Goal: Task Accomplishment & Management: Complete application form

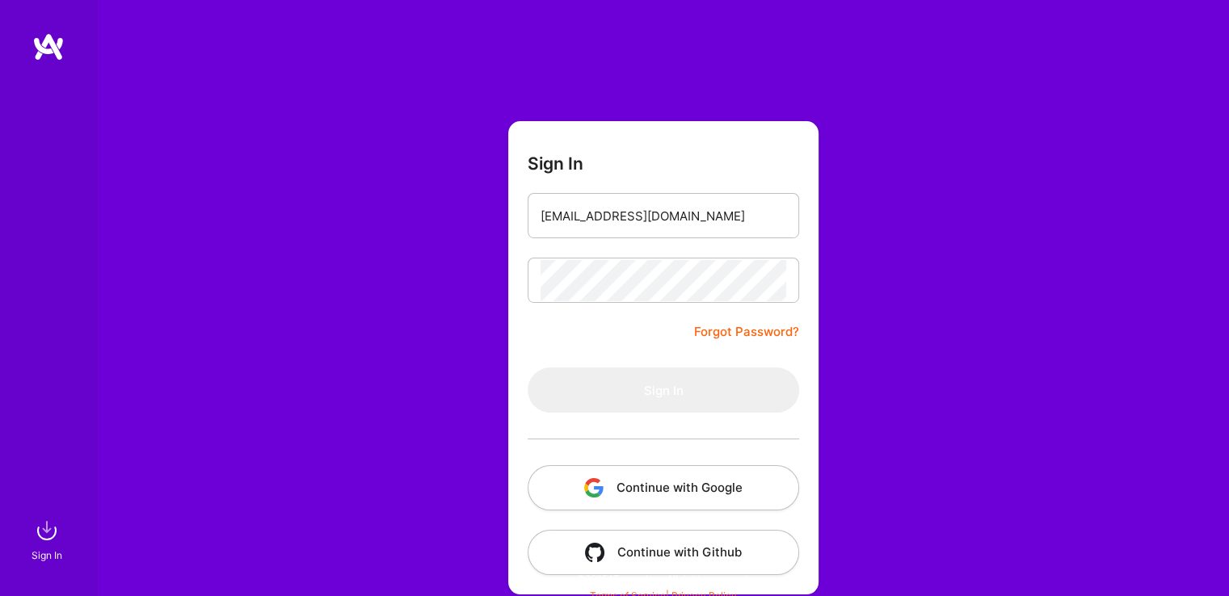
type input "[EMAIL_ADDRESS][DOMAIN_NAME]"
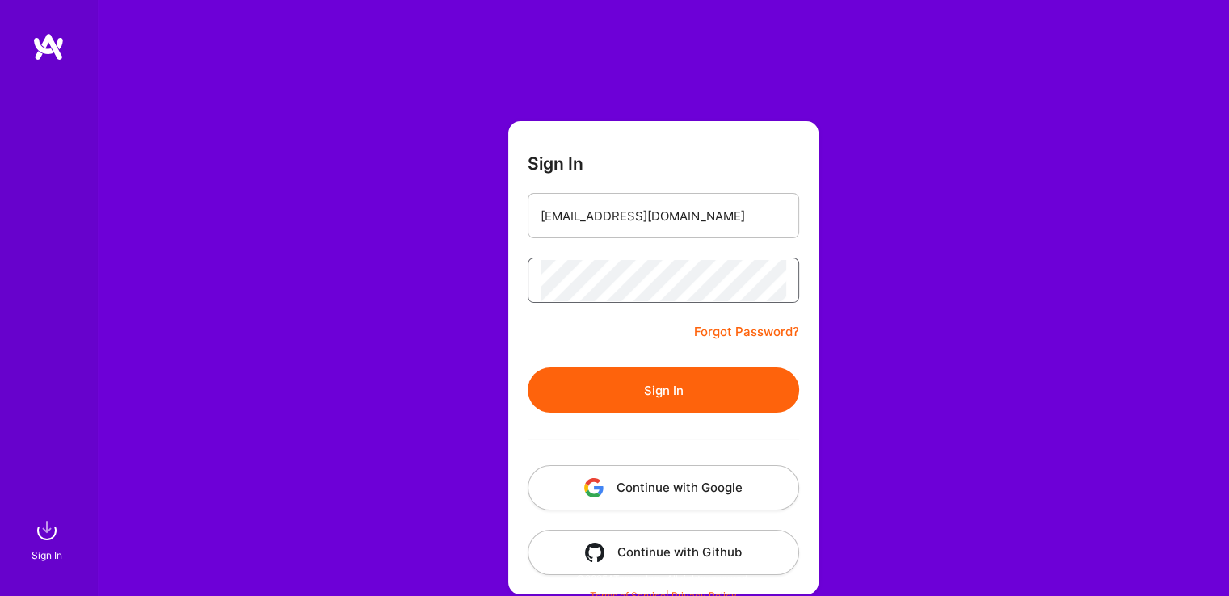
click at [528, 368] on button "Sign In" at bounding box center [663, 390] width 271 height 45
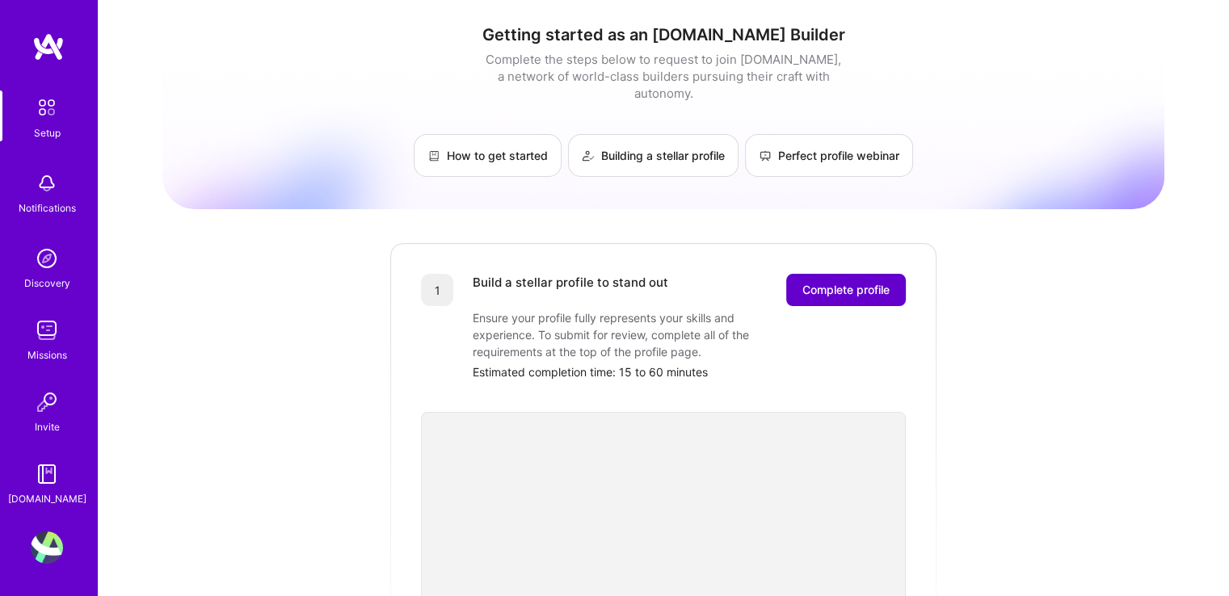
click at [836, 282] on span "Complete profile" at bounding box center [845, 290] width 87 height 16
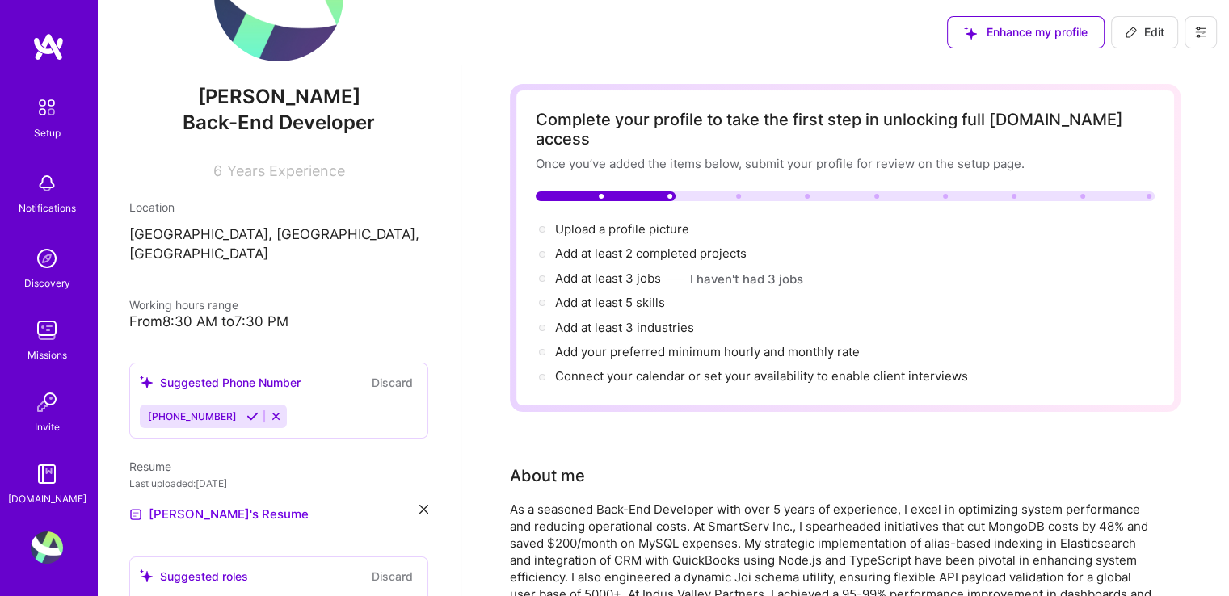
click at [1129, 27] on icon at bounding box center [1131, 32] width 13 height 13
select select "US"
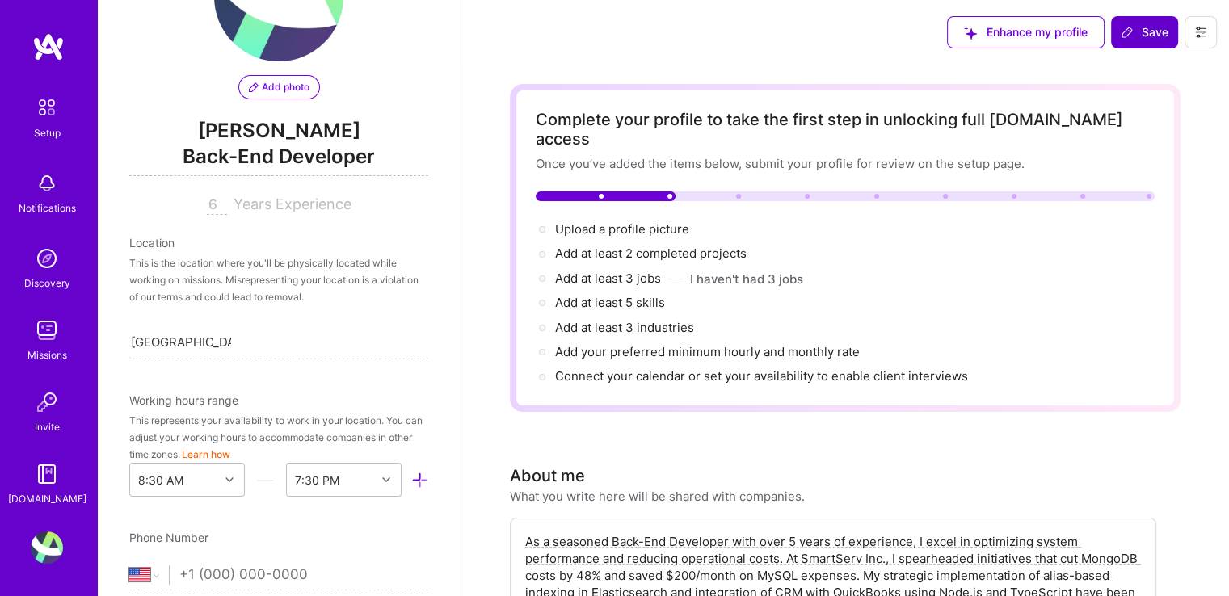
click at [262, 84] on span "Add photo" at bounding box center [279, 87] width 61 height 15
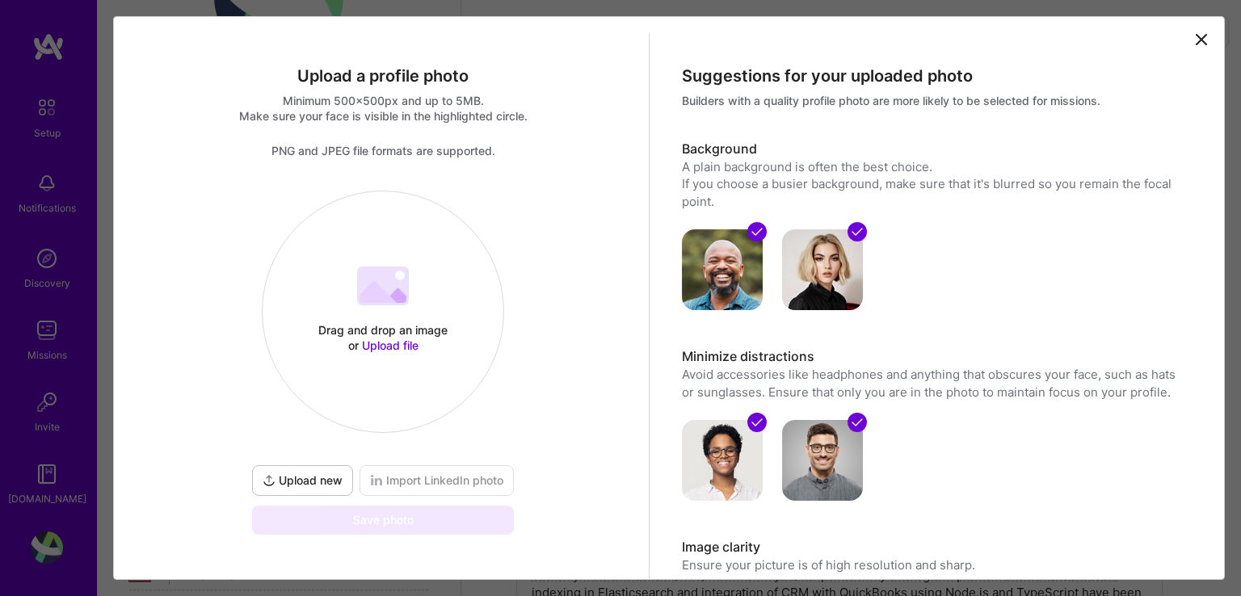
click at [287, 485] on span "Upload new" at bounding box center [303, 481] width 80 height 16
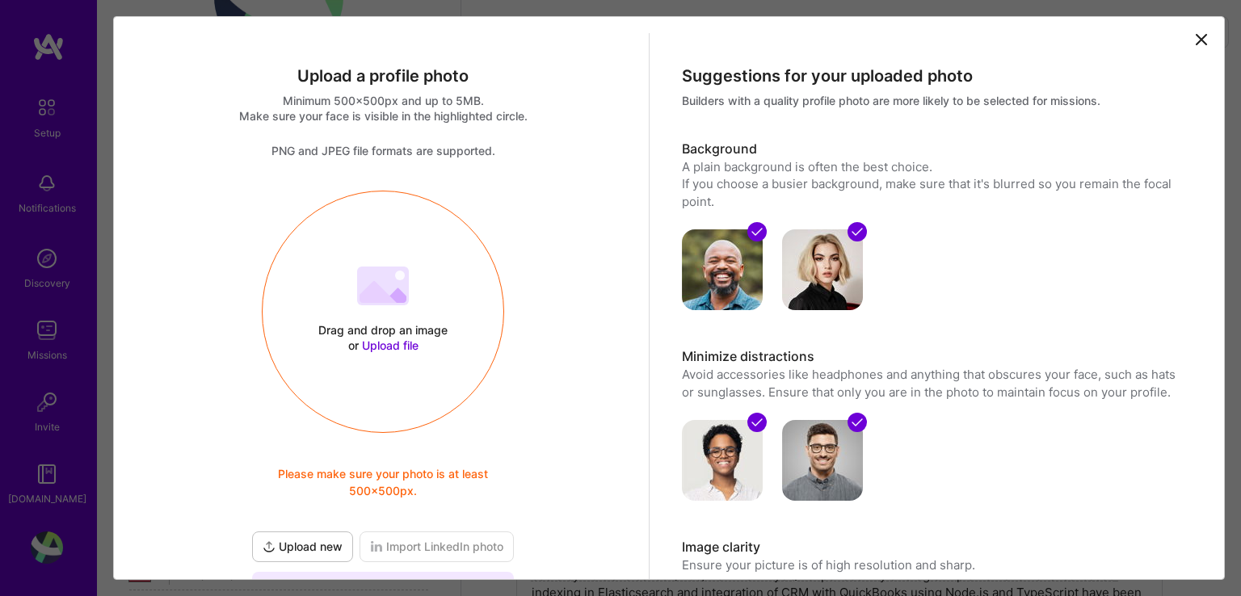
click at [381, 395] on div "Drag and drop an image or Upload file Upload file Please make sure your photo i…" at bounding box center [383, 311] width 241 height 171
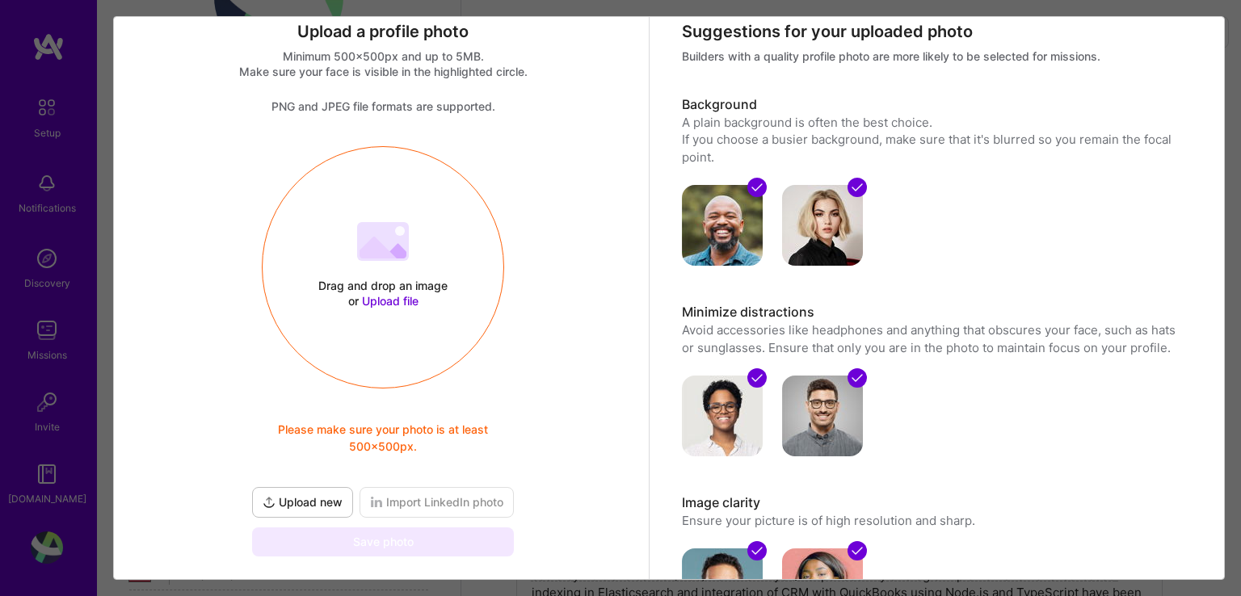
scroll to position [42, 0]
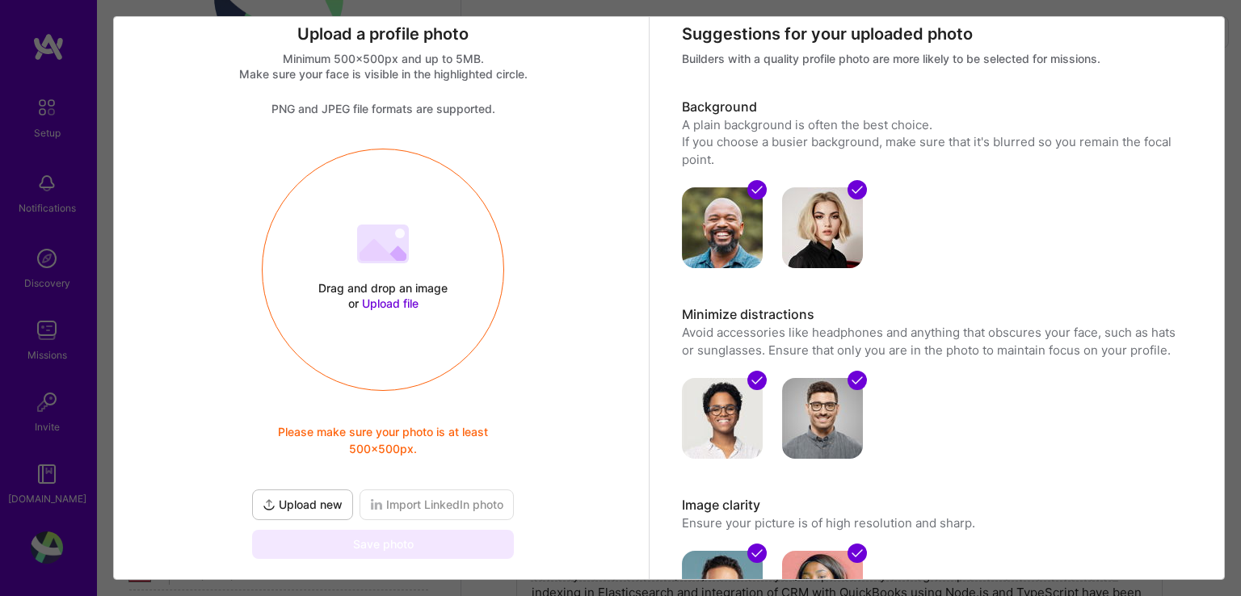
click at [378, 250] on icon at bounding box center [378, 250] width 37 height 22
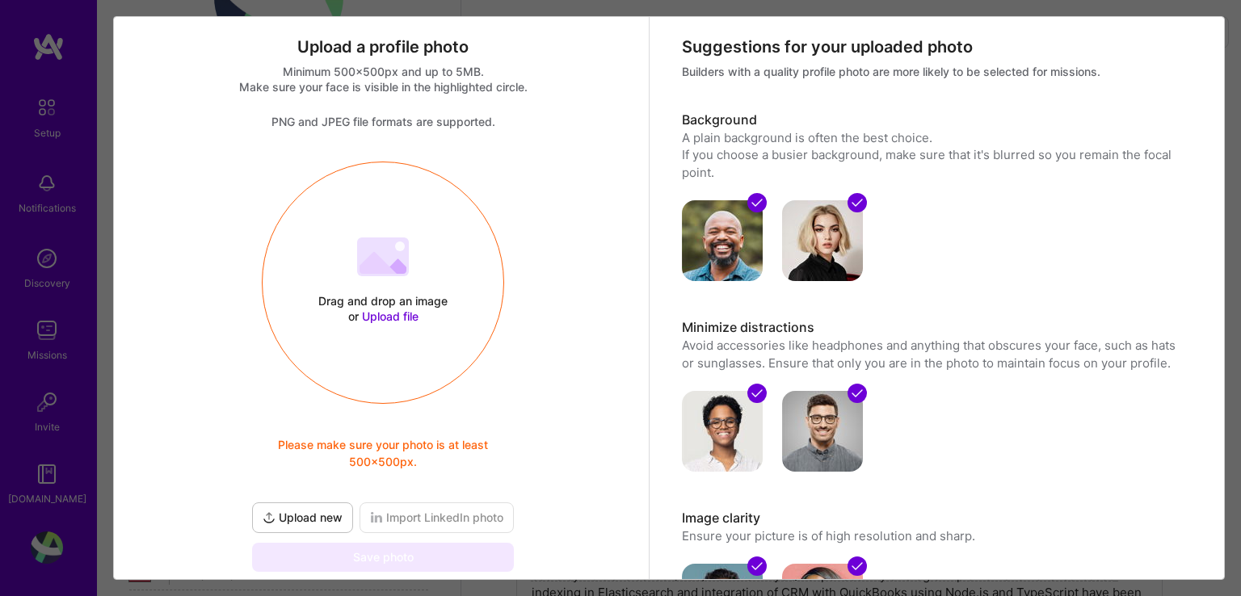
scroll to position [28, 0]
click at [309, 512] on span "Upload new" at bounding box center [303, 519] width 80 height 16
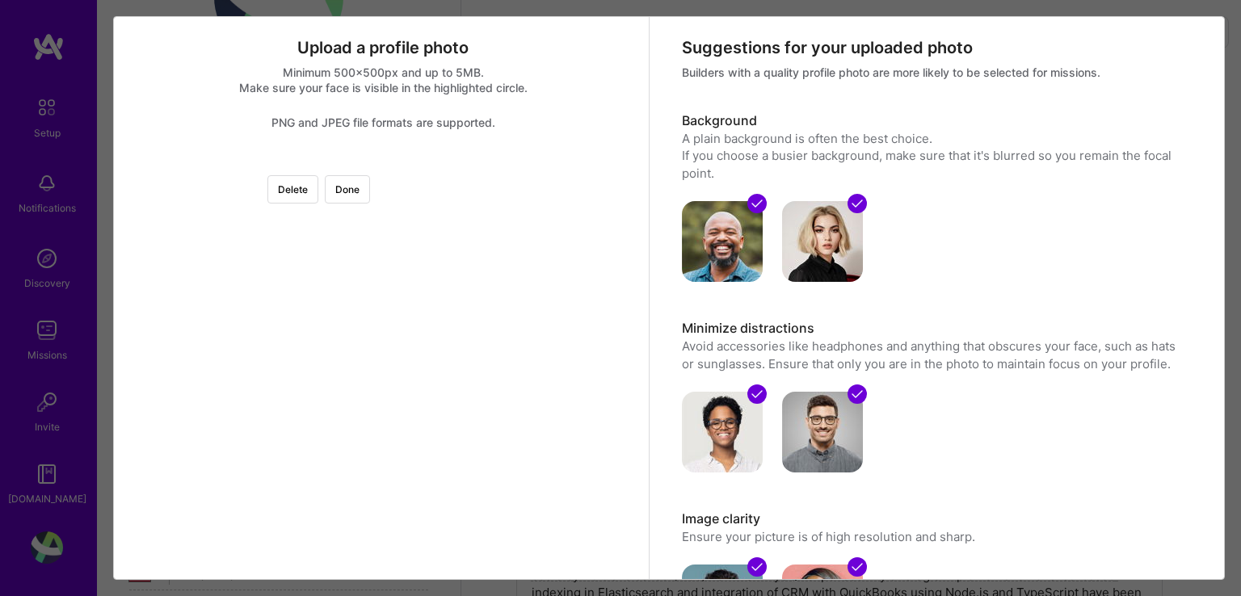
click at [402, 306] on div at bounding box center [585, 364] width 404 height 404
click at [383, 292] on div at bounding box center [585, 364] width 404 height 404
click at [370, 183] on button "Done" at bounding box center [347, 189] width 45 height 28
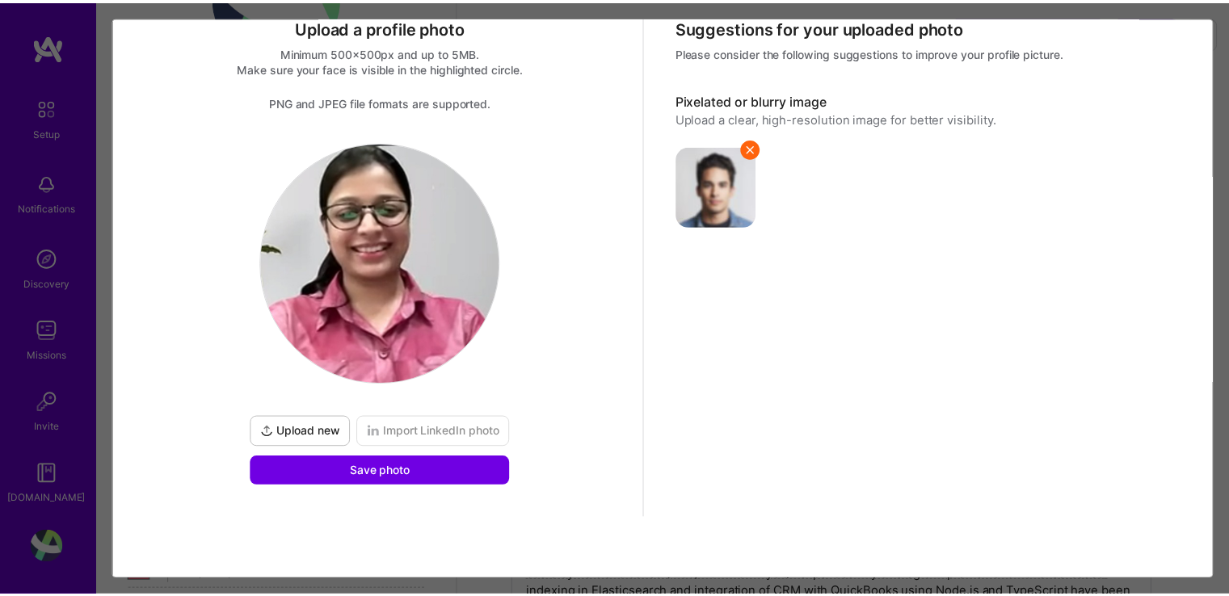
scroll to position [48, 0]
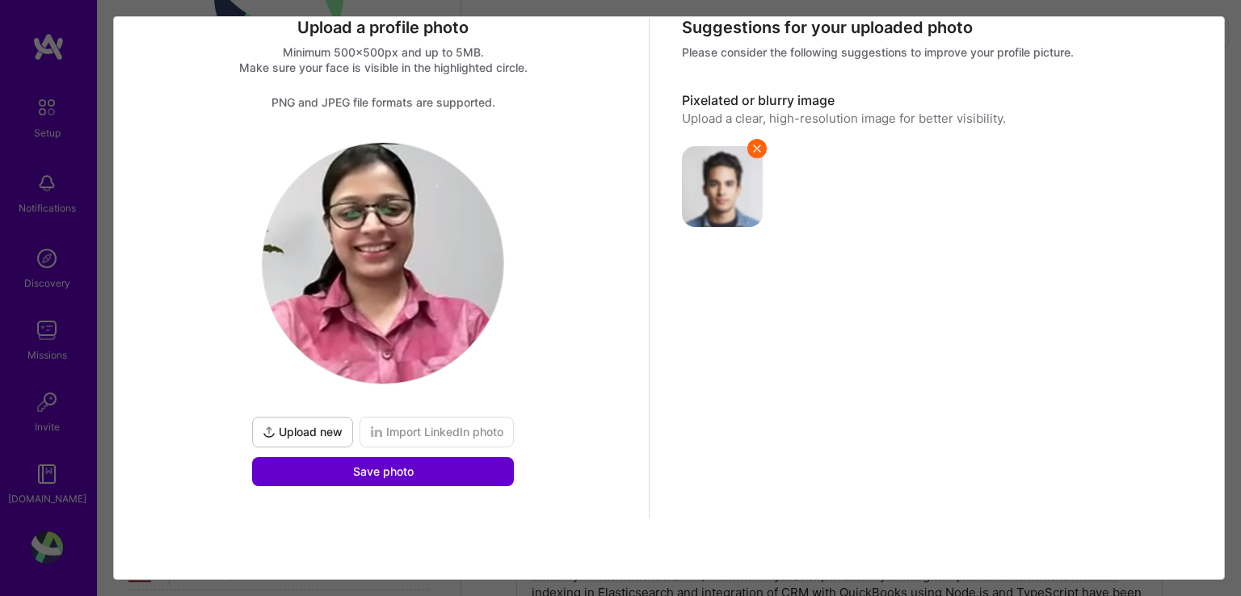
click at [364, 474] on span "Save photo" at bounding box center [383, 472] width 61 height 16
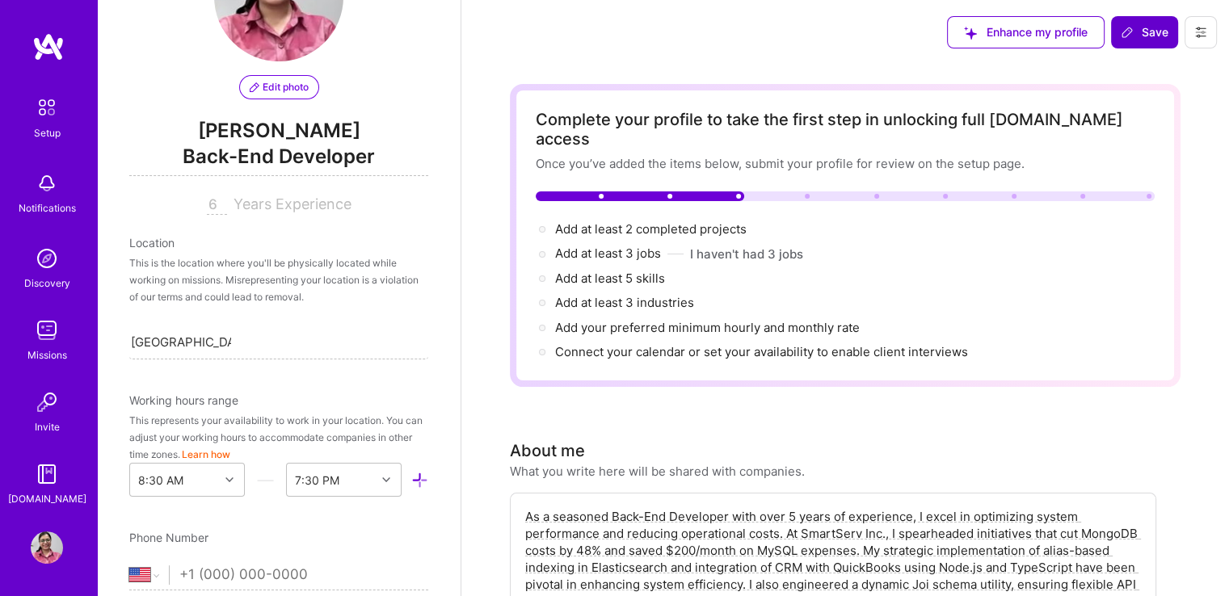
scroll to position [0, 0]
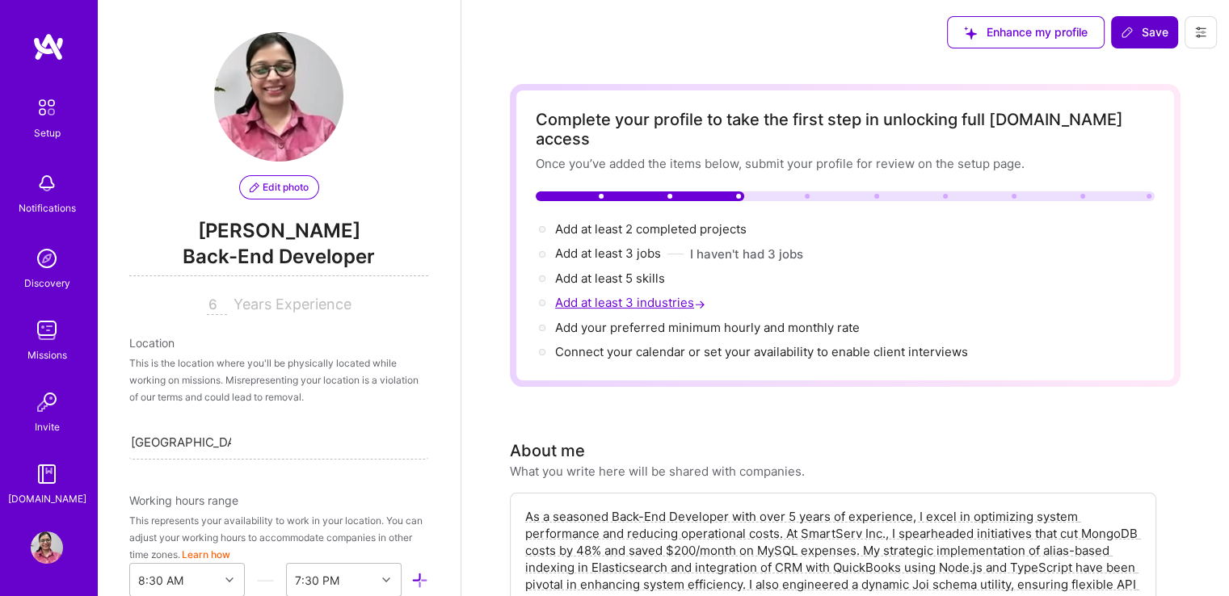
click at [629, 295] on span "Add at least 3 industries →" at bounding box center [631, 302] width 153 height 15
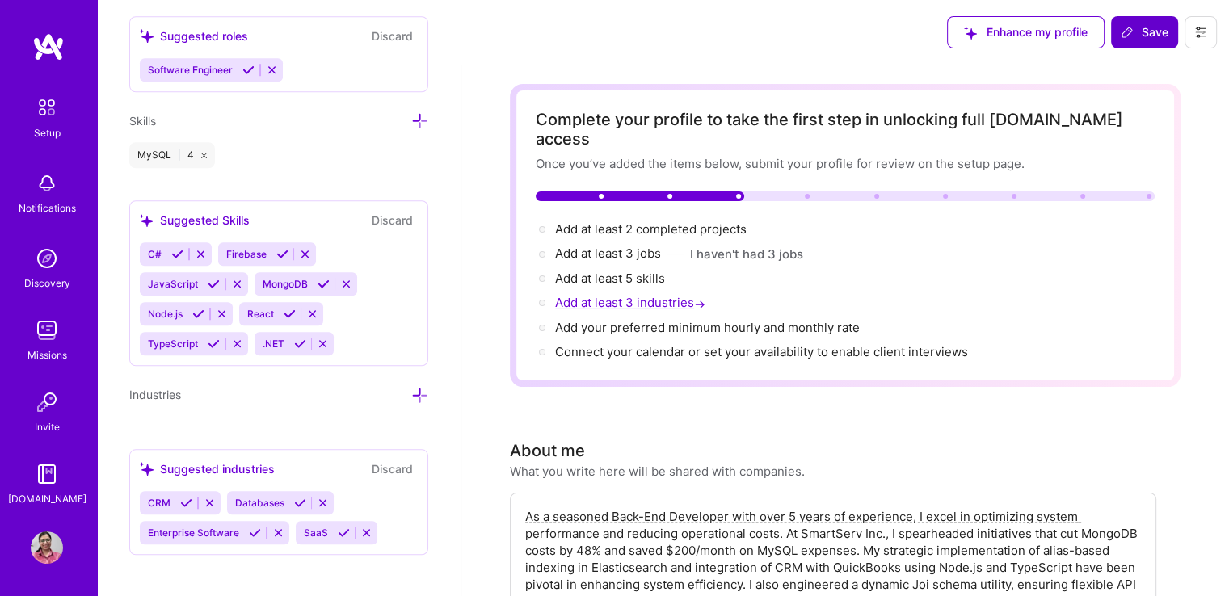
scroll to position [1292, 0]
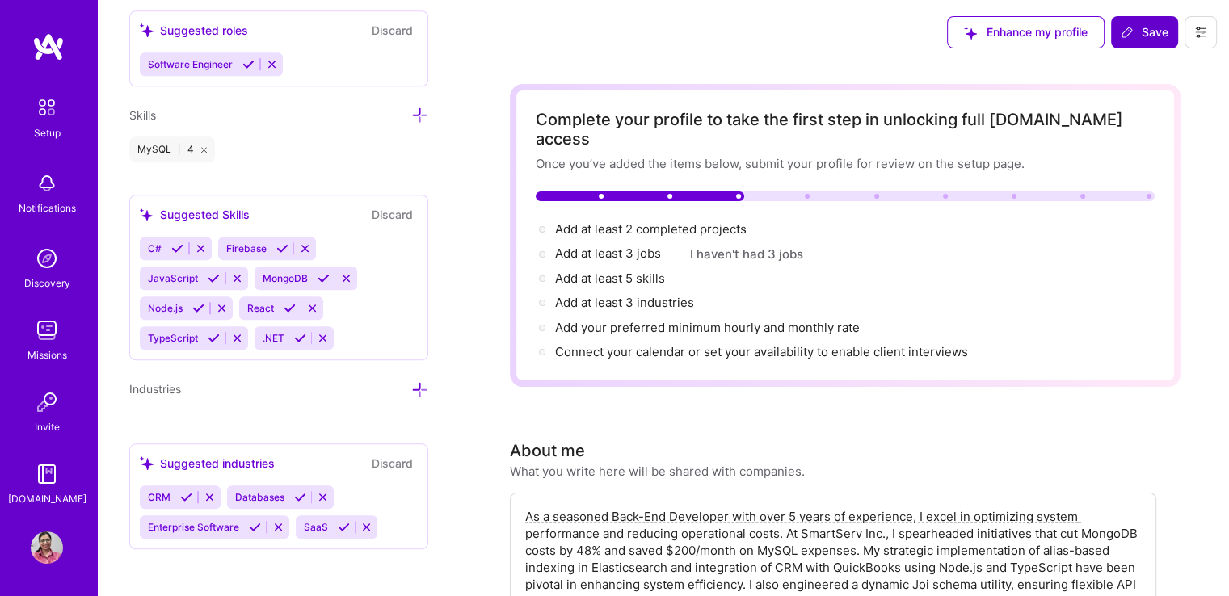
click at [411, 381] on icon at bounding box center [419, 389] width 17 height 17
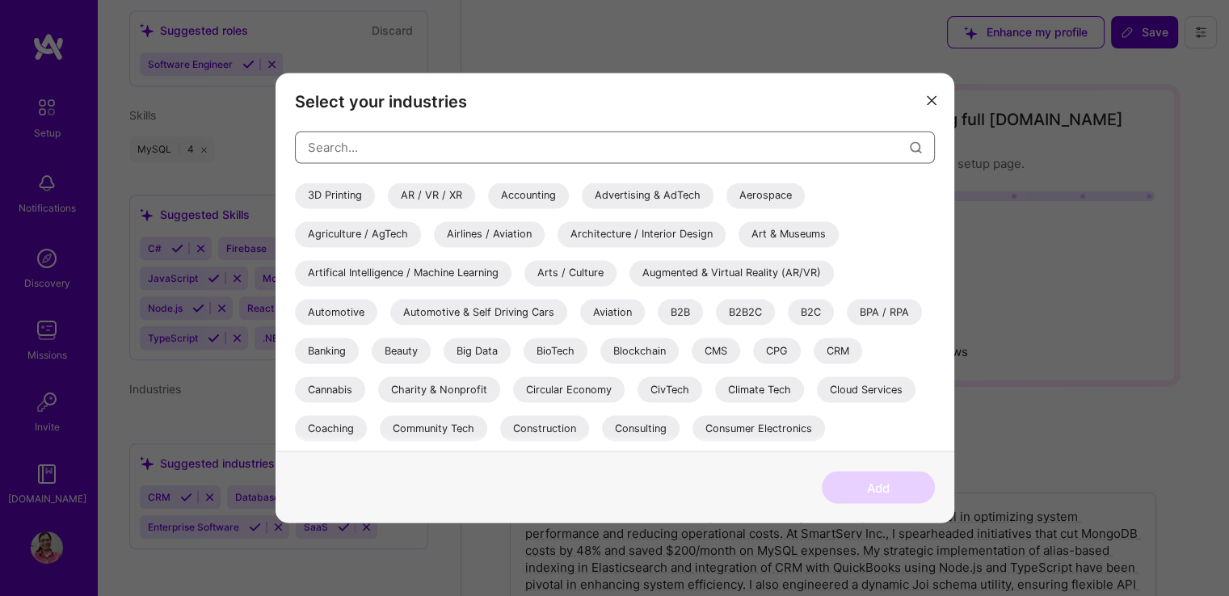
click at [394, 141] on input "modal" at bounding box center [609, 147] width 602 height 41
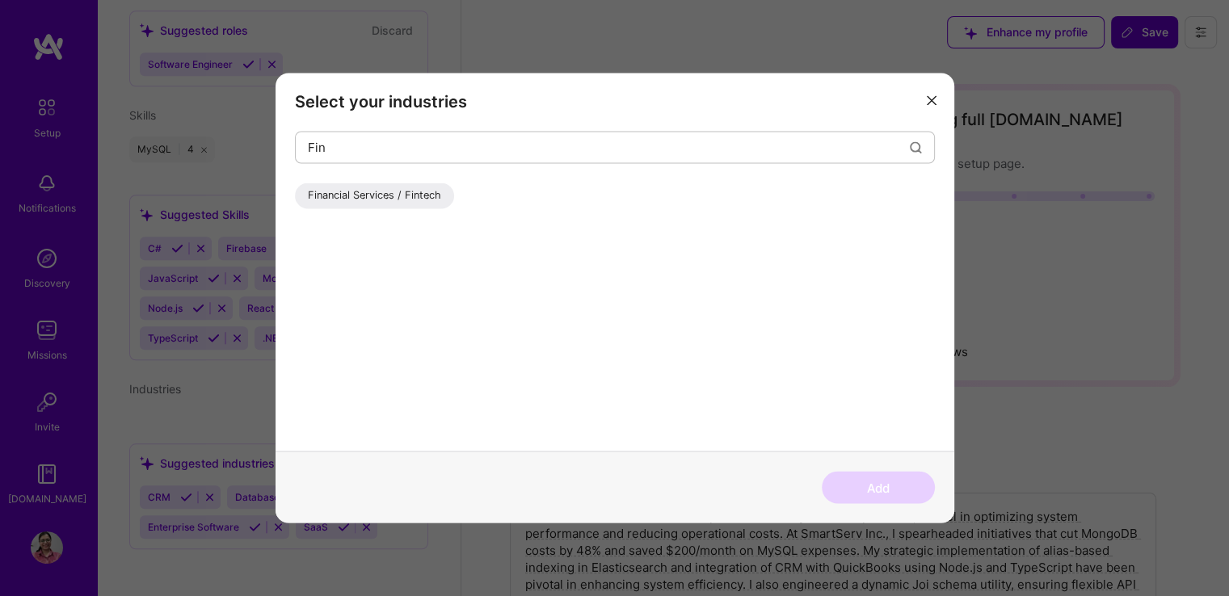
click at [414, 198] on div "Financial Services / Fintech" at bounding box center [374, 196] width 159 height 26
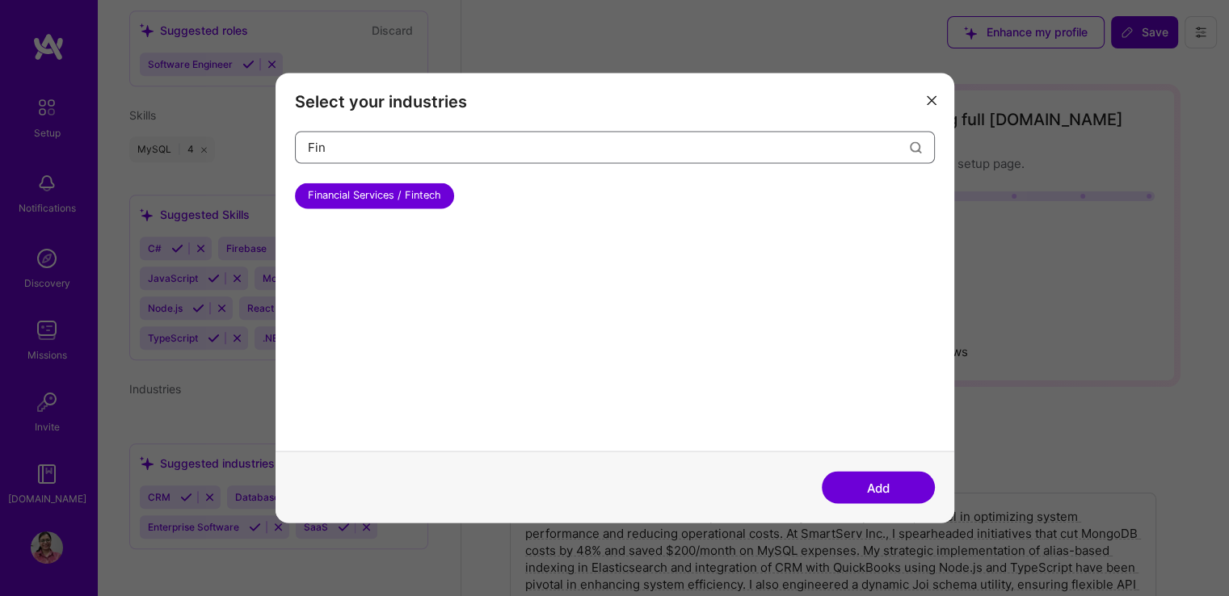
click at [439, 150] on input "Fin" at bounding box center [609, 147] width 602 height 41
click at [397, 143] on input "field service" at bounding box center [609, 147] width 602 height 41
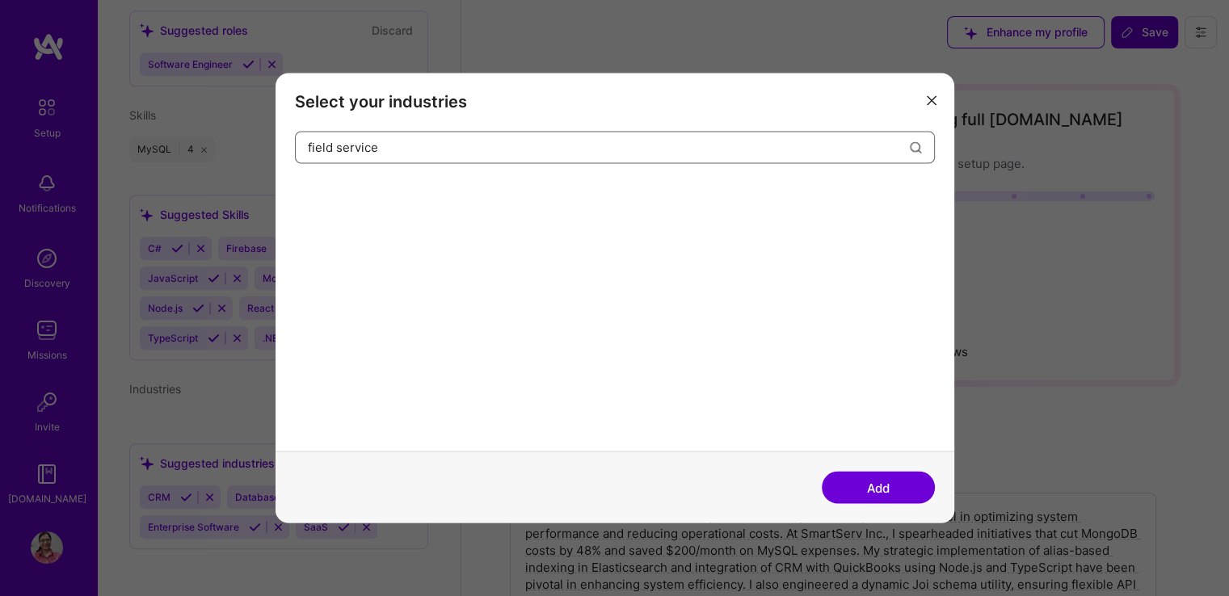
click at [397, 143] on input "field service" at bounding box center [609, 147] width 602 height 41
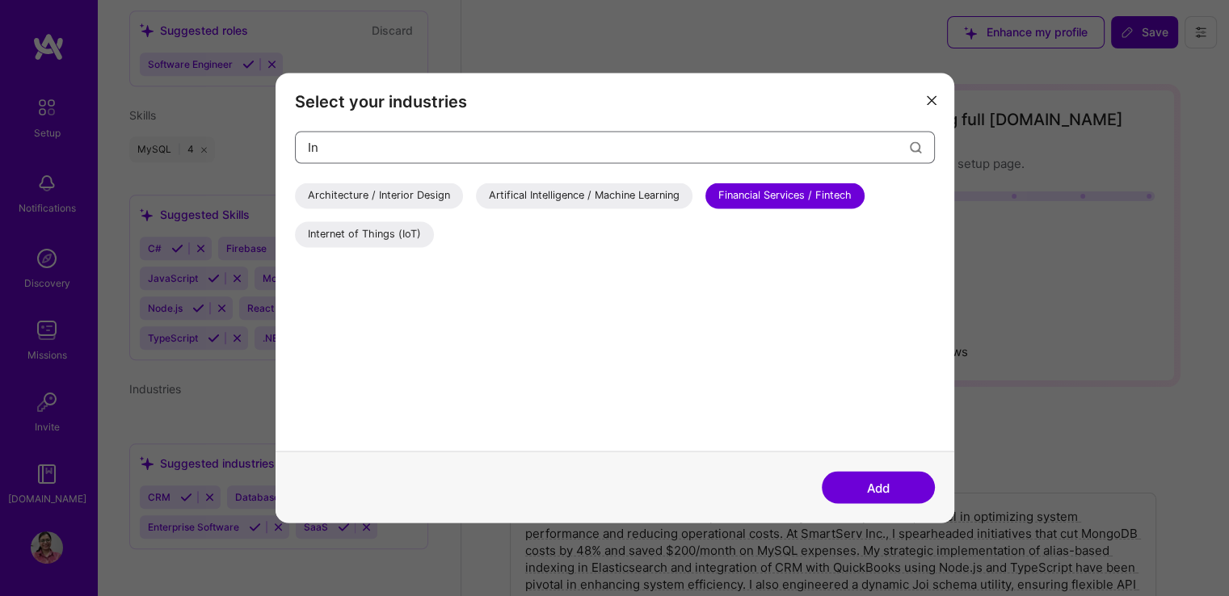
type input "I"
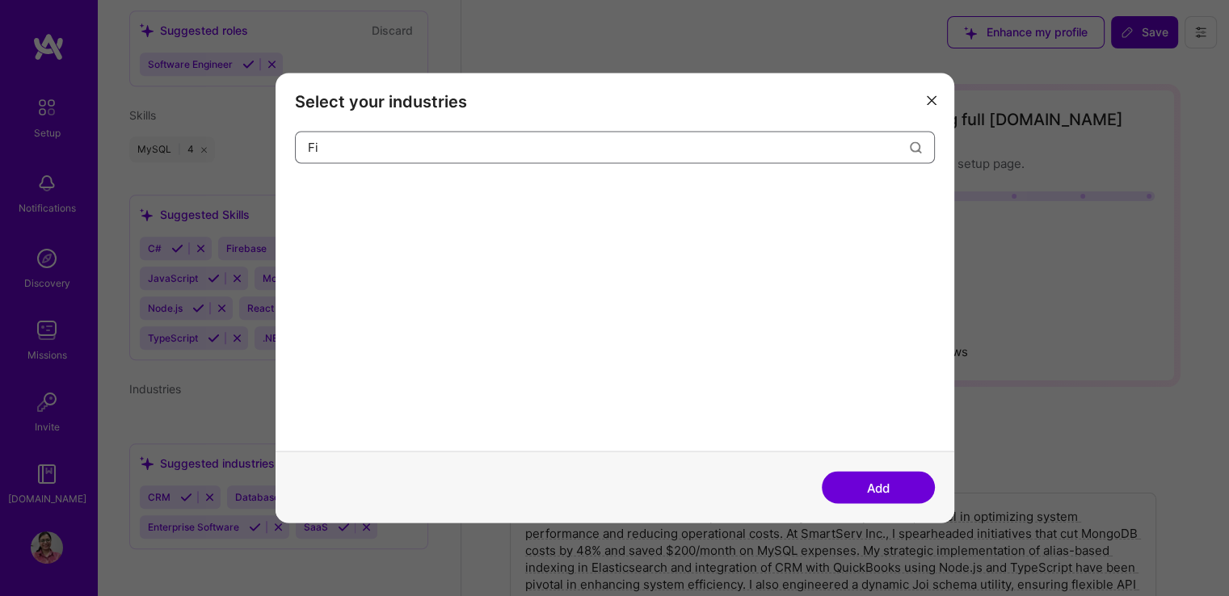
type input "F"
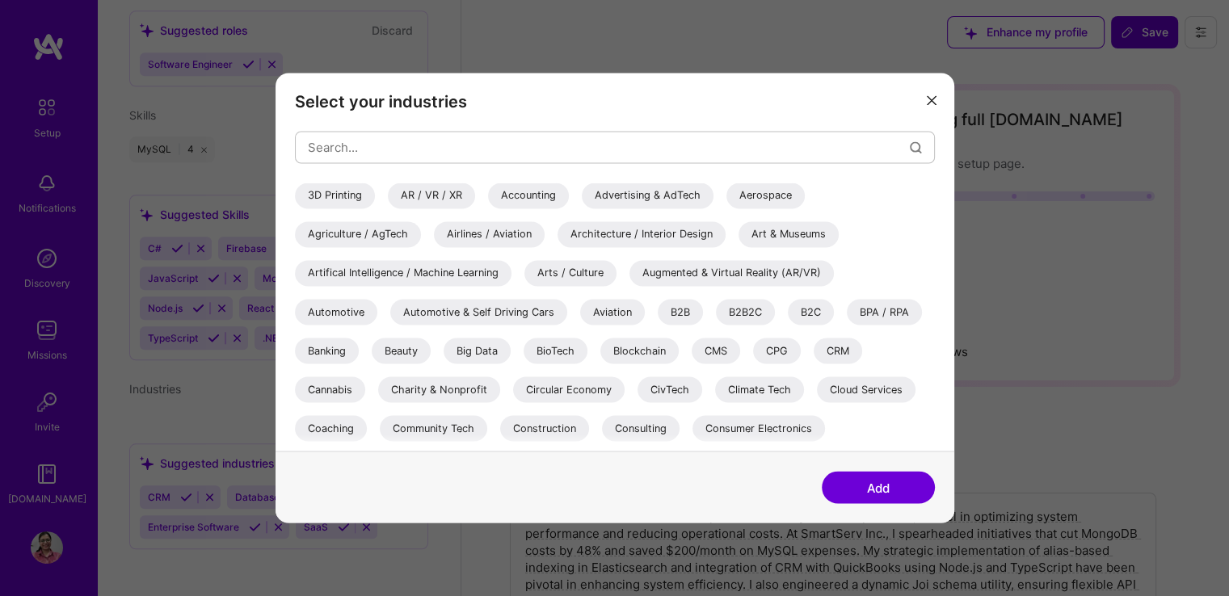
click at [679, 308] on div "B2B" at bounding box center [680, 312] width 45 height 26
click at [336, 149] on input "modal" at bounding box center [609, 147] width 602 height 41
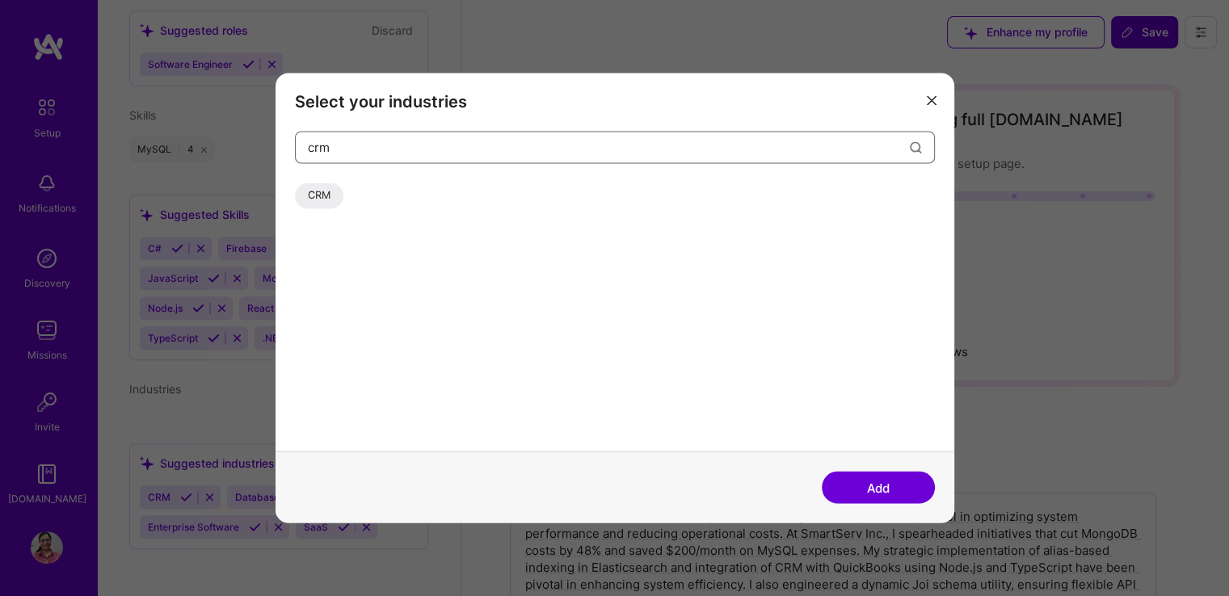
type input "crm"
click at [311, 196] on div "CRM" at bounding box center [319, 196] width 48 height 26
click at [805, 143] on input "crm" at bounding box center [609, 147] width 602 height 41
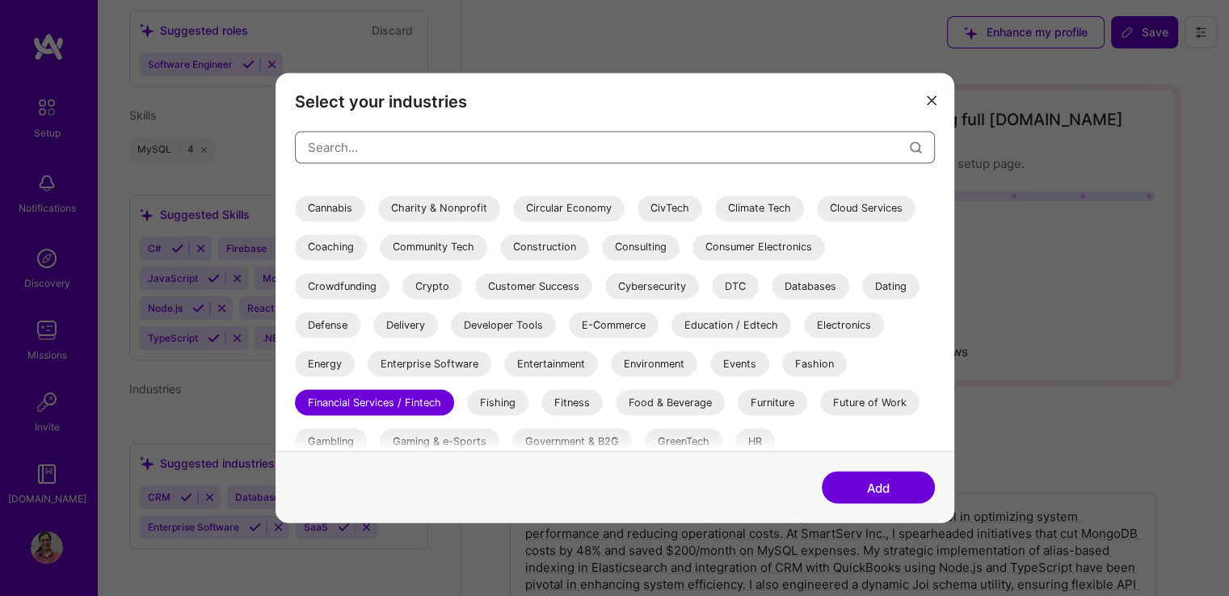
scroll to position [181, 0]
click at [811, 291] on div "Databases" at bounding box center [811, 286] width 78 height 26
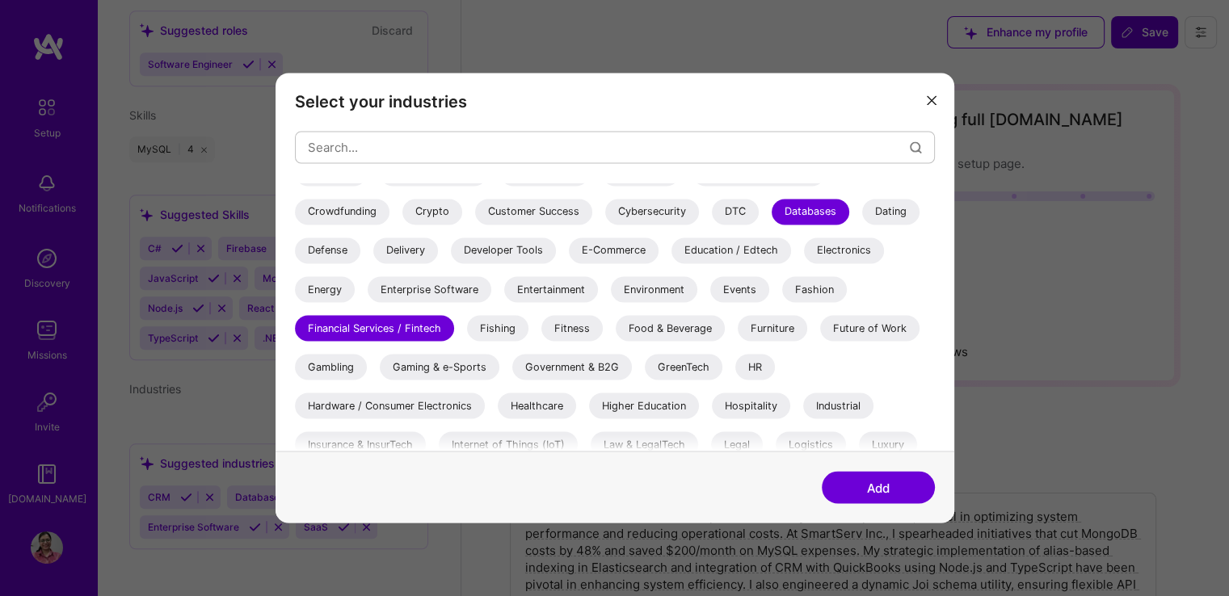
scroll to position [242, 0]
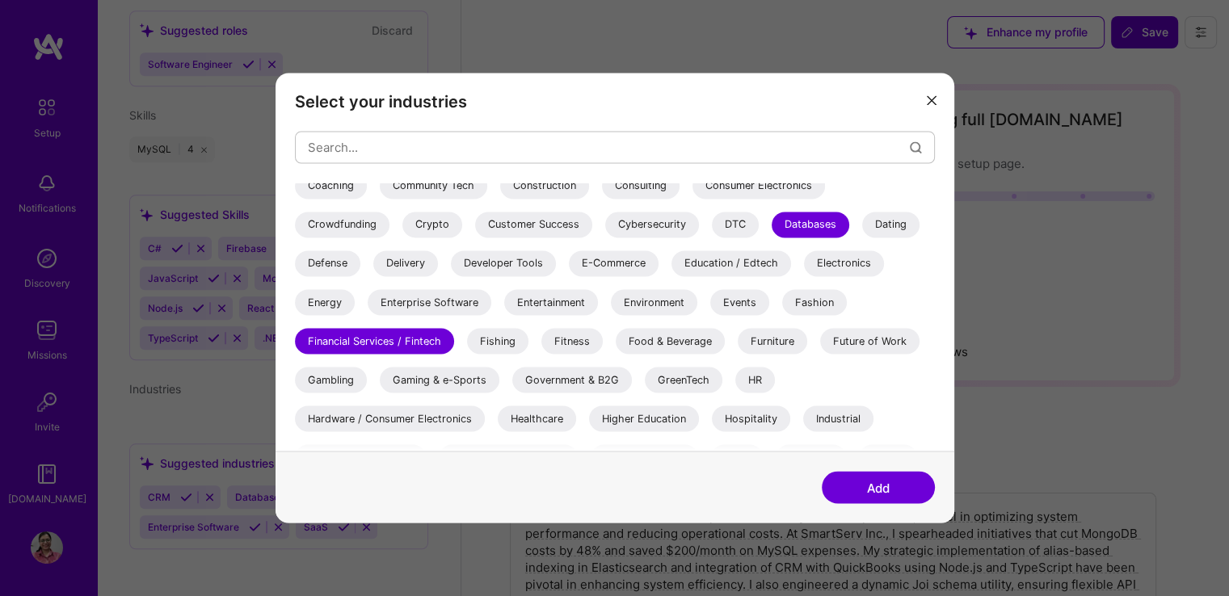
click at [795, 221] on div "Databases" at bounding box center [811, 225] width 78 height 26
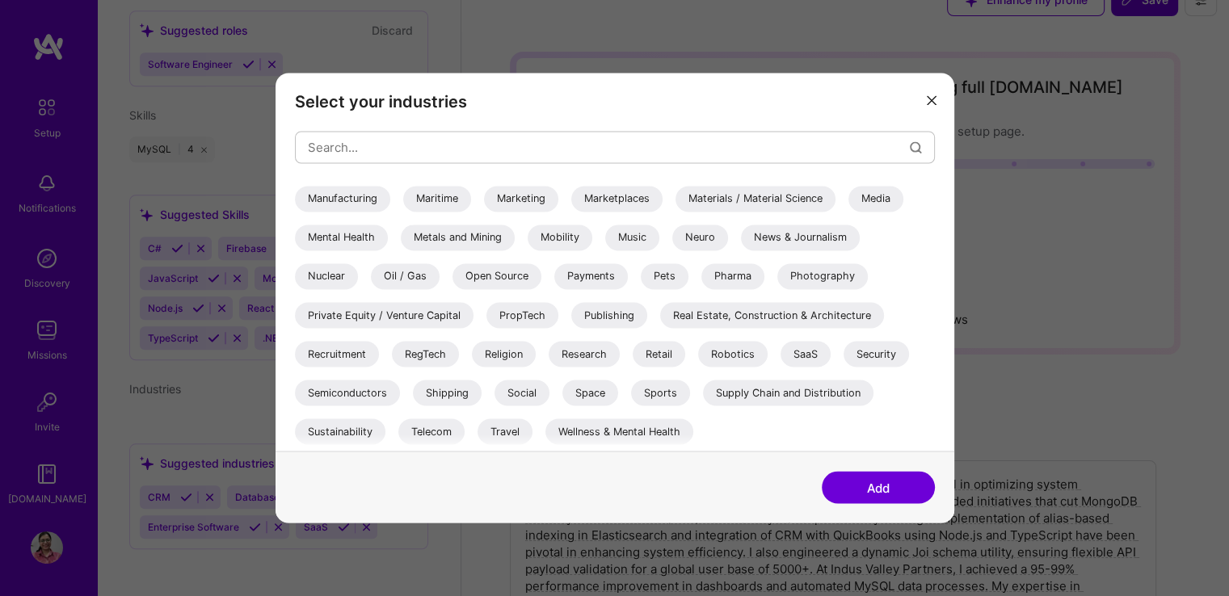
scroll to position [44, 0]
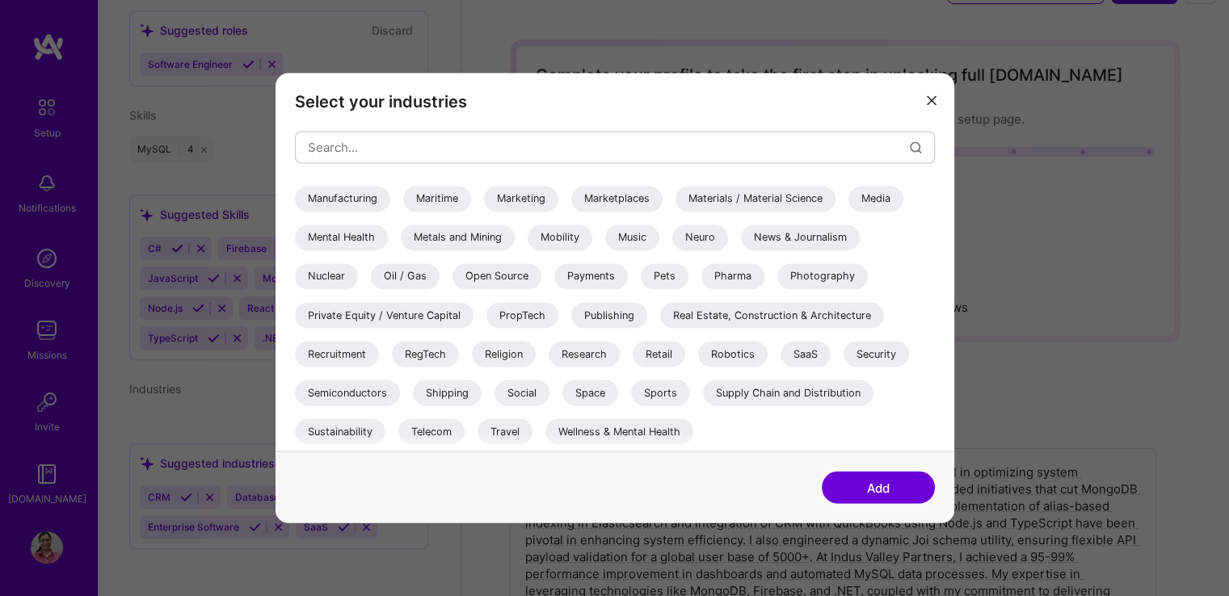
click at [869, 492] on button "Add" at bounding box center [878, 488] width 113 height 32
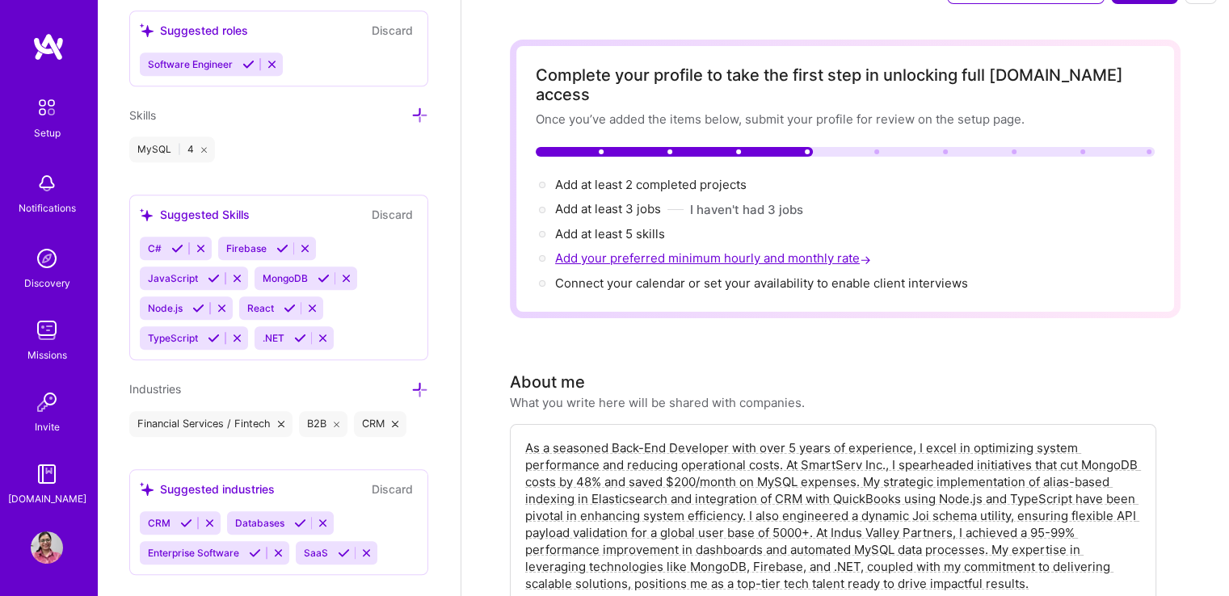
click at [685, 250] on span "Add your preferred minimum hourly and monthly rate →" at bounding box center [714, 257] width 319 height 15
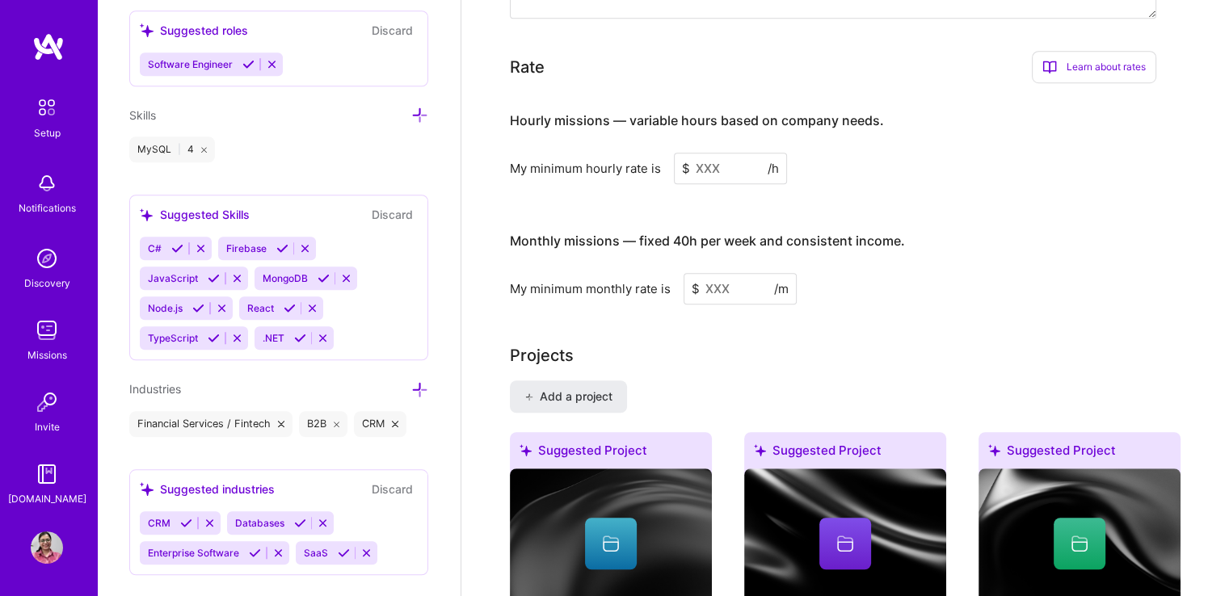
scroll to position [1054, 0]
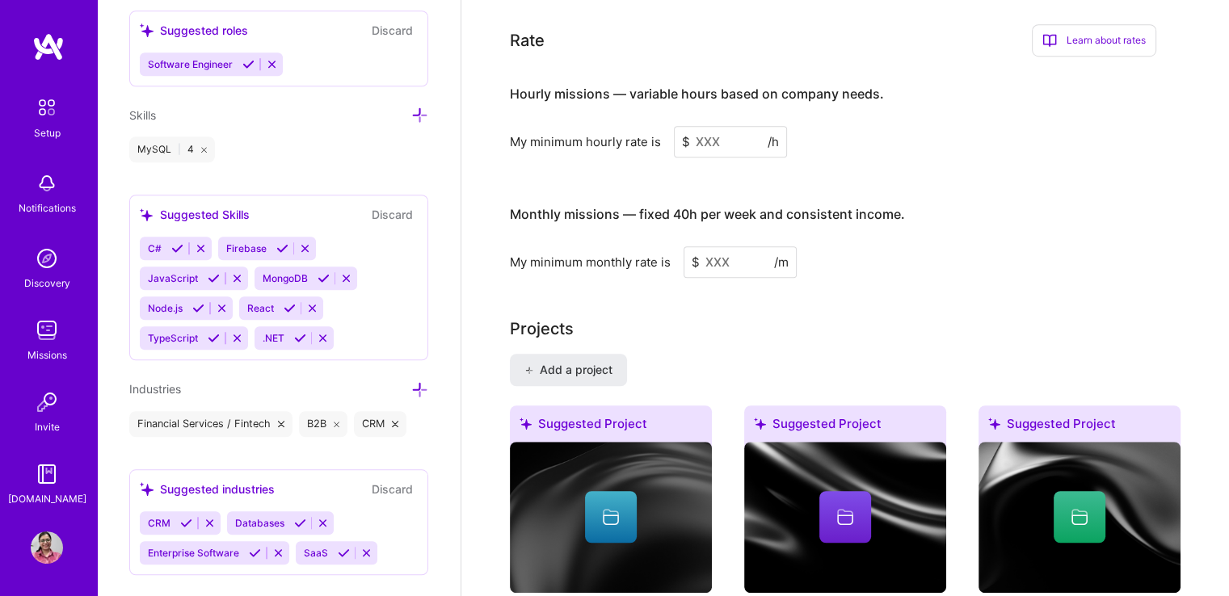
click at [703, 126] on input at bounding box center [730, 142] width 113 height 32
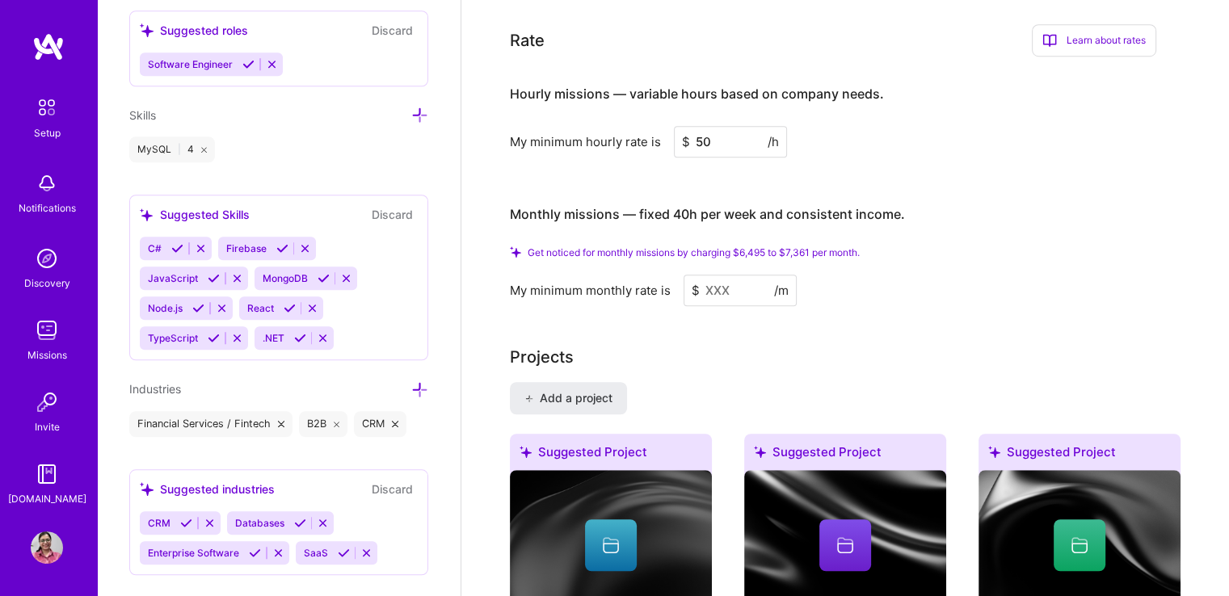
type input "50"
click at [721, 275] on input at bounding box center [739, 291] width 113 height 32
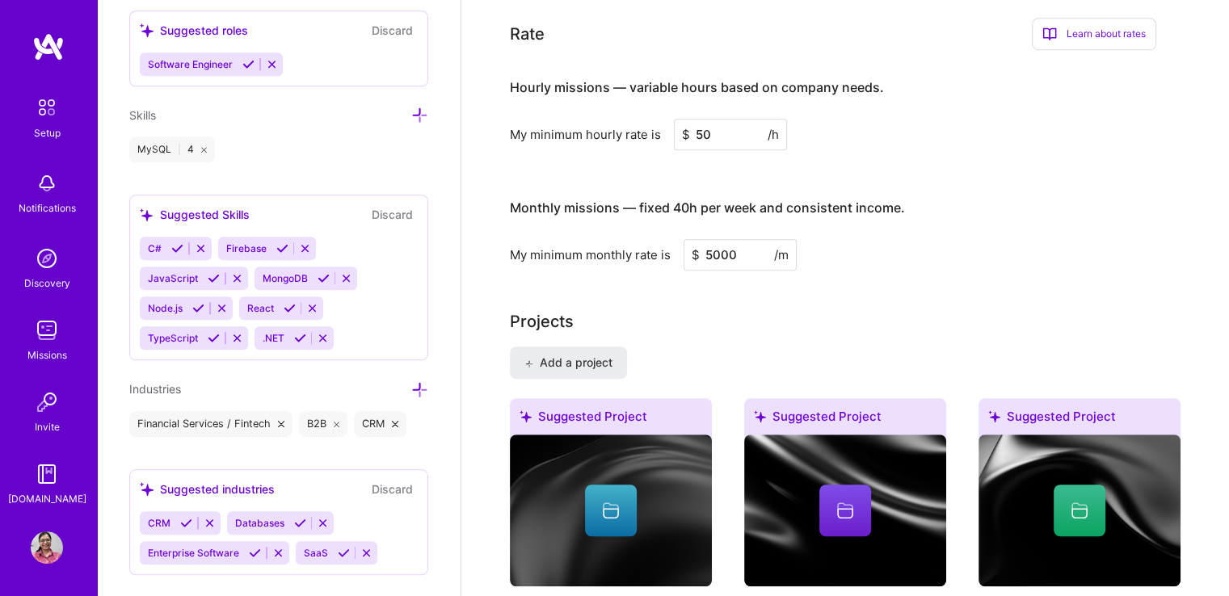
scroll to position [1035, 0]
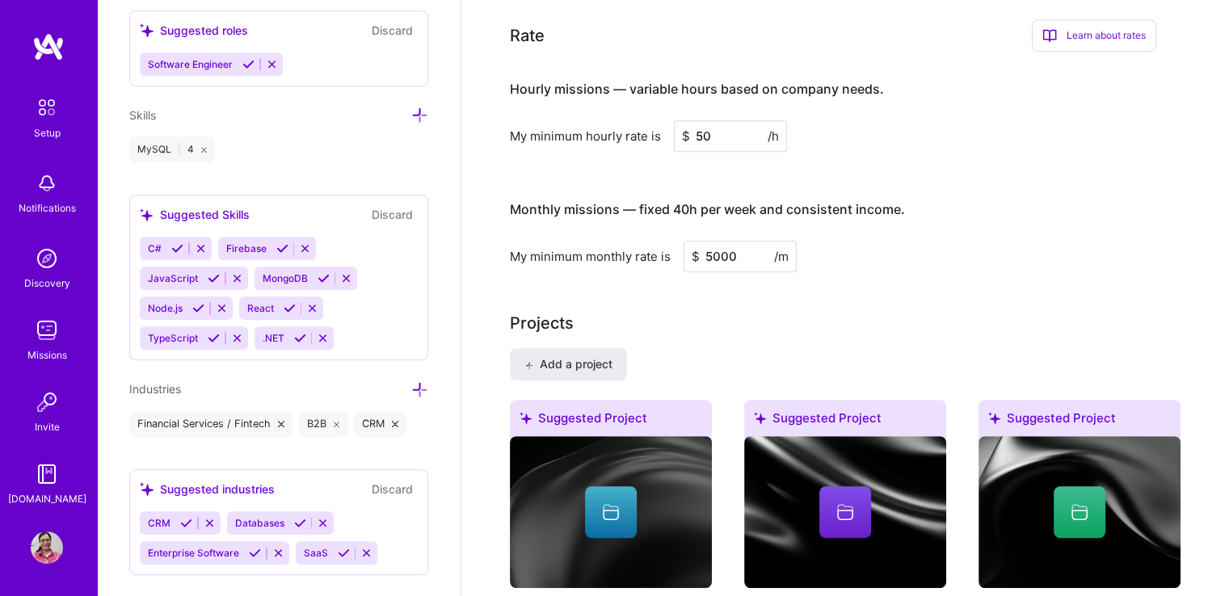
type input "5000"
click at [723, 281] on div "Complete your profile to take the first step in unlocking full A.Team access On…" at bounding box center [845, 258] width 671 height 2418
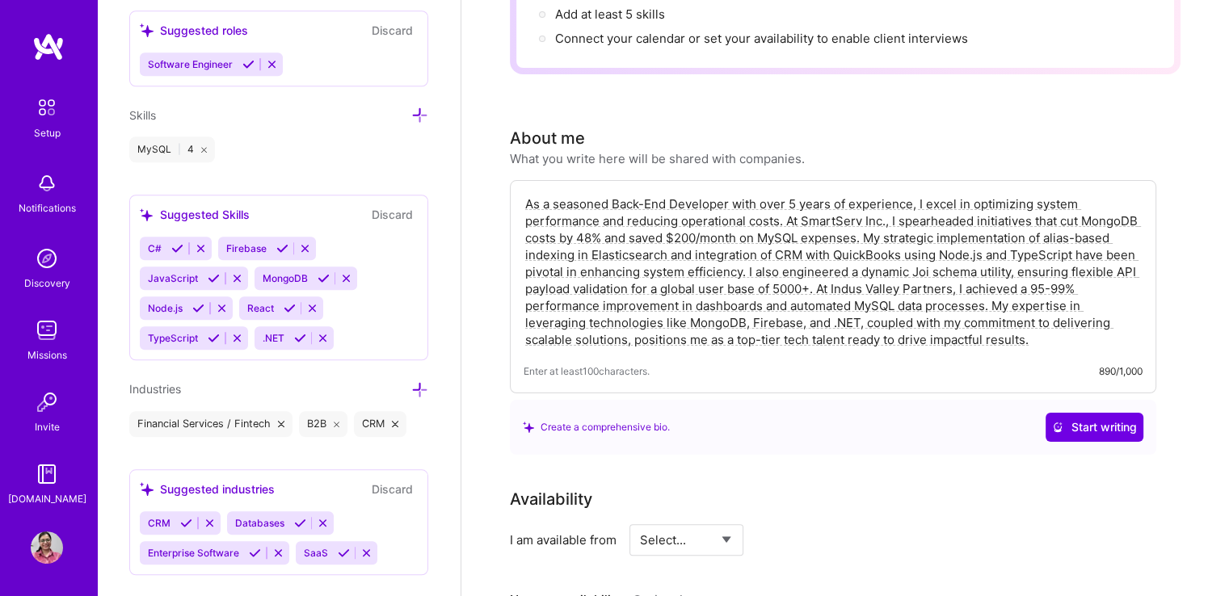
scroll to position [0, 0]
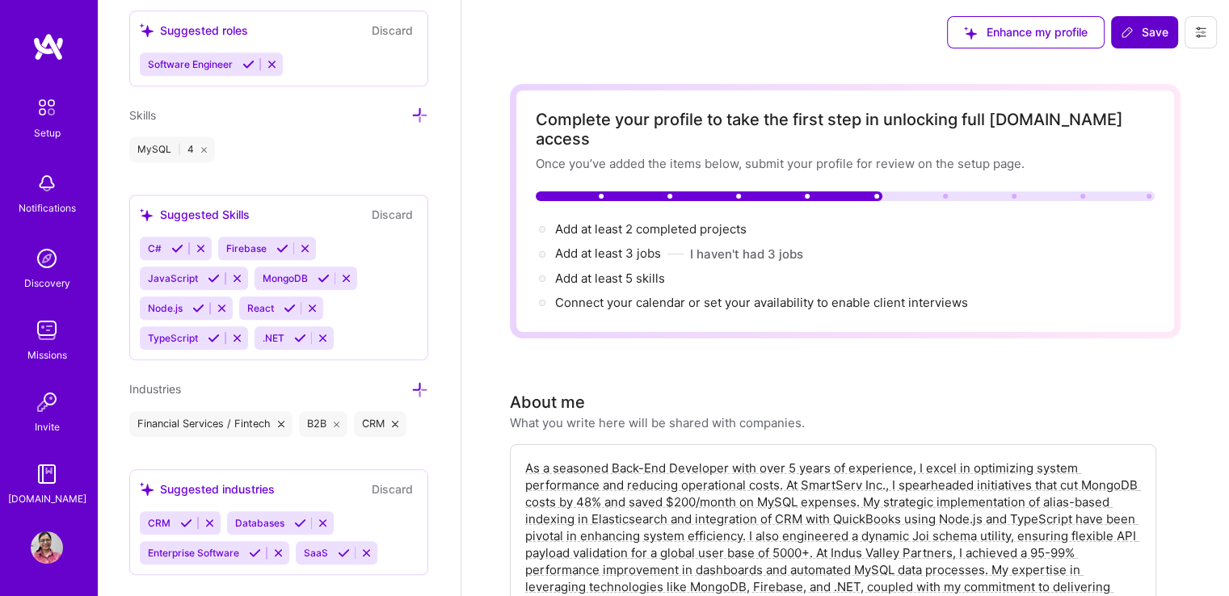
click at [617, 295] on span "Connect your calendar or set your availability to enable client interviews →" at bounding box center [768, 302] width 427 height 15
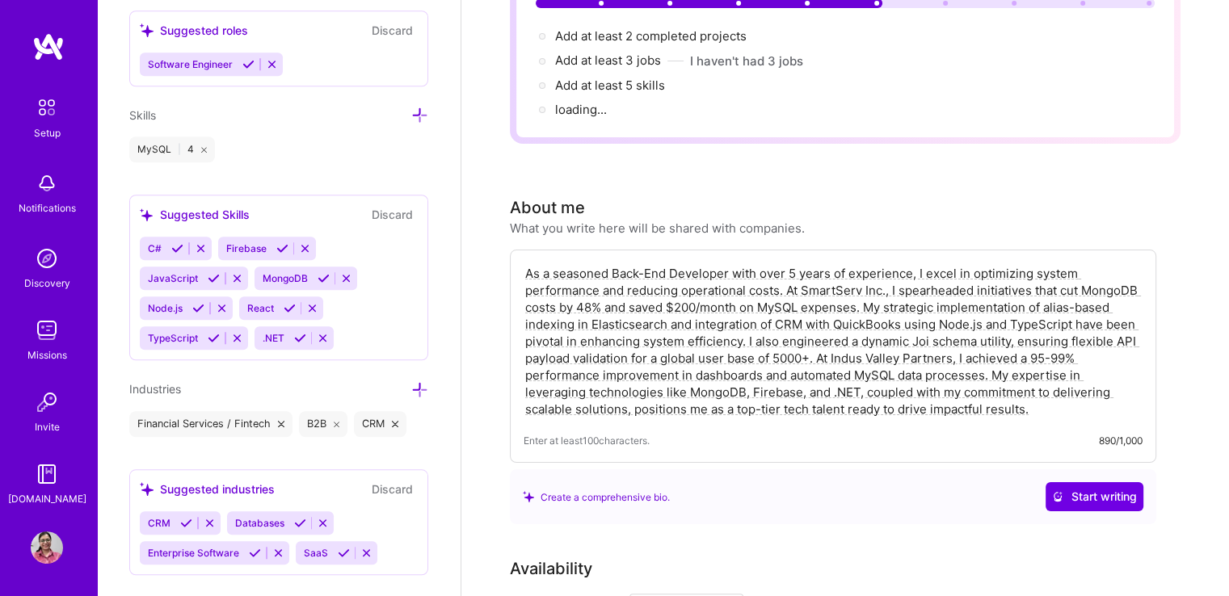
scroll to position [225, 0]
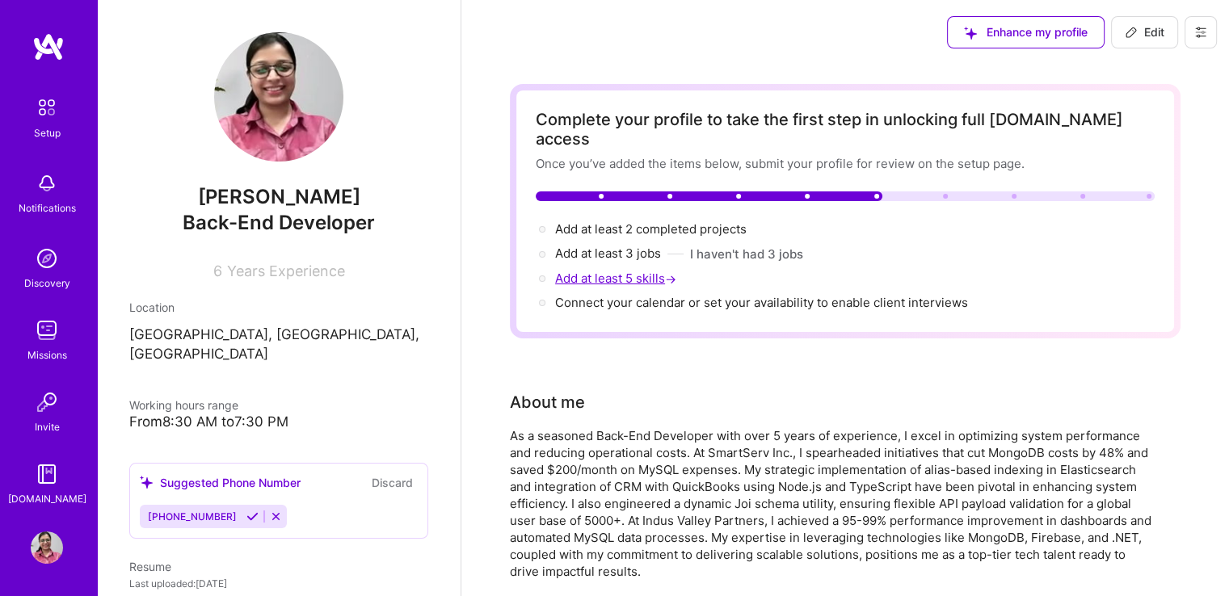
click at [598, 271] on span "Add at least 5 skills →" at bounding box center [617, 278] width 124 height 15
select select "US"
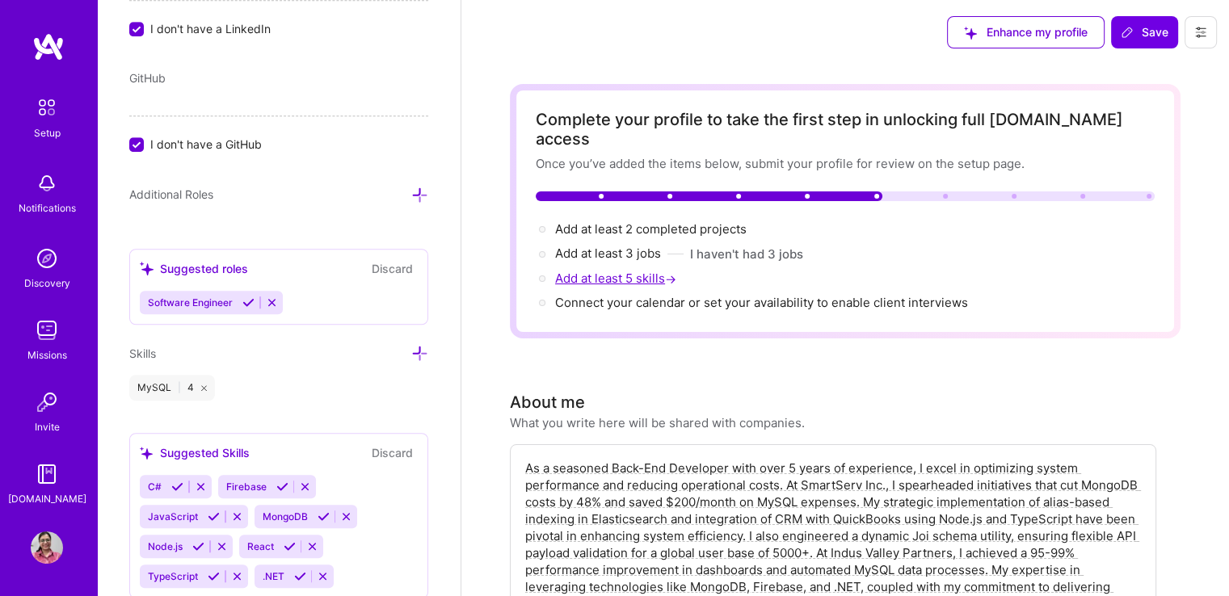
scroll to position [1318, 0]
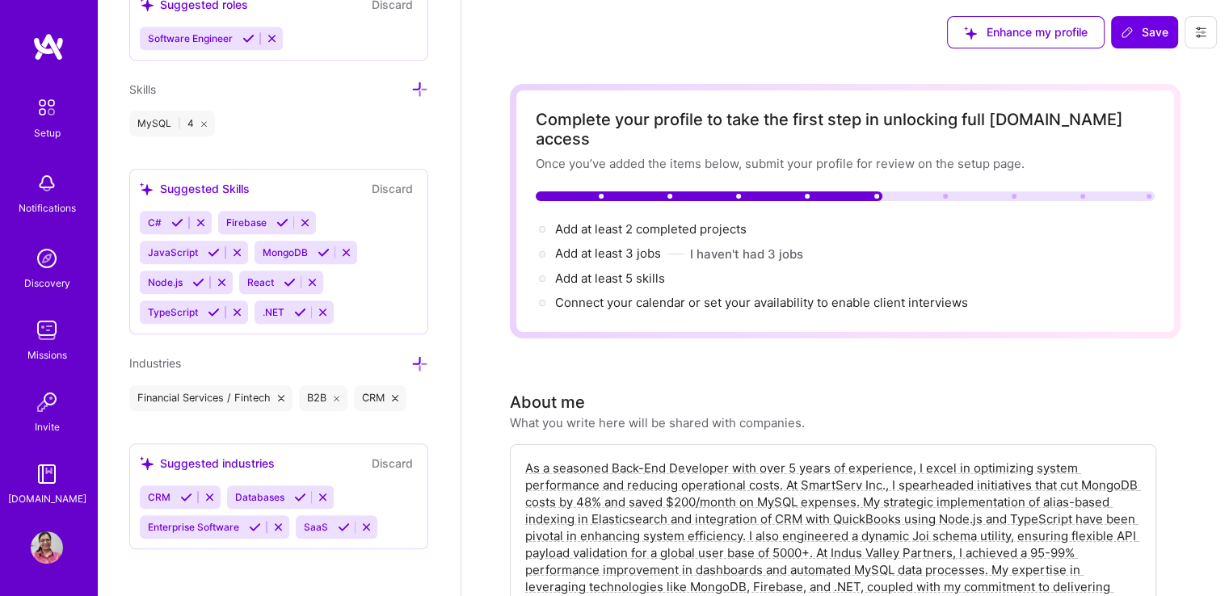
click at [389, 80] on div "Skills" at bounding box center [278, 89] width 299 height 19
drag, startPoint x: 397, startPoint y: 90, endPoint x: 406, endPoint y: 82, distance: 11.4
click at [406, 82] on div "Skills" at bounding box center [278, 89] width 299 height 19
click at [411, 82] on icon at bounding box center [419, 89] width 17 height 17
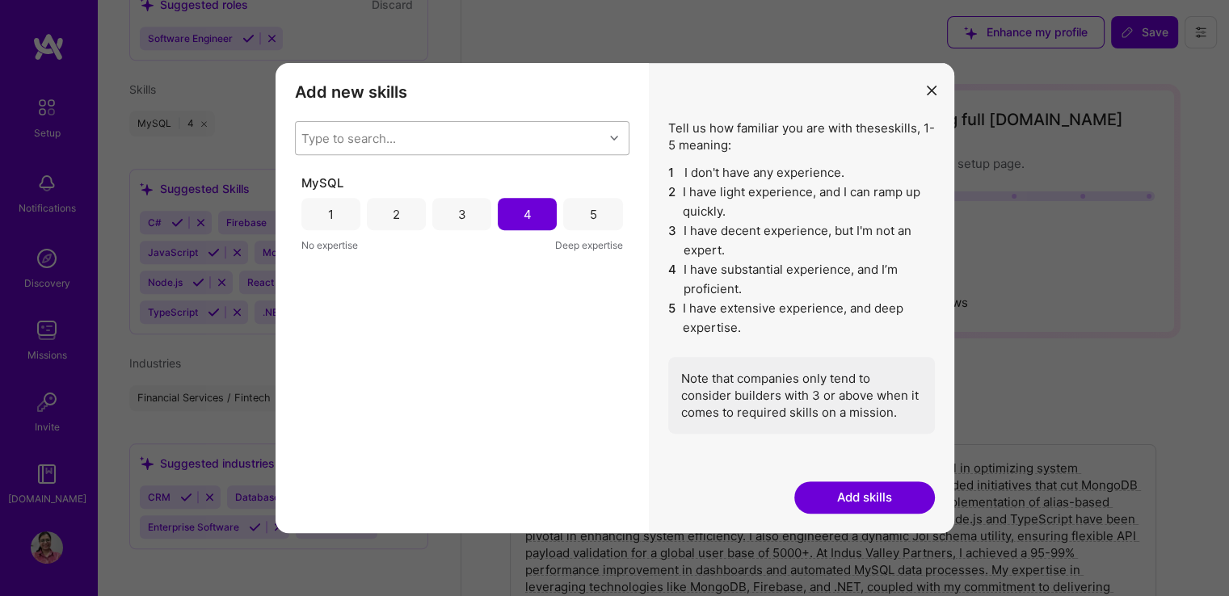
click at [423, 124] on div "Type to search..." at bounding box center [450, 138] width 308 height 32
type input "AWS"
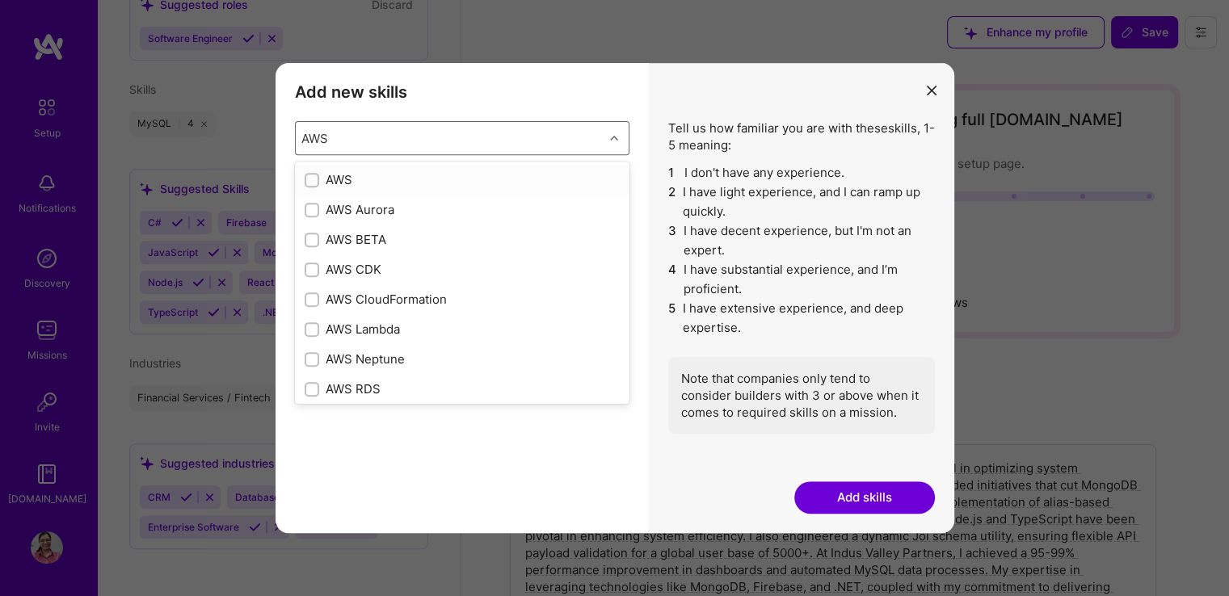
click at [306, 183] on div "modal" at bounding box center [312, 180] width 15 height 15
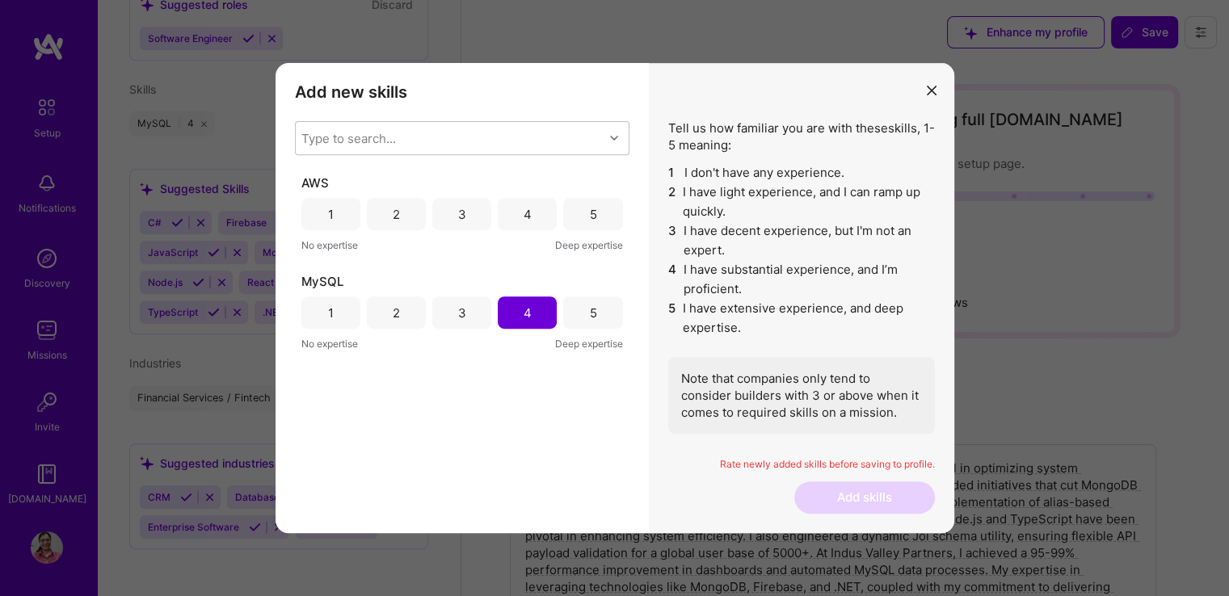
click at [525, 219] on div "4" at bounding box center [528, 214] width 8 height 17
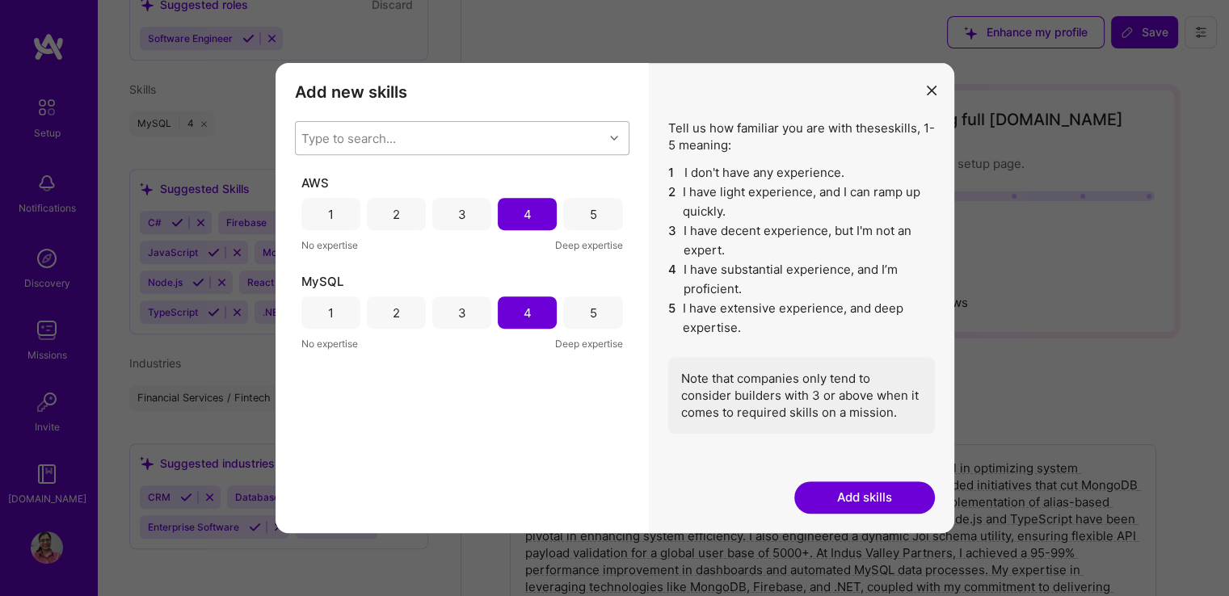
click at [414, 139] on div "Type to search..." at bounding box center [450, 138] width 308 height 32
type input "Node.j"
click at [313, 191] on div "Node.js" at bounding box center [462, 180] width 334 height 30
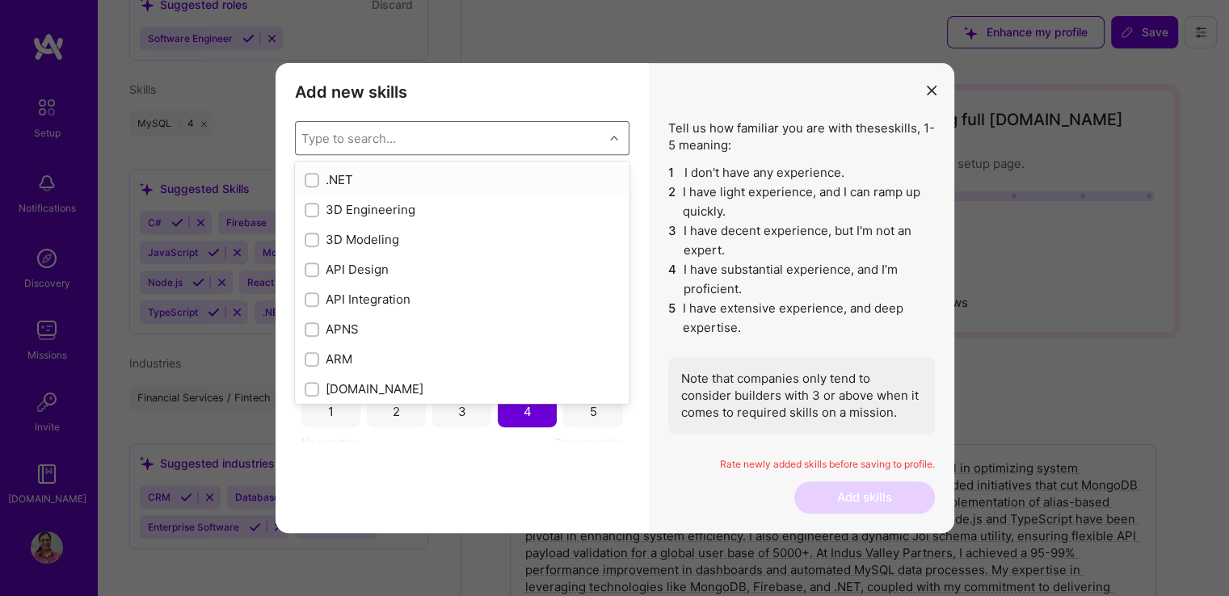
click at [308, 183] on input "modal" at bounding box center [313, 180] width 11 height 11
click at [301, 187] on div ".NET" at bounding box center [462, 180] width 334 height 30
checkbox input "false"
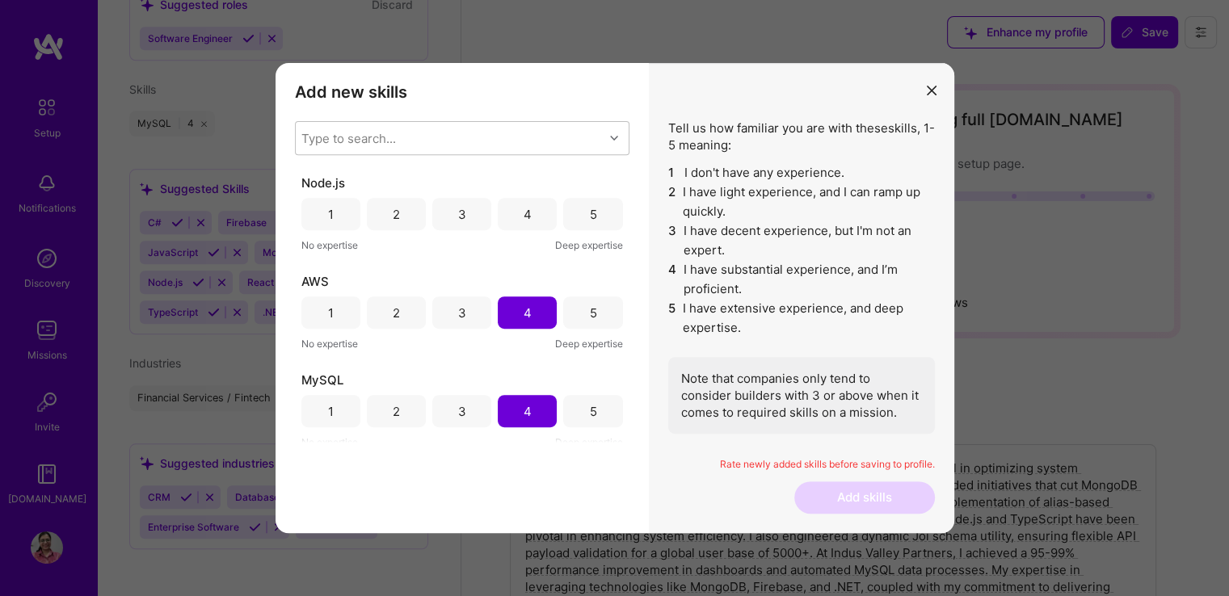
click at [375, 472] on div "Add new skills Tell us how familiar you are with given skills, using between 1 …" at bounding box center [461, 298] width 373 height 470
click at [336, 140] on div "Type to search..." at bounding box center [348, 138] width 95 height 17
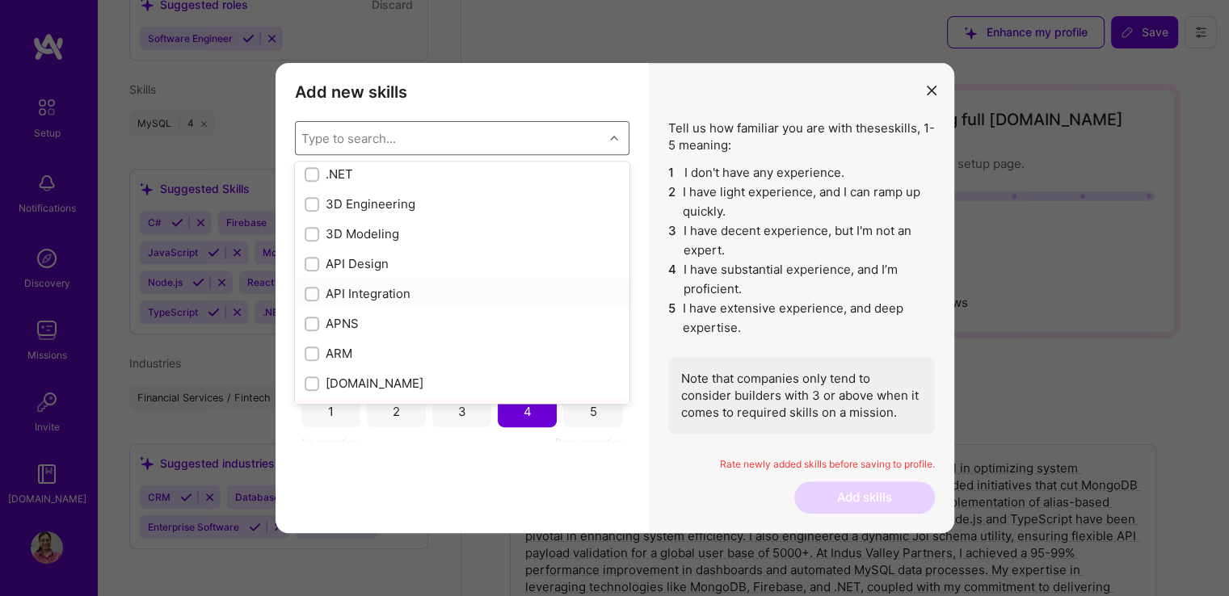
scroll to position [0, 0]
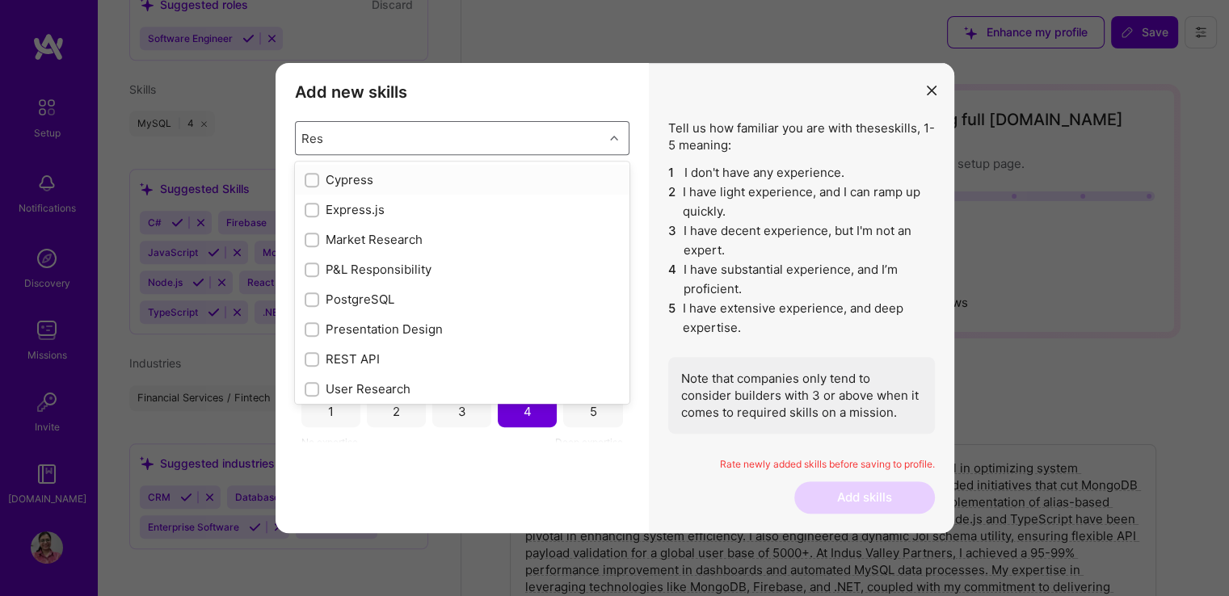
type input "Rest"
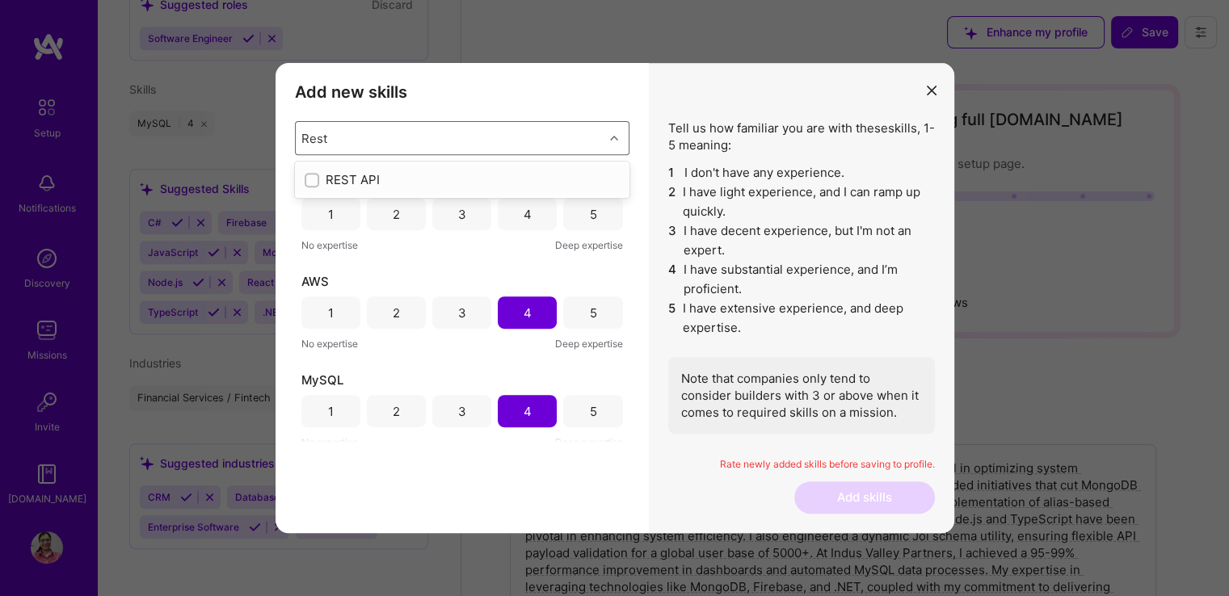
click at [308, 176] on input "modal" at bounding box center [313, 180] width 11 height 11
checkbox input "false"
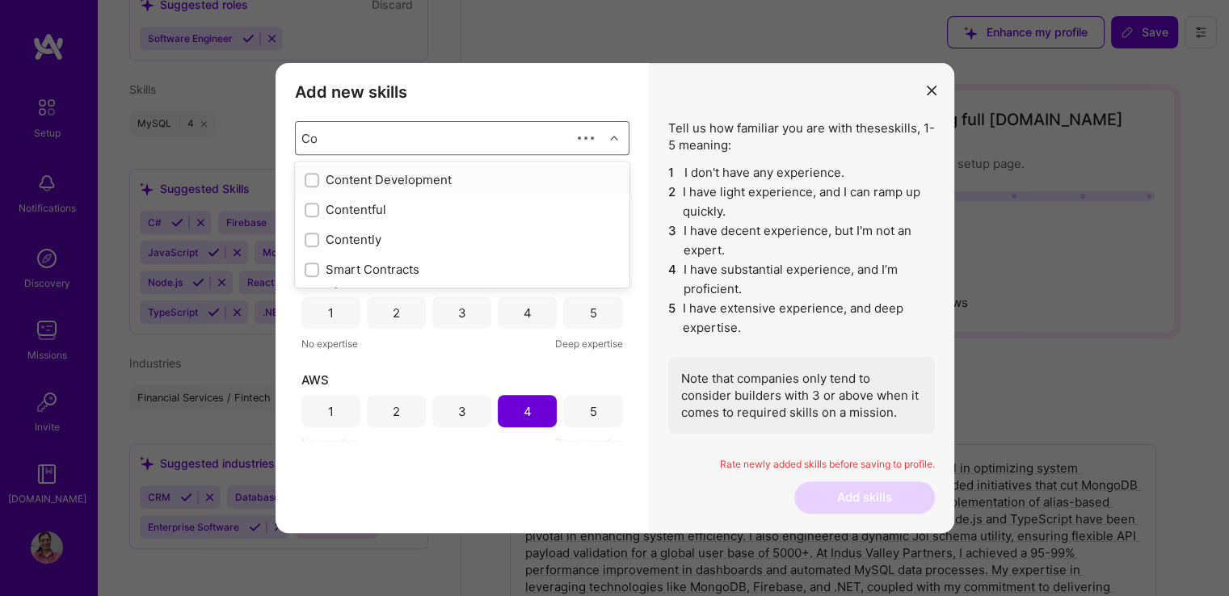
type input "C"
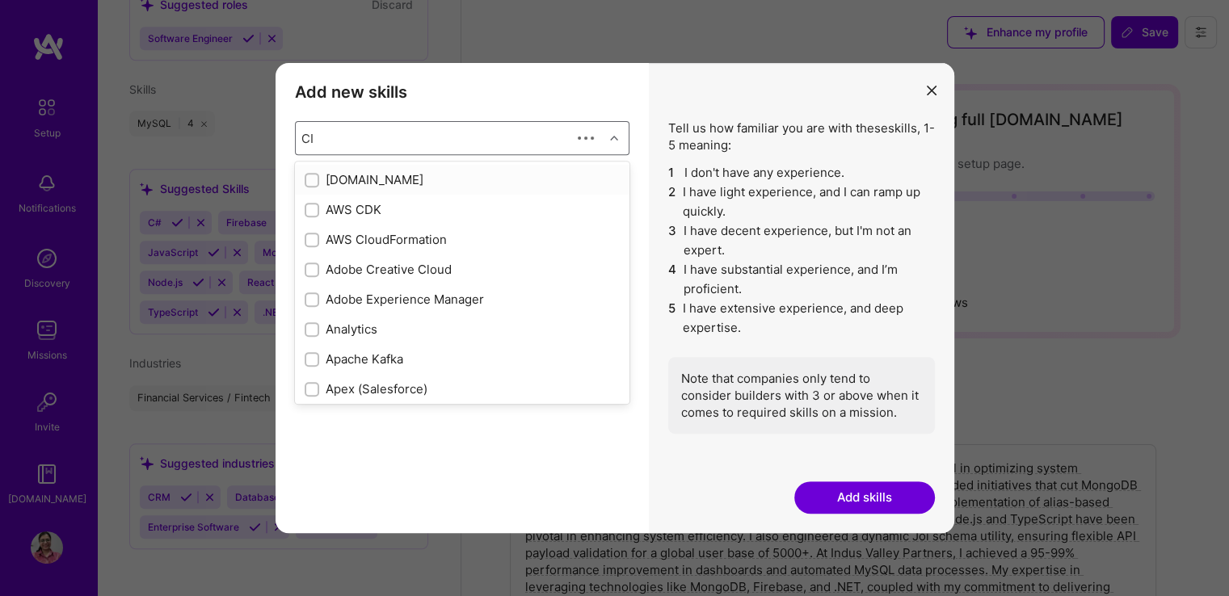
type input "CI/"
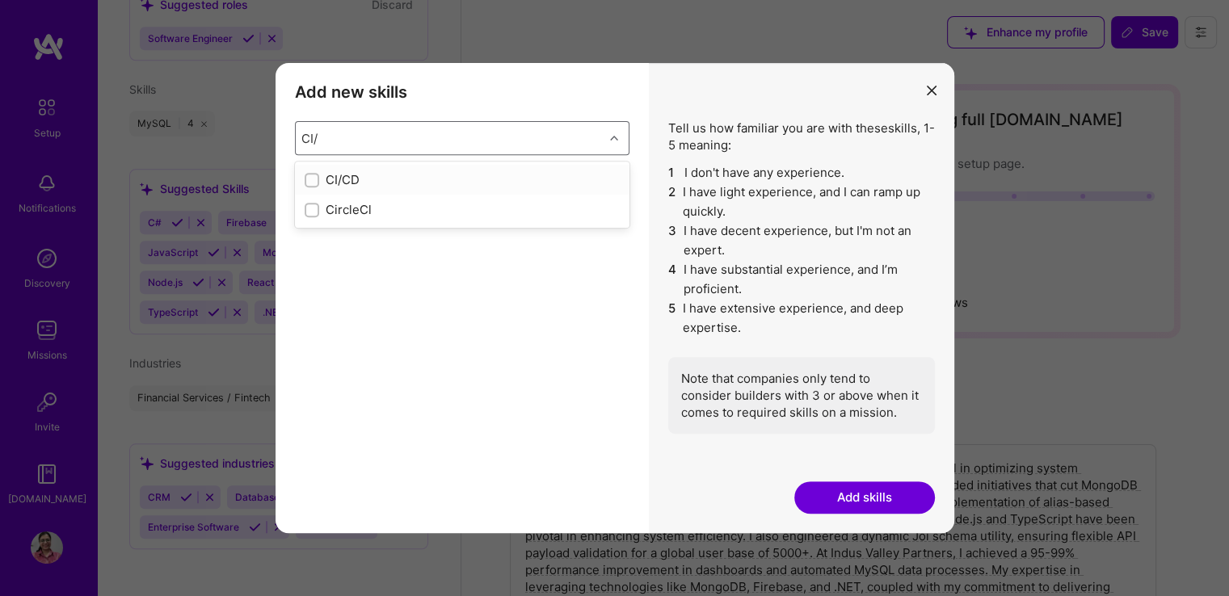
click at [311, 185] on div "modal" at bounding box center [312, 180] width 15 height 15
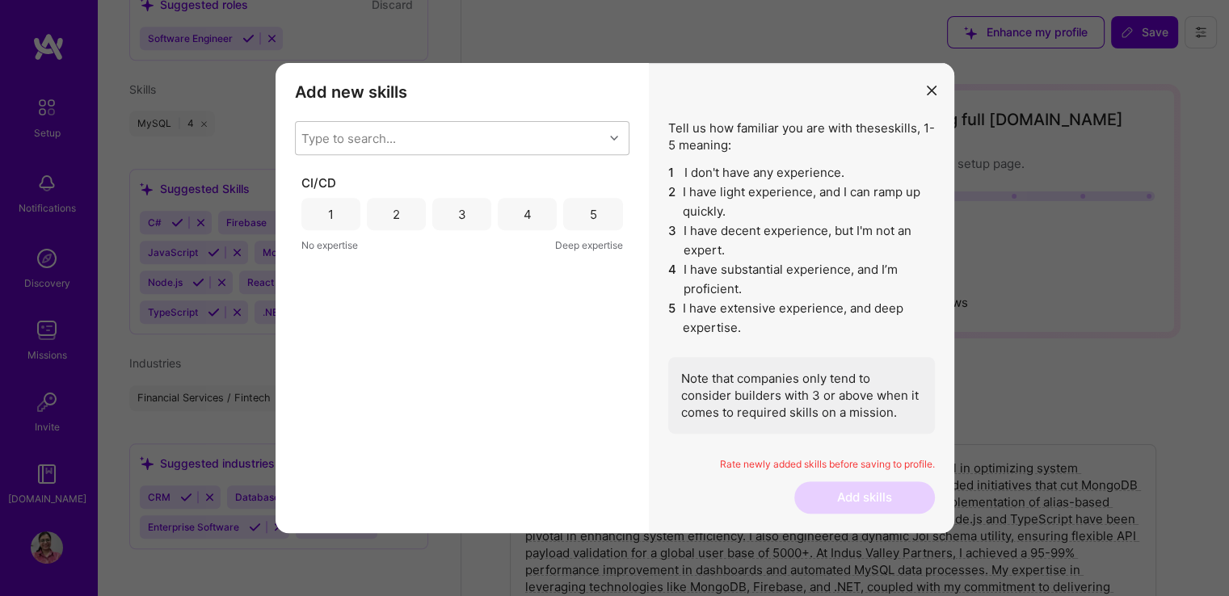
click at [460, 212] on div "3" at bounding box center [462, 214] width 8 height 17
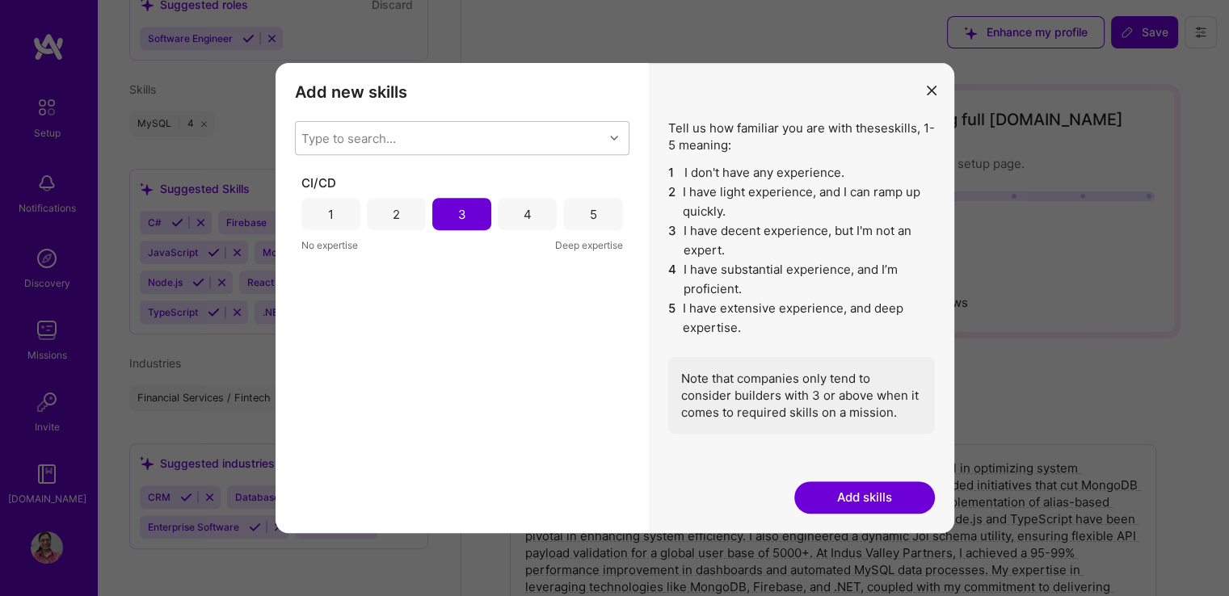
click at [868, 501] on button "Add skills" at bounding box center [864, 498] width 141 height 32
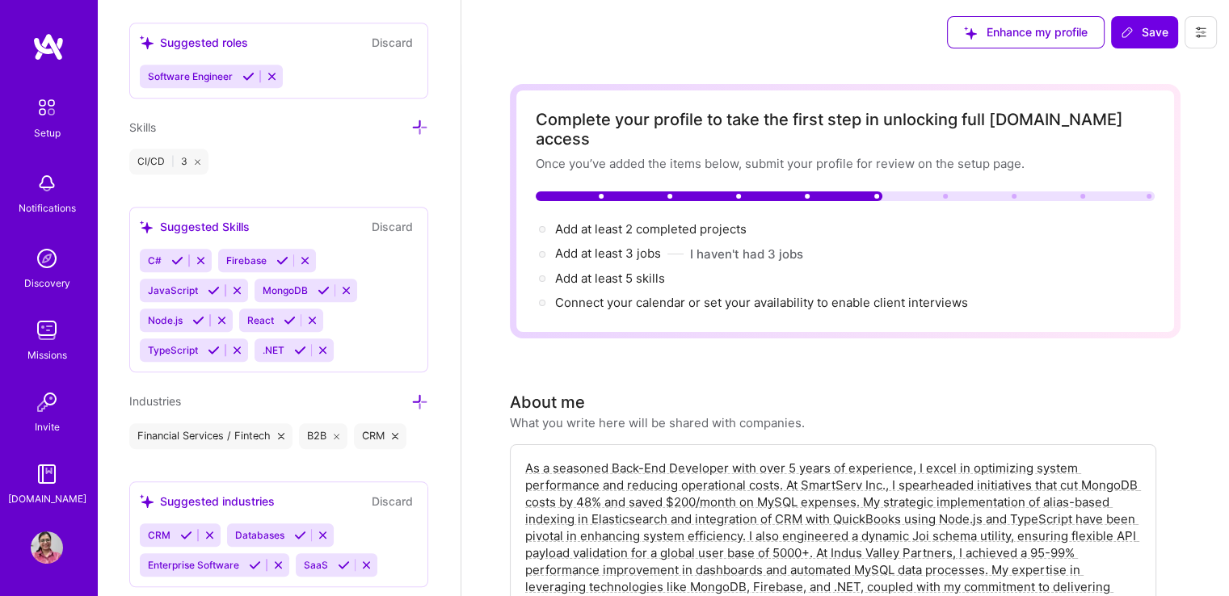
scroll to position [1279, 0]
click at [221, 181] on div "Edit photo Kanika Tayal Back-End Developer 6 Years Experience Location This is …" at bounding box center [279, 298] width 364 height 596
drag, startPoint x: 171, startPoint y: 285, endPoint x: 233, endPoint y: 146, distance: 151.9
click at [233, 146] on div "Edit photo Kanika Tayal Back-End Developer 6 Years Experience Location This is …" at bounding box center [279, 298] width 364 height 596
click at [334, 162] on div "CI/CD | 3" at bounding box center [278, 162] width 299 height 26
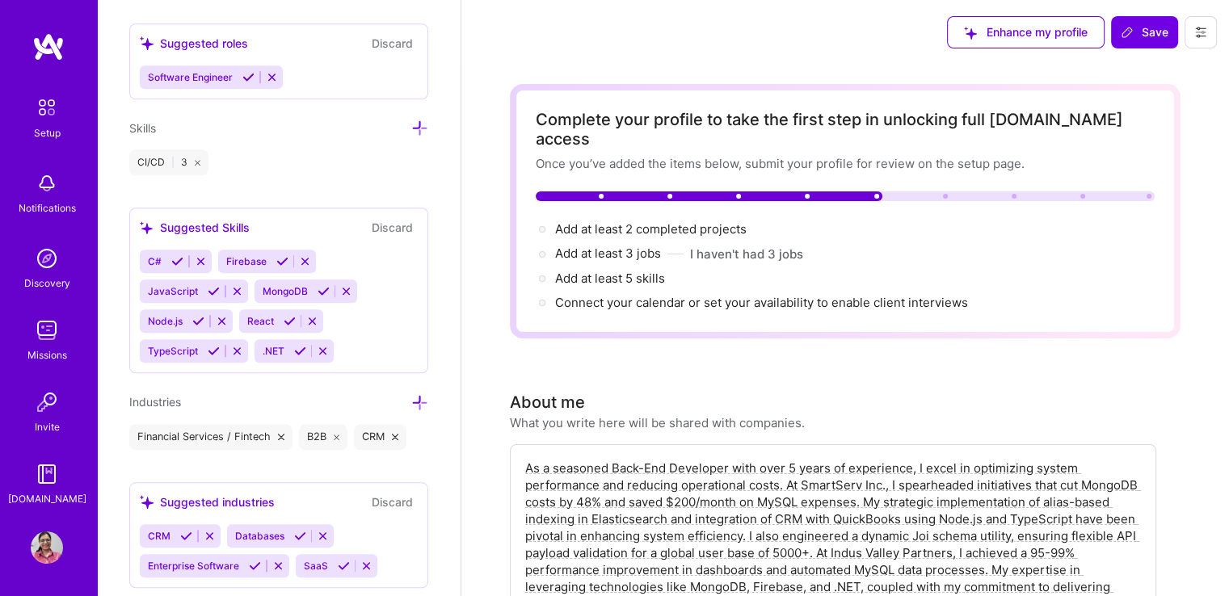
click at [412, 121] on icon at bounding box center [419, 128] width 17 height 17
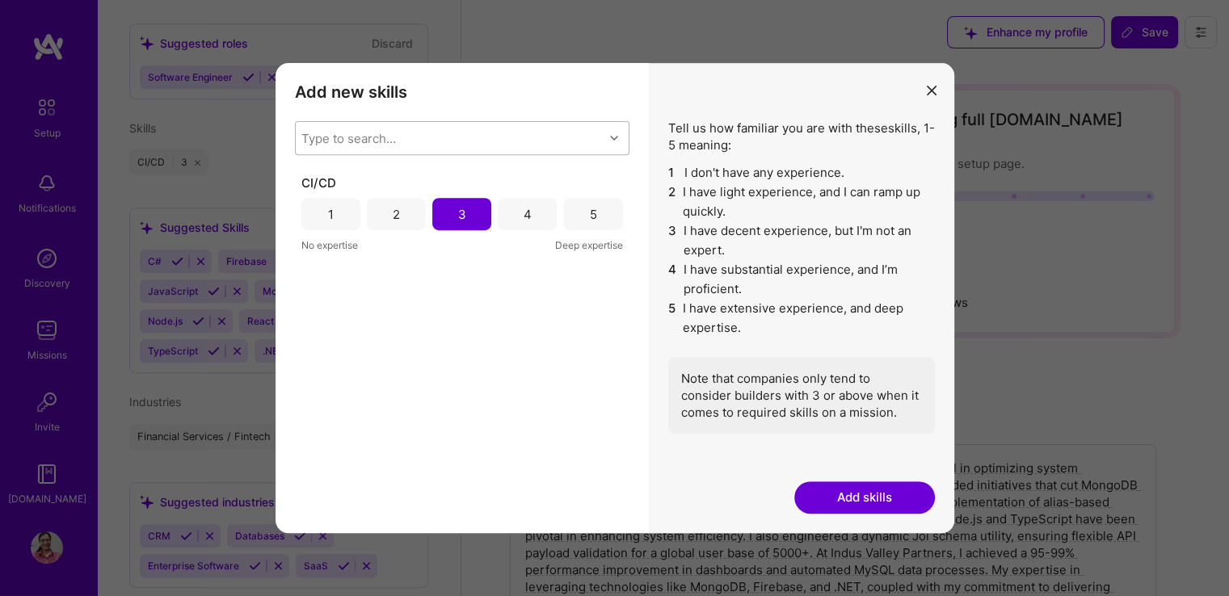
click at [368, 147] on div "Type to search..." at bounding box center [450, 138] width 308 height 32
click at [368, 147] on div "Type to search... A" at bounding box center [450, 138] width 308 height 32
type input "AWS"
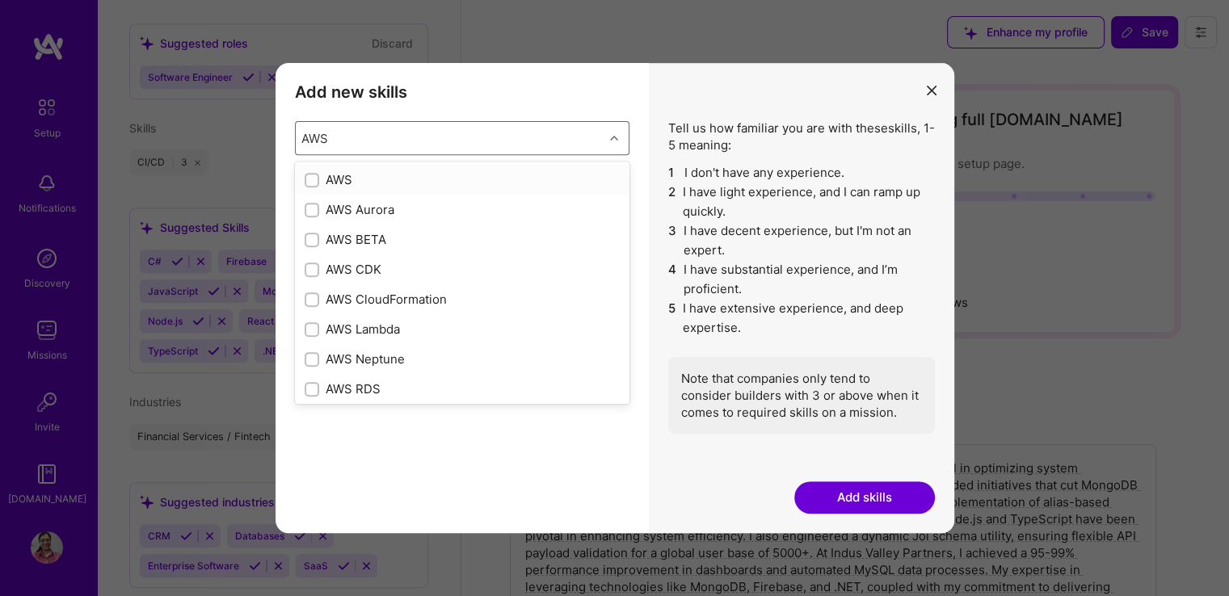
click at [309, 176] on input "modal" at bounding box center [313, 180] width 11 height 11
checkbox input "false"
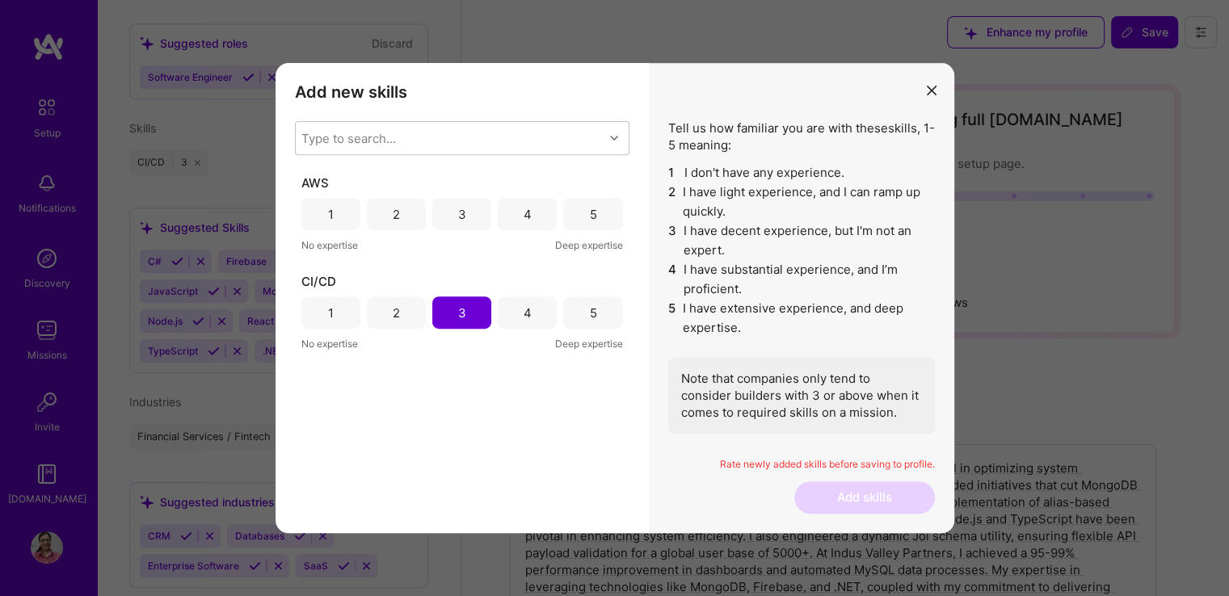
click at [363, 460] on div "Add new skills Tell us how familiar you are with given skills, using between 1 …" at bounding box center [461, 298] width 373 height 470
click at [527, 222] on div "4" at bounding box center [527, 214] width 59 height 32
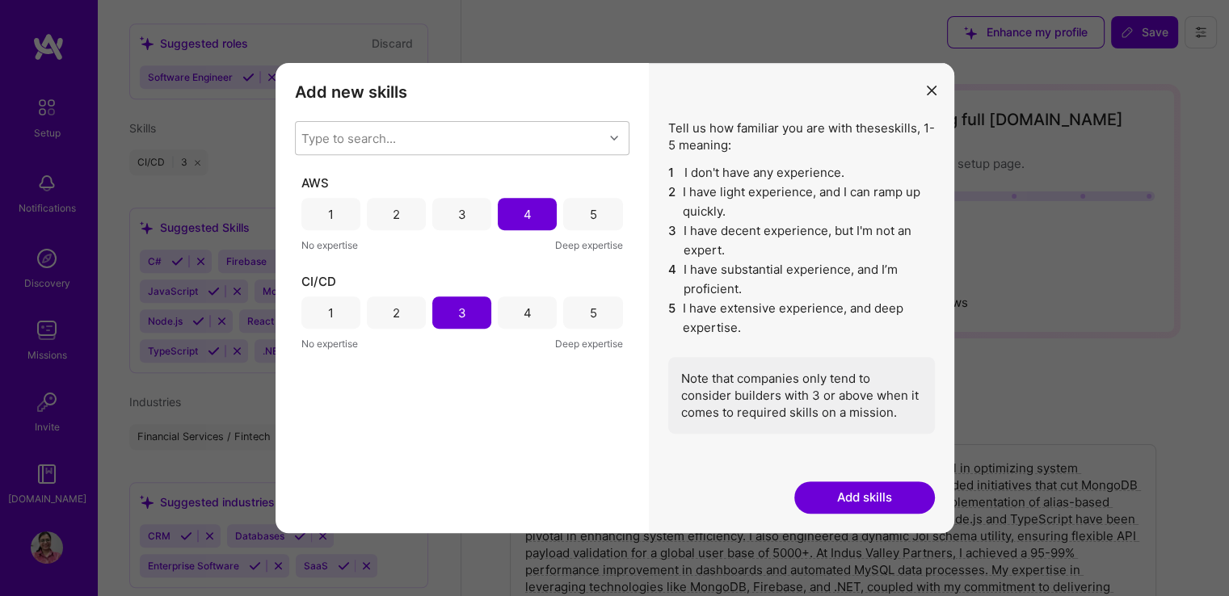
click at [839, 505] on button "Add skills" at bounding box center [864, 498] width 141 height 32
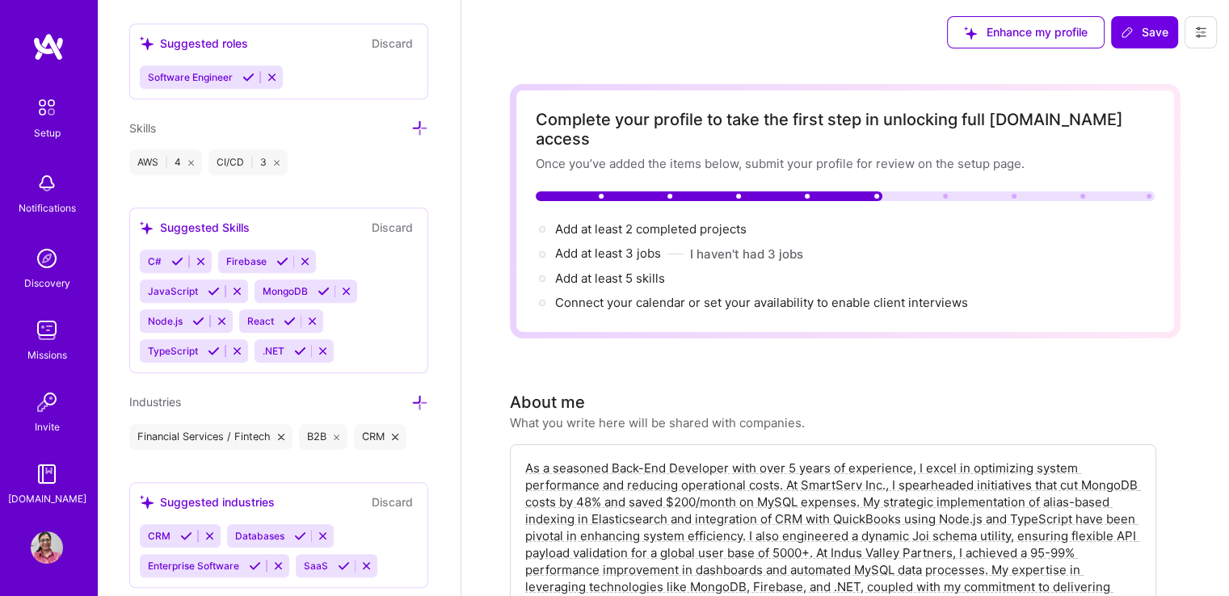
click at [411, 120] on icon at bounding box center [419, 128] width 17 height 17
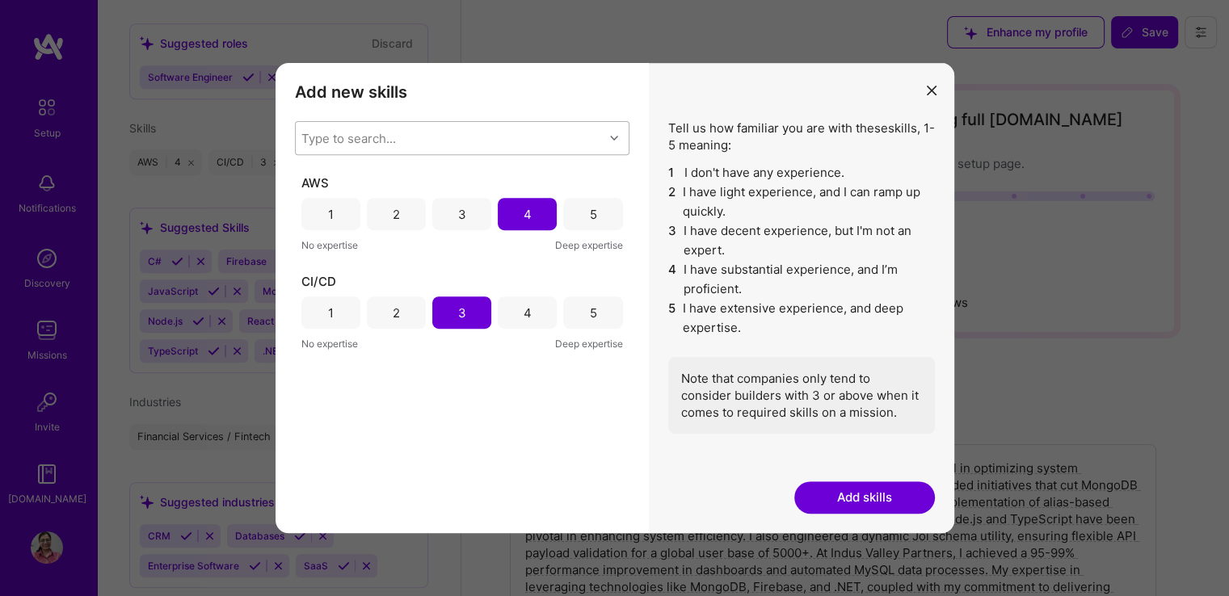
click at [318, 150] on div "Type to search..." at bounding box center [450, 138] width 308 height 32
type input "NOD"
click at [317, 179] on input "modal" at bounding box center [313, 180] width 11 height 11
checkbox input "false"
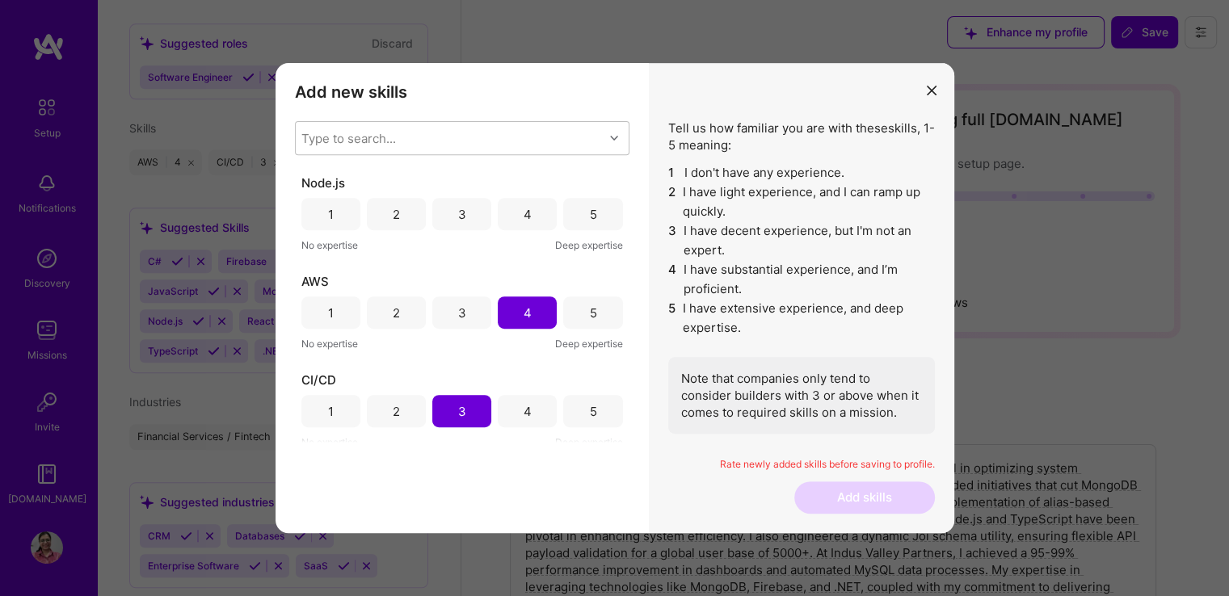
click at [380, 442] on div "No expertise Deep expertise" at bounding box center [462, 442] width 322 height 17
click at [524, 212] on div "4" at bounding box center [528, 214] width 8 height 17
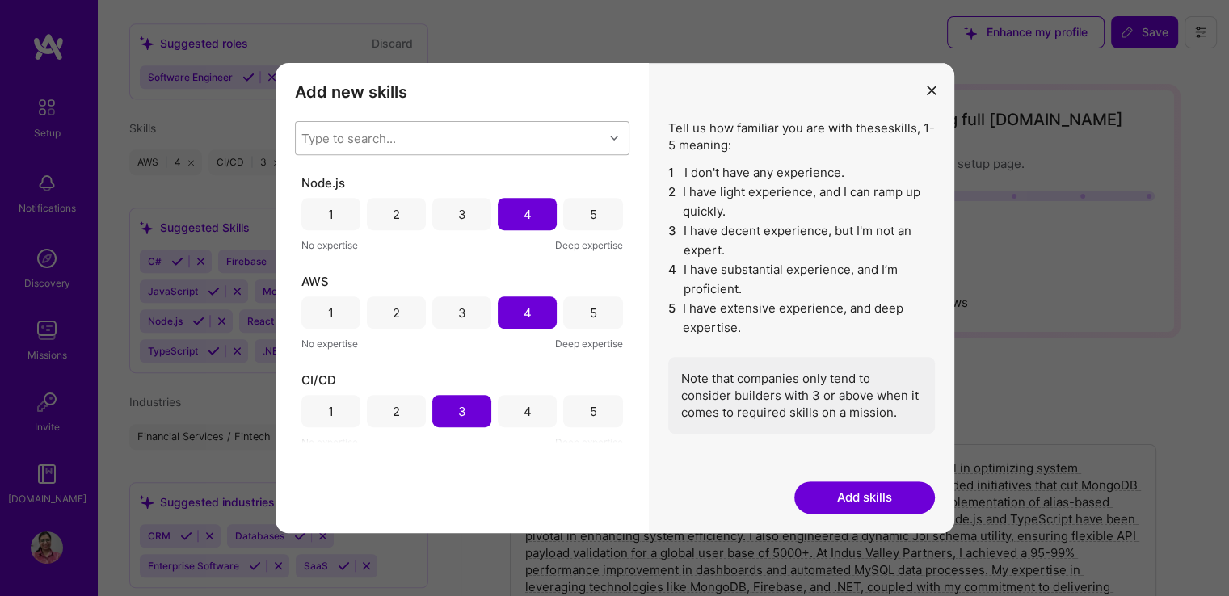
click at [404, 137] on div "Type to search..." at bounding box center [450, 138] width 308 height 32
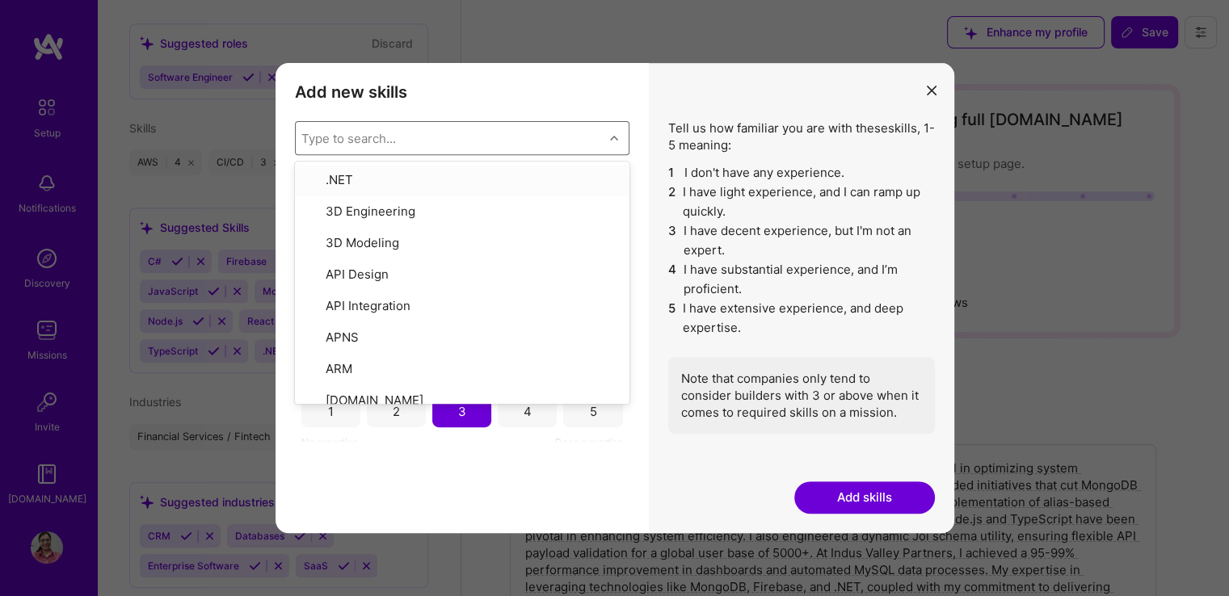
click at [389, 137] on div "Type to search..." at bounding box center [348, 138] width 95 height 17
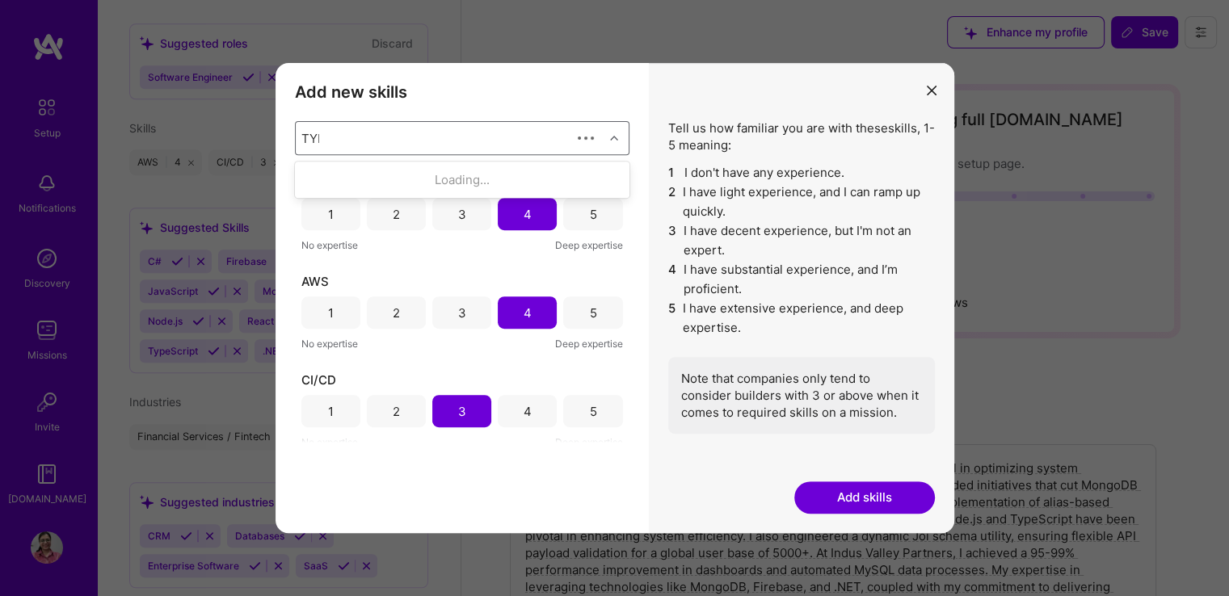
type input "TYPE"
click at [306, 211] on div "modal" at bounding box center [312, 210] width 15 height 15
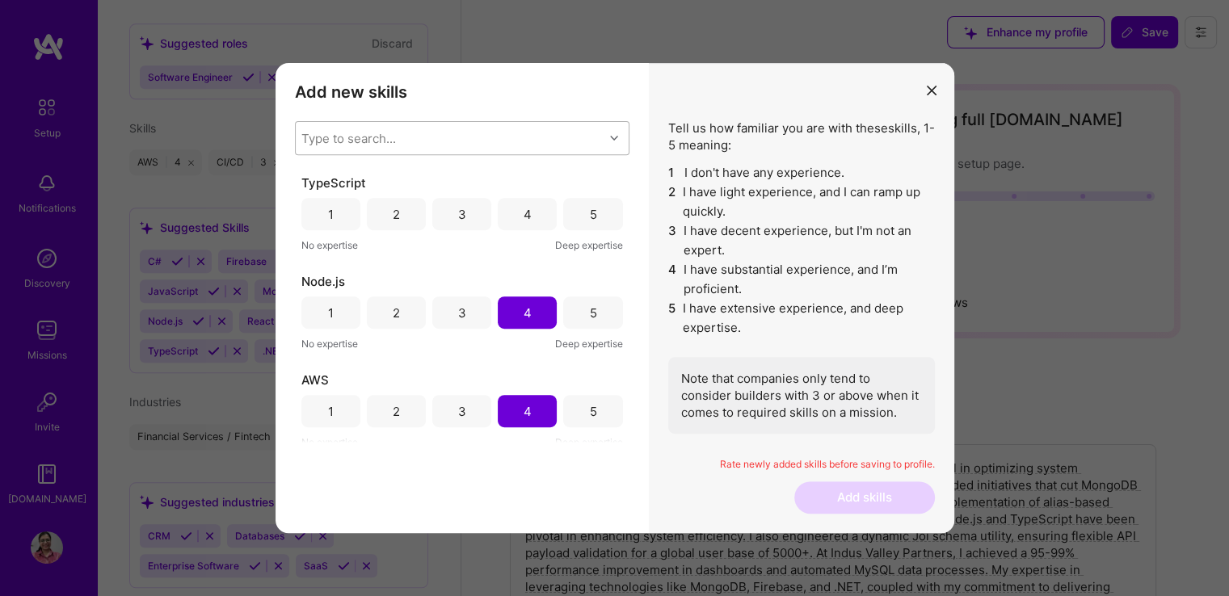
click at [511, 212] on div "4" at bounding box center [527, 214] width 59 height 32
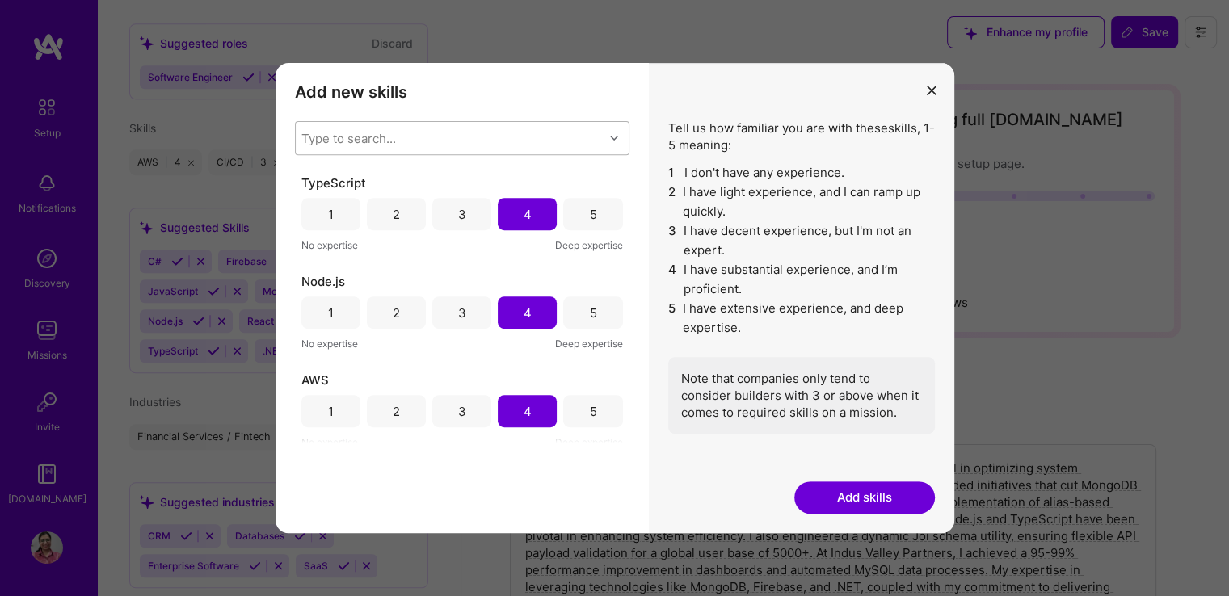
click at [416, 147] on div "Type to search..." at bounding box center [450, 138] width 308 height 32
click at [410, 129] on div "Type to search..." at bounding box center [450, 138] width 308 height 32
type input "JAVA"
click at [313, 210] on input "modal" at bounding box center [313, 210] width 11 height 11
checkbox input "false"
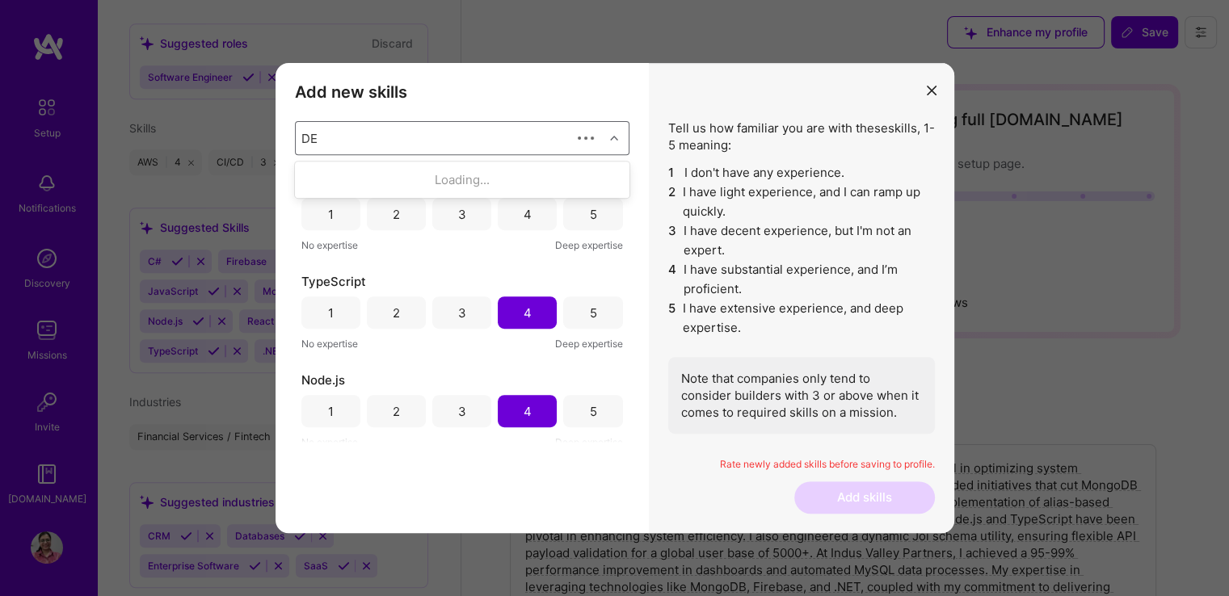
type input "D"
type input "d"
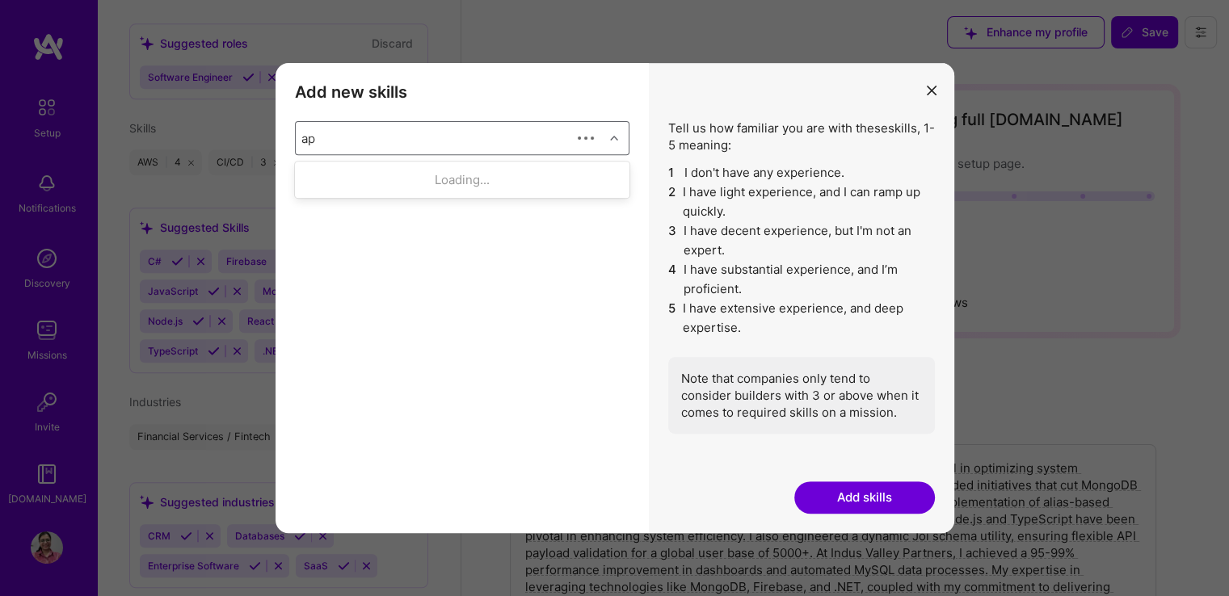
type input "api"
click at [309, 205] on input "modal" at bounding box center [313, 210] width 11 height 11
checkbox input "false"
checkbox input "true"
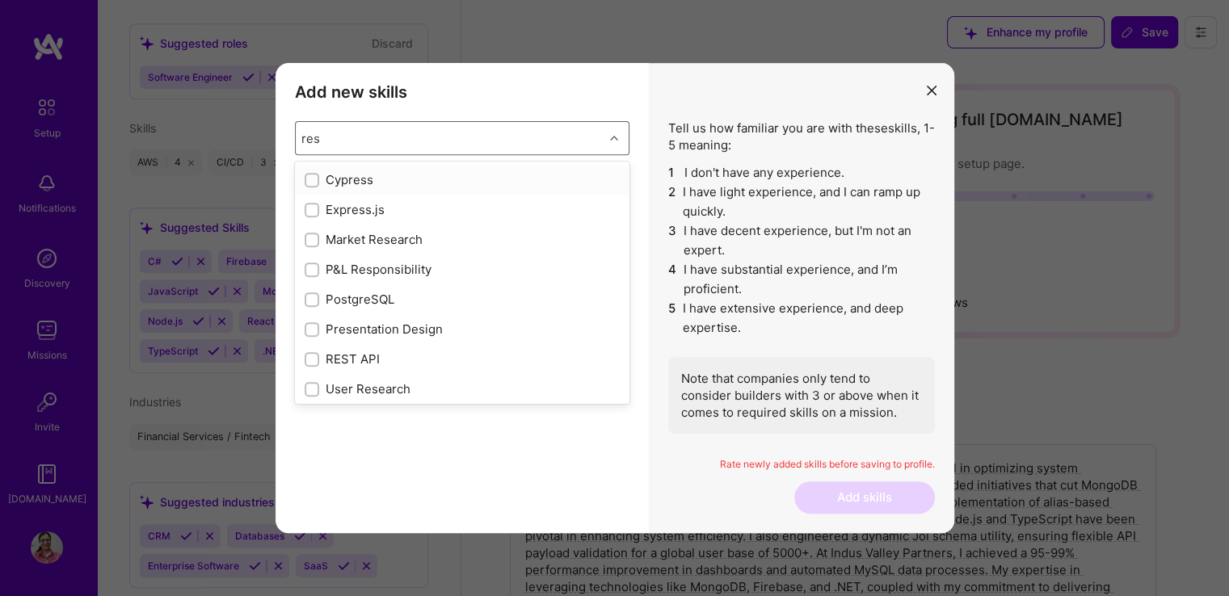
type input "rest"
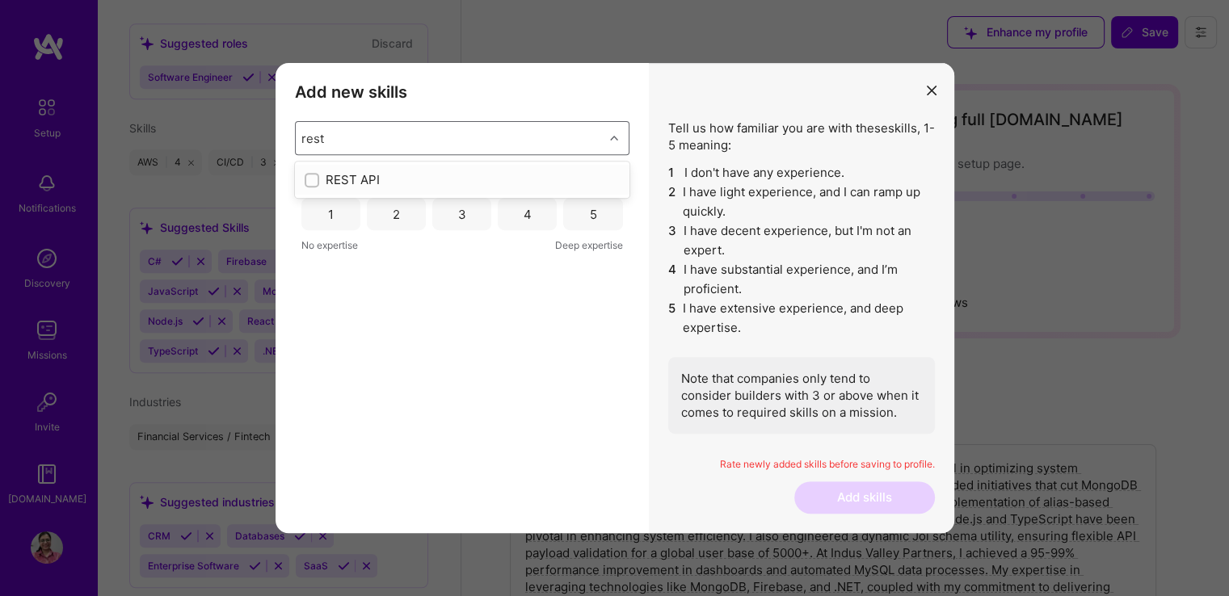
click at [311, 184] on input "modal" at bounding box center [313, 180] width 11 height 11
checkbox input "false"
click at [335, 469] on div "Add new skills Tell us how familiar you are with given skills, using between 1 …" at bounding box center [461, 298] width 373 height 470
click at [536, 214] on div "4" at bounding box center [527, 214] width 59 height 32
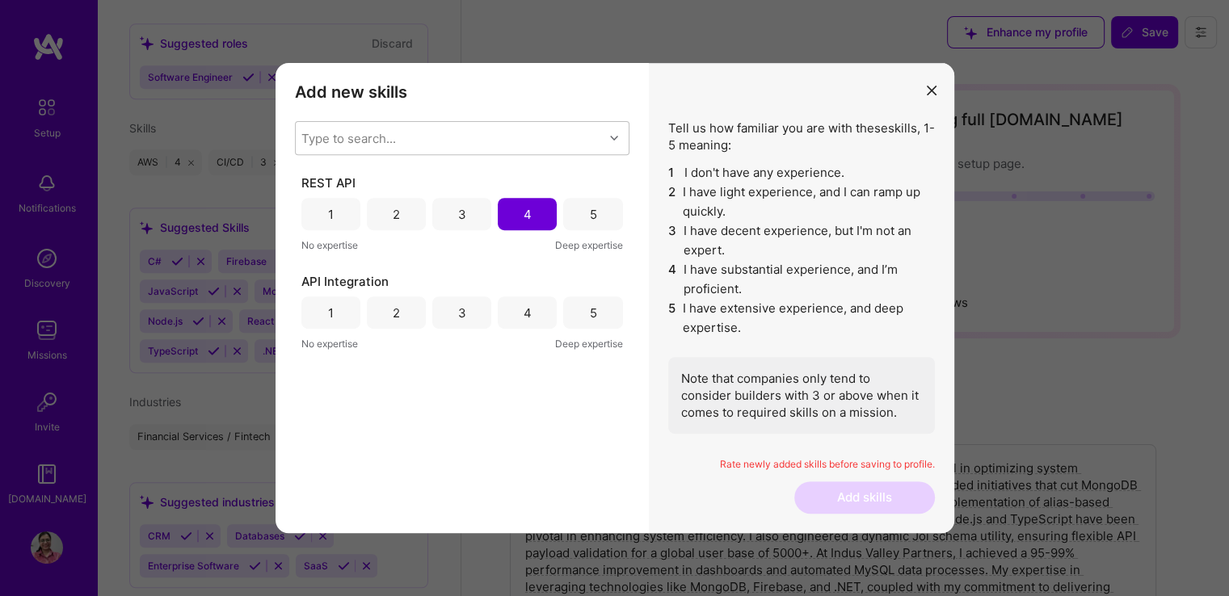
click at [531, 311] on div "4" at bounding box center [527, 312] width 59 height 32
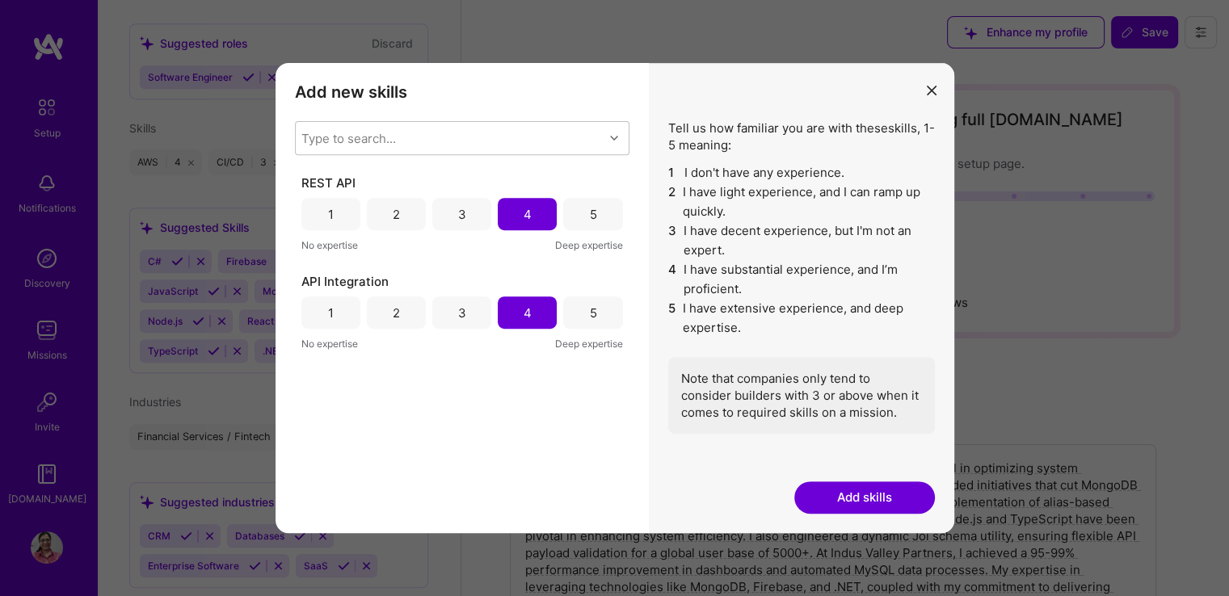
click at [885, 489] on button "Add skills" at bounding box center [864, 498] width 141 height 32
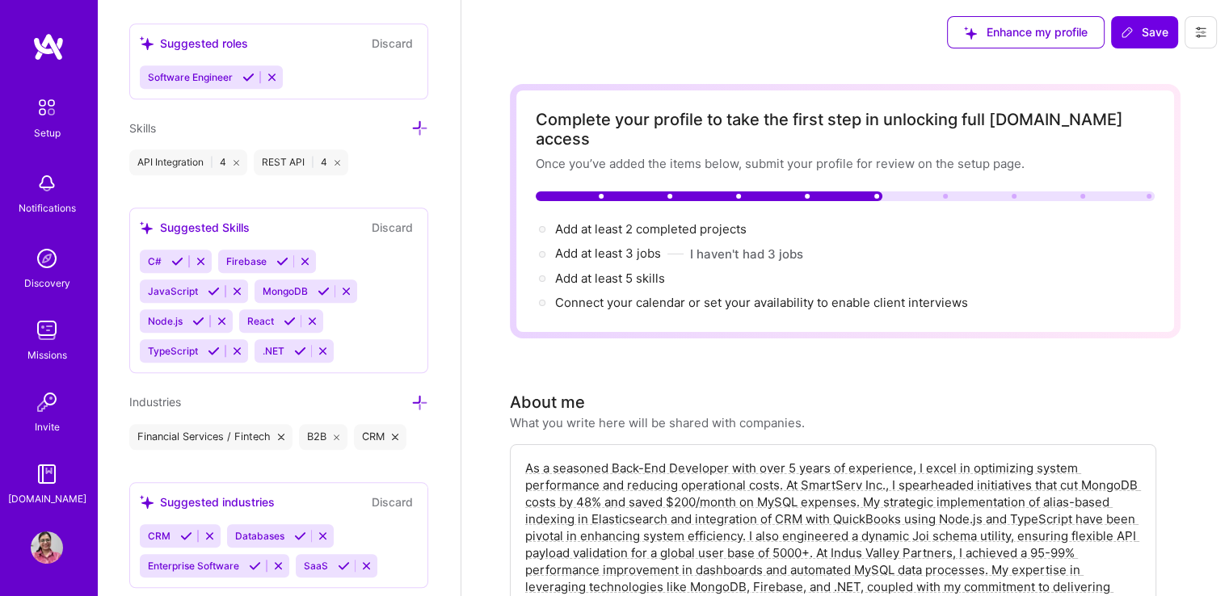
scroll to position [1230, 0]
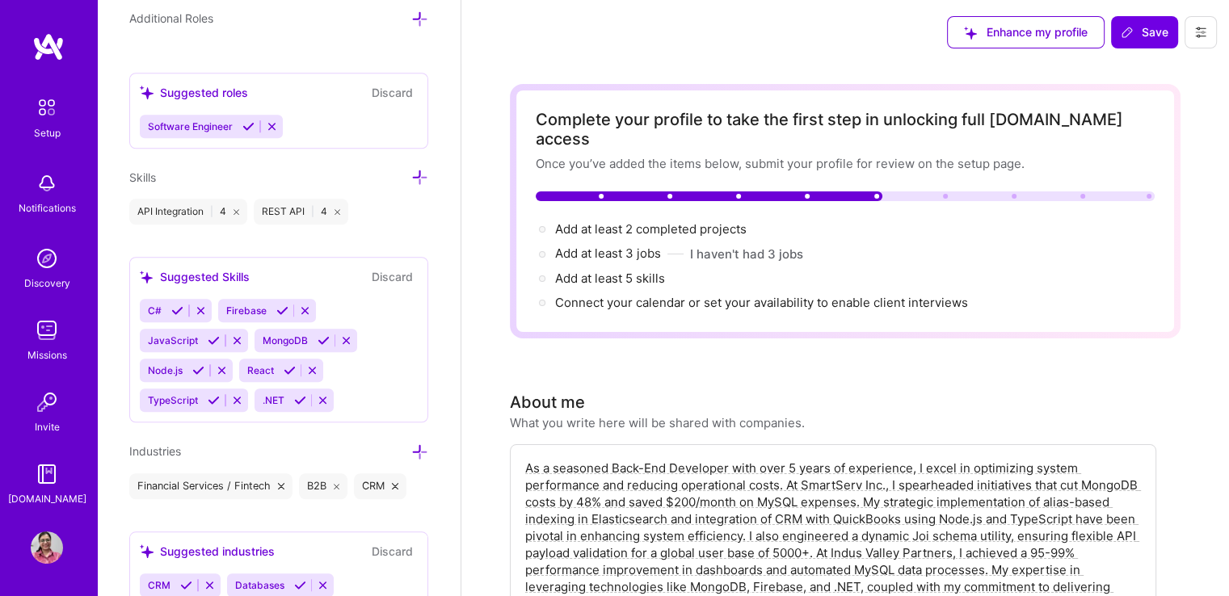
click at [414, 169] on icon at bounding box center [419, 177] width 17 height 17
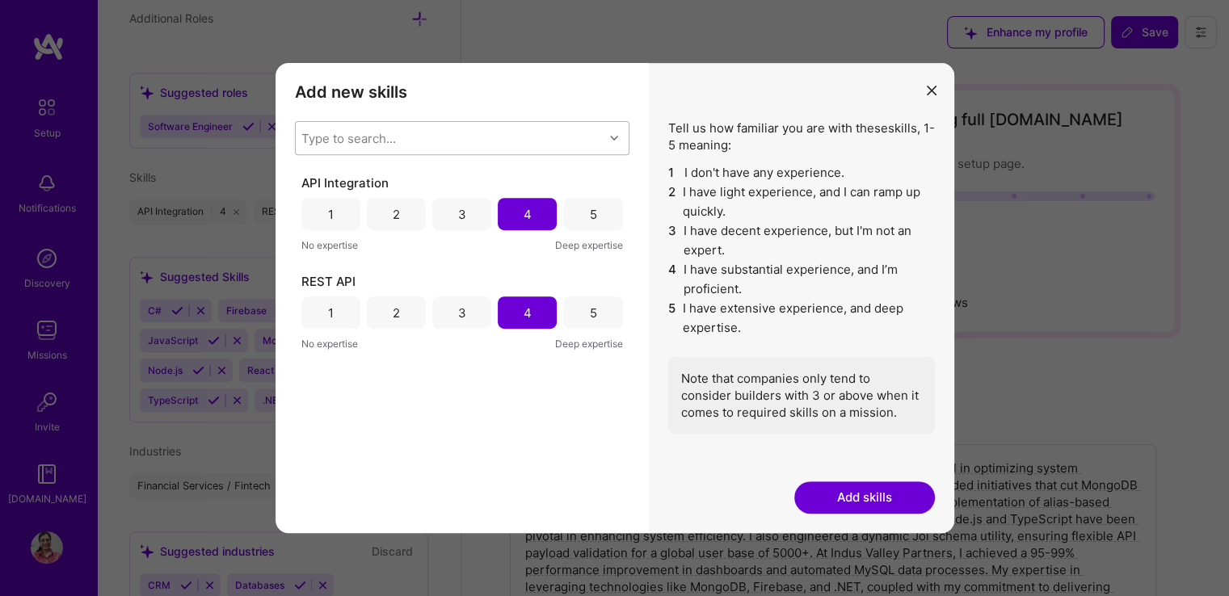
click at [452, 124] on div "Type to search..." at bounding box center [450, 138] width 308 height 32
type input "aws"
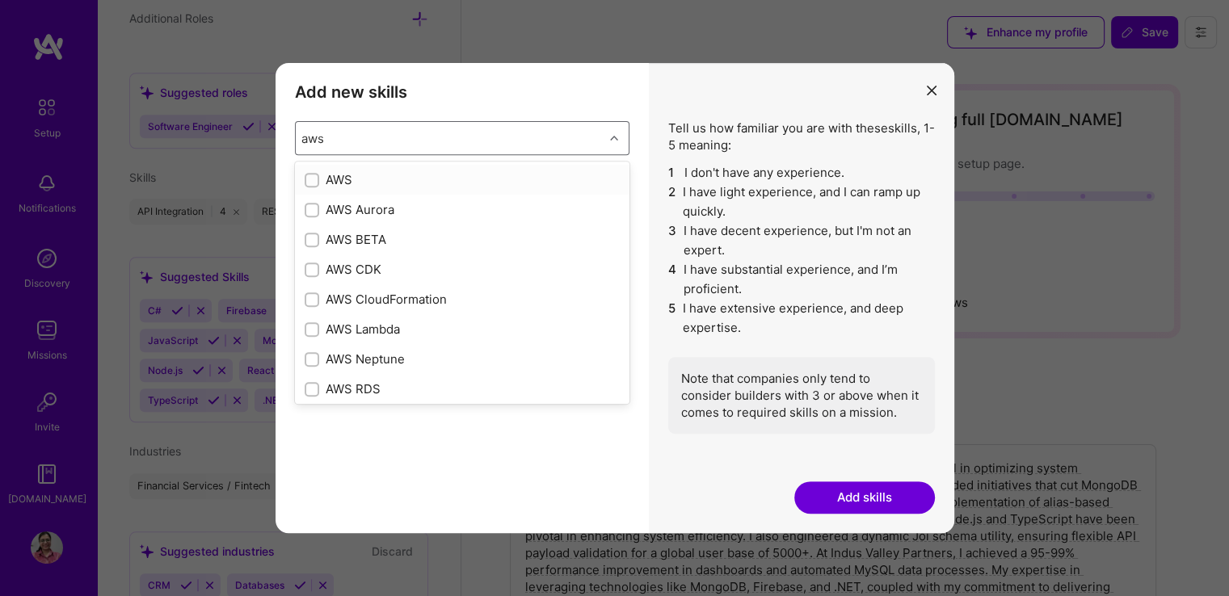
click at [308, 175] on input "modal" at bounding box center [313, 180] width 11 height 11
checkbox input "false"
checkbox input "true"
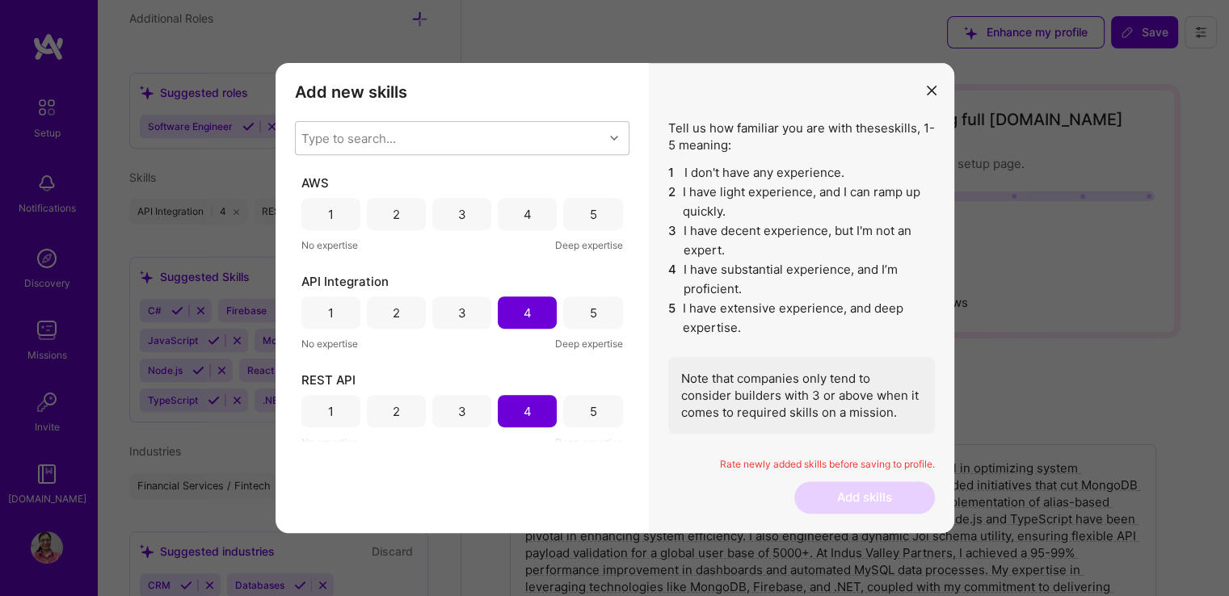
click at [433, 460] on div "Add new skills Tell us how familiar you are with given skills, using between 1 …" at bounding box center [461, 298] width 373 height 470
click at [524, 210] on div "4" at bounding box center [528, 214] width 8 height 17
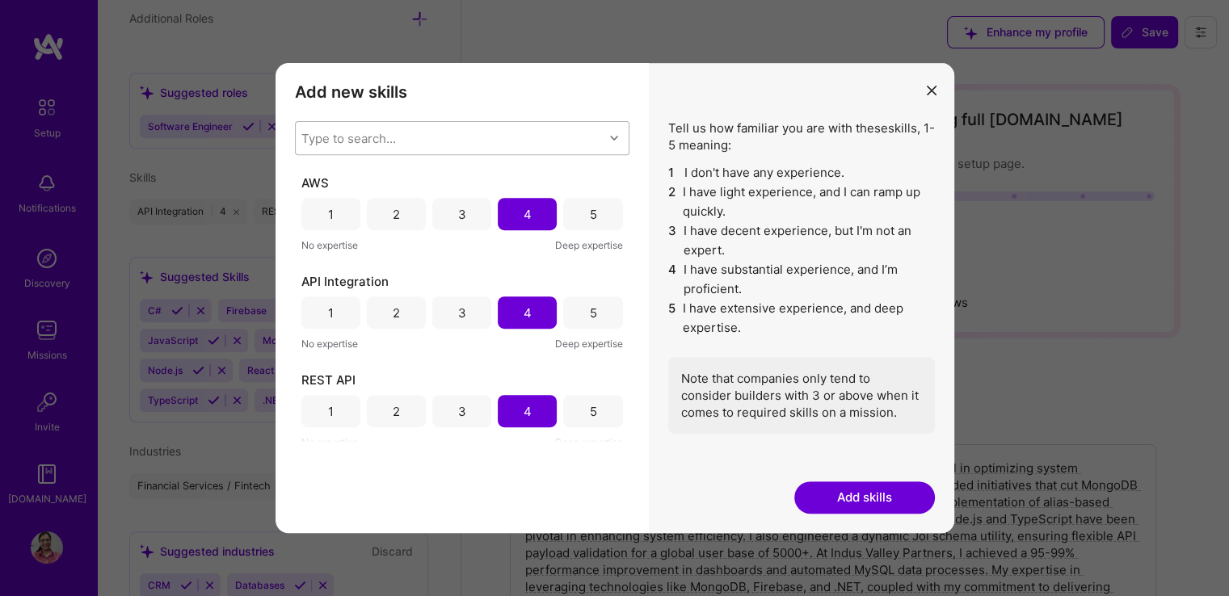
click at [352, 137] on div "Type to search..." at bounding box center [348, 138] width 95 height 17
click at [848, 498] on button "Add skills" at bounding box center [864, 498] width 141 height 32
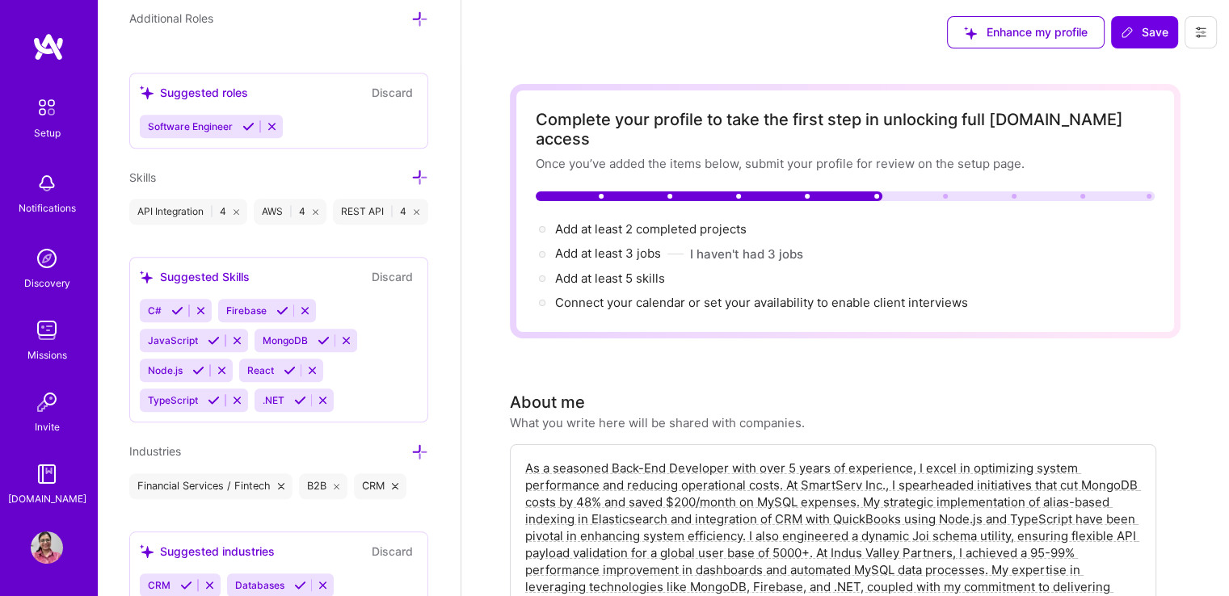
click at [411, 172] on icon at bounding box center [419, 177] width 17 height 17
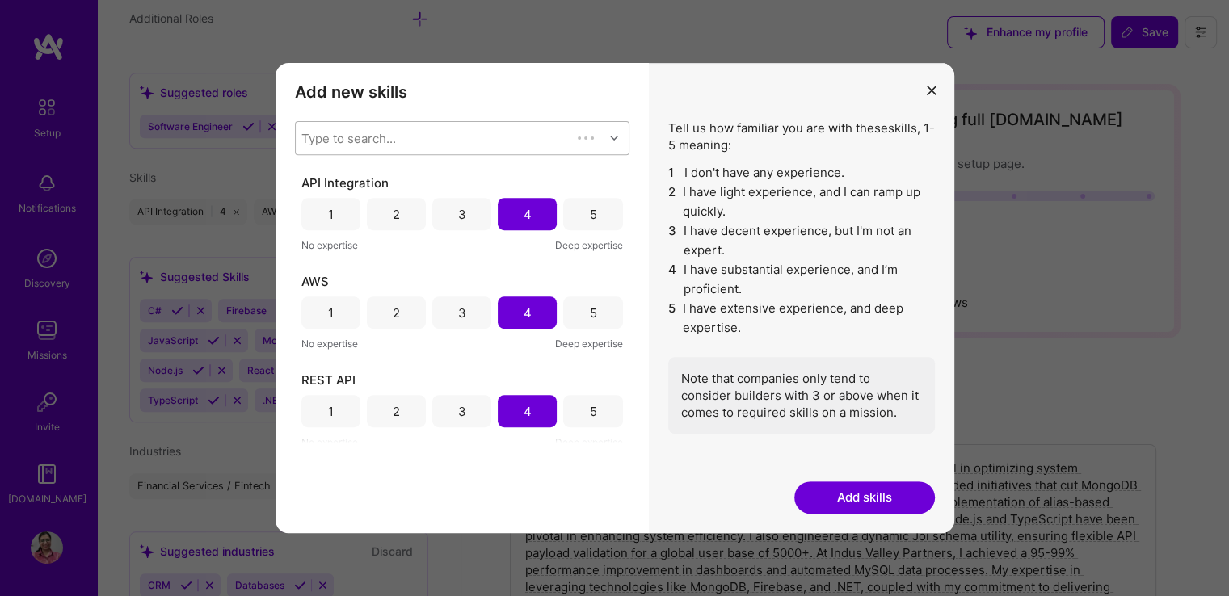
click at [463, 136] on div "Type to search..." at bounding box center [433, 138] width 275 height 32
type input "node."
click at [316, 175] on input "modal" at bounding box center [313, 180] width 11 height 11
checkbox input "false"
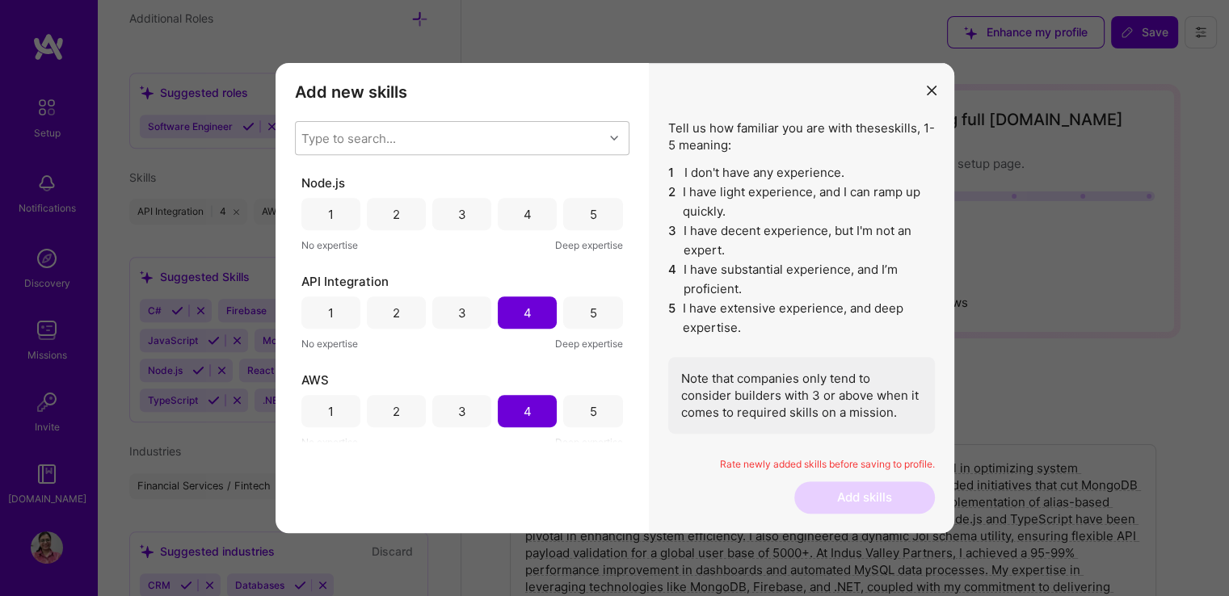
click at [360, 436] on div "No expertise Deep expertise" at bounding box center [462, 442] width 322 height 17
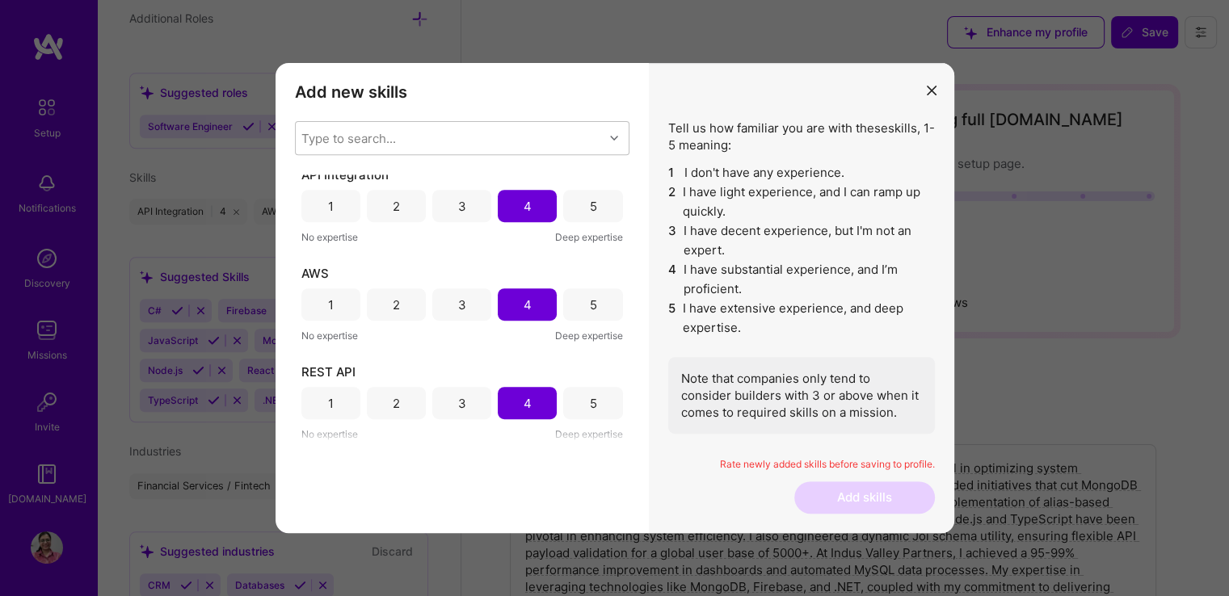
scroll to position [0, 0]
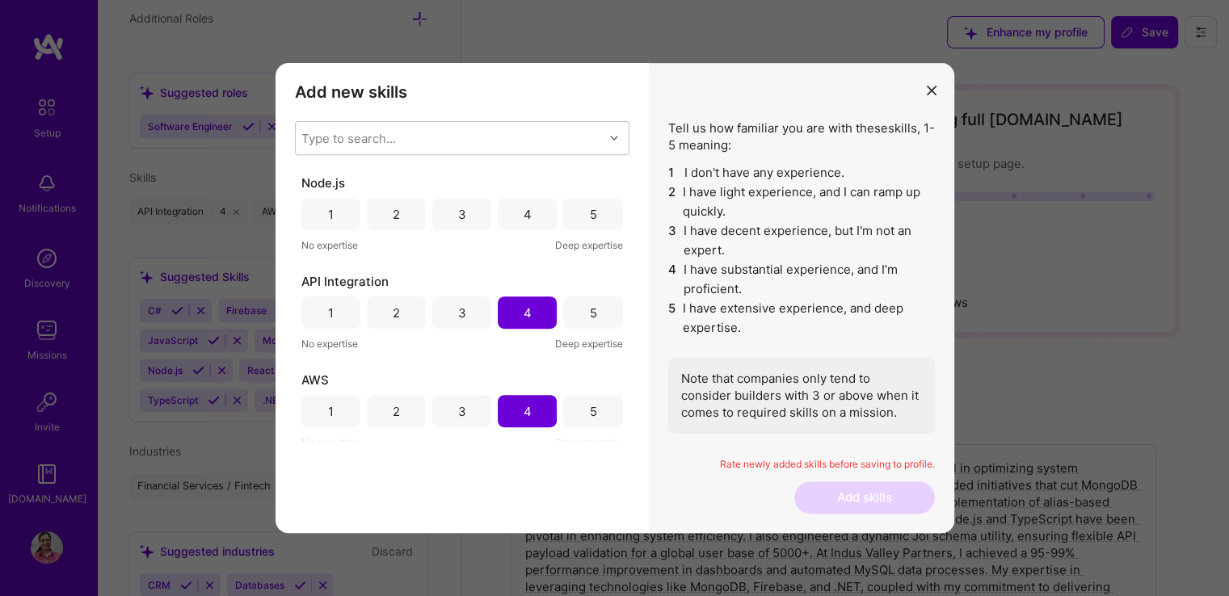
click at [524, 220] on div "4" at bounding box center [528, 214] width 8 height 17
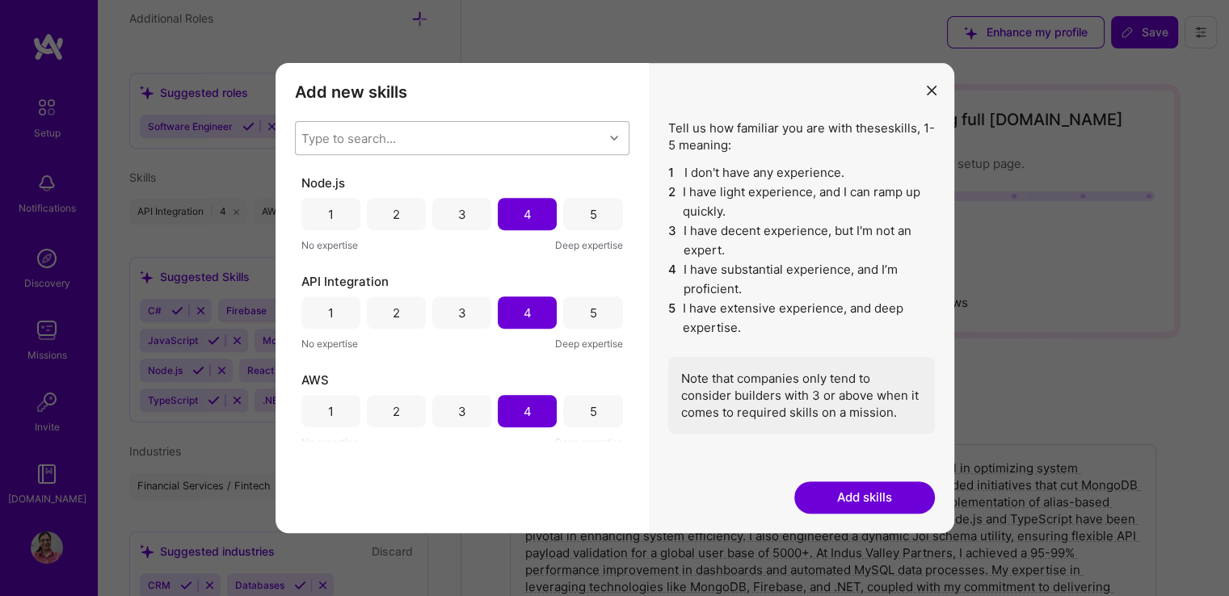
click at [333, 131] on div "Type to search..." at bounding box center [348, 138] width 95 height 17
type input "type"
click at [308, 210] on input "modal" at bounding box center [313, 210] width 11 height 11
checkbox input "false"
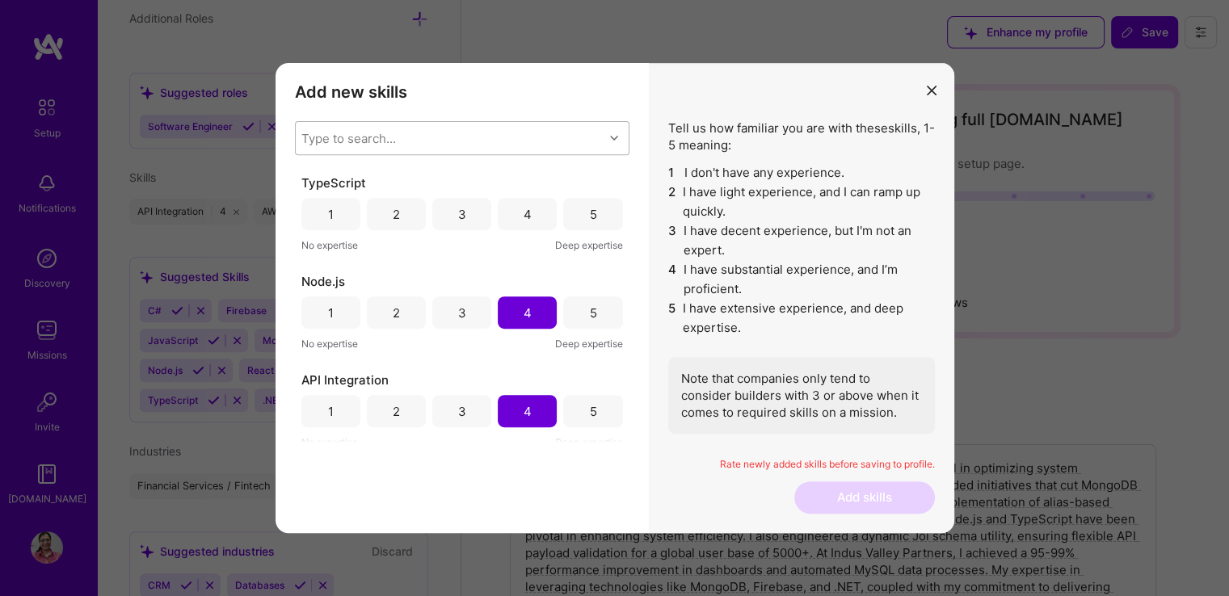
click at [384, 468] on div "Add new skills Tell us how familiar you are with given skills, using between 1 …" at bounding box center [461, 298] width 373 height 470
click at [528, 214] on div "4" at bounding box center [527, 214] width 59 height 32
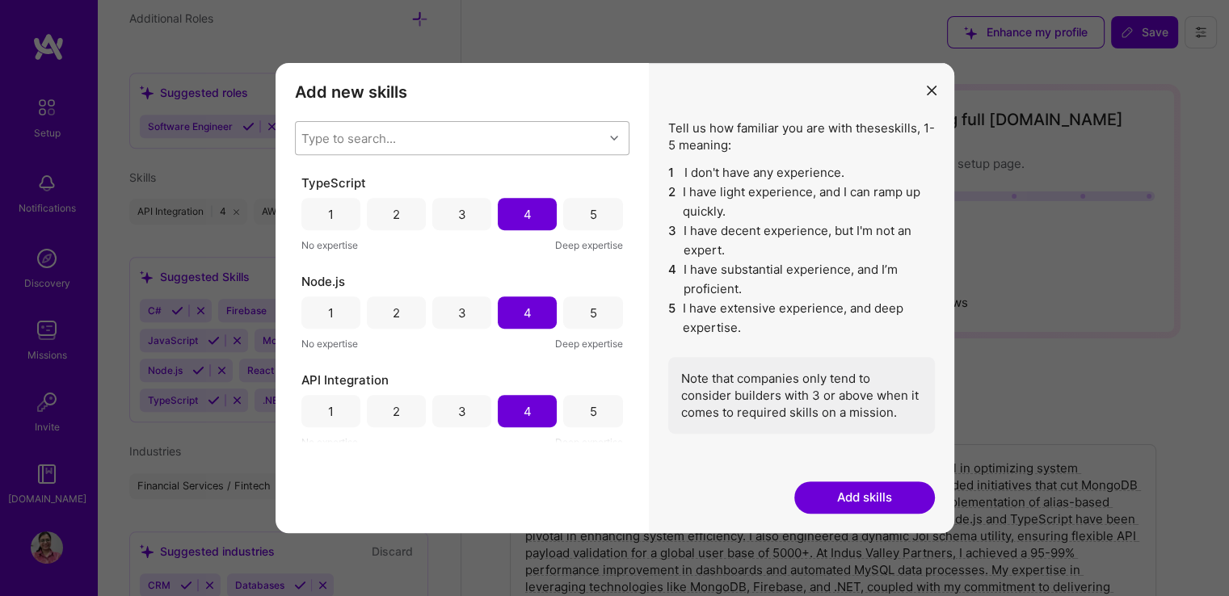
click at [404, 140] on div "Type to search..." at bounding box center [450, 138] width 308 height 32
type input "api"
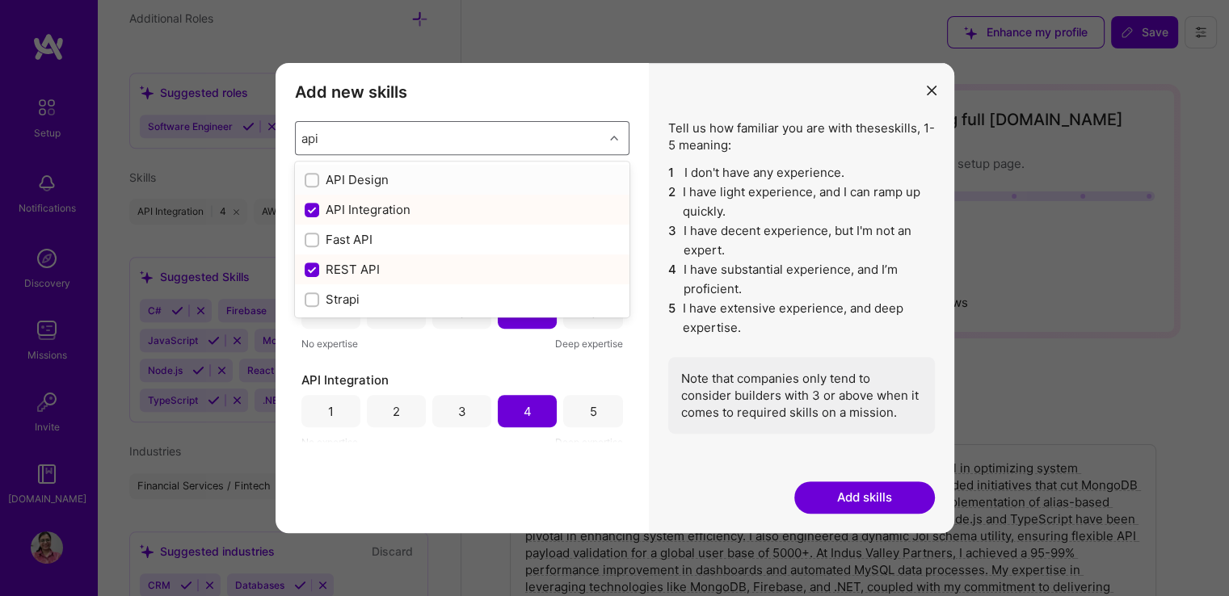
click at [305, 179] on div "modal" at bounding box center [312, 180] width 15 height 15
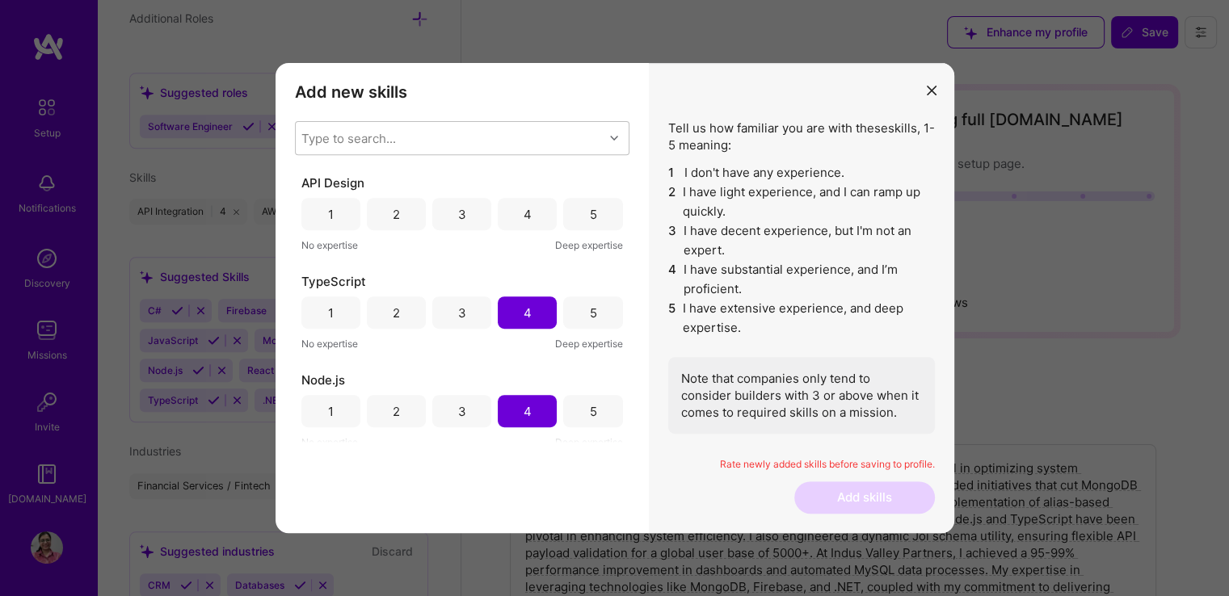
click at [514, 208] on div "4" at bounding box center [527, 214] width 59 height 32
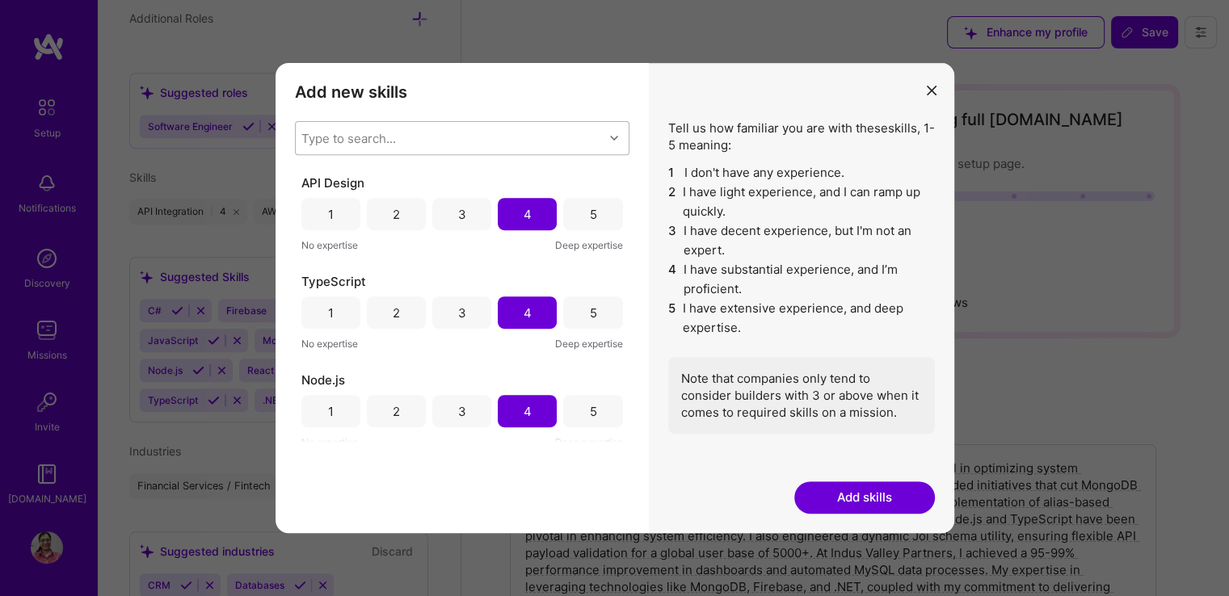
click at [339, 134] on div "Type to search..." at bounding box center [348, 138] width 95 height 17
type input "mysql"
click at [318, 173] on div "MySQL" at bounding box center [462, 179] width 315 height 17
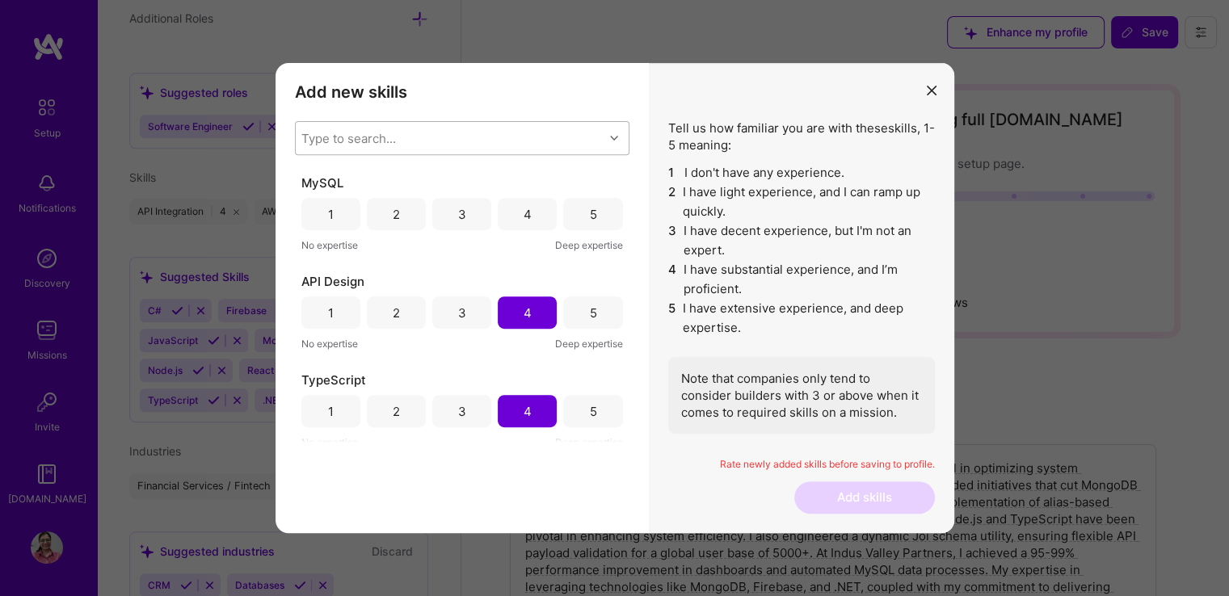
click at [406, 454] on div "Add new skills Tell us how familiar you are with given skills, using between 1 …" at bounding box center [461, 298] width 373 height 470
click at [524, 218] on div "4" at bounding box center [528, 214] width 8 height 17
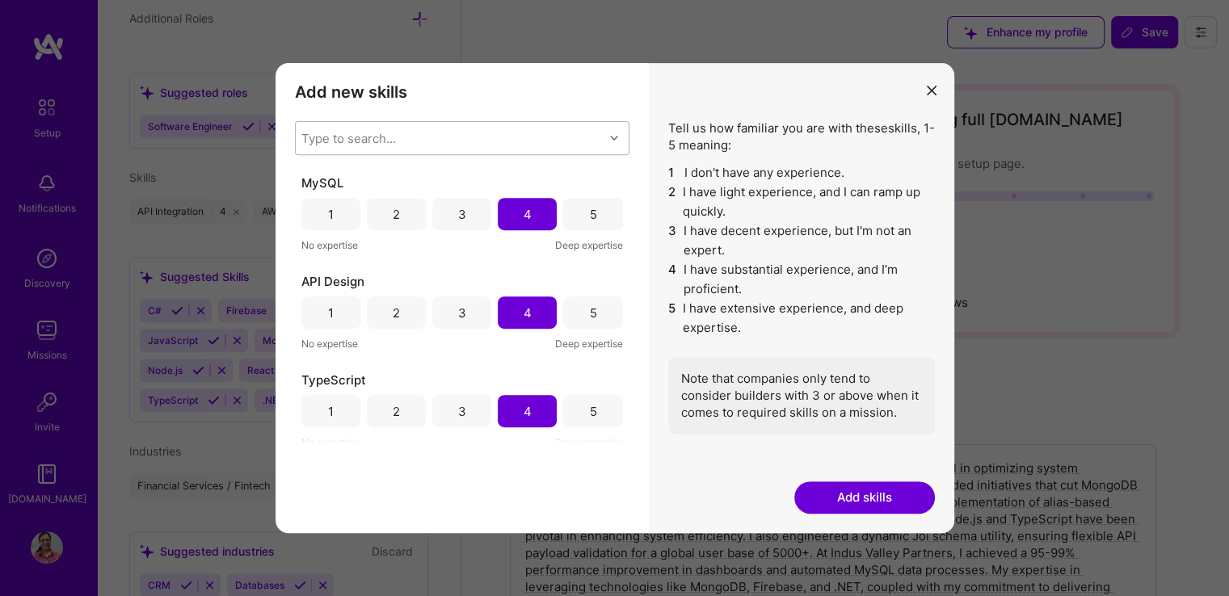
click at [392, 137] on div "Type to search..." at bounding box center [348, 138] width 95 height 17
type input "redis"
click at [320, 171] on div "Redis" at bounding box center [462, 179] width 315 height 17
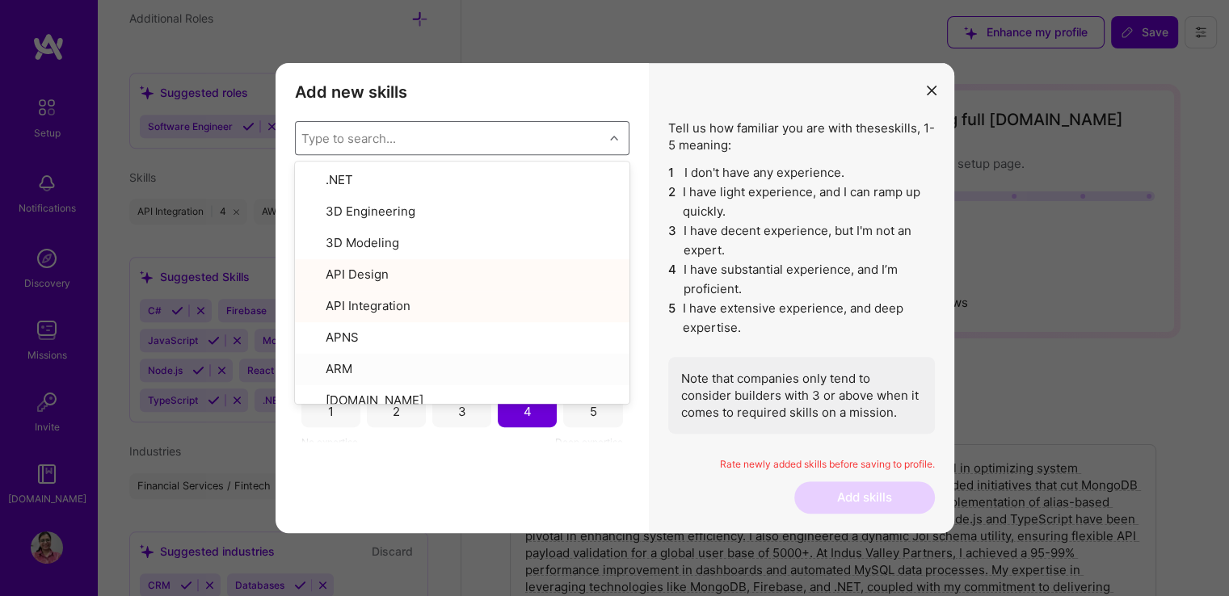
click at [368, 458] on div "Add new skills Tell us how familiar you are with given skills, using between 1 …" at bounding box center [461, 298] width 373 height 470
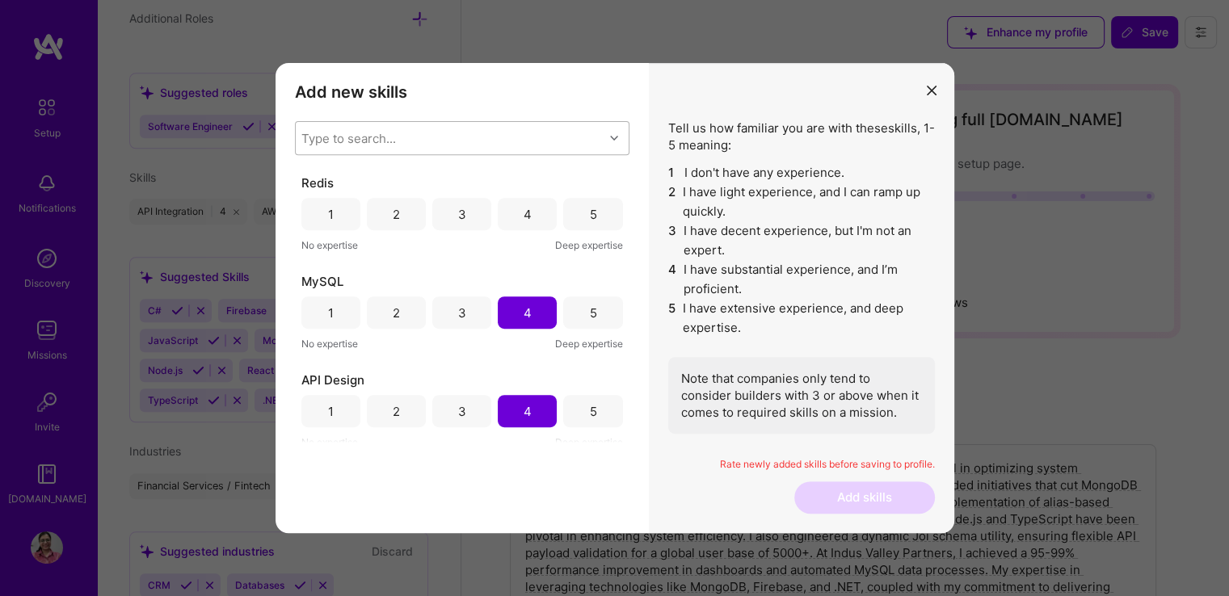
click at [524, 206] on div "4" at bounding box center [528, 214] width 8 height 17
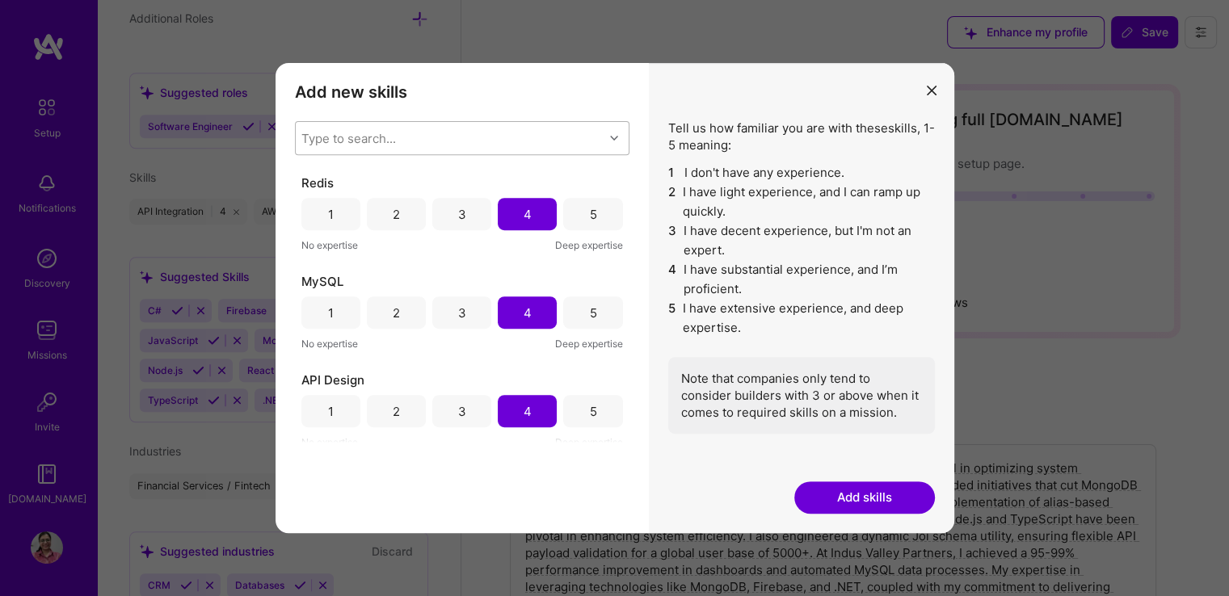
click at [423, 133] on div "Type to search..." at bounding box center [450, 138] width 308 height 32
type input "elastic"
click at [308, 185] on input "modal" at bounding box center [313, 180] width 11 height 11
checkbox input "false"
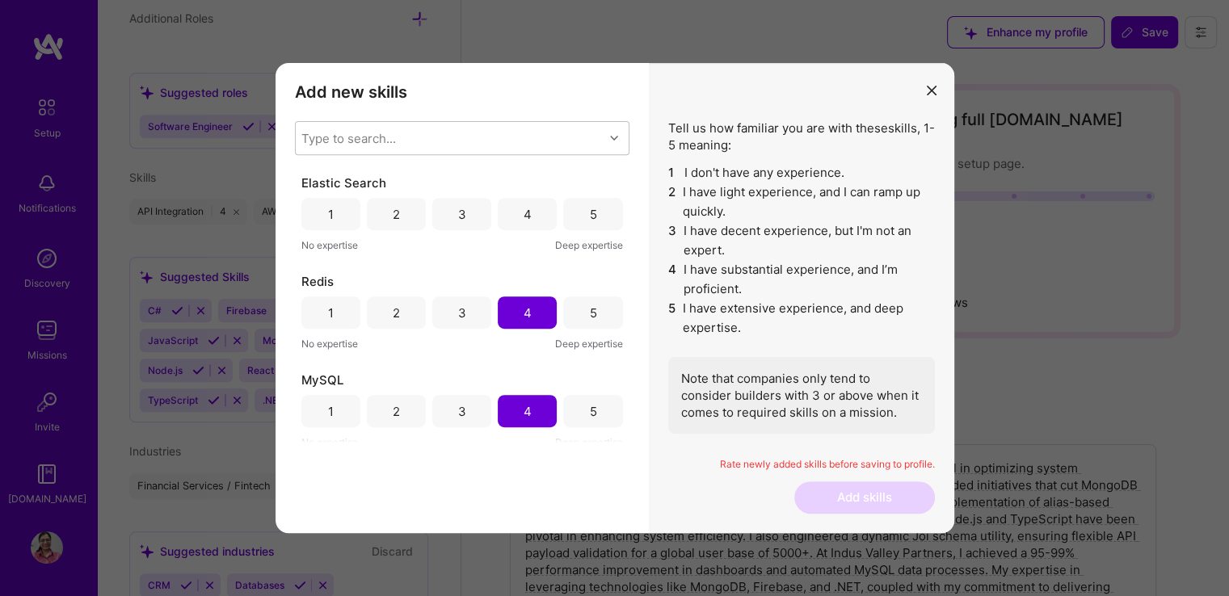
click at [328, 502] on div "Add new skills Tell us how familiar you are with given skills, using between 1 …" at bounding box center [461, 298] width 373 height 470
click at [524, 212] on div "4" at bounding box center [528, 214] width 8 height 17
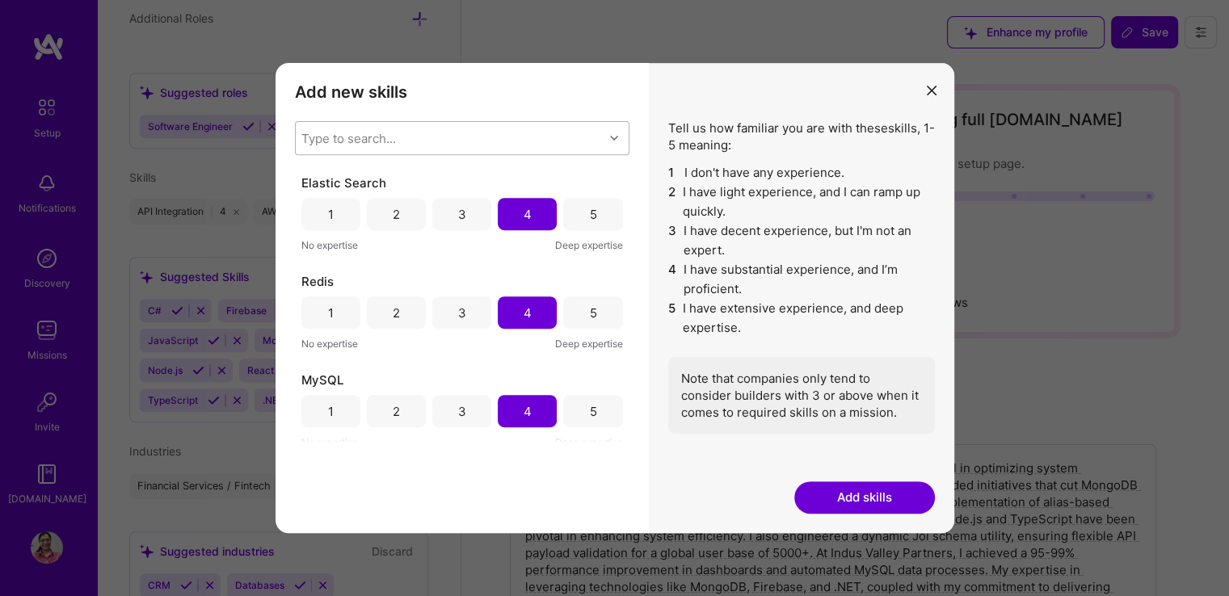
click at [450, 132] on div "Type to search..." at bounding box center [450, 138] width 308 height 32
type input "firebase"
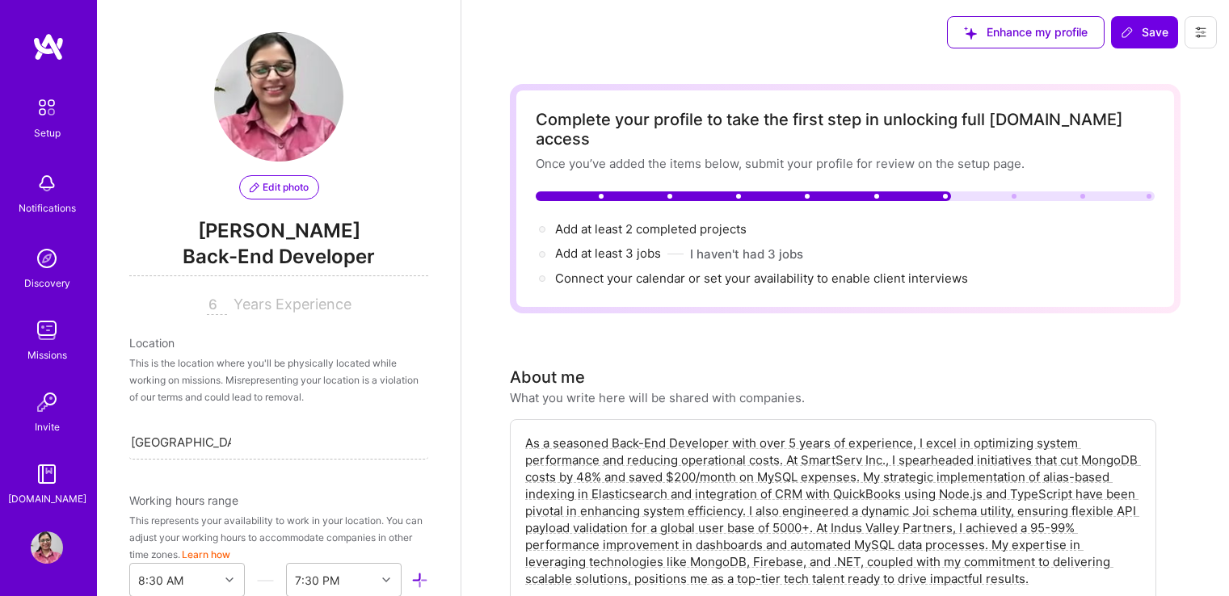
select select "US"
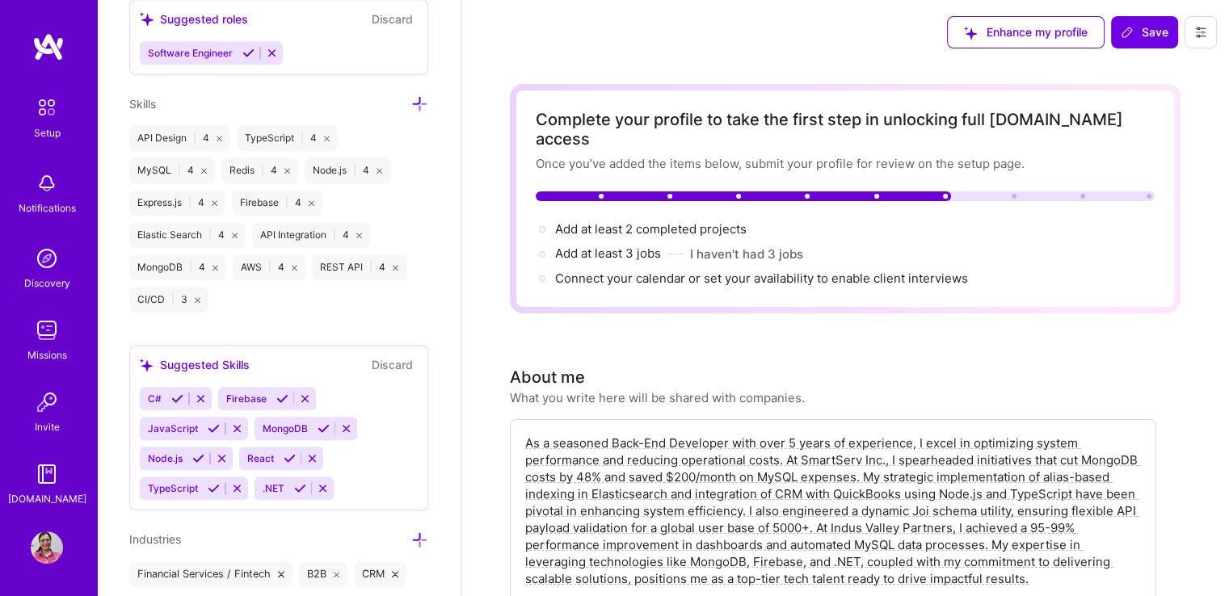
click at [411, 98] on icon at bounding box center [419, 103] width 17 height 17
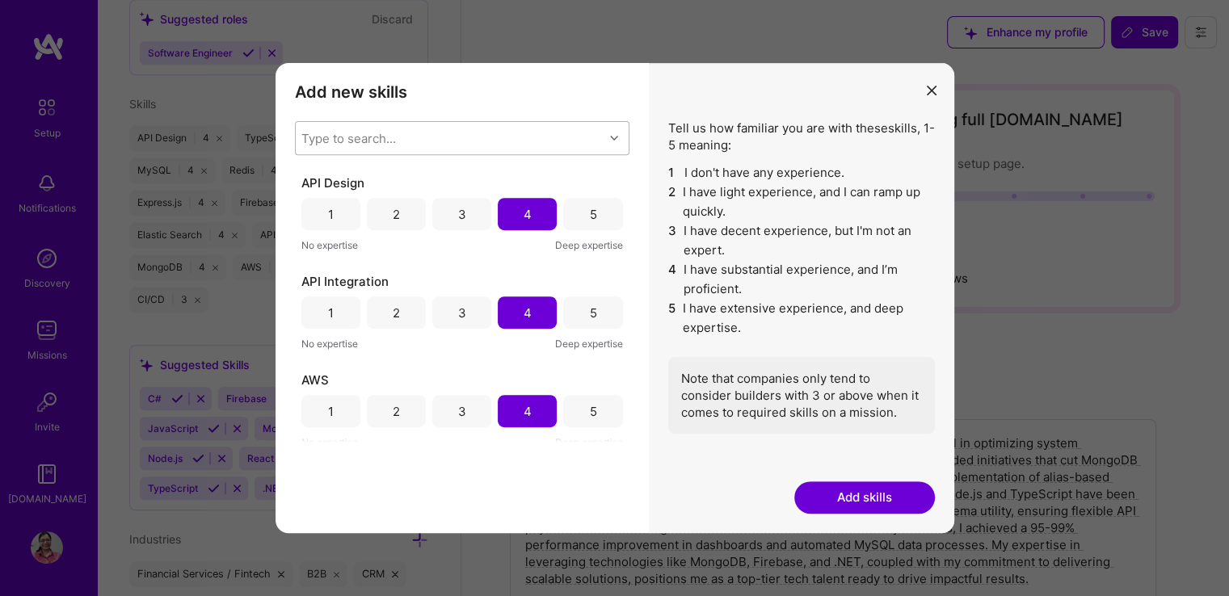
click at [355, 127] on div "Type to search..." at bounding box center [450, 138] width 308 height 32
type input "JavaScript"
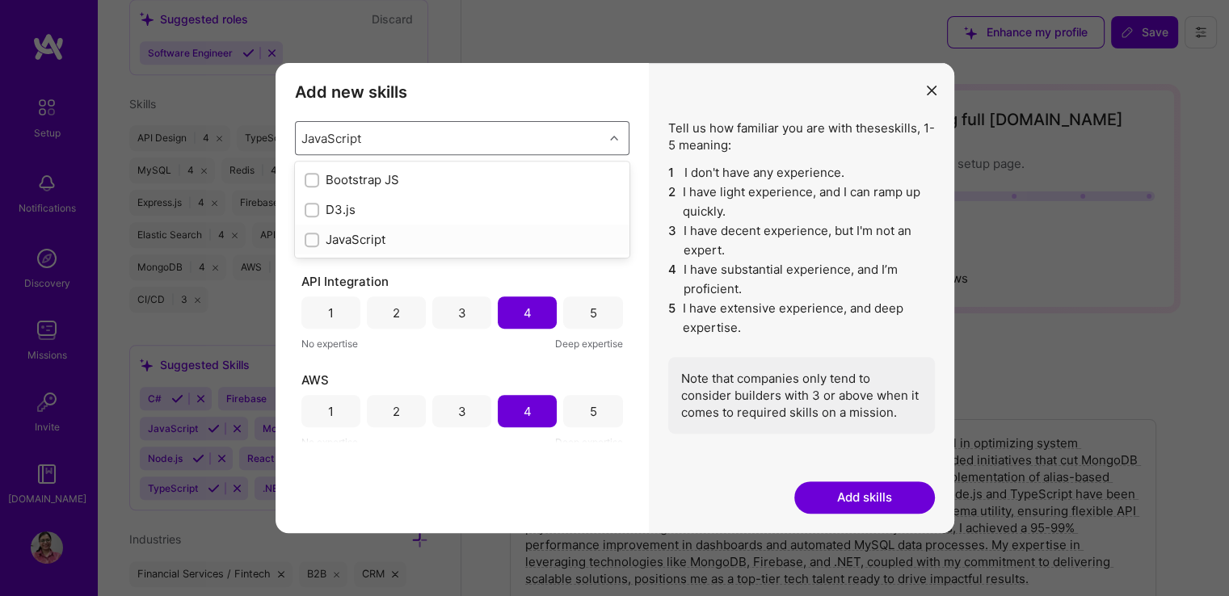
click at [308, 237] on input "modal" at bounding box center [313, 240] width 11 height 11
checkbox input "false"
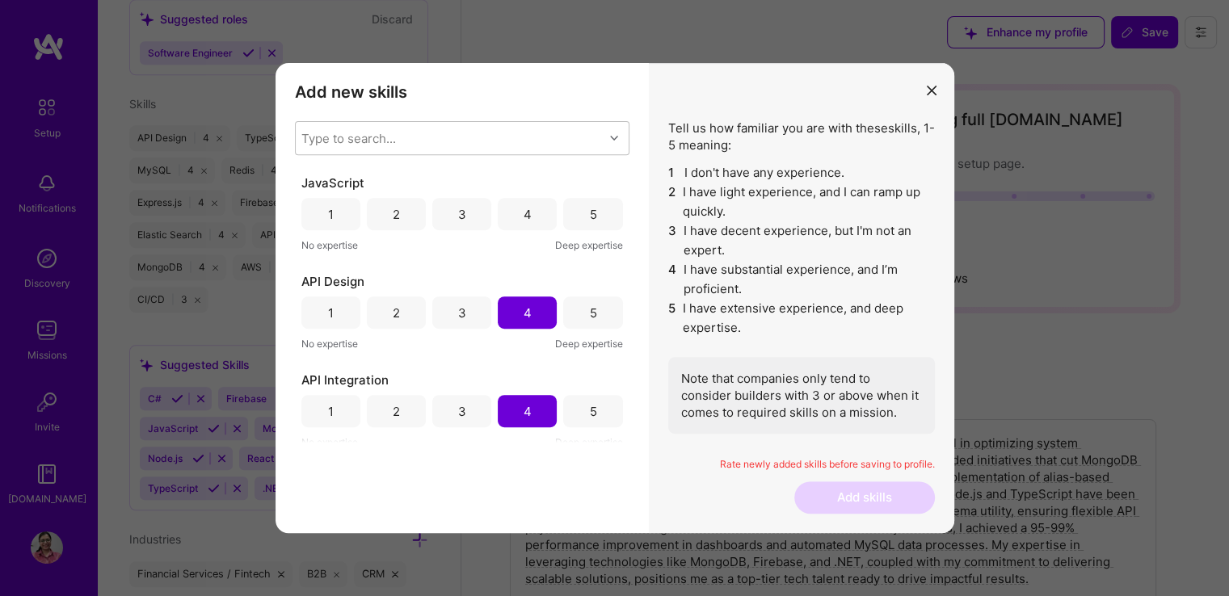
click at [411, 469] on div "Add new skills Tell us how familiar you are with given skills, using between 1 …" at bounding box center [461, 298] width 373 height 470
click at [527, 216] on div "4" at bounding box center [527, 214] width 59 height 32
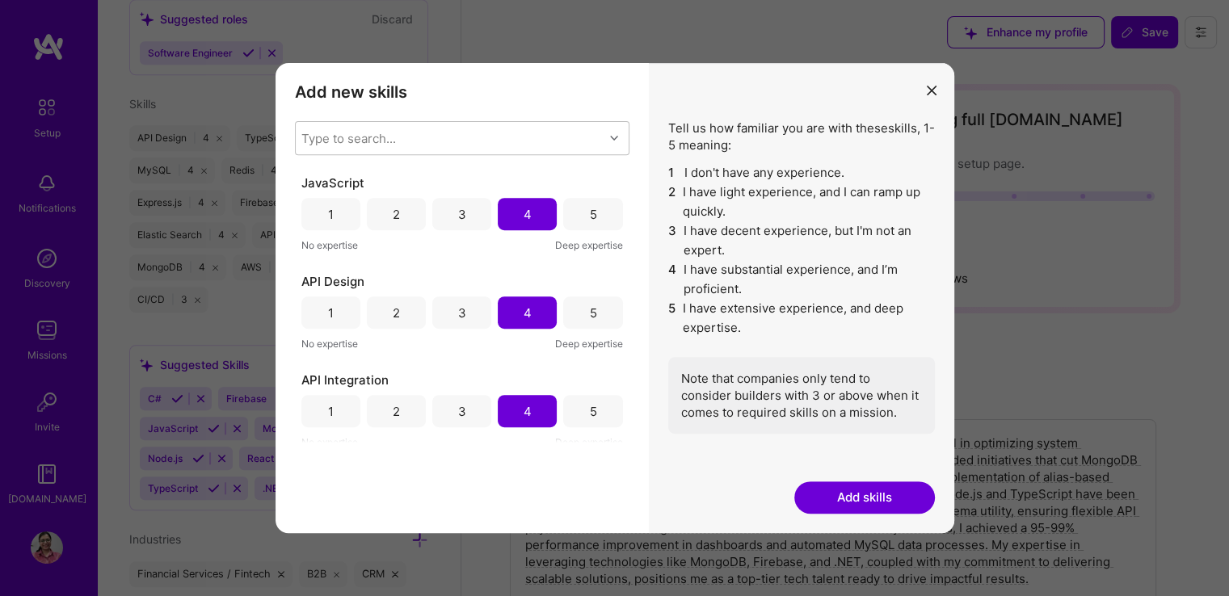
click at [861, 491] on button "Add skills" at bounding box center [864, 498] width 141 height 32
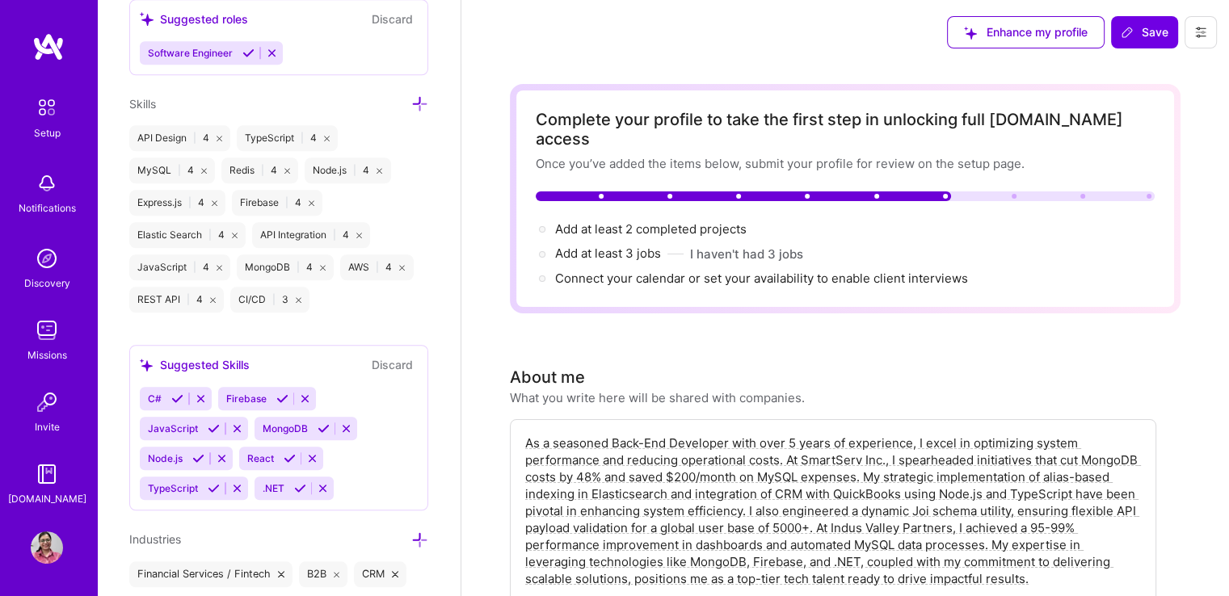
click at [378, 359] on button "Discard" at bounding box center [392, 364] width 51 height 19
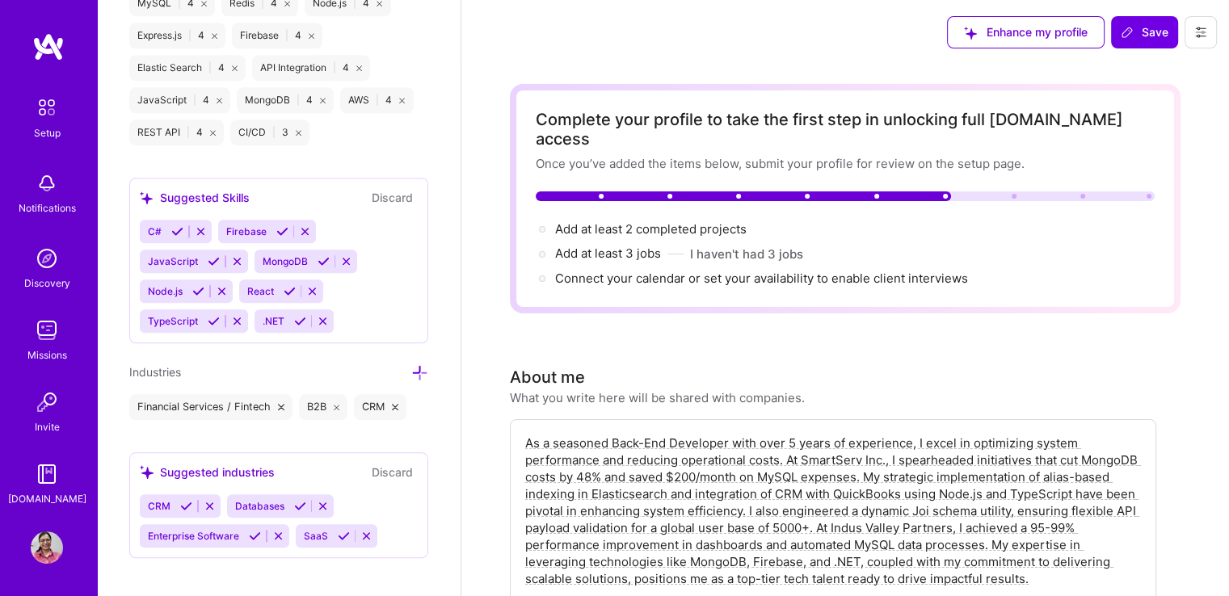
scroll to position [1479, 0]
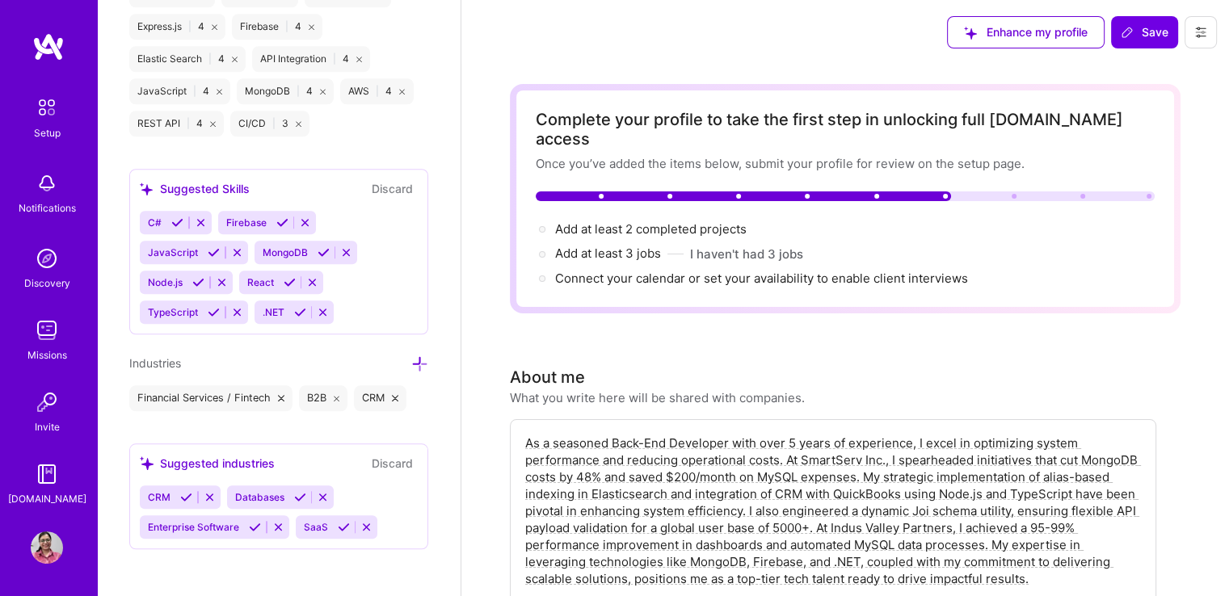
click at [343, 521] on icon at bounding box center [344, 527] width 12 height 12
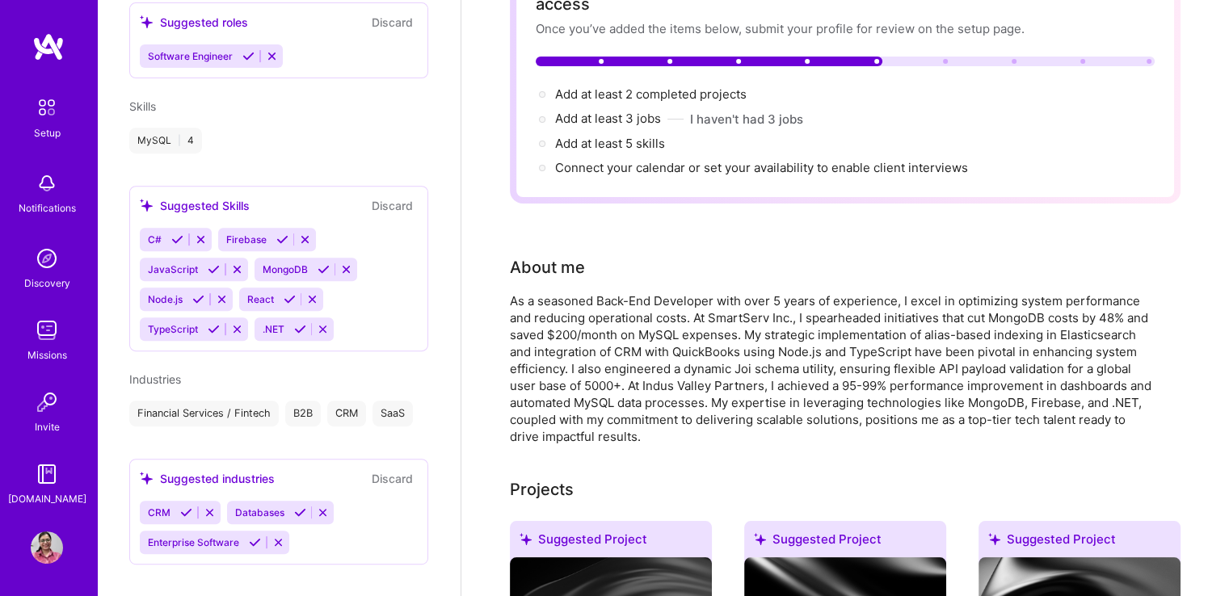
scroll to position [136, 0]
click at [187, 575] on div "Kanika Tayal Back-End Developer 6 Years Experience Location Delhi, Delhi, India…" at bounding box center [279, 298] width 364 height 596
click at [182, 507] on icon at bounding box center [186, 513] width 12 height 12
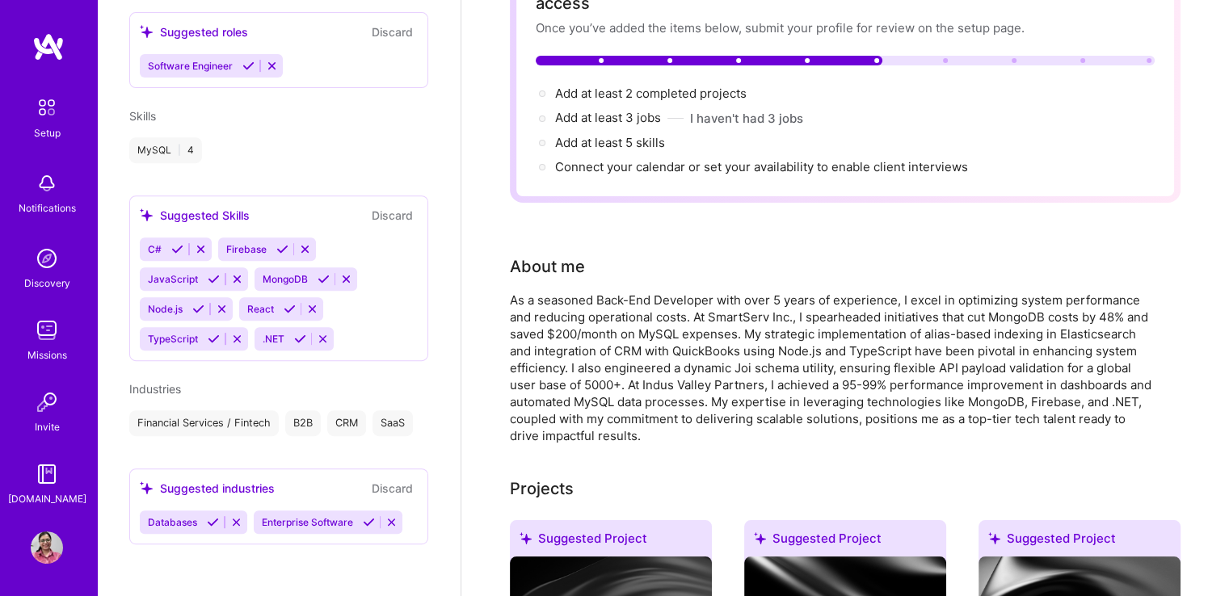
scroll to position [624, 0]
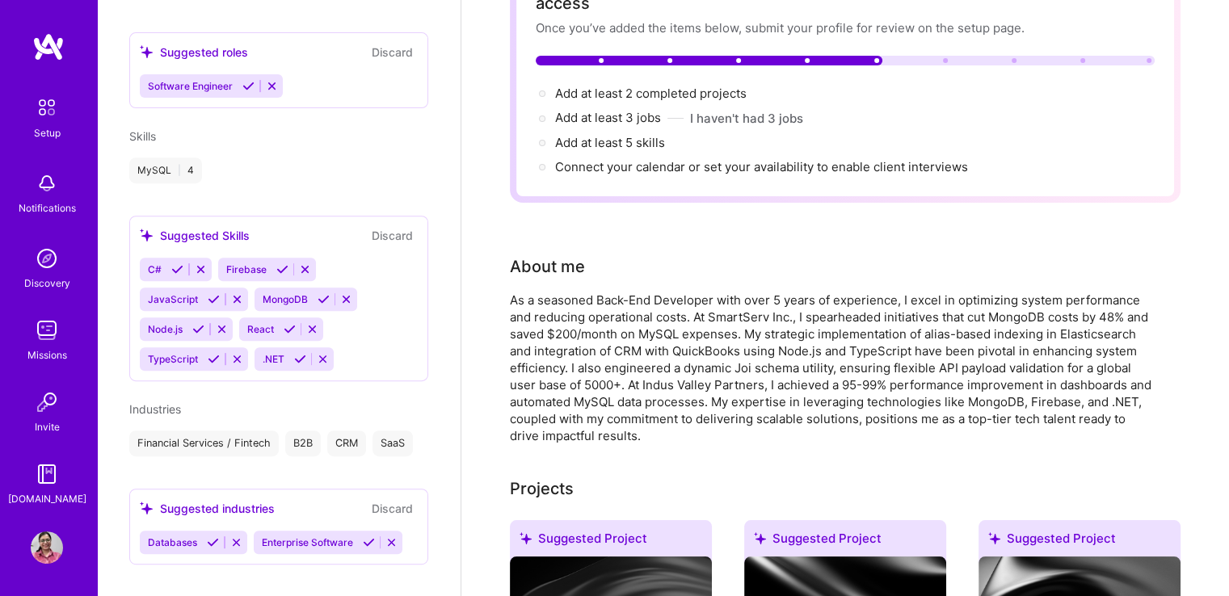
click at [365, 536] on icon at bounding box center [369, 542] width 12 height 12
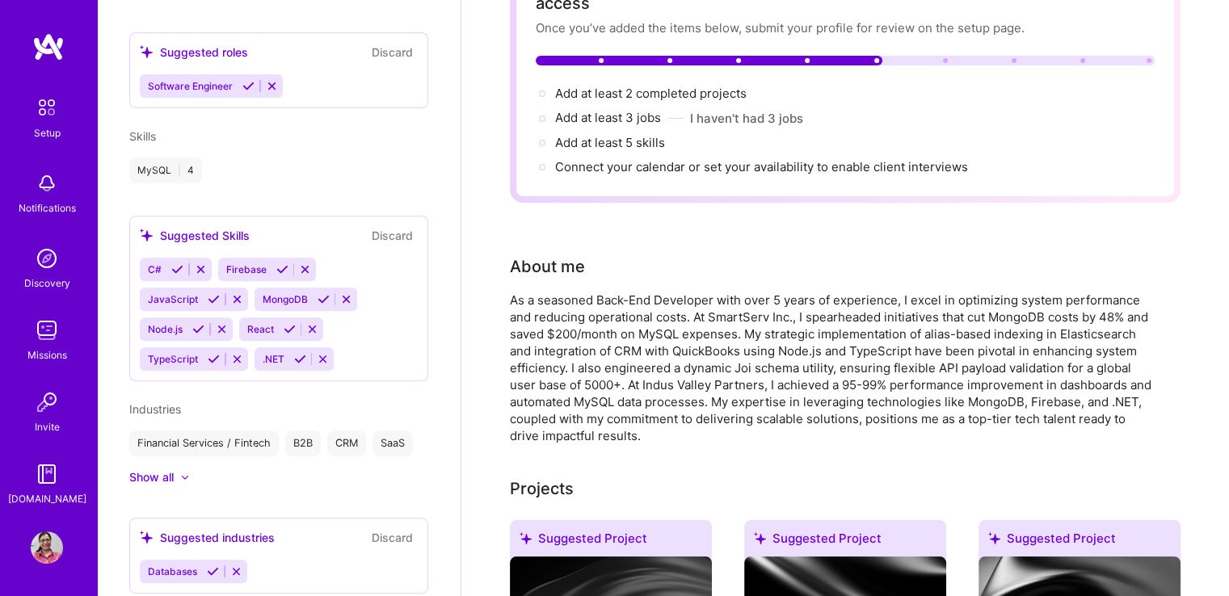
click at [211, 566] on icon at bounding box center [213, 572] width 12 height 12
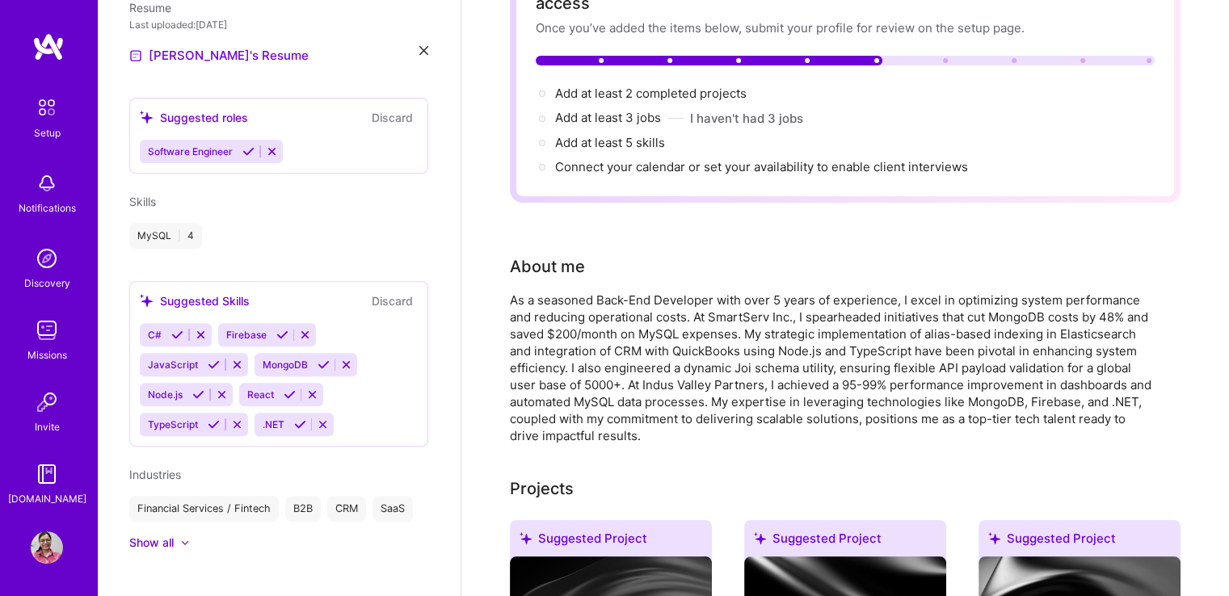
click at [165, 535] on div "Show all" at bounding box center [151, 543] width 44 height 16
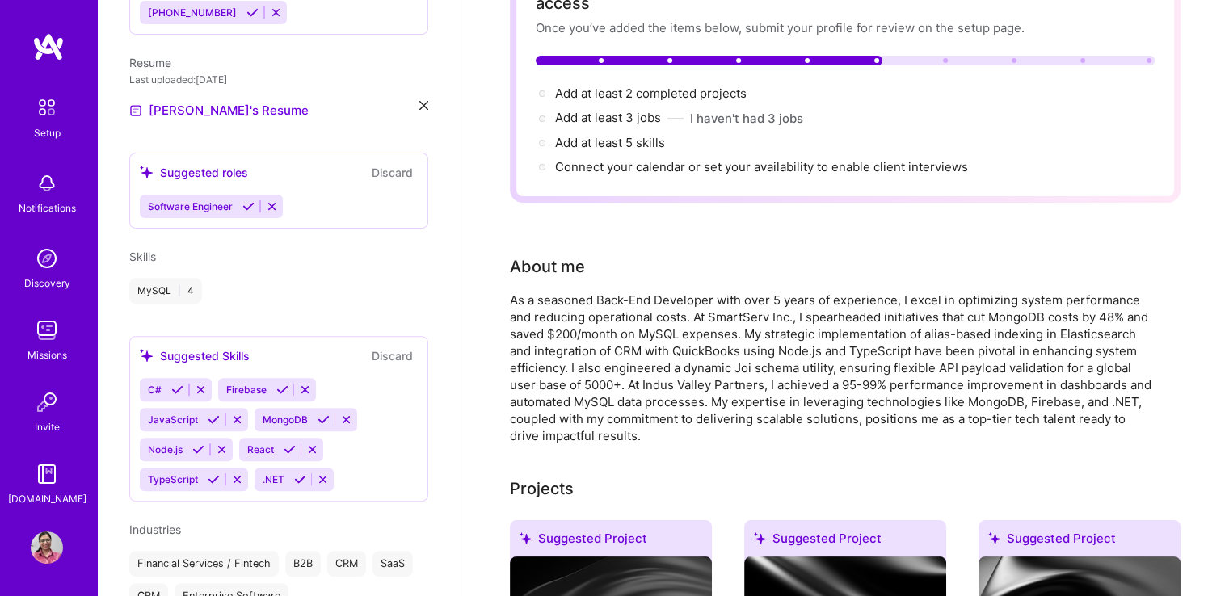
scroll to position [591, 0]
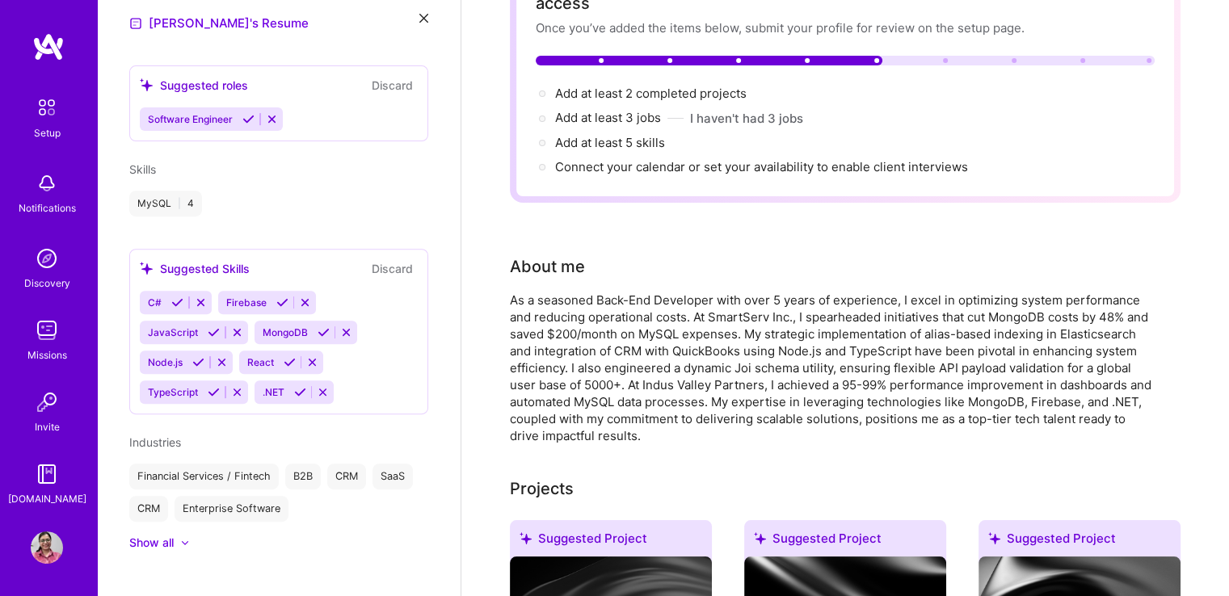
click at [195, 540] on div "Kanika Tayal Back-End Developer 6 Years Experience Location Delhi, Delhi, India…" at bounding box center [279, 298] width 364 height 596
click at [184, 538] on div at bounding box center [185, 543] width 10 height 10
click at [265, 162] on div "Skills MySQL | 4" at bounding box center [278, 189] width 299 height 56
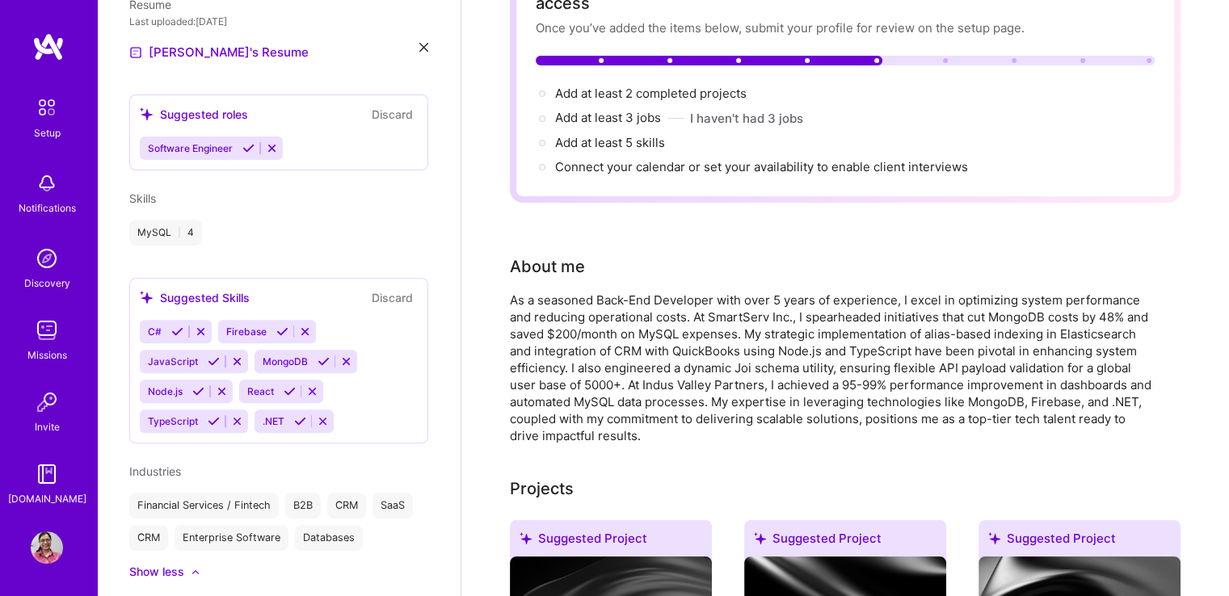
scroll to position [562, 0]
click at [198, 385] on icon at bounding box center [198, 391] width 12 height 12
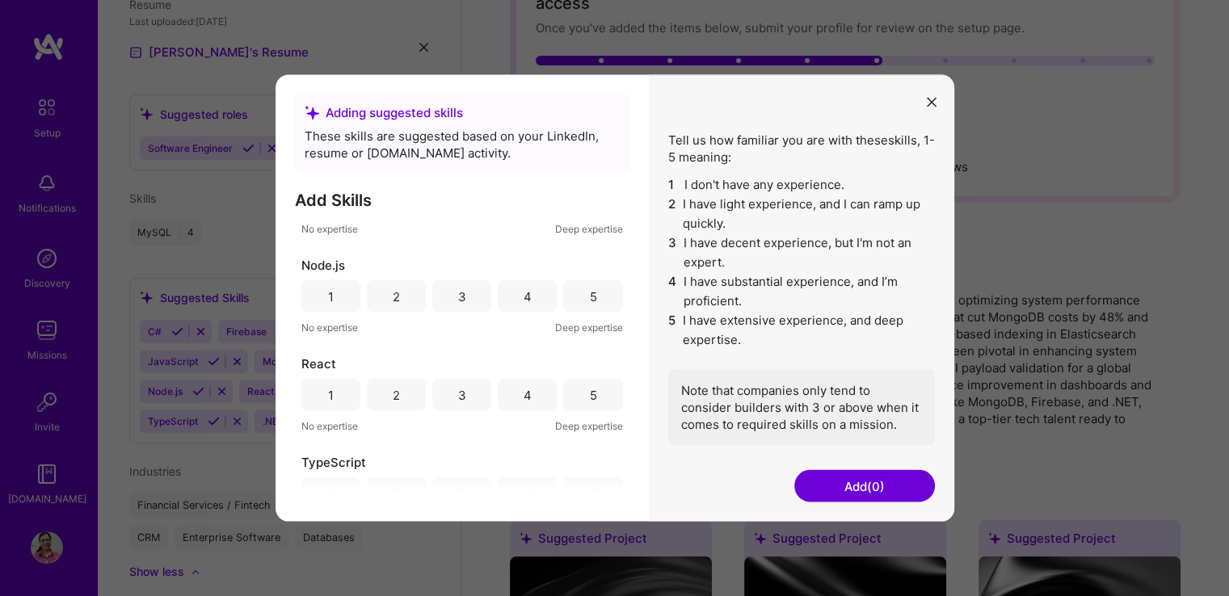
scroll to position [501, 0]
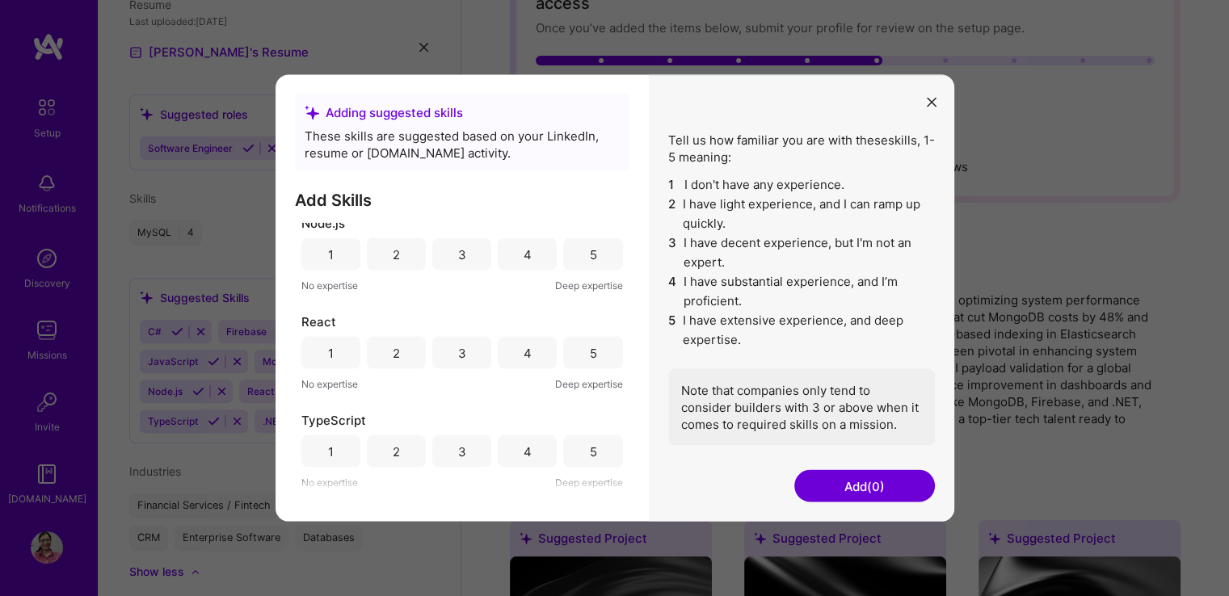
click at [925, 111] on button "modal" at bounding box center [931, 101] width 19 height 27
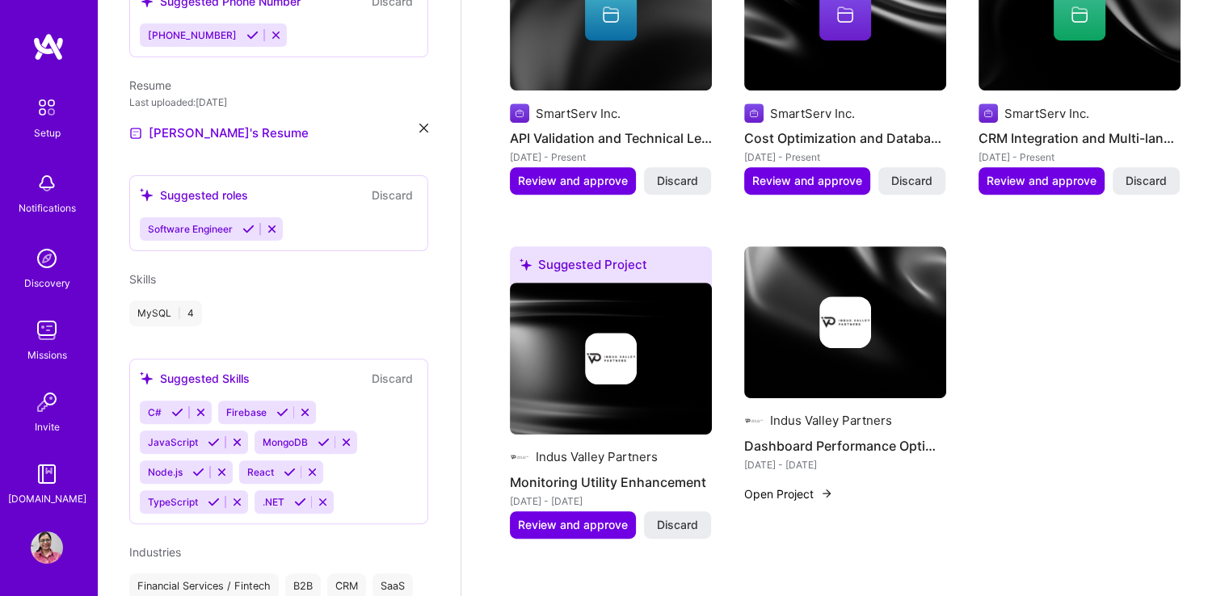
scroll to position [482, 0]
click at [404, 247] on div "Kanika Tayal Back-End Developer 6 Years Experience Location Delhi, Delhi, India…" at bounding box center [279, 298] width 364 height 596
click at [291, 273] on div "Skills MySQL | 4" at bounding box center [278, 299] width 299 height 56
click at [381, 369] on button "Discard" at bounding box center [392, 378] width 51 height 19
click at [380, 369] on button "Discard" at bounding box center [392, 378] width 51 height 19
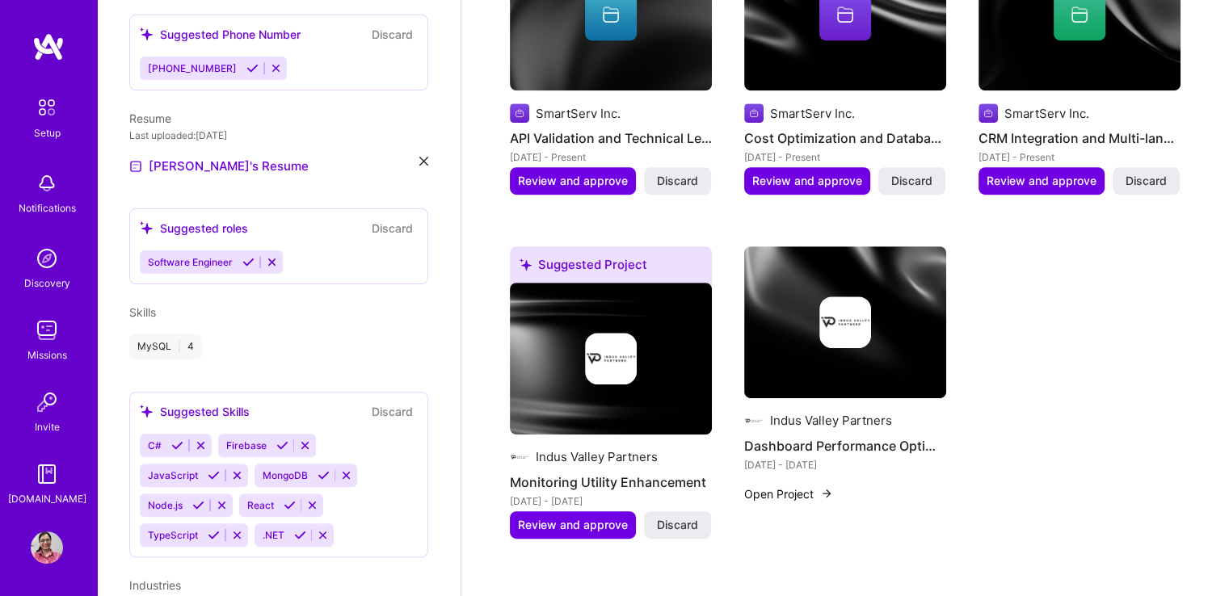
scroll to position [446, 0]
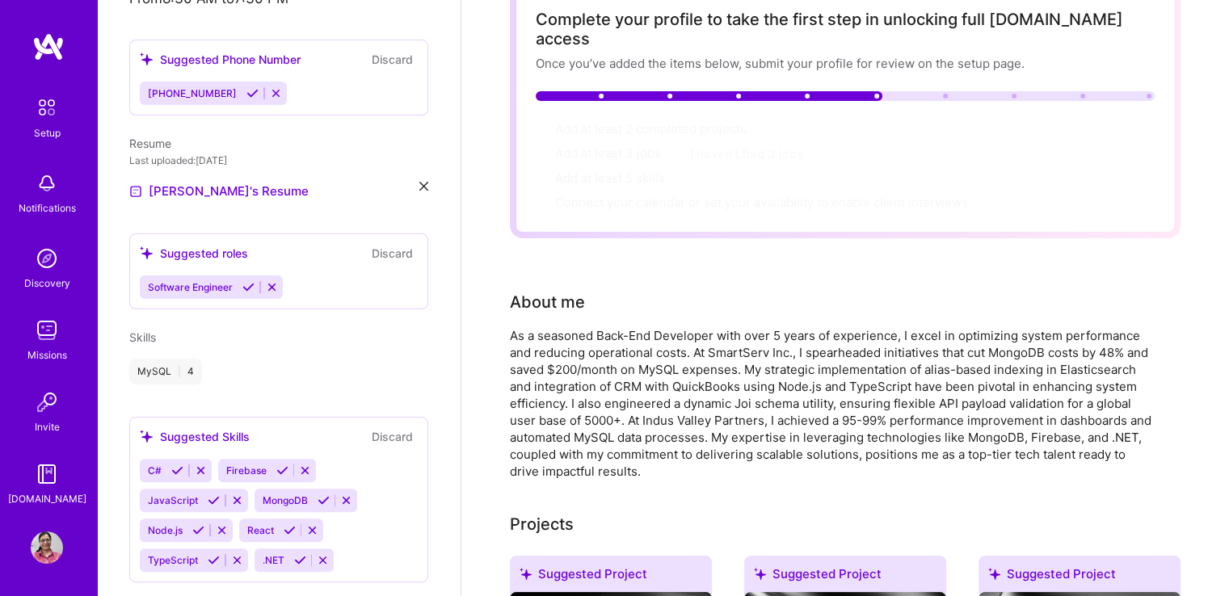
scroll to position [388, 0]
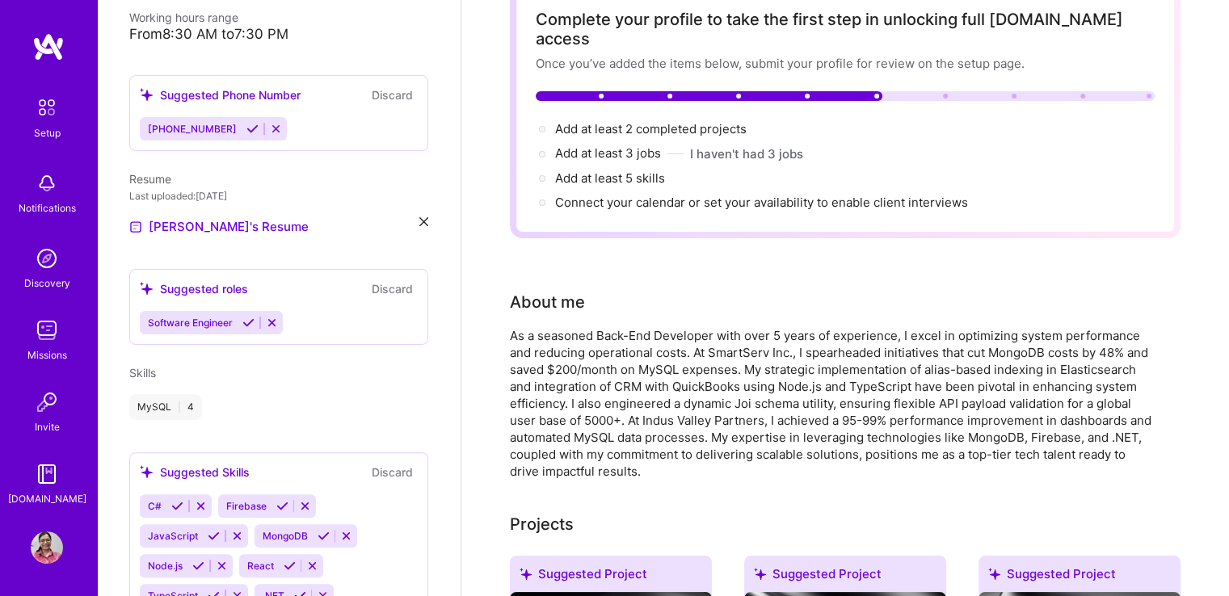
click at [249, 317] on icon at bounding box center [248, 323] width 12 height 12
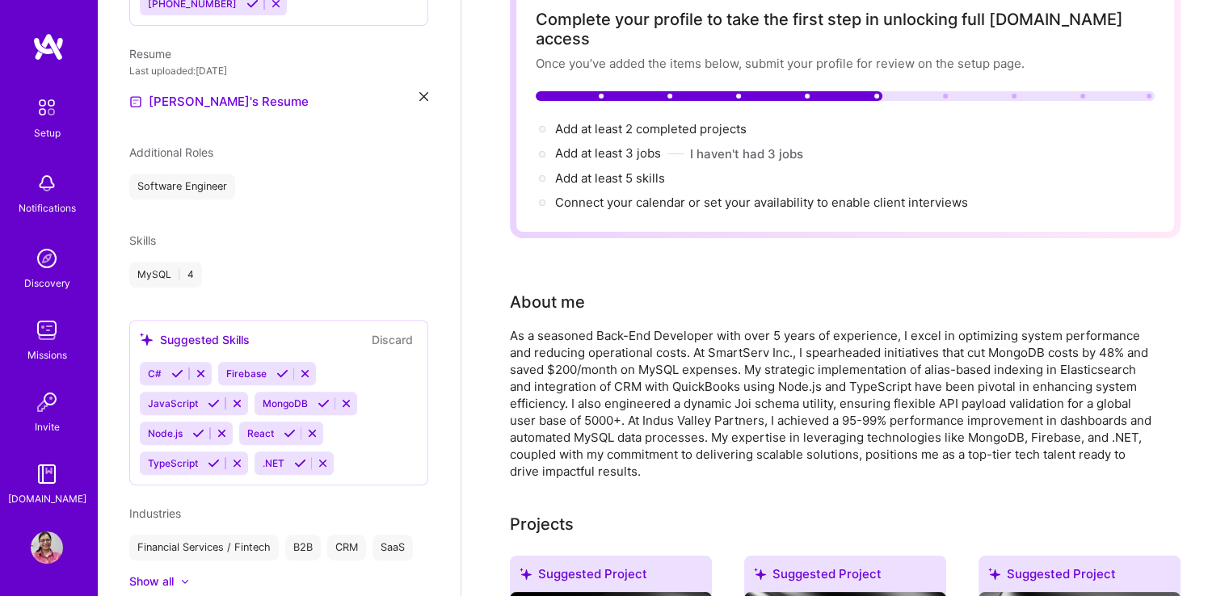
scroll to position [549, 0]
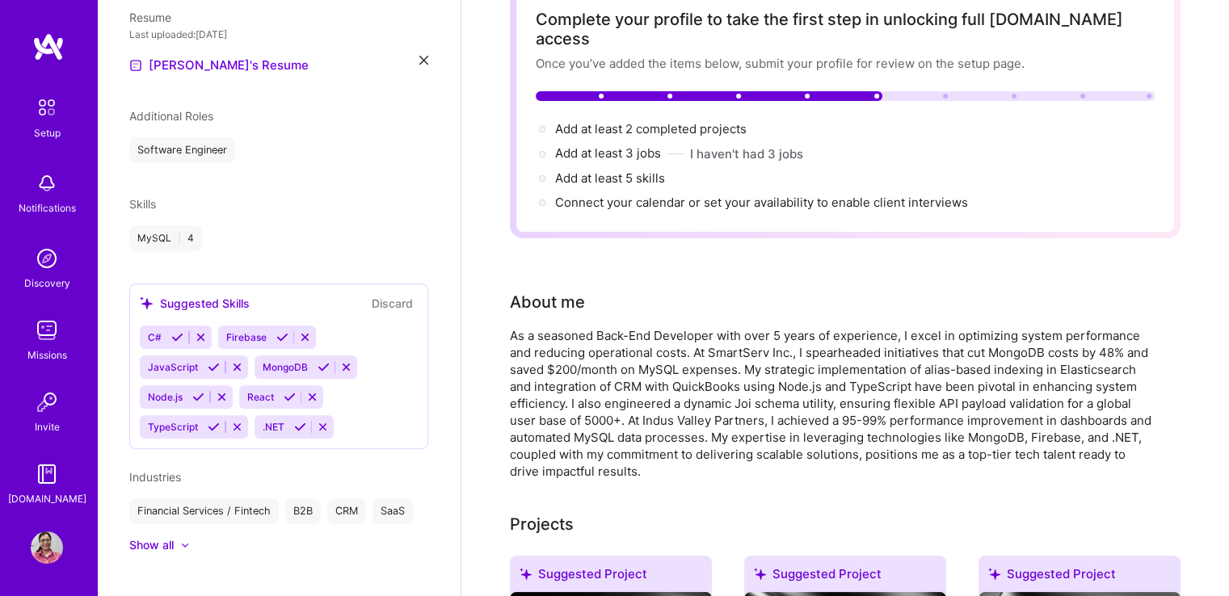
click at [320, 361] on icon at bounding box center [323, 367] width 12 height 12
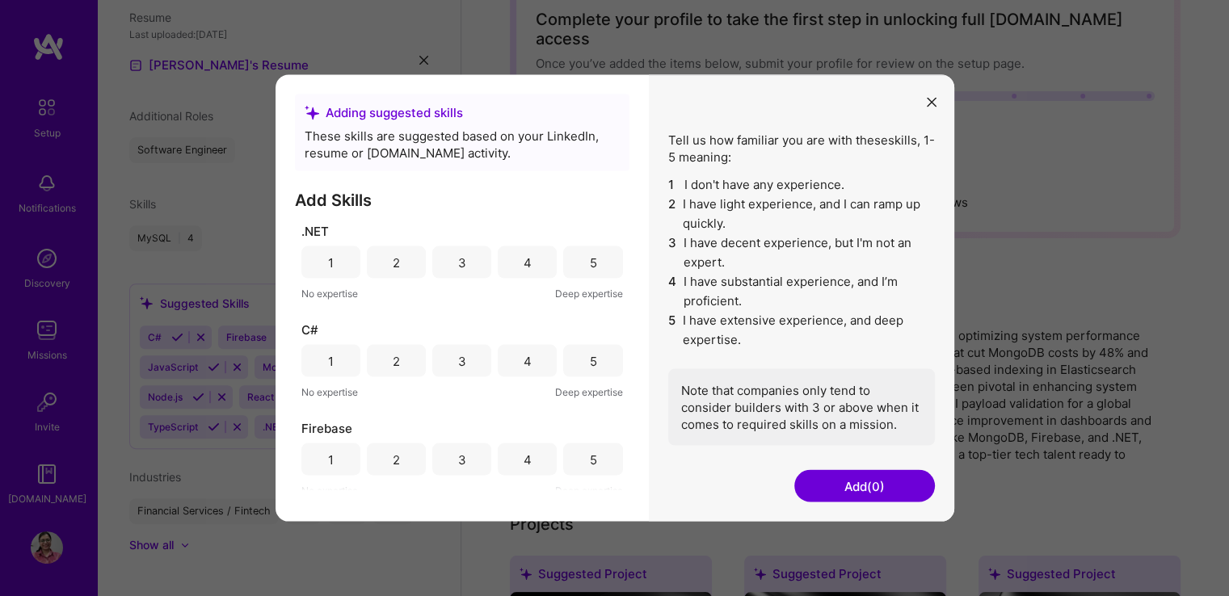
scroll to position [0, 0]
click at [423, 158] on div "These skills are suggested based on your LinkedIn, resume or [DOMAIN_NAME] acti…" at bounding box center [462, 145] width 315 height 34
click at [365, 192] on h3 "Add Skills" at bounding box center [462, 200] width 334 height 19
click at [470, 205] on h3 "Add Skills" at bounding box center [462, 200] width 334 height 19
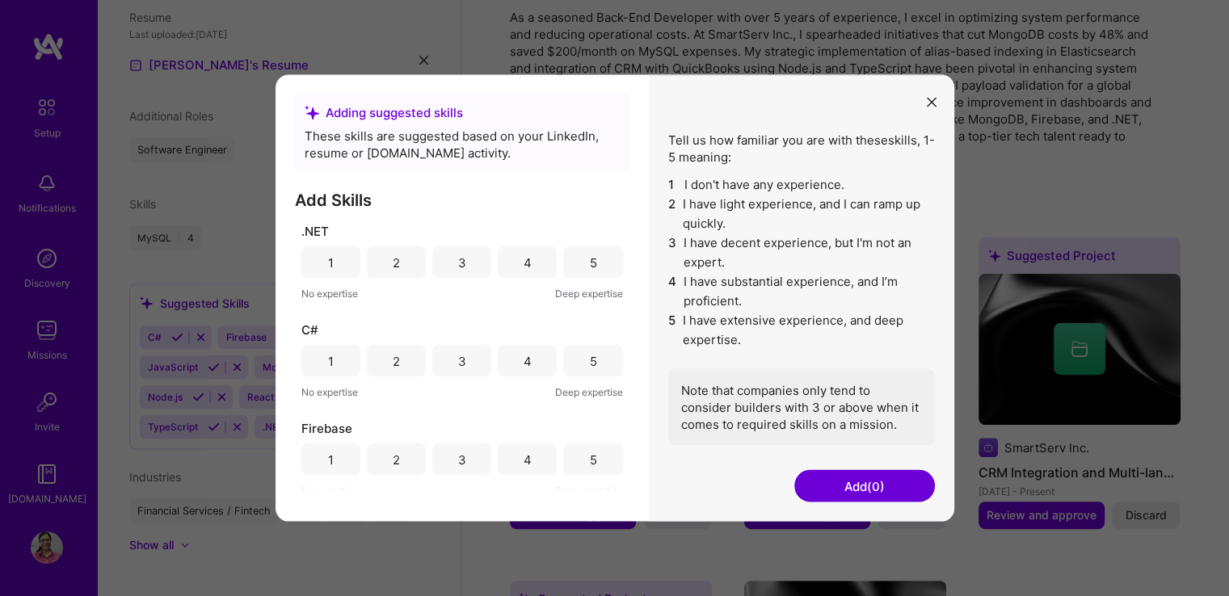
scroll to position [416, 0]
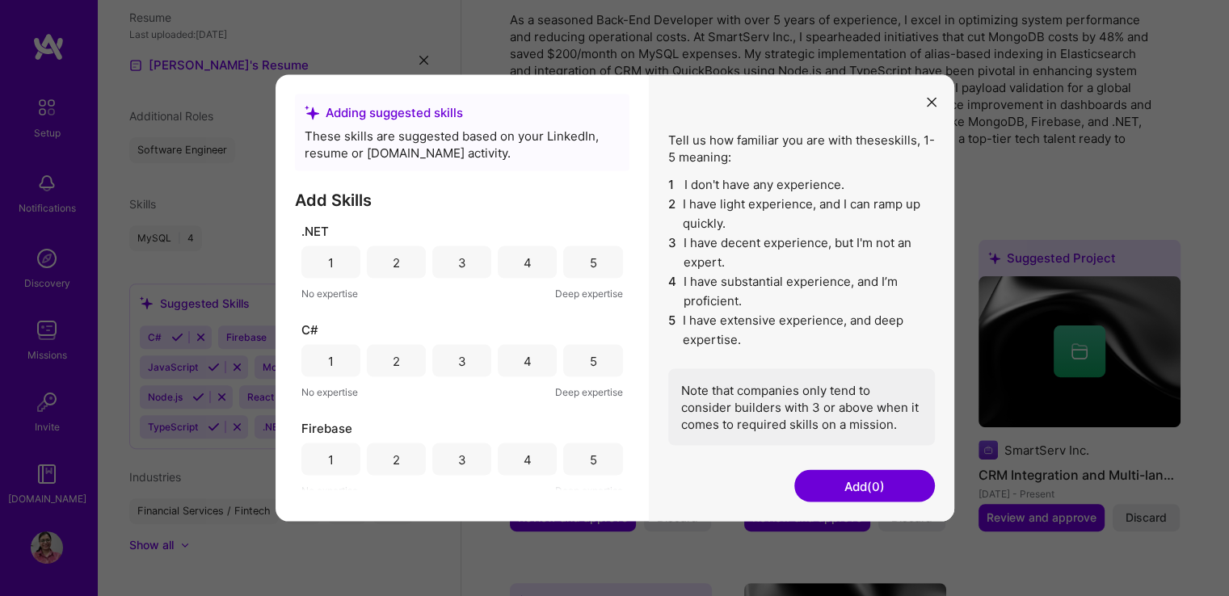
click at [931, 94] on button "modal" at bounding box center [931, 101] width 19 height 27
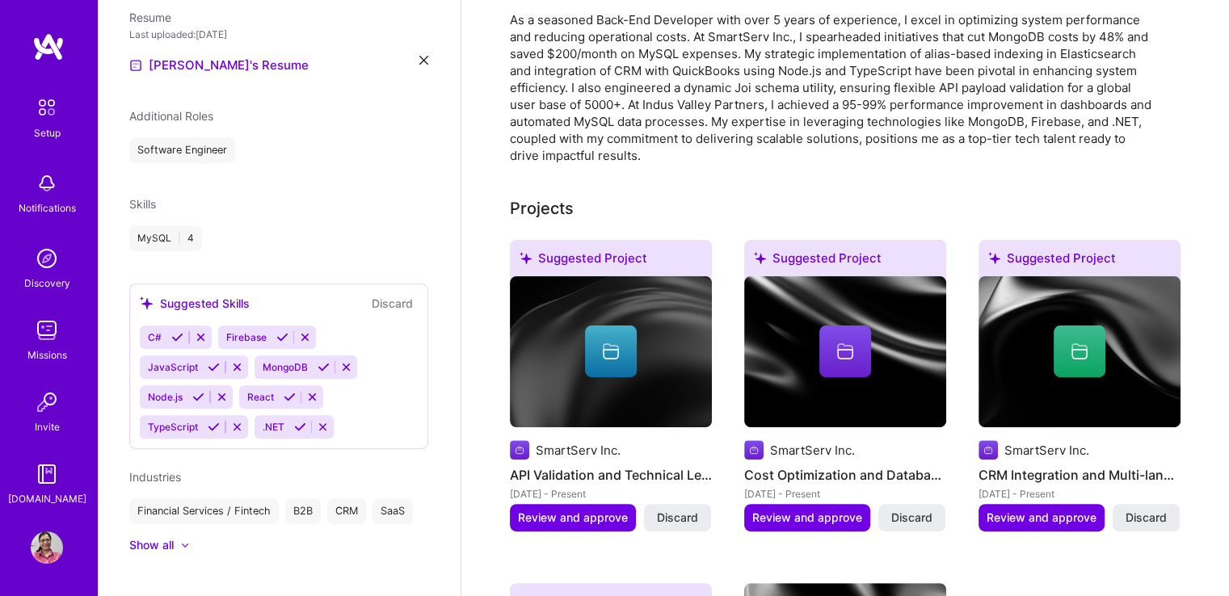
click at [378, 294] on button "Discard" at bounding box center [392, 303] width 51 height 19
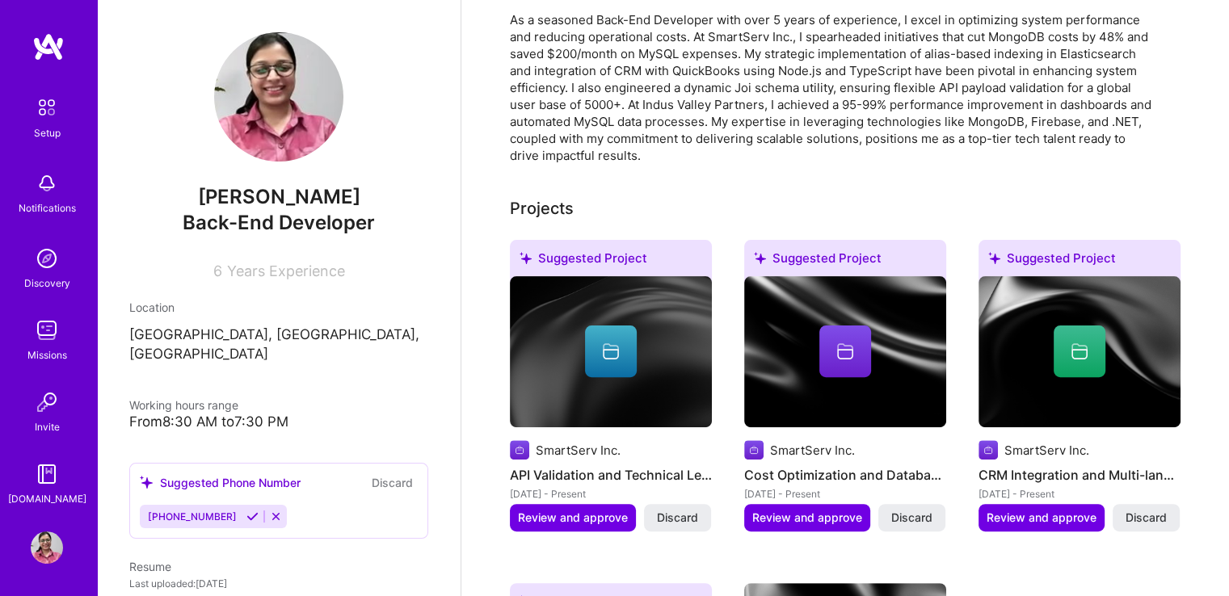
scroll to position [0, 0]
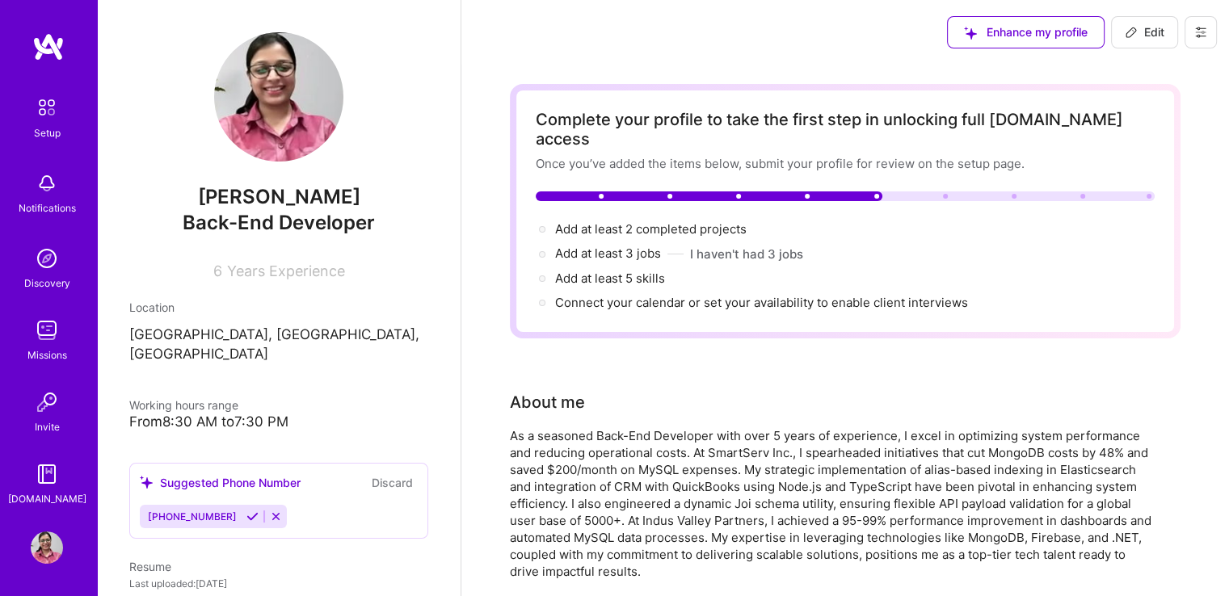
click at [1155, 27] on span "Edit" at bounding box center [1145, 32] width 40 height 16
select select "US"
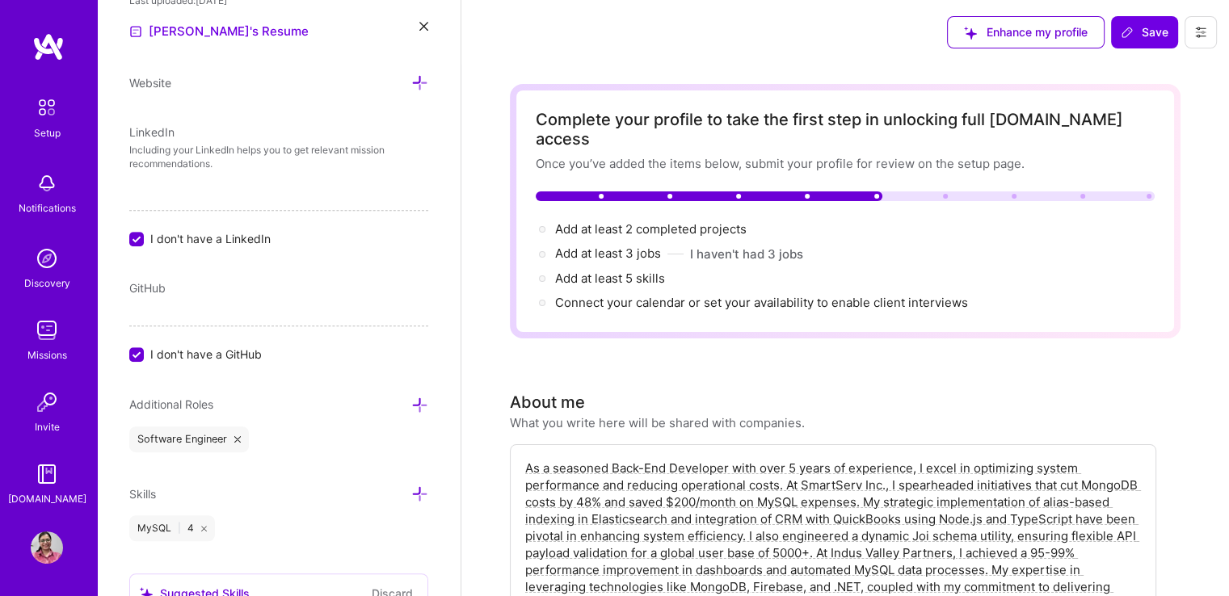
scroll to position [873, 0]
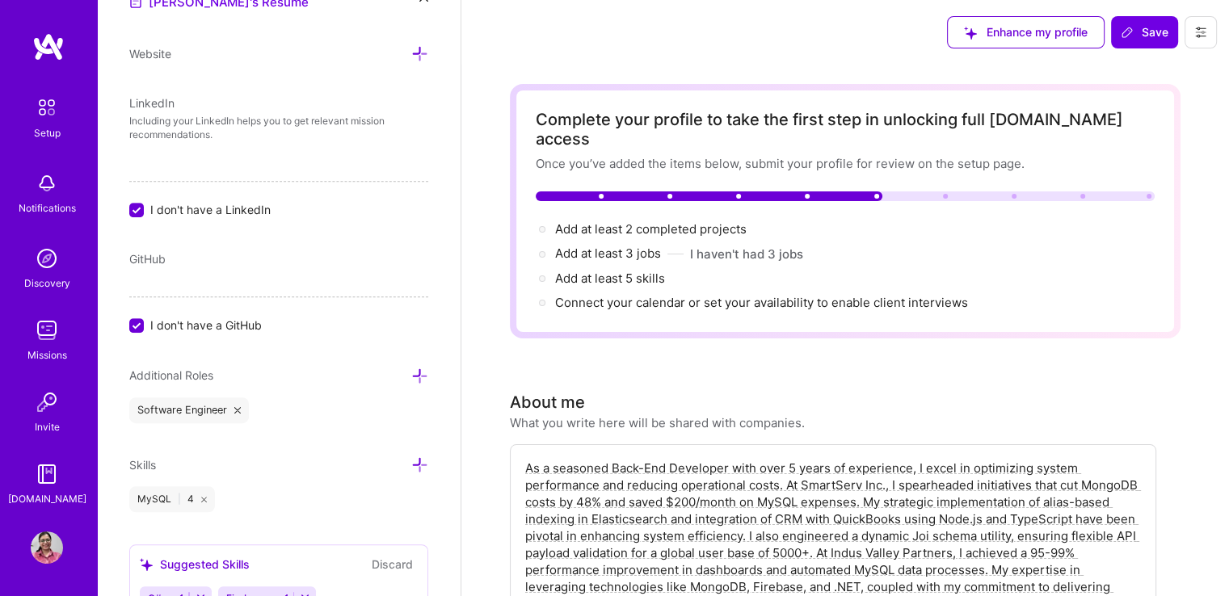
click at [139, 211] on input "I don't have a LinkedIn" at bounding box center [138, 211] width 15 height 15
checkbox input "false"
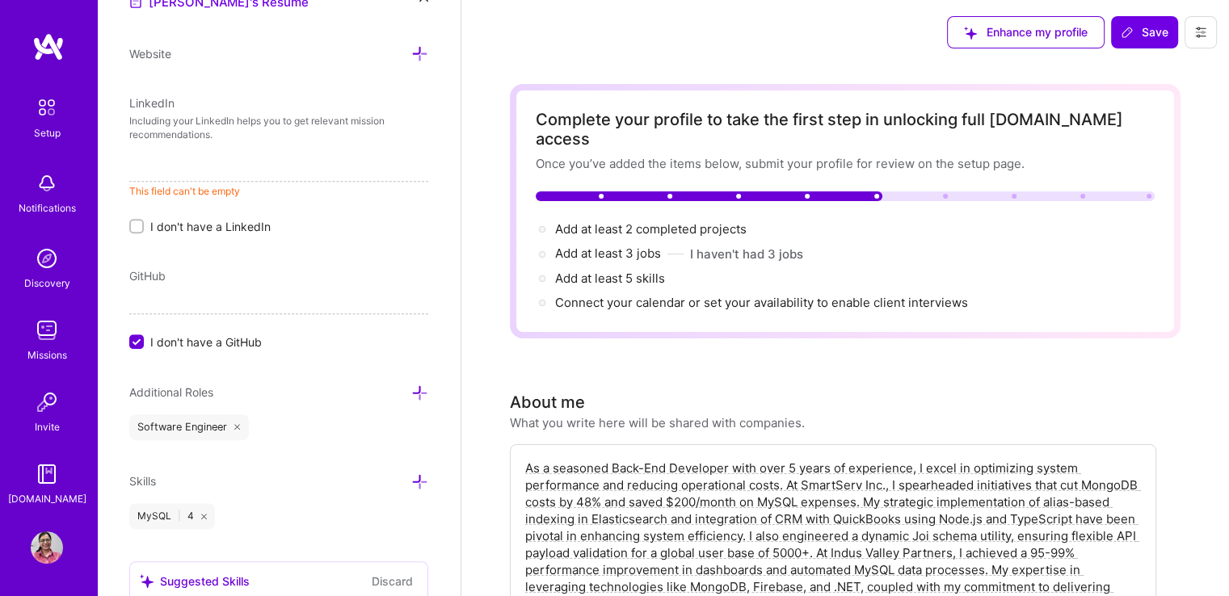
click at [136, 340] on input "I don't have a GitHub" at bounding box center [138, 342] width 15 height 15
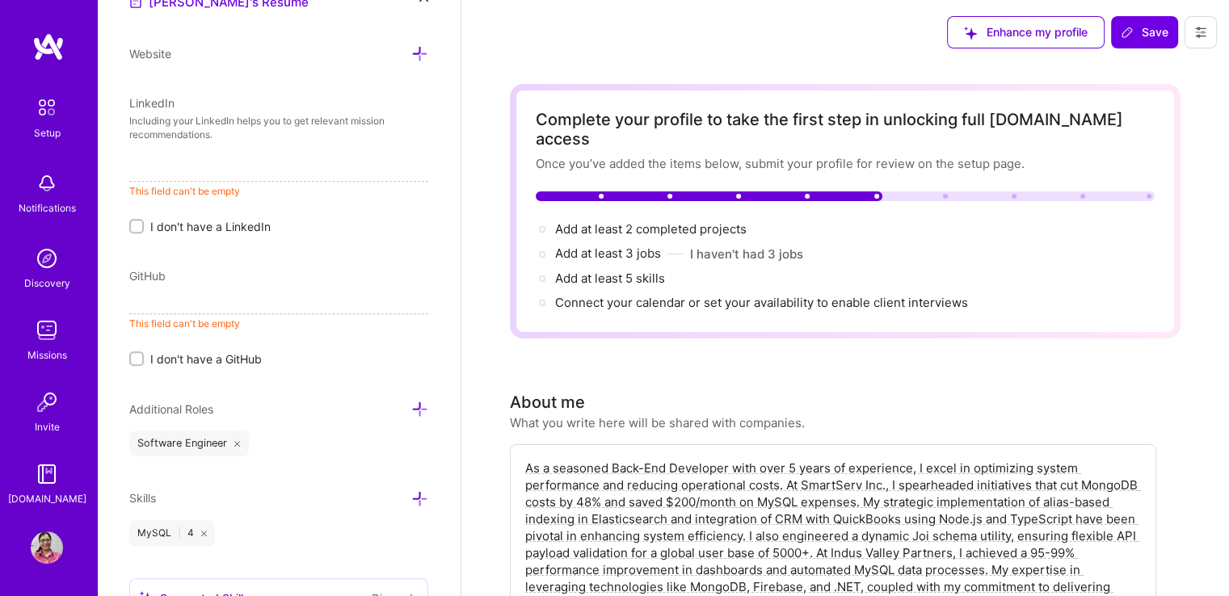
click at [170, 169] on input at bounding box center [278, 169] width 299 height 26
paste input "[URL][DOMAIN_NAME][PERSON_NAME]"
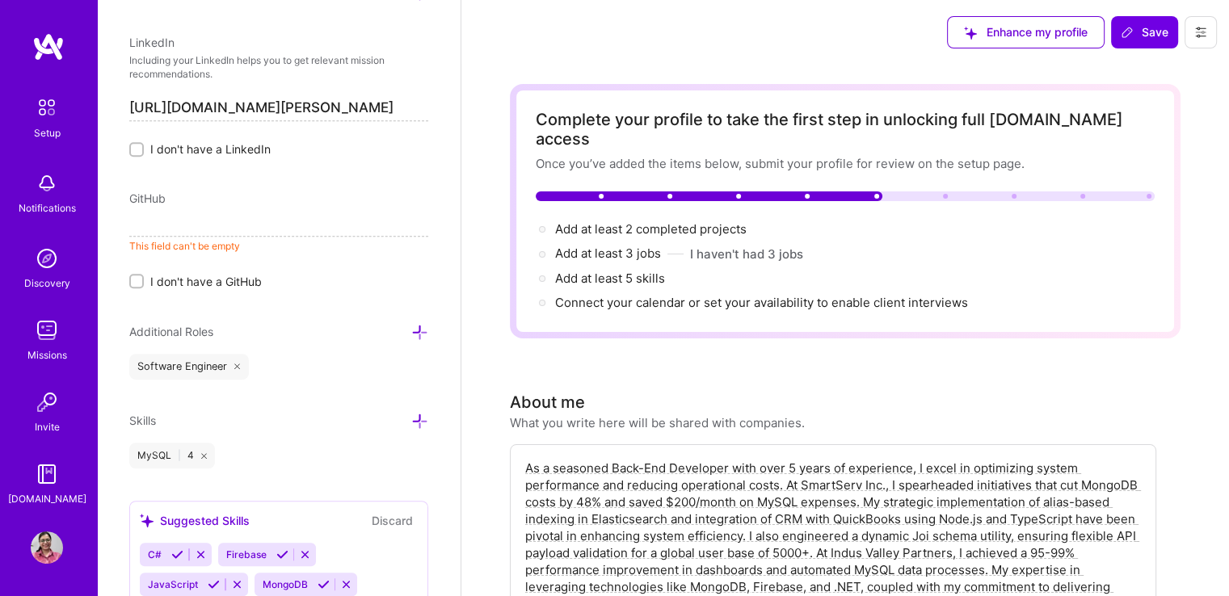
scroll to position [934, 0]
type input "https://www.linkedin.com/in/kanika-tayal-165b48171/"
click at [191, 232] on input at bounding box center [278, 223] width 299 height 26
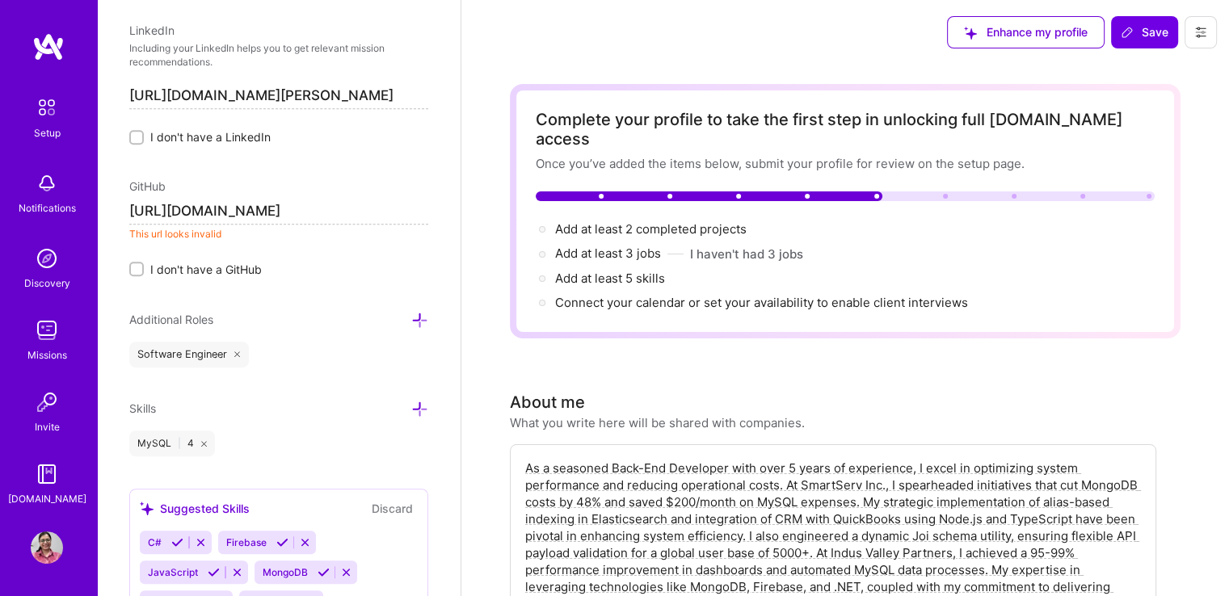
scroll to position [937, 0]
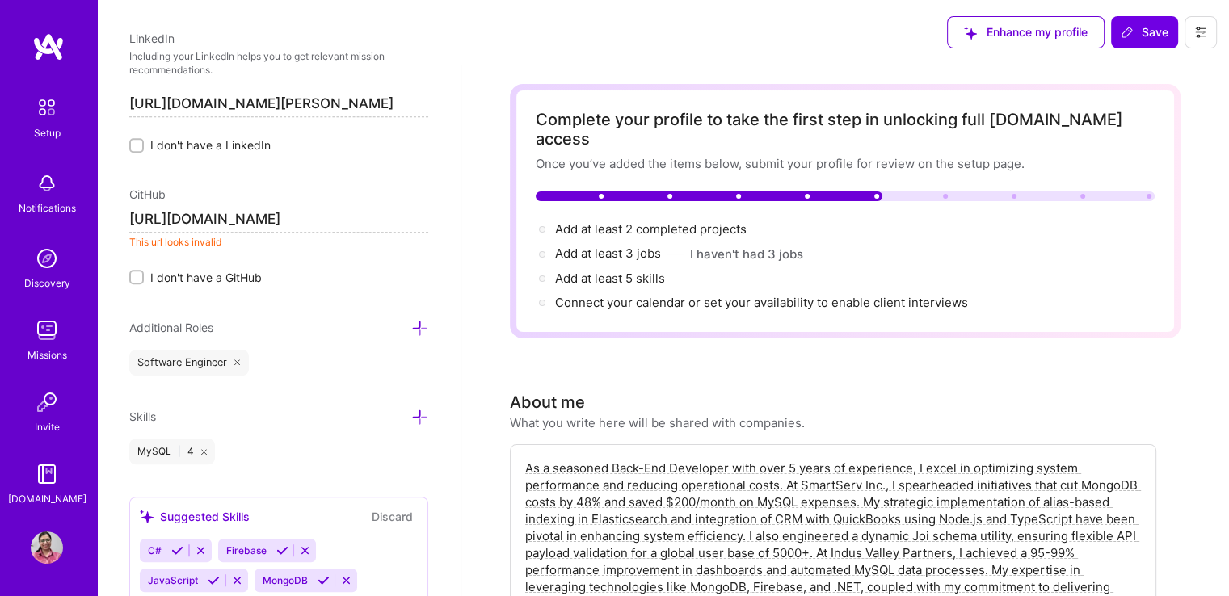
type input "https://www.github.com/ktayal-tech"
click at [411, 409] on icon at bounding box center [419, 417] width 17 height 17
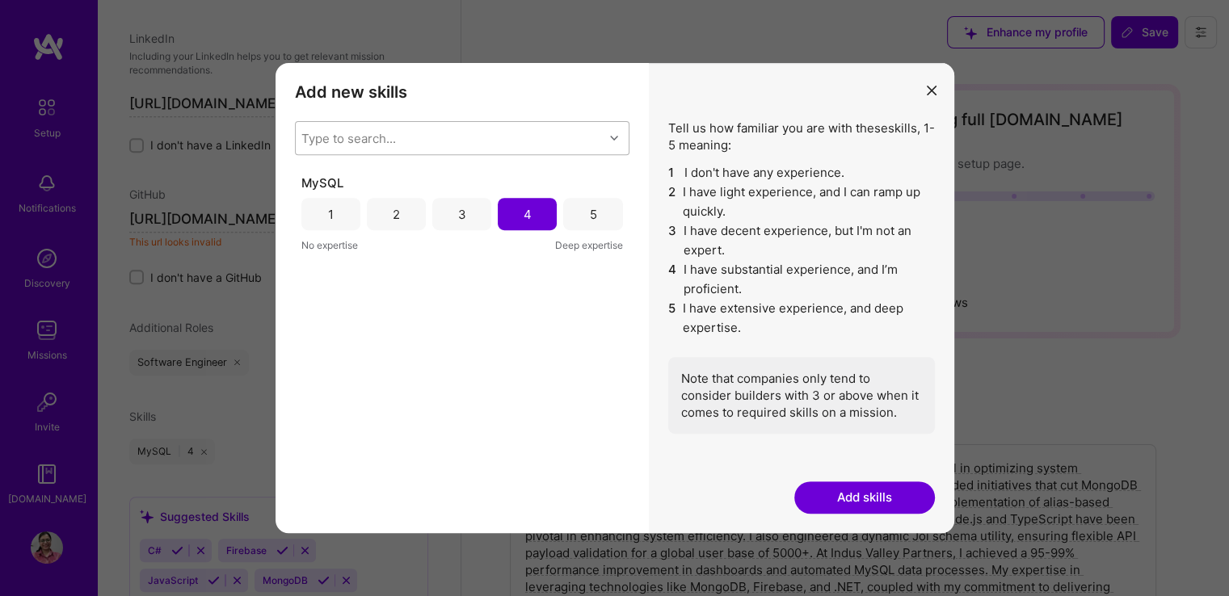
click at [393, 130] on div "Type to search..." at bounding box center [348, 138] width 95 height 17
type input "aws"
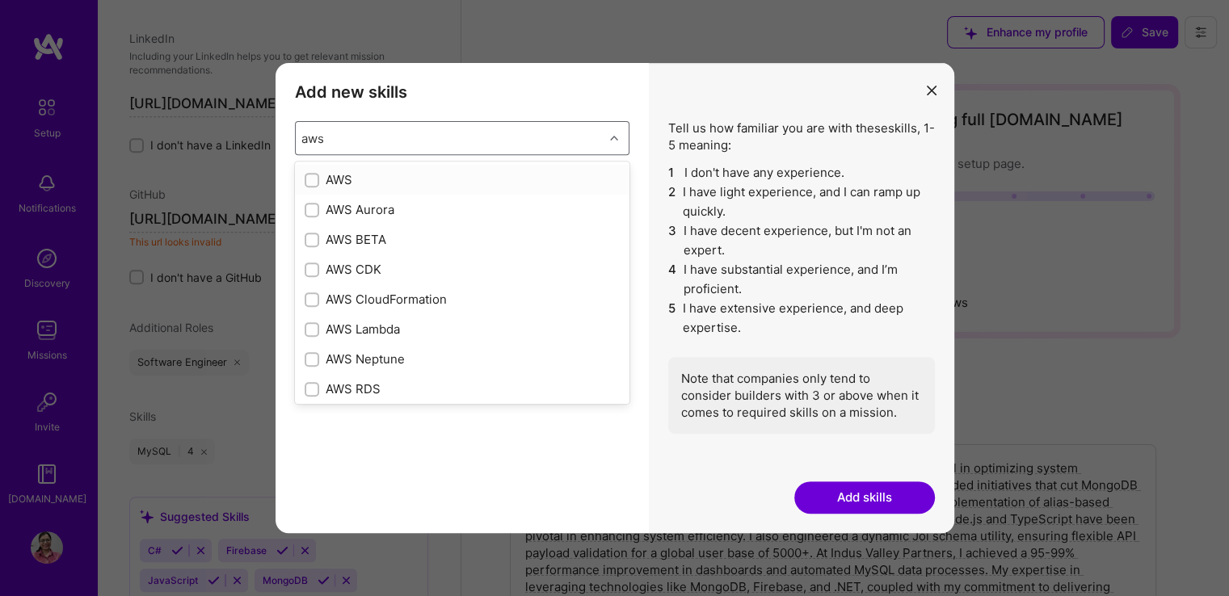
click at [309, 187] on label "modal" at bounding box center [312, 179] width 15 height 17
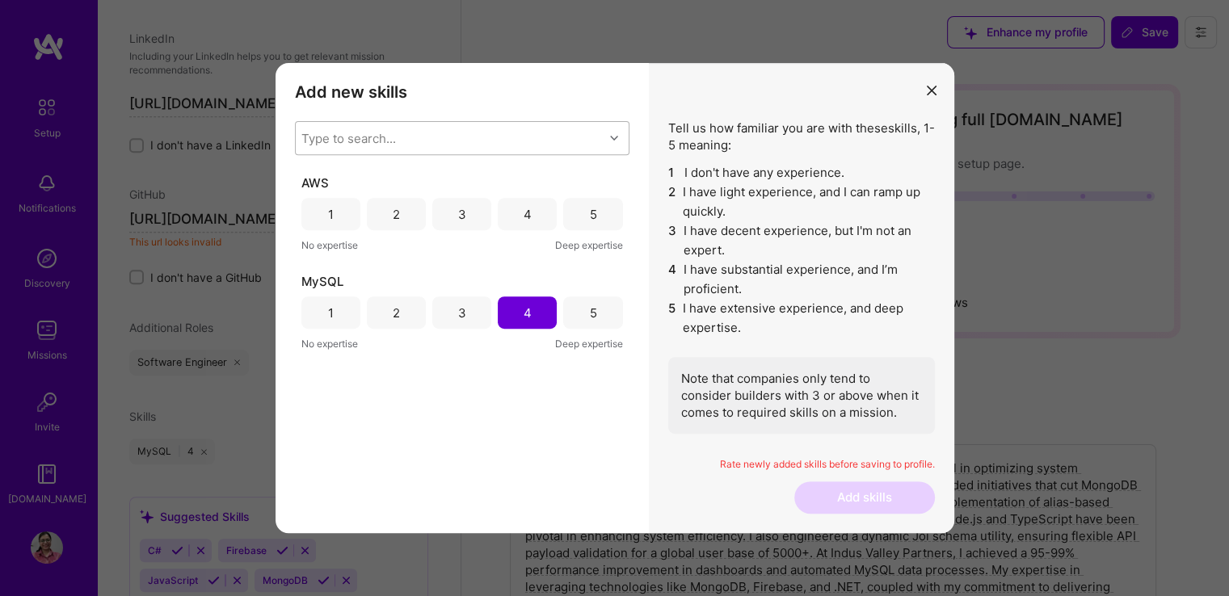
click at [519, 217] on div "4" at bounding box center [527, 214] width 59 height 32
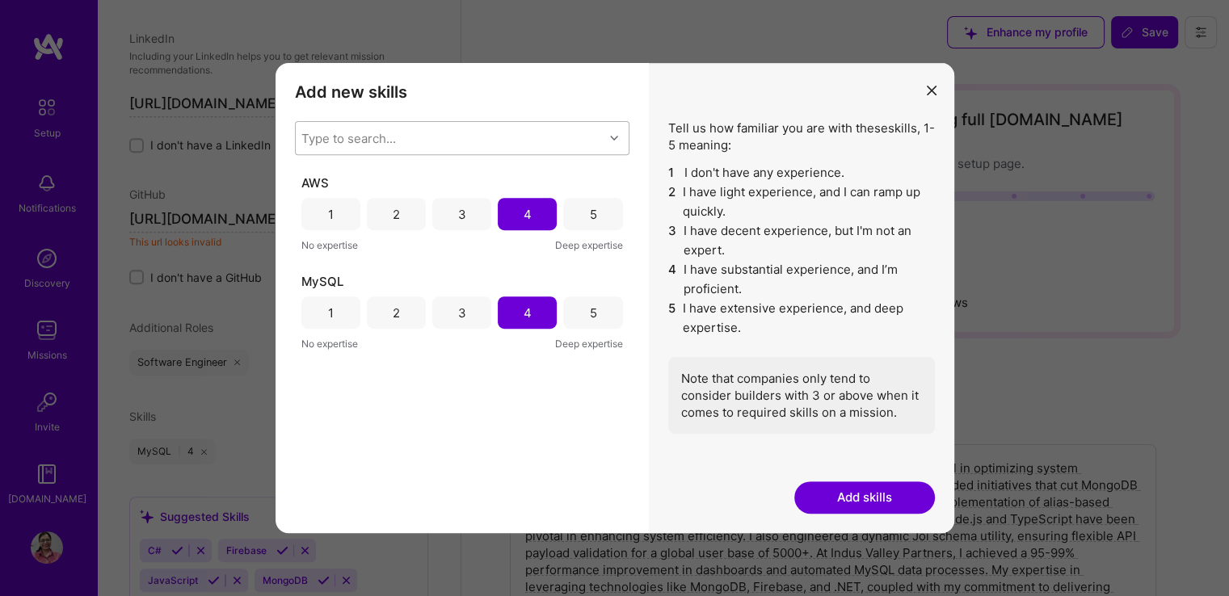
click at [393, 133] on div "Type to search..." at bounding box center [348, 138] width 95 height 17
type input "node.js"
click at [309, 176] on input "modal" at bounding box center [313, 180] width 11 height 11
checkbox input "false"
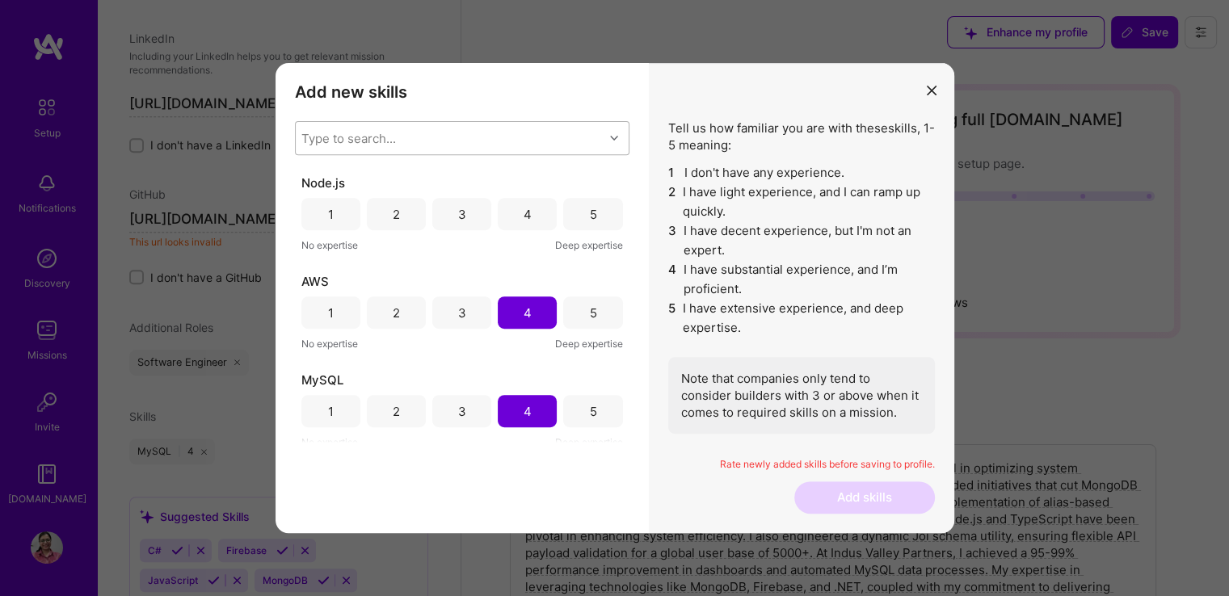
click at [421, 463] on div "Add new skills Tell us how familiar you are with given skills, using between 1 …" at bounding box center [461, 298] width 373 height 470
click at [515, 212] on div "4" at bounding box center [527, 214] width 59 height 32
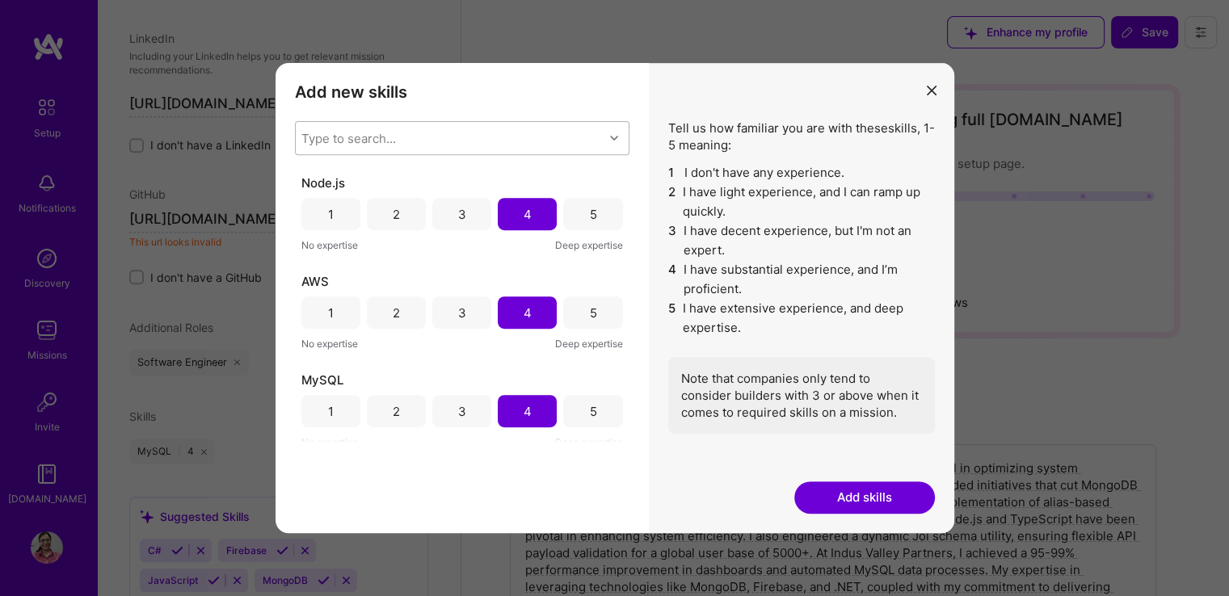
click at [393, 143] on div "Type to search..." at bounding box center [348, 138] width 95 height 17
type input "typescript"
click at [316, 179] on input "modal" at bounding box center [313, 180] width 11 height 11
checkbox input "false"
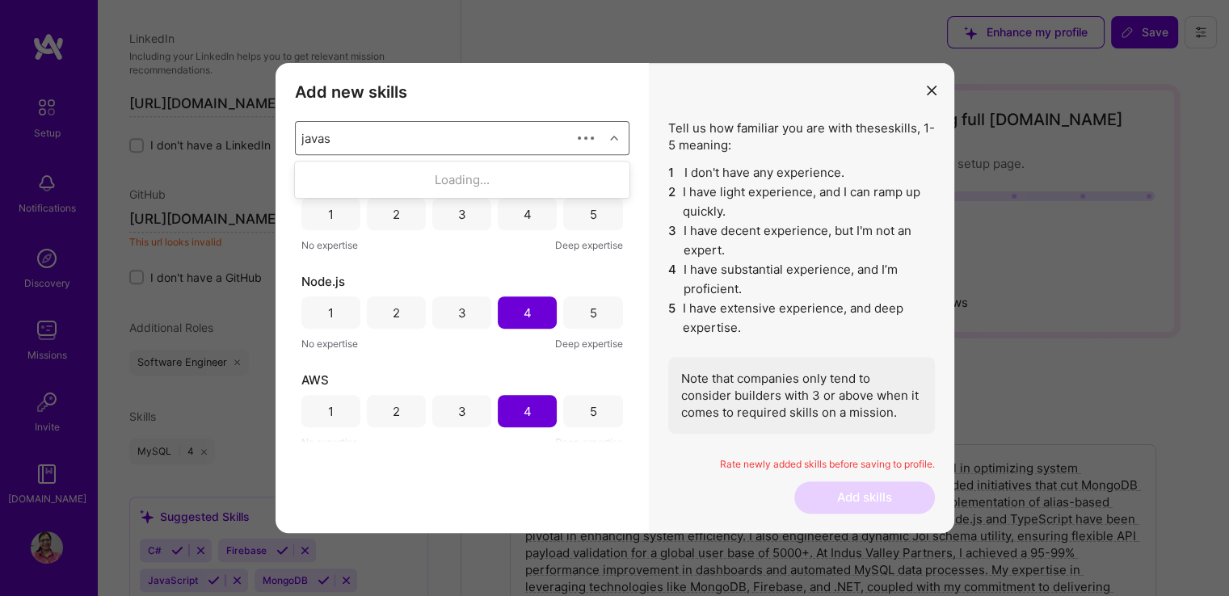
type input "javasc"
click at [330, 183] on div "JavaScript" at bounding box center [462, 179] width 315 height 17
click at [381, 139] on div "Type to search..." at bounding box center [348, 138] width 95 height 17
type input "firebase"
click at [316, 184] on input "modal" at bounding box center [313, 180] width 11 height 11
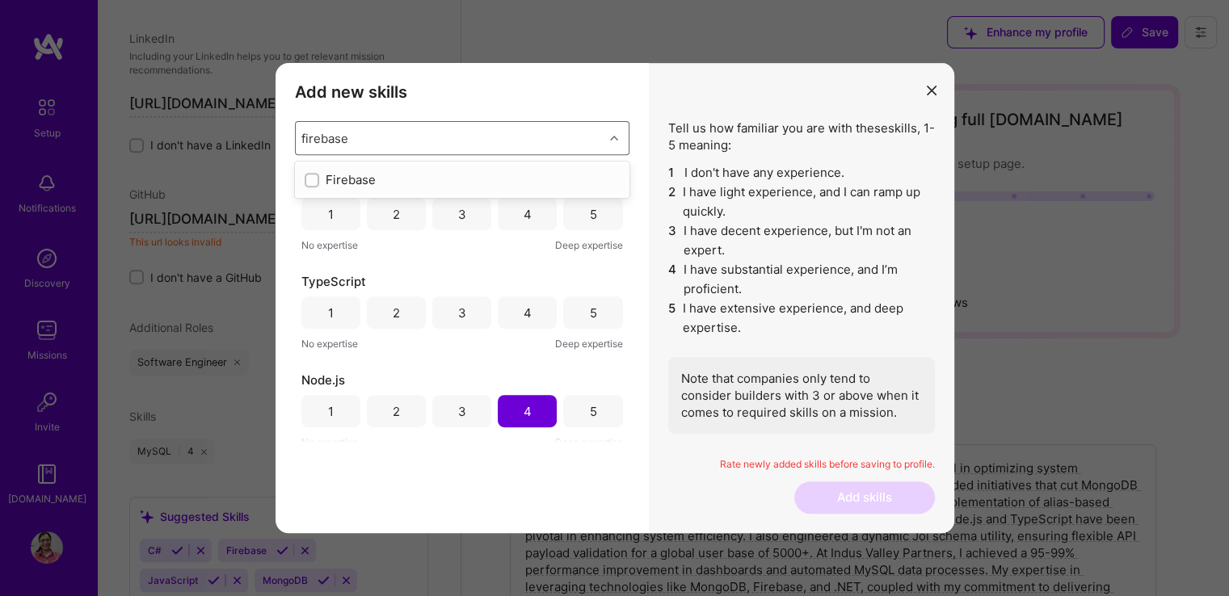
checkbox input "false"
click at [374, 141] on div "Type to search..." at bounding box center [348, 138] width 95 height 17
type input "redis"
click at [330, 177] on div "Redis" at bounding box center [462, 179] width 315 height 17
type input "mongodb"
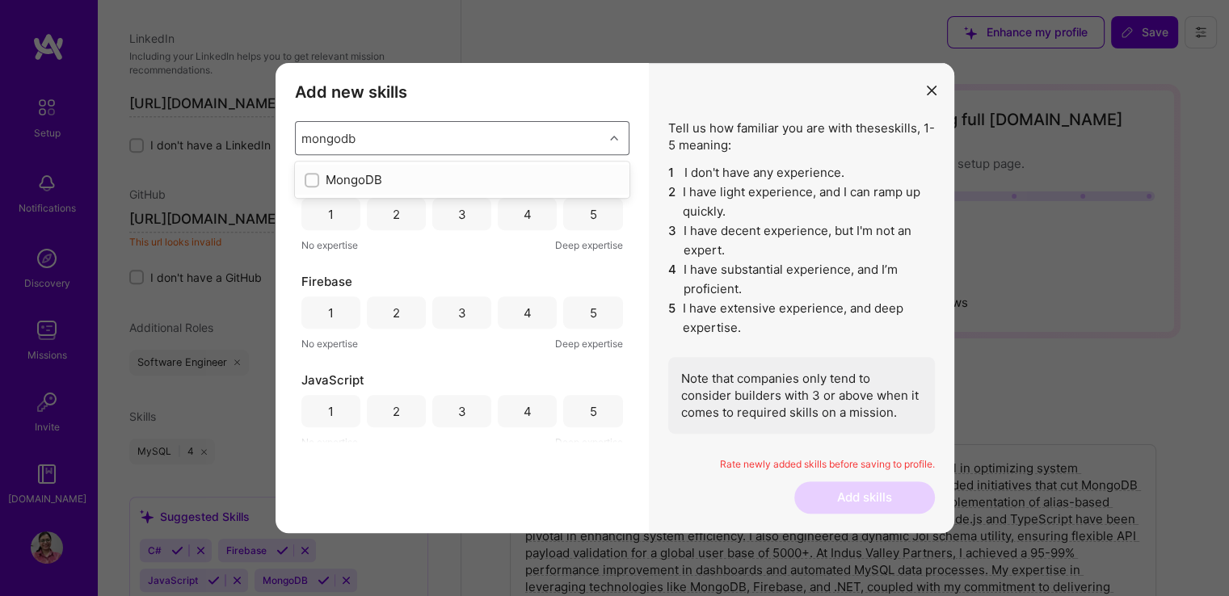
click at [322, 181] on div "MongoDB" at bounding box center [462, 179] width 315 height 17
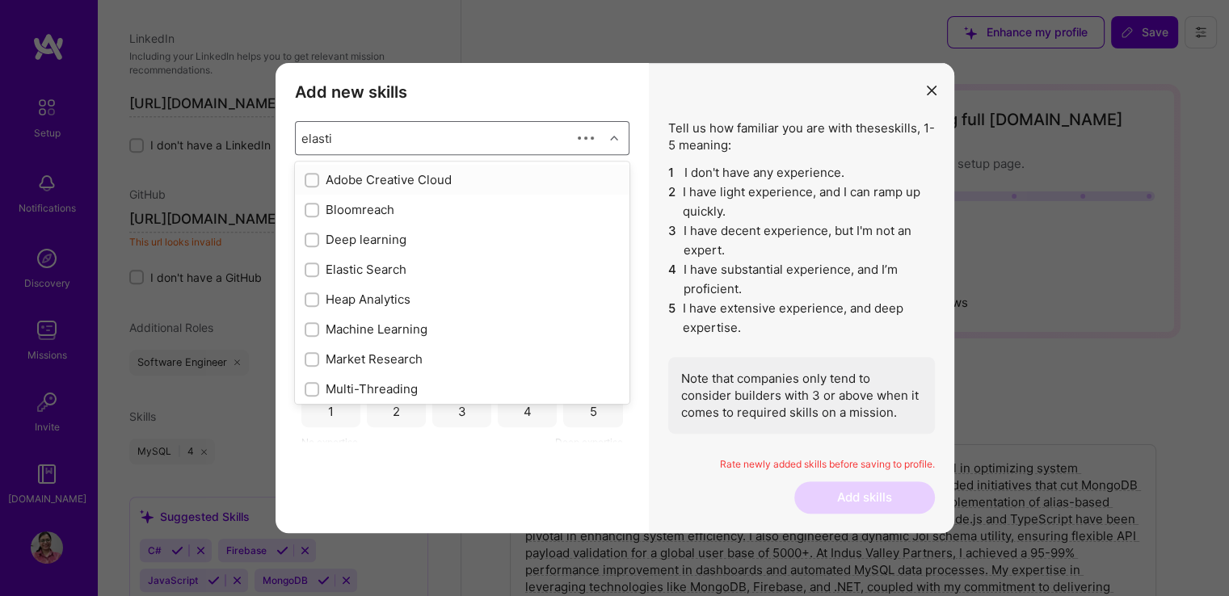
type input "elastic"
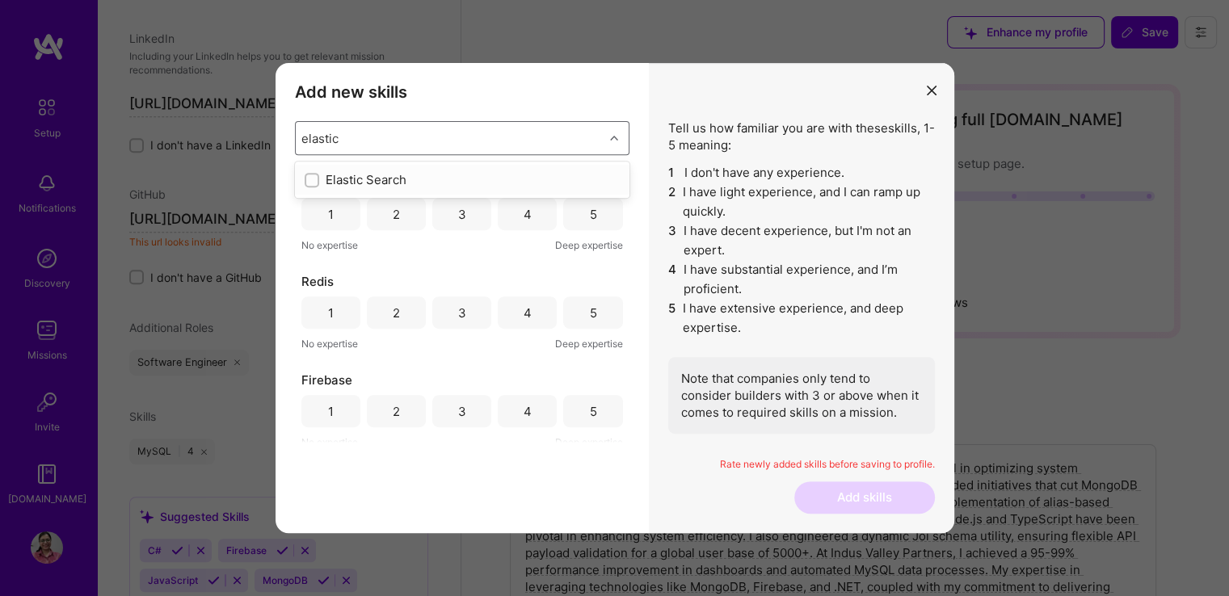
click at [334, 177] on div "Elastic Search" at bounding box center [462, 179] width 315 height 17
click at [368, 138] on div "Type to search..." at bounding box center [348, 138] width 95 height 17
type input "rest"
click at [356, 176] on div "REST API" at bounding box center [462, 179] width 315 height 17
click at [337, 128] on div "Type to search... a" at bounding box center [450, 138] width 308 height 32
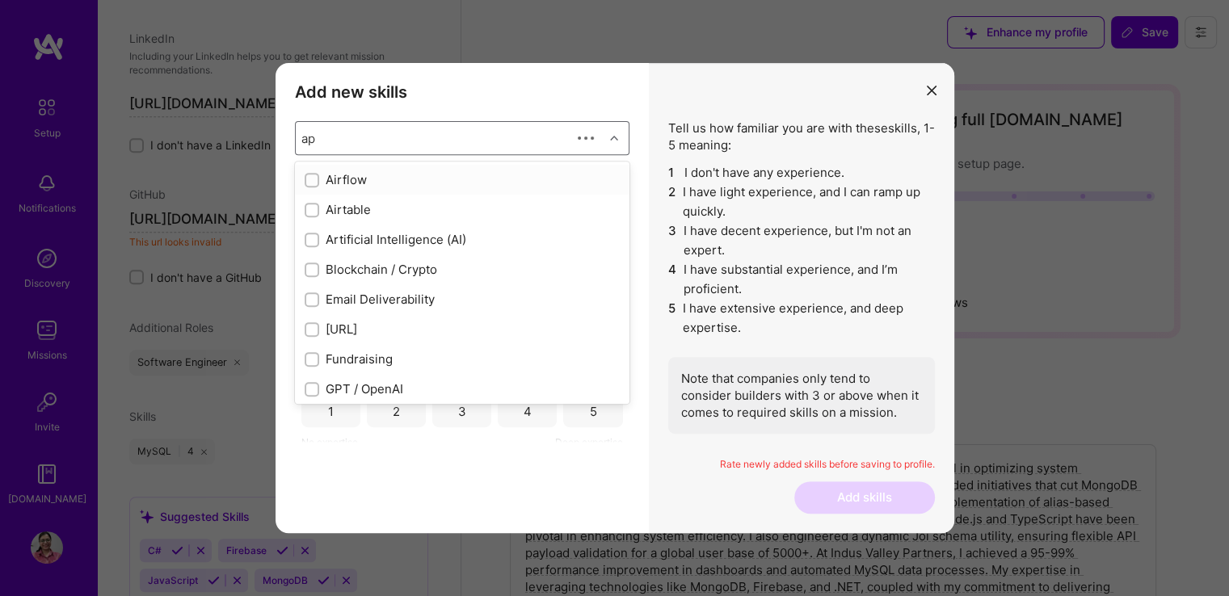
type input "api"
checkbox input "true"
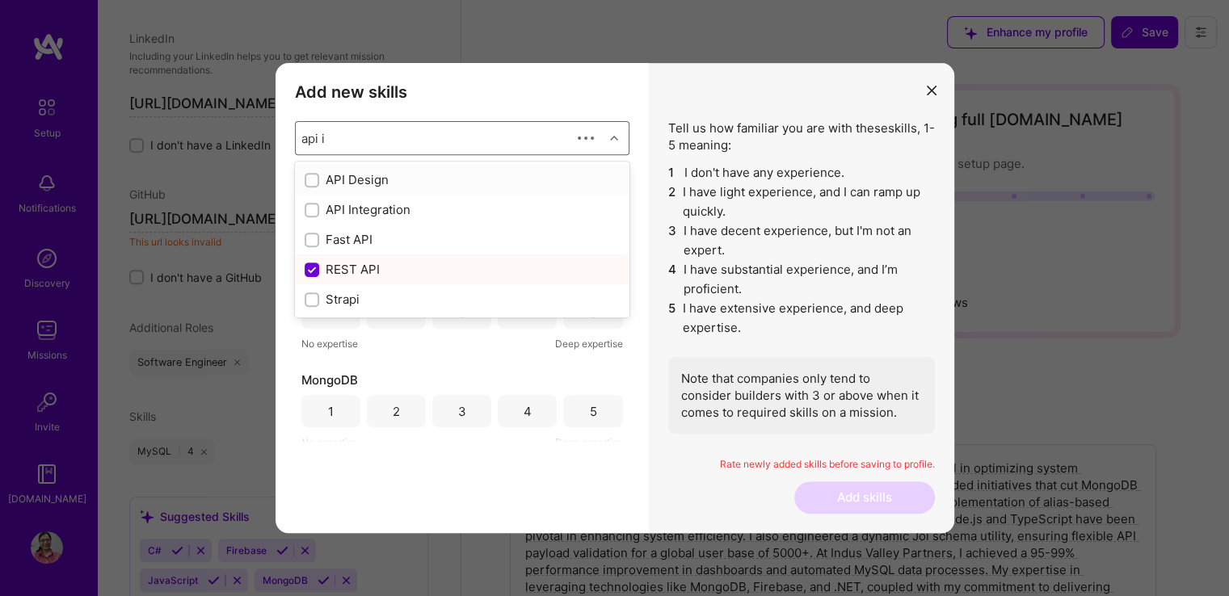
type input "api in"
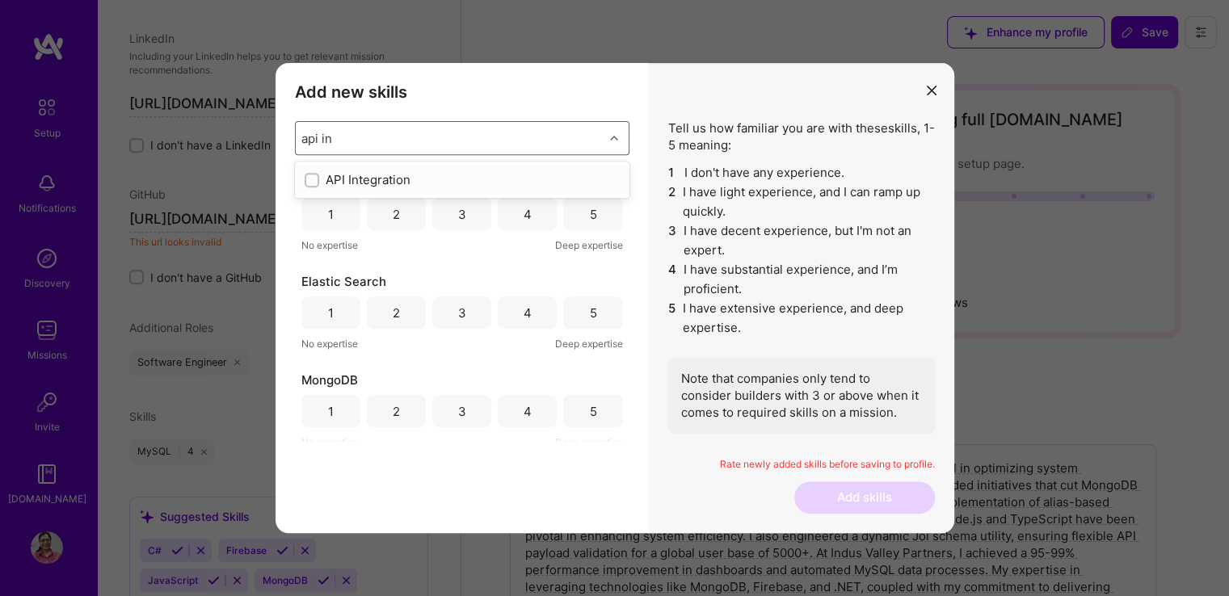
click at [310, 179] on input "modal" at bounding box center [313, 180] width 11 height 11
checkbox input "false"
click at [538, 86] on h3 "Add new skills" at bounding box center [462, 91] width 334 height 19
click at [524, 214] on div "4" at bounding box center [528, 214] width 8 height 17
click at [524, 305] on div "4" at bounding box center [528, 313] width 8 height 17
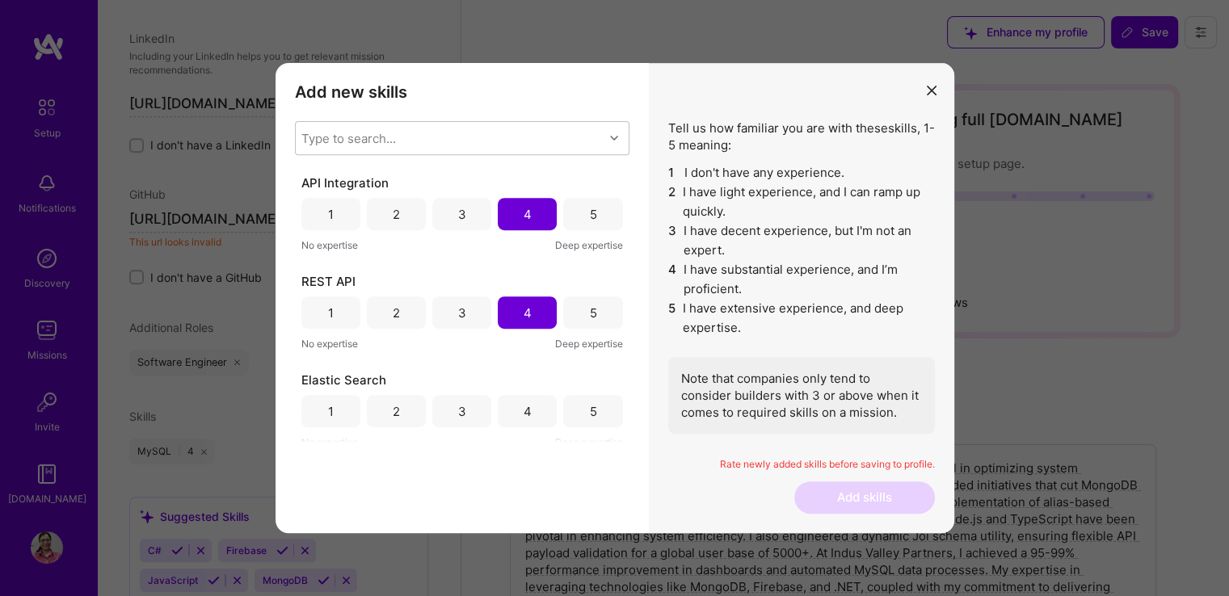
click at [524, 407] on div "4" at bounding box center [528, 411] width 8 height 17
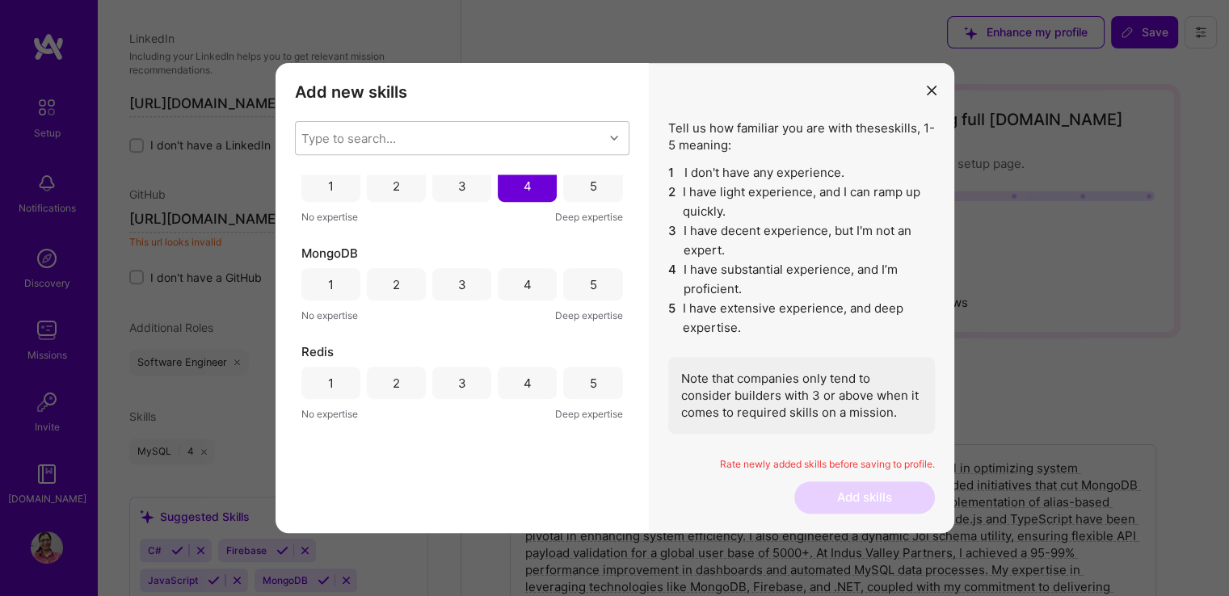
scroll to position [226, 0]
click at [511, 284] on div "4" at bounding box center [527, 283] width 59 height 32
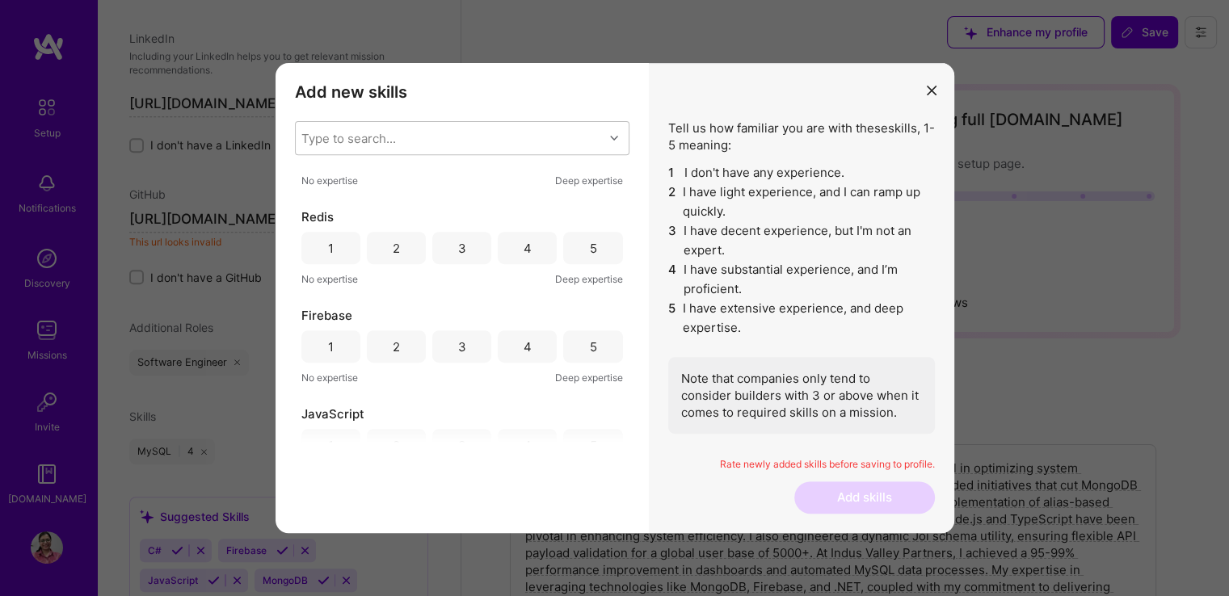
scroll to position [361, 0]
click at [514, 250] on div "4" at bounding box center [527, 247] width 59 height 32
click at [524, 347] on div "4" at bounding box center [528, 346] width 8 height 17
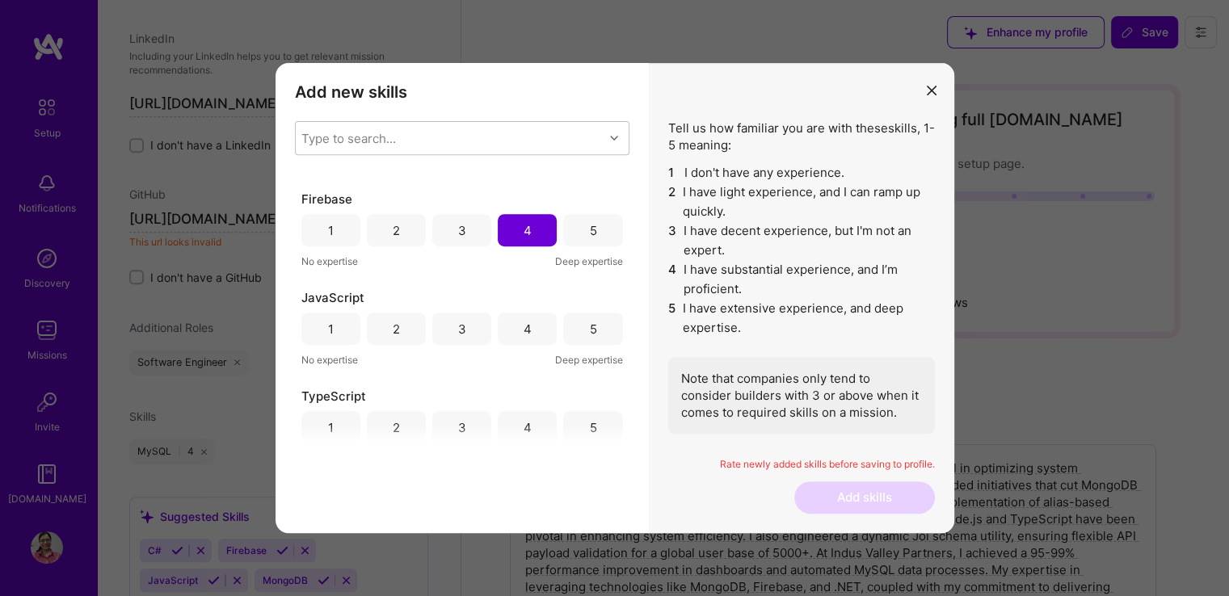
scroll to position [494, 0]
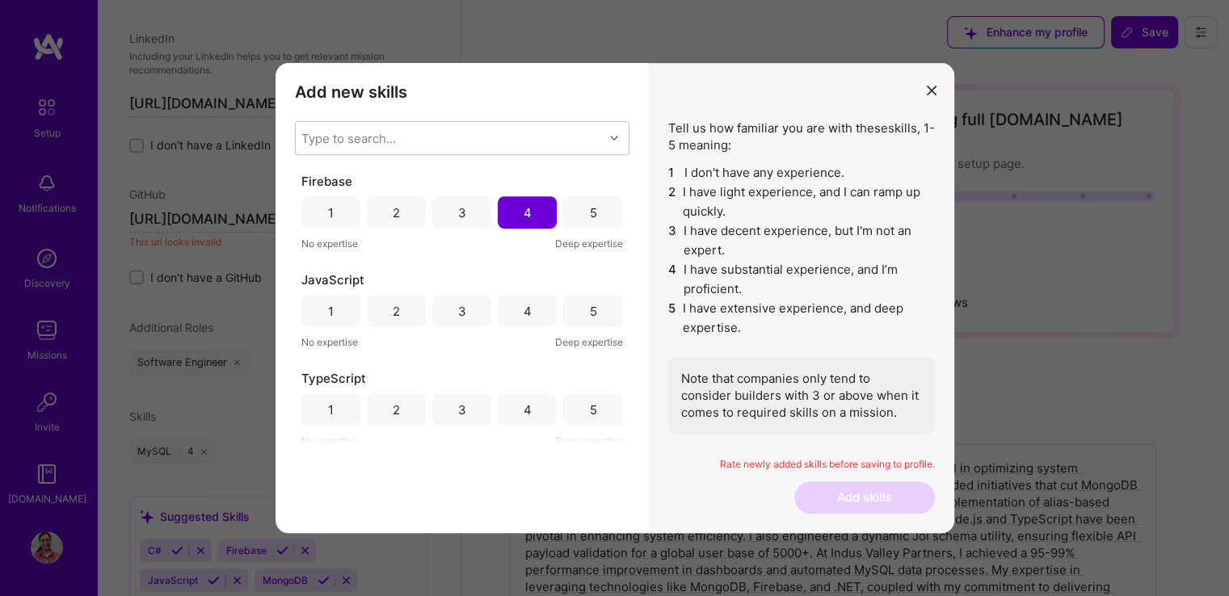
click at [505, 308] on div "4" at bounding box center [527, 311] width 59 height 32
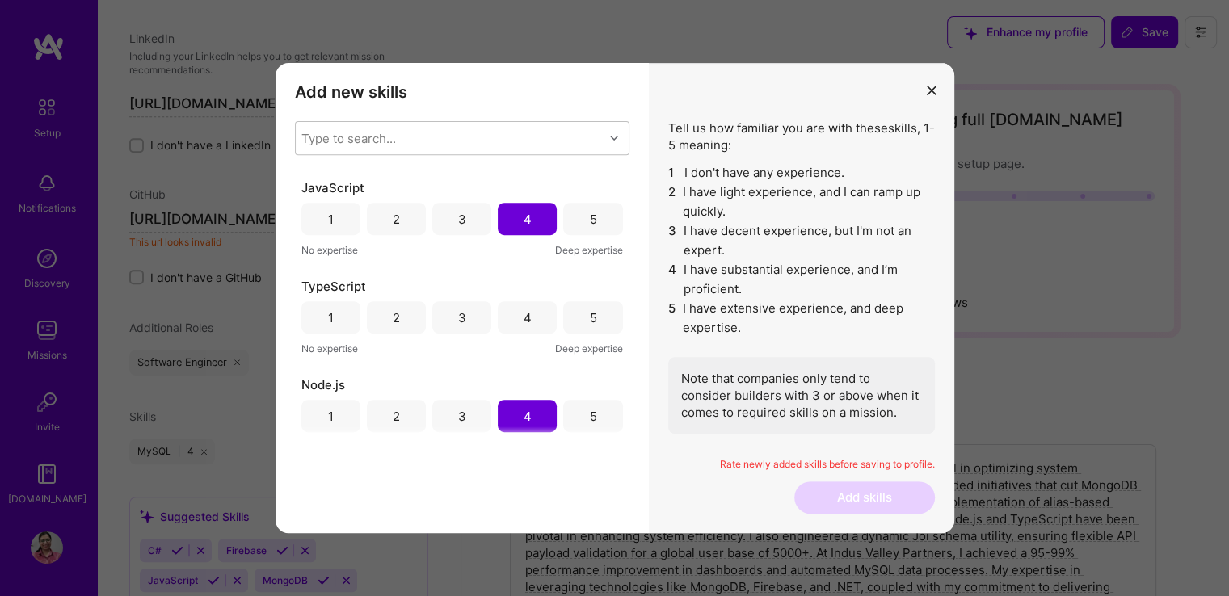
scroll to position [603, 0]
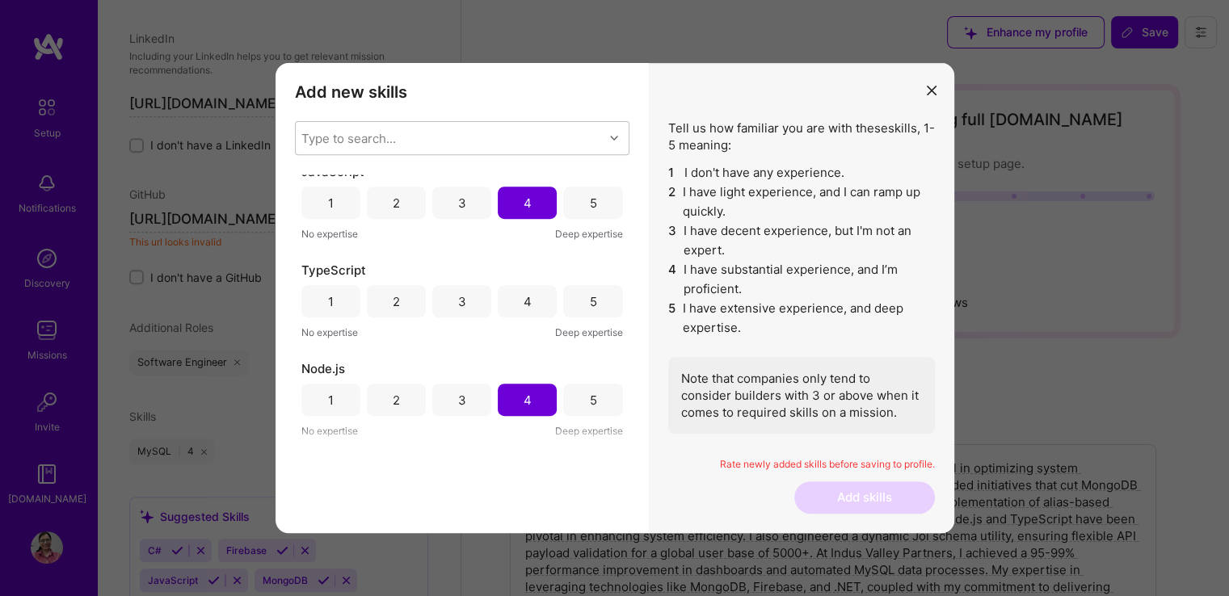
click at [511, 308] on div "4" at bounding box center [527, 301] width 59 height 32
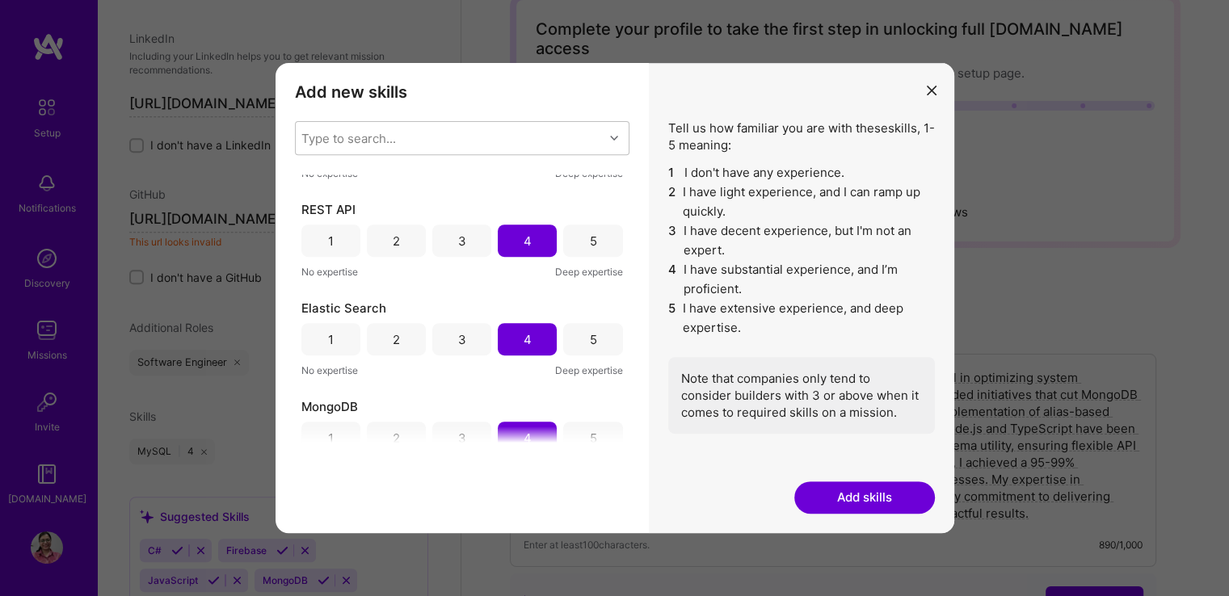
scroll to position [0, 0]
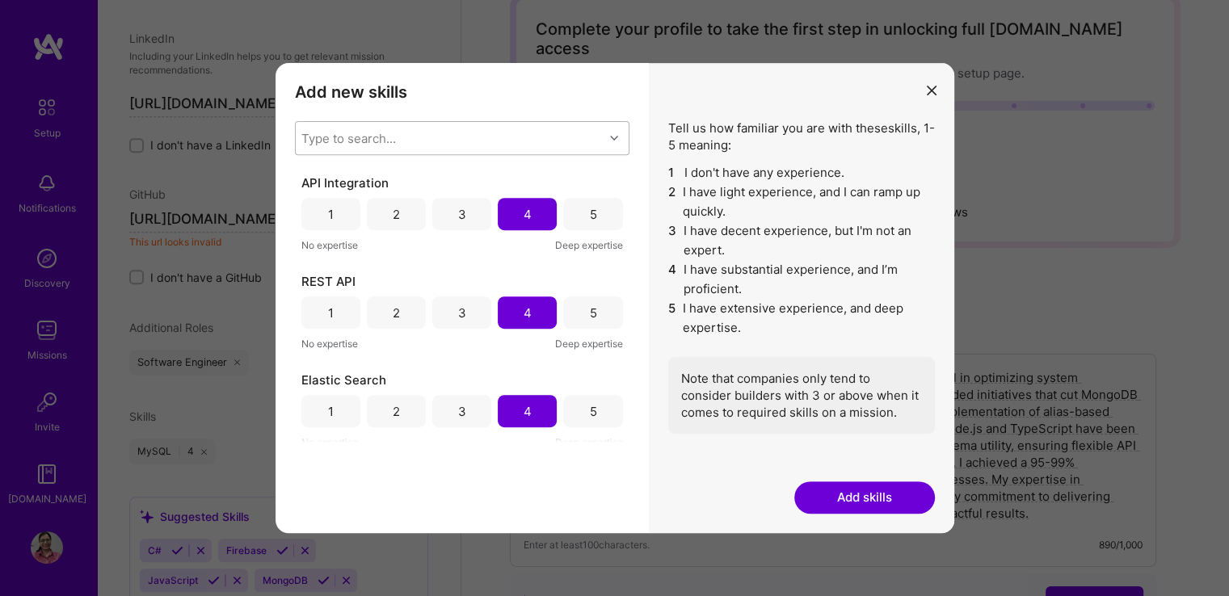
click at [418, 128] on div "Type to search..." at bounding box center [450, 138] width 308 height 32
type input "expre"
click at [336, 183] on div "Express.js" at bounding box center [462, 179] width 315 height 17
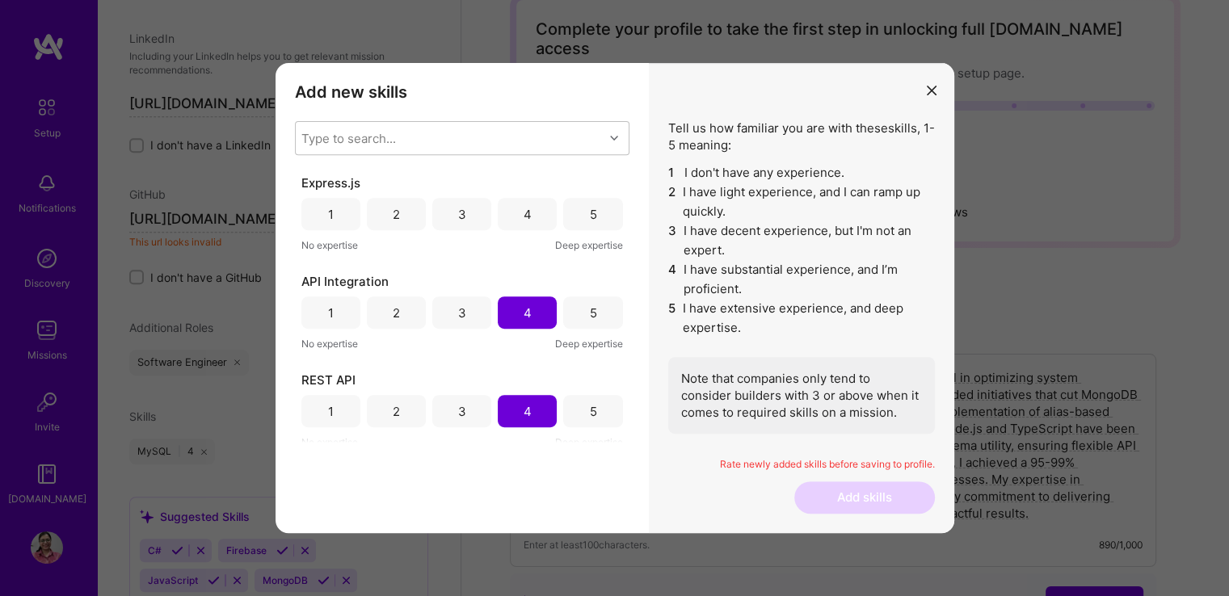
click at [394, 453] on div "Add new skills Tell us how familiar you are with given skills, using between 1 …" at bounding box center [461, 298] width 373 height 470
click at [524, 224] on div "4" at bounding box center [527, 214] width 59 height 32
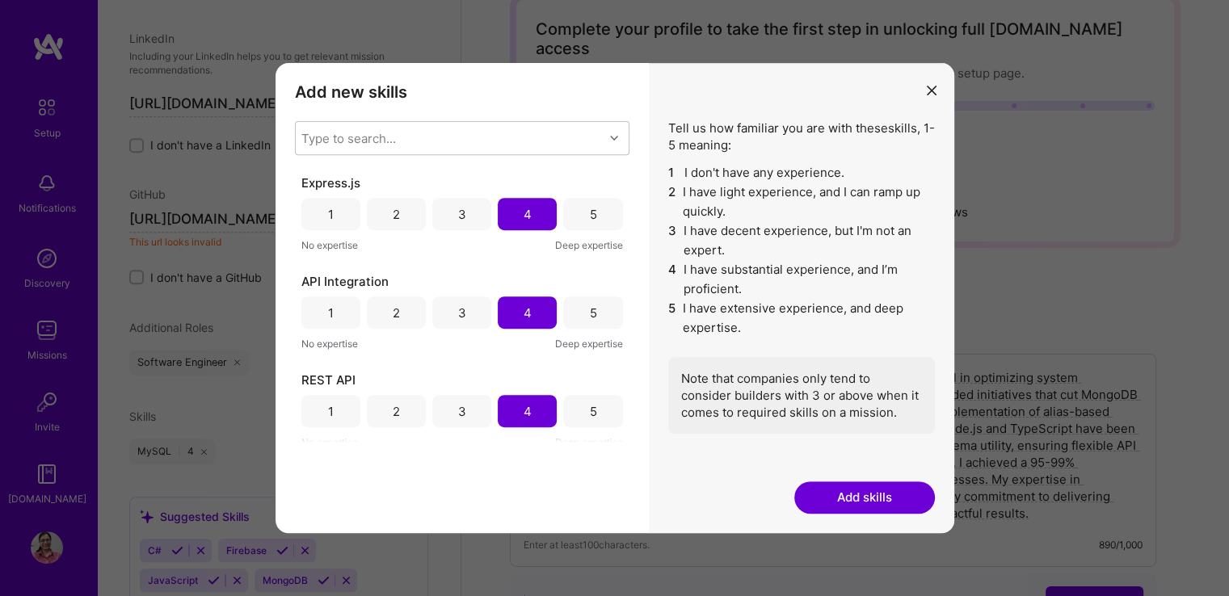
click at [862, 498] on button "Add skills" at bounding box center [864, 498] width 141 height 32
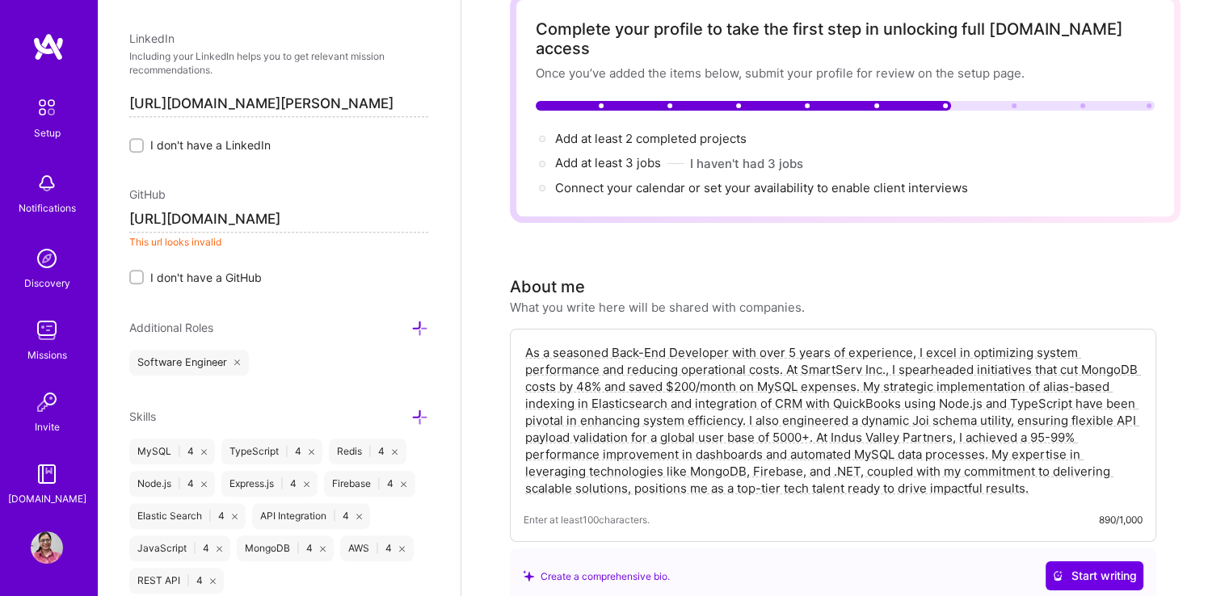
click at [385, 218] on input "https://www.github.com/ktayal-tech" at bounding box center [278, 220] width 299 height 26
click at [213, 222] on input "https://www.github.com/ktayal-tech" at bounding box center [278, 220] width 299 height 26
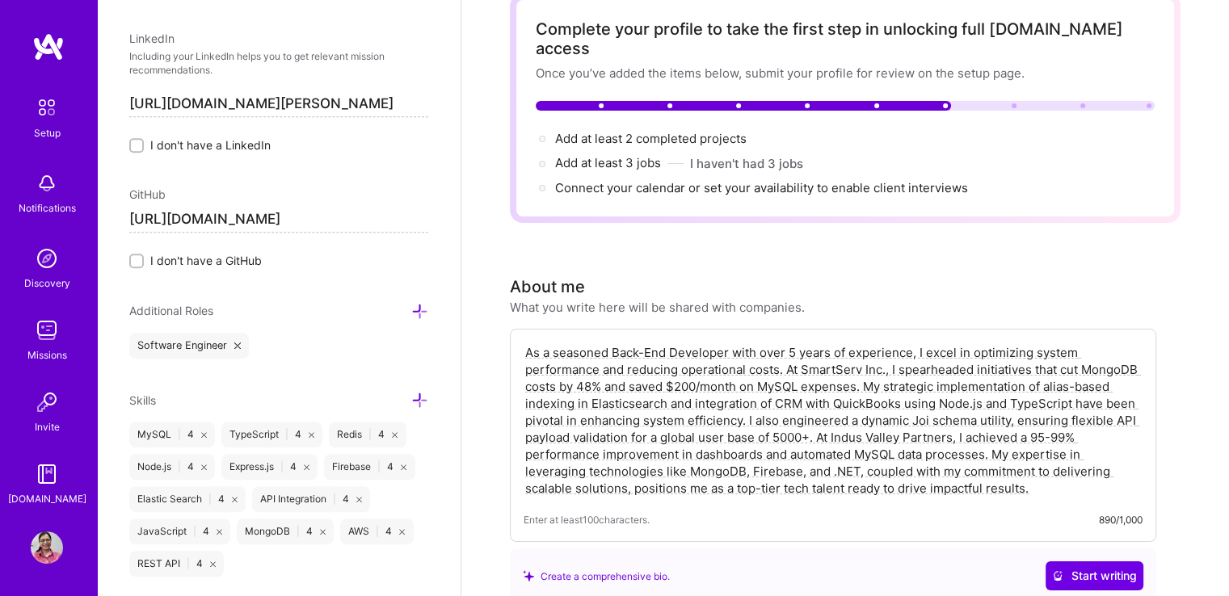
click at [333, 211] on input "[URL][DOMAIN_NAME]" at bounding box center [278, 220] width 299 height 26
type input "[URL][DOMAIN_NAME]"
click at [344, 259] on label "I don't have a GitHub" at bounding box center [278, 260] width 299 height 17
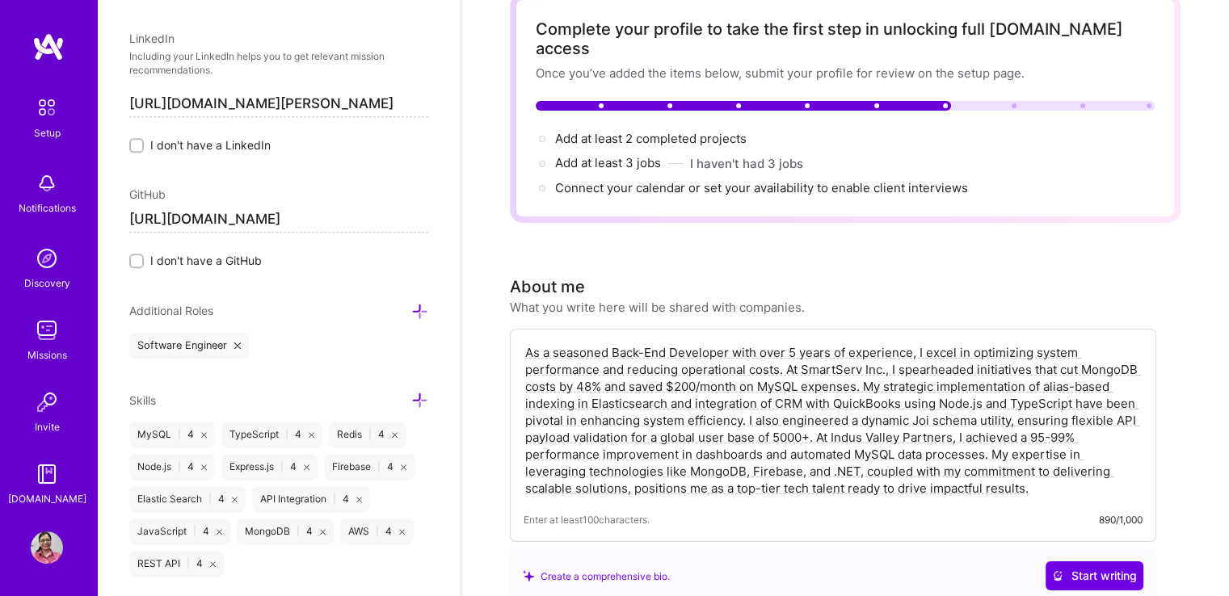
click at [144, 259] on input "I don't have a GitHub" at bounding box center [137, 261] width 11 height 11
click at [220, 256] on span "I don't have a GitHub" at bounding box center [205, 261] width 111 height 17
click at [145, 256] on input "I don't have a GitHub" at bounding box center [138, 262] width 15 height 15
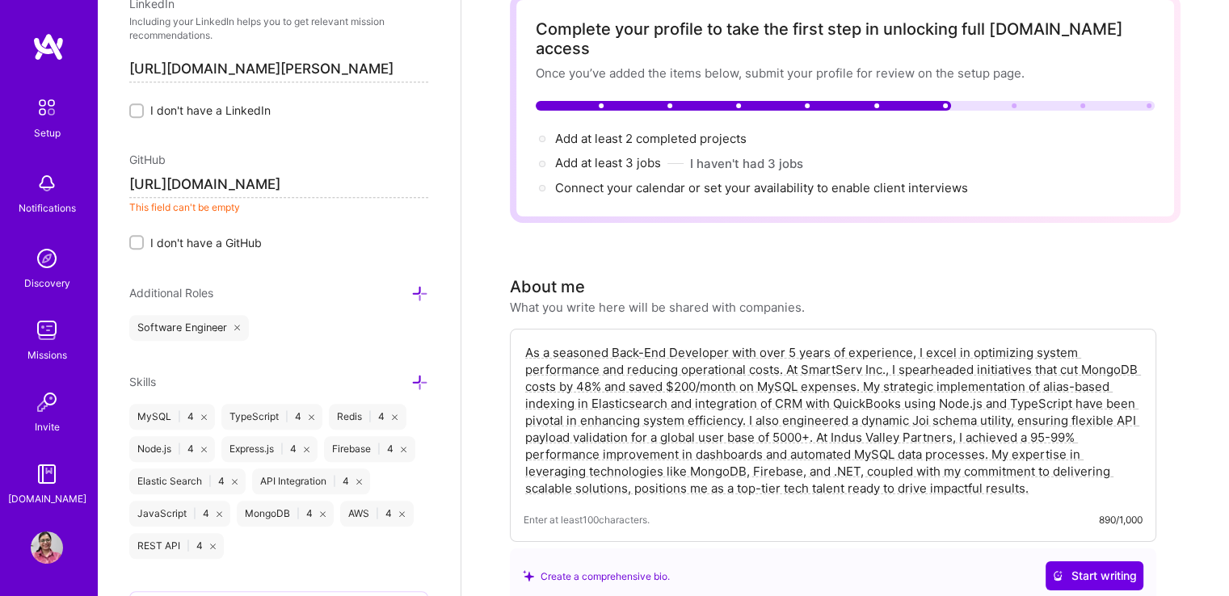
scroll to position [1029, 0]
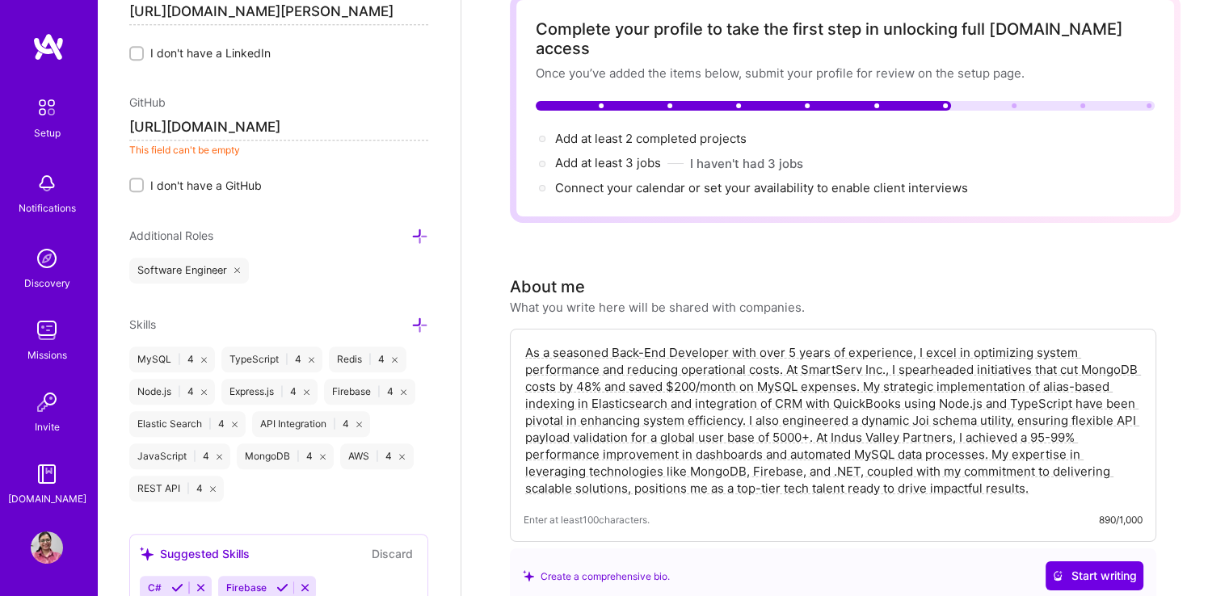
click at [352, 119] on input "[URL][DOMAIN_NAME]" at bounding box center [278, 128] width 299 height 26
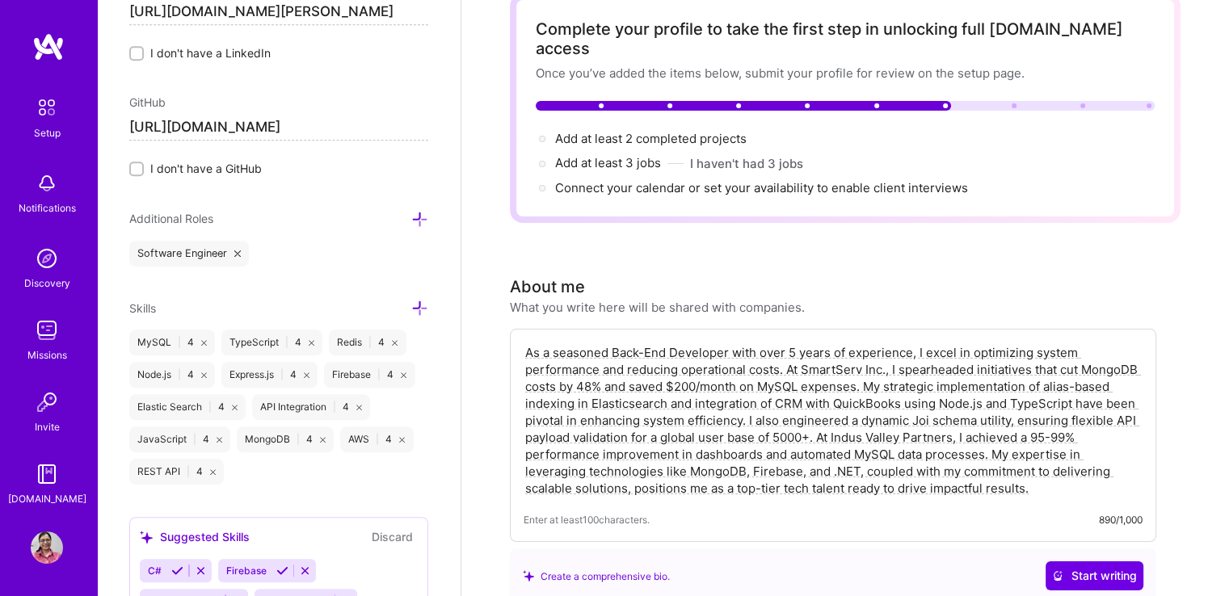
type input "[URL][DOMAIN_NAME]"
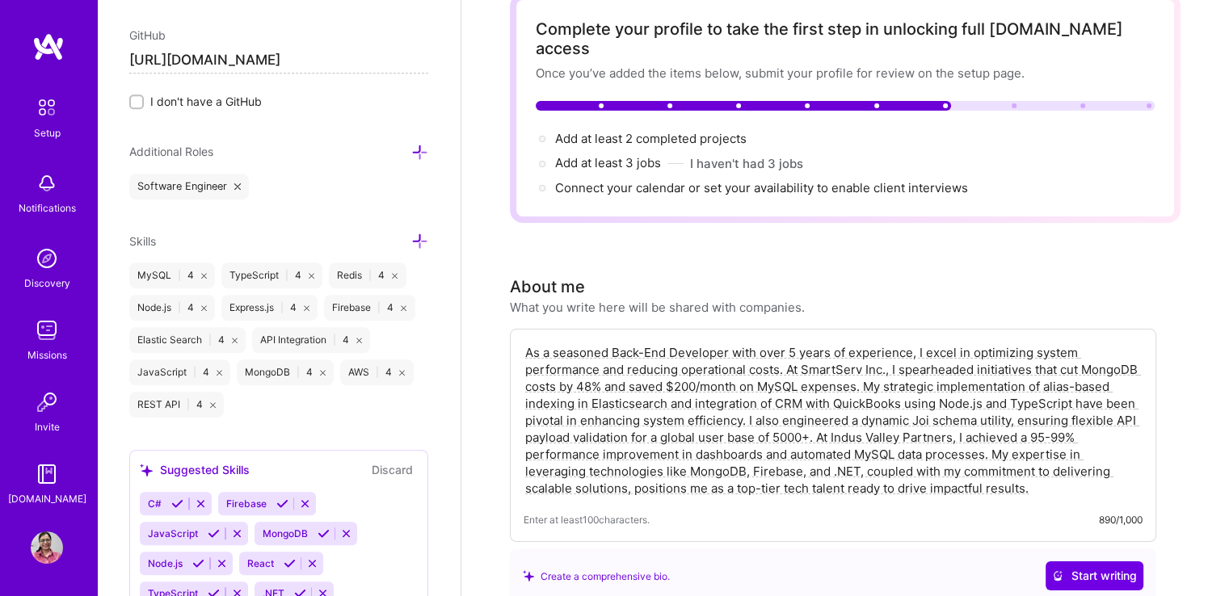
scroll to position [1095, 0]
click at [411, 239] on icon at bounding box center [419, 242] width 17 height 17
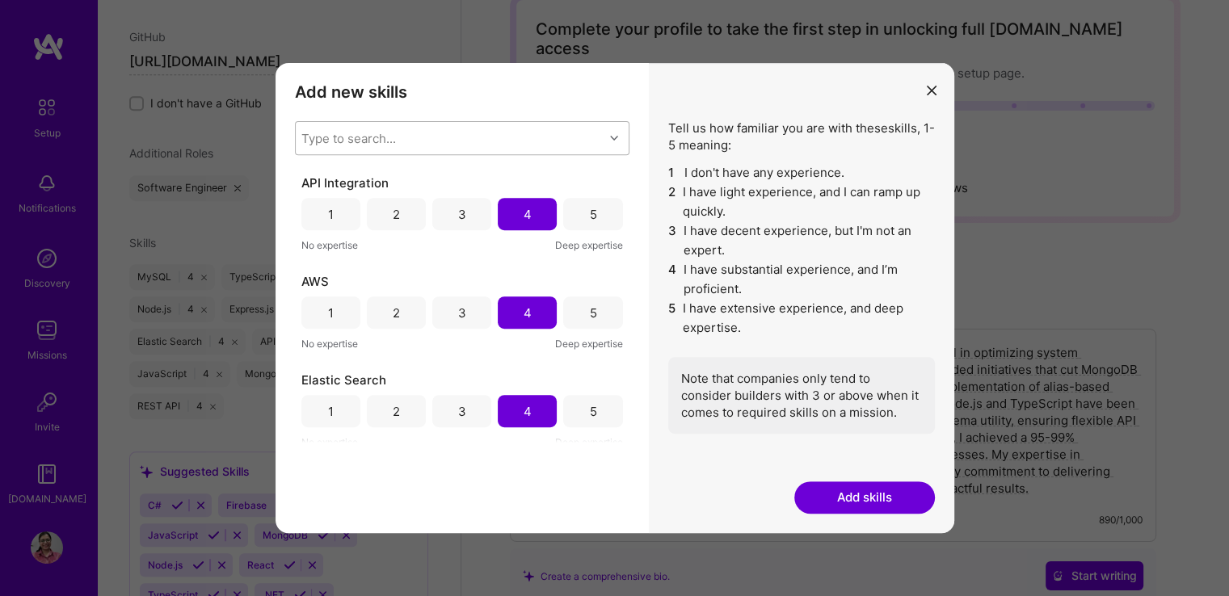
click at [437, 127] on div "Type to search..." at bounding box center [450, 138] width 308 height 32
type input "r"
type input "n"
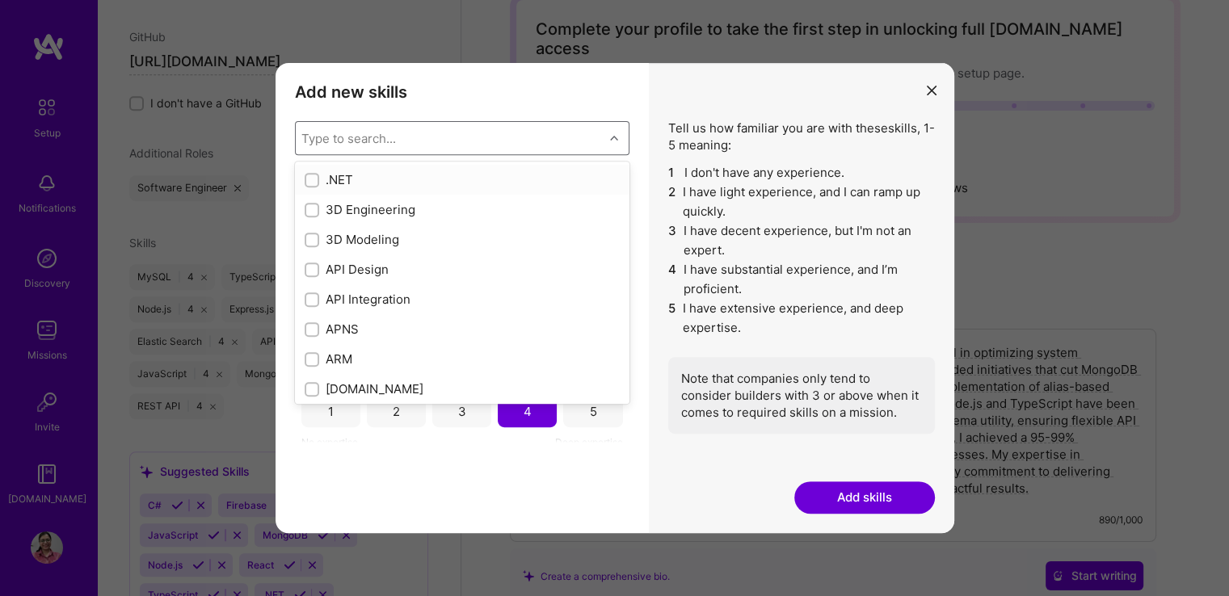
type input "r"
checkbox input "false"
checkbox input "true"
checkbox input "false"
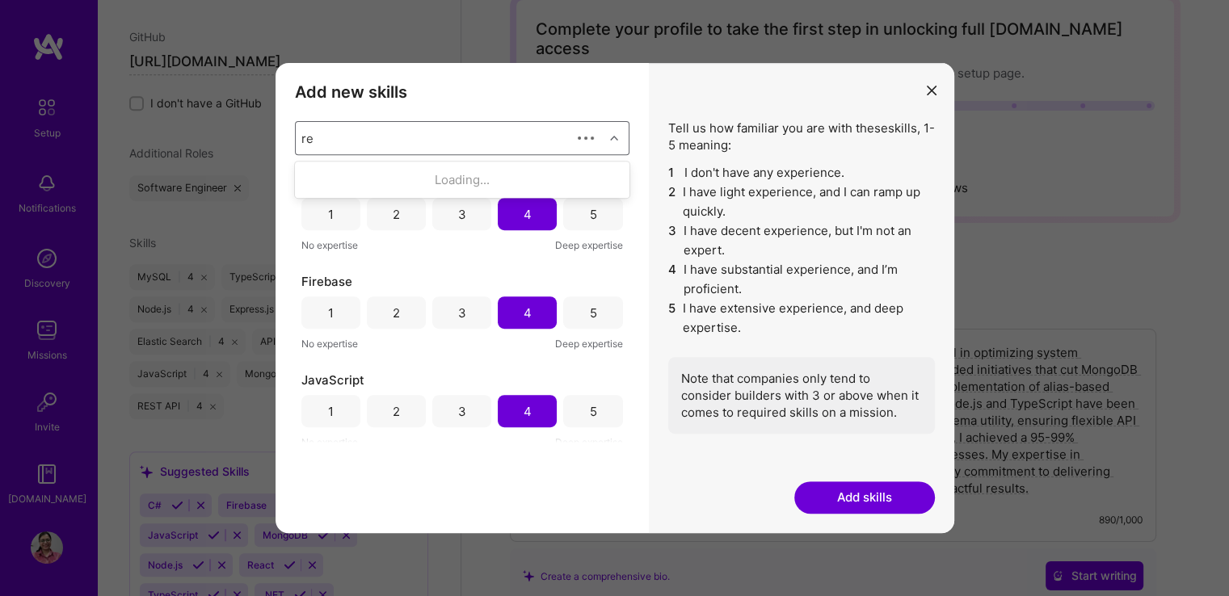
type input "r"
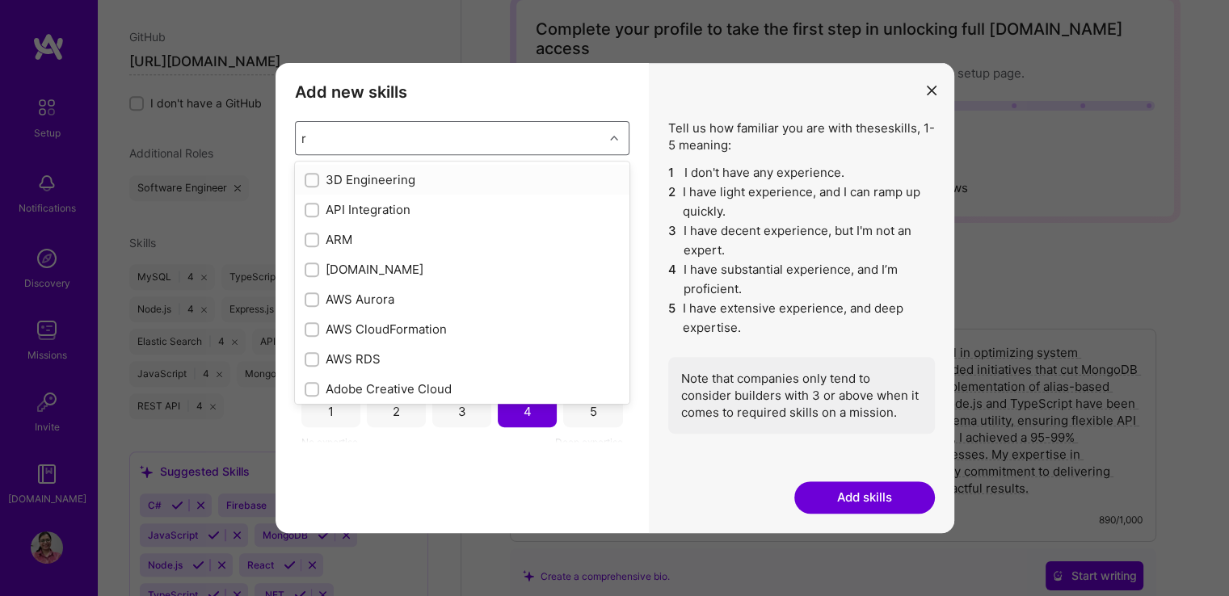
checkbox input "true"
checkbox input "false"
type input "d"
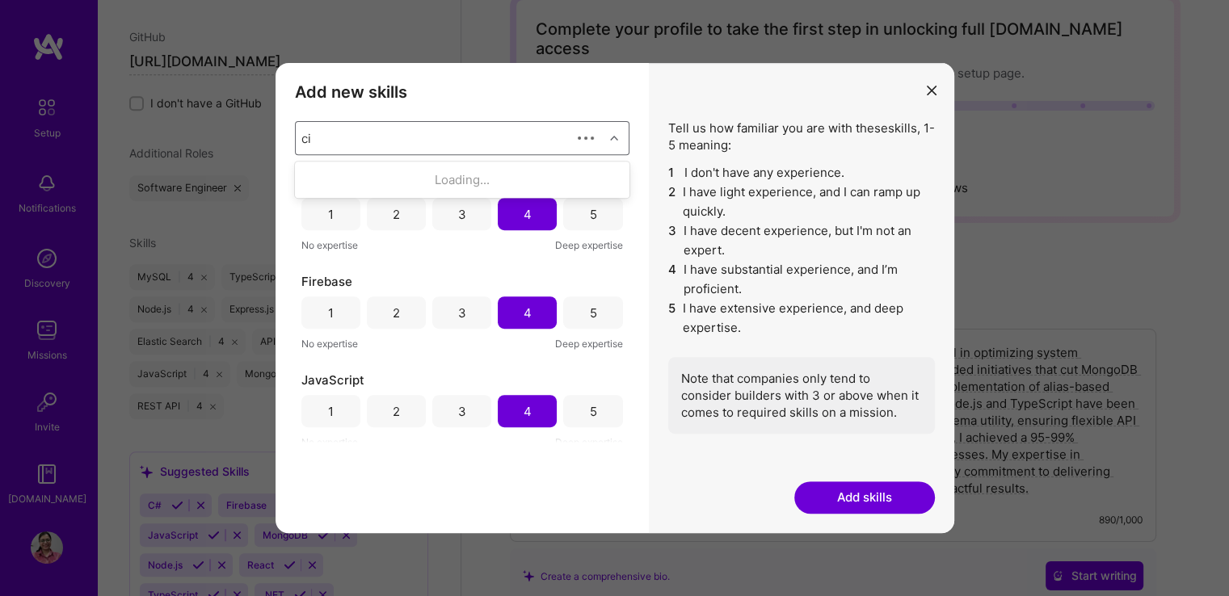
type input "ci/"
click at [313, 175] on input "modal" at bounding box center [313, 180] width 11 height 11
checkbox input "false"
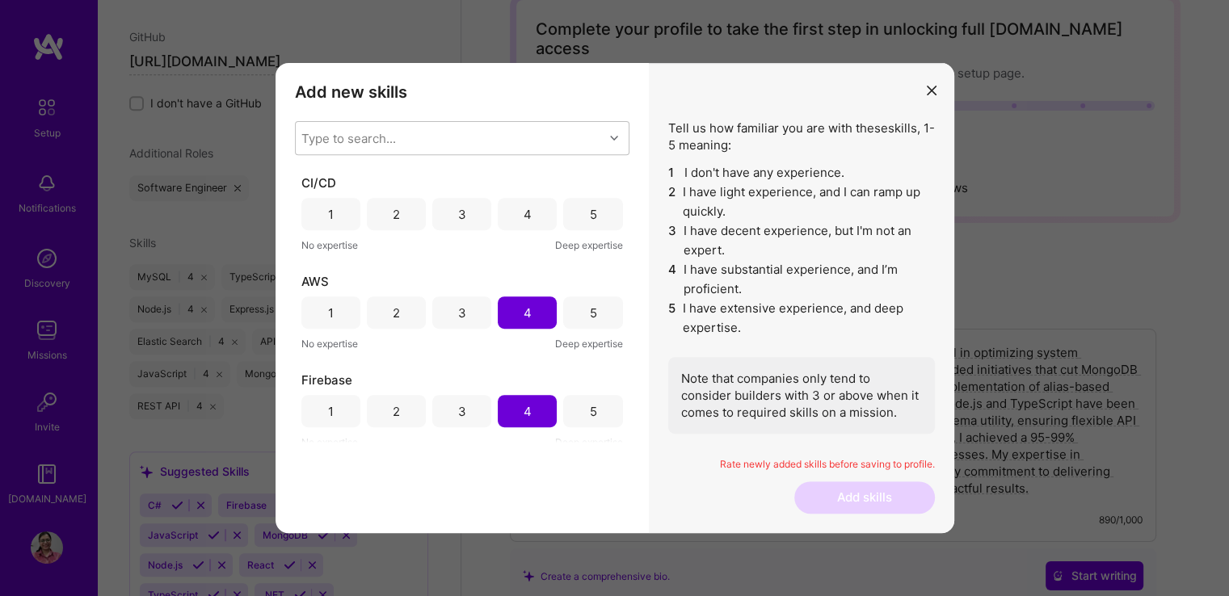
click at [365, 463] on div "Add new skills Tell us how familiar you are with given skills, using between 1 …" at bounding box center [461, 298] width 373 height 470
click at [459, 215] on div "3" at bounding box center [462, 214] width 8 height 17
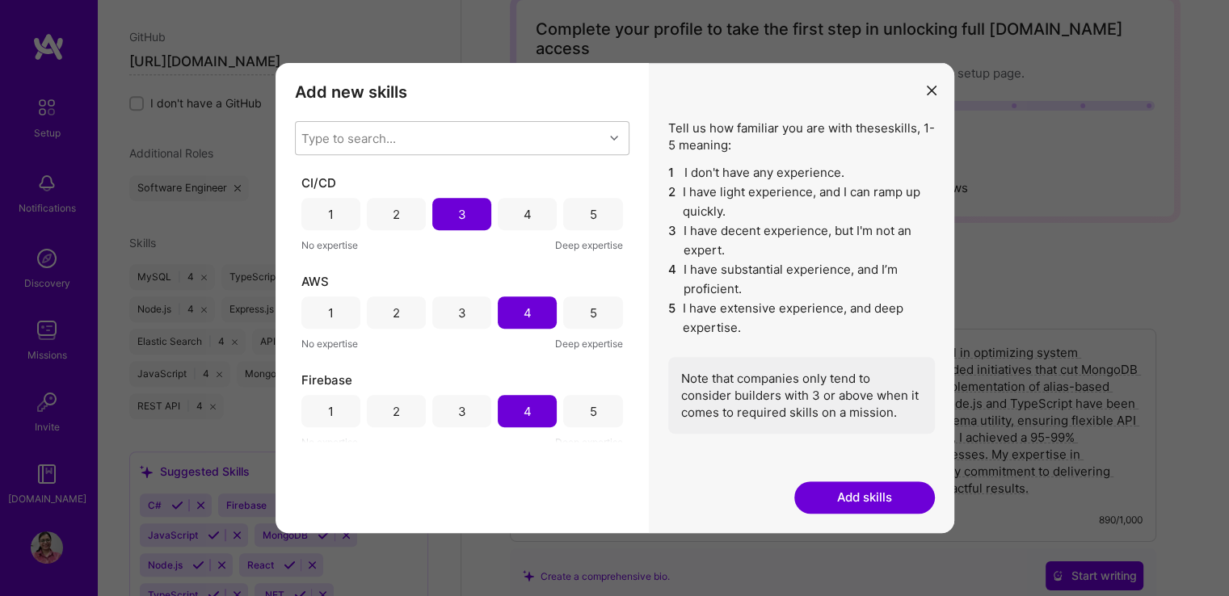
click at [862, 491] on button "Add skills" at bounding box center [864, 498] width 141 height 32
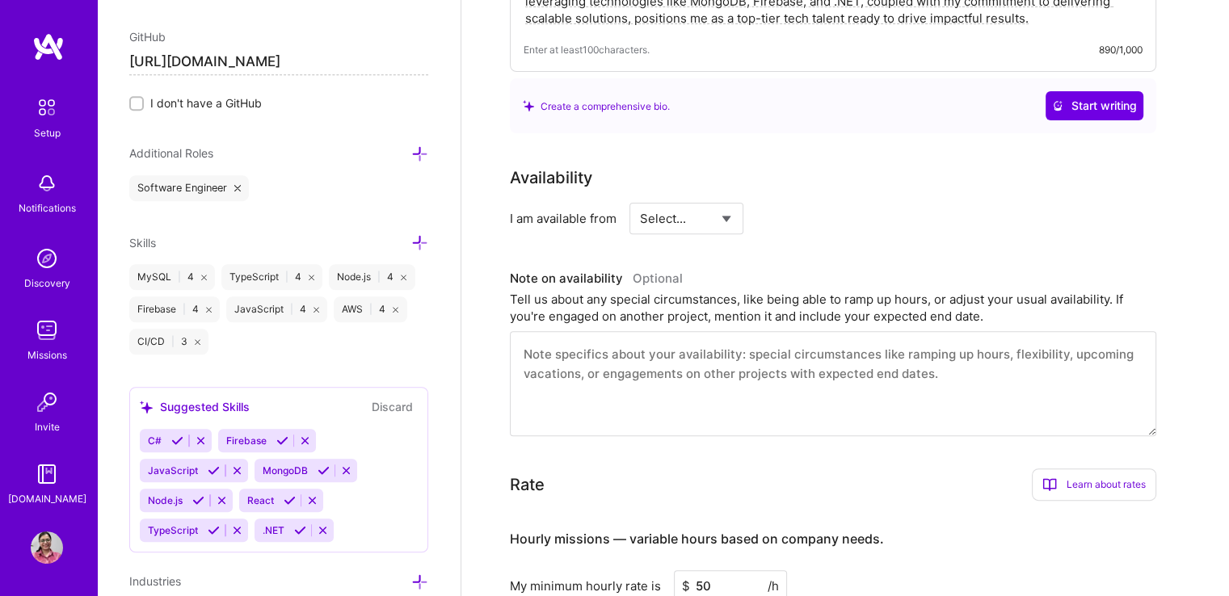
scroll to position [590, 0]
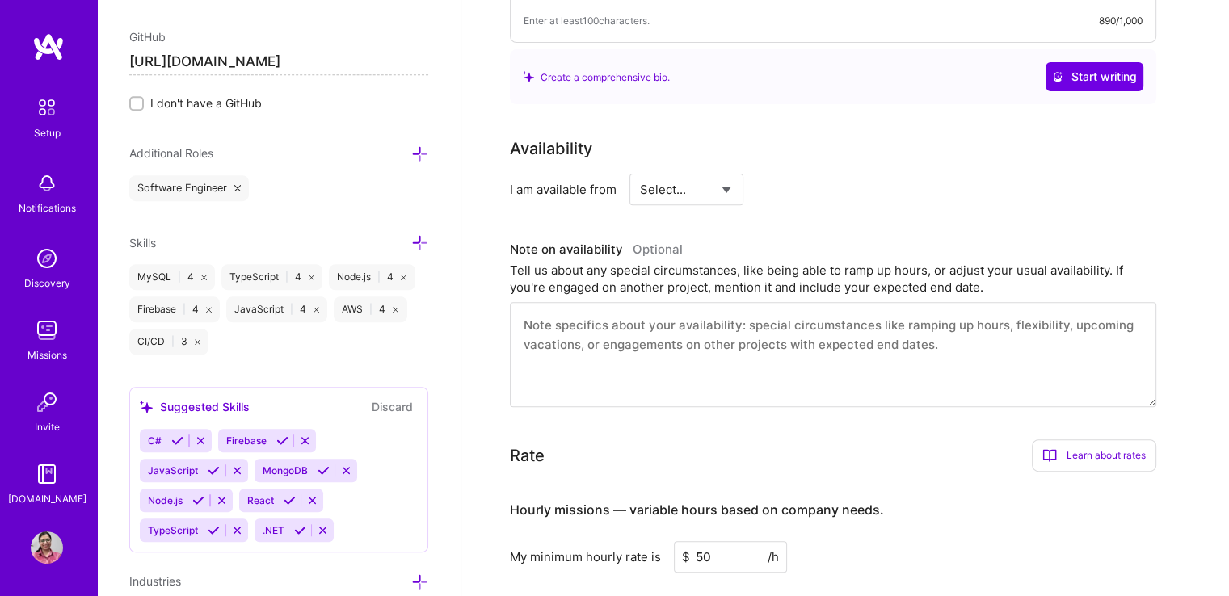
click at [704, 175] on select "Select... Right Now Future Date Not Available" at bounding box center [686, 189] width 93 height 41
select select "Right Now"
click at [640, 169] on select "Select... Right Now Future Date Not Available" at bounding box center [686, 189] width 93 height 41
click at [801, 174] on input at bounding box center [833, 190] width 97 height 32
type input "40"
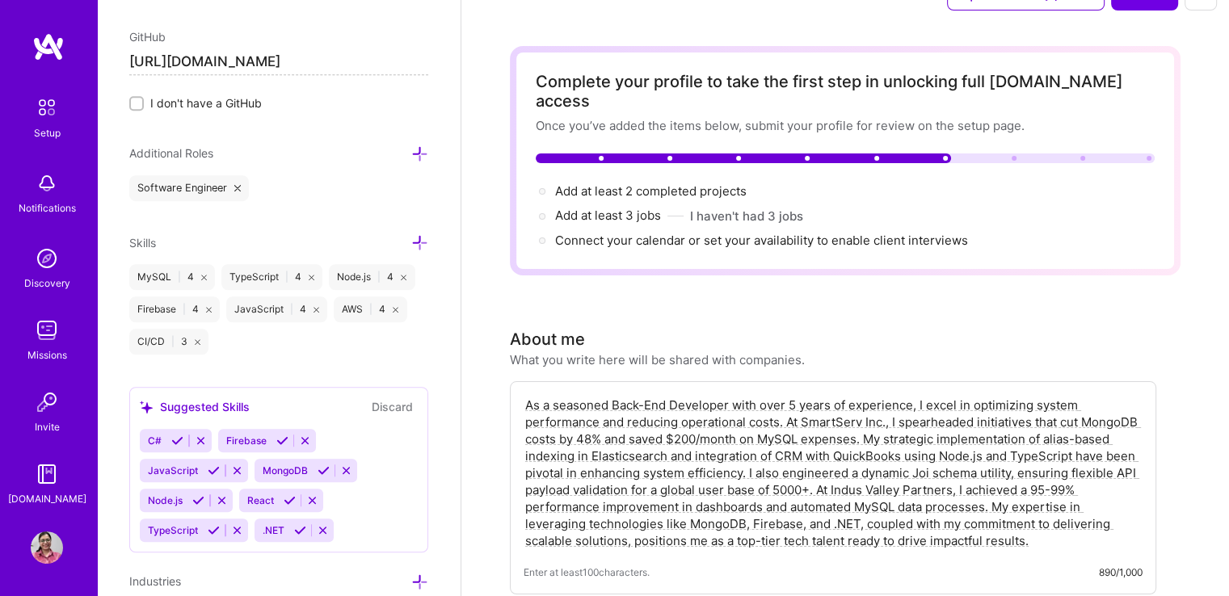
scroll to position [0, 0]
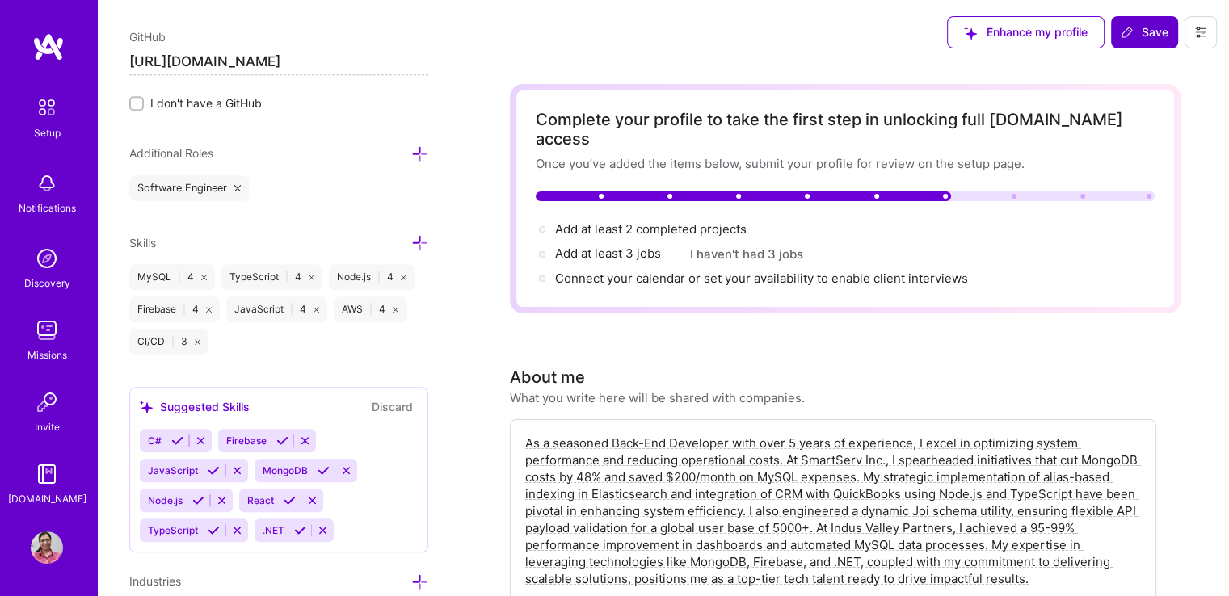
click at [1125, 35] on icon at bounding box center [1127, 32] width 13 height 13
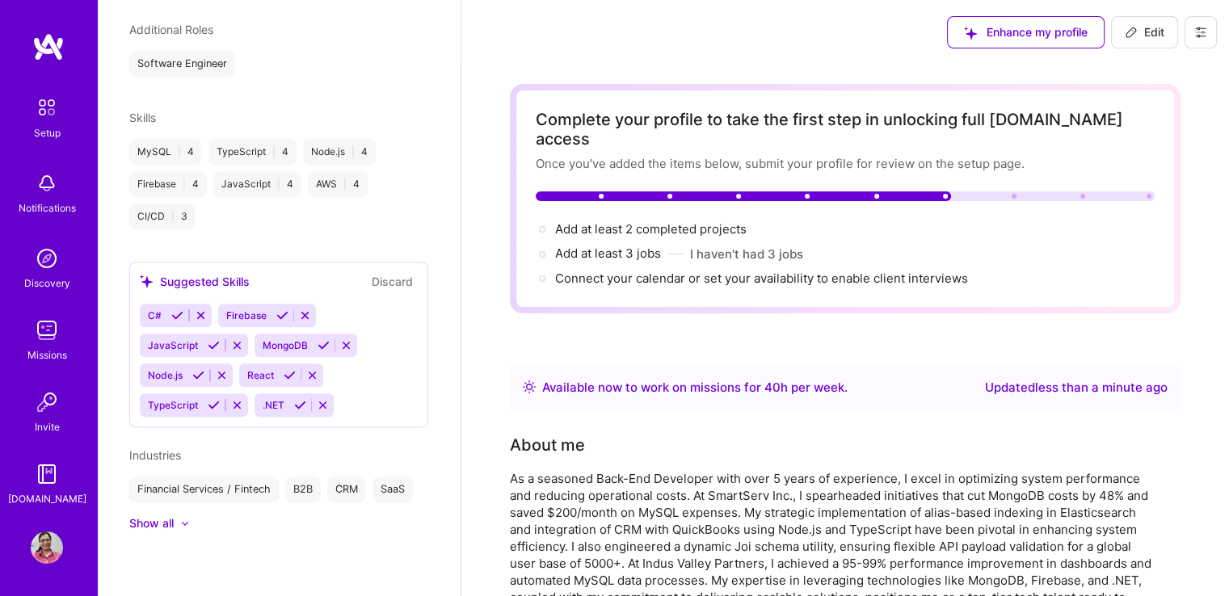
scroll to position [532, 0]
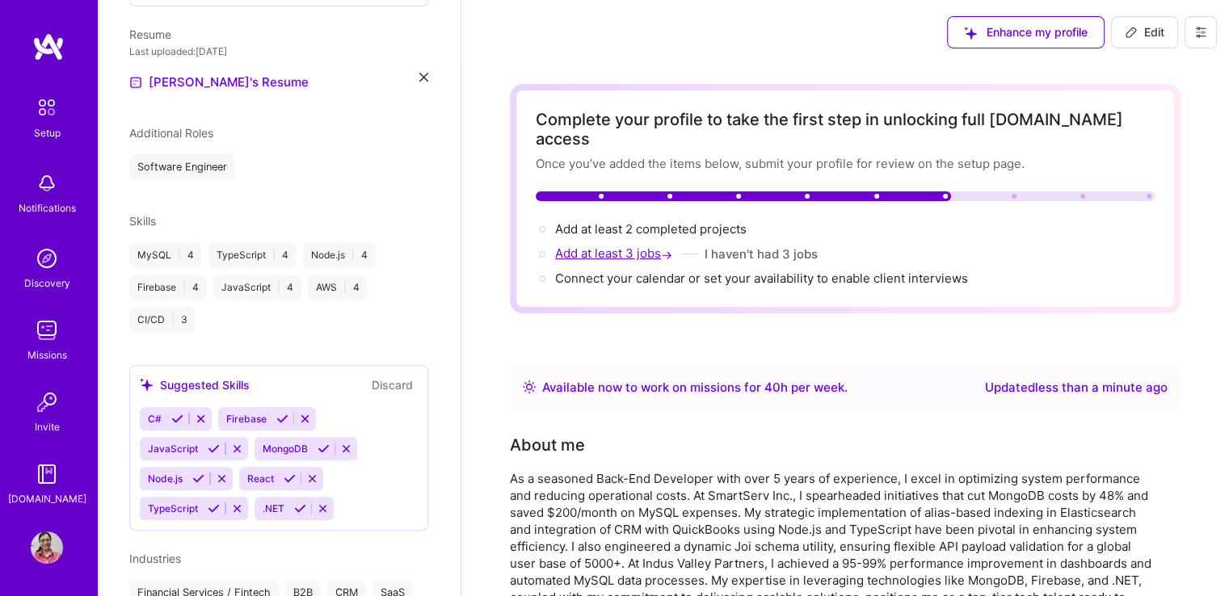
click at [594, 246] on span "Add at least 3 jobs →" at bounding box center [615, 253] width 120 height 15
select select "US"
select select "Right Now"
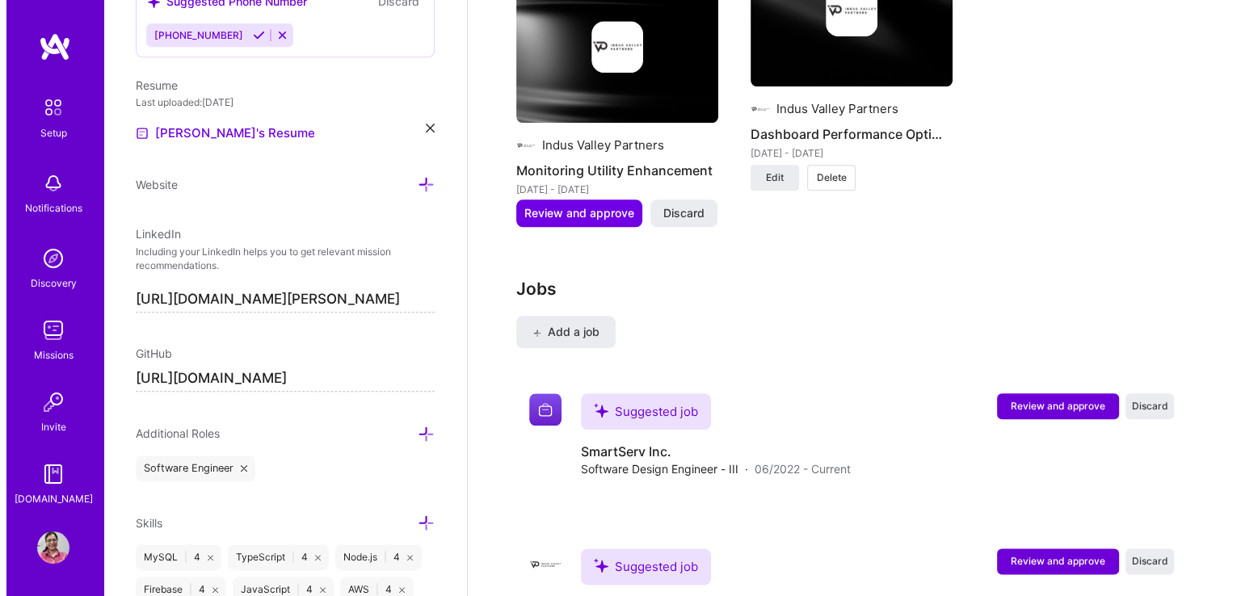
scroll to position [1897, 0]
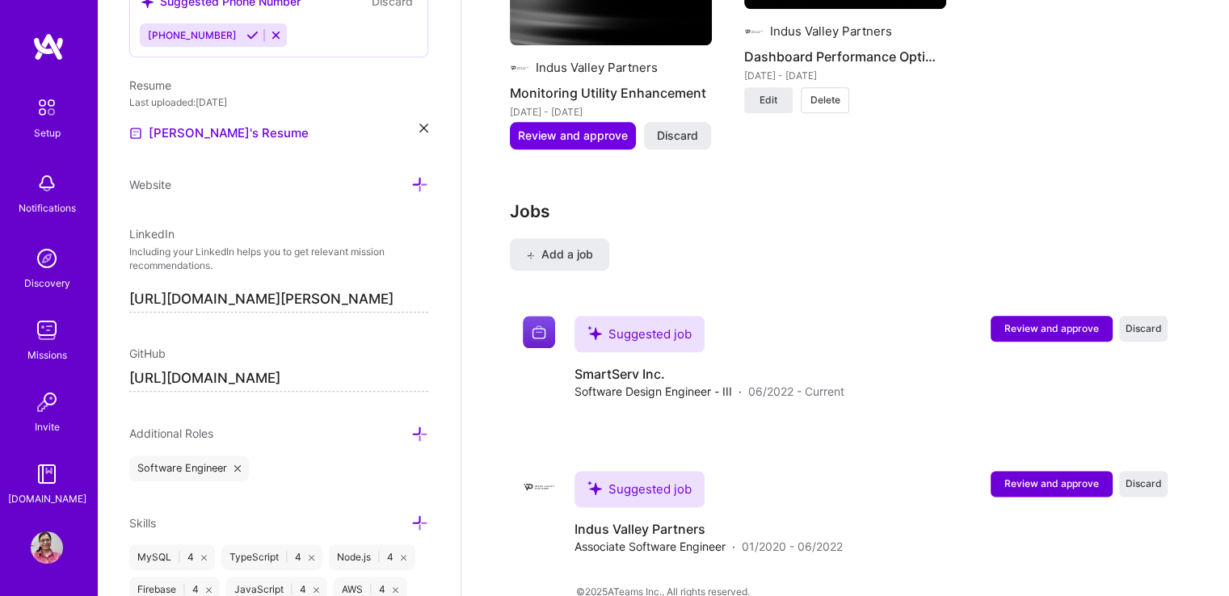
drag, startPoint x: 849, startPoint y: 478, endPoint x: 1057, endPoint y: 48, distance: 477.3
click at [1034, 322] on span "Review and approve" at bounding box center [1051, 329] width 95 height 14
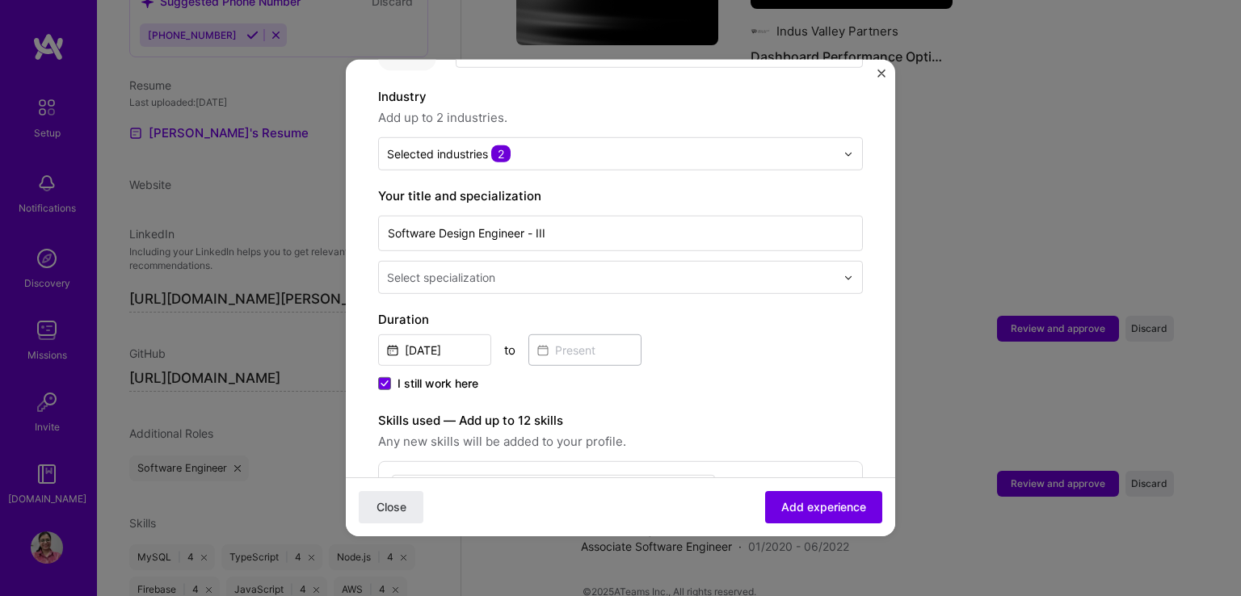
scroll to position [320, 0]
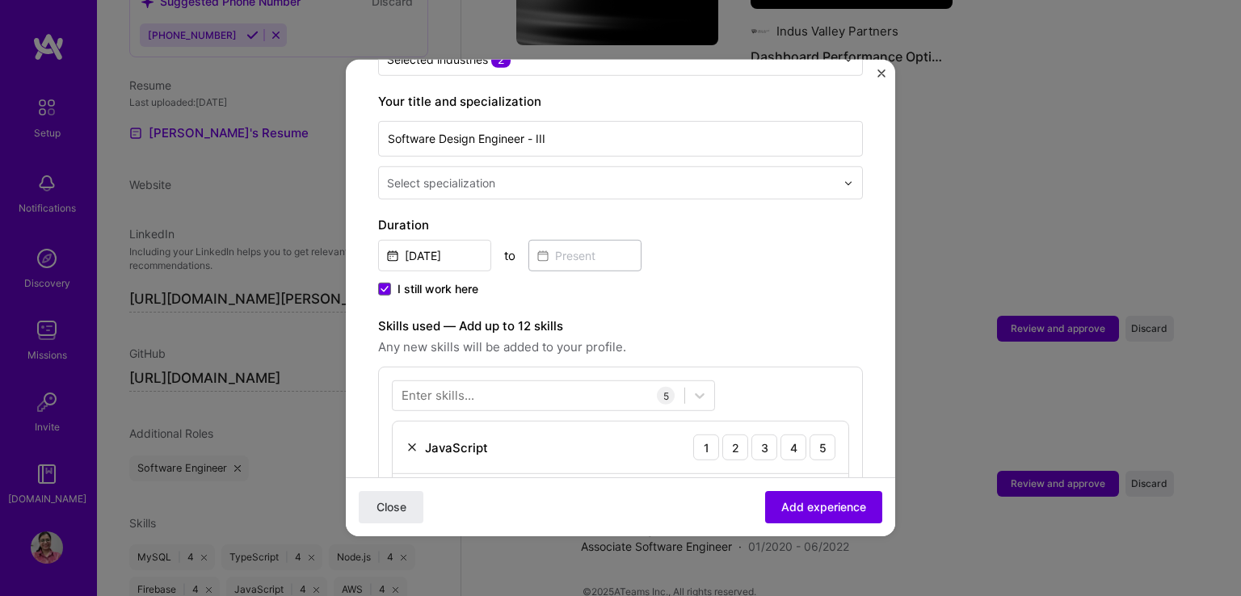
click at [404, 281] on span "I still work here" at bounding box center [437, 289] width 81 height 16
click at [0, 0] on input "I still work here" at bounding box center [0, 0] width 0 height 0
click at [557, 240] on input at bounding box center [584, 256] width 113 height 32
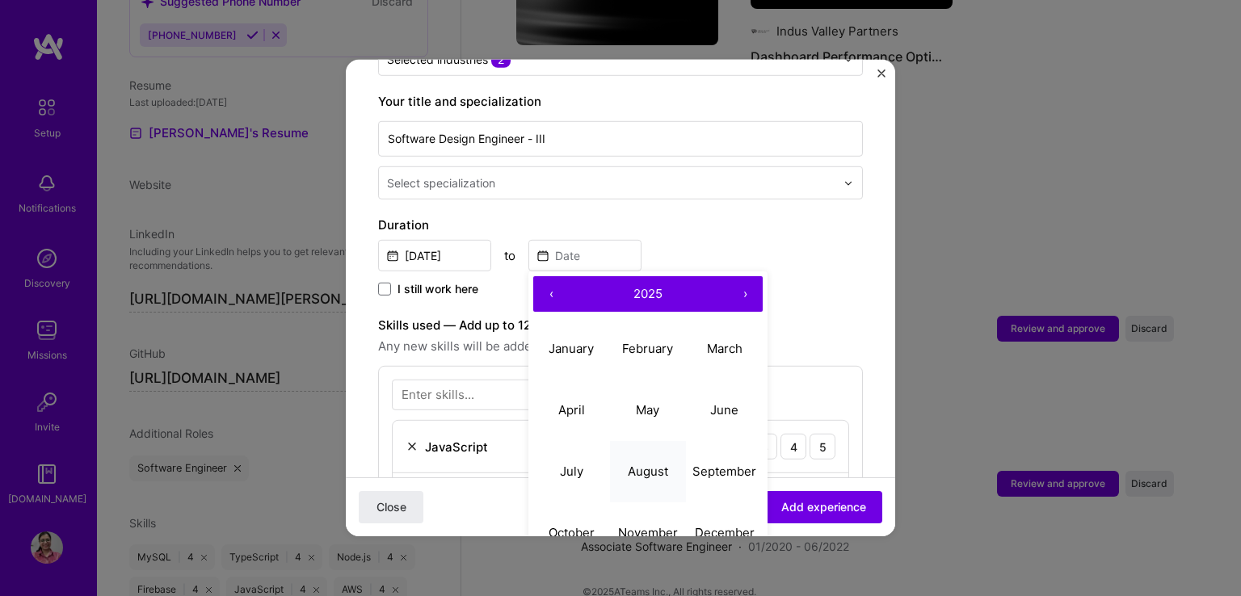
click at [646, 463] on abbr "August" at bounding box center [648, 470] width 40 height 15
type input "Aug, 2025"
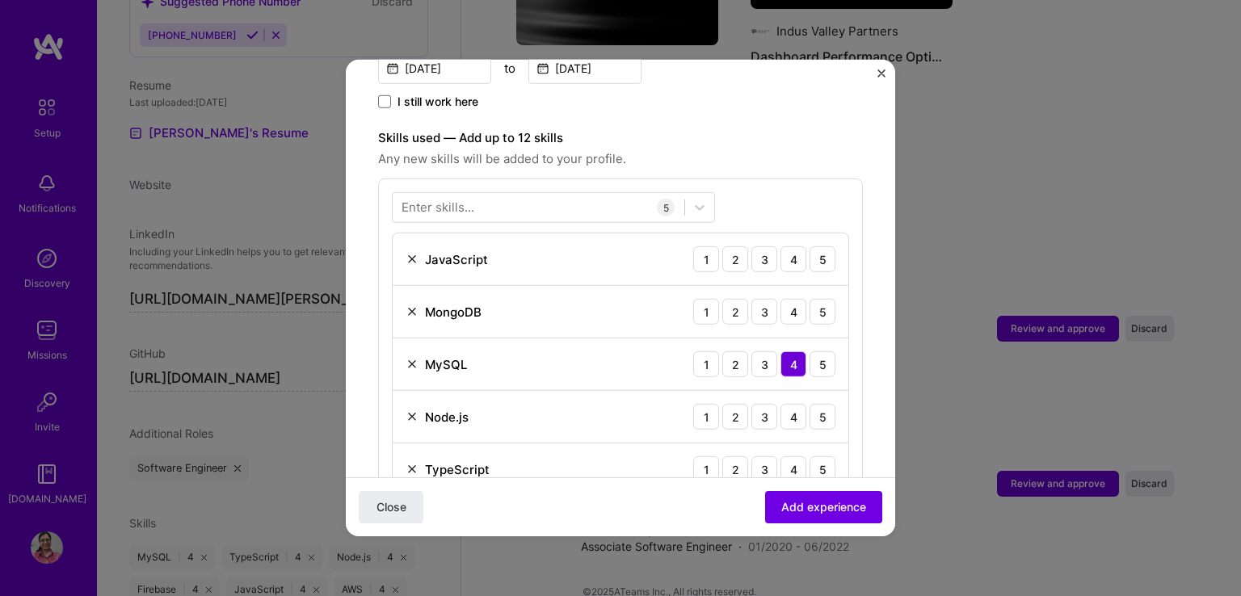
scroll to position [507, 0]
click at [511, 195] on div at bounding box center [539, 208] width 292 height 27
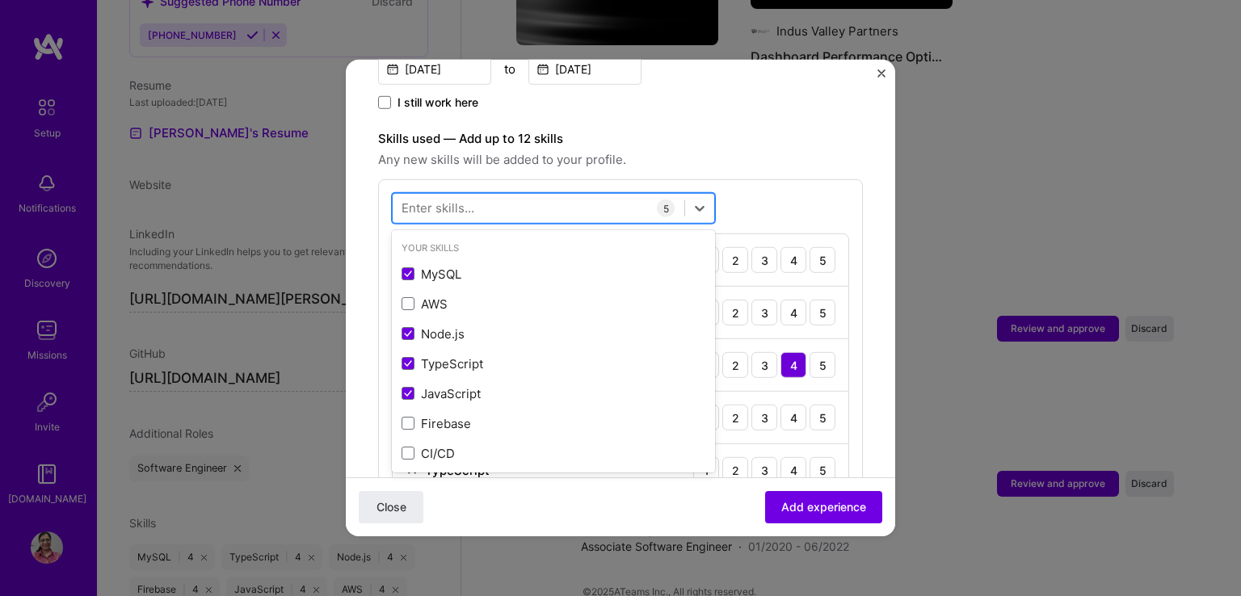
click at [511, 195] on div at bounding box center [539, 208] width 292 height 27
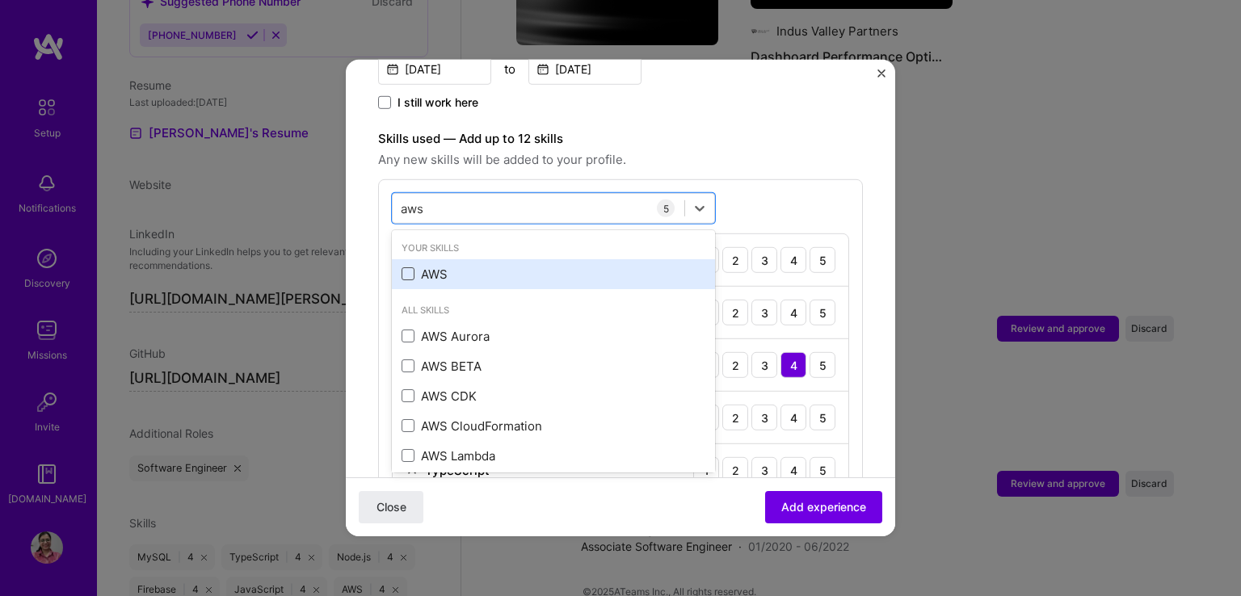
click at [404, 267] on span at bounding box center [408, 273] width 13 height 13
click at [0, 0] on input "checkbox" at bounding box center [0, 0] width 0 height 0
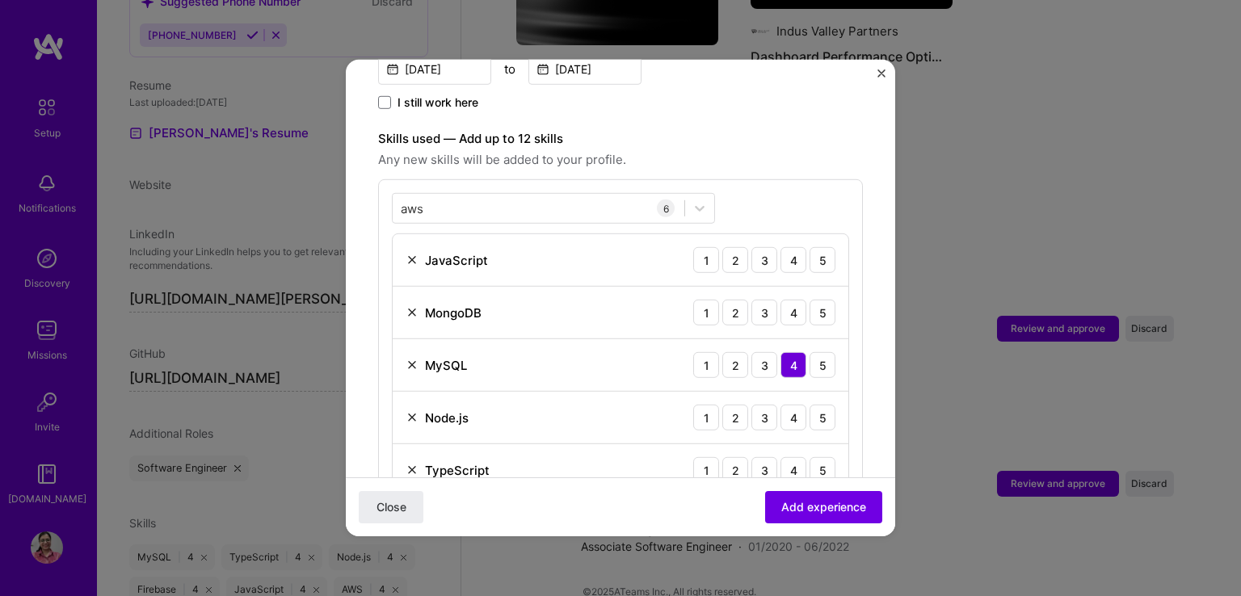
click at [767, 182] on div "aws aws 6 JavaScript 1 2 3 4 5 MongoDB 1 2 3 4 5 MySQL 1 2 3 4 5 Node.js 1 2 3 …" at bounding box center [620, 371] width 485 height 384
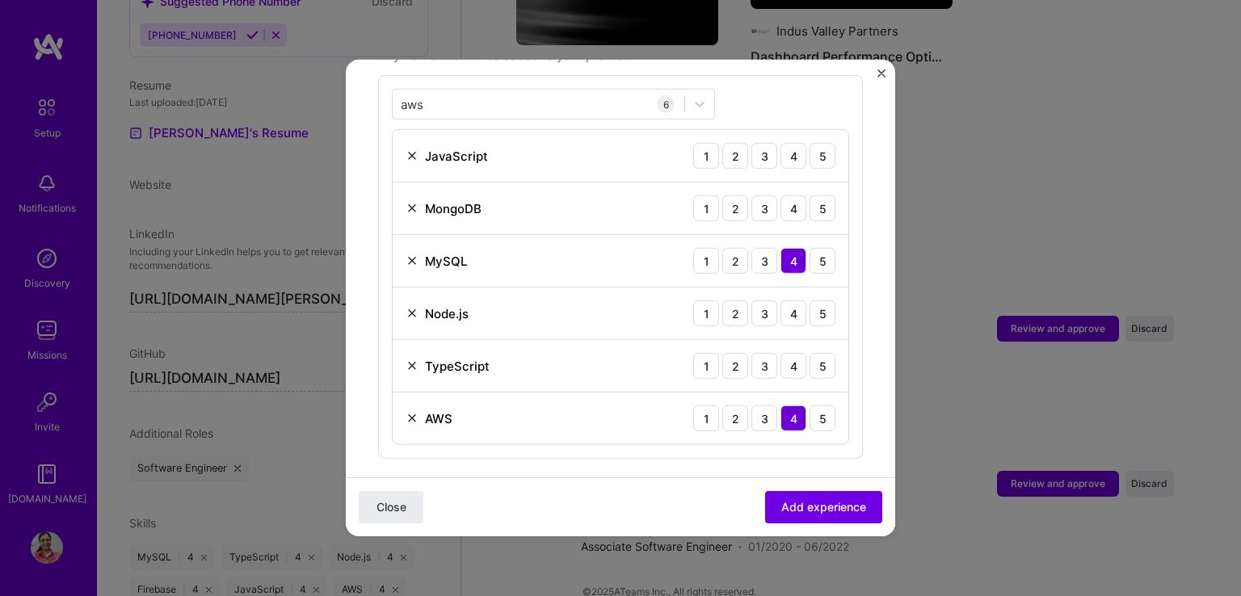
scroll to position [582, 0]
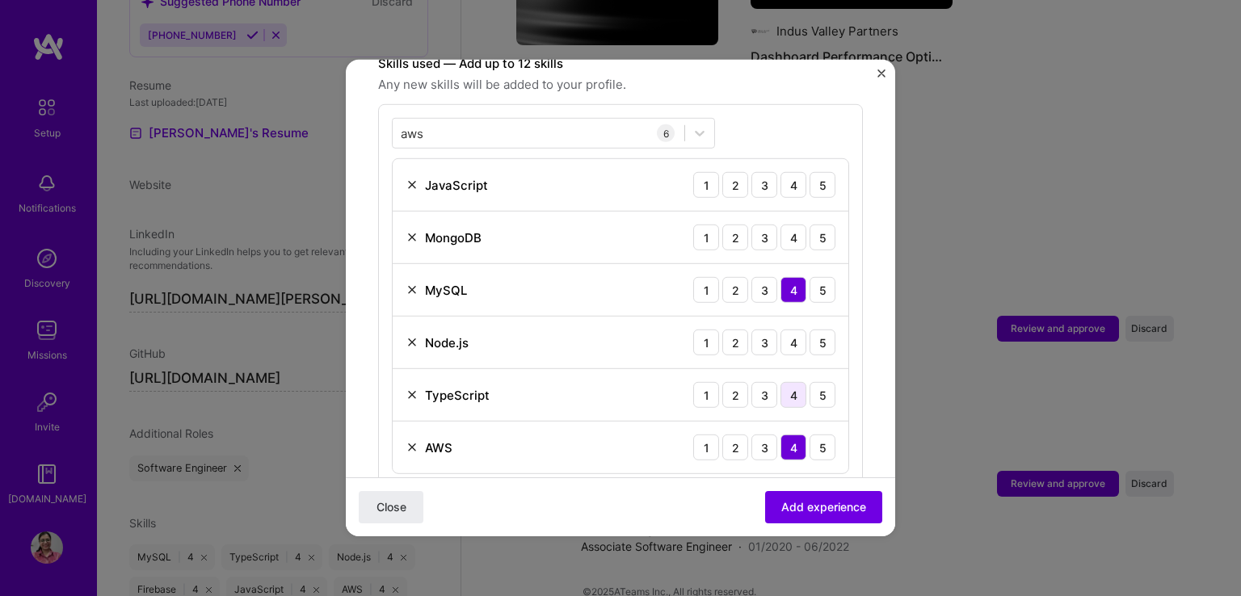
click at [780, 382] on div "4" at bounding box center [793, 395] width 26 height 26
click at [780, 330] on div "4" at bounding box center [793, 343] width 26 height 26
click at [780, 225] on div "4" at bounding box center [793, 238] width 26 height 26
click at [780, 173] on div "4" at bounding box center [793, 185] width 26 height 26
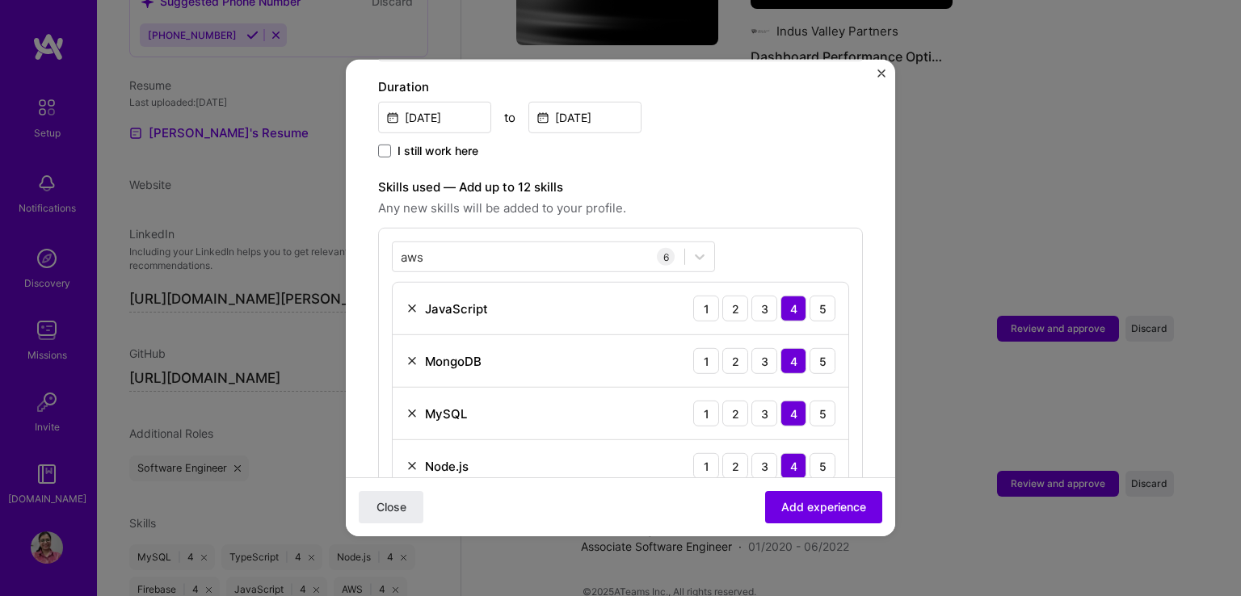
scroll to position [449, 0]
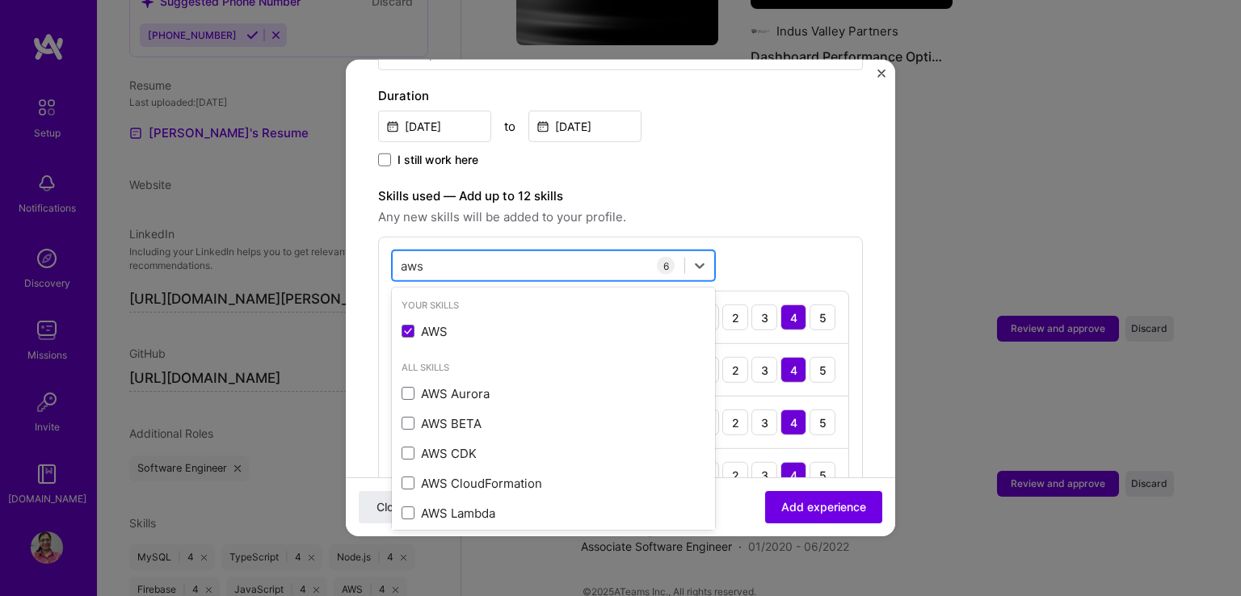
click at [464, 252] on div "aws aws" at bounding box center [539, 265] width 292 height 27
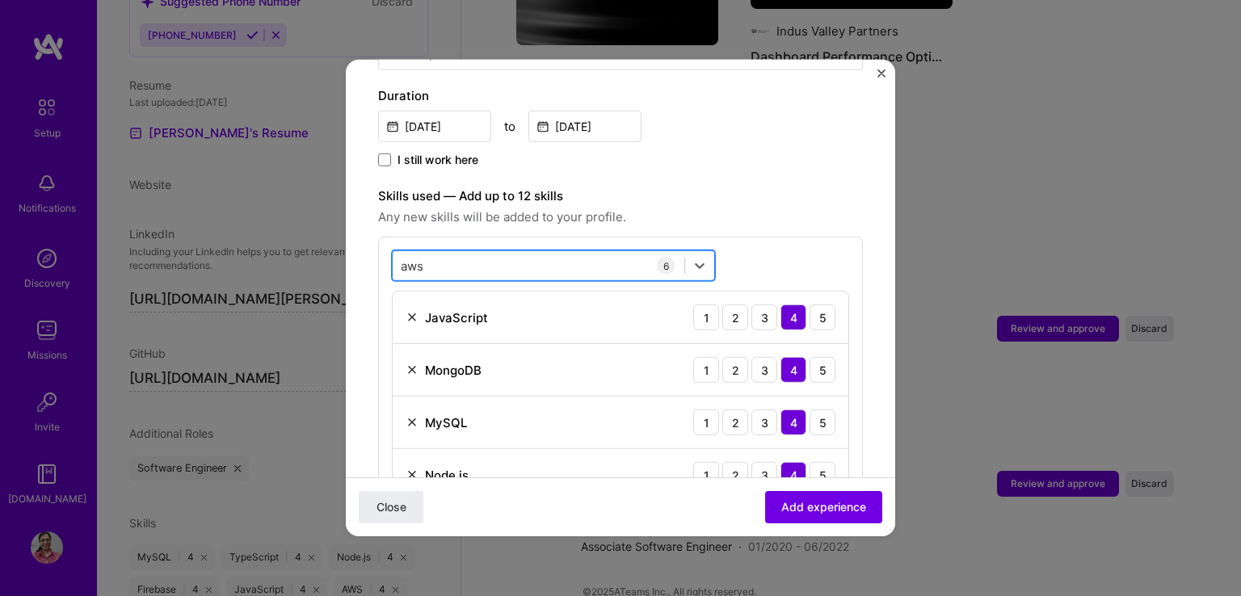
click at [464, 252] on div "aws aws" at bounding box center [539, 265] width 292 height 27
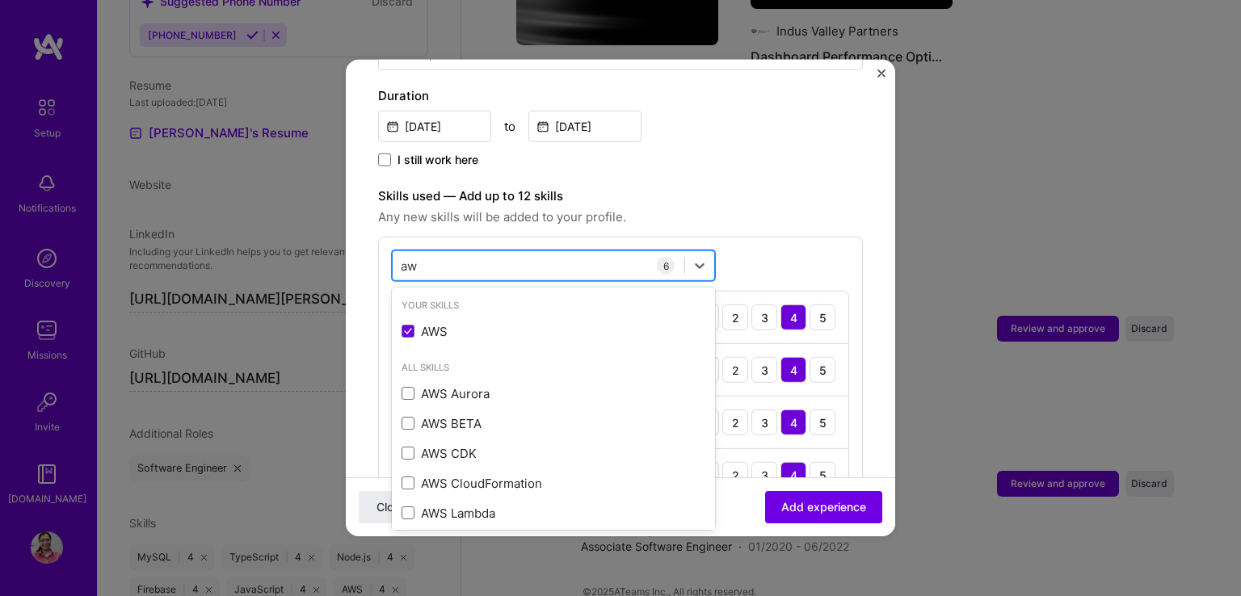
type input "a"
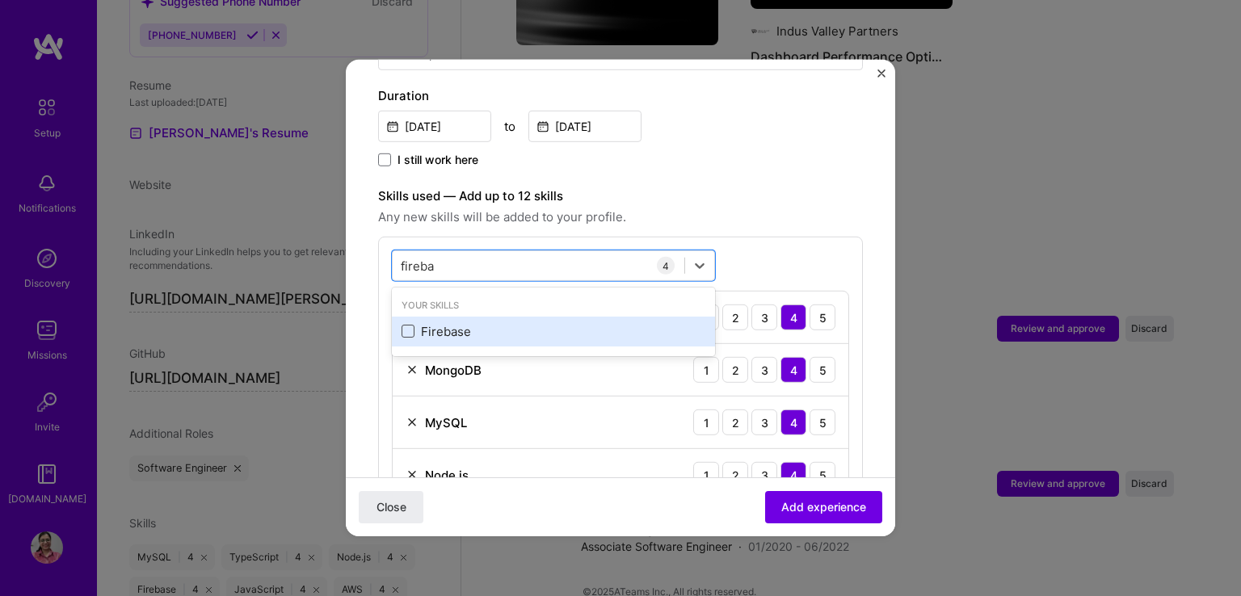
click at [406, 325] on span at bounding box center [408, 331] width 13 height 13
click at [0, 0] on input "checkbox" at bounding box center [0, 0] width 0 height 0
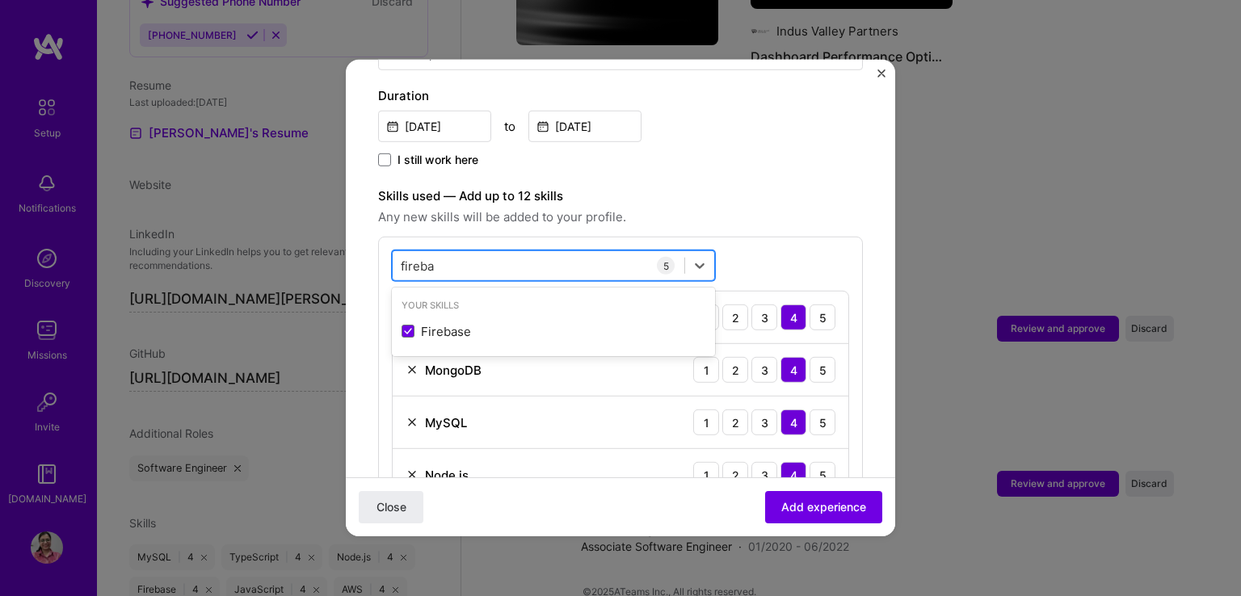
click at [447, 252] on div "fireba fireba" at bounding box center [539, 265] width 292 height 27
type input "f"
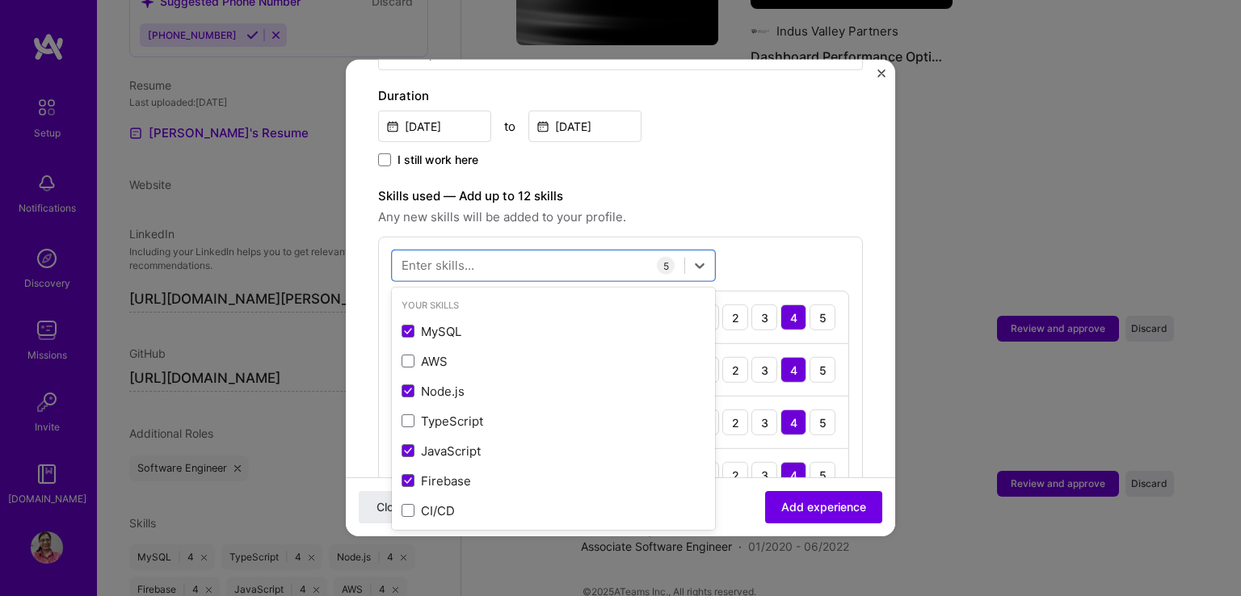
click at [703, 152] on div "I still work here" at bounding box center [620, 161] width 485 height 19
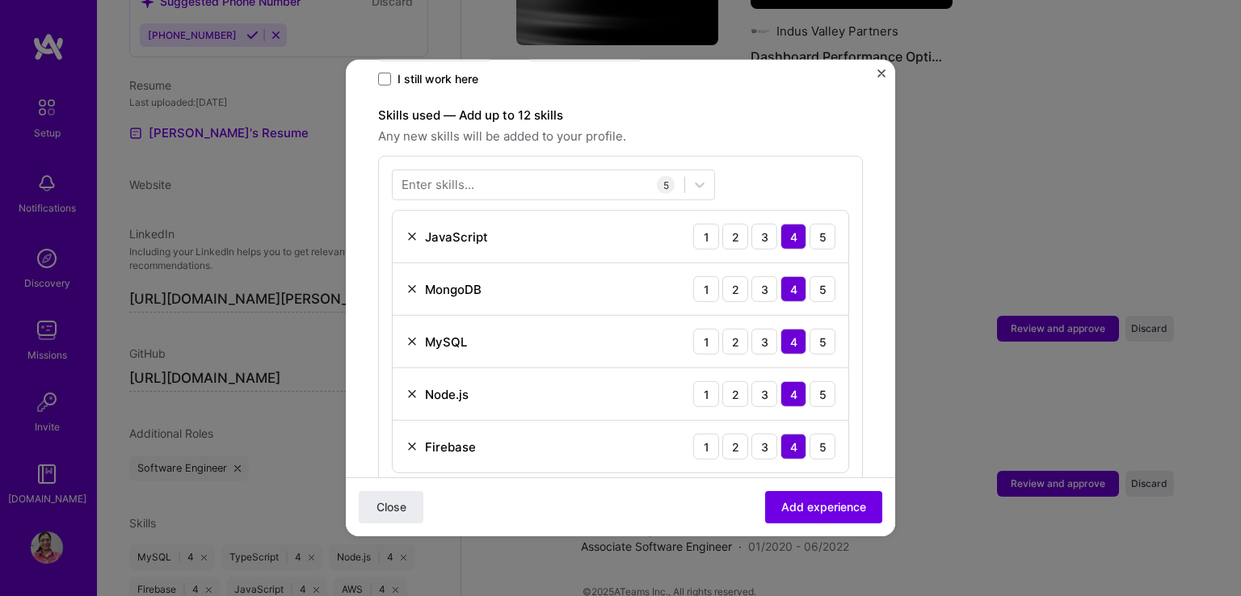
scroll to position [529, 0]
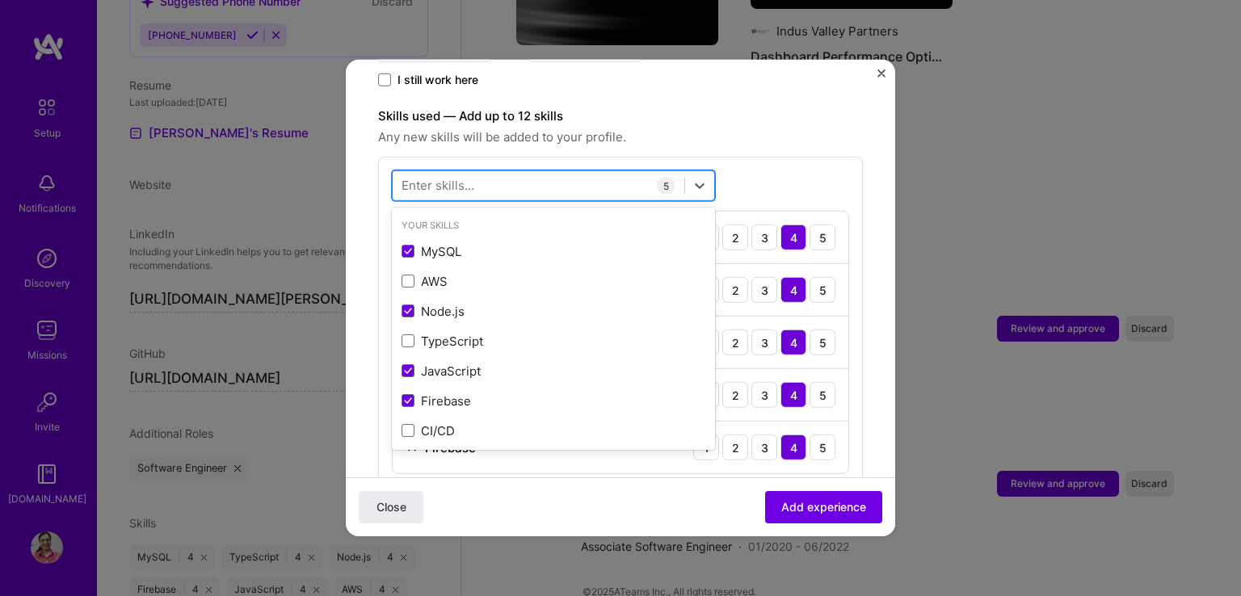
click at [479, 175] on div at bounding box center [539, 185] width 292 height 27
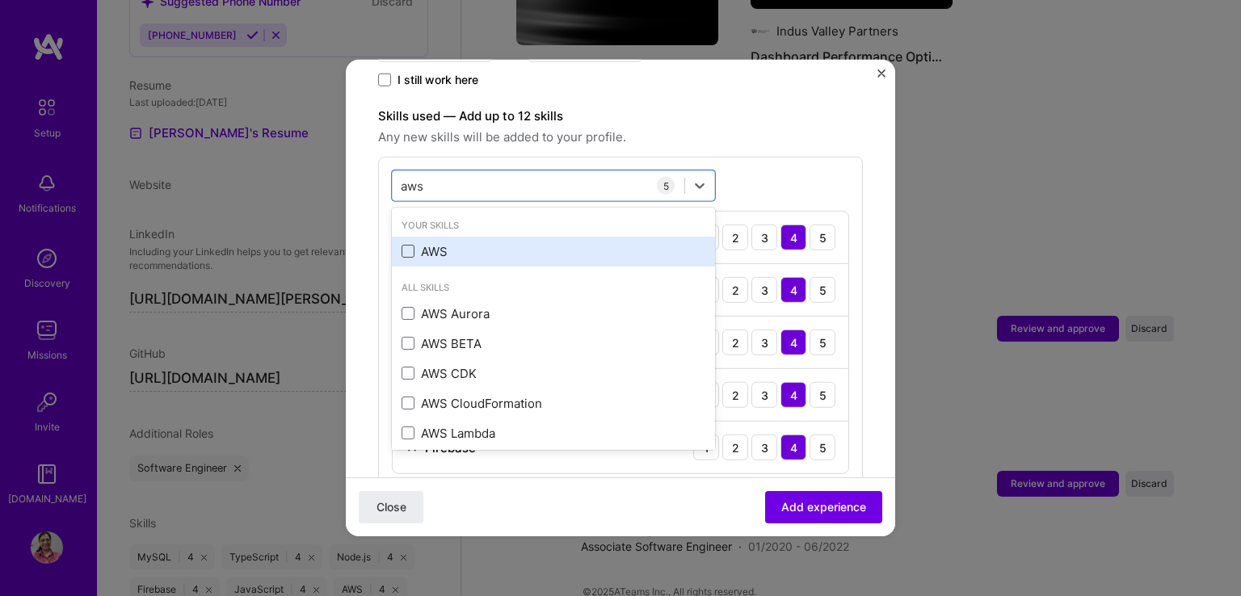
click at [410, 245] on span at bounding box center [408, 251] width 13 height 13
click at [0, 0] on input "checkbox" at bounding box center [0, 0] width 0 height 0
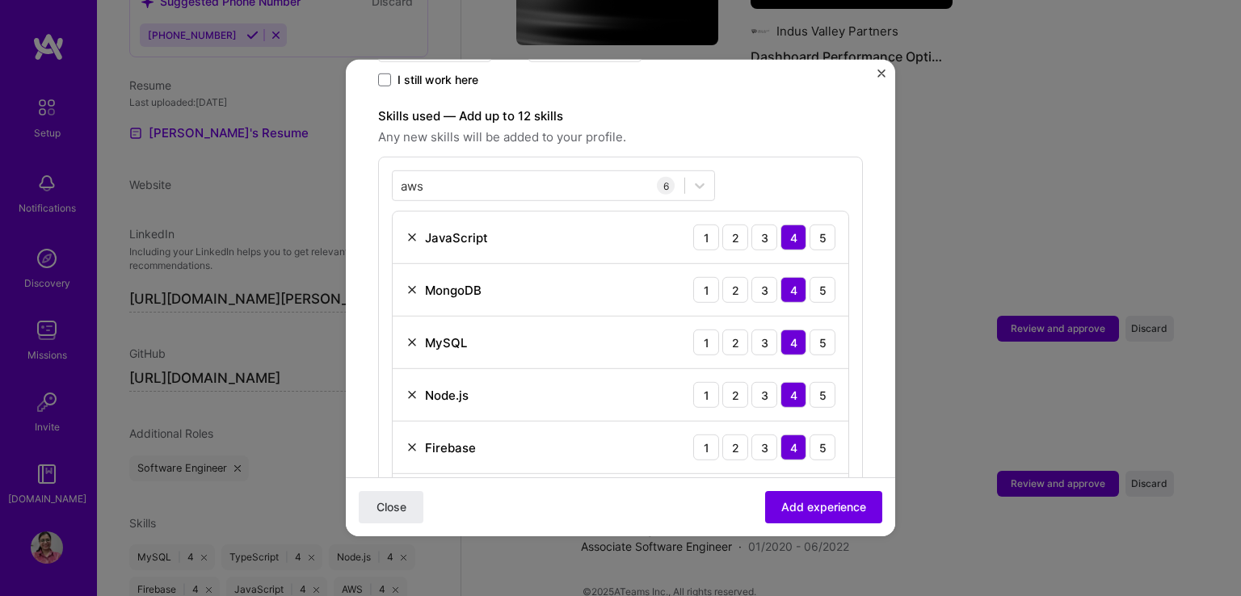
click at [814, 128] on span "Any new skills will be added to your profile." at bounding box center [620, 137] width 485 height 19
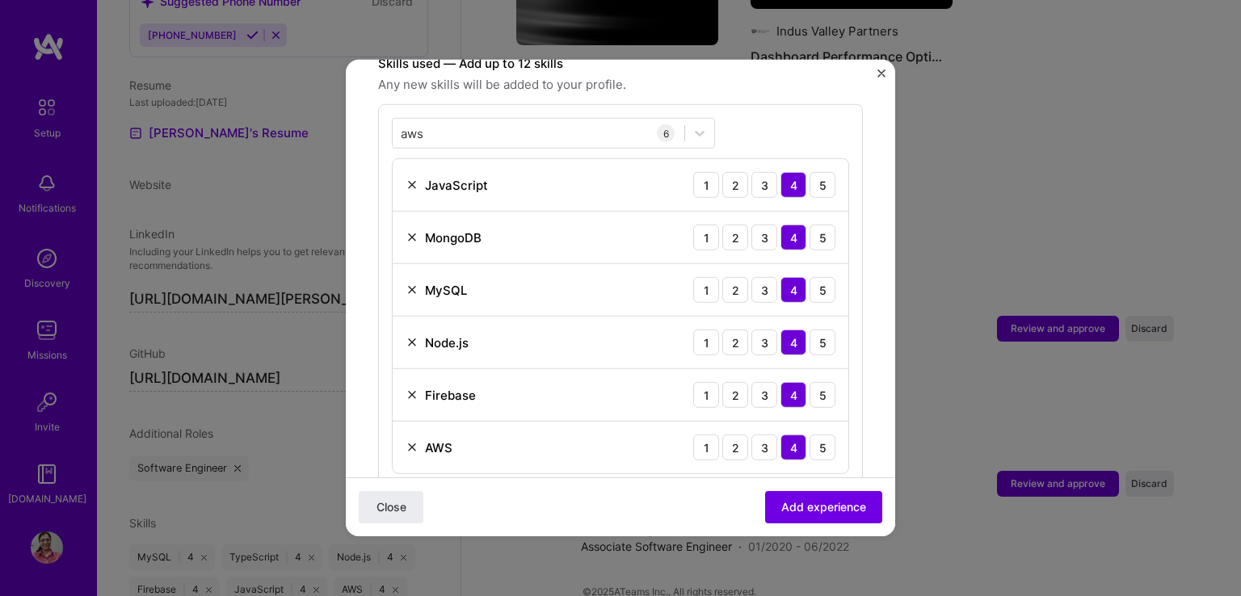
scroll to position [581, 0]
click at [545, 227] on div "MongoDB 1 2 3 4 5" at bounding box center [621, 238] width 456 height 53
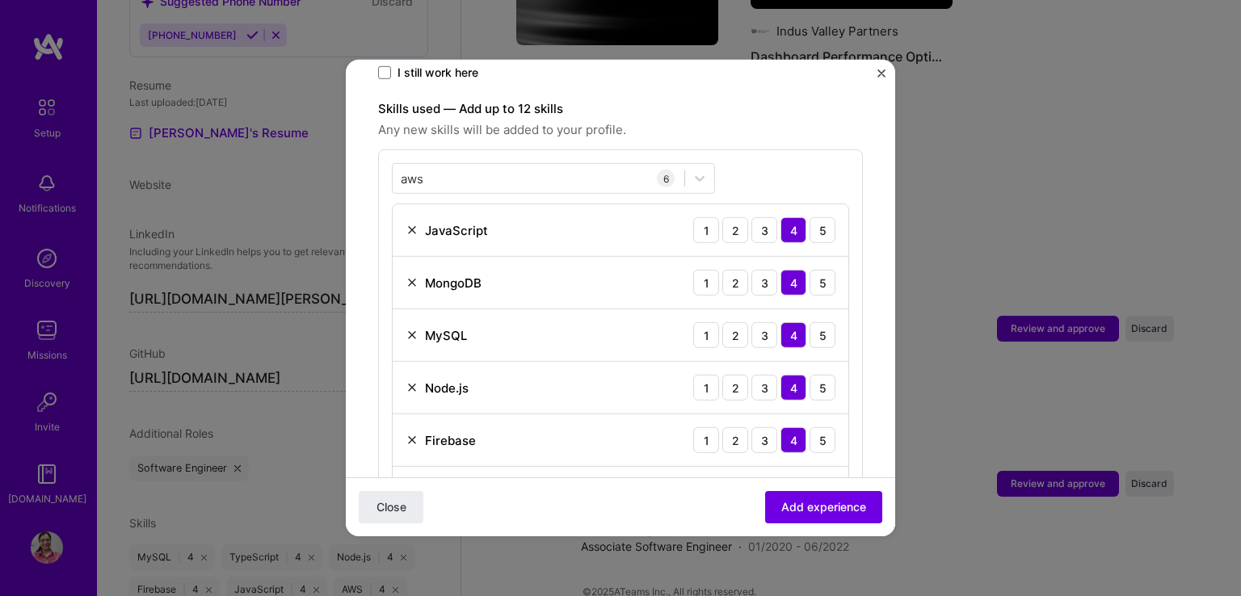
scroll to position [536, 0]
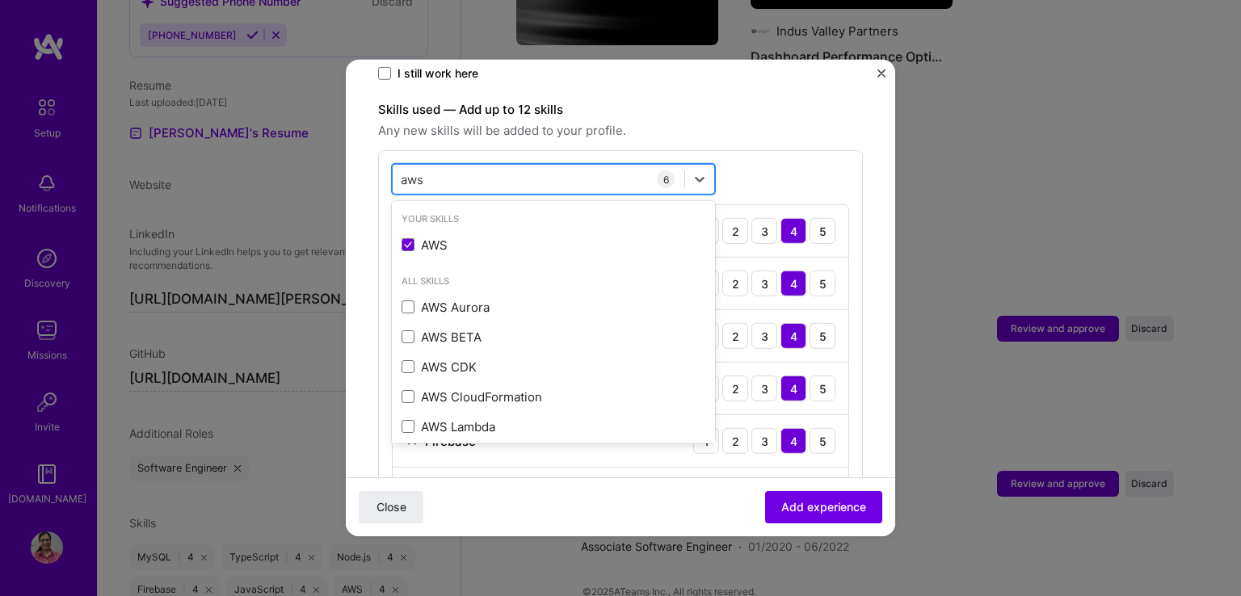
click at [459, 166] on div "aws aws" at bounding box center [539, 179] width 292 height 27
type input "a"
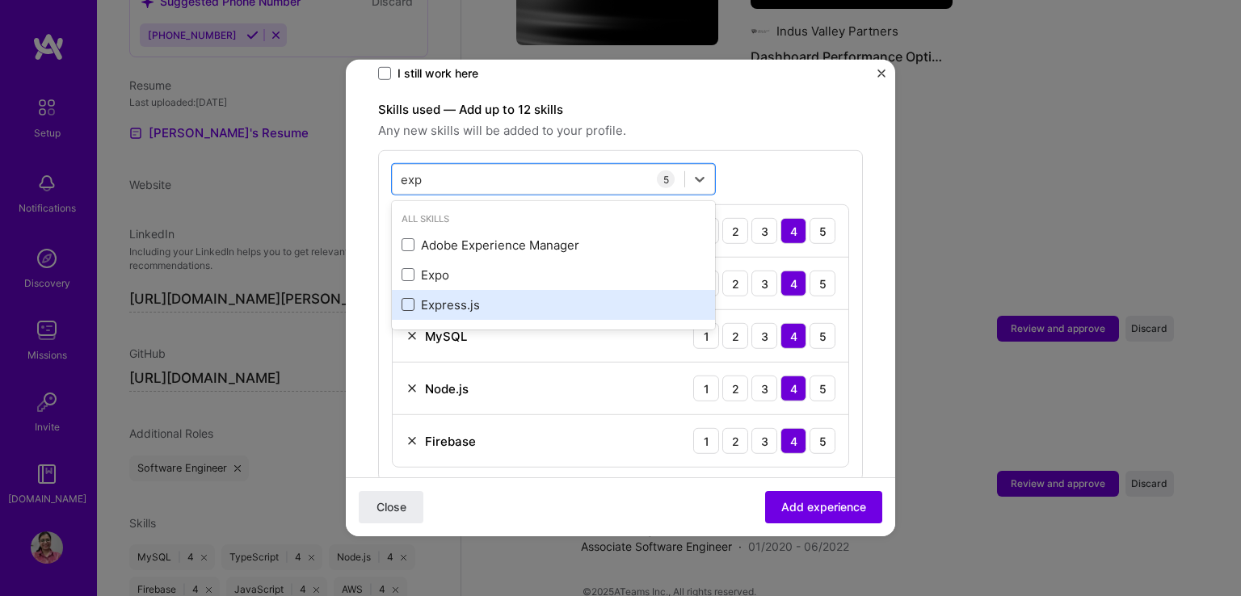
click at [406, 298] on span at bounding box center [408, 304] width 13 height 13
click at [0, 0] on input "checkbox" at bounding box center [0, 0] width 0 height 0
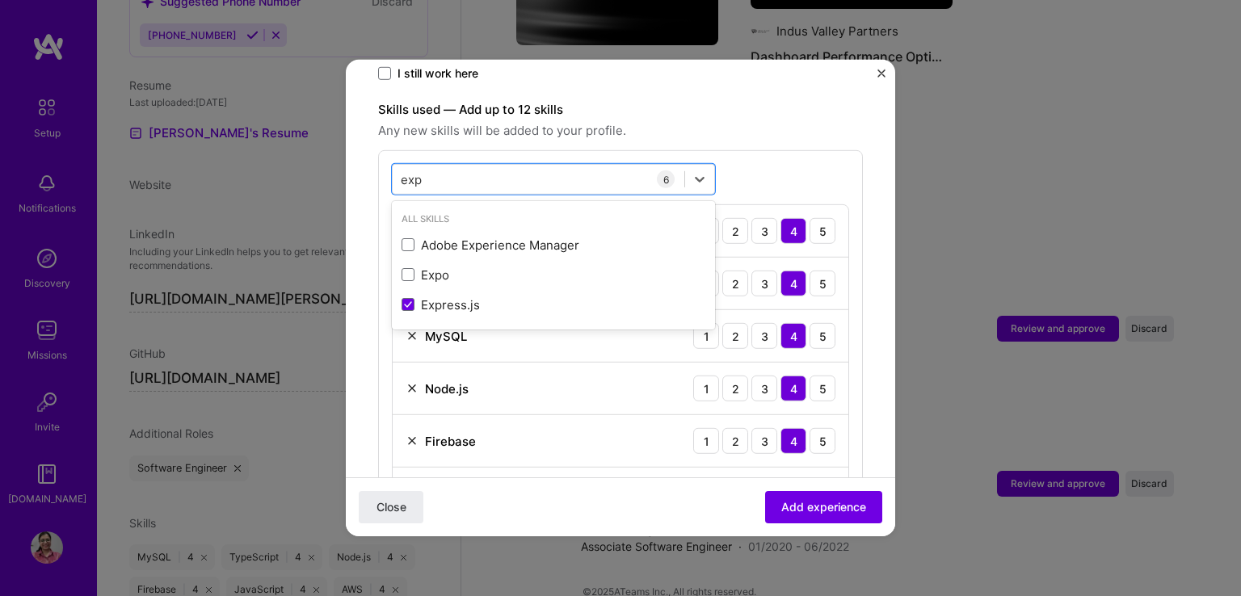
click at [763, 150] on div "option Express.js, selected. option Adobe Experience Manager focused, 0 of 2. 3…" at bounding box center [620, 342] width 485 height 384
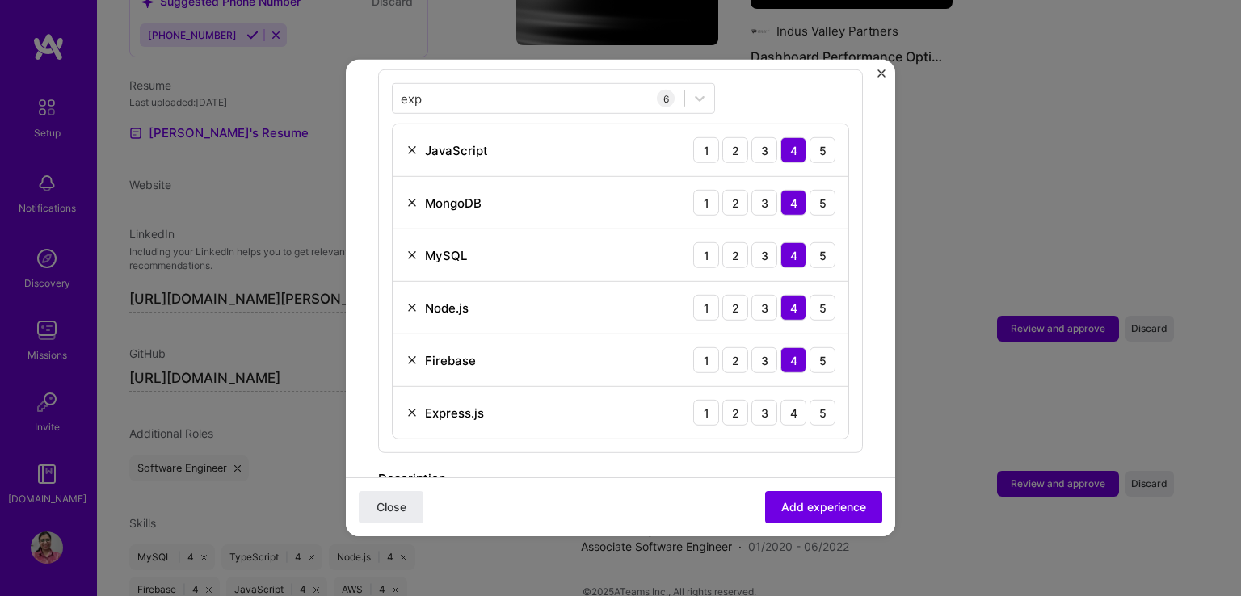
scroll to position [632, 0]
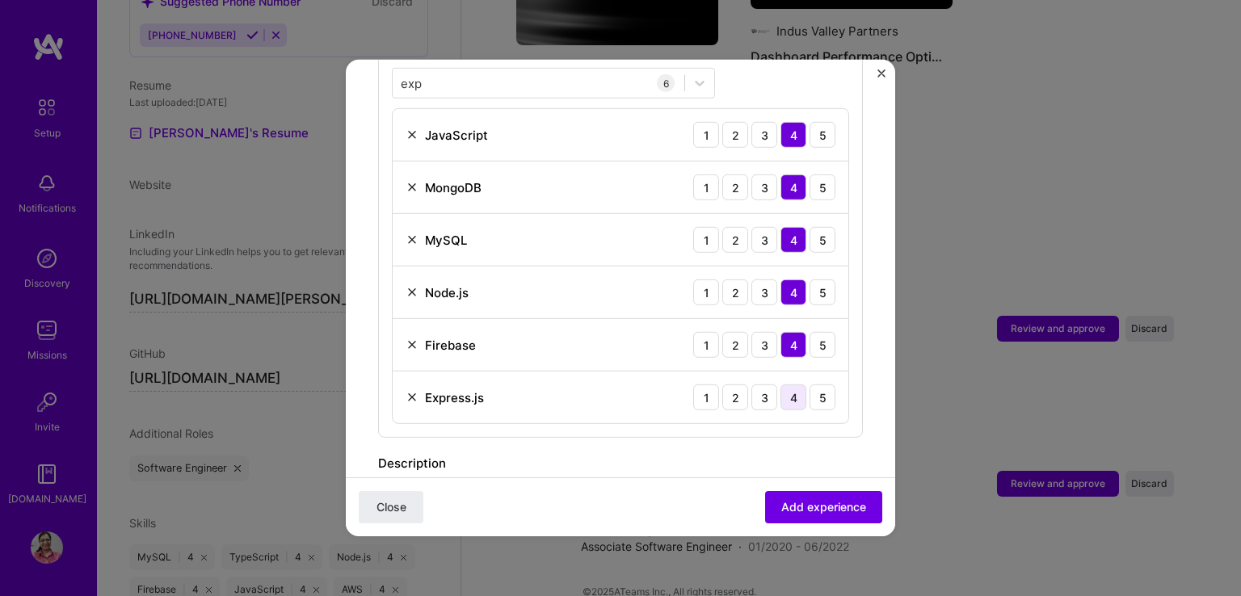
click at [782, 385] on div "4" at bounding box center [793, 398] width 26 height 26
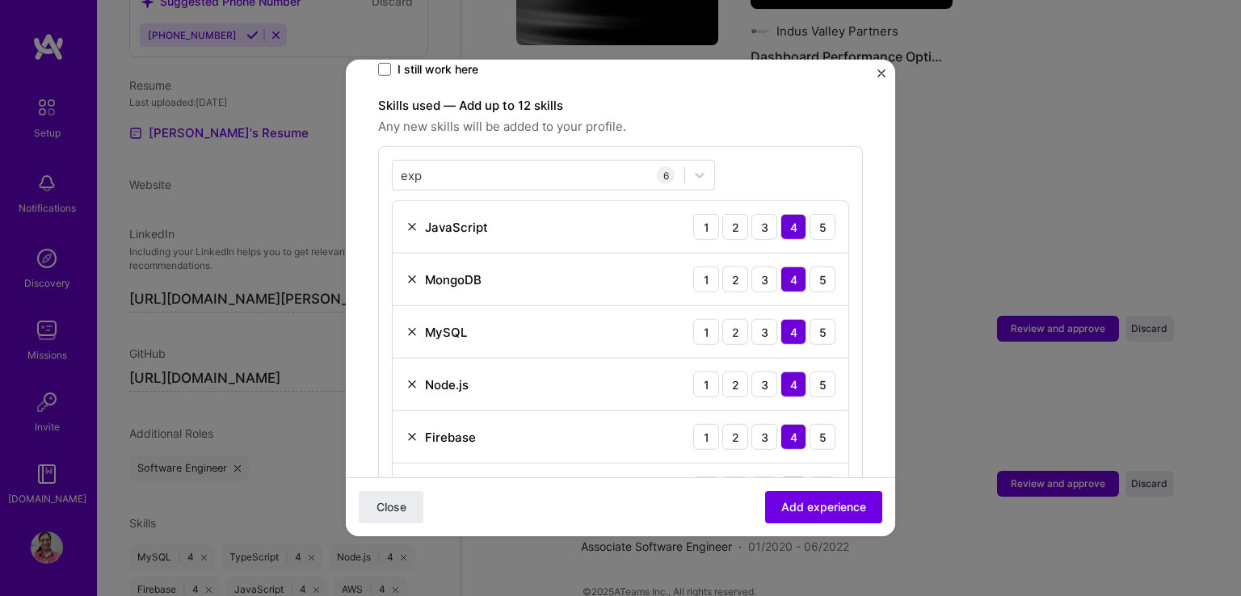
scroll to position [539, 0]
click at [474, 162] on div "exp exp" at bounding box center [539, 175] width 292 height 27
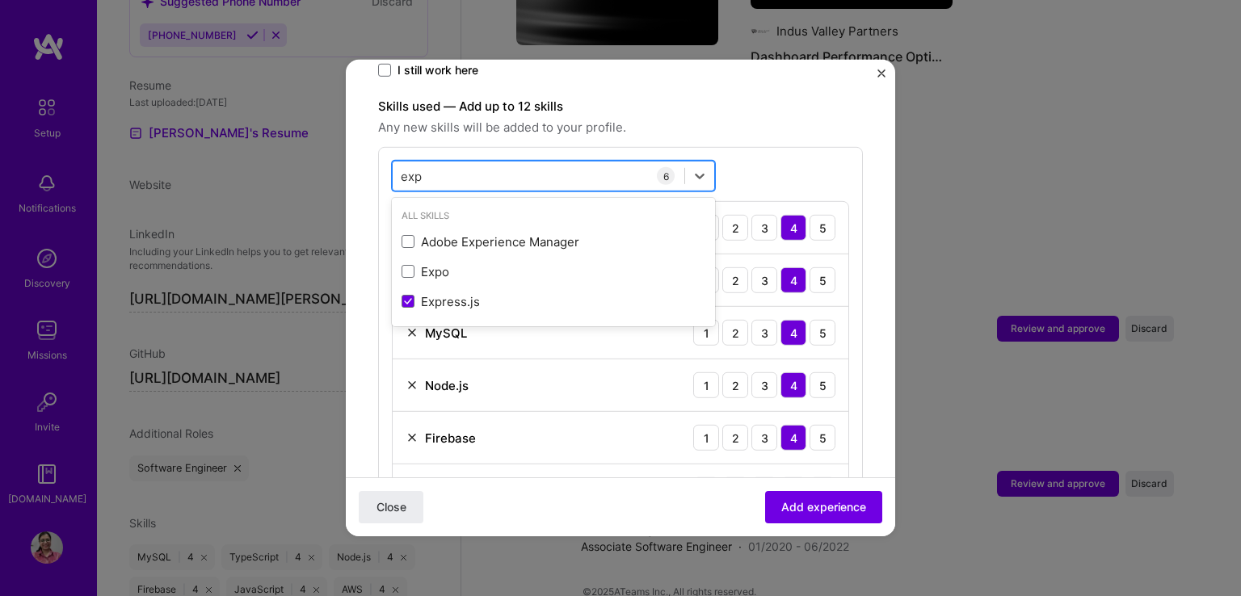
click at [474, 162] on div "exp exp" at bounding box center [539, 175] width 292 height 27
type input "e"
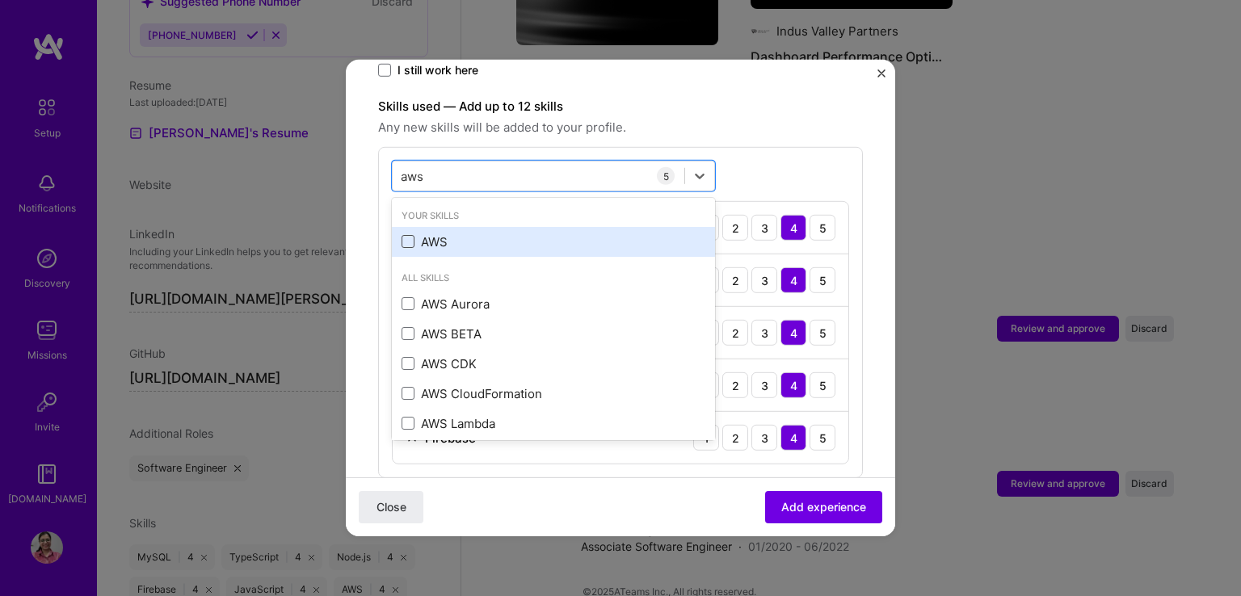
click at [410, 235] on span at bounding box center [408, 241] width 13 height 13
click at [0, 0] on input "checkbox" at bounding box center [0, 0] width 0 height 0
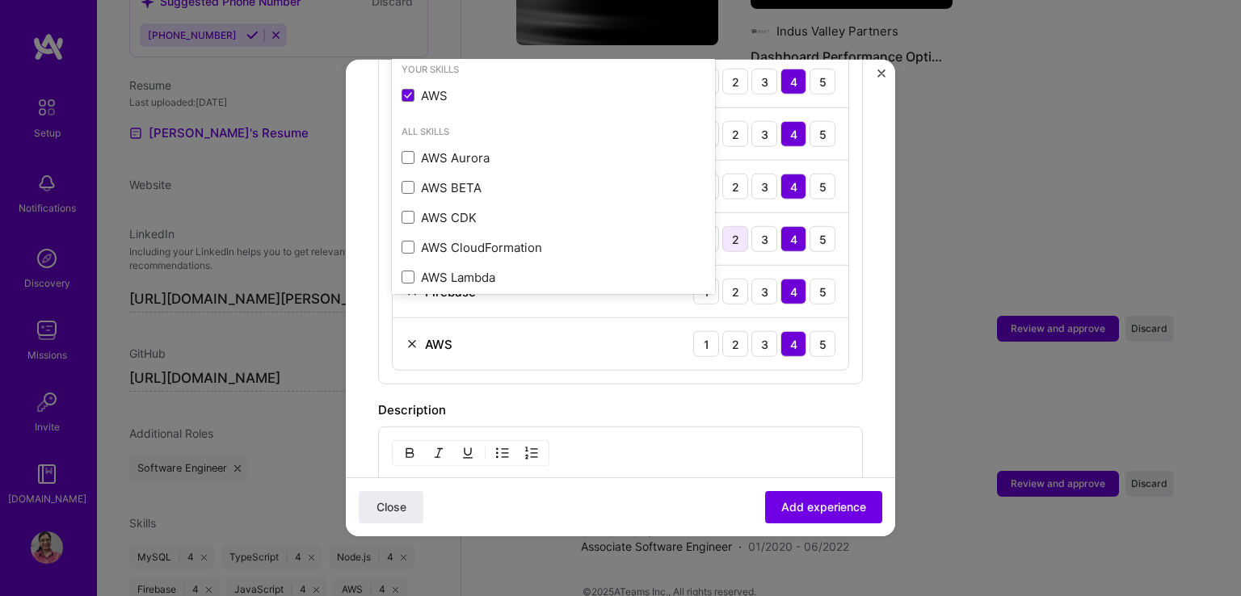
scroll to position [688, 0]
type input "aws"
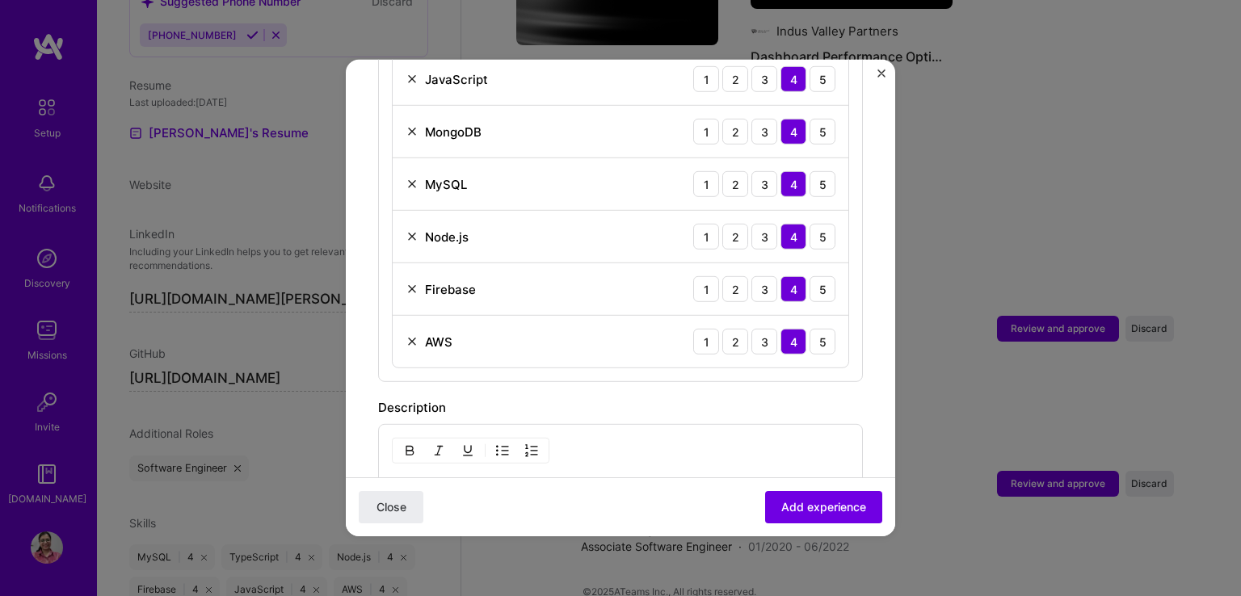
click at [616, 398] on div "Description" at bounding box center [620, 407] width 485 height 19
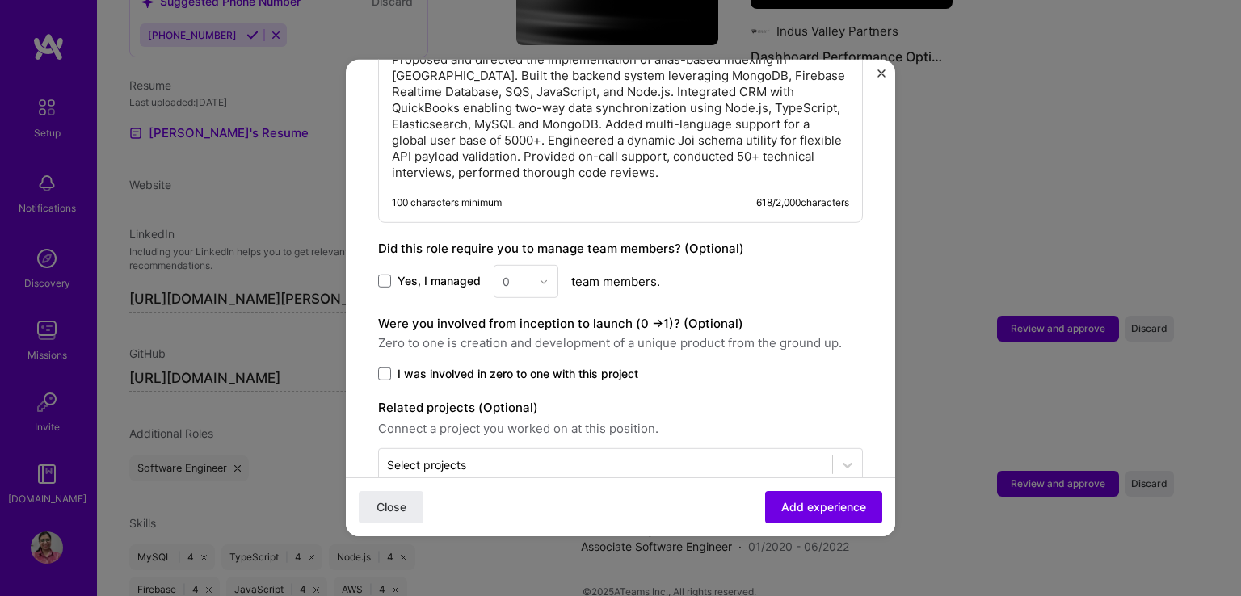
scroll to position [1128, 0]
click at [391, 366] on label "I was involved in zero to one with this project" at bounding box center [620, 374] width 485 height 16
click at [0, 0] on input "I was involved in zero to one with this project" at bounding box center [0, 0] width 0 height 0
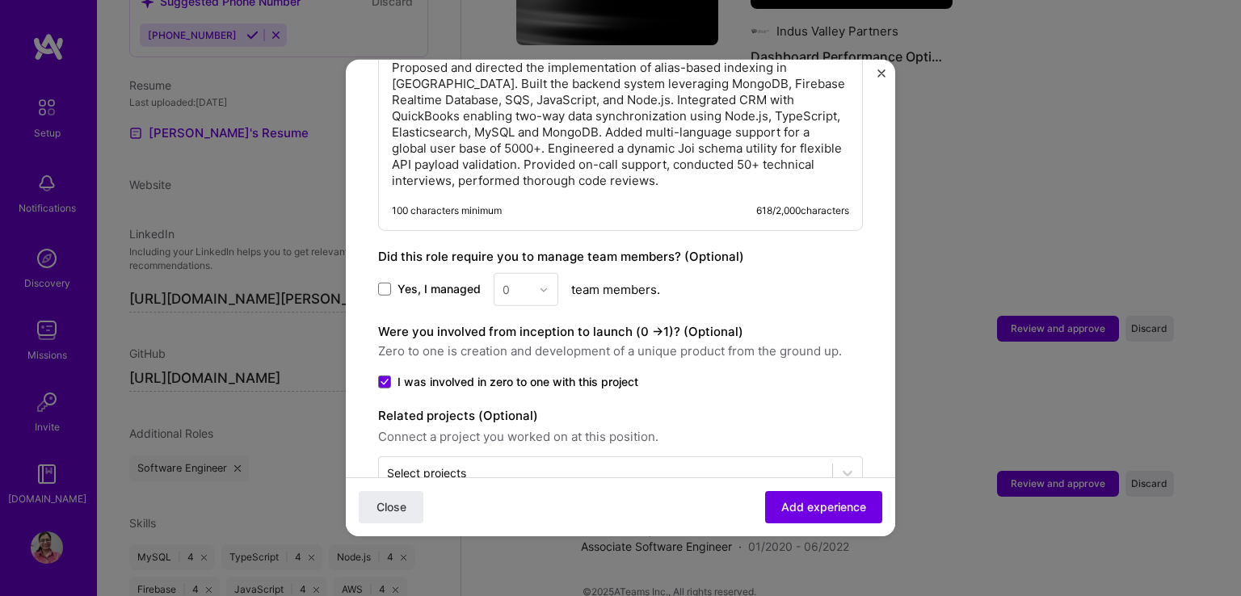
scroll to position [1143, 0]
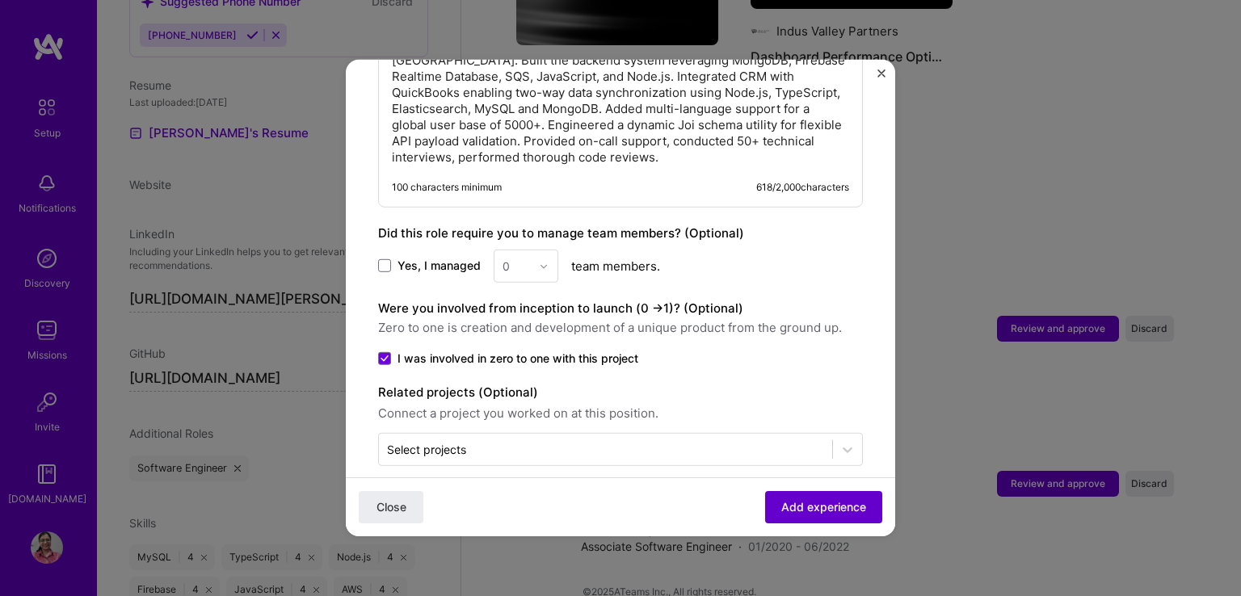
click at [798, 511] on span "Add experience" at bounding box center [823, 507] width 85 height 16
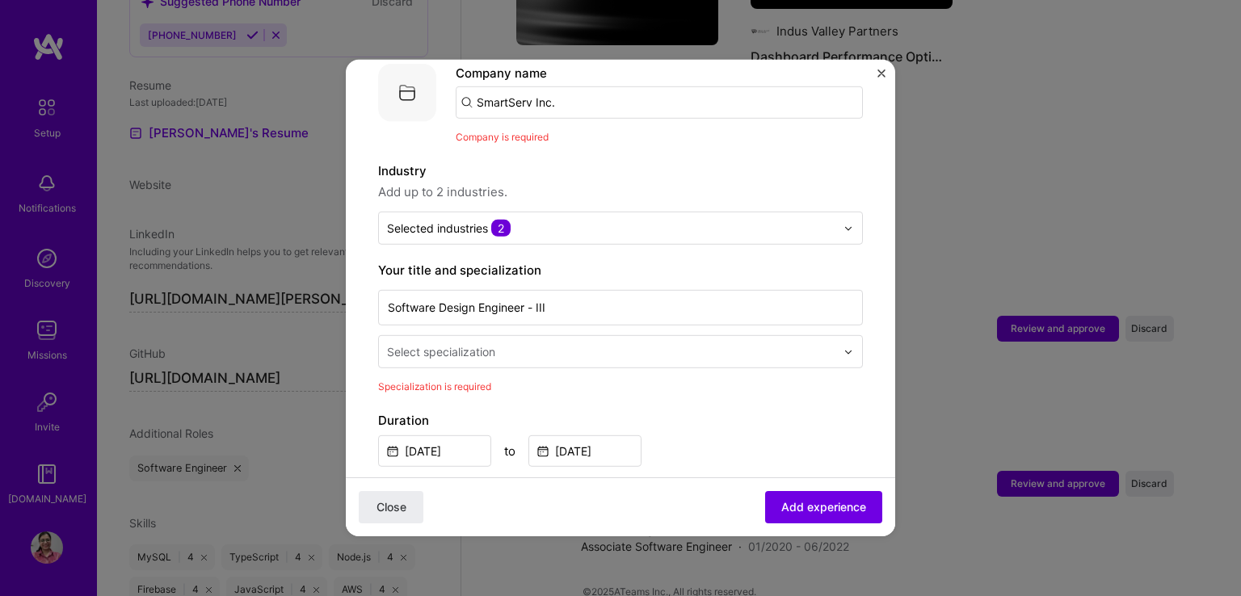
scroll to position [183, 0]
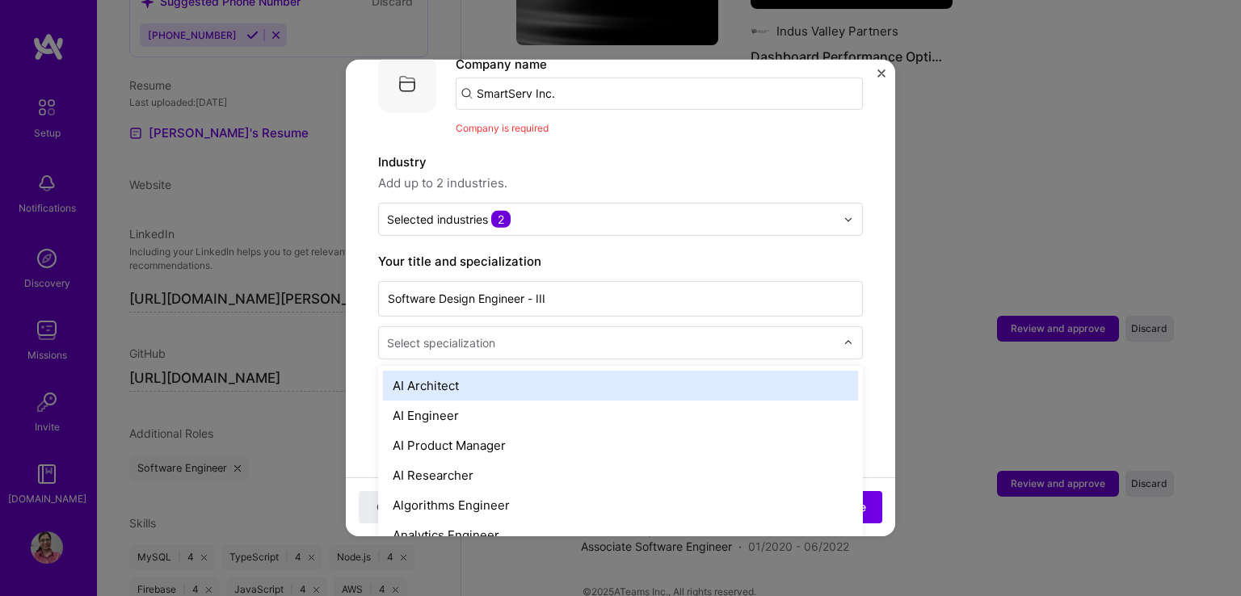
click at [843, 338] on img at bounding box center [848, 343] width 10 height 10
type input "back"
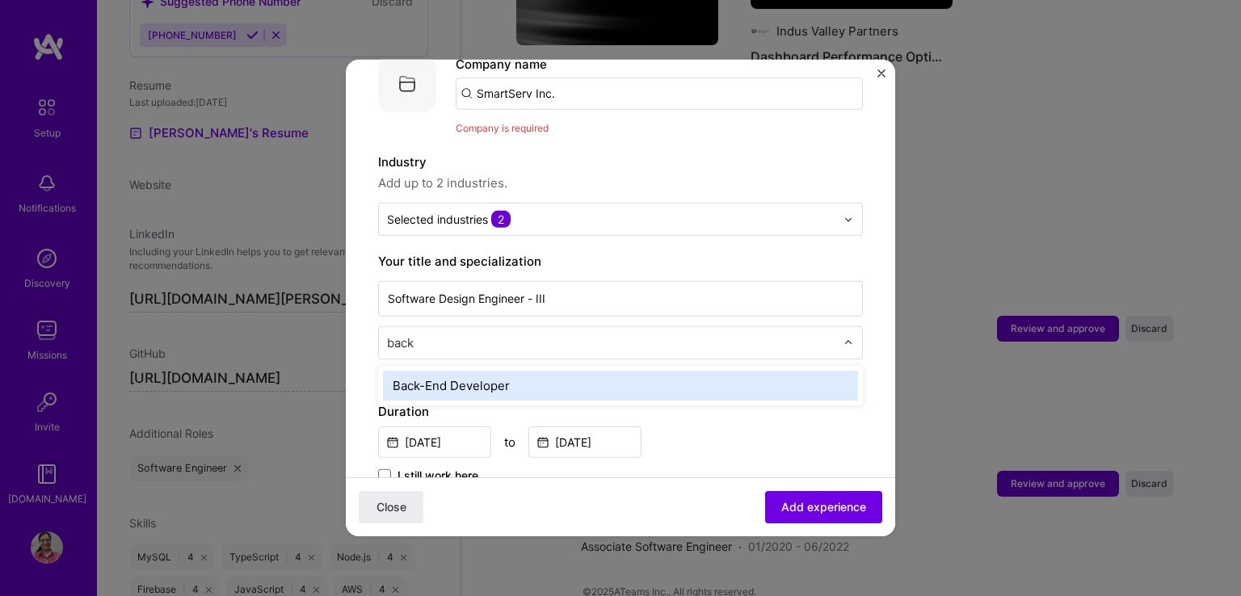
click at [494, 372] on div "Back-End Developer" at bounding box center [620, 386] width 475 height 30
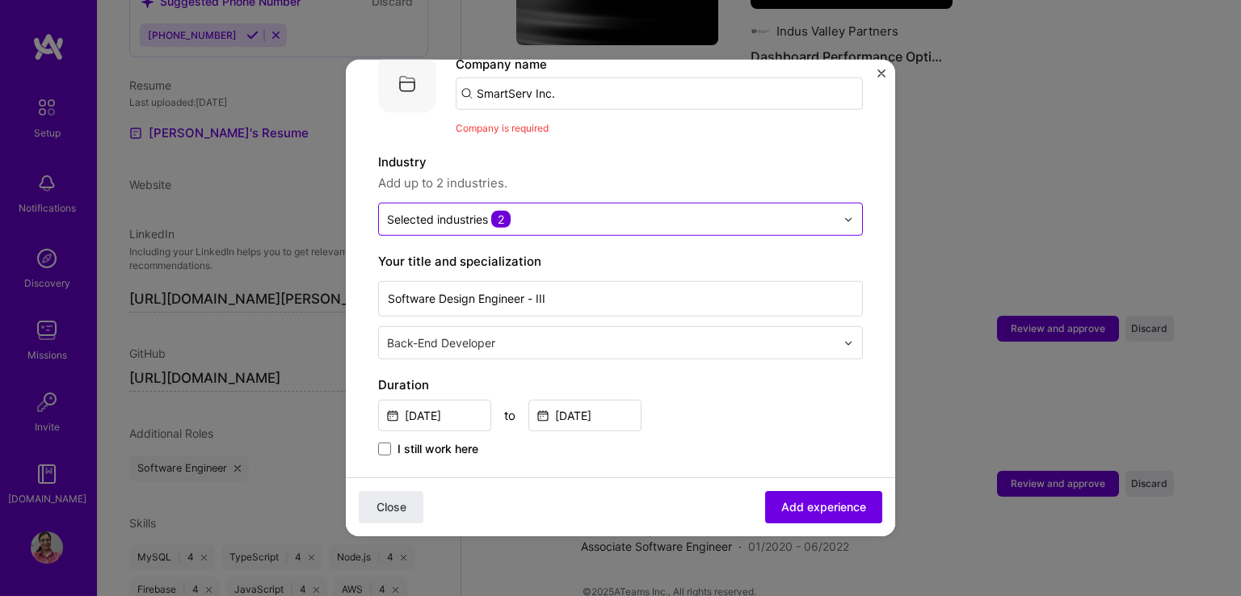
click at [599, 211] on input "text" at bounding box center [611, 219] width 448 height 17
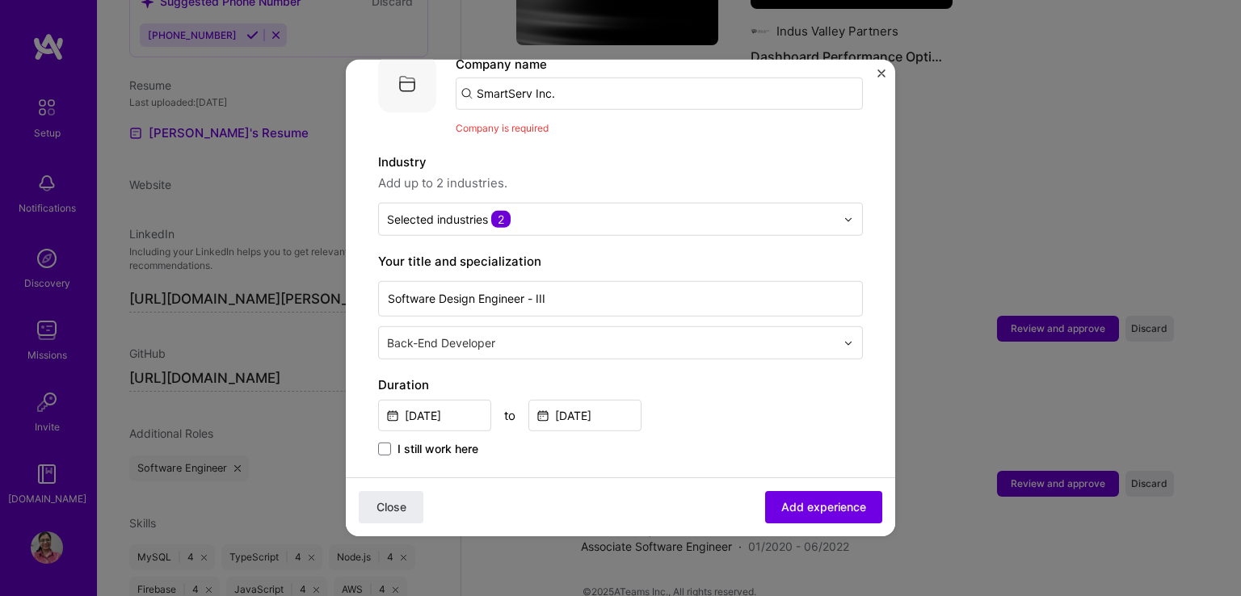
click at [671, 120] on div "Company is required" at bounding box center [659, 128] width 407 height 17
click at [807, 511] on span "Add experience" at bounding box center [823, 507] width 85 height 16
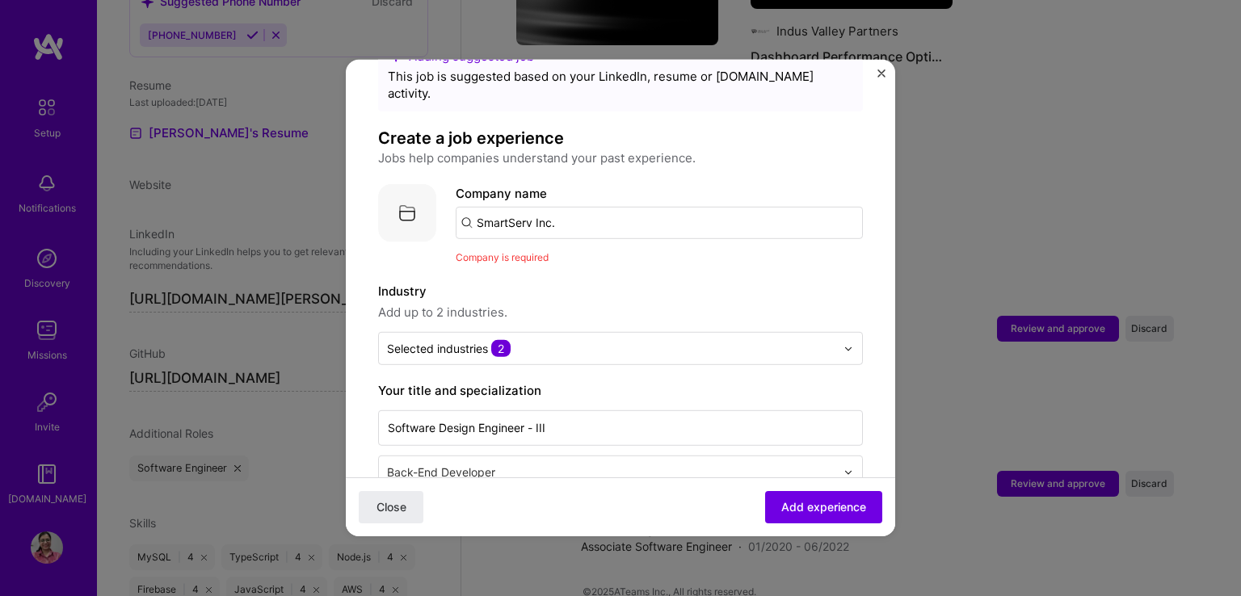
scroll to position [0, 0]
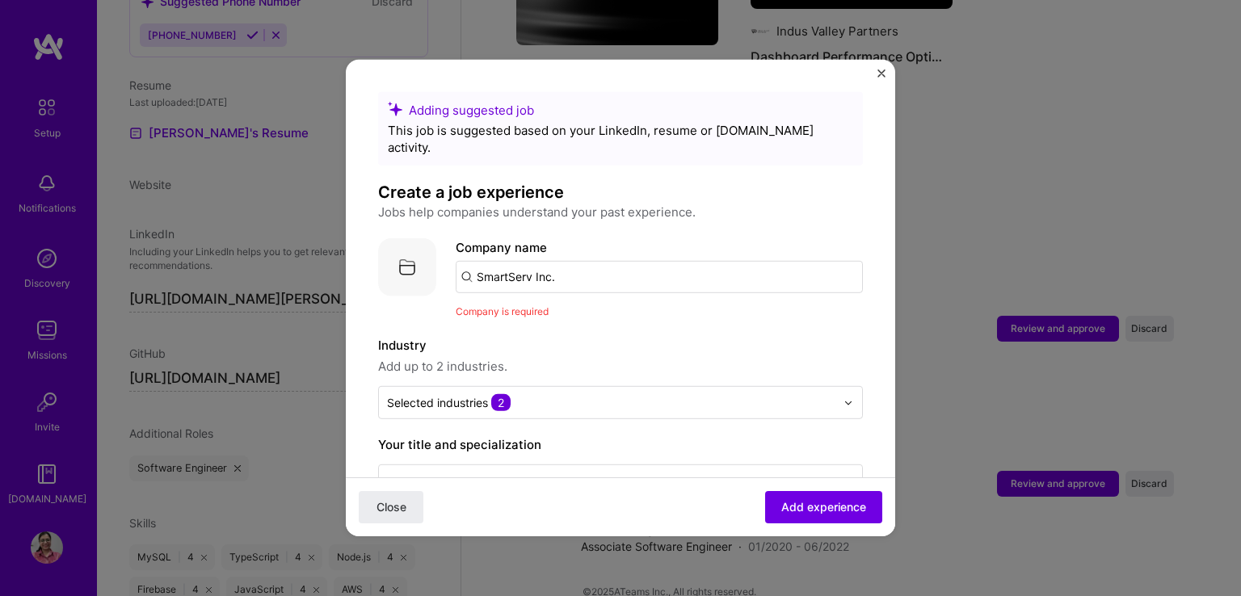
click at [721, 261] on input "SmartServ Inc." at bounding box center [659, 277] width 407 height 32
type input "SmartServ Inc."
click at [588, 308] on div "SmartServ Inc." at bounding box center [595, 322] width 99 height 28
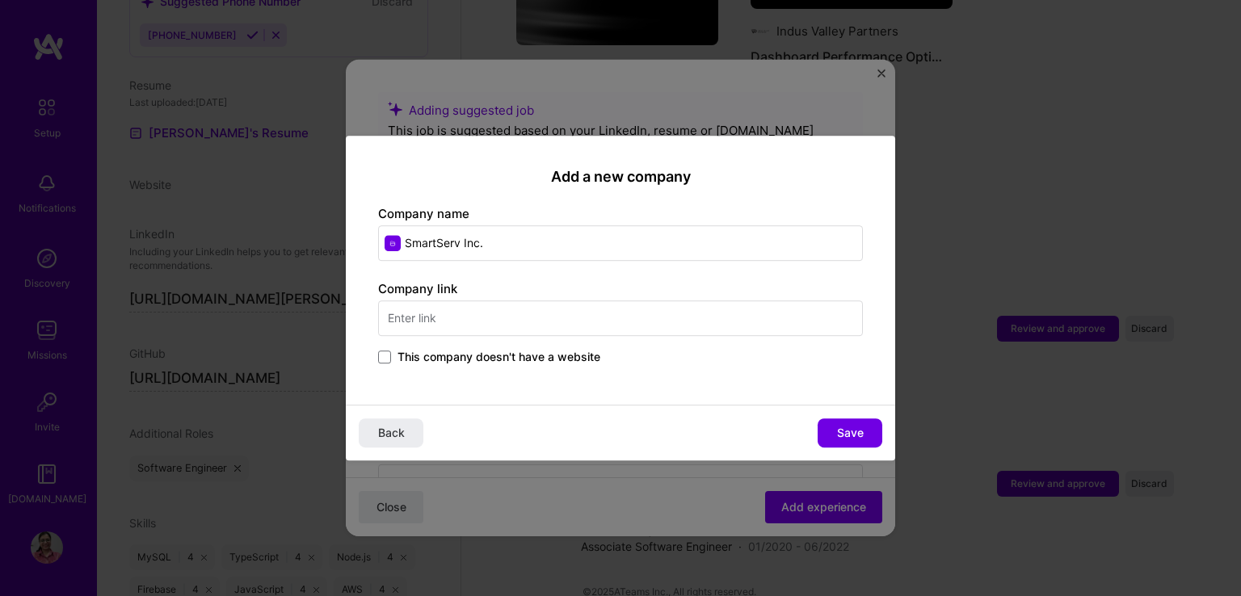
click at [700, 322] on input "text" at bounding box center [620, 319] width 485 height 36
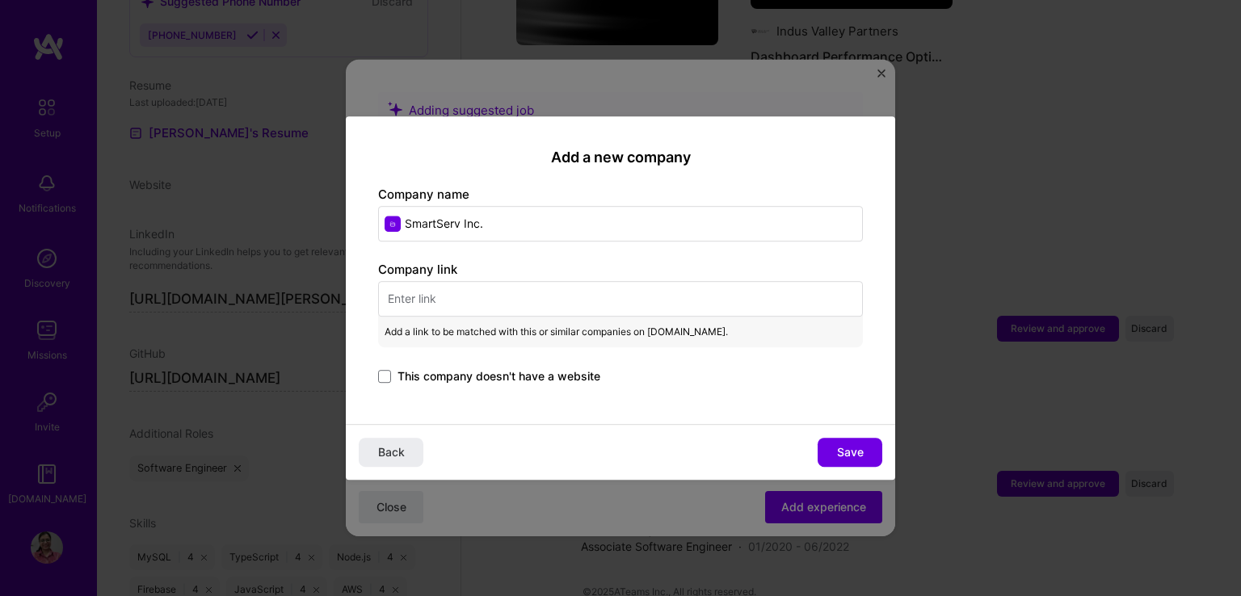
click at [401, 303] on input "text" at bounding box center [620, 299] width 485 height 36
paste input "[URL][DOMAIN_NAME]"
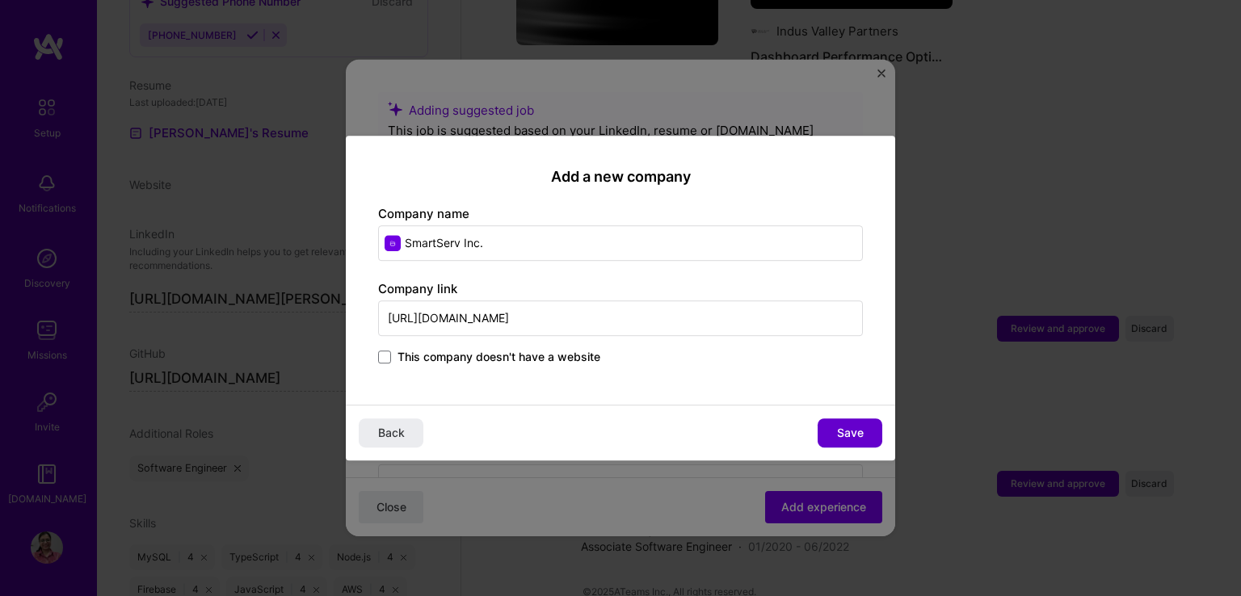
type input "[URL][DOMAIN_NAME]"
click at [843, 437] on span "Save" at bounding box center [850, 433] width 27 height 16
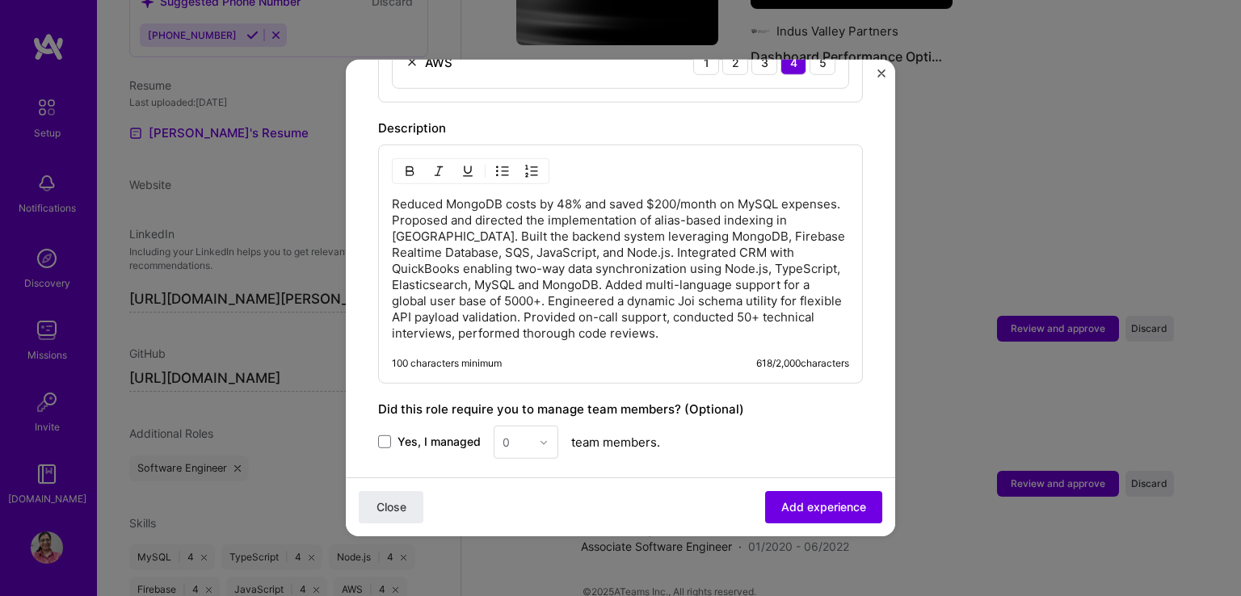
scroll to position [999, 0]
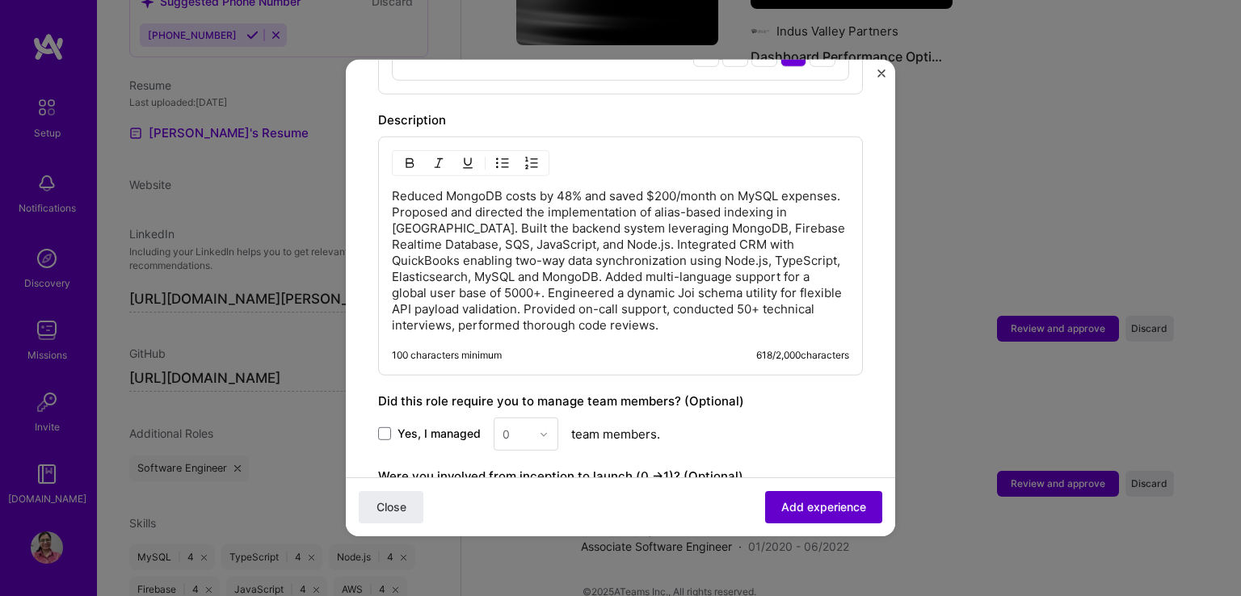
click at [789, 505] on span "Add experience" at bounding box center [823, 507] width 85 height 16
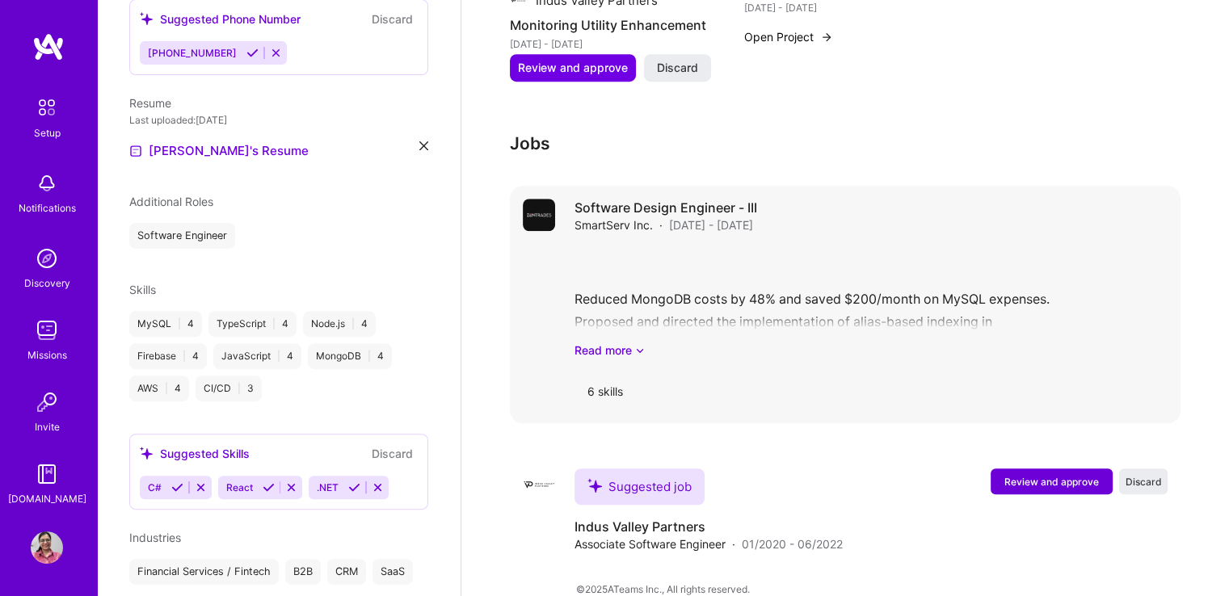
scroll to position [1252, 0]
click at [621, 343] on link "Read more" at bounding box center [870, 351] width 593 height 17
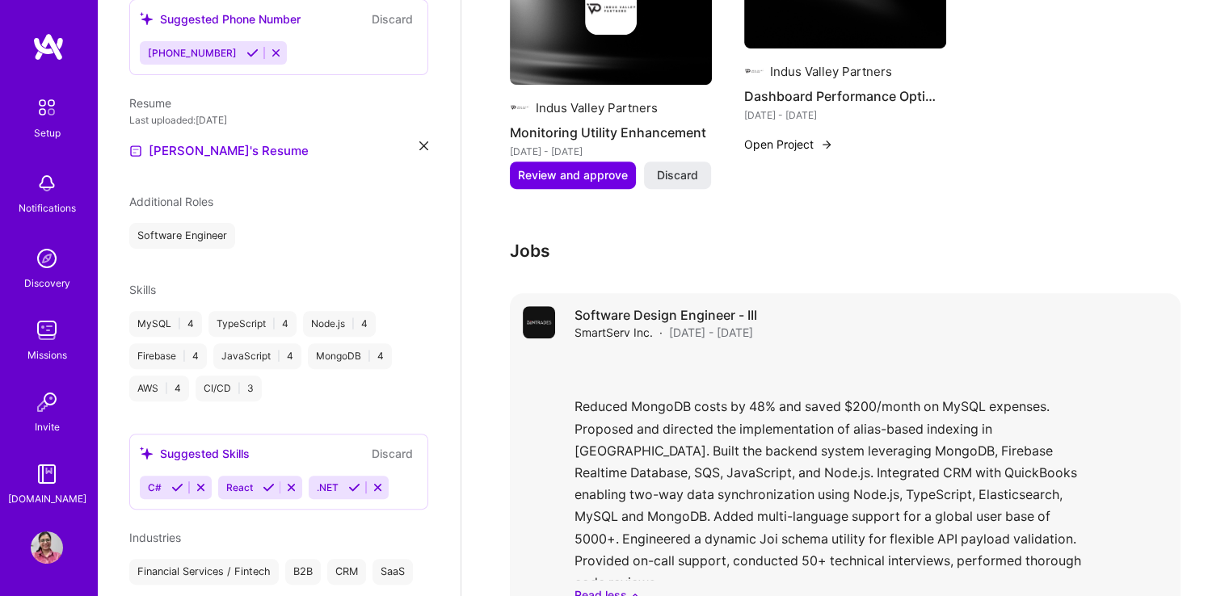
scroll to position [1132, 0]
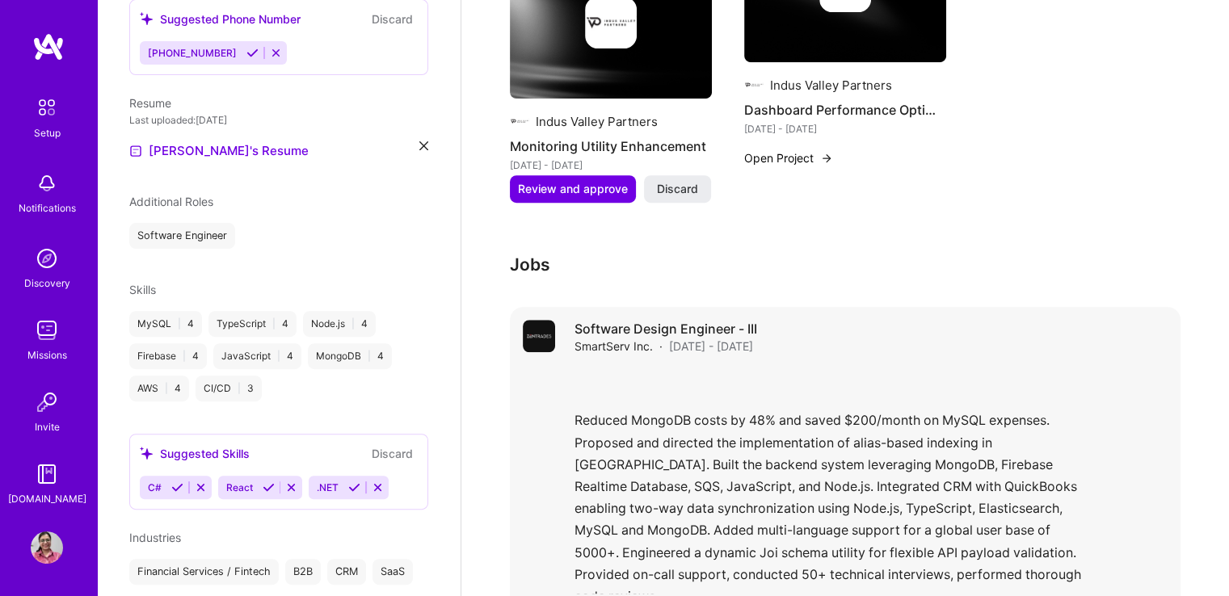
click at [740, 368] on div "Reduced MongoDB costs by 48% and saved $200/month on MySQL expenses. Proposed a…" at bounding box center [870, 493] width 593 height 250
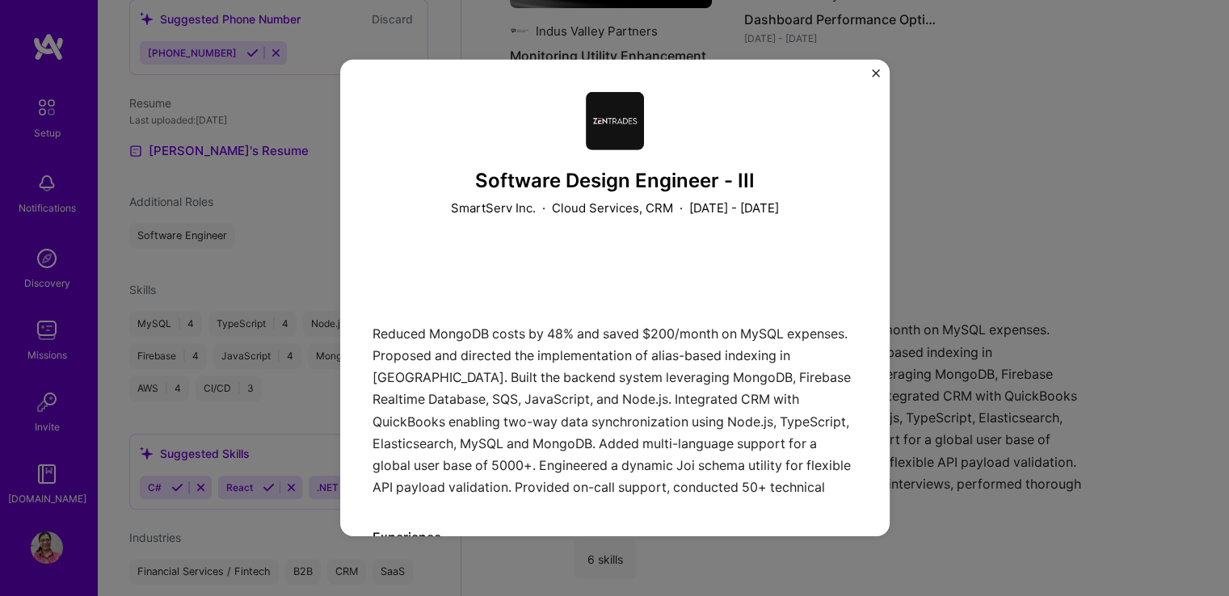
drag, startPoint x: 624, startPoint y: 382, endPoint x: 575, endPoint y: 296, distance: 98.8
click at [575, 296] on div "Reduced MongoDB costs by 48% and saved $200/month on MySQL expenses. Proposed a…" at bounding box center [614, 373] width 485 height 248
click at [549, 402] on div "Reduced MongoDB costs by 48% and saved $200/month on MySQL expenses. Proposed a…" at bounding box center [614, 373] width 485 height 248
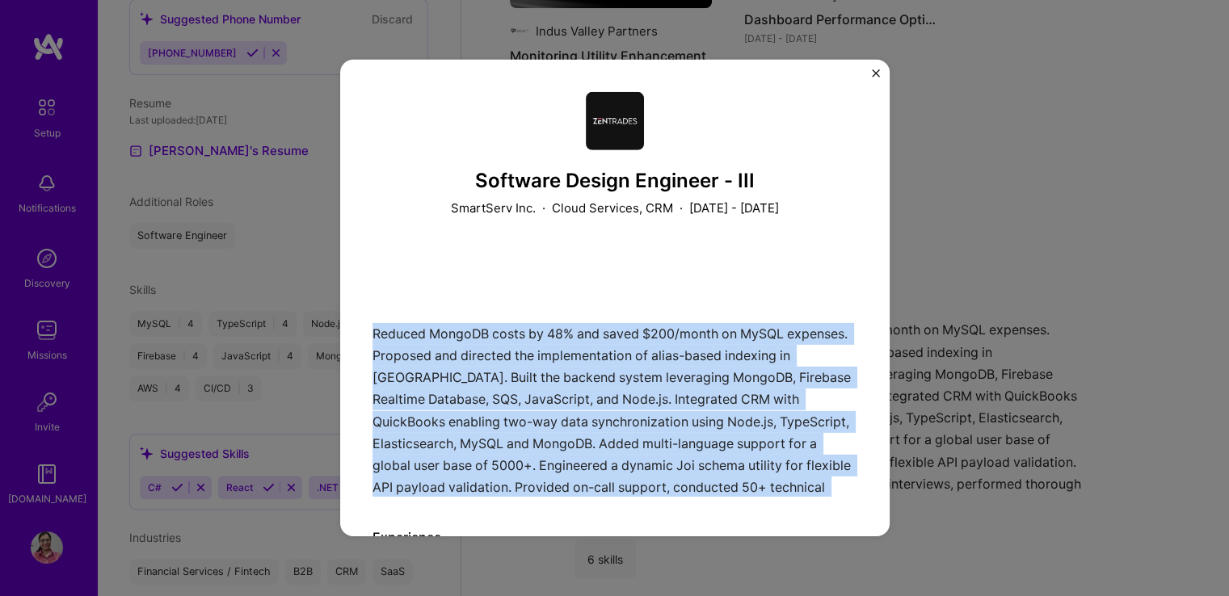
click at [549, 402] on div "Reduced MongoDB costs by 48% and saved $200/month on MySQL expenses. Proposed a…" at bounding box center [614, 373] width 485 height 248
click at [876, 72] on img "Close" at bounding box center [876, 73] width 8 height 8
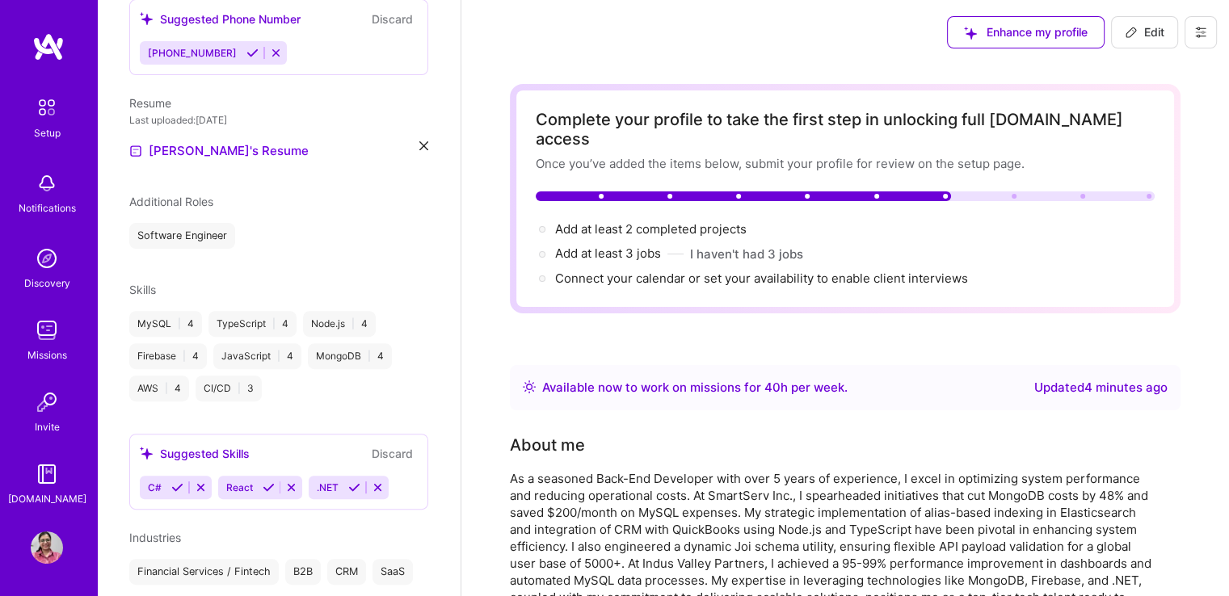
click at [1147, 23] on button "Edit" at bounding box center [1144, 32] width 67 height 32
select select "US"
select select "Right Now"
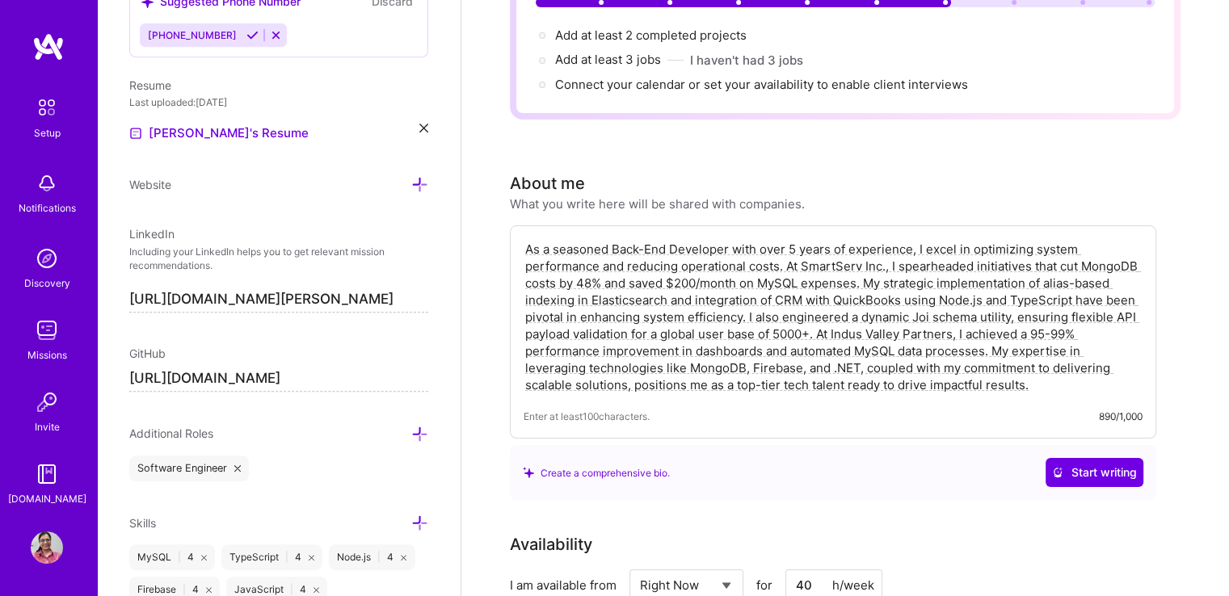
scroll to position [187, 0]
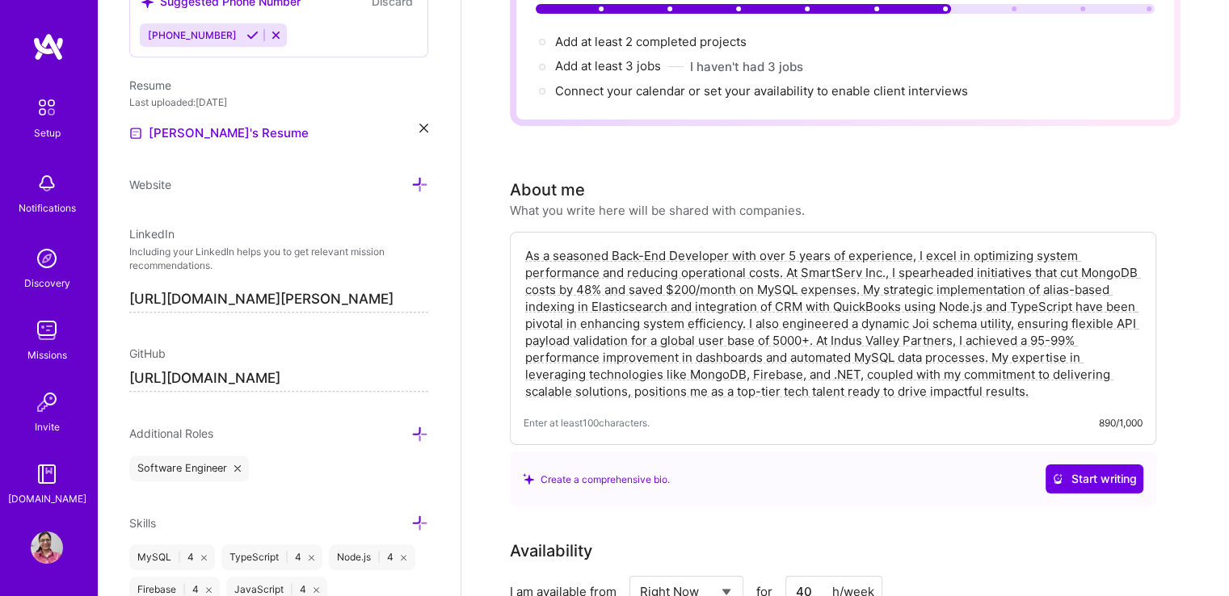
click at [683, 272] on textarea "As a seasoned Back-End Developer with over 5 years of experience, I excel in op…" at bounding box center [833, 324] width 619 height 156
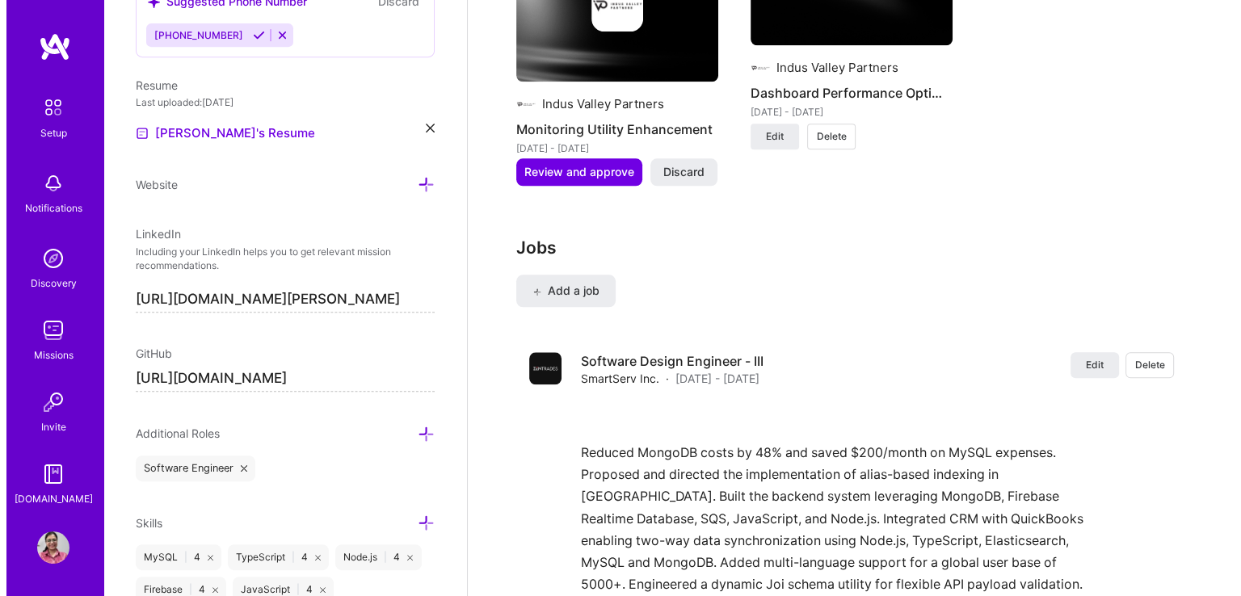
scroll to position [2083, 0]
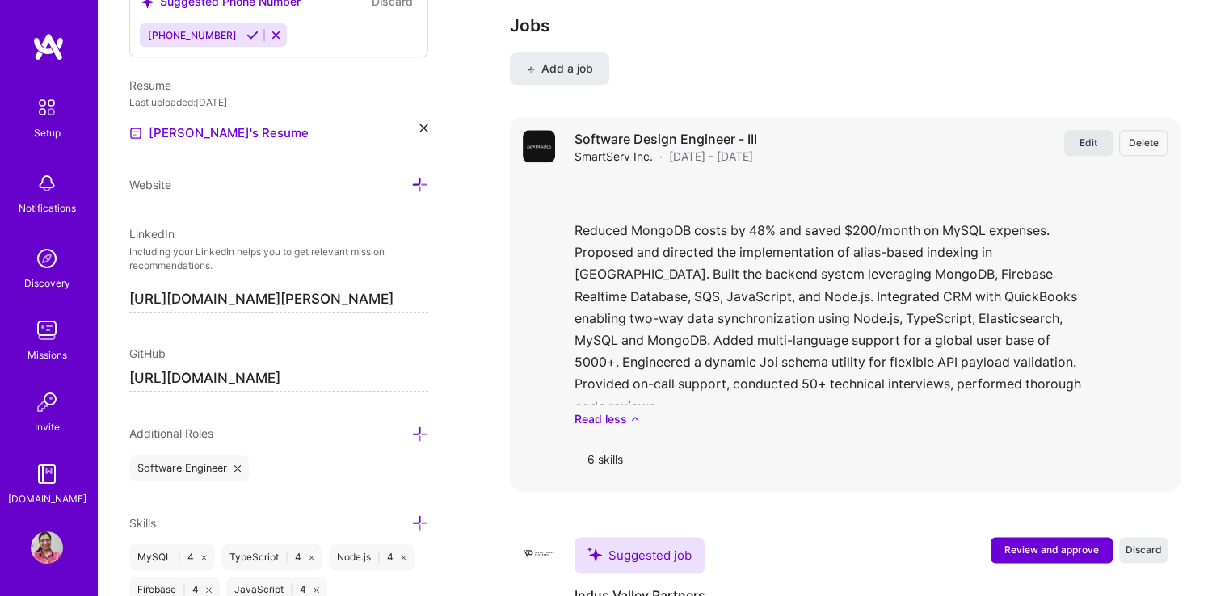
click at [1087, 136] on span "Edit" at bounding box center [1088, 143] width 18 height 14
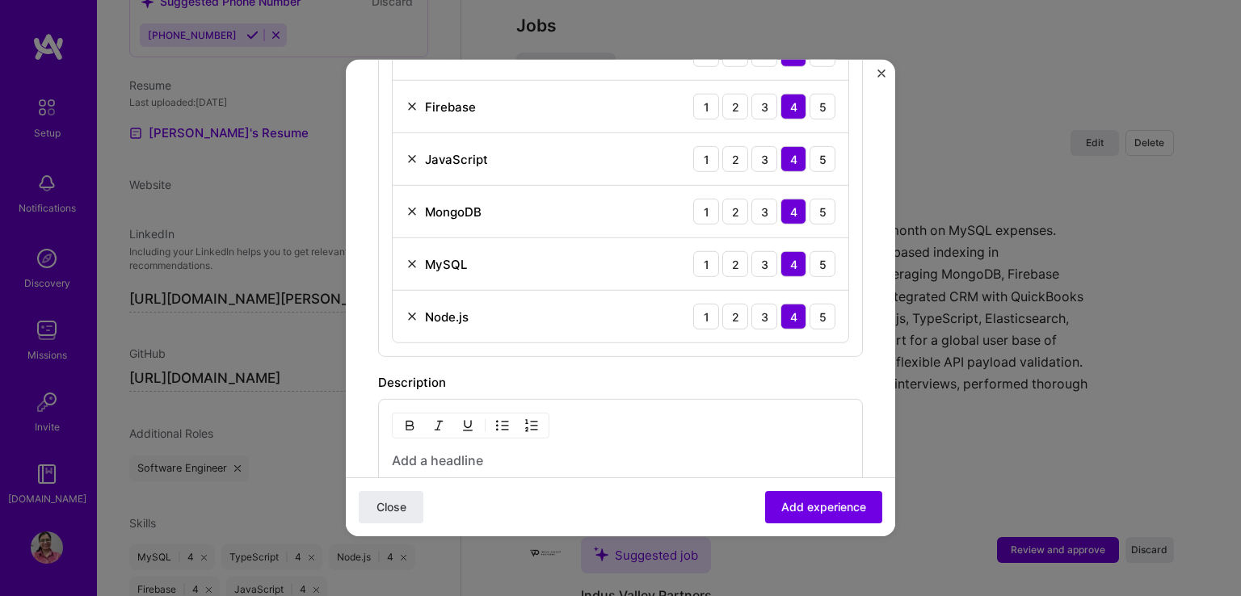
scroll to position [920, 0]
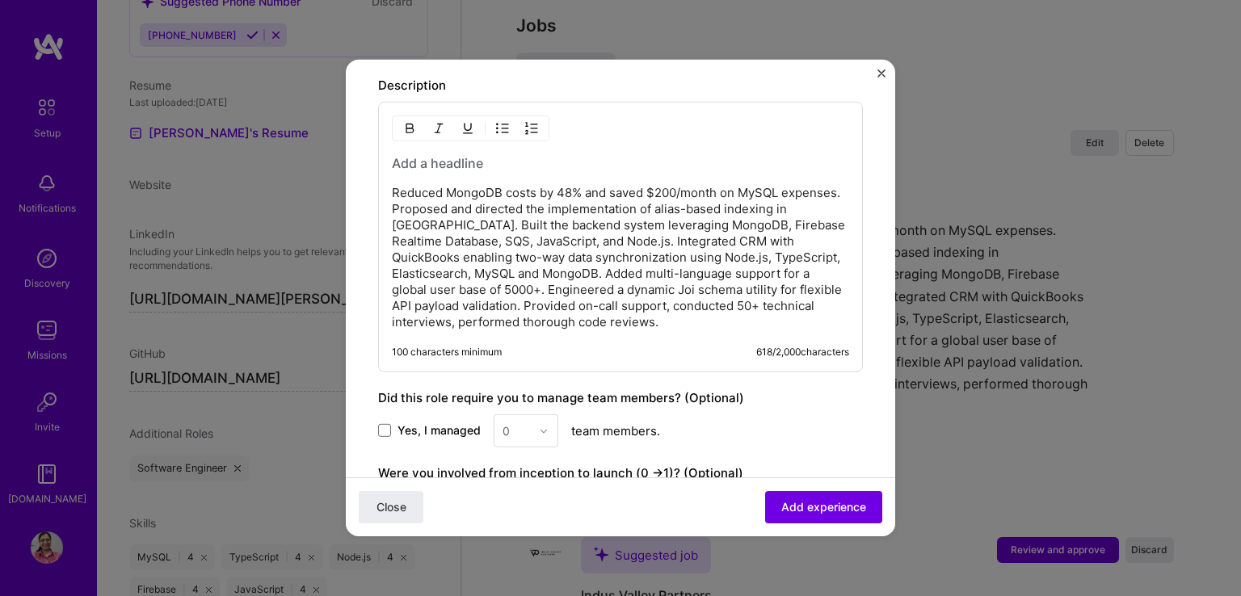
click at [487, 158] on h3 at bounding box center [620, 163] width 457 height 18
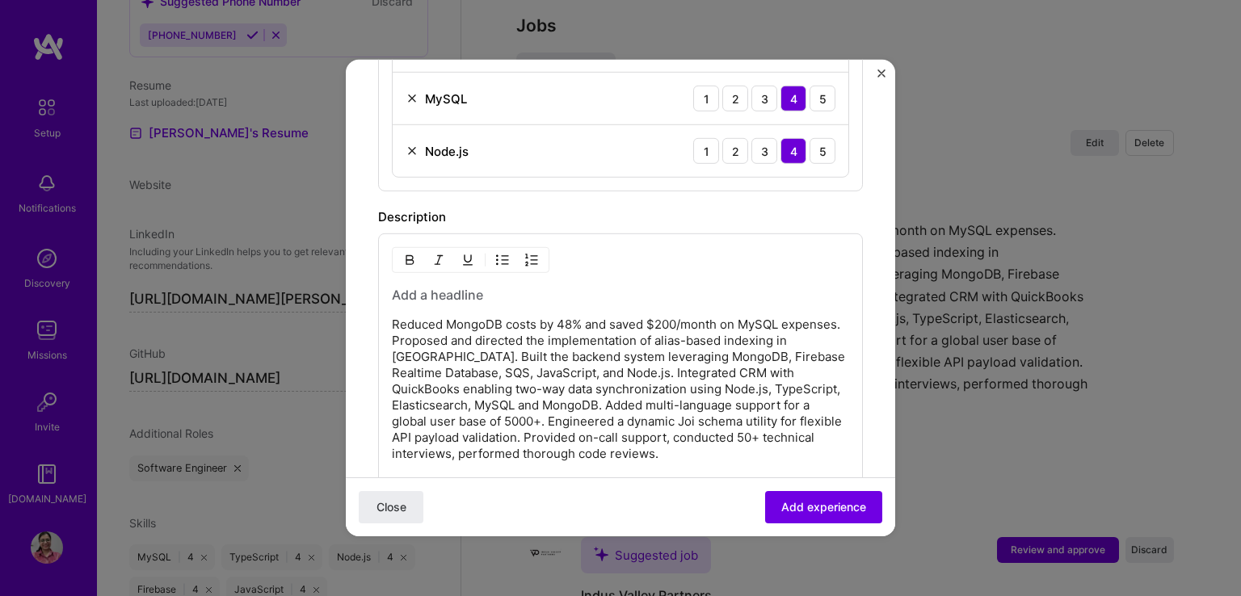
scroll to position [905, 0]
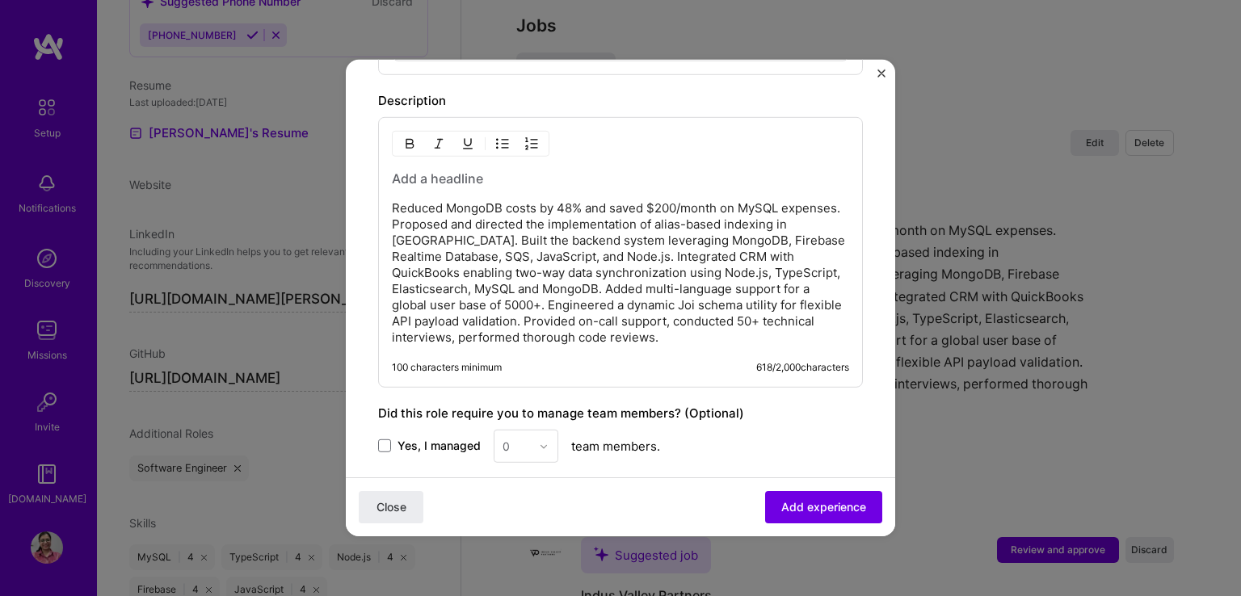
click at [524, 277] on p "Reduced MongoDB costs by 48% and saved $200/month on MySQL expenses. Proposed a…" at bounding box center [620, 272] width 457 height 145
click at [405, 200] on p "Reduced MongoDB costs by 48% and saved $200/month on MySQL expenses. Proposed a…" at bounding box center [620, 272] width 457 height 145
click at [402, 186] on div "Reduced MongoDB costs by 48% and saved $200/month on MySQL expenses. Proposed a…" at bounding box center [620, 258] width 457 height 176
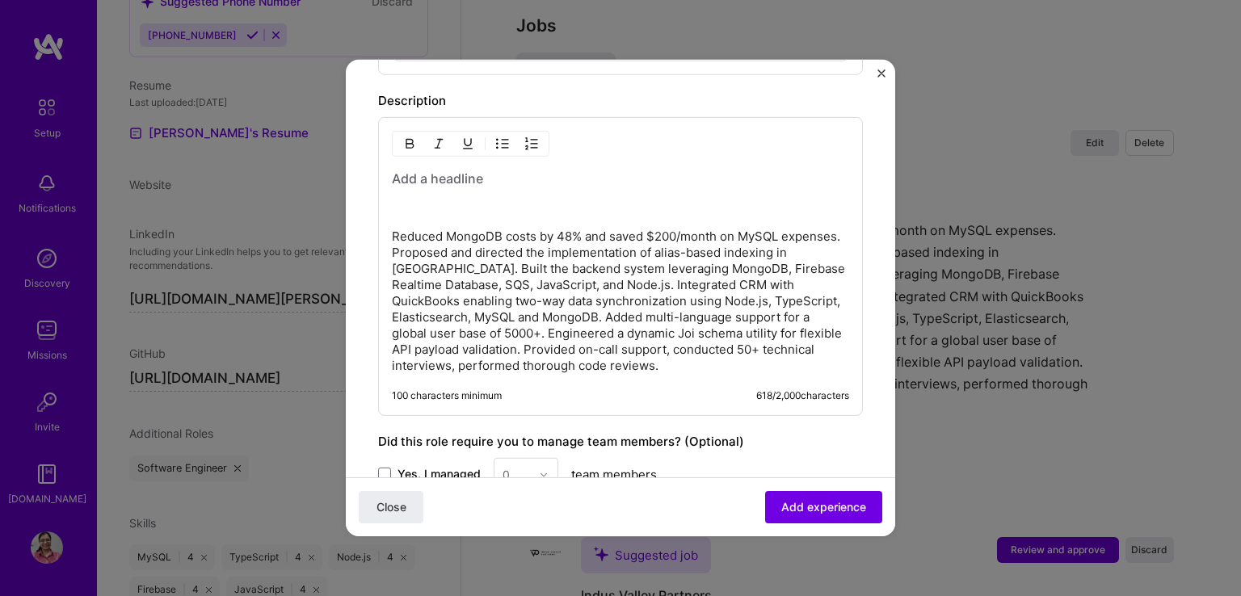
click at [504, 141] on img "button" at bounding box center [502, 143] width 13 height 13
click at [423, 176] on h3 at bounding box center [620, 179] width 457 height 18
click at [452, 211] on p at bounding box center [636, 209] width 425 height 16
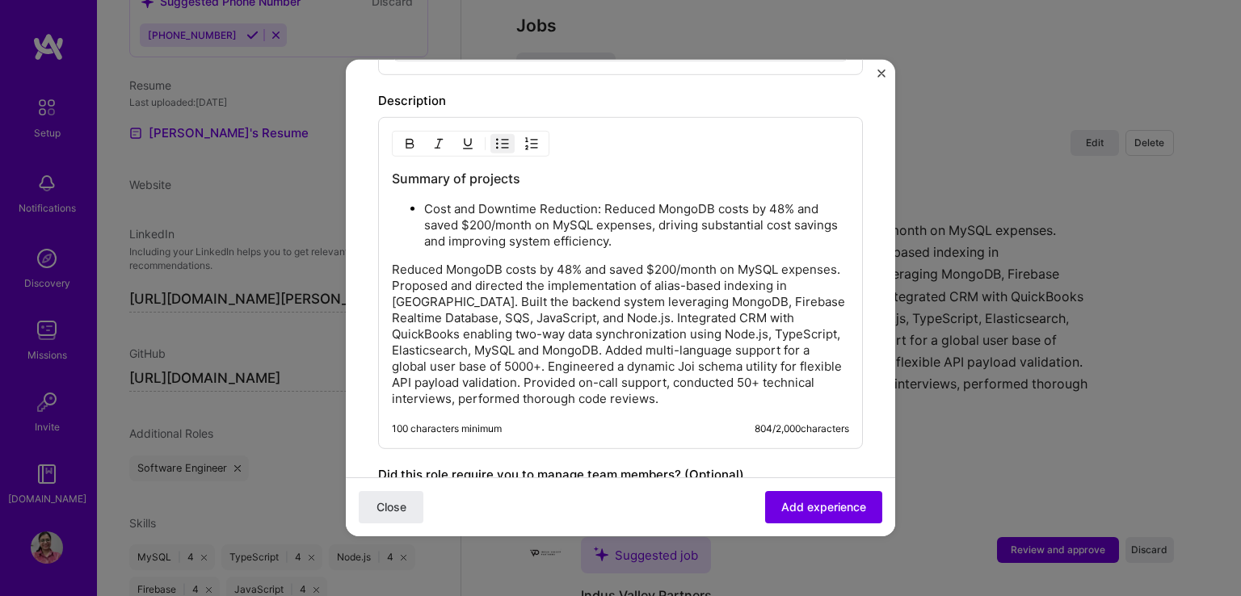
click at [452, 211] on p "Cost and Downtime Reduction: Reduced MongoDB costs by 48% and saved $200/month …" at bounding box center [636, 225] width 425 height 48
click at [704, 237] on p "Cost and Downtime Reduction: Reduced MongoDB costs by 48% and saved $200/month …" at bounding box center [636, 225] width 425 height 48
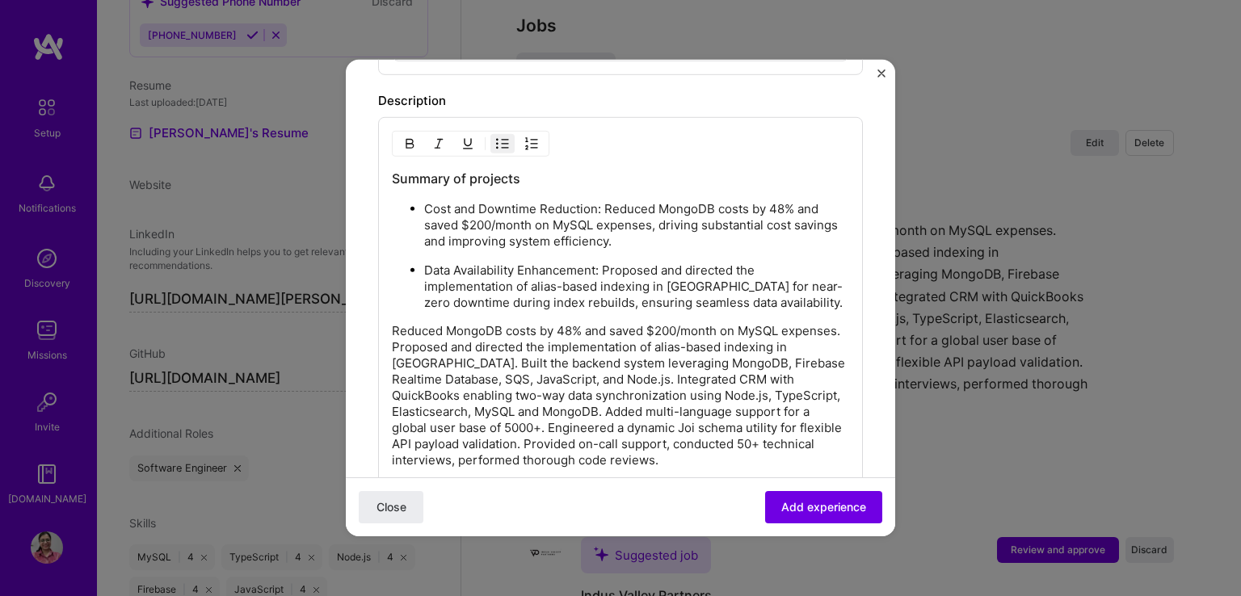
click at [817, 295] on p "Data Availability Enhancement: Proposed and directed the implementation of alia…" at bounding box center [636, 287] width 425 height 48
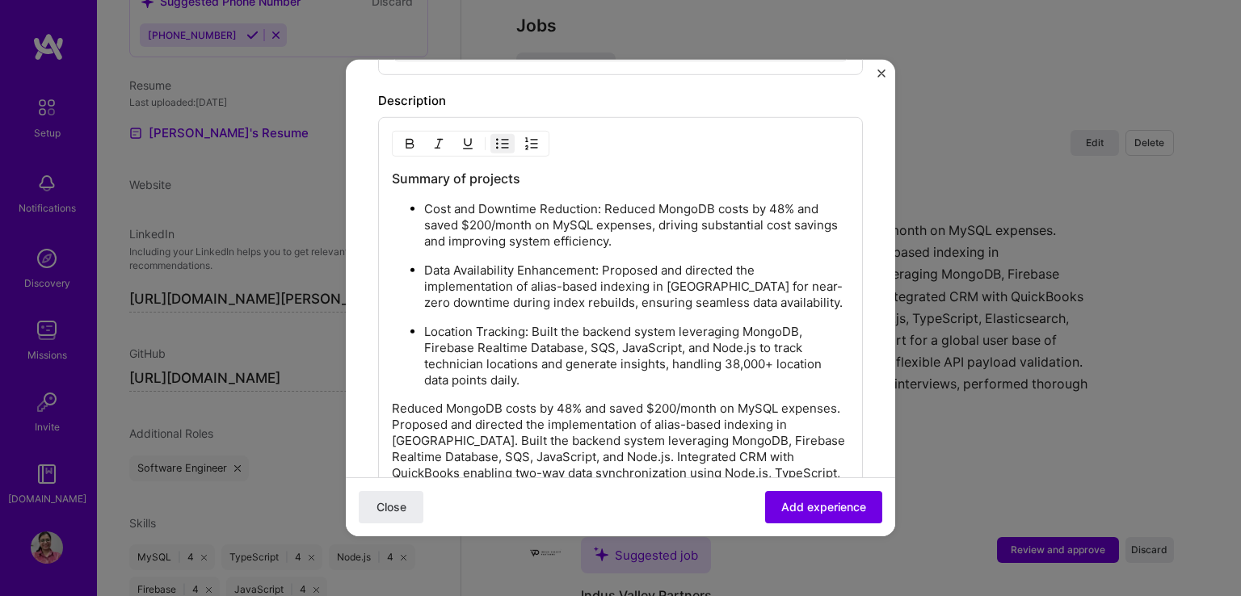
click at [567, 229] on p "Cost and Downtime Reduction: Reduced MongoDB costs by 48% and saved $200/month …" at bounding box center [636, 225] width 425 height 48
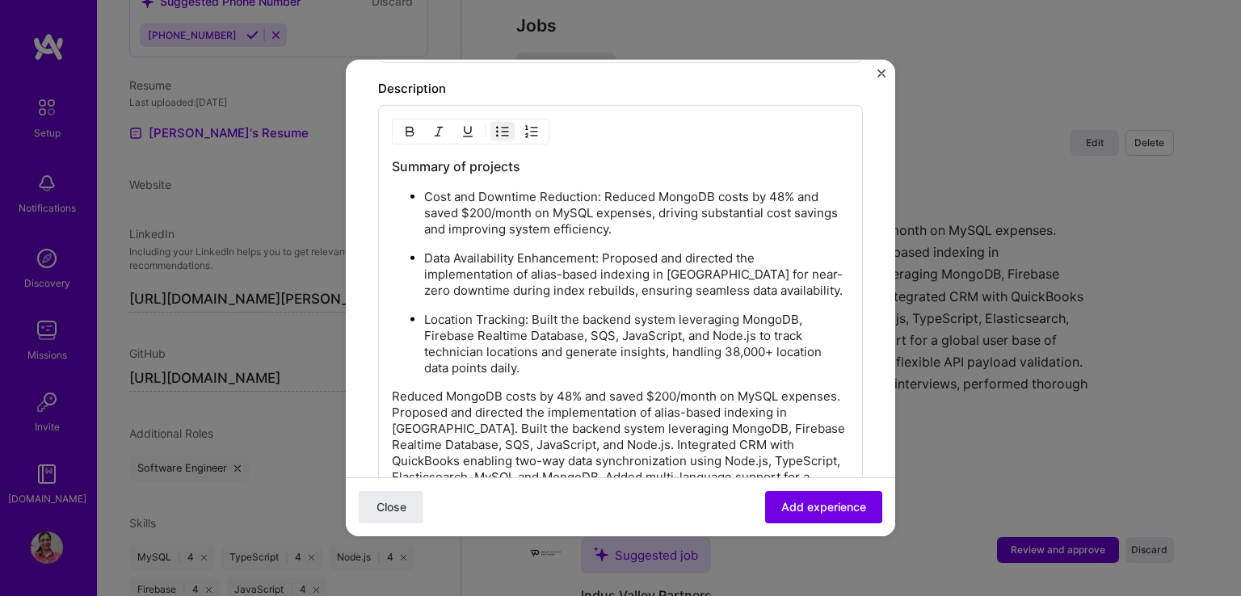
click at [524, 362] on p "Location Tracking: Built the backend system leveraging MongoDB, Firebase Realti…" at bounding box center [636, 344] width 425 height 65
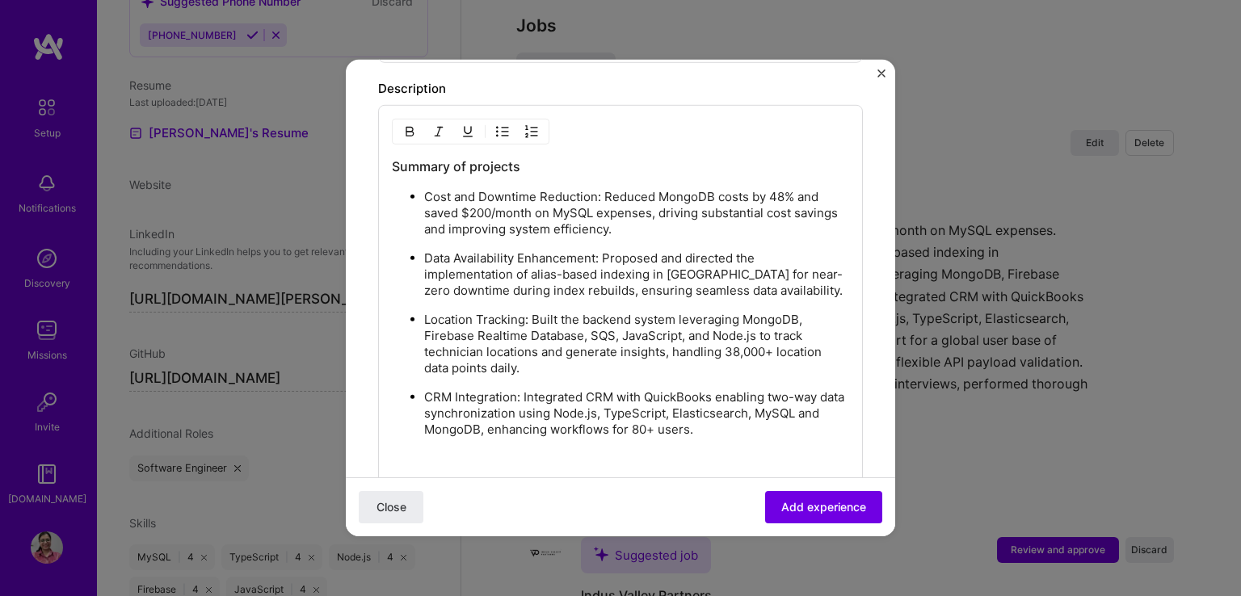
scroll to position [948, 0]
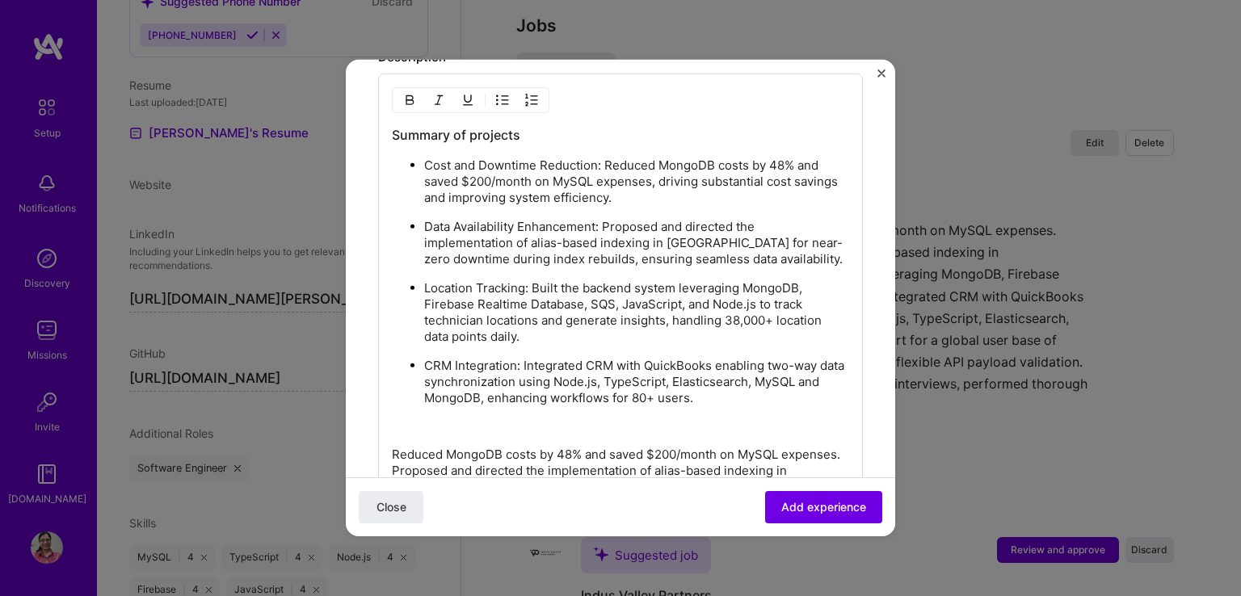
click at [726, 400] on div "Summary of projects Cost and Downtime Reduction: Reduced MongoDB costs by 48% a…" at bounding box center [620, 359] width 457 height 466
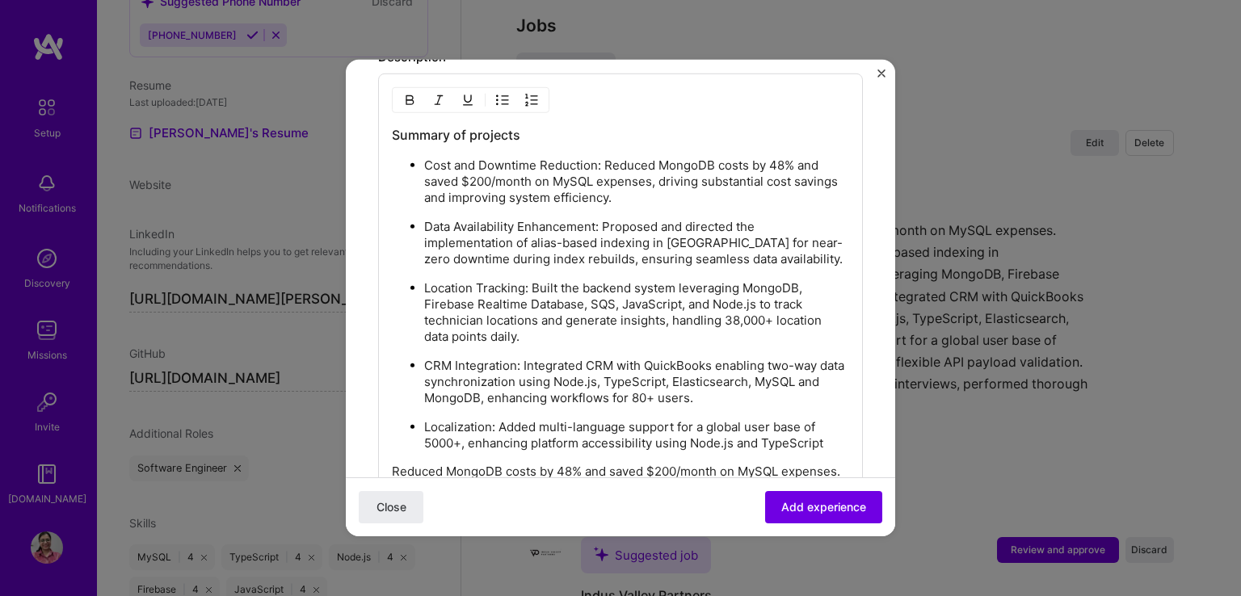
scroll to position [1018, 0]
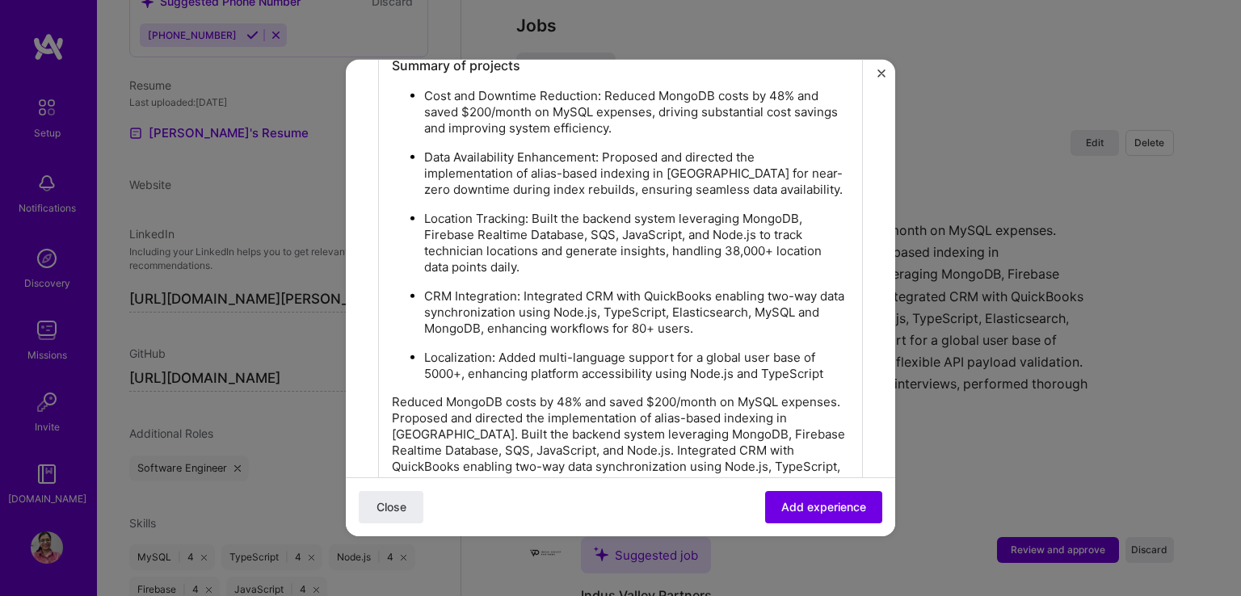
click at [827, 370] on p "Localization: Added multi-language support for a global user base of 5000+, enh…" at bounding box center [636, 366] width 425 height 32
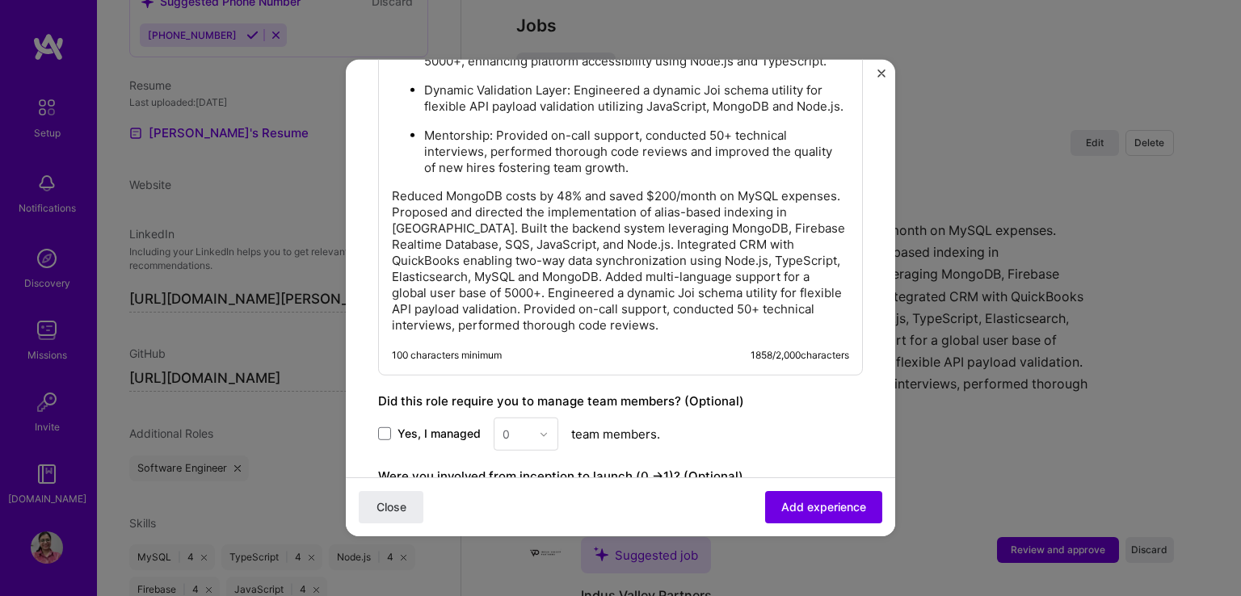
scroll to position [1331, 0]
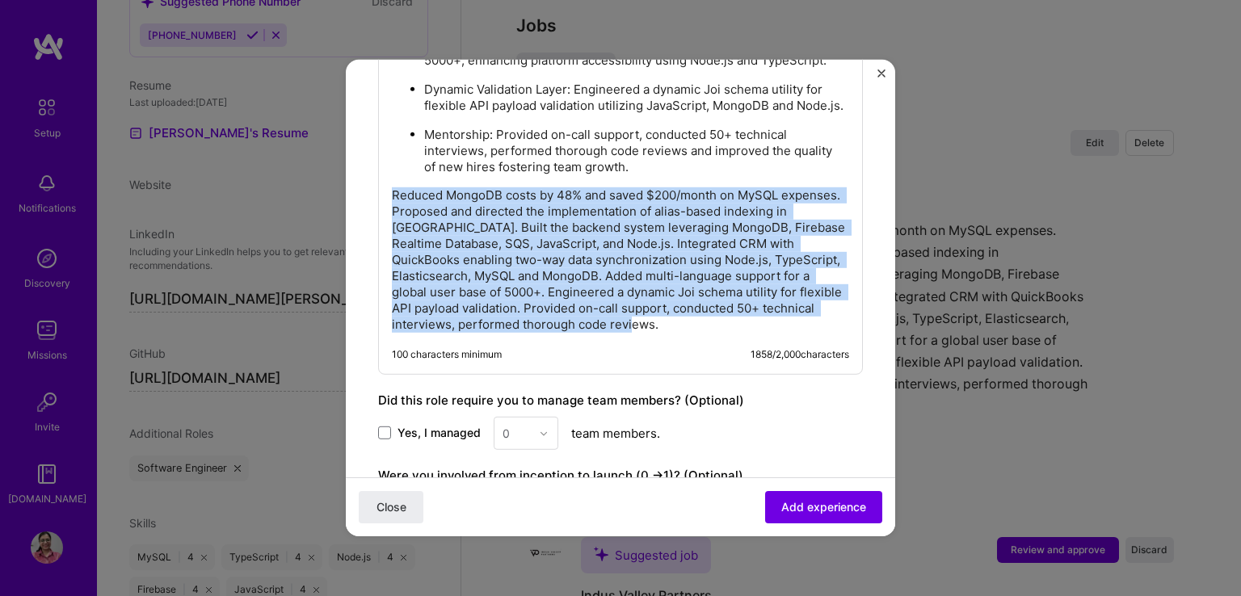
drag, startPoint x: 745, startPoint y: 331, endPoint x: 359, endPoint y: 194, distance: 409.9
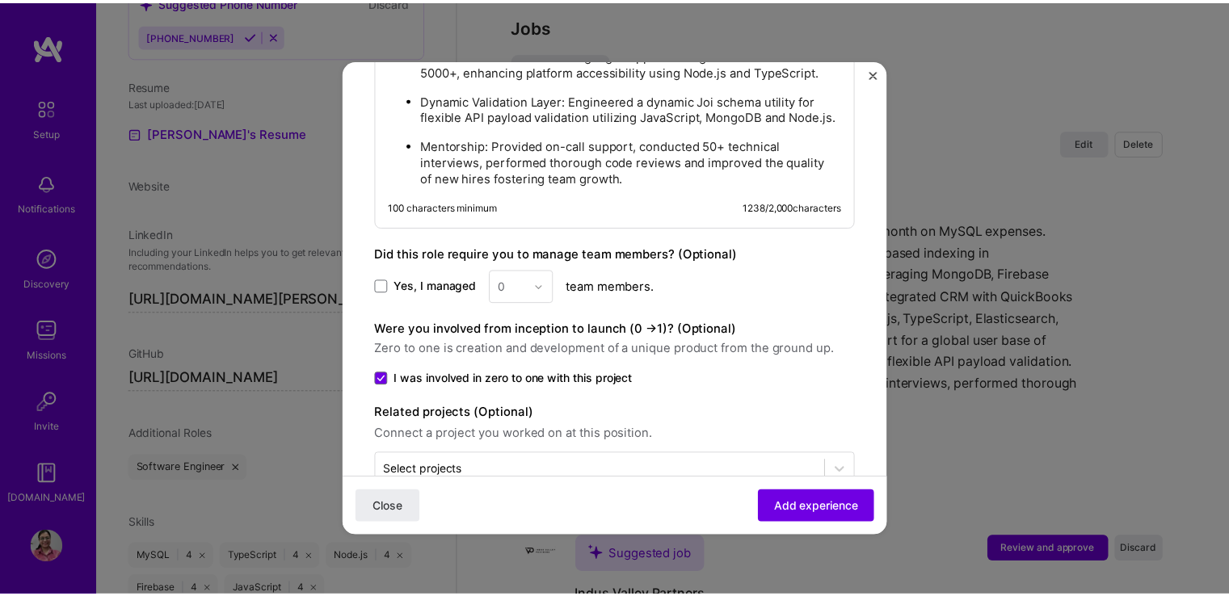
scroll to position [1369, 0]
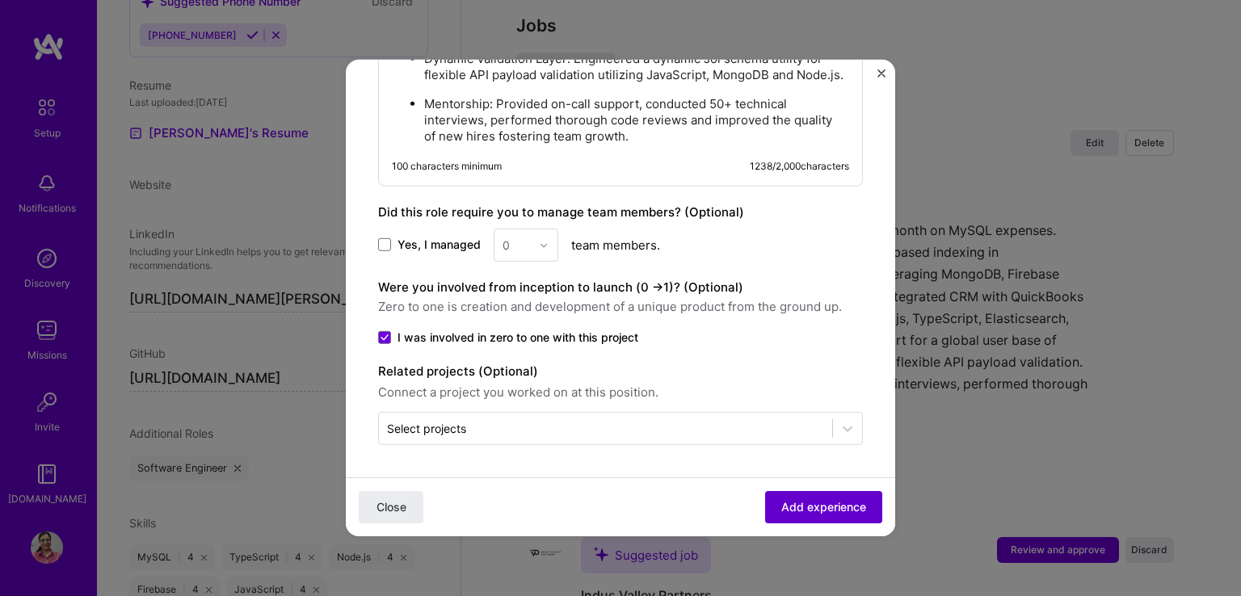
click at [777, 515] on button "Add experience" at bounding box center [823, 507] width 117 height 32
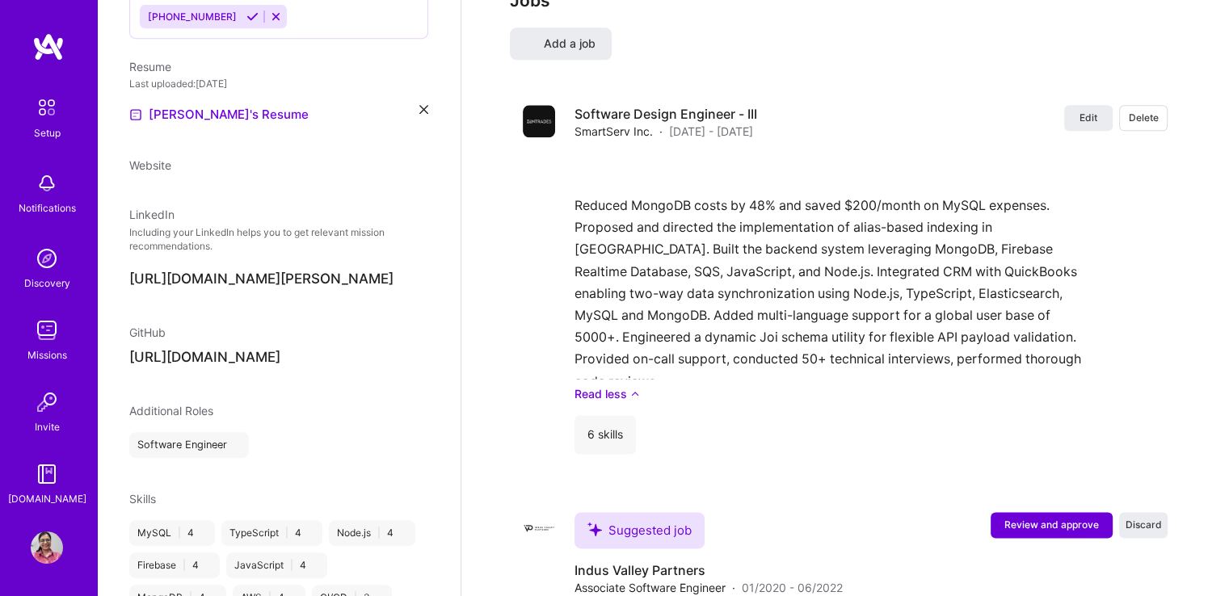
select select "US"
select select "Right Now"
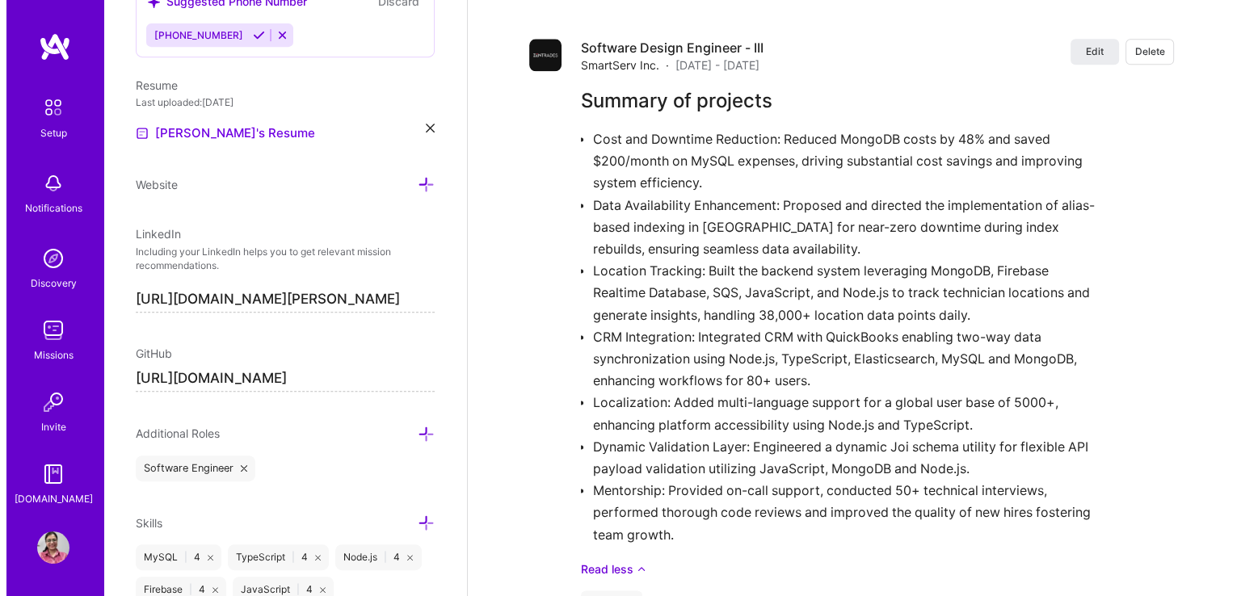
scroll to position [2391, 0]
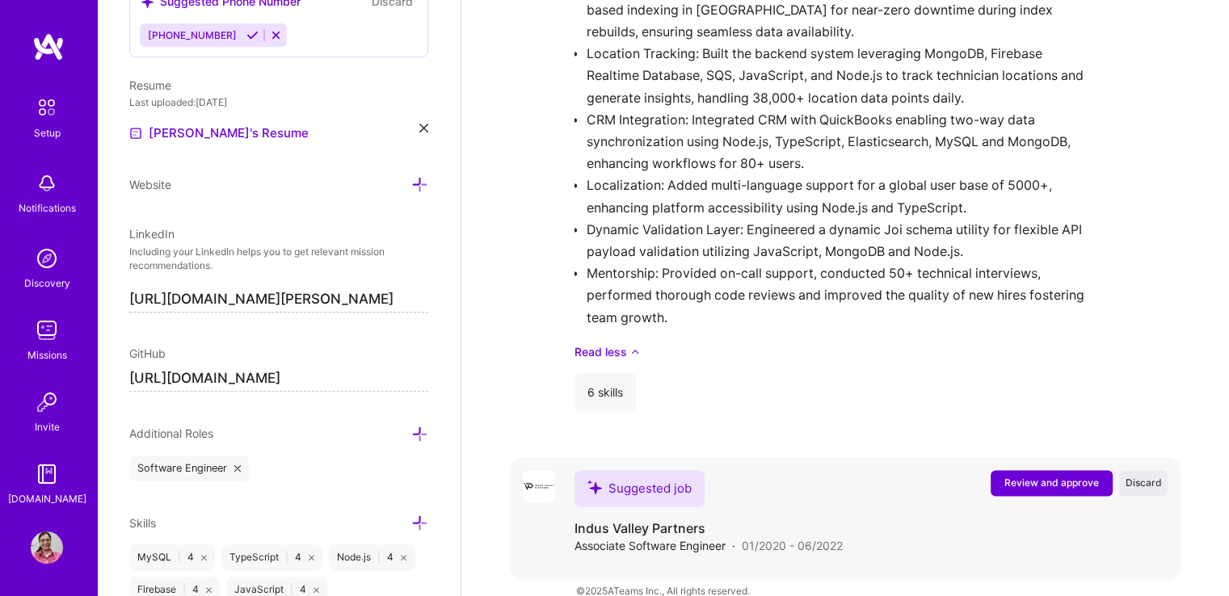
click at [1016, 470] on button "Review and approve" at bounding box center [1051, 483] width 122 height 26
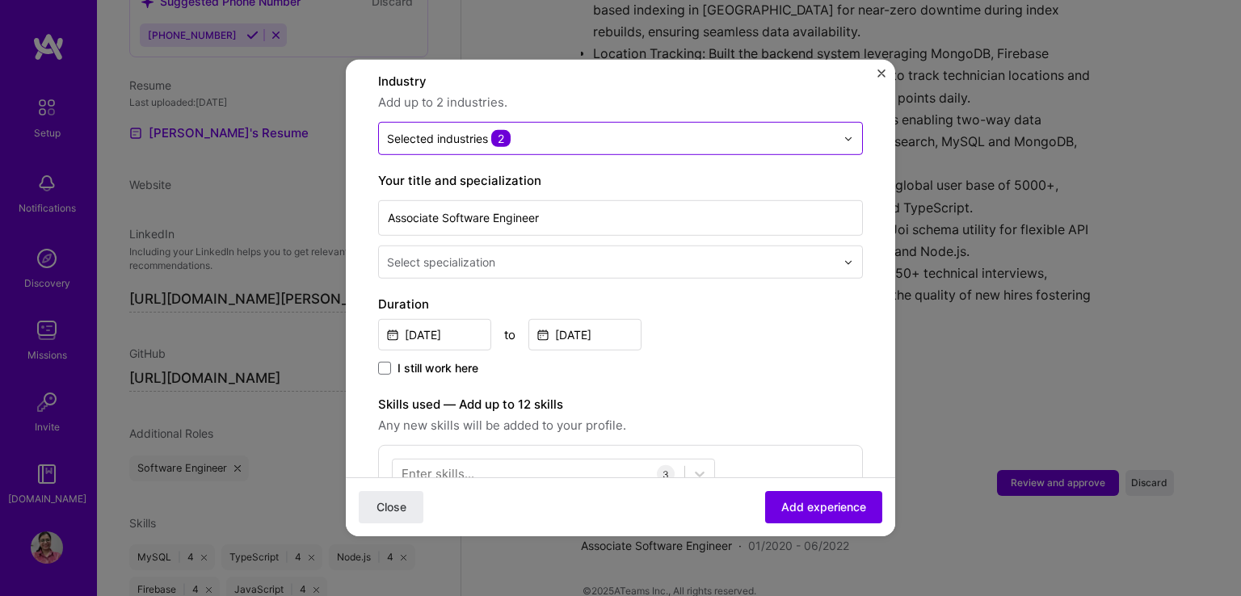
scroll to position [200, 0]
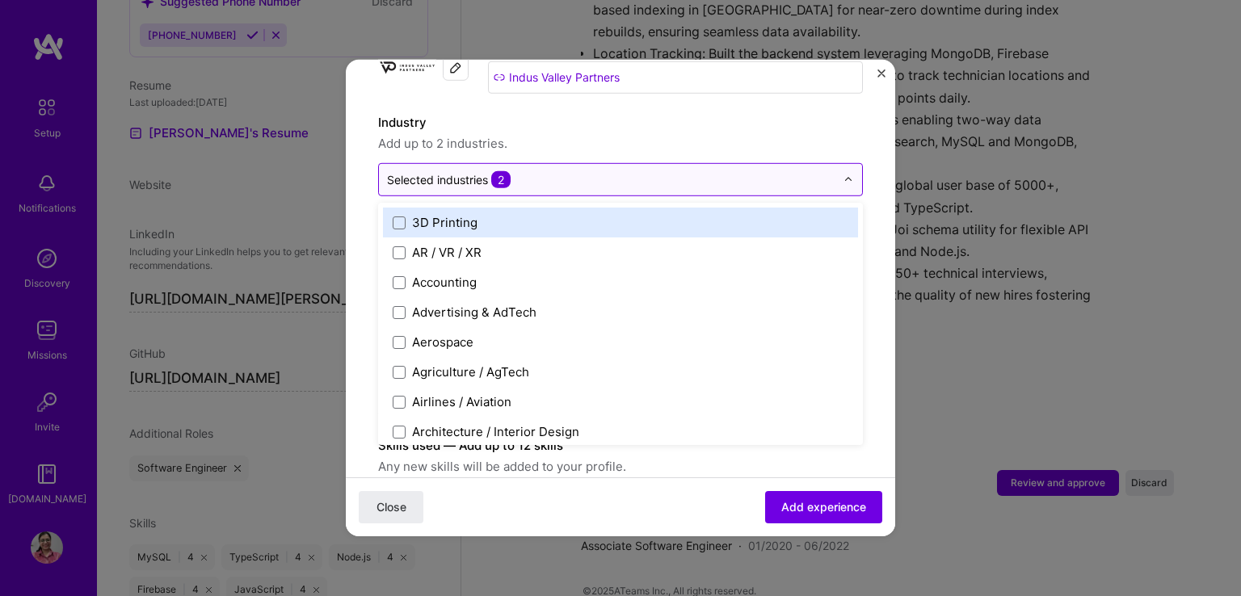
click at [766, 171] on input "text" at bounding box center [611, 179] width 448 height 17
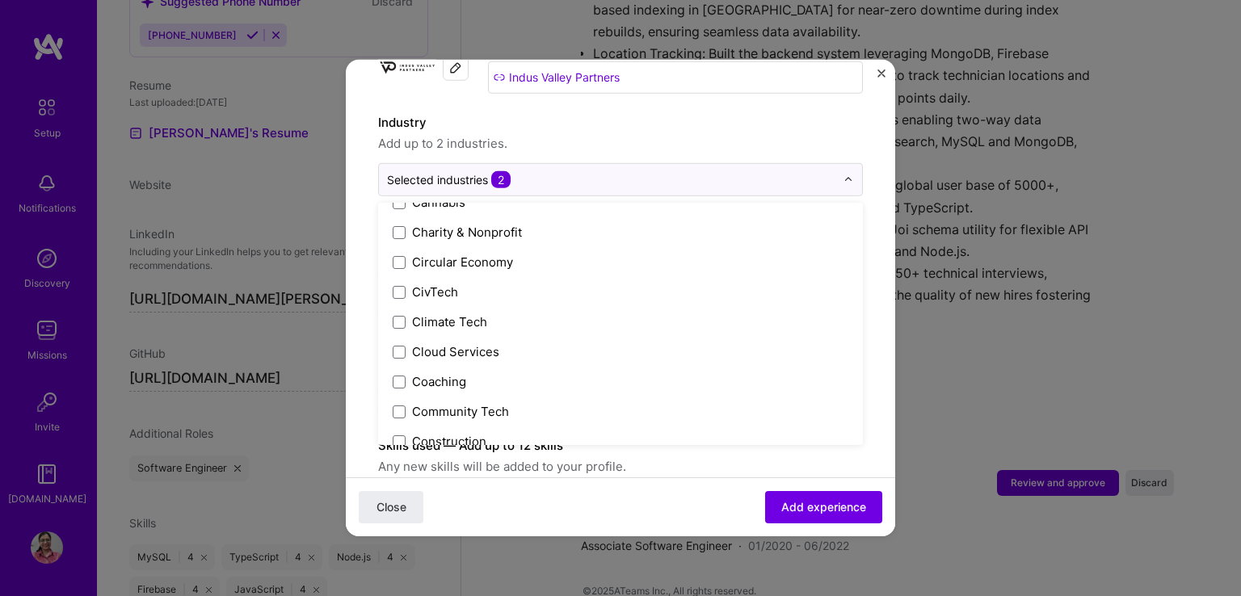
scroll to position [879, 0]
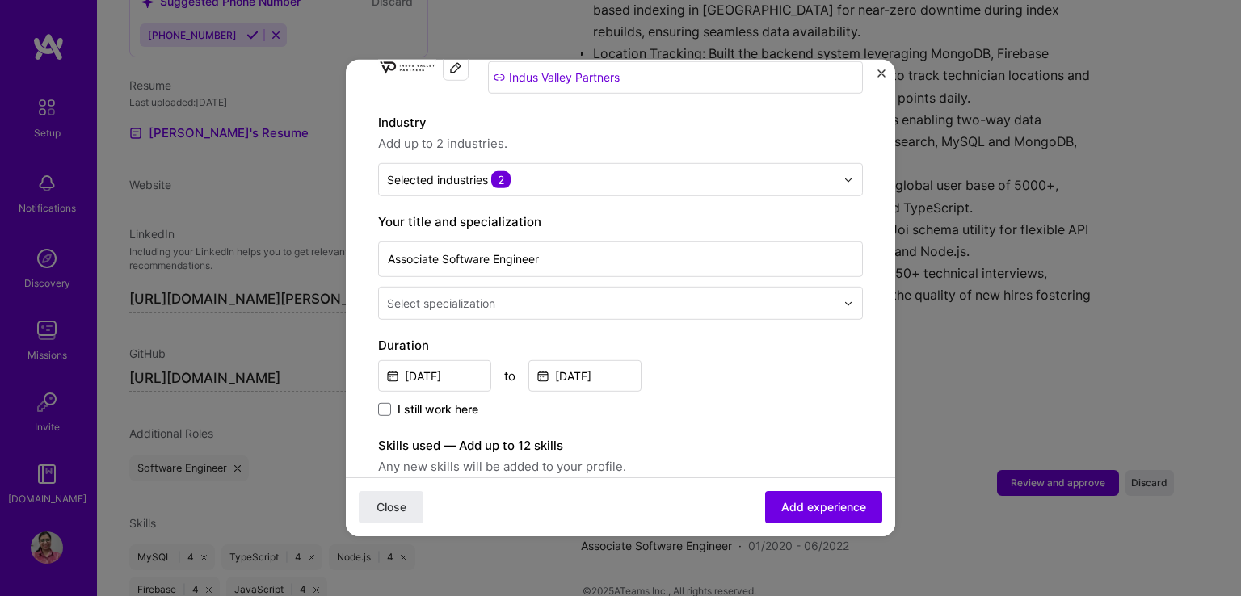
drag, startPoint x: 503, startPoint y: 295, endPoint x: 365, endPoint y: 263, distance: 141.9
click at [365, 263] on form "Adding suggested job This job is suggested based on your LinkedIn, resume or A.…" at bounding box center [620, 578] width 549 height 1370
click at [524, 295] on input "text" at bounding box center [613, 303] width 452 height 17
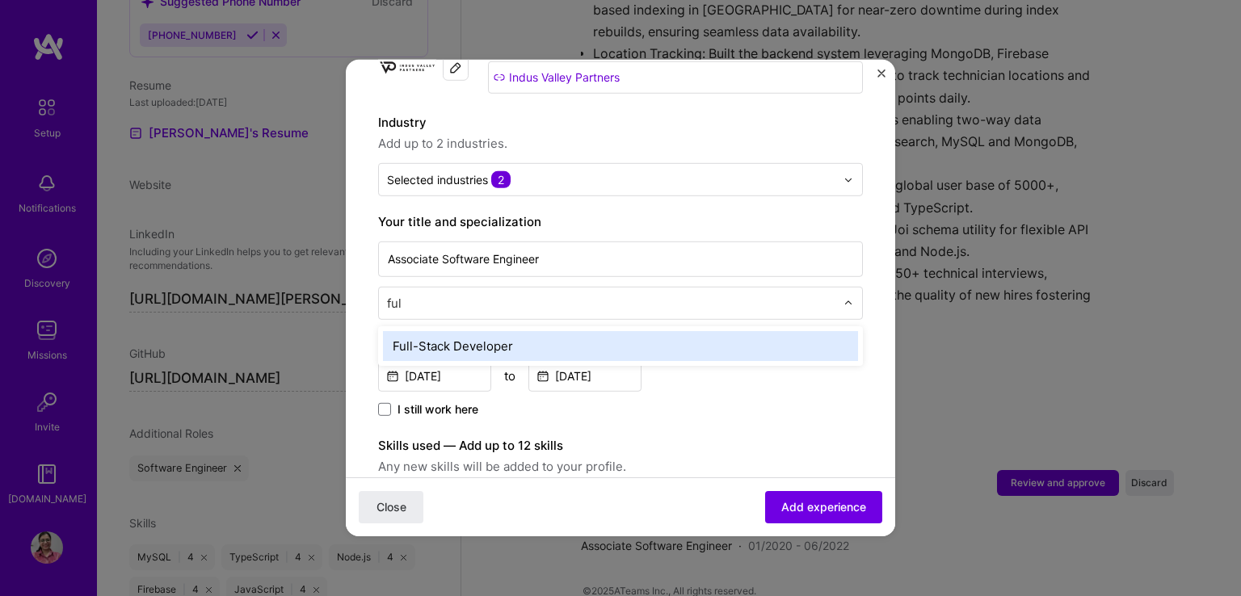
type input "full"
click at [470, 331] on div "Full-Stack Developer" at bounding box center [620, 346] width 475 height 30
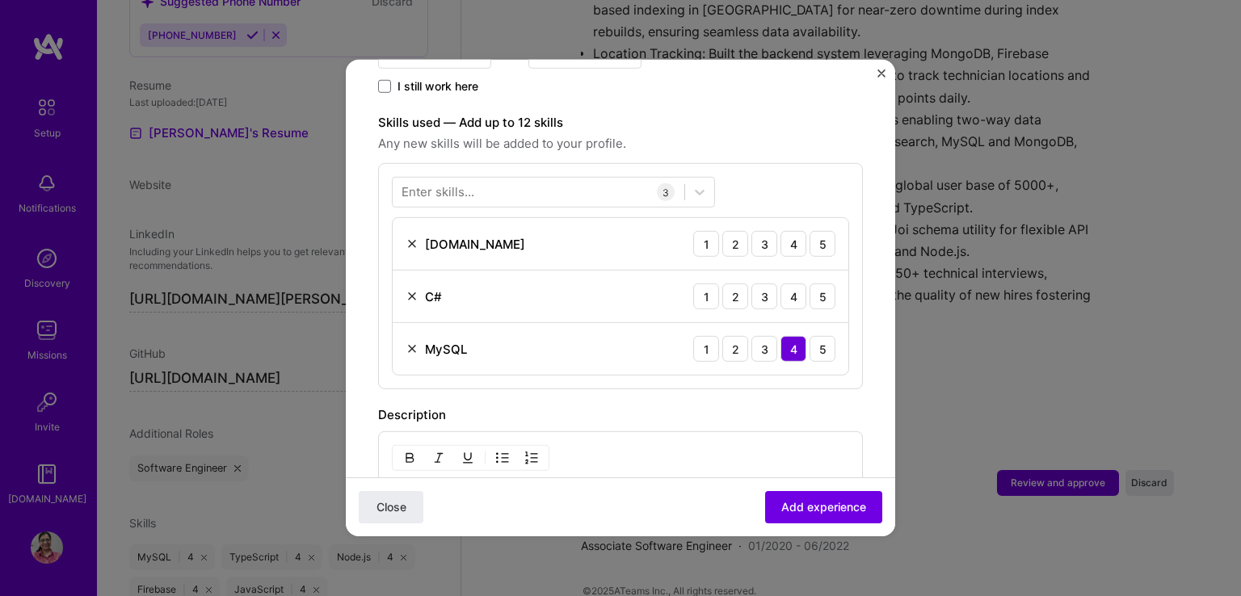
scroll to position [517, 0]
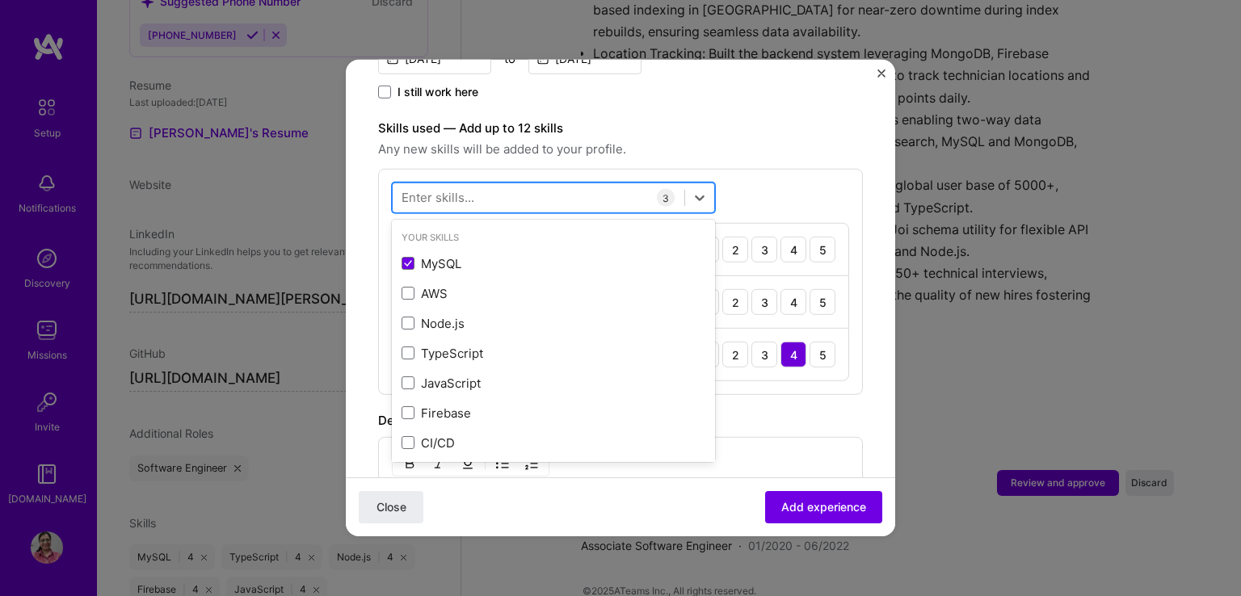
click at [475, 184] on div at bounding box center [539, 197] width 292 height 27
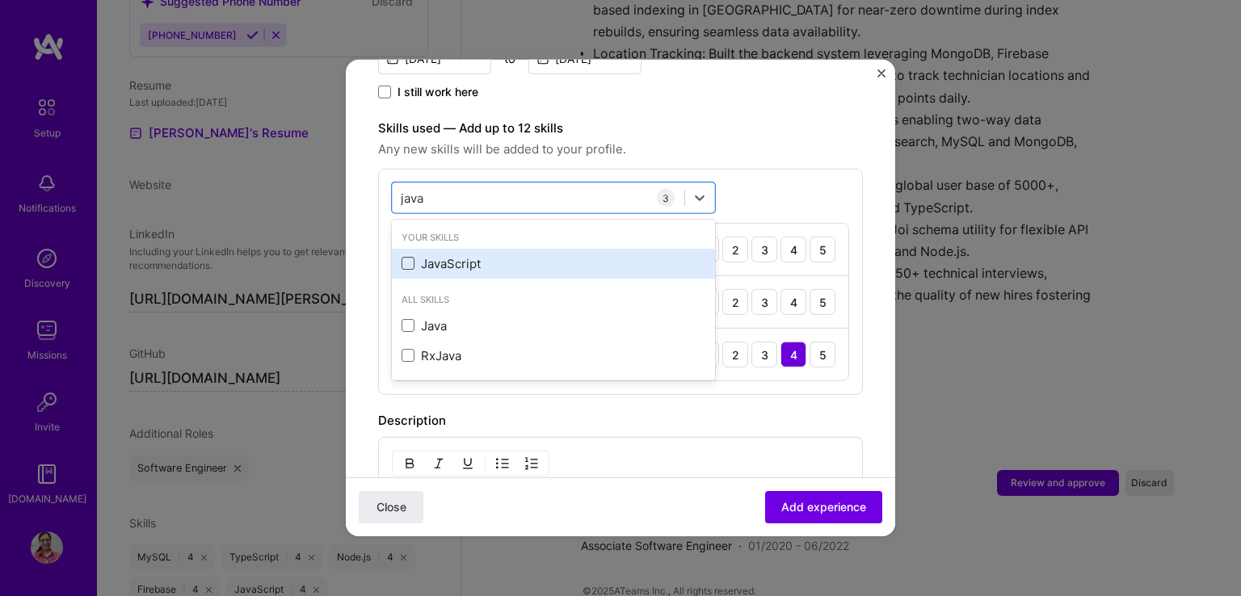
click at [411, 257] on span at bounding box center [408, 263] width 13 height 13
click at [0, 0] on input "checkbox" at bounding box center [0, 0] width 0 height 0
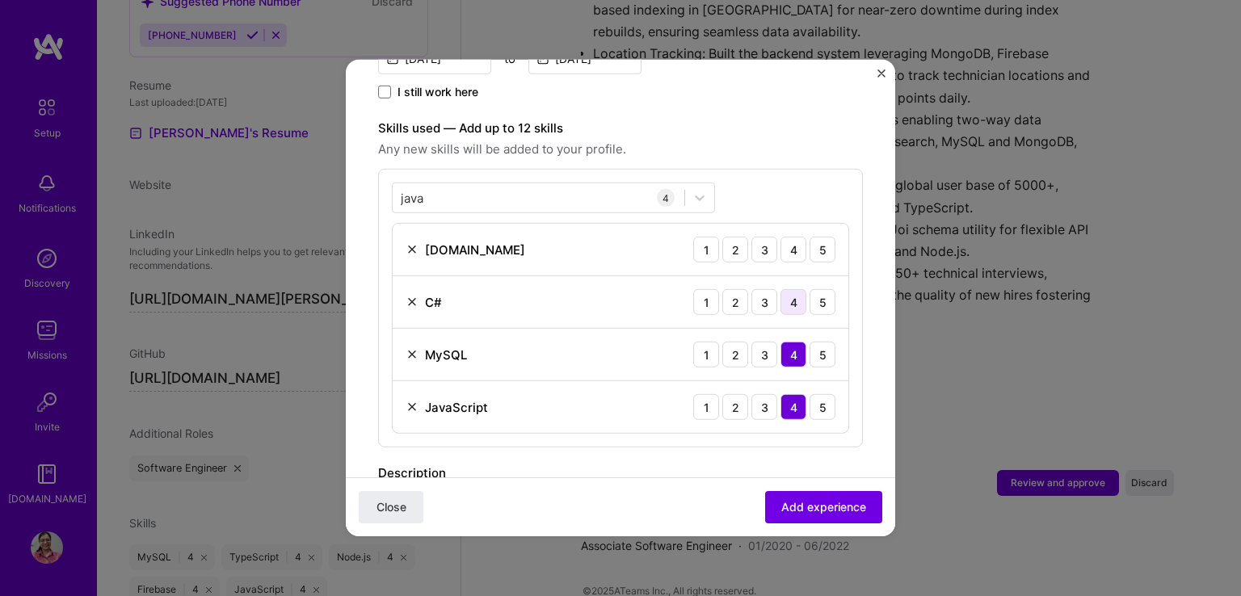
click at [782, 289] on div "4" at bounding box center [793, 302] width 26 height 26
click at [751, 289] on div "3" at bounding box center [764, 302] width 26 height 26
click at [722, 237] on div "2" at bounding box center [735, 250] width 26 height 26
click at [727, 289] on div "2" at bounding box center [735, 302] width 26 height 26
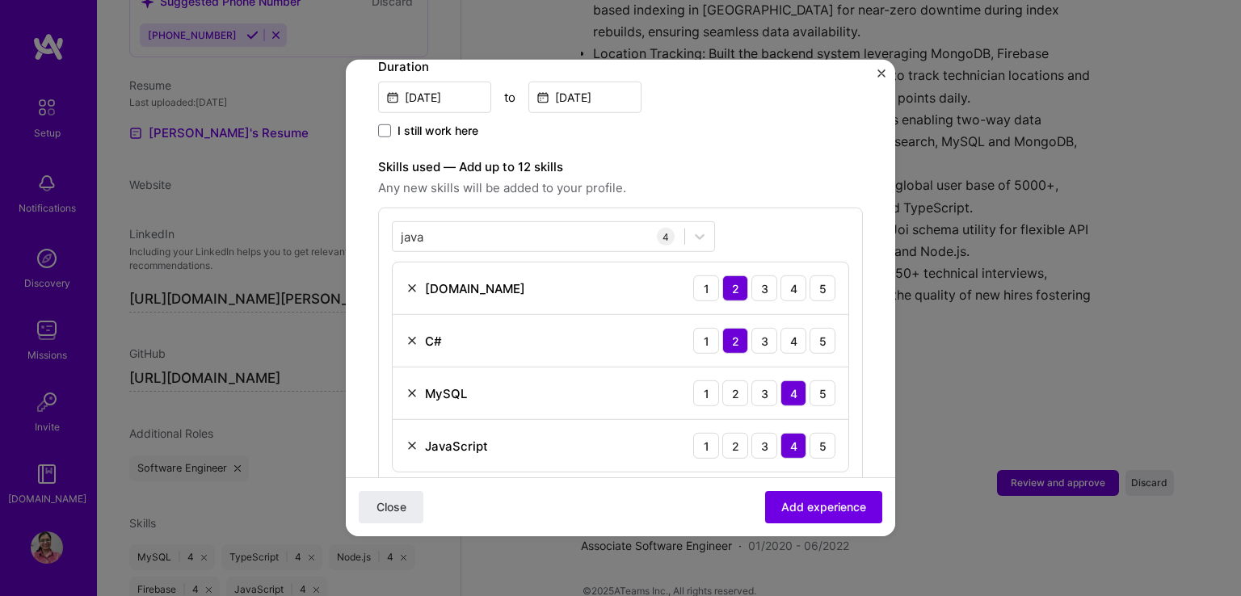
scroll to position [475, 0]
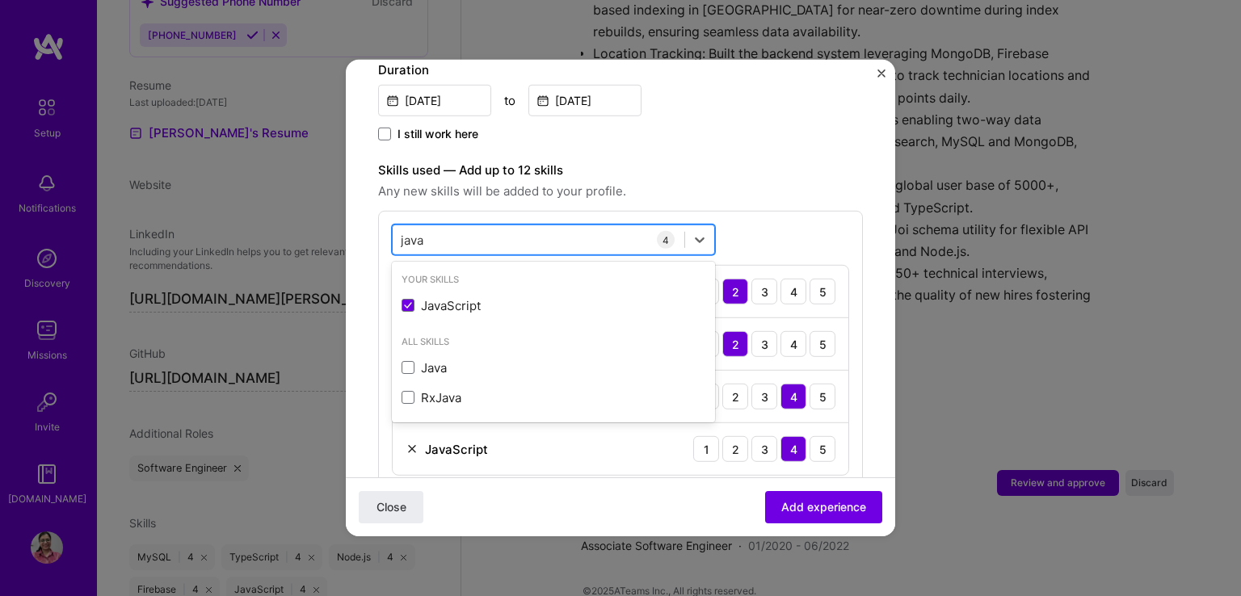
click at [482, 226] on div "java java" at bounding box center [539, 239] width 292 height 27
type input "j"
type input "v"
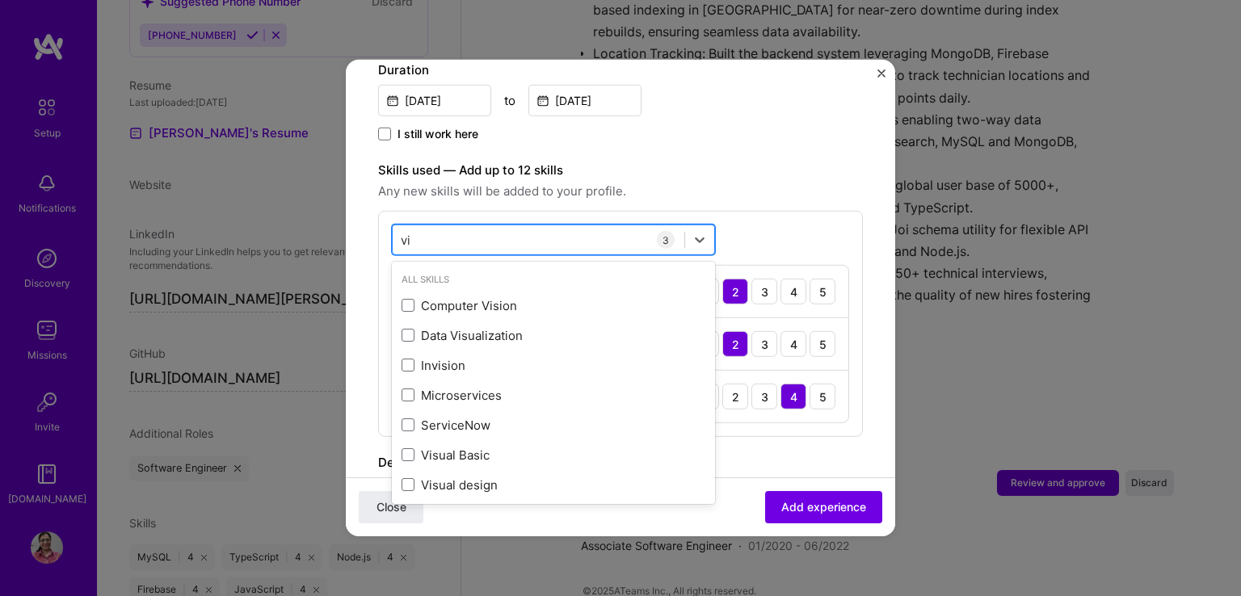
type input "v"
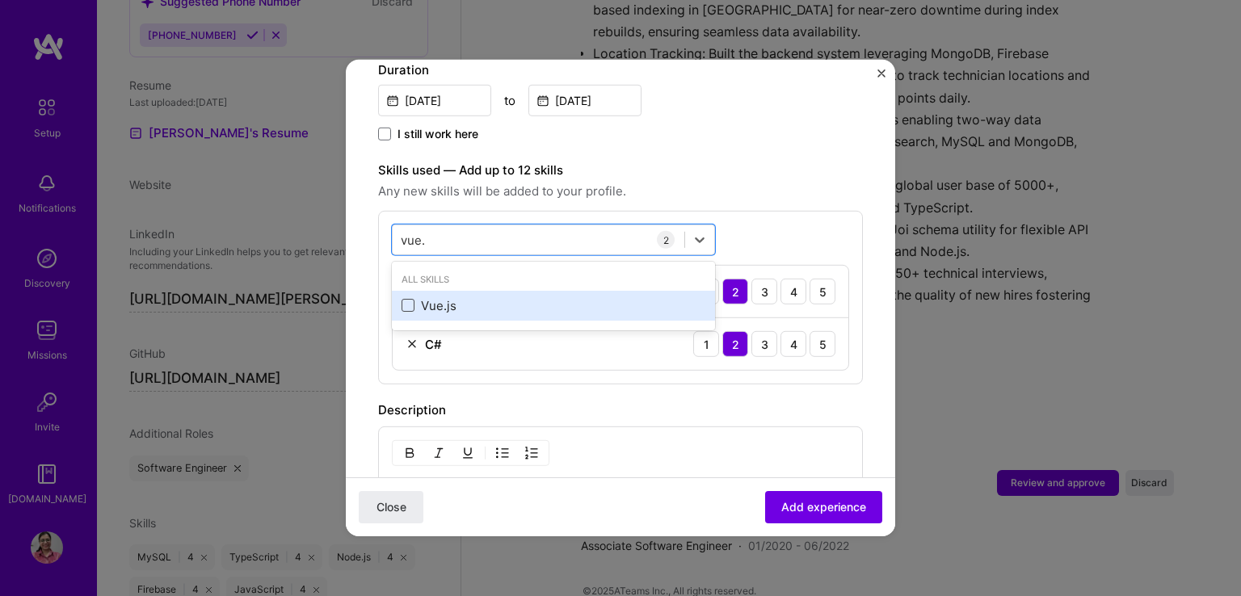
click at [410, 299] on span at bounding box center [408, 305] width 13 height 13
click at [0, 0] on input "checkbox" at bounding box center [0, 0] width 0 height 0
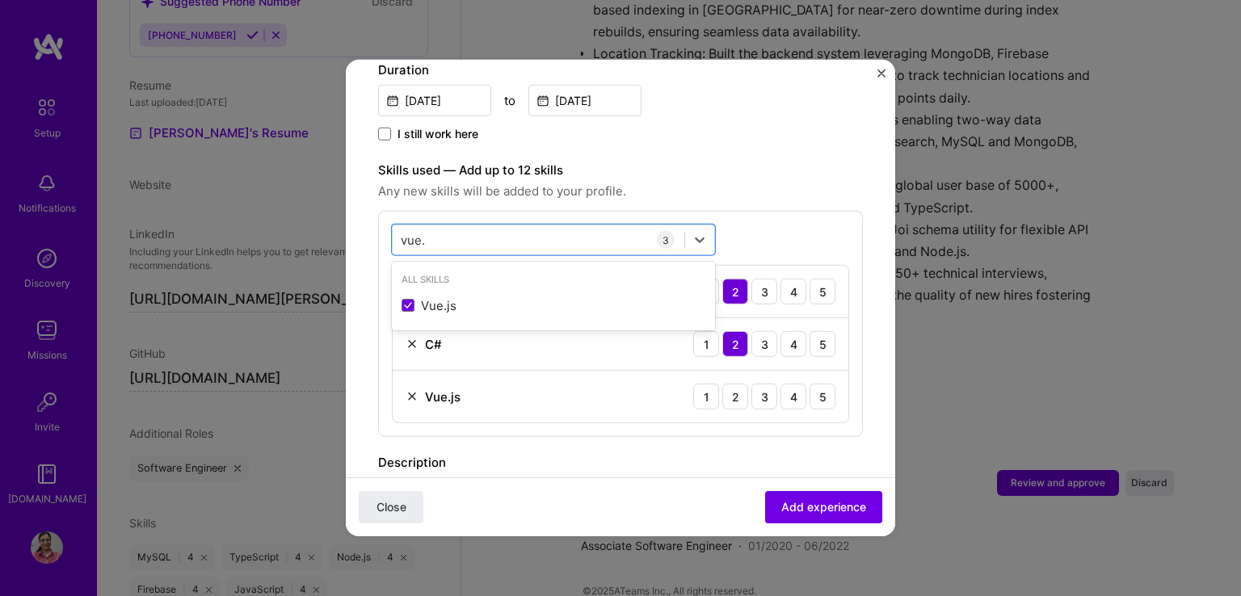
type input "vue."
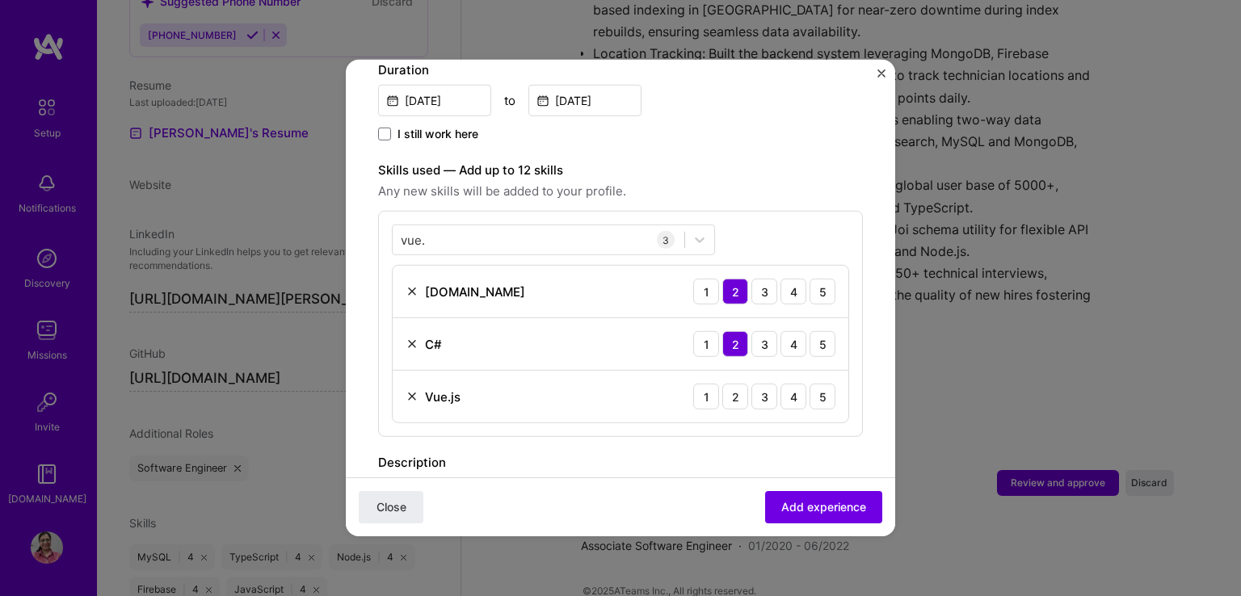
click at [805, 139] on div "Adding suggested job This job is suggested based on your LinkedIn, resume or A.…" at bounding box center [620, 256] width 485 height 1279
click at [727, 384] on div "2" at bounding box center [735, 397] width 26 height 26
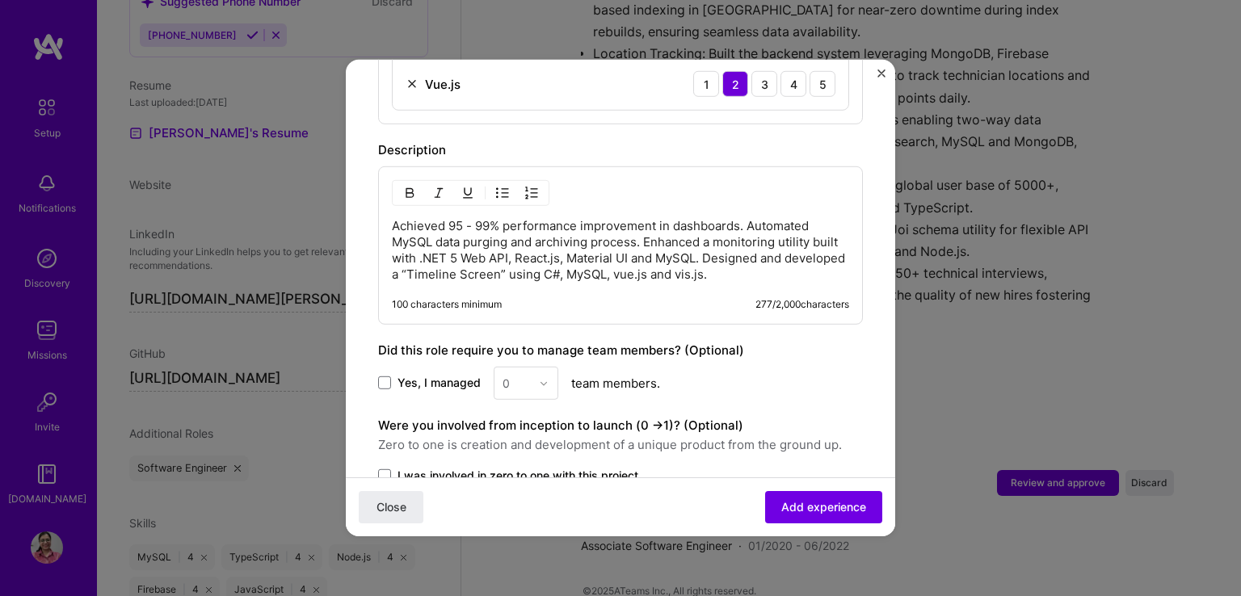
scroll to position [788, 0]
click at [612, 239] on p "Achieved 95 - 99% performance improvement in dashboards. Automated MySQL data p…" at bounding box center [620, 249] width 457 height 65
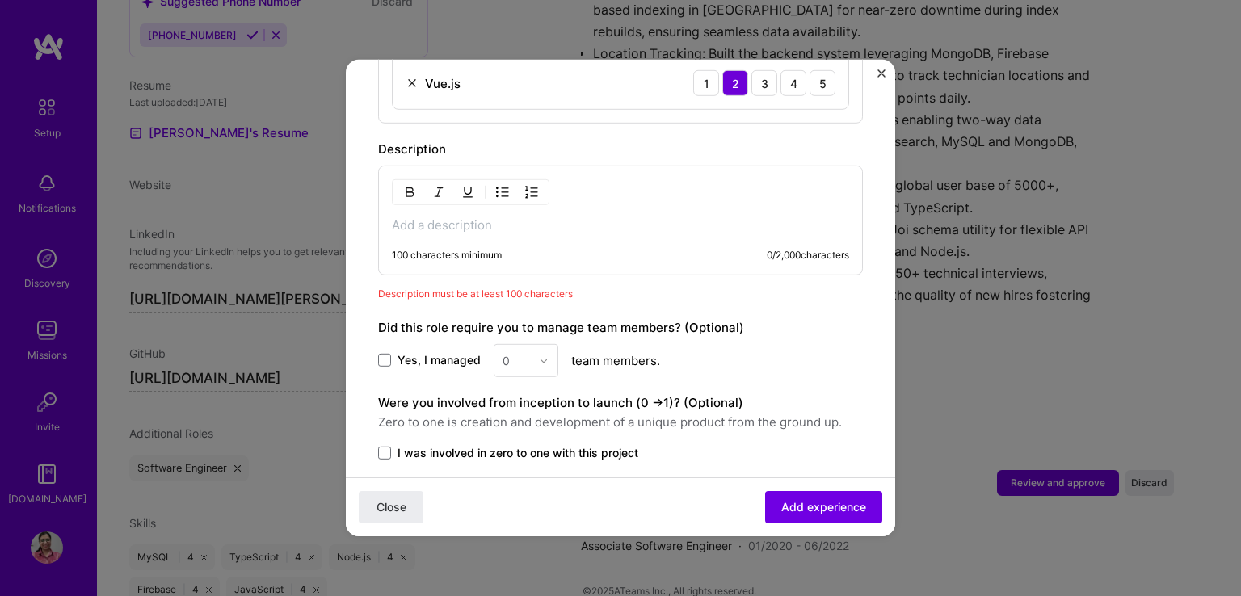
click at [494, 217] on div "100 characters minimum 0 / 2,000 characters" at bounding box center [620, 221] width 485 height 110
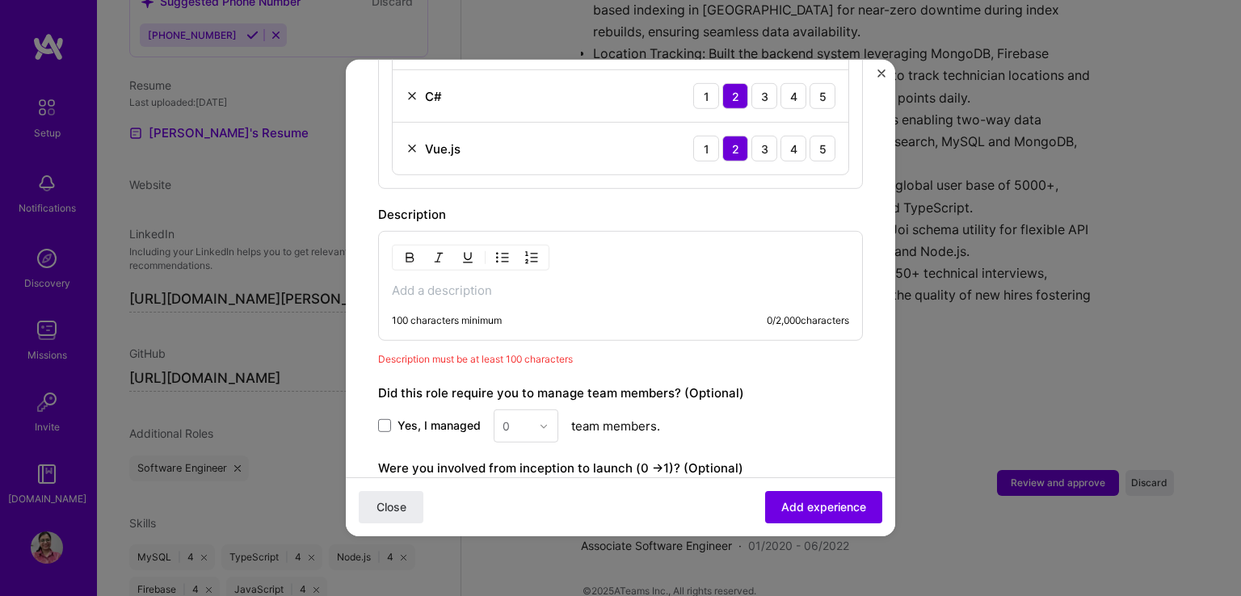
click at [427, 259] on div "100 characters minimum 0 / 2,000 characters" at bounding box center [620, 286] width 485 height 110
click at [407, 280] on div "100 characters minimum 0 / 2,000 characters" at bounding box center [620, 286] width 485 height 110
click at [494, 248] on button "button" at bounding box center [502, 257] width 24 height 19
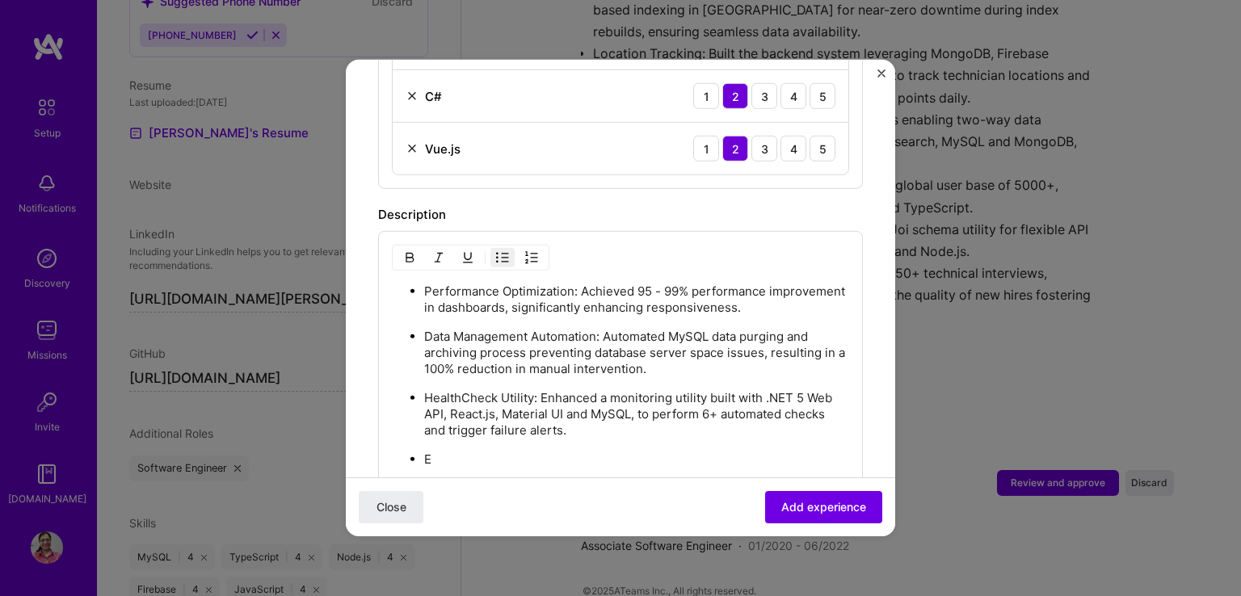
click at [806, 345] on p "Data Management Automation: Automated MySQL data purging and archiving process …" at bounding box center [636, 353] width 425 height 48
click at [423, 465] on ul "Performance Optimization: Achieved 95 - 99% performance improvement in dashboar…" at bounding box center [620, 406] width 457 height 246
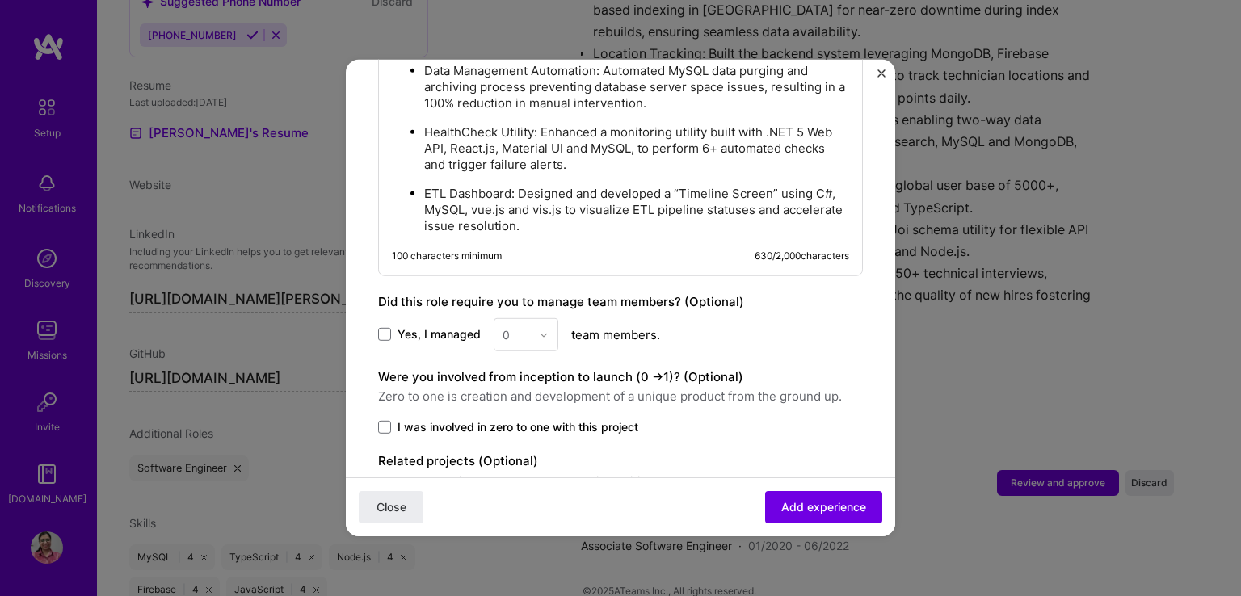
scroll to position [990, 0]
click at [386, 326] on span at bounding box center [384, 332] width 13 height 13
click at [0, 0] on input "Yes, I managed" at bounding box center [0, 0] width 0 height 0
click at [519, 325] on input "text" at bounding box center [517, 333] width 28 height 17
click at [384, 326] on span at bounding box center [384, 332] width 13 height 13
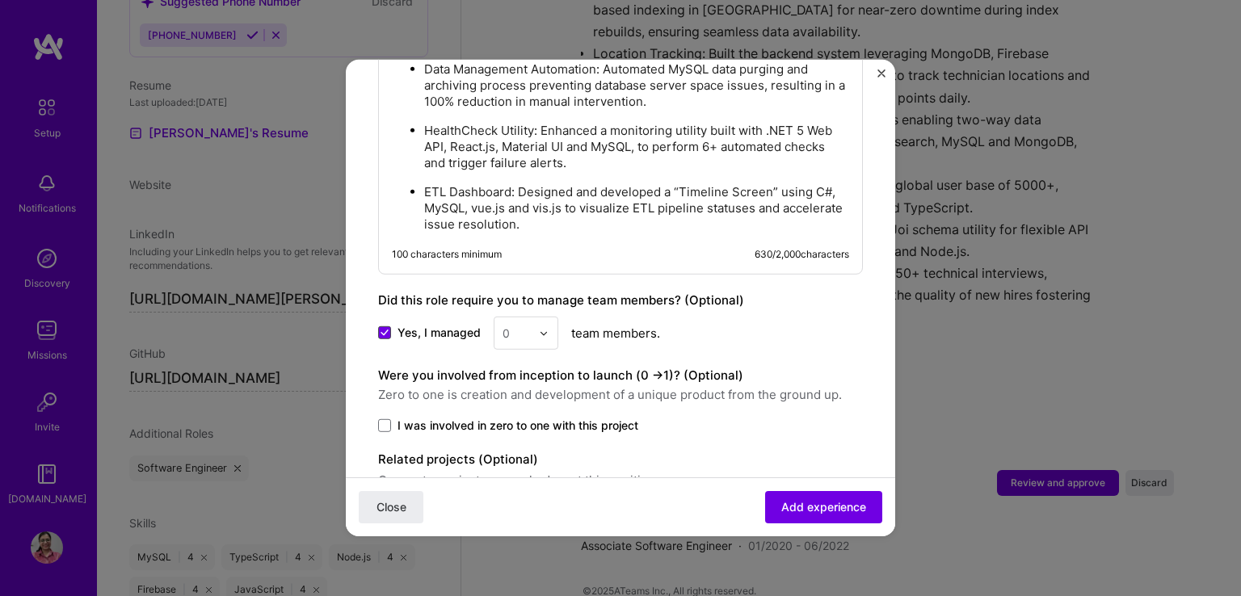
click at [0, 0] on input "Yes, I managed" at bounding box center [0, 0] width 0 height 0
click at [392, 418] on label "I was involved in zero to one with this project" at bounding box center [620, 426] width 485 height 16
click at [0, 0] on input "I was involved in zero to one with this project" at bounding box center [0, 0] width 0 height 0
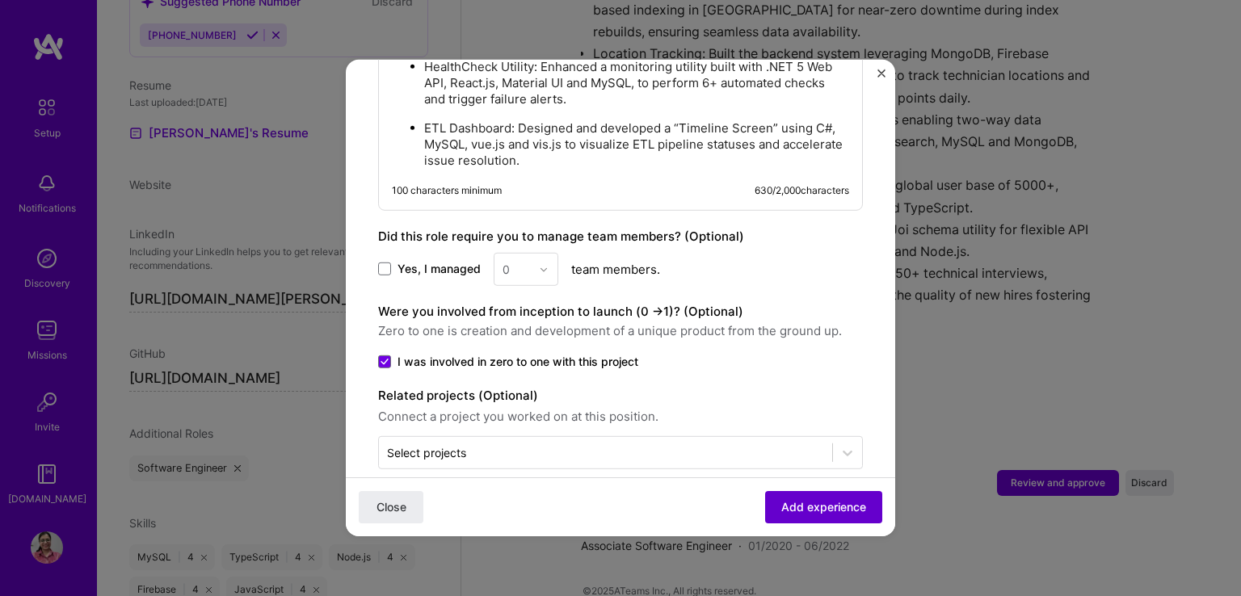
click at [787, 502] on span "Add experience" at bounding box center [823, 507] width 85 height 16
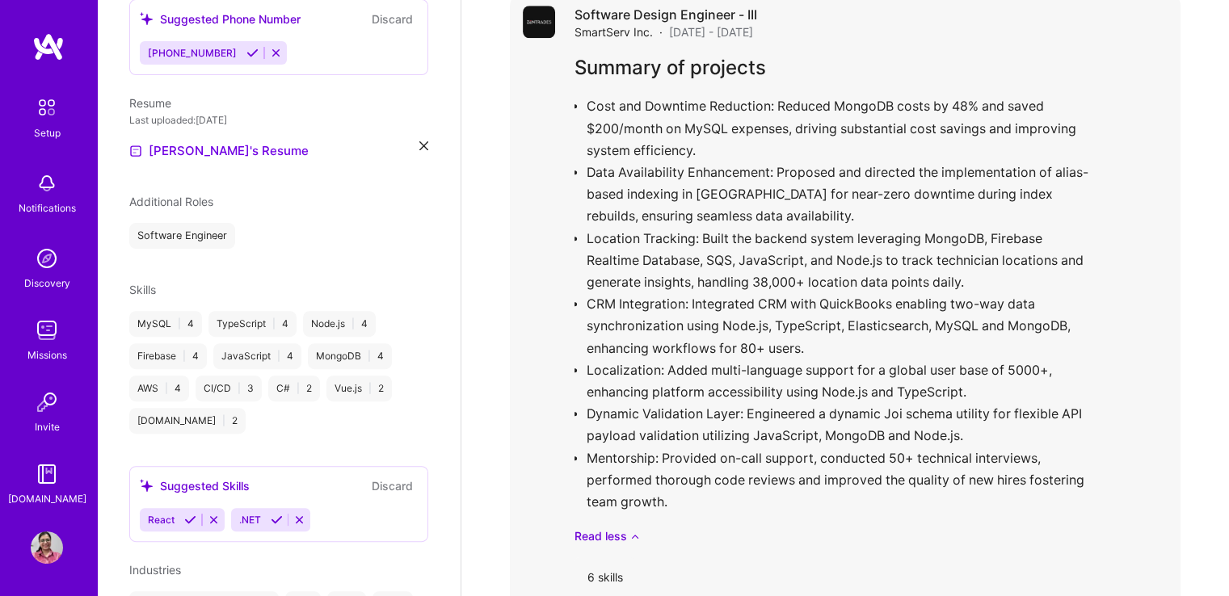
scroll to position [1747, 0]
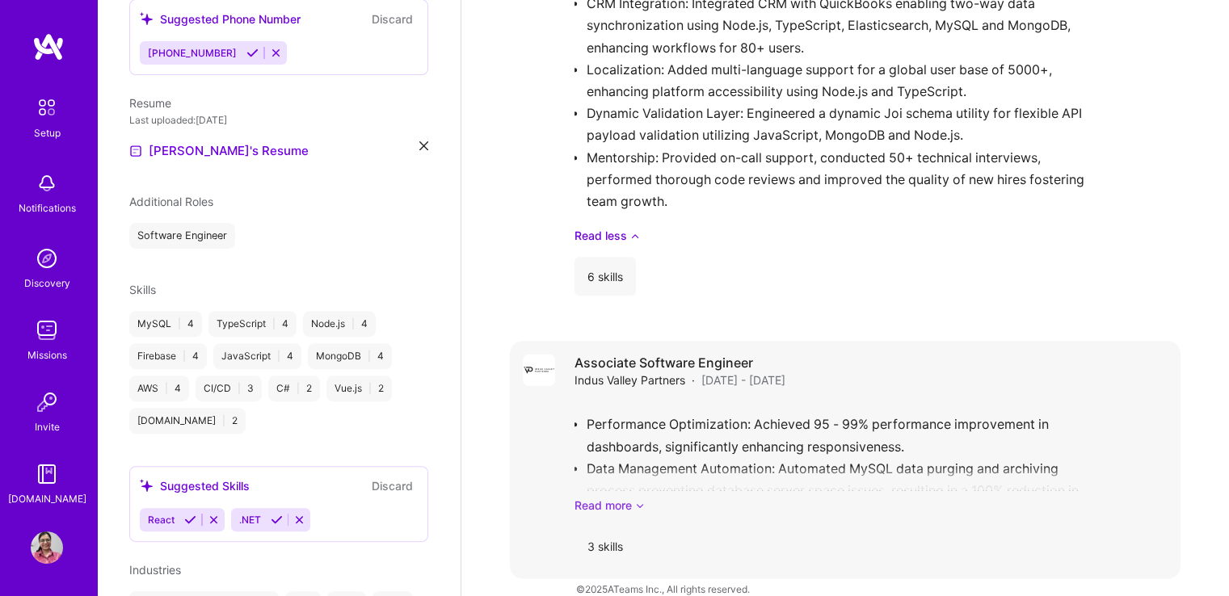
click at [594, 497] on link "Read more" at bounding box center [870, 505] width 593 height 17
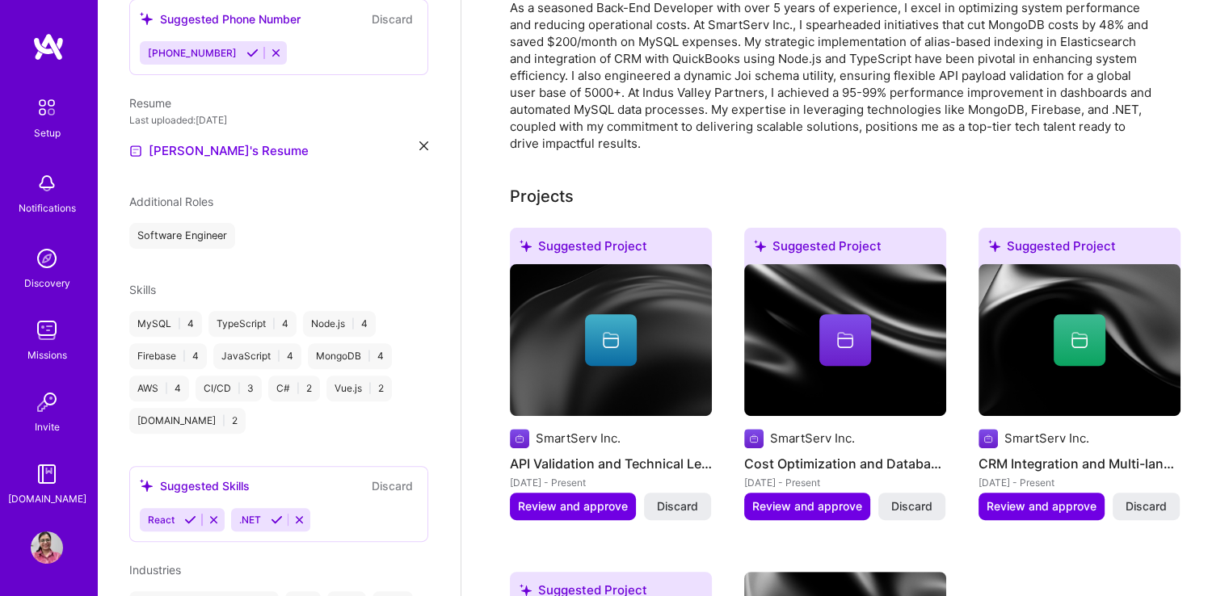
scroll to position [0, 0]
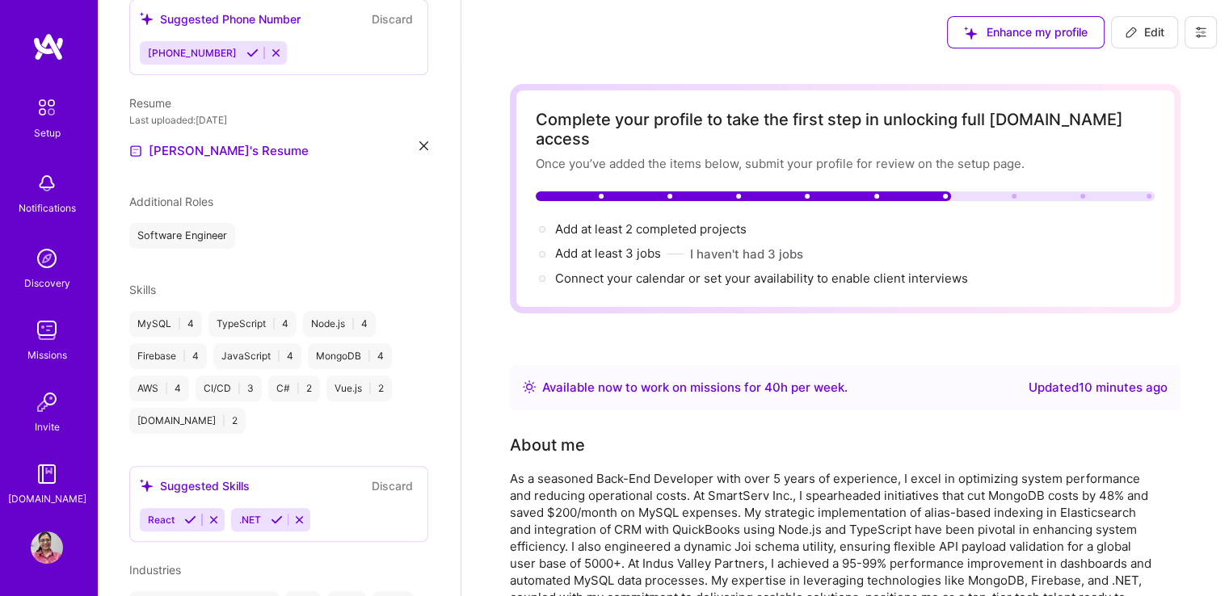
click at [1153, 27] on span "Edit" at bounding box center [1145, 32] width 40 height 16
select select "US"
select select "Right Now"
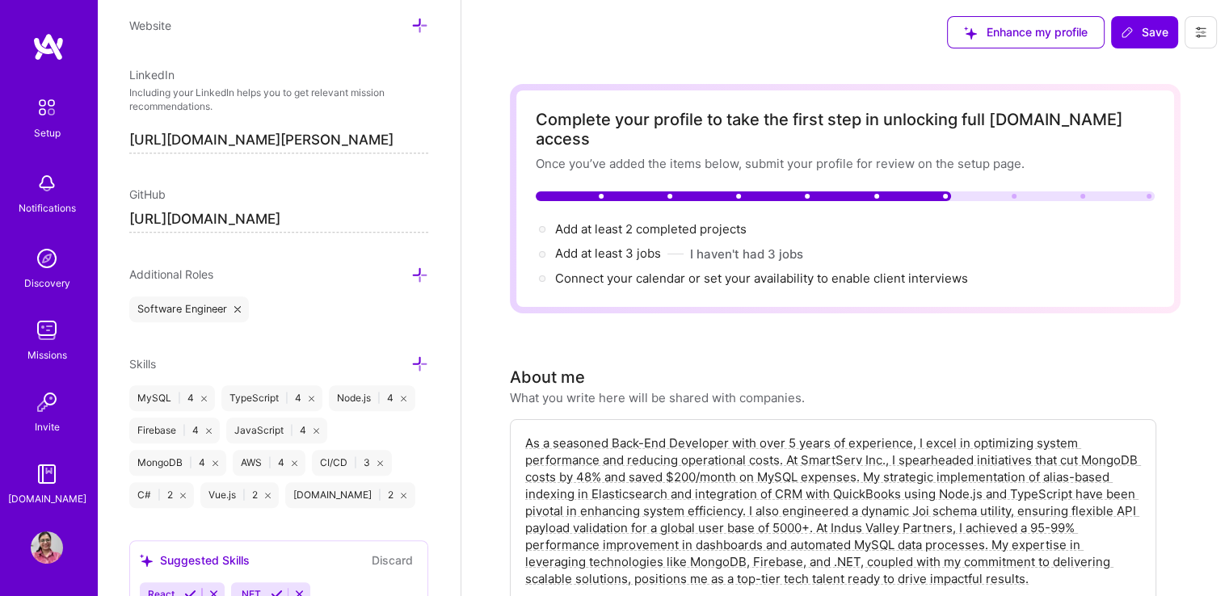
scroll to position [931, 0]
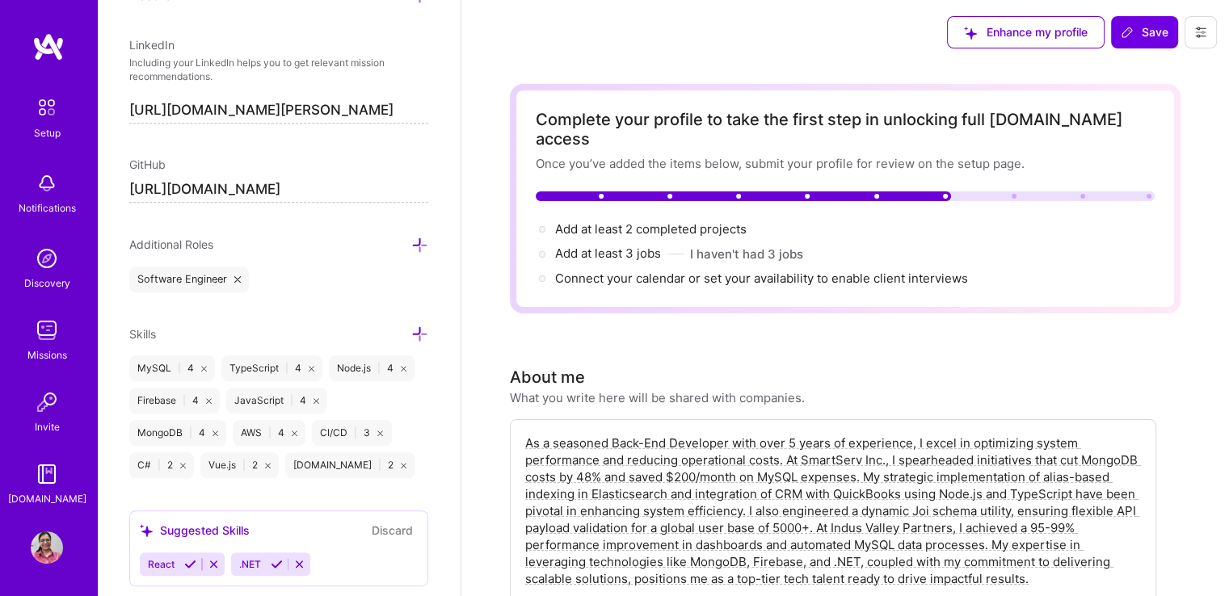
click at [411, 330] on icon at bounding box center [419, 334] width 17 height 17
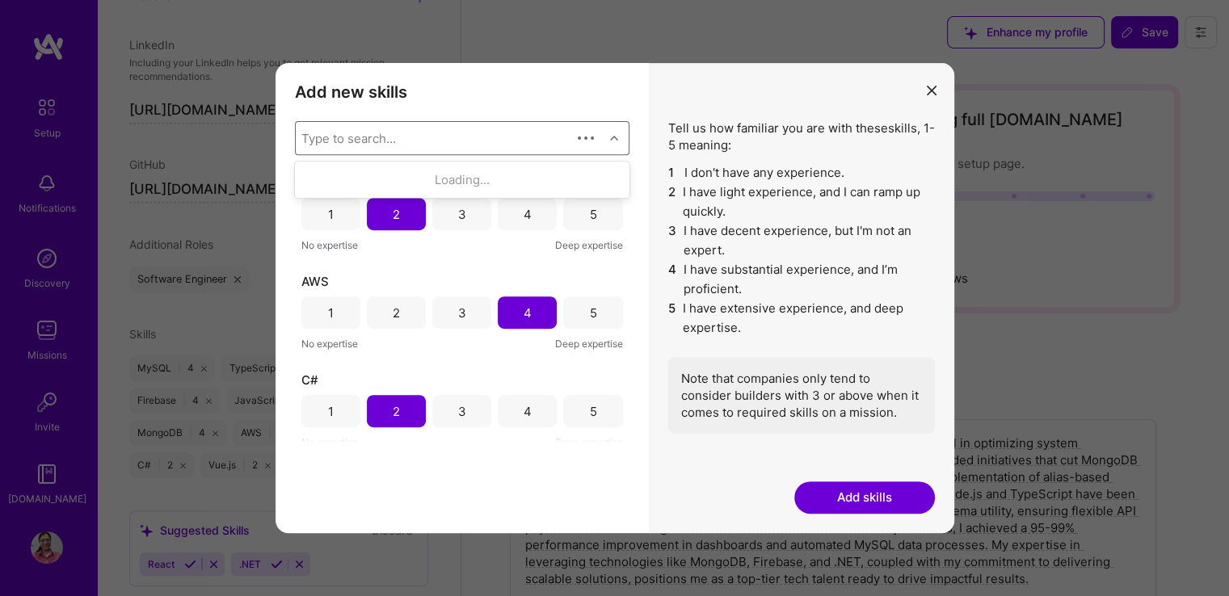
click at [423, 133] on div "Type to search..." at bounding box center [433, 138] width 275 height 32
type input "Redis"
click at [309, 173] on div "modal" at bounding box center [312, 180] width 15 height 15
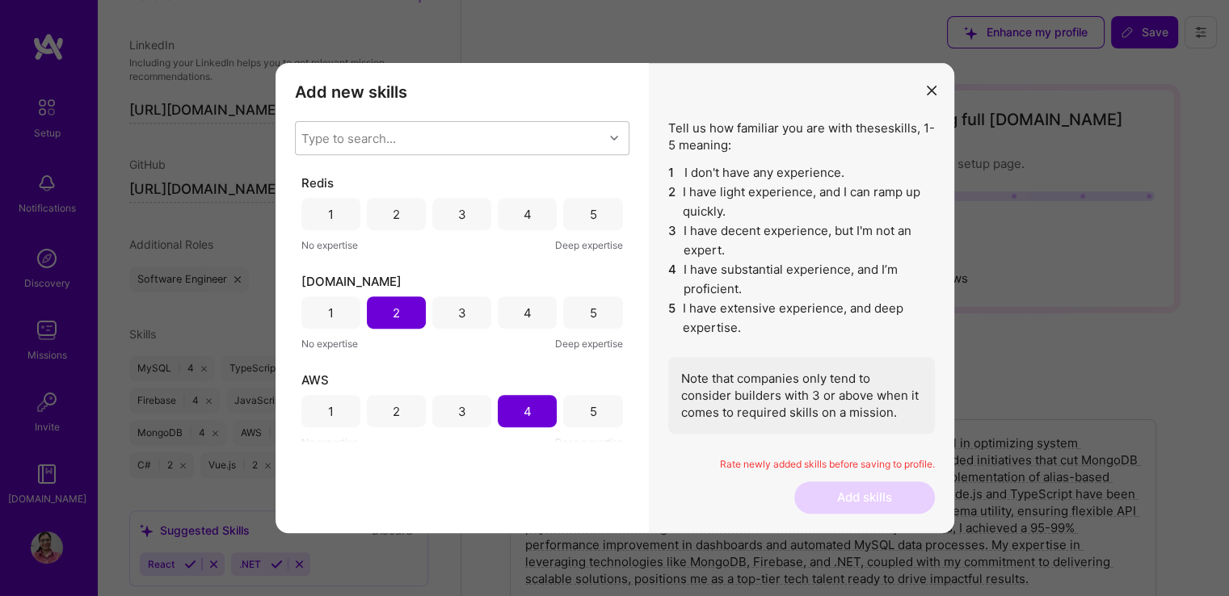
click at [516, 208] on div "4" at bounding box center [527, 214] width 59 height 32
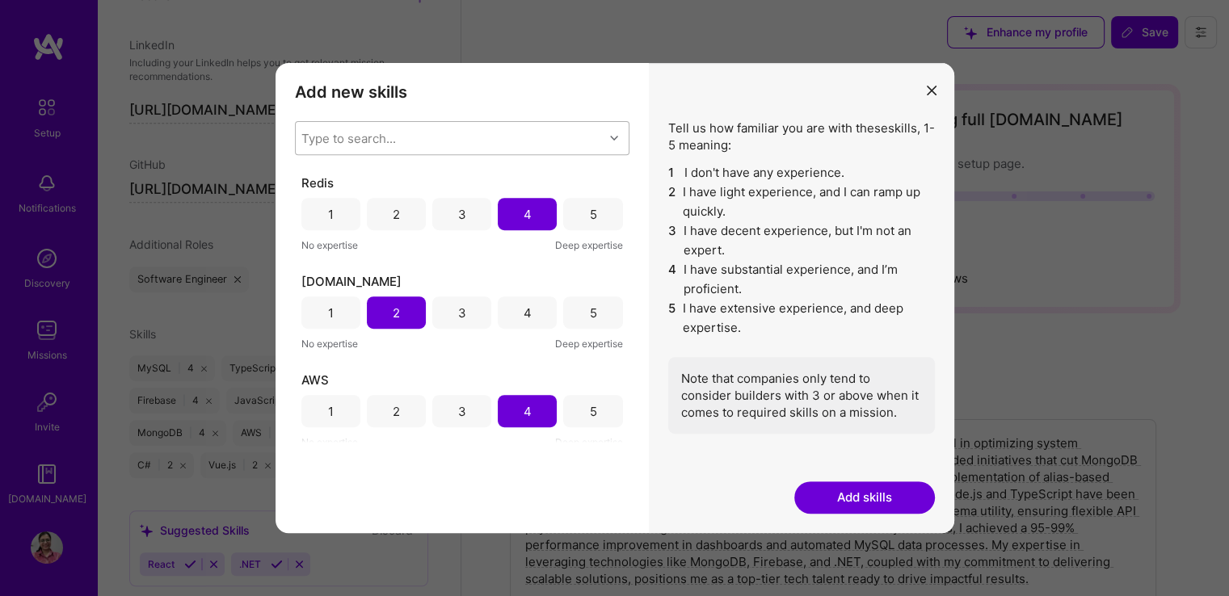
click at [423, 137] on div "Type to search..." at bounding box center [450, 138] width 308 height 32
type input "elastic"
click at [310, 178] on input "modal" at bounding box center [313, 180] width 11 height 11
checkbox input "false"
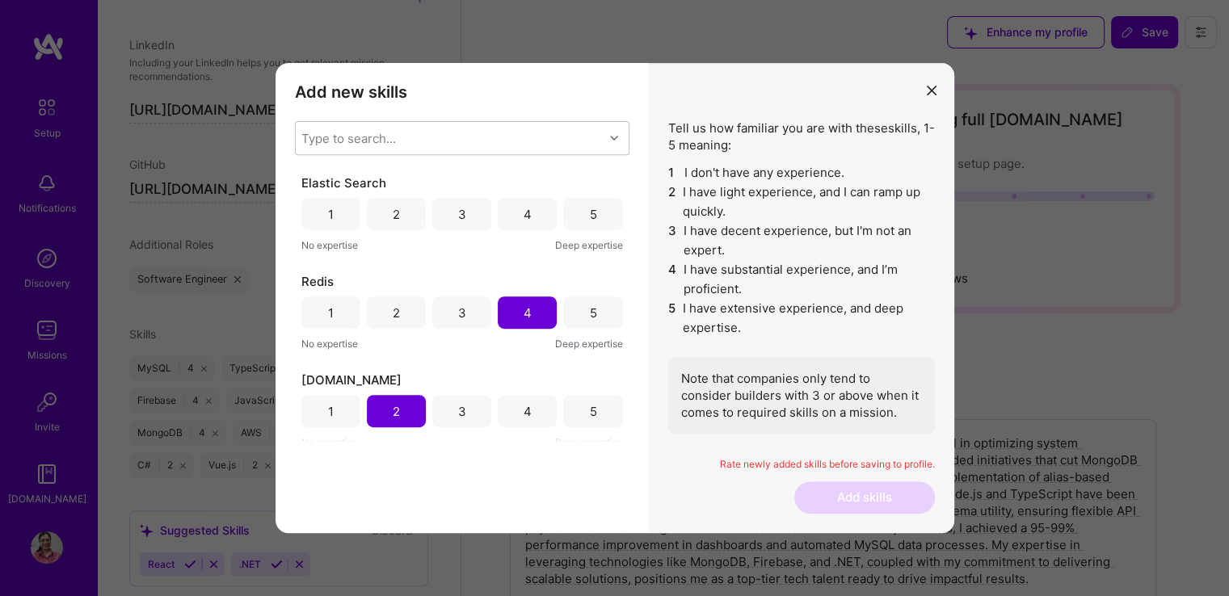
click at [443, 477] on div "Add new skills Tell us how familiar you are with given skills, using between 1 …" at bounding box center [461, 298] width 373 height 470
click at [524, 206] on div "4" at bounding box center [528, 214] width 8 height 17
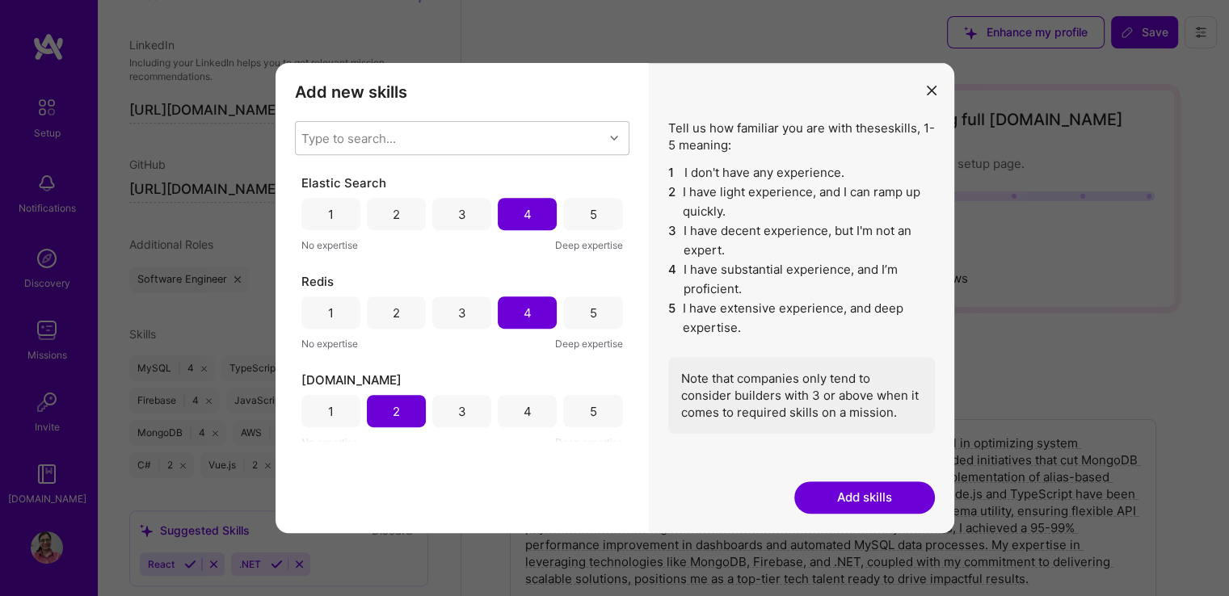
click at [856, 502] on button "Add skills" at bounding box center [864, 498] width 141 height 32
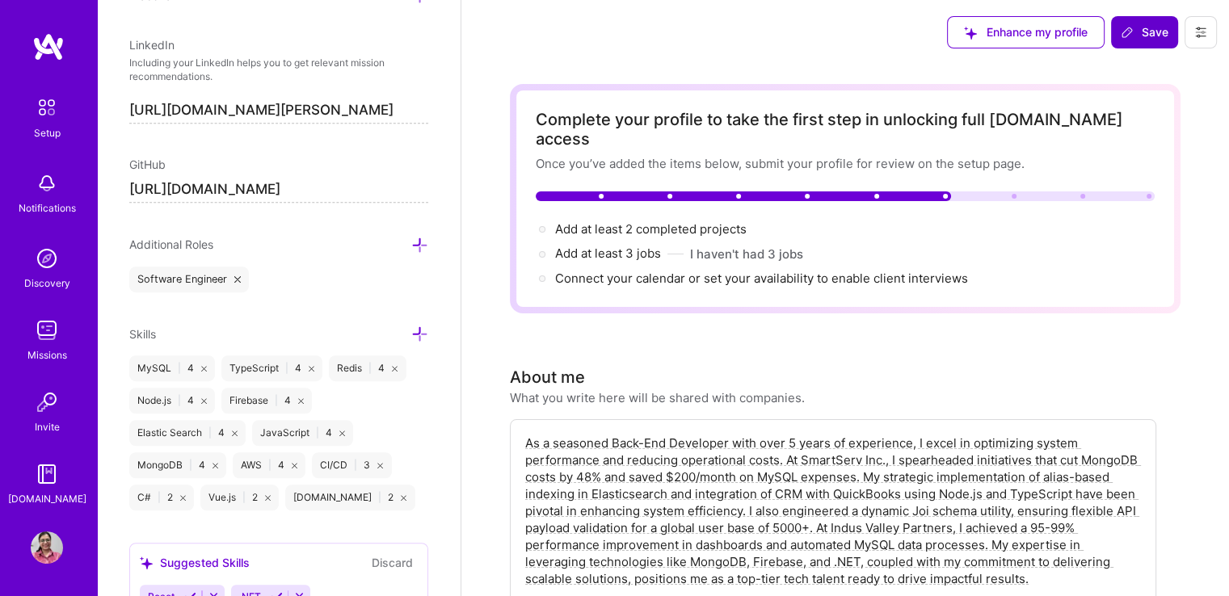
click at [1146, 27] on span "Save" at bounding box center [1145, 32] width 48 height 16
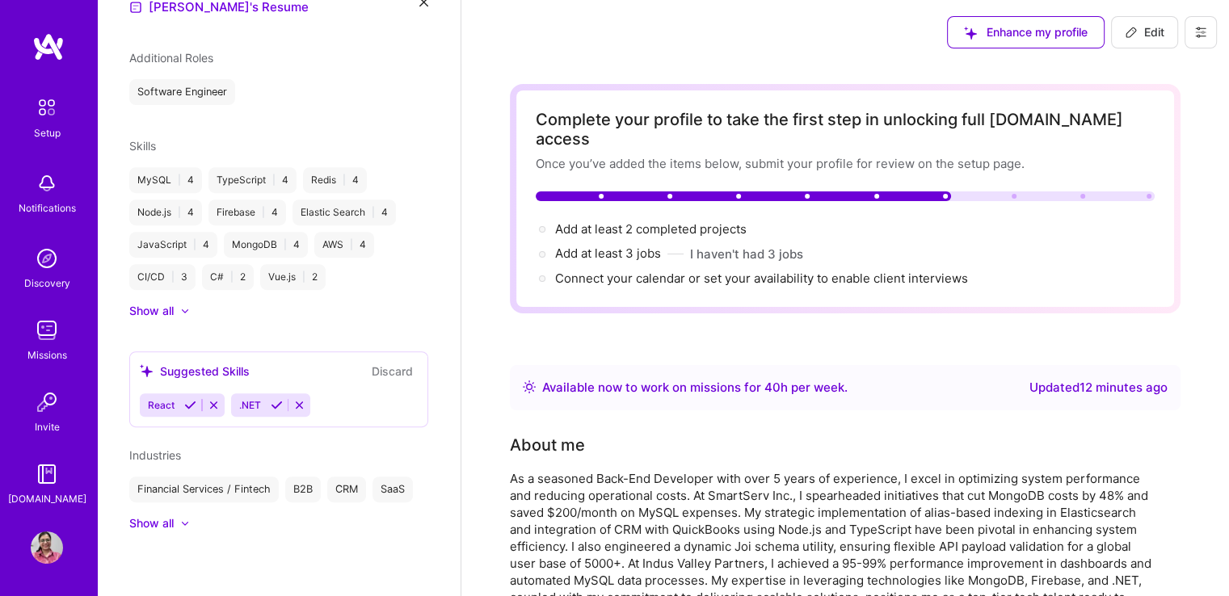
scroll to position [405, 0]
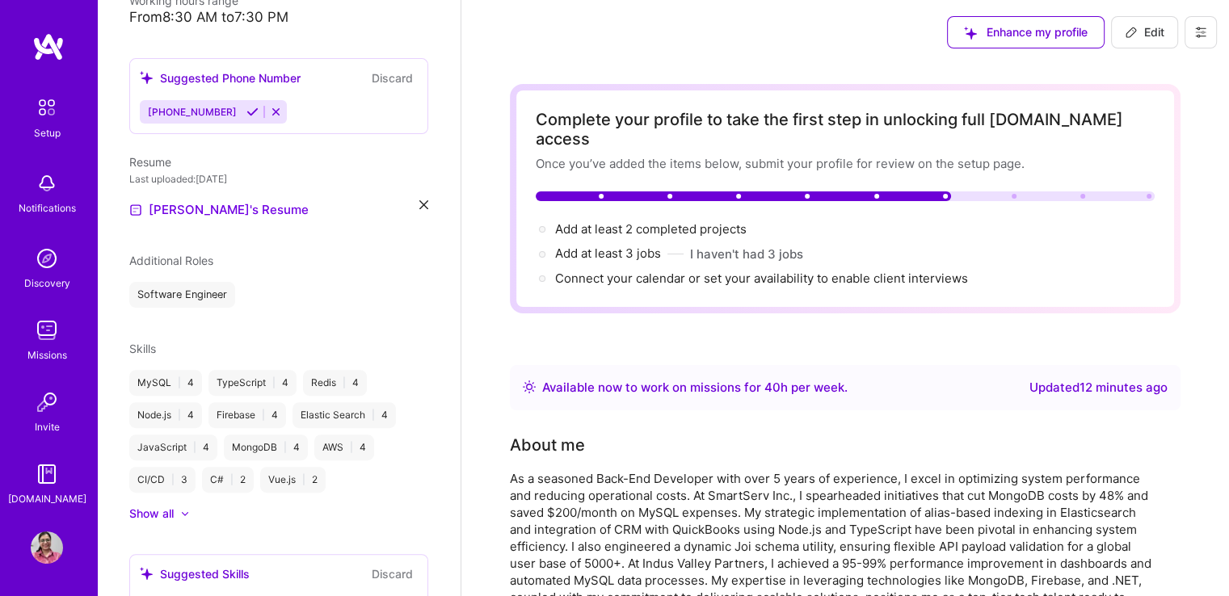
click at [167, 506] on div "Show all" at bounding box center [151, 514] width 44 height 16
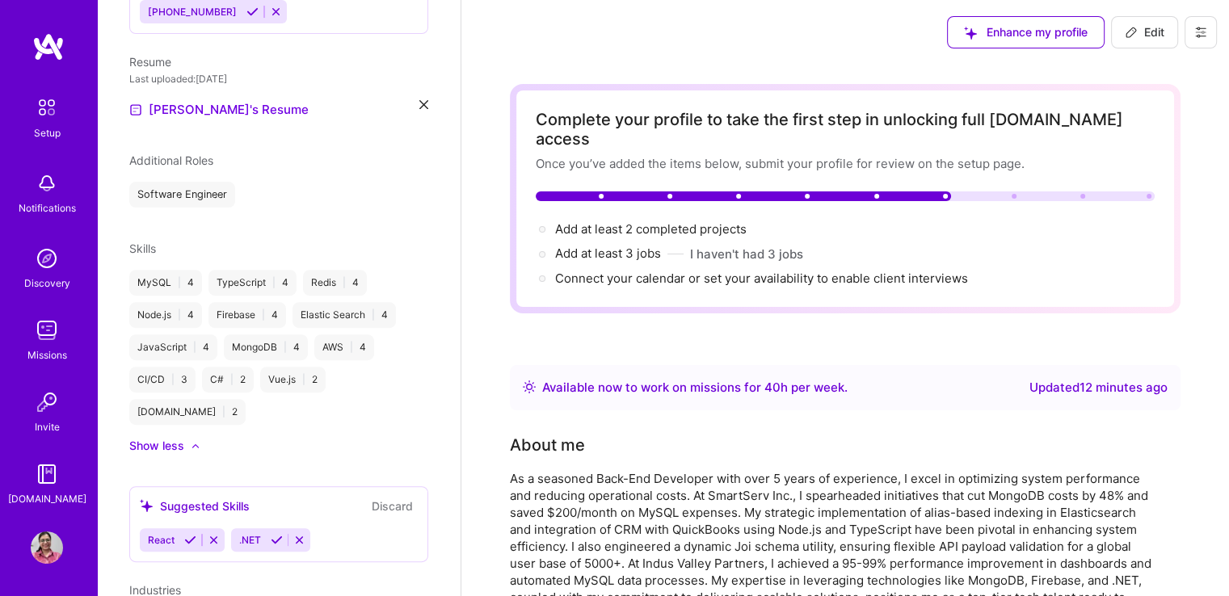
scroll to position [502, 0]
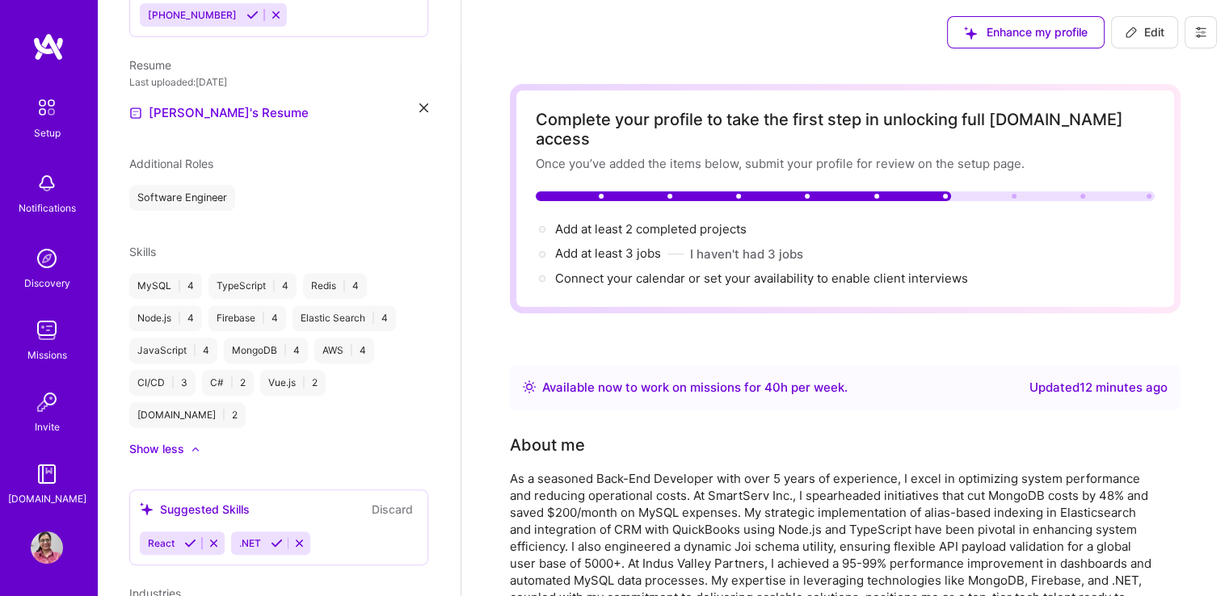
click at [163, 441] on div "Show less" at bounding box center [156, 449] width 55 height 16
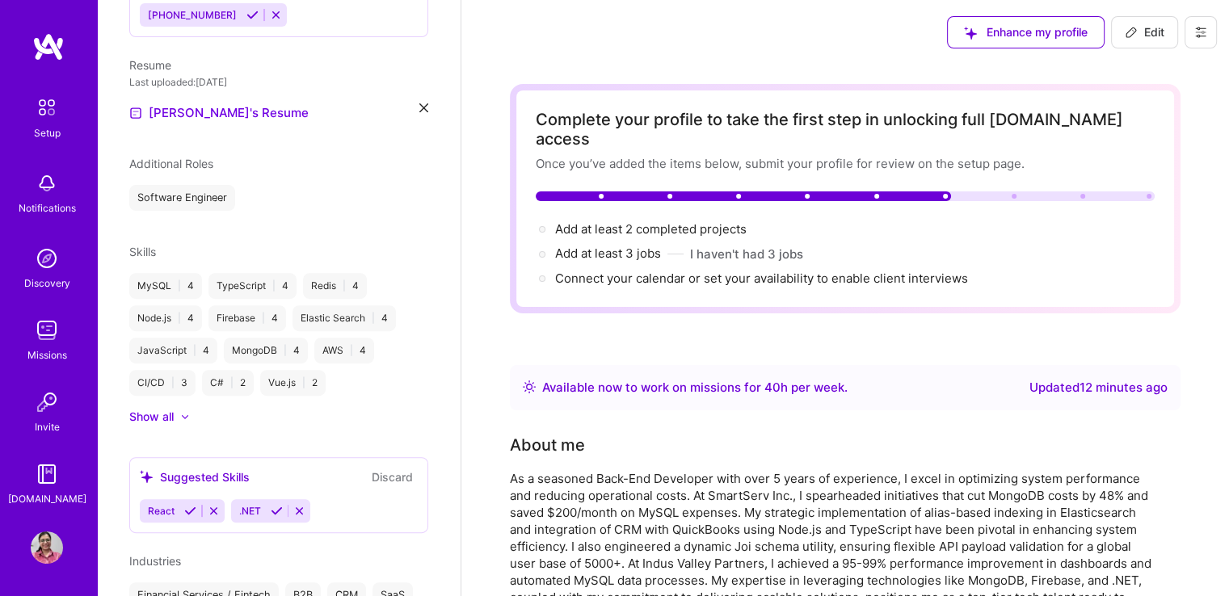
click at [163, 409] on div "Show all" at bounding box center [151, 417] width 44 height 16
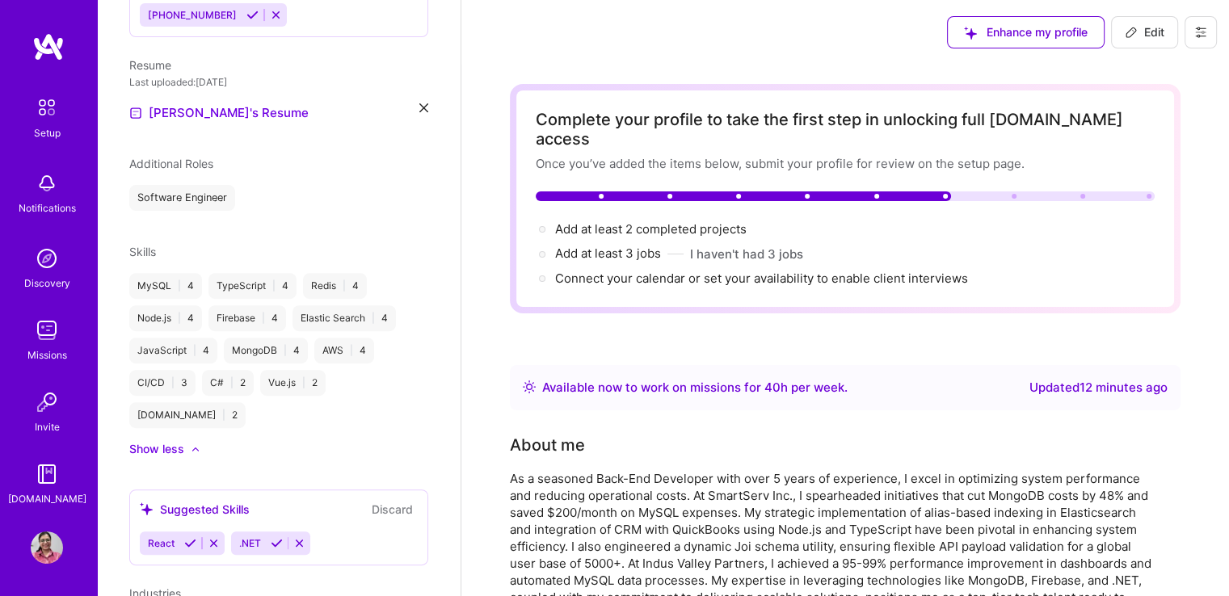
click at [1127, 33] on icon at bounding box center [1131, 32] width 13 height 13
select select "US"
select select "Right Now"
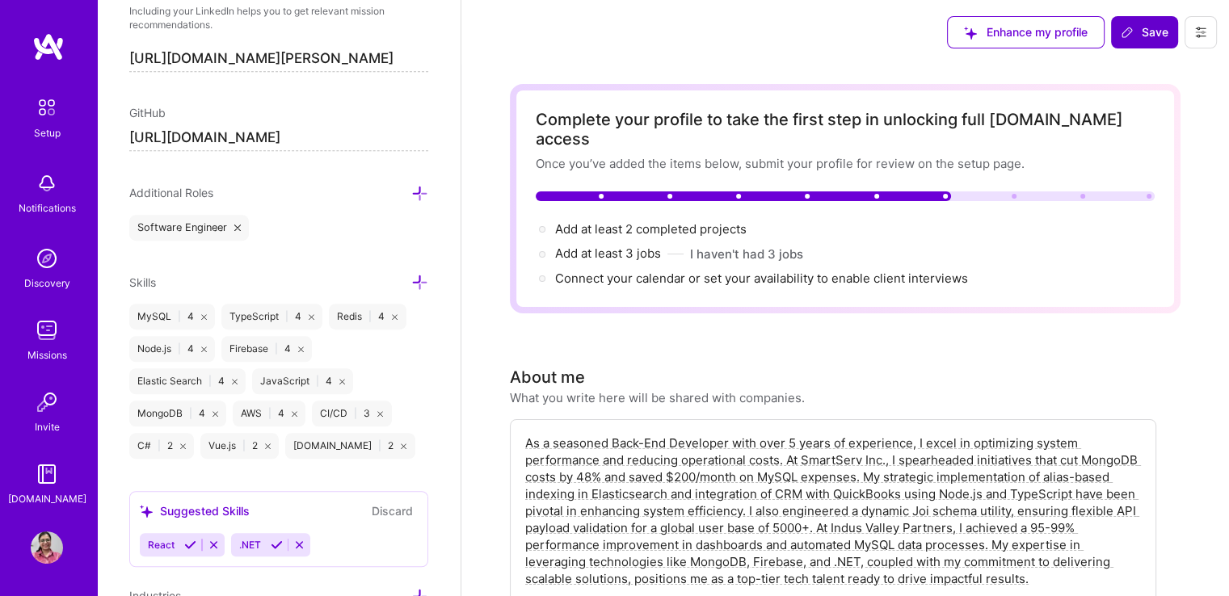
scroll to position [983, 0]
click at [411, 275] on icon at bounding box center [419, 281] width 17 height 17
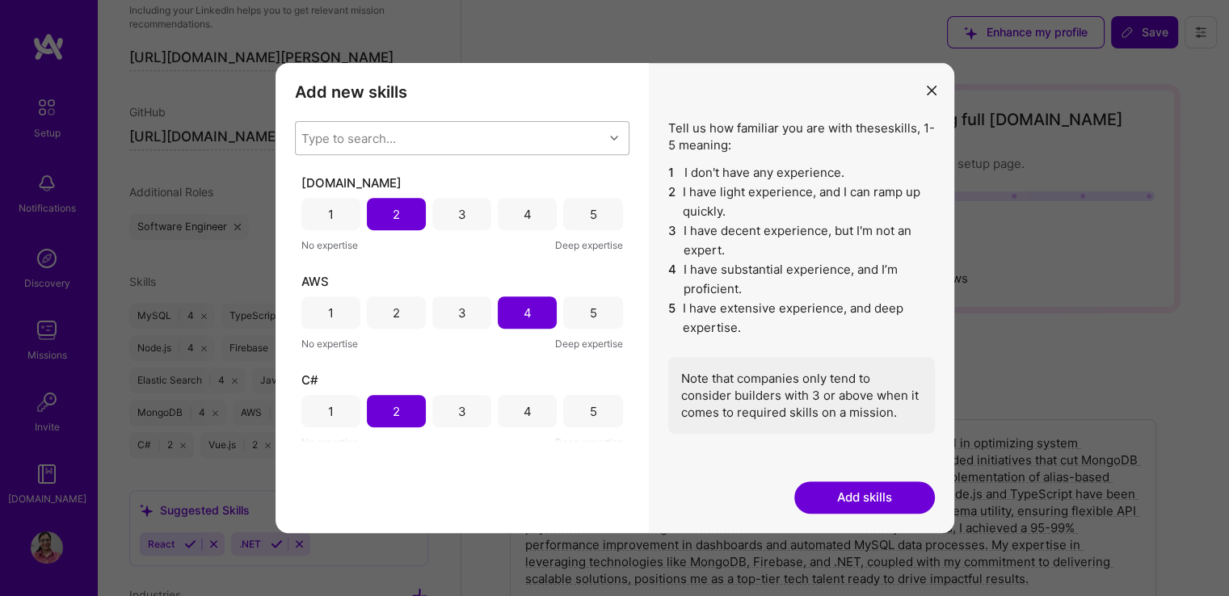
click at [418, 129] on div "Type to search..." at bounding box center [450, 138] width 308 height 32
type input "React.js"
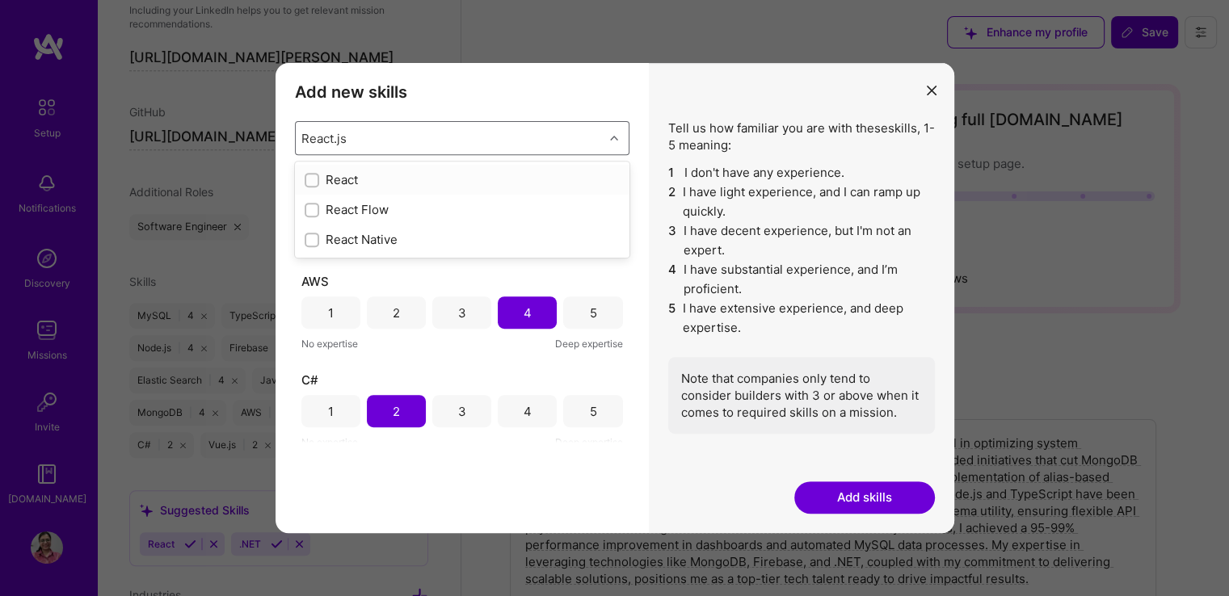
click at [313, 182] on input "modal" at bounding box center [313, 180] width 11 height 11
checkbox input "false"
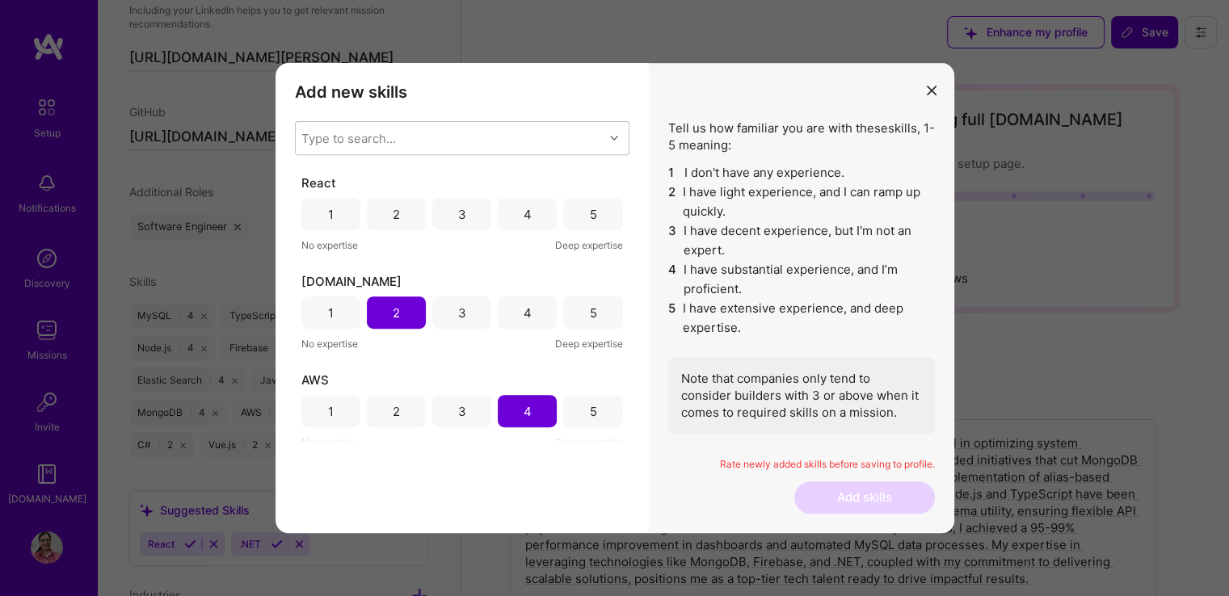
click at [377, 434] on div "No expertise Deep expertise" at bounding box center [462, 442] width 322 height 17
click at [400, 208] on div "2" at bounding box center [396, 214] width 59 height 32
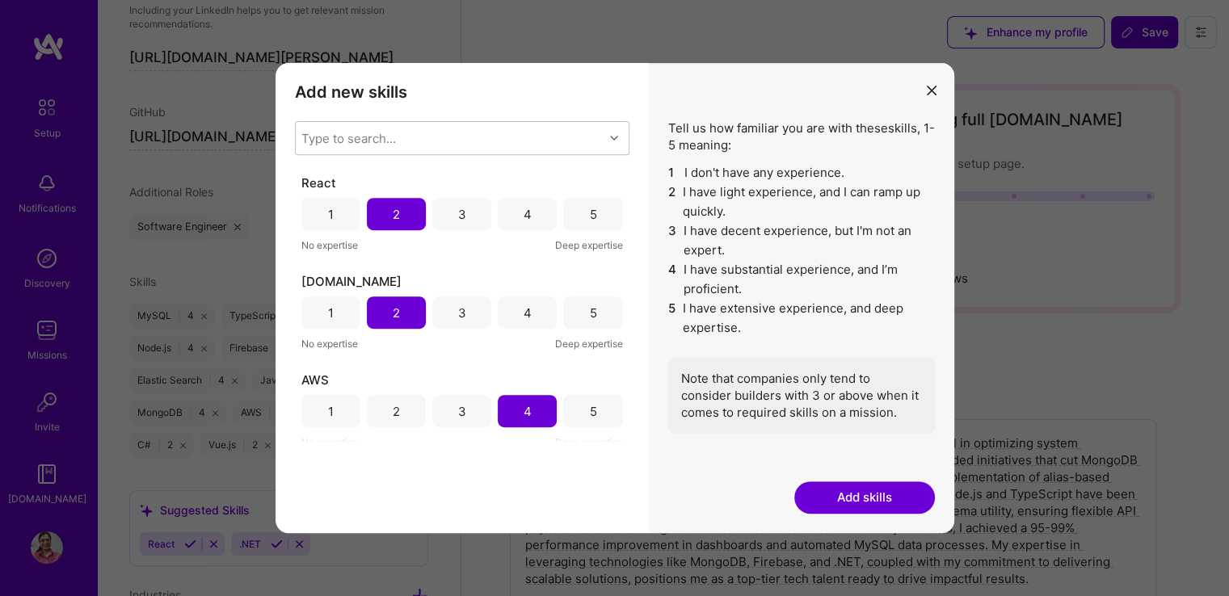
click at [448, 211] on div "3" at bounding box center [461, 214] width 59 height 32
click at [856, 485] on button "Add skills" at bounding box center [864, 498] width 141 height 32
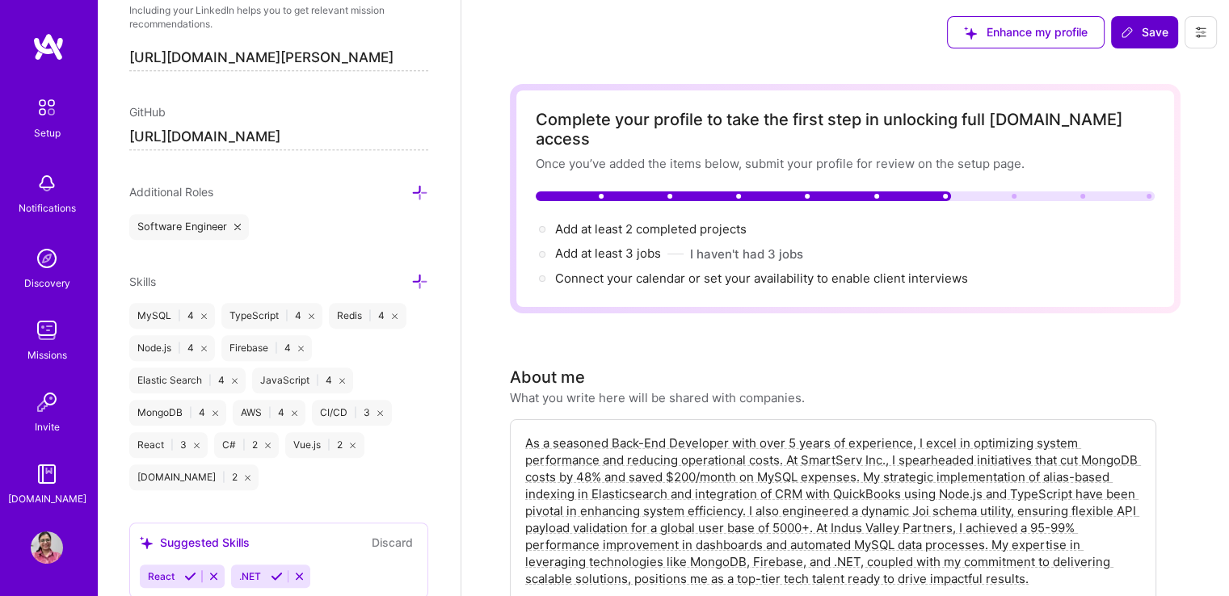
click at [1144, 36] on span "Save" at bounding box center [1145, 32] width 48 height 16
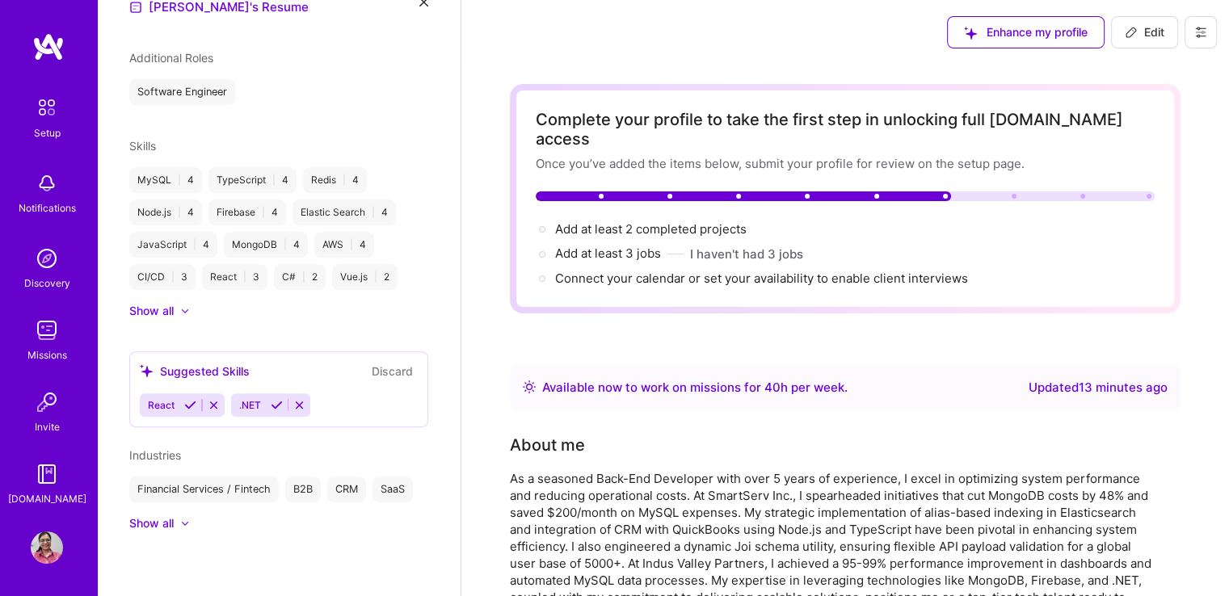
scroll to position [457, 0]
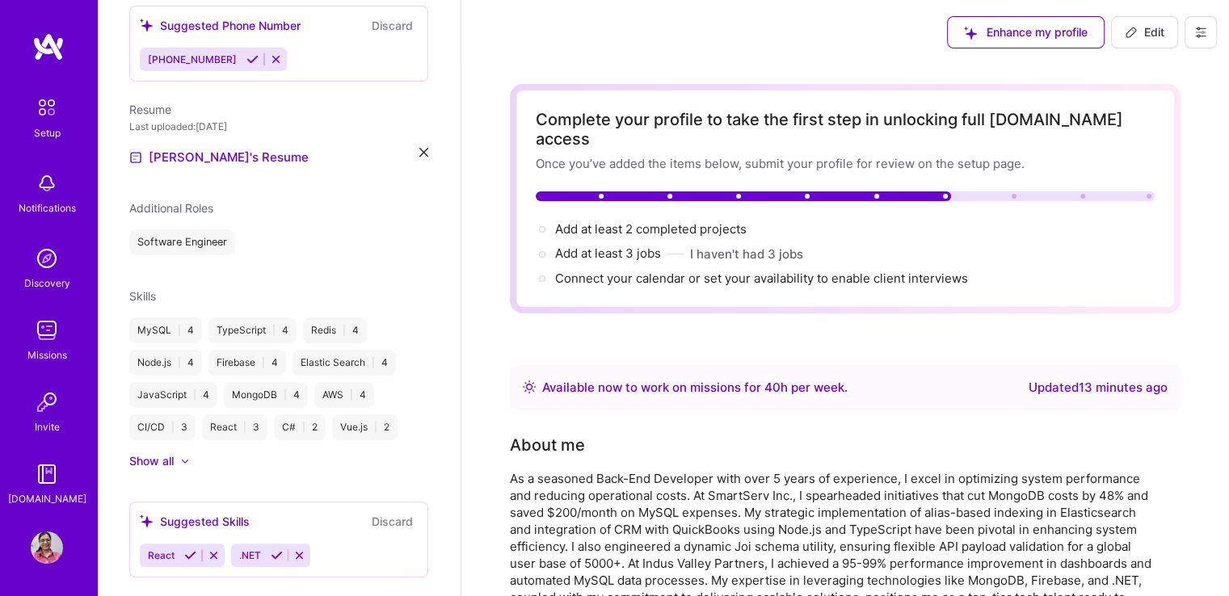
click at [175, 453] on div at bounding box center [177, 461] width 6 height 16
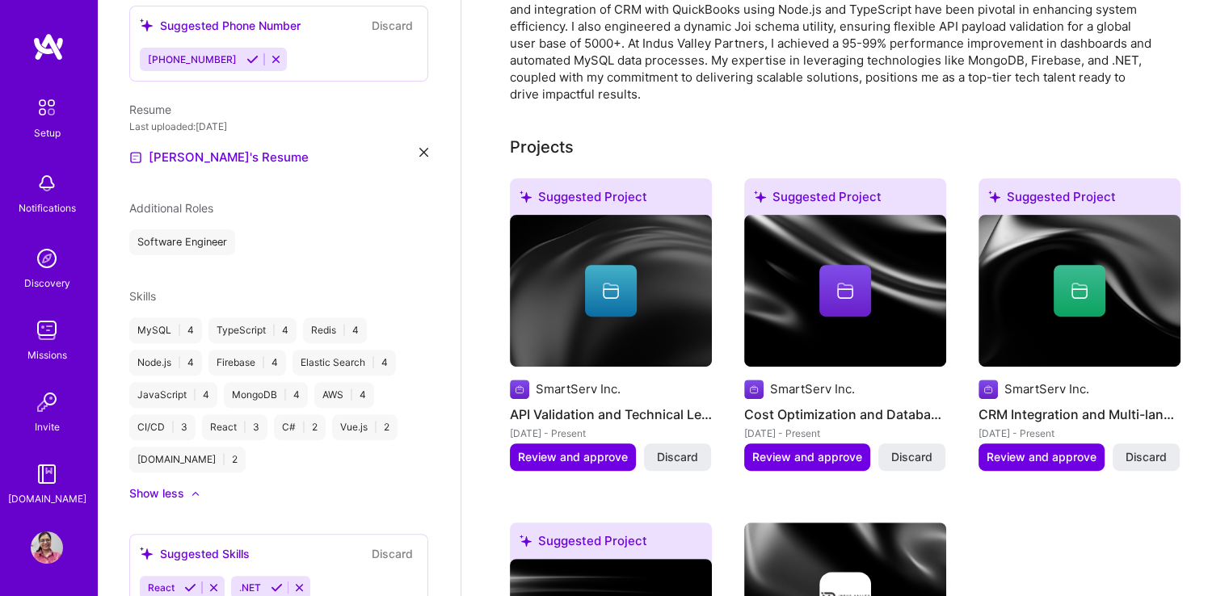
scroll to position [0, 0]
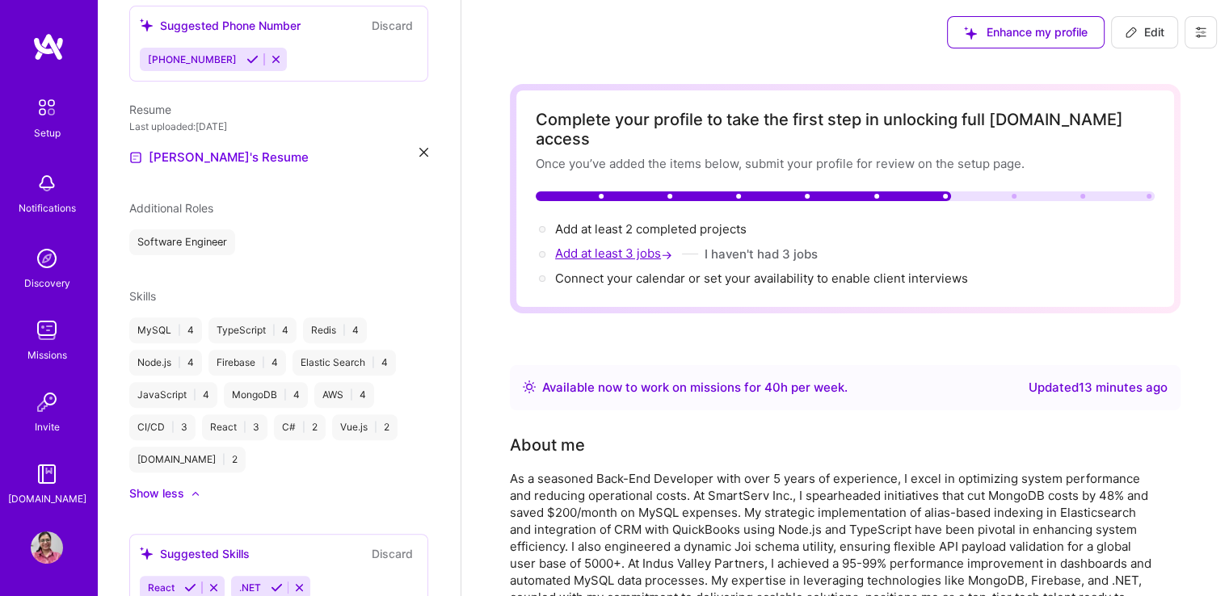
click at [624, 246] on span "Add at least 3 jobs →" at bounding box center [615, 253] width 120 height 15
select select "US"
select select "Right Now"
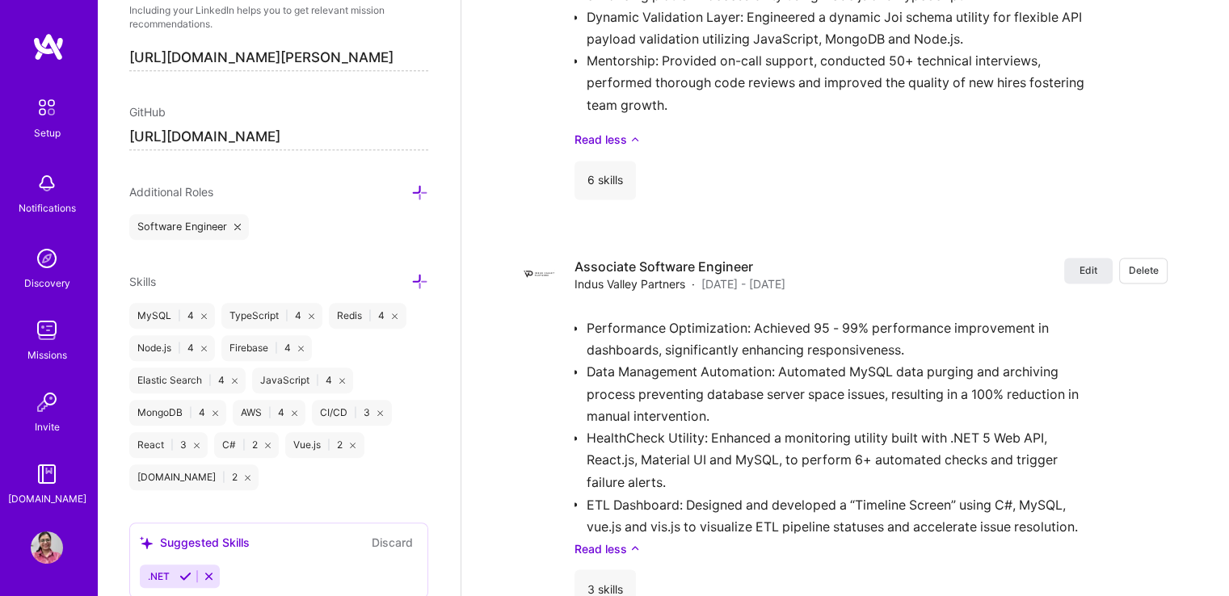
scroll to position [2644, 0]
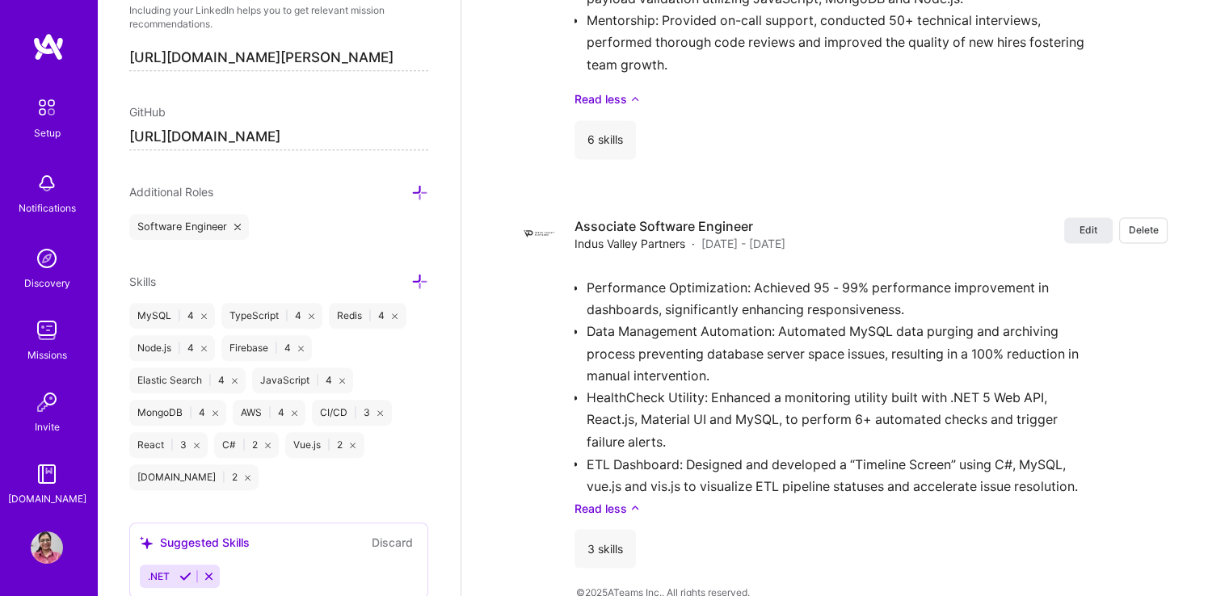
drag, startPoint x: 624, startPoint y: 233, endPoint x: 482, endPoint y: 560, distance: 355.7
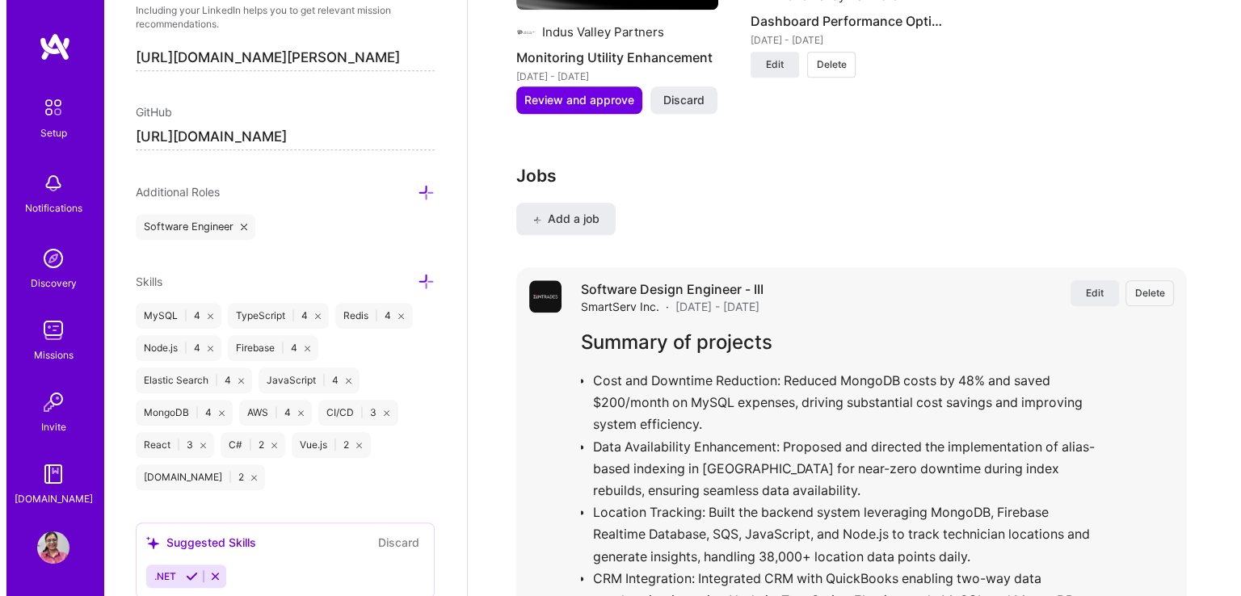
scroll to position [1926, 0]
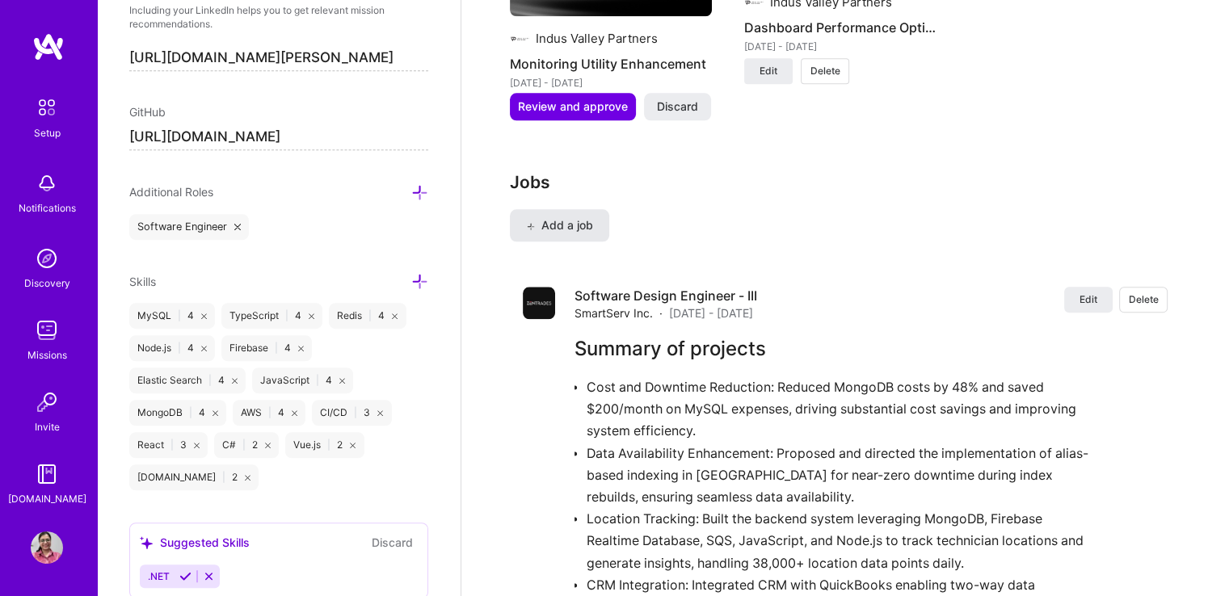
click at [571, 217] on span "Add a job" at bounding box center [559, 225] width 67 height 16
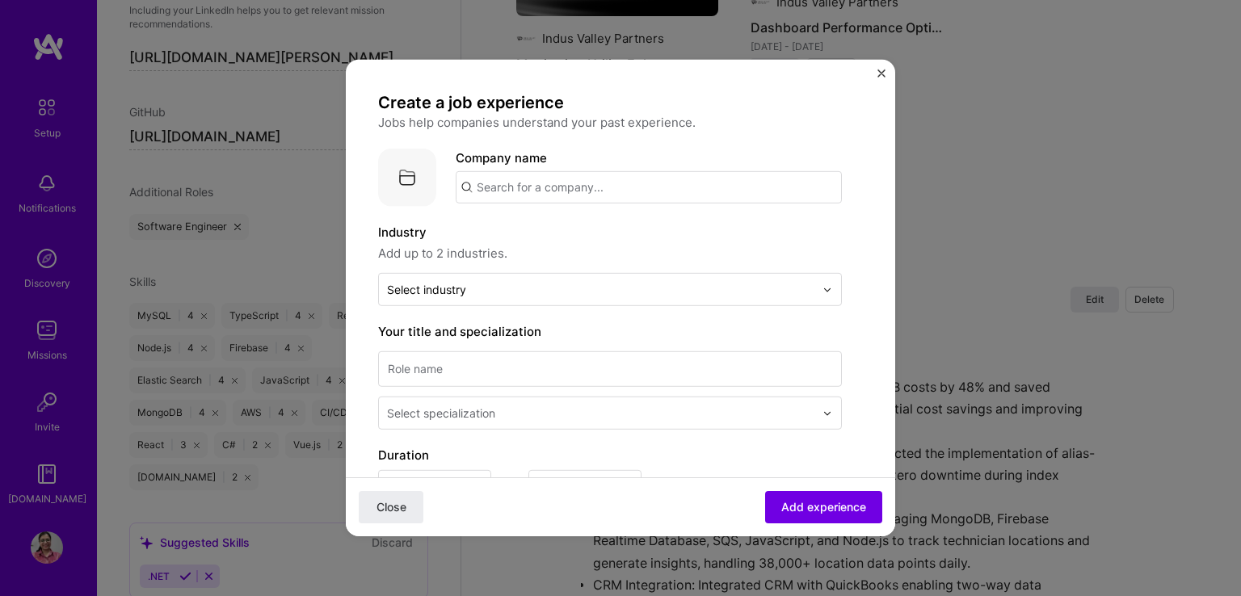
click at [604, 179] on input "text" at bounding box center [649, 187] width 386 height 32
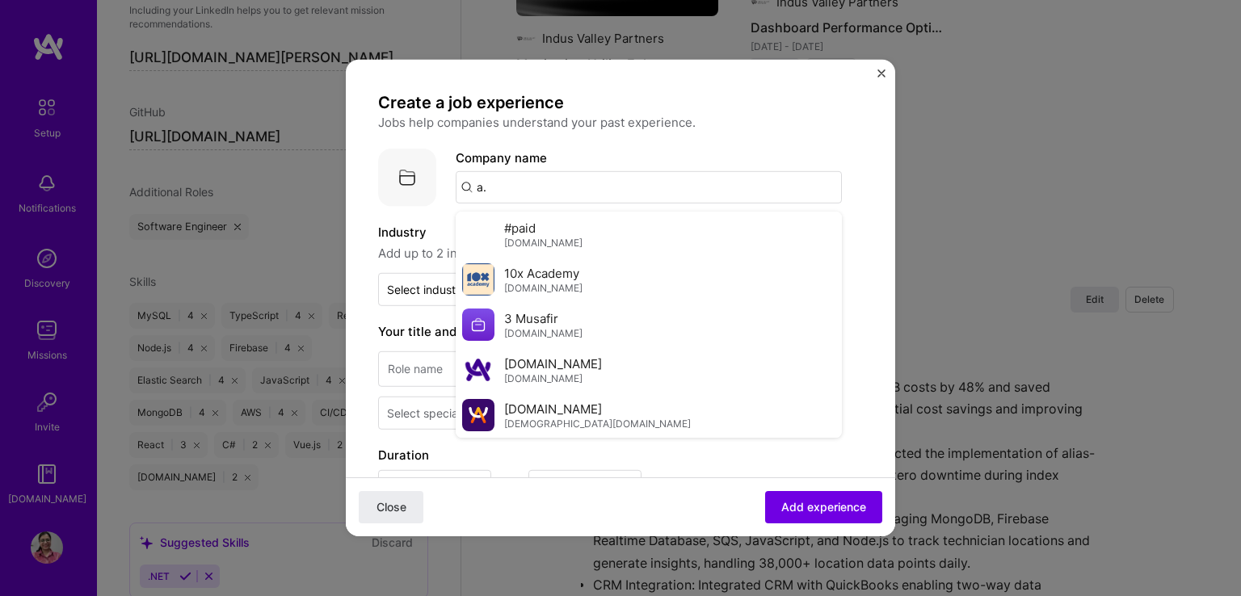
type input "a"
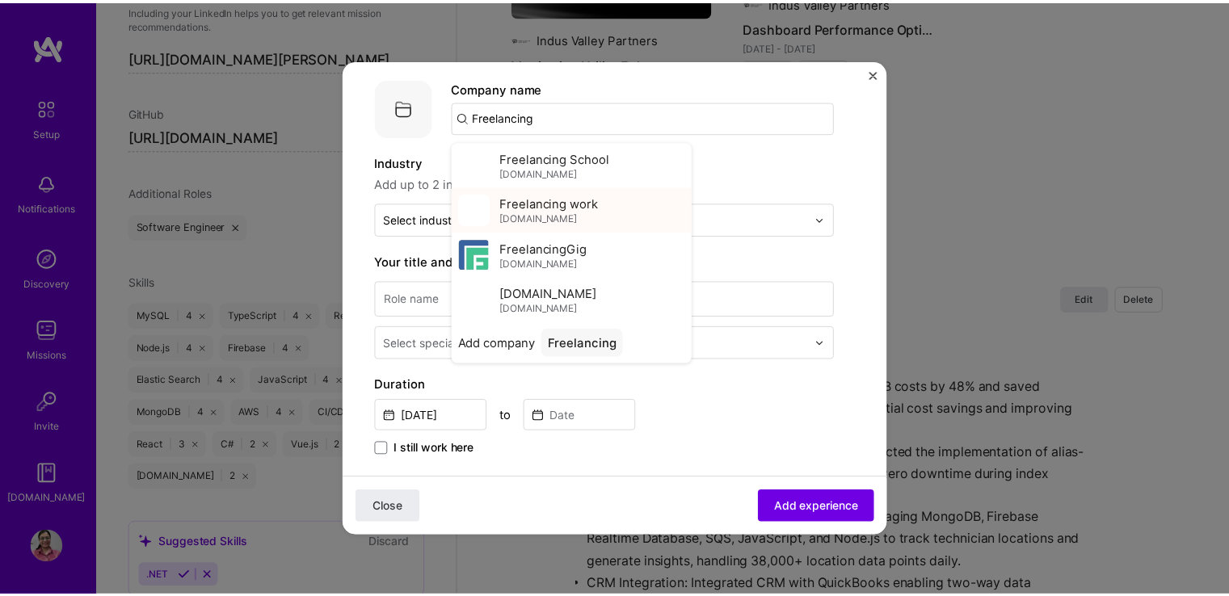
scroll to position [71, 0]
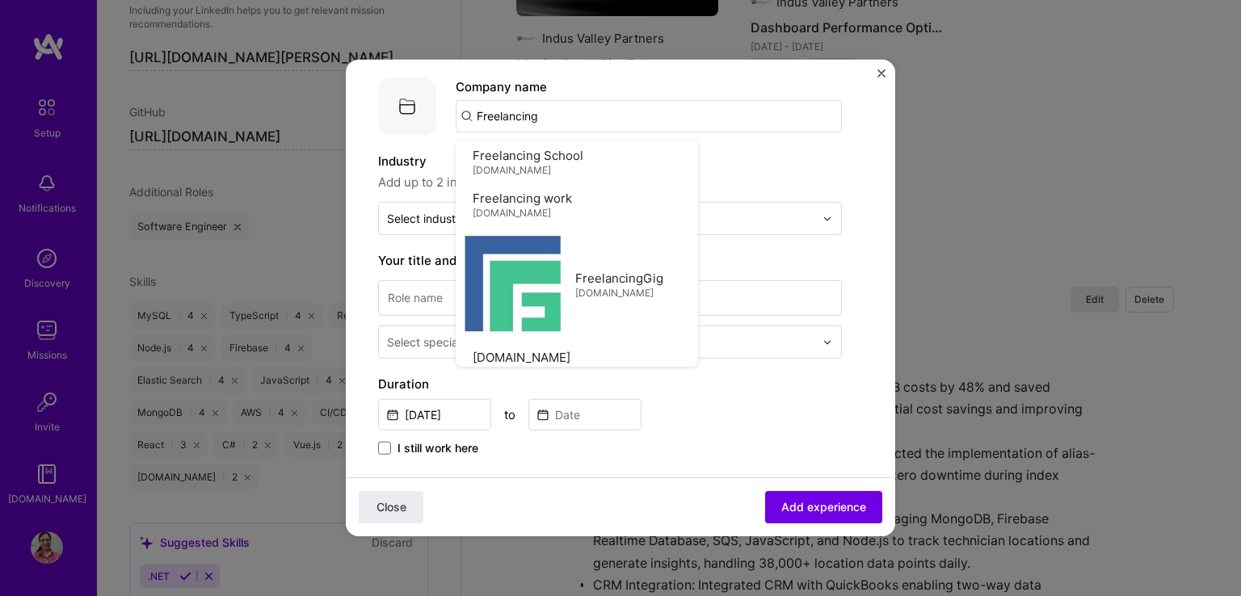
type input "Freelancing"
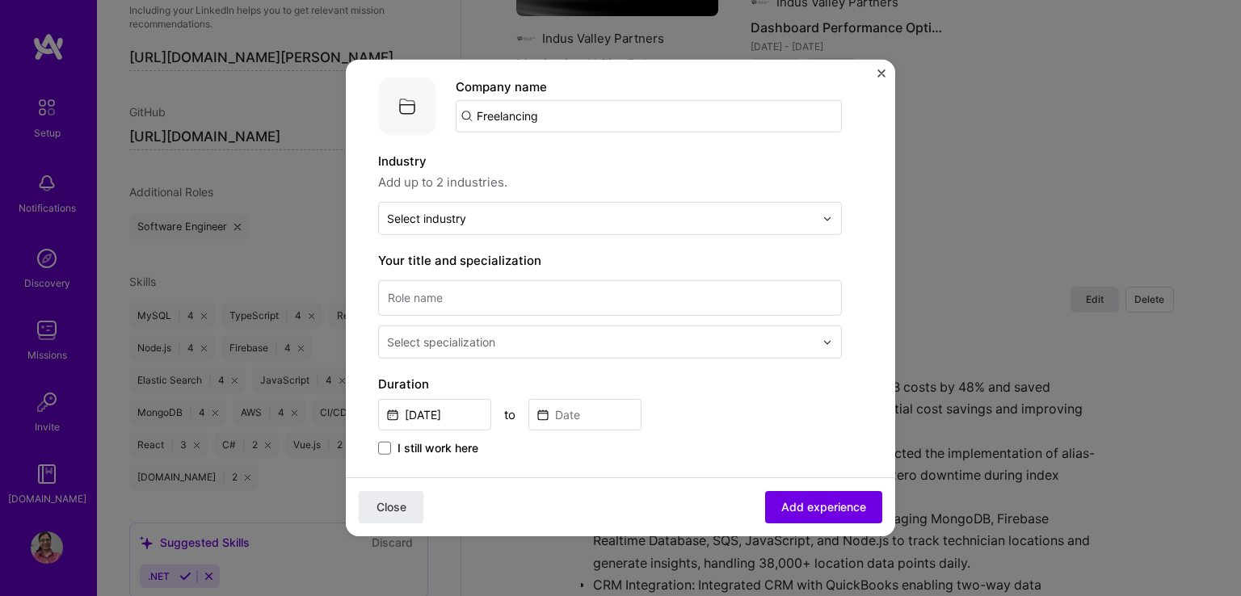
click at [719, 424] on div "Aug, 2025 to" at bounding box center [610, 413] width 464 height 35
click at [391, 515] on span "Close" at bounding box center [391, 507] width 30 height 16
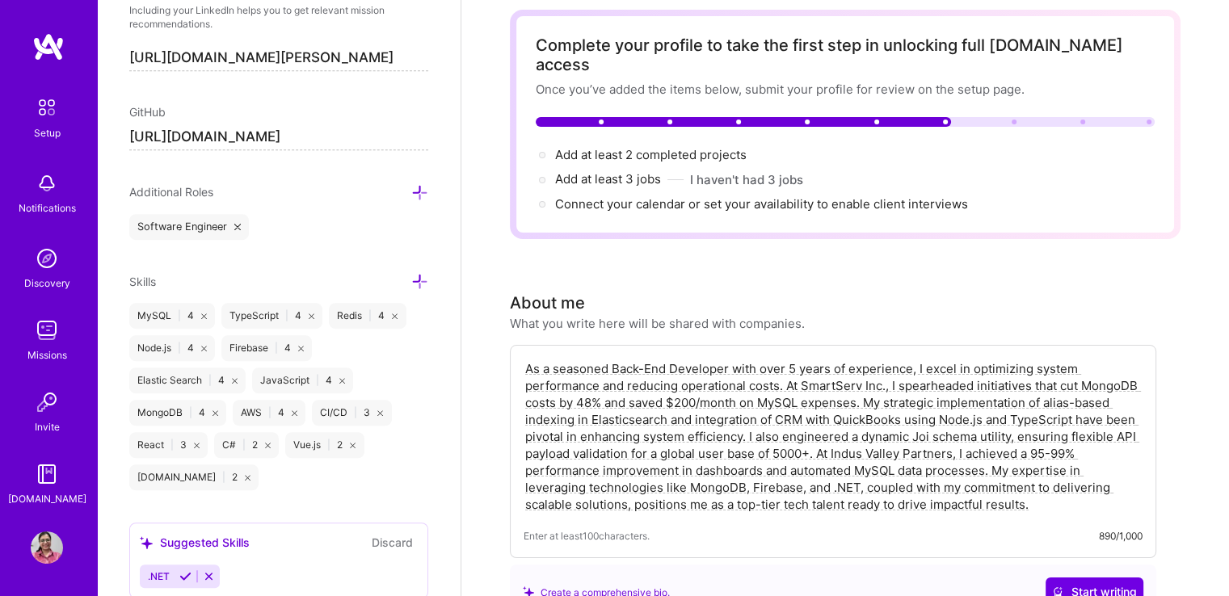
scroll to position [0, 0]
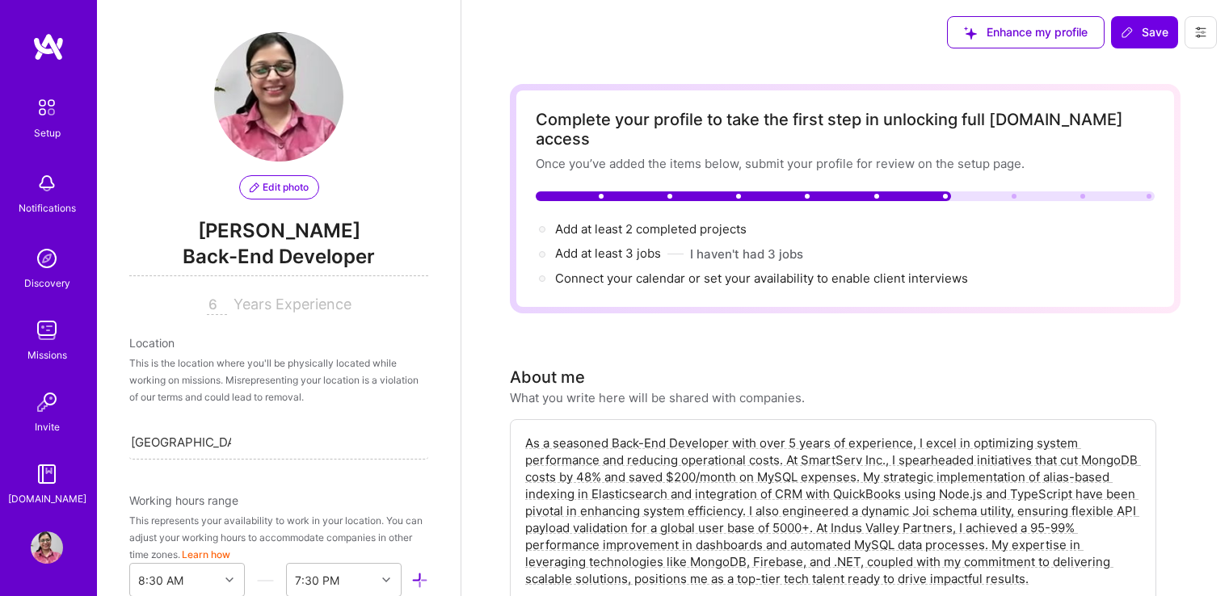
select select "US"
select select "Right Now"
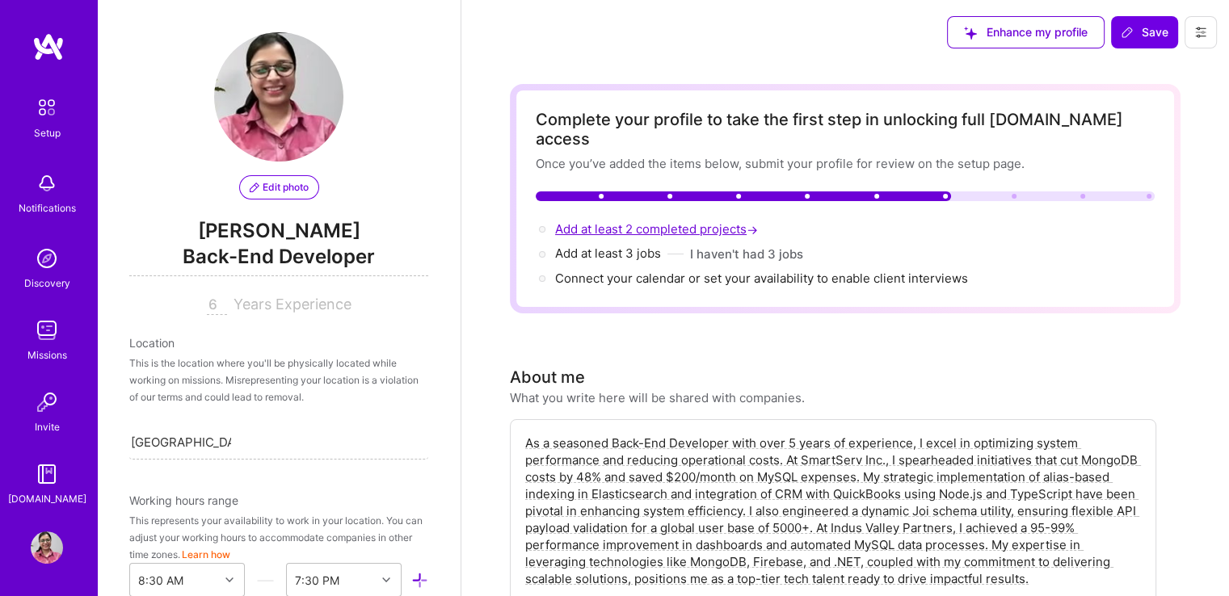
click at [595, 221] on span "Add at least 2 completed projects →" at bounding box center [658, 228] width 206 height 15
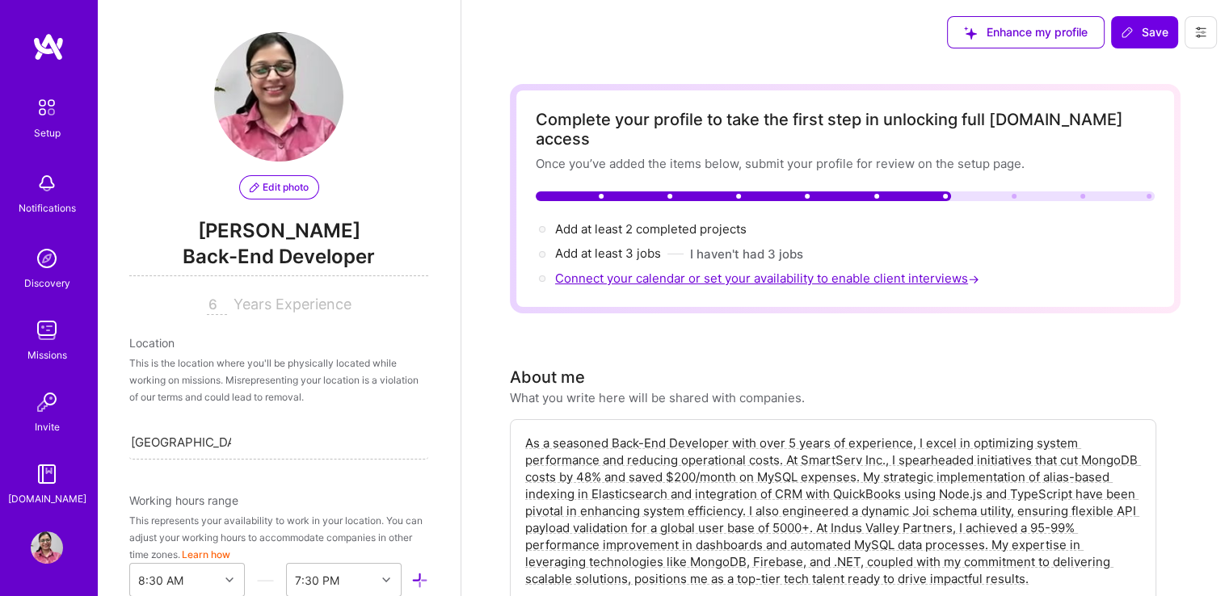
click at [700, 271] on span "Connect your calendar or set your availability to enable client interviews →" at bounding box center [768, 278] width 427 height 15
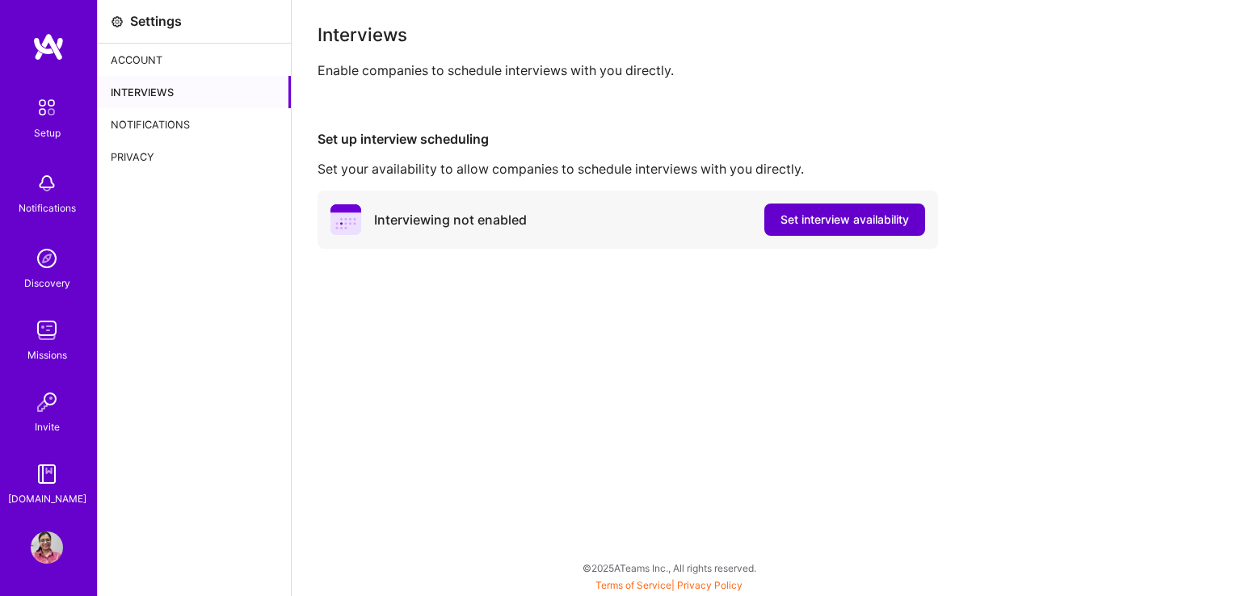
click at [811, 215] on span "Set interview availability" at bounding box center [844, 220] width 128 height 16
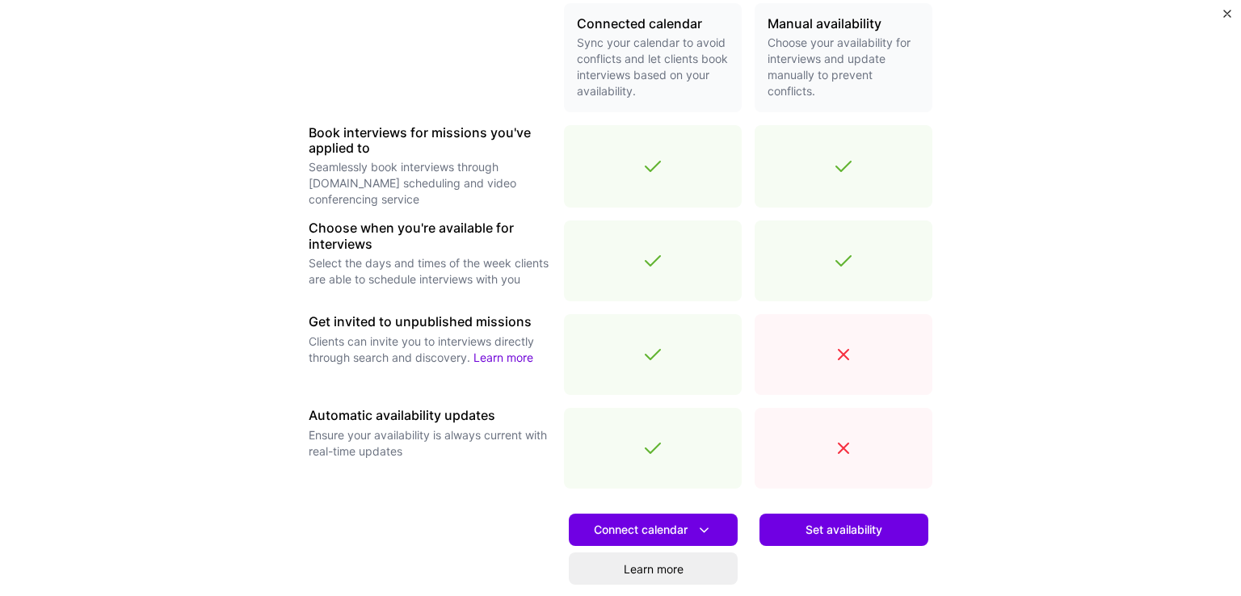
scroll to position [397, 0]
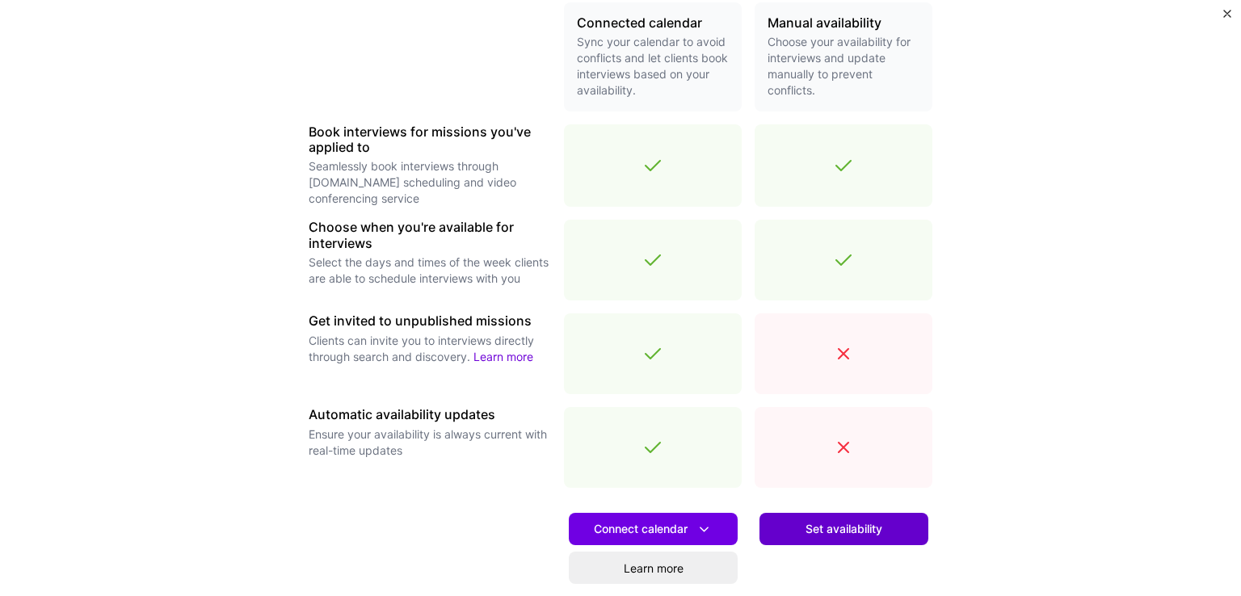
click at [827, 524] on span "Set availability" at bounding box center [843, 529] width 77 height 16
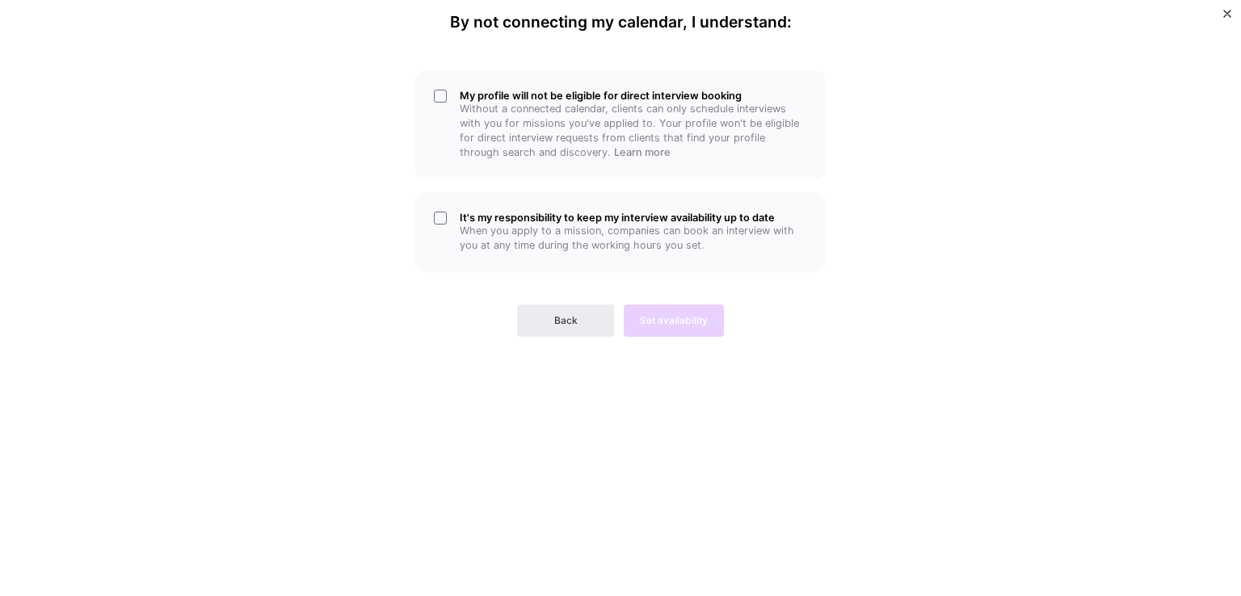
scroll to position [0, 0]
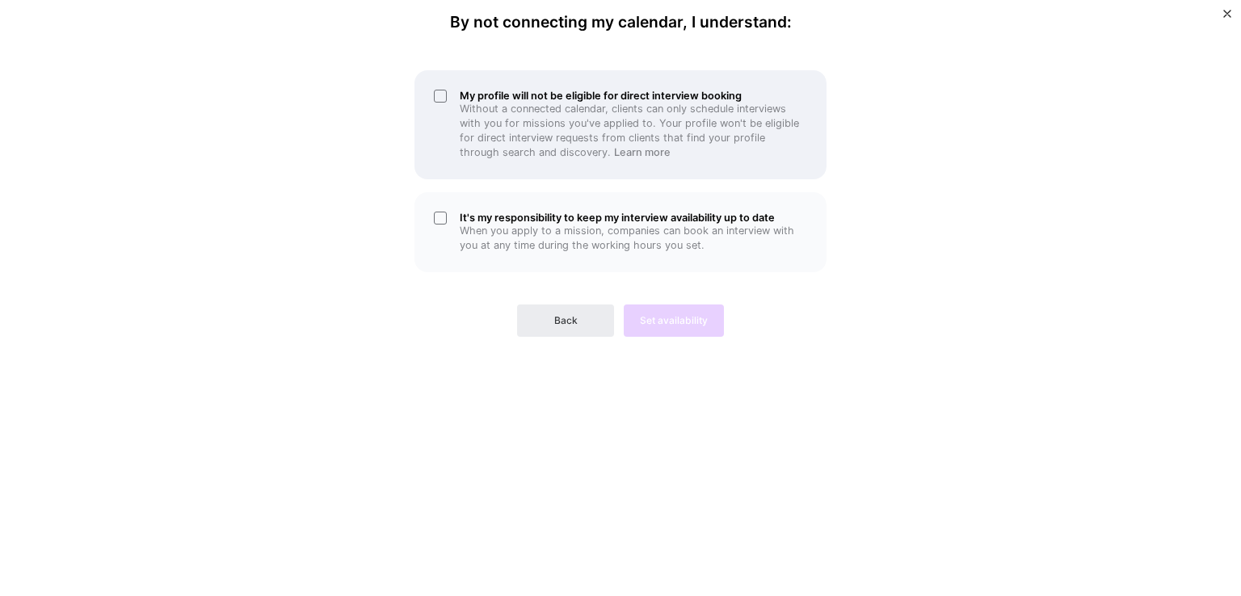
click at [442, 95] on div "My profile will not be eligible for direct interview booking Without a connecte…" at bounding box center [620, 124] width 412 height 109
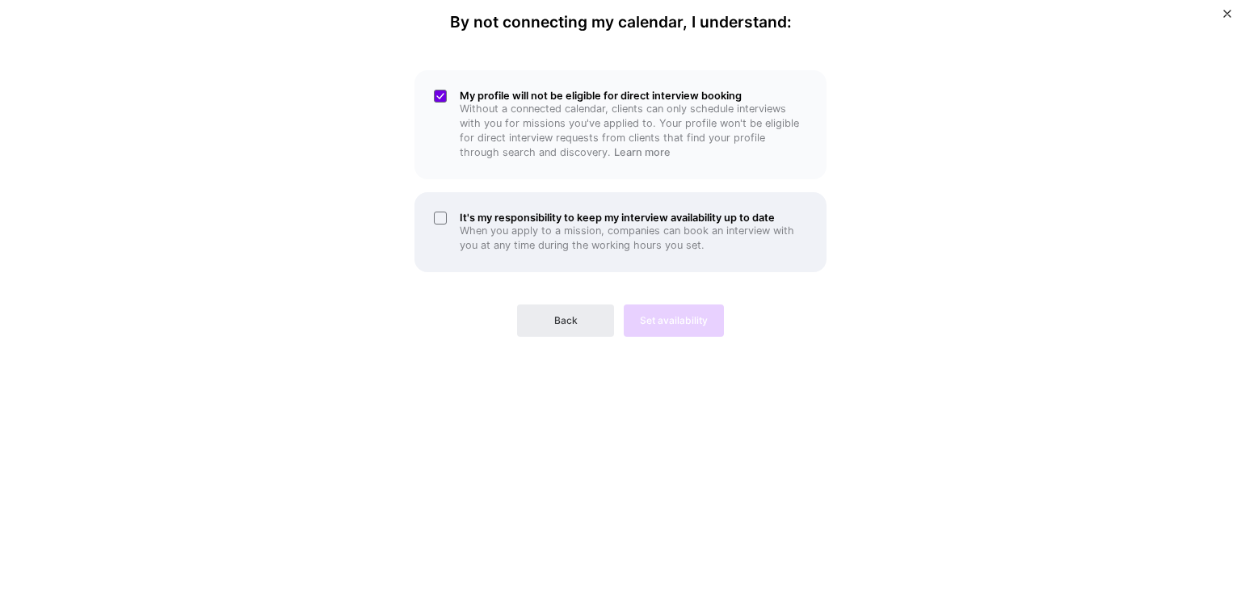
click at [435, 216] on div "It's my responsibility to keep my interview availability up to date When you ap…" at bounding box center [620, 232] width 412 height 80
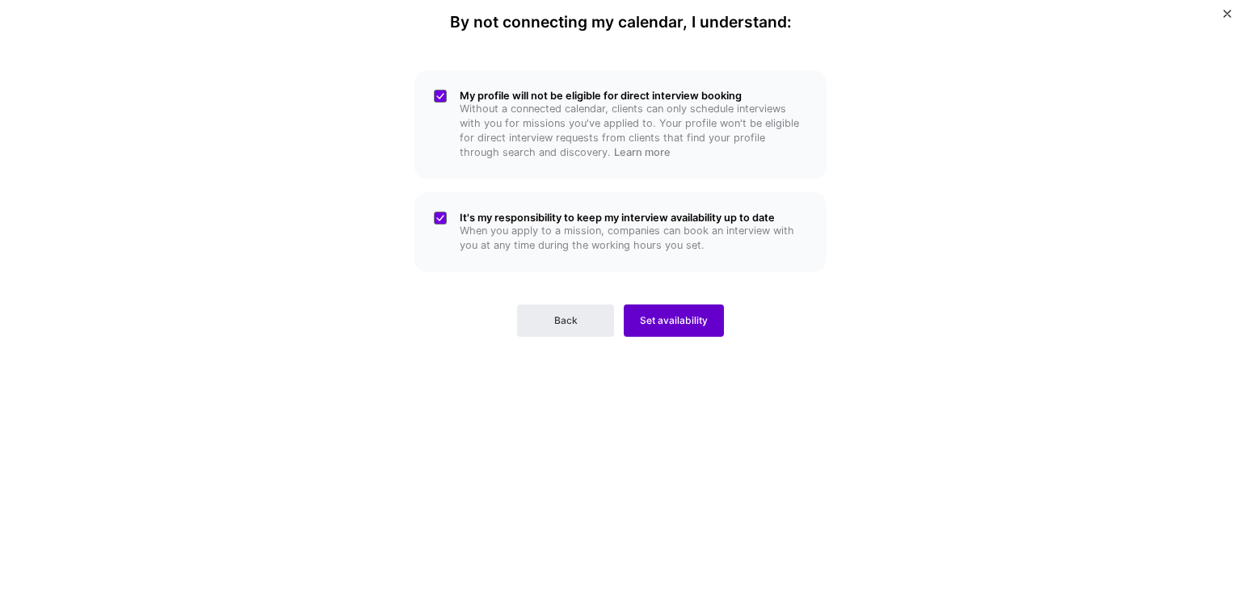
click at [675, 318] on span "Set availability" at bounding box center [674, 320] width 68 height 15
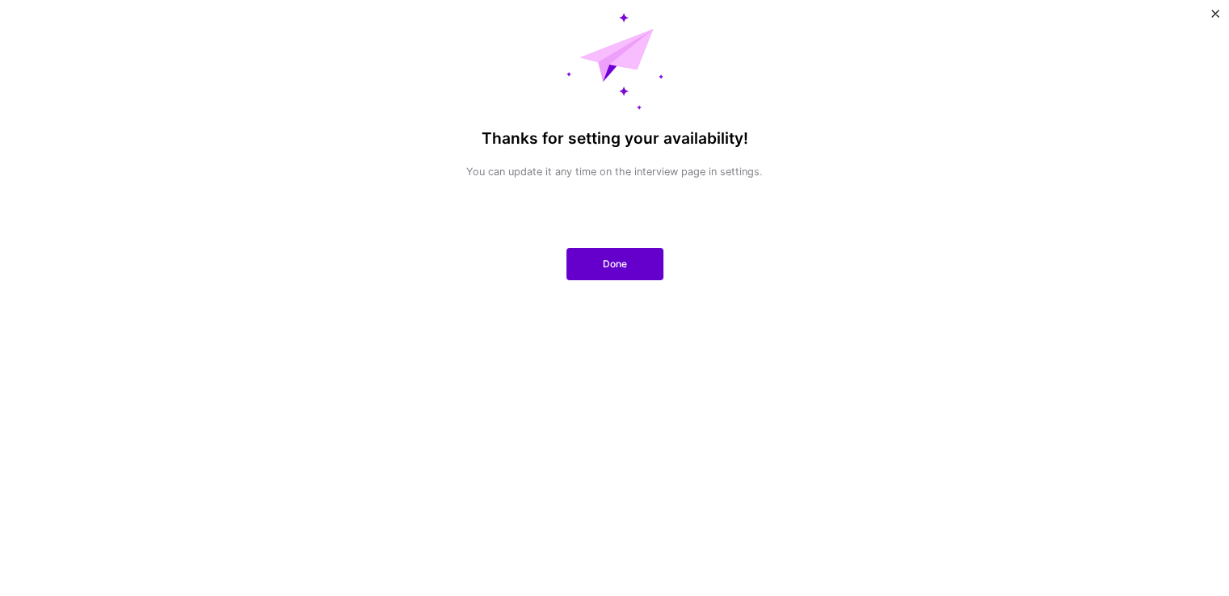
click at [612, 275] on button "Done" at bounding box center [614, 264] width 97 height 32
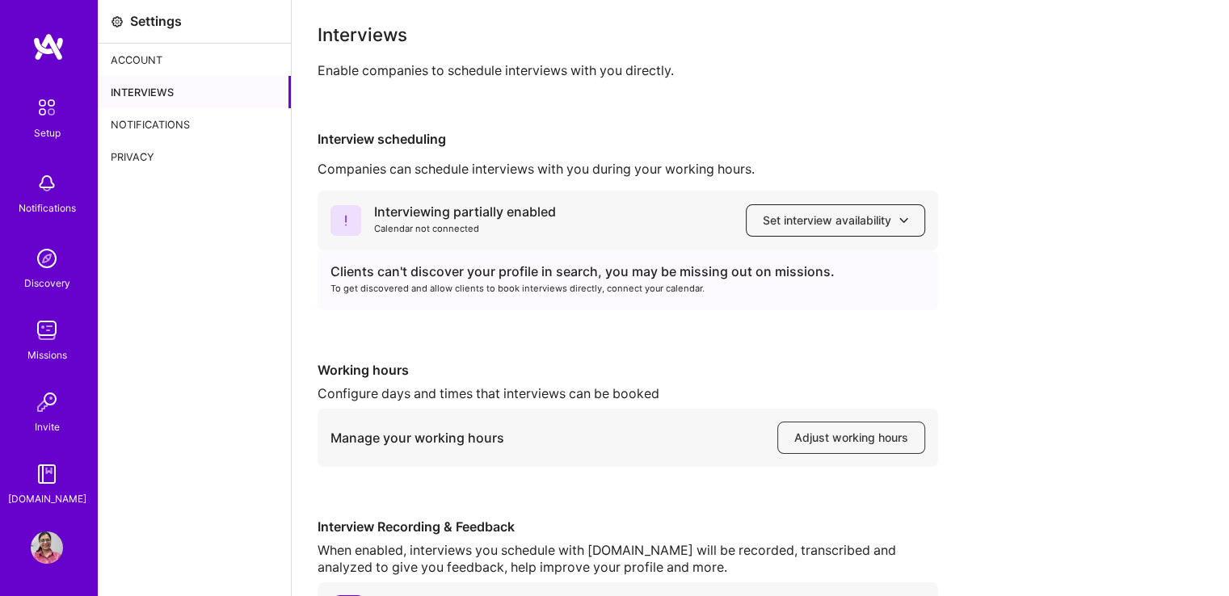
click at [797, 215] on span "Set interview availability" at bounding box center [835, 220] width 145 height 16
click at [686, 355] on div "Interviewing partially enabled Calendar not connected Set interview availabilit…" at bounding box center [759, 409] width 885 height 437
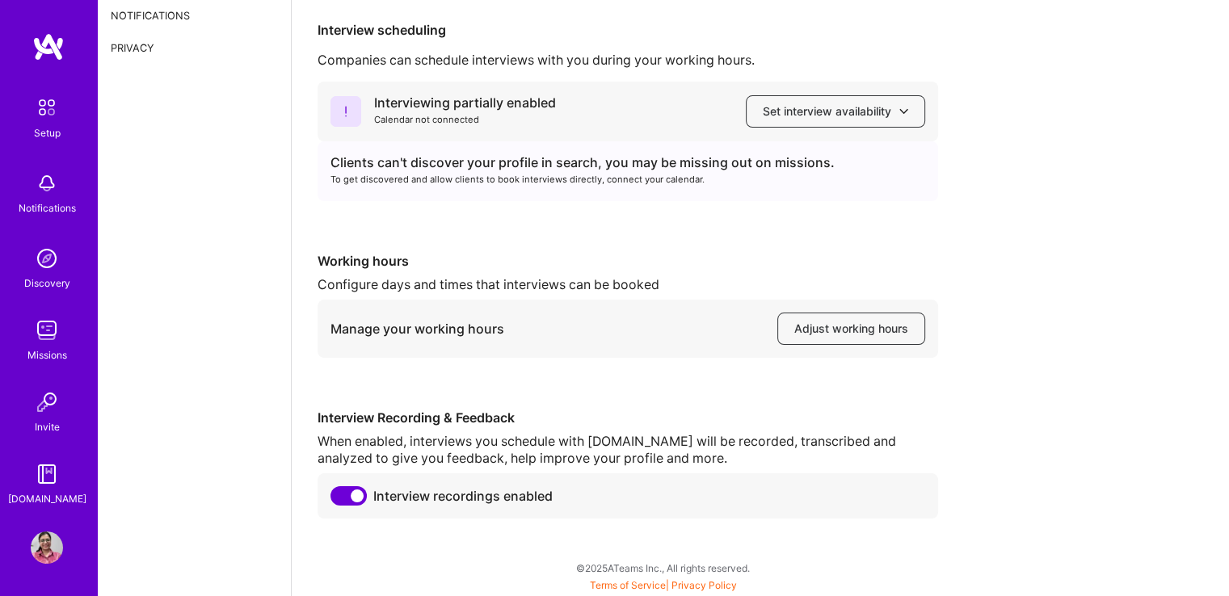
click at [343, 495] on span at bounding box center [348, 495] width 36 height 19
click at [334, 499] on input "checkbox" at bounding box center [334, 499] width 0 height 0
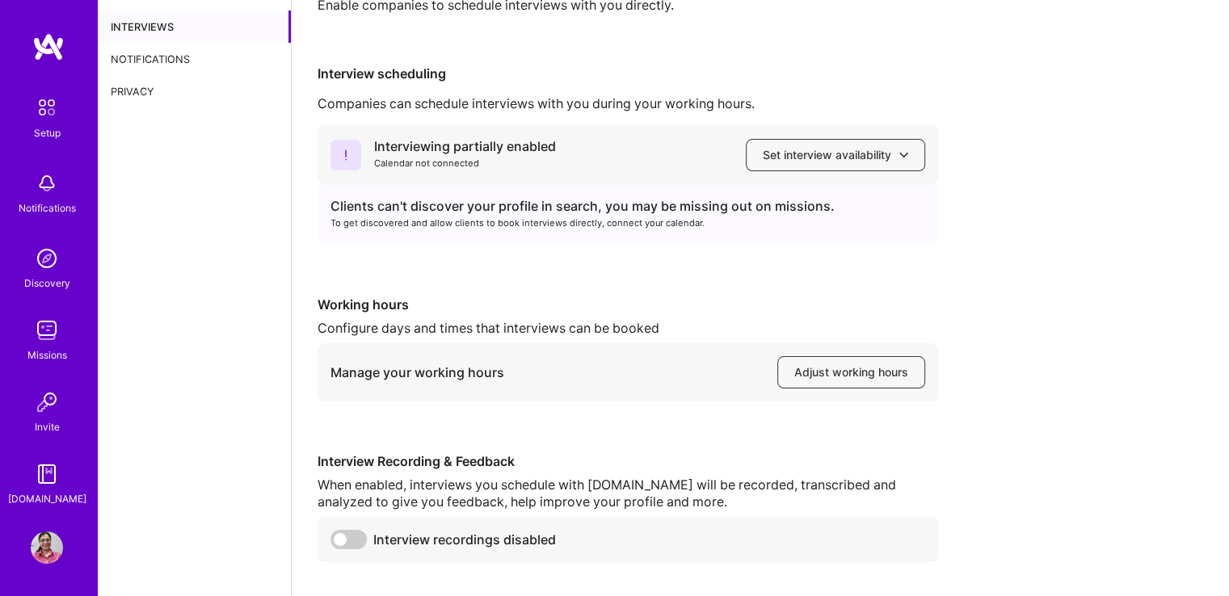
scroll to position [59, 0]
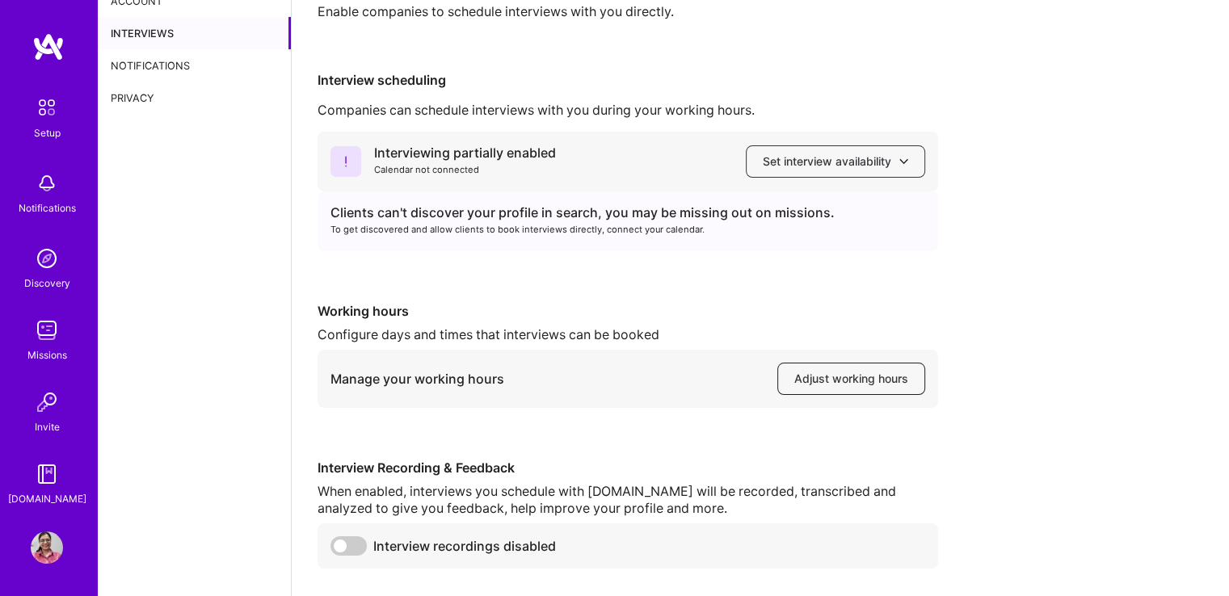
click at [816, 379] on span "Adjust working hours" at bounding box center [851, 379] width 114 height 16
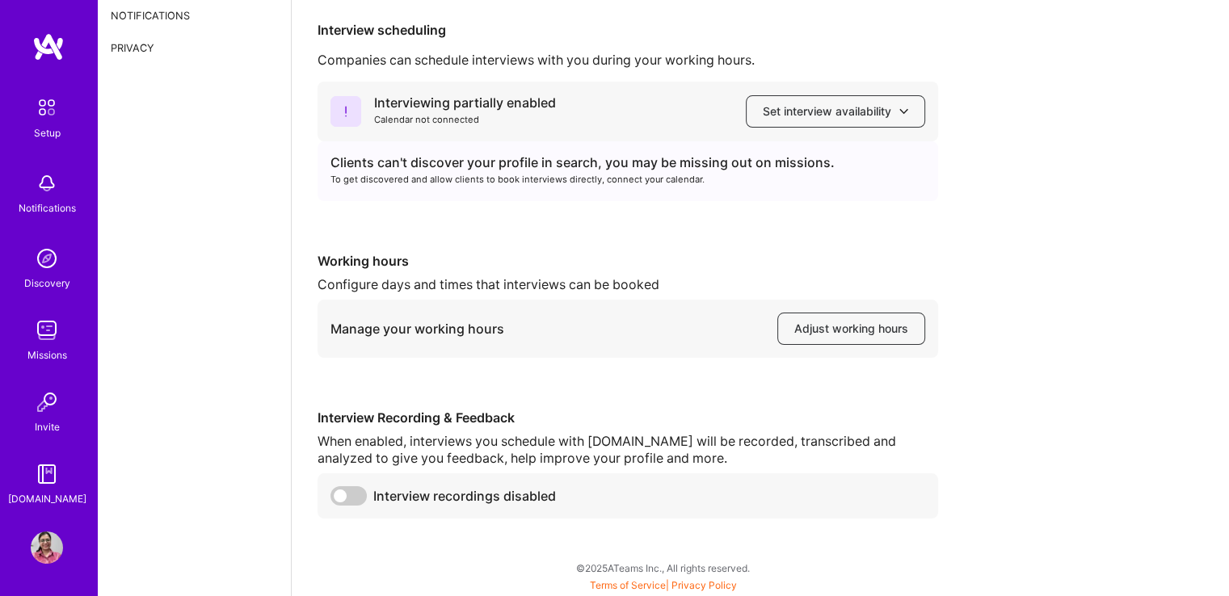
scroll to position [0, 0]
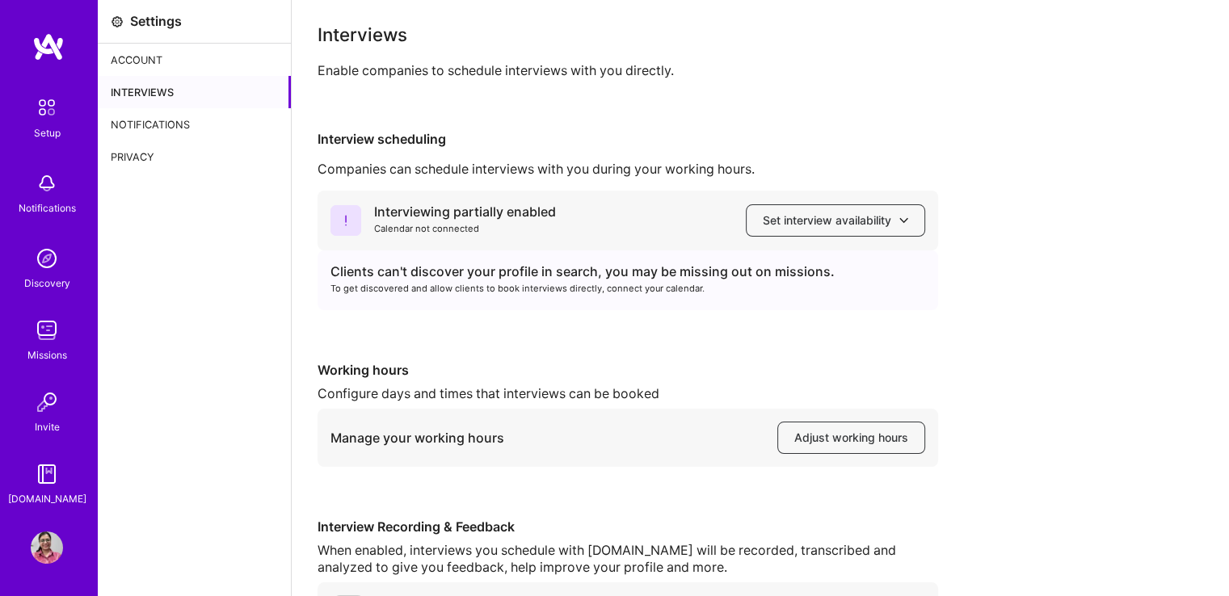
click at [141, 65] on div "Account" at bounding box center [194, 60] width 193 height 32
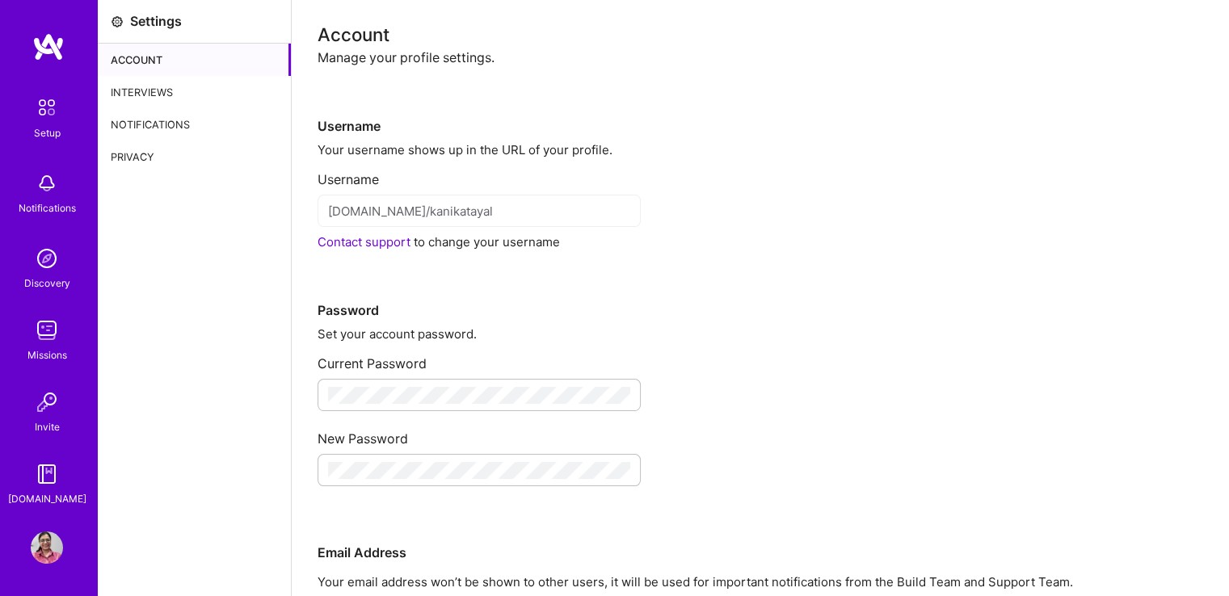
click at [164, 128] on div "Notifications" at bounding box center [194, 124] width 193 height 32
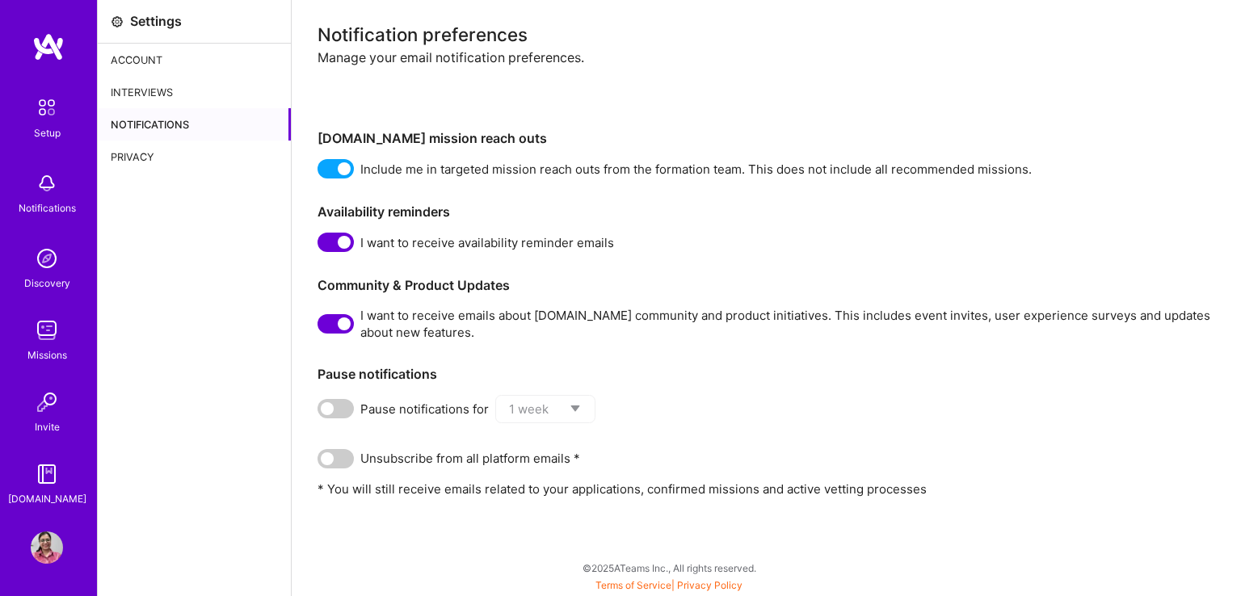
click at [129, 156] on div "Privacy" at bounding box center [194, 157] width 193 height 32
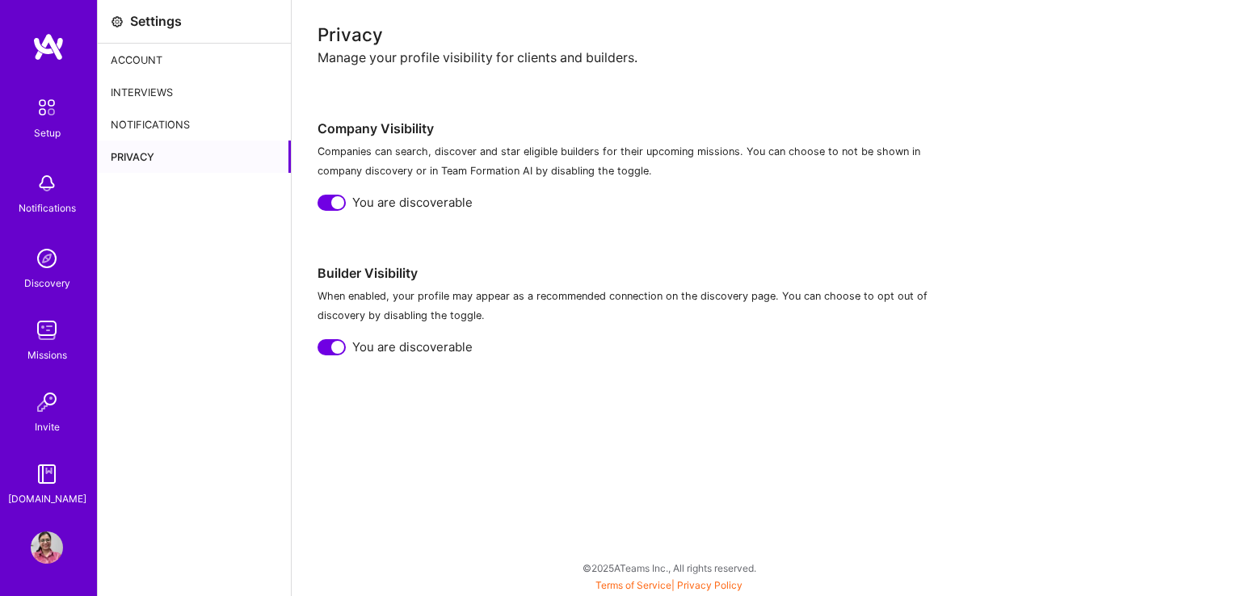
click at [40, 113] on img at bounding box center [47, 107] width 34 height 34
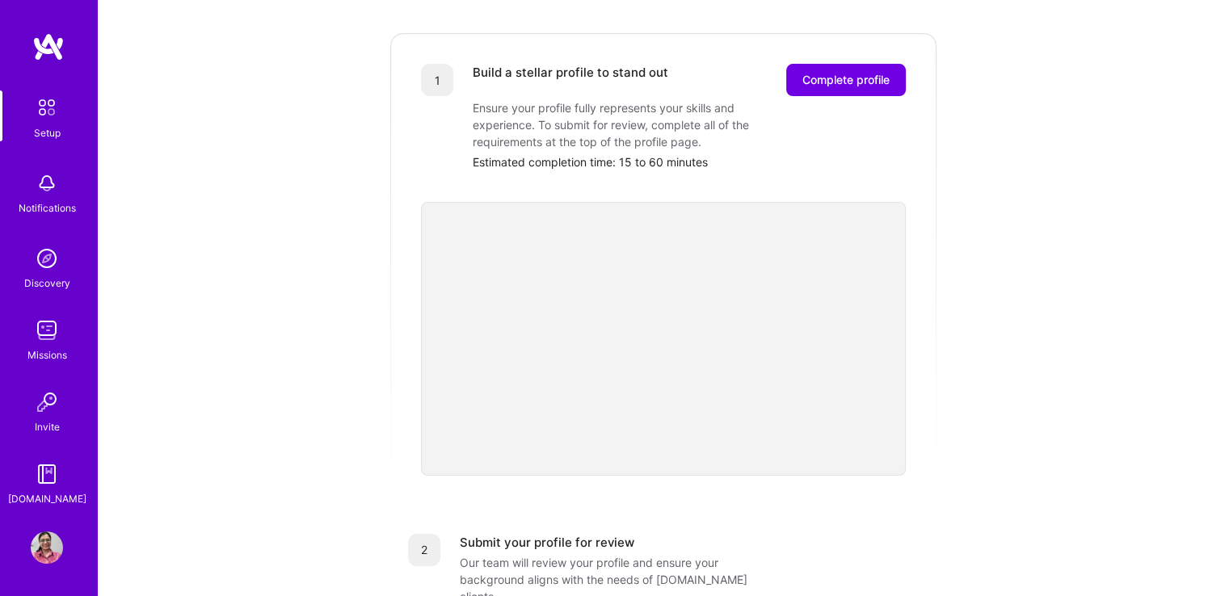
scroll to position [204, 0]
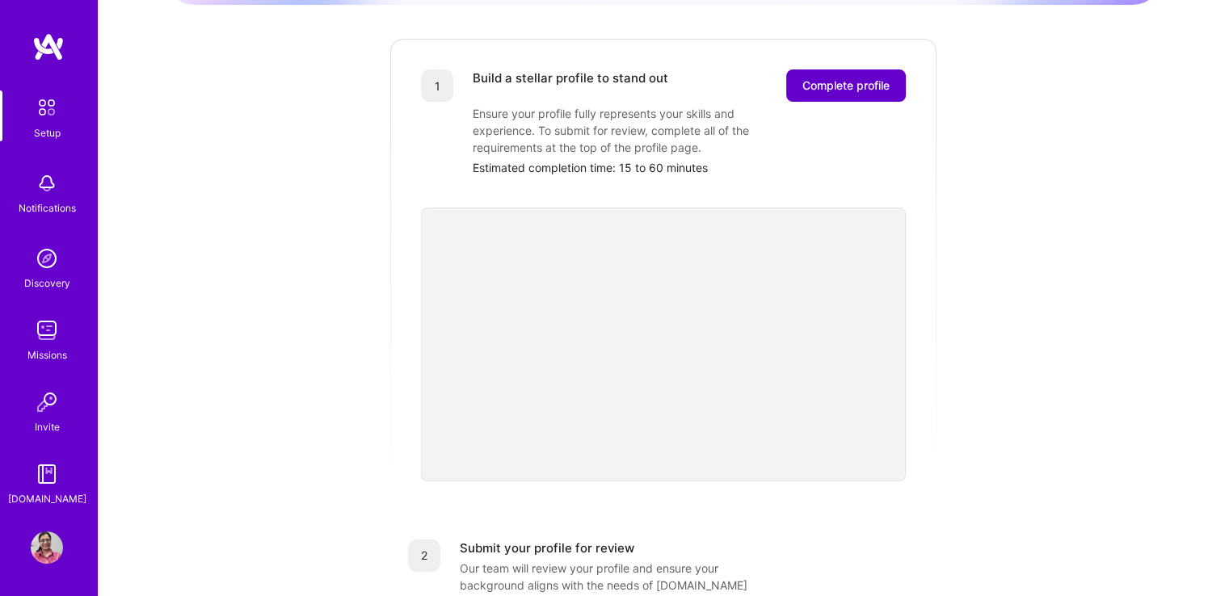
click at [842, 78] on span "Complete profile" at bounding box center [845, 86] width 87 height 16
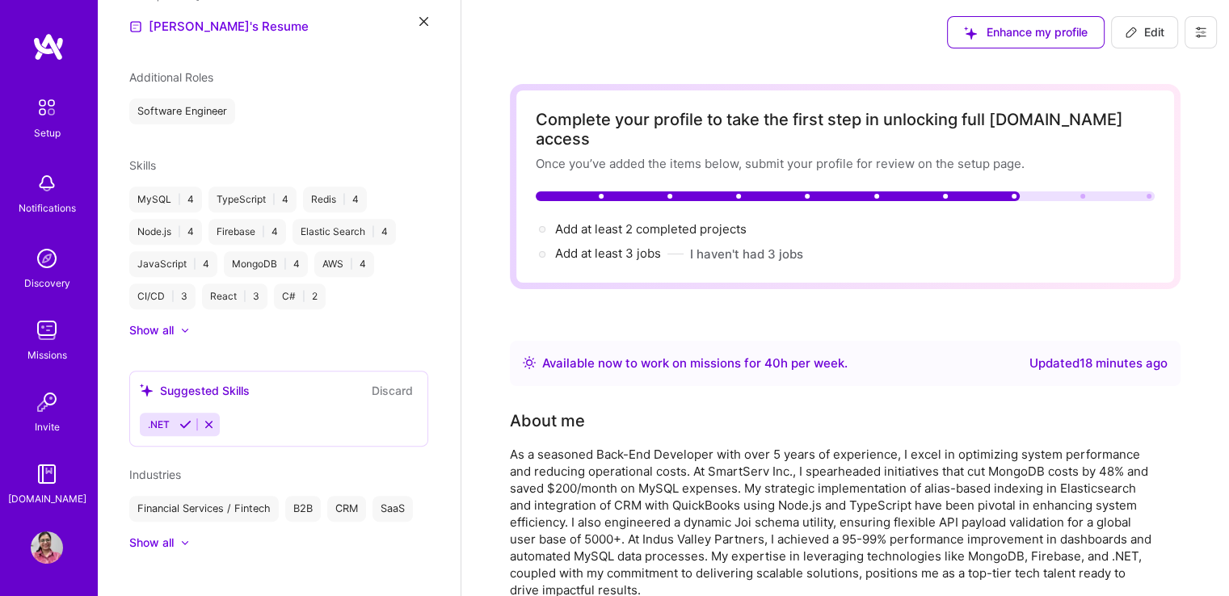
click at [42, 341] on img at bounding box center [47, 330] width 32 height 32
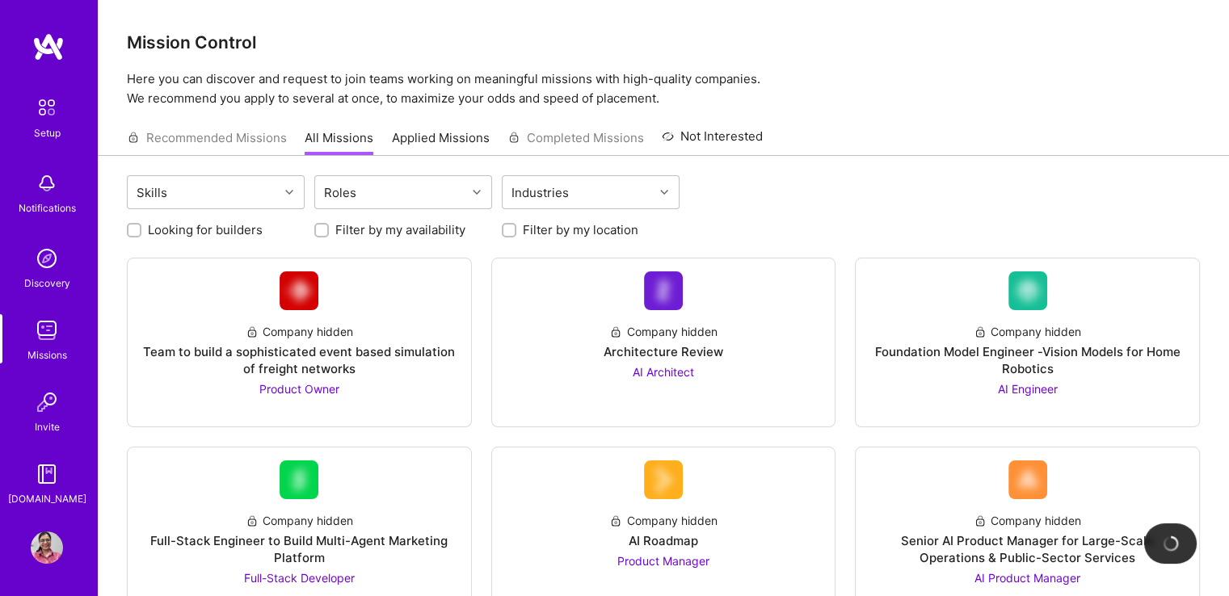
click at [48, 406] on img at bounding box center [47, 402] width 32 height 32
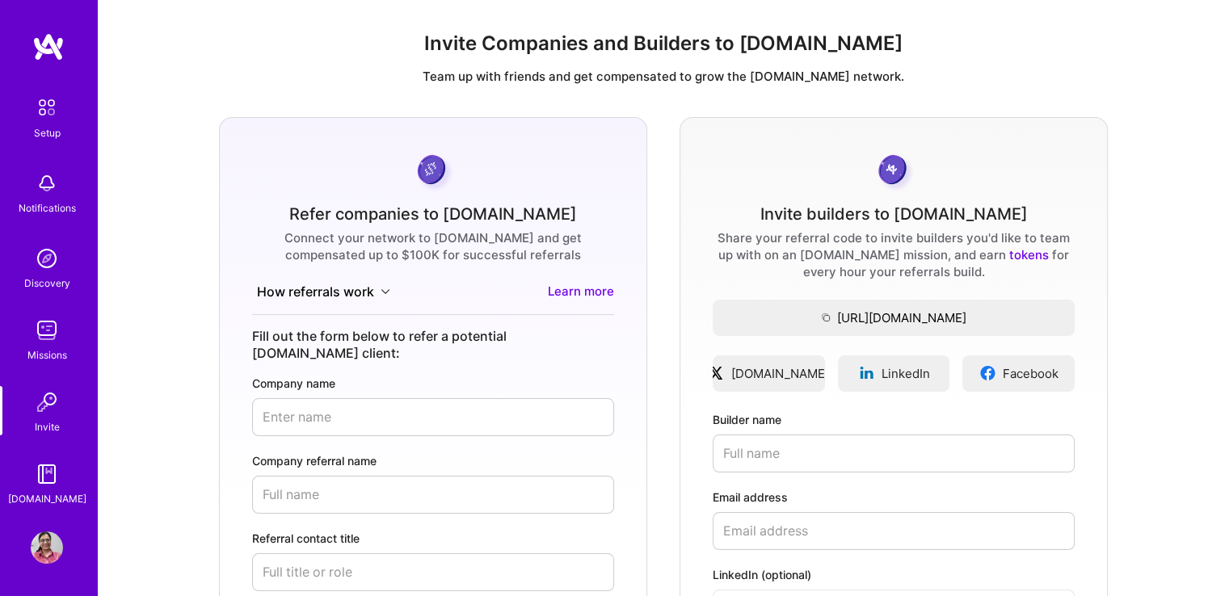
click at [42, 250] on img at bounding box center [47, 258] width 32 height 32
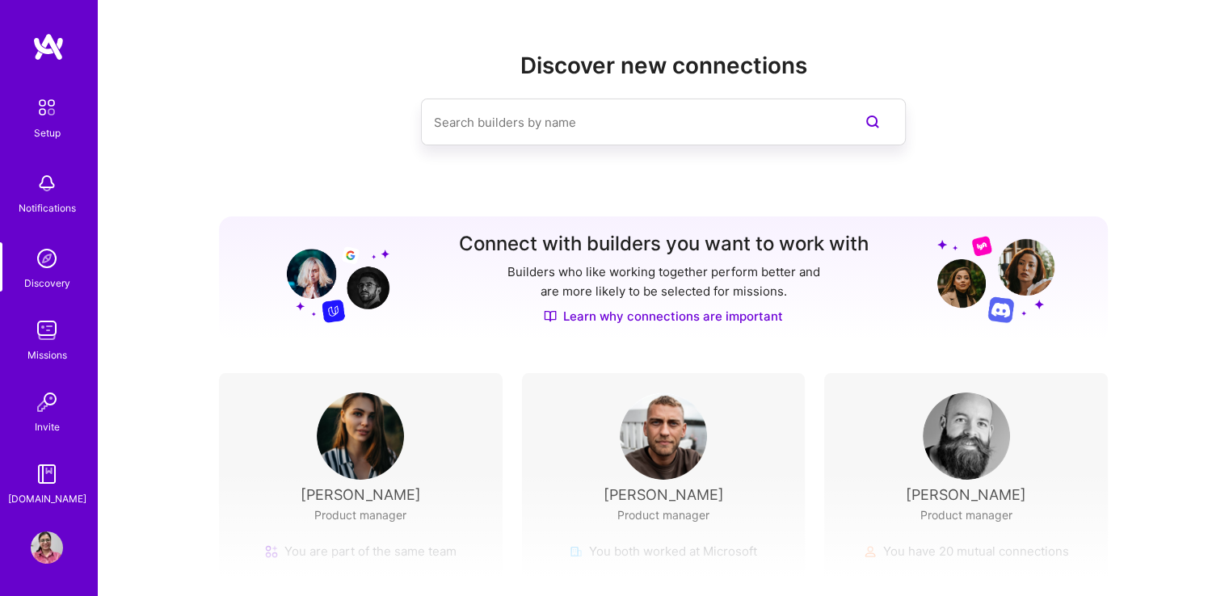
click at [43, 198] on img at bounding box center [47, 183] width 32 height 32
click at [44, 139] on div "Setup" at bounding box center [47, 132] width 27 height 17
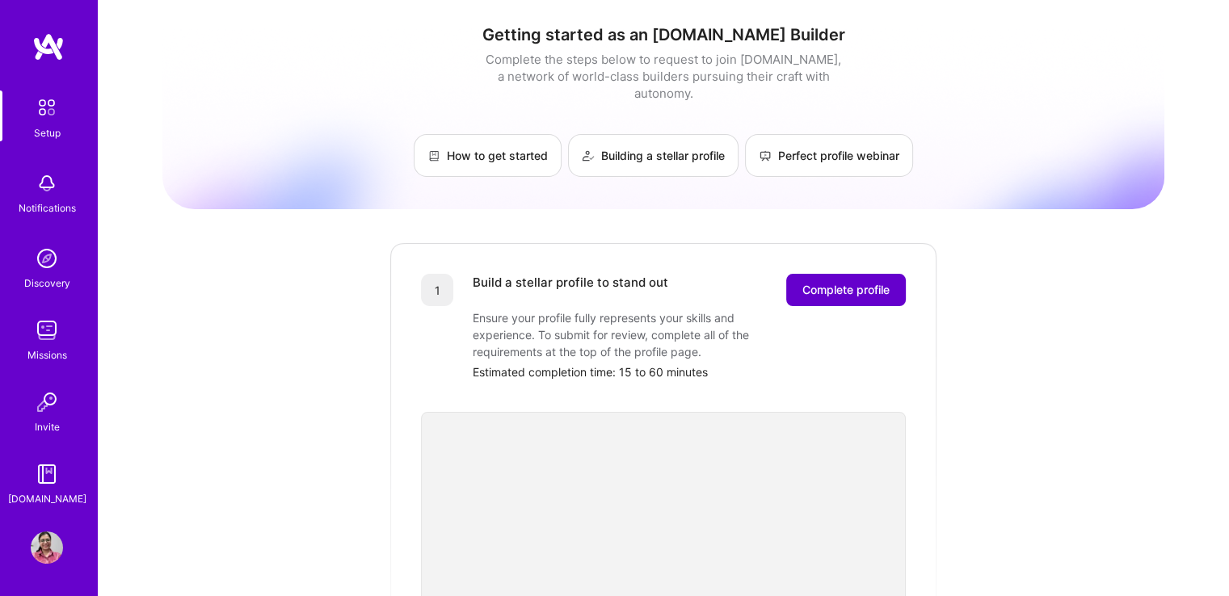
click at [815, 274] on button "Complete profile" at bounding box center [846, 290] width 120 height 32
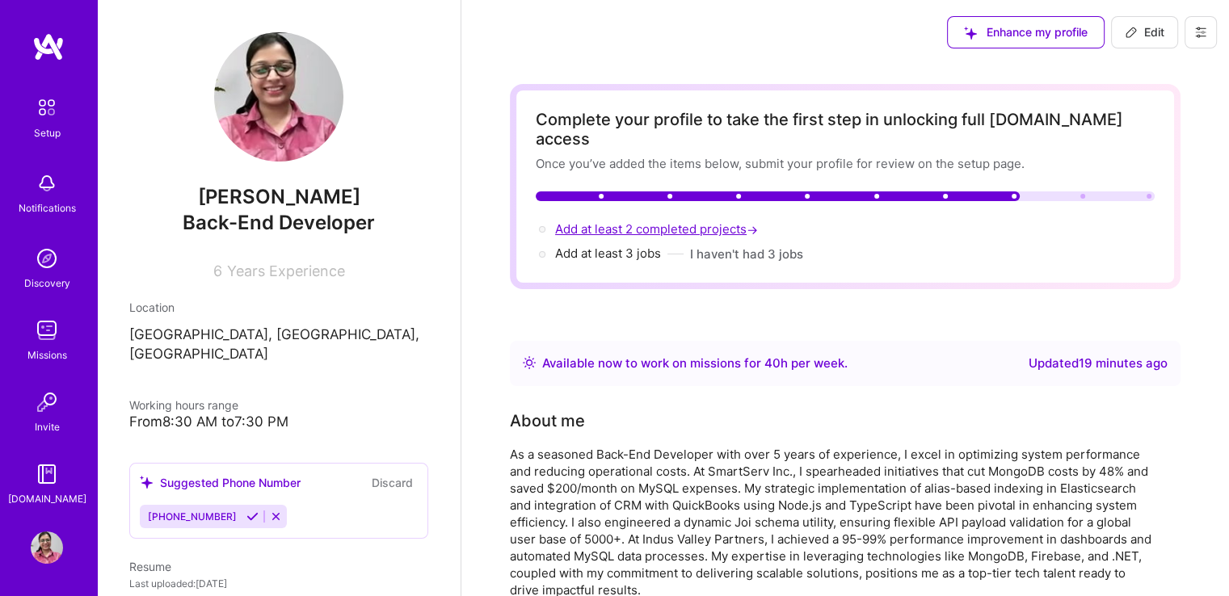
click at [652, 221] on span "Add at least 2 completed projects →" at bounding box center [658, 228] width 206 height 15
select select "US"
select select "Right Now"
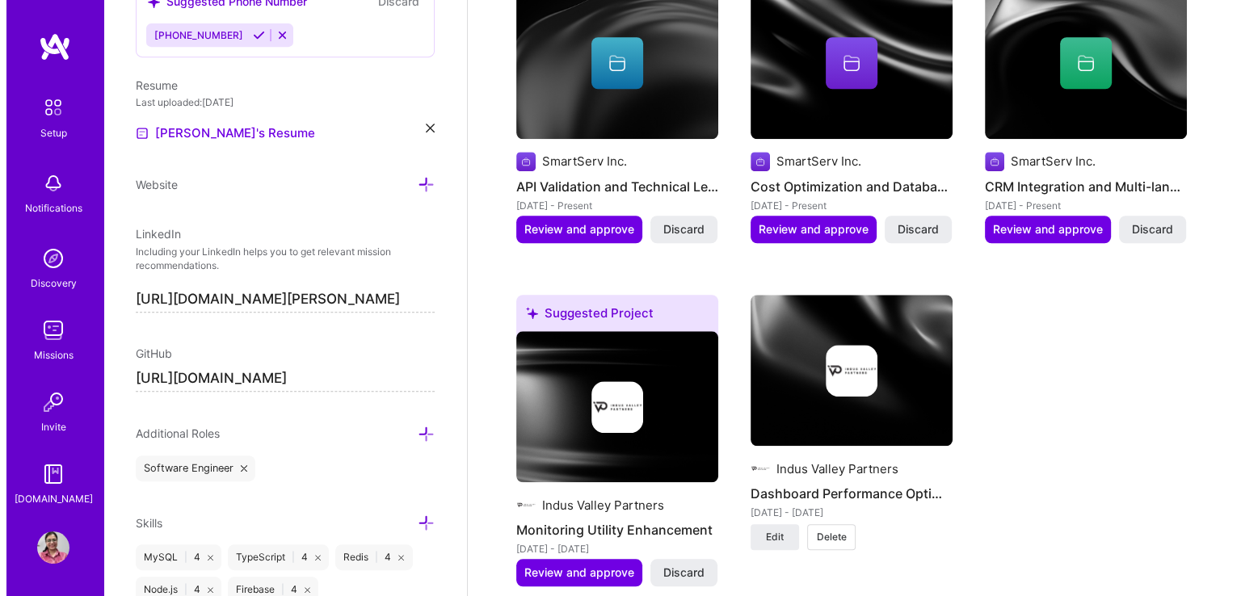
scroll to position [1436, 0]
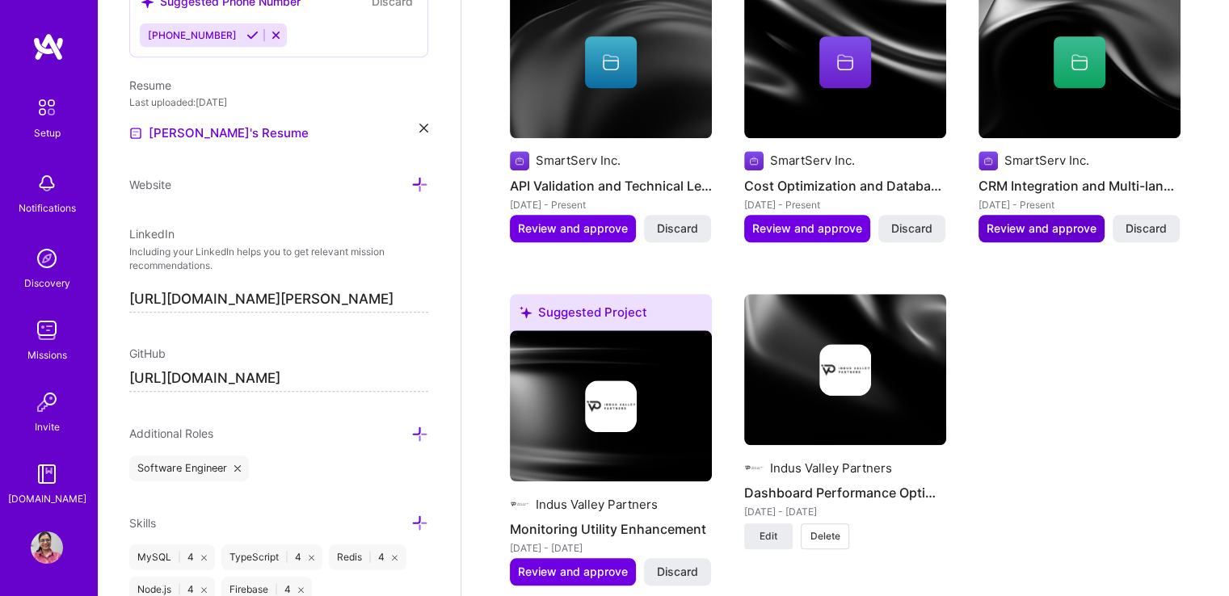
click at [1041, 221] on span "Review and approve" at bounding box center [1041, 229] width 110 height 16
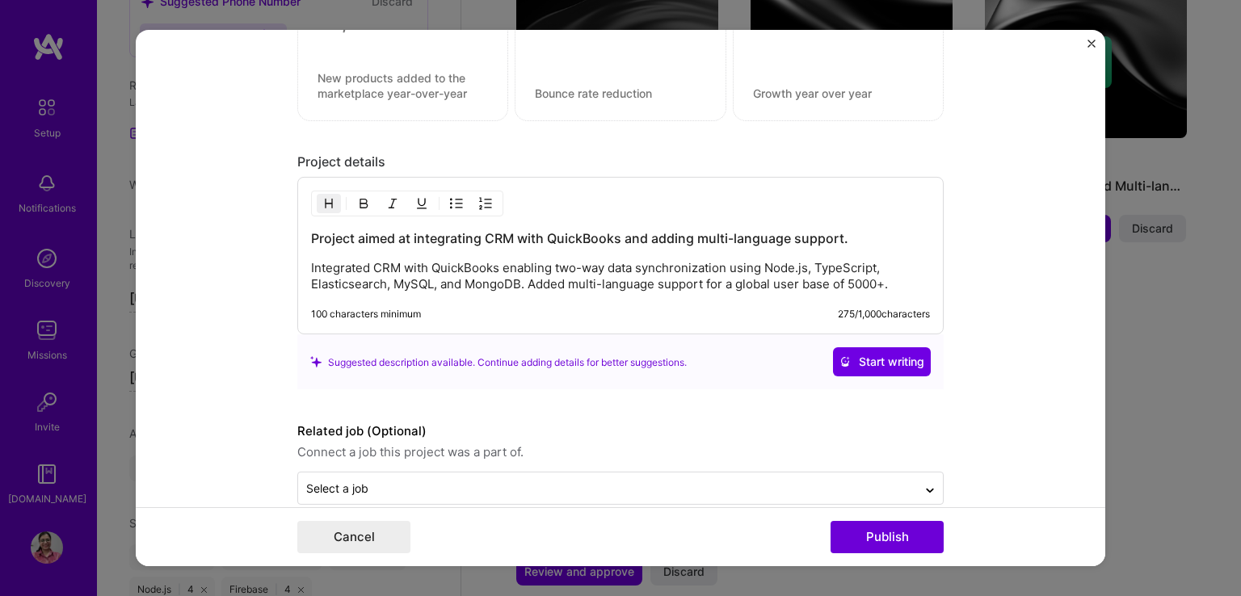
scroll to position [1477, 0]
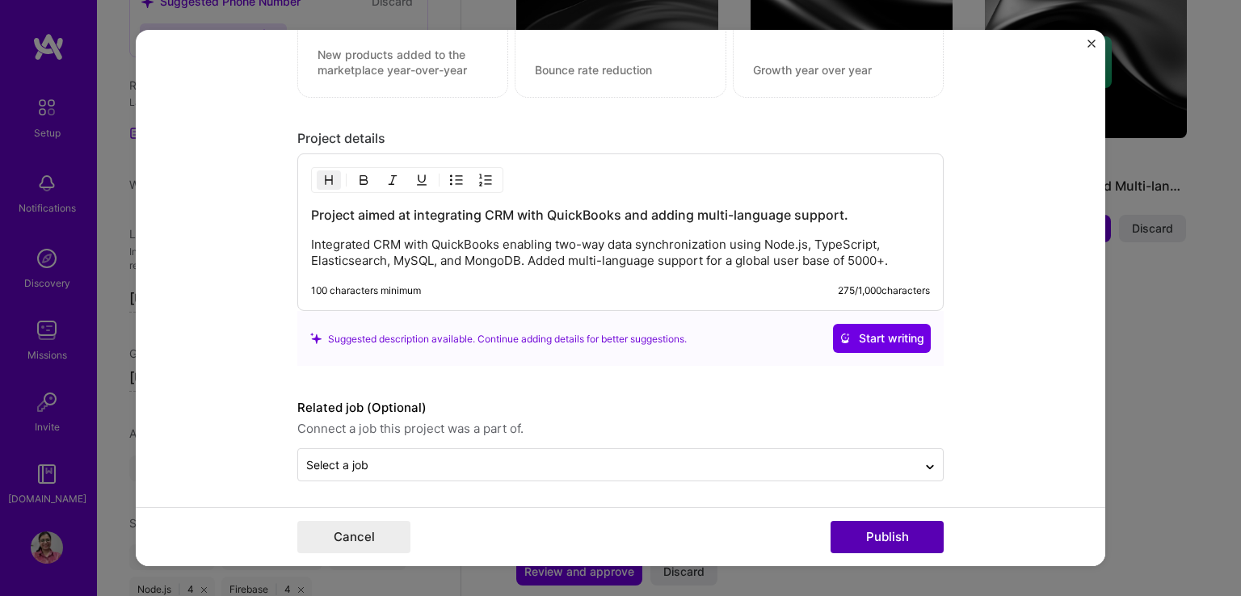
click at [885, 537] on button "Publish" at bounding box center [887, 537] width 113 height 32
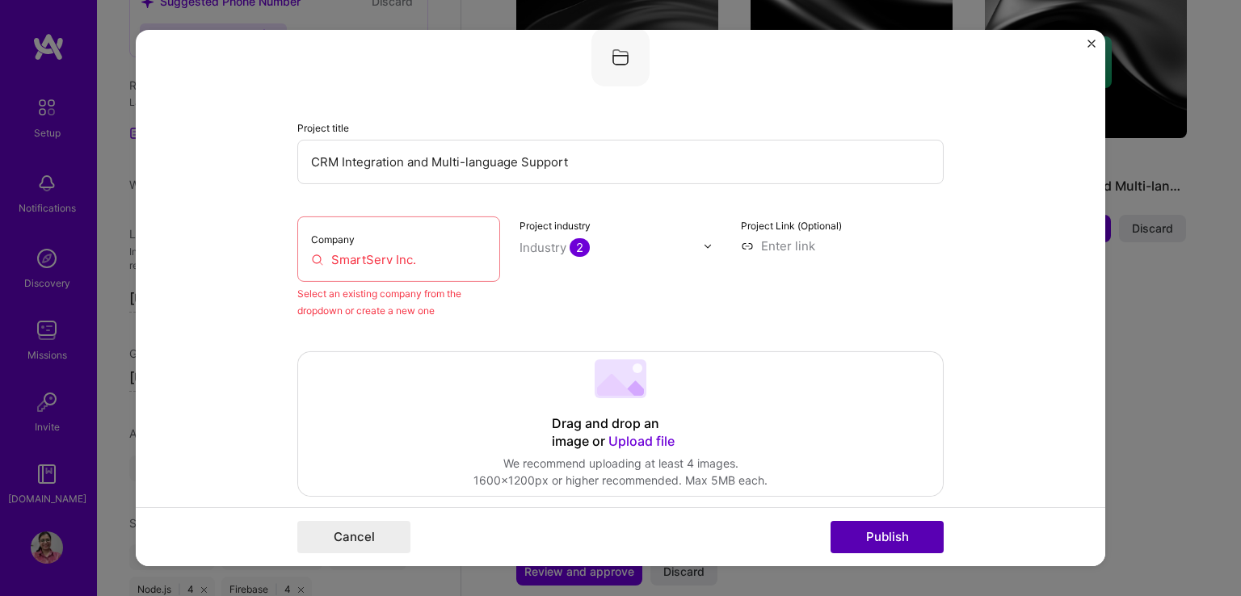
scroll to position [106, 0]
click at [445, 261] on input "SmartServ Inc." at bounding box center [398, 261] width 175 height 17
click at [866, 540] on button "Publish" at bounding box center [887, 537] width 113 height 32
click at [424, 258] on input "SmartServ Inc." at bounding box center [398, 261] width 175 height 17
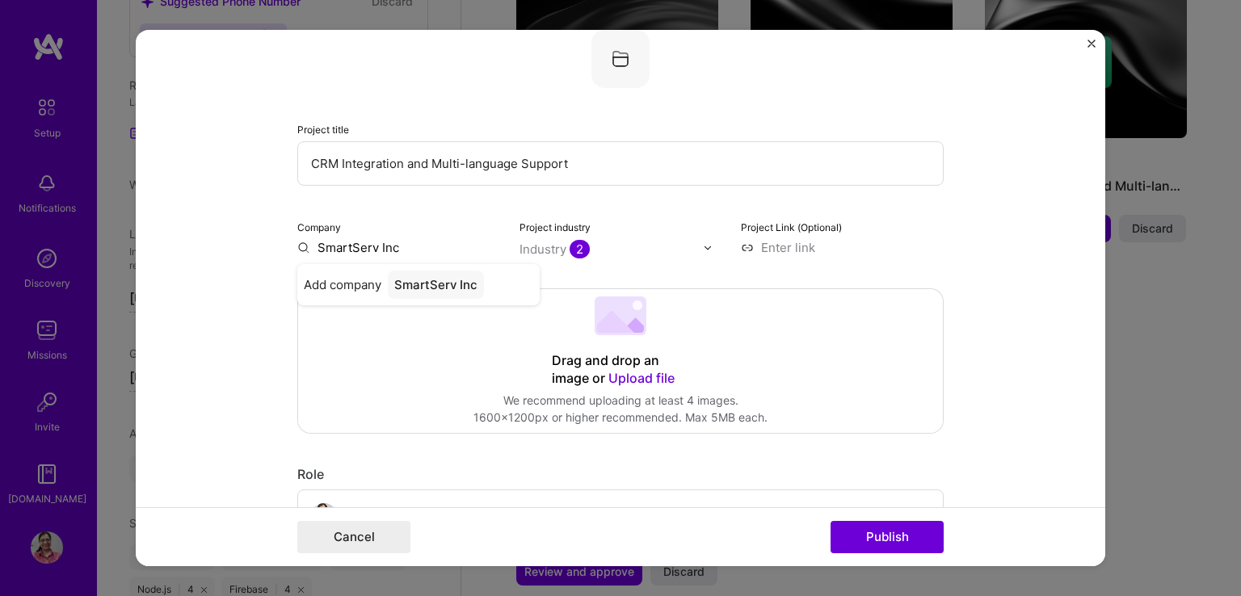
type input "SmartServ Inc."
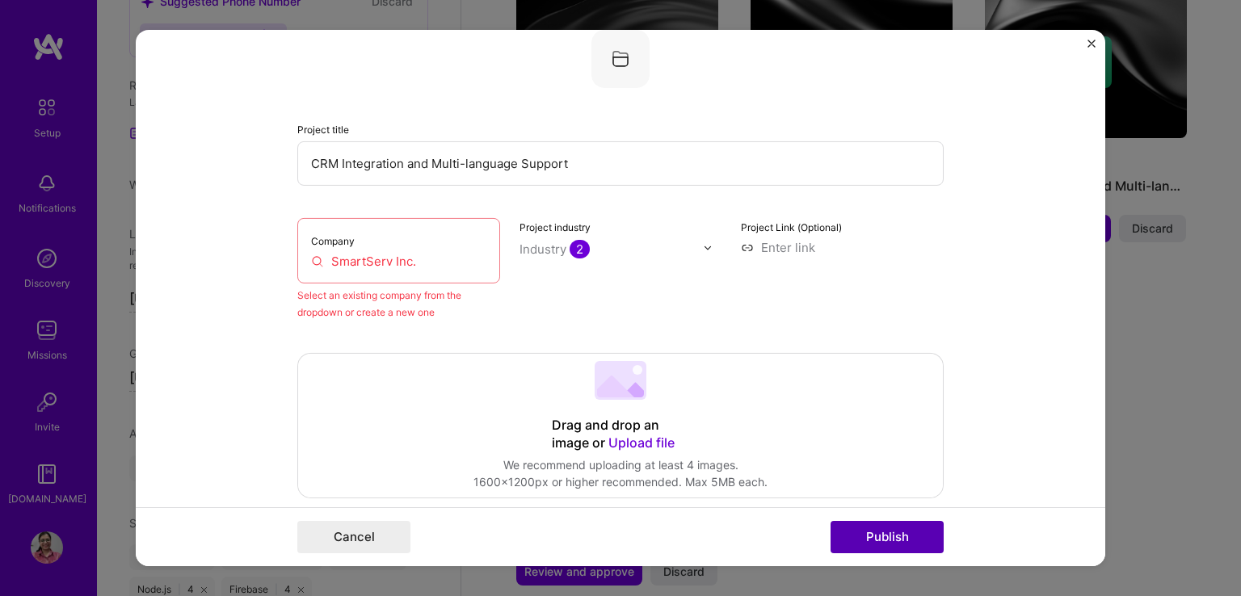
click at [853, 536] on button "Publish" at bounding box center [887, 537] width 113 height 32
click at [419, 265] on input "SmartServ Inc." at bounding box center [398, 261] width 175 height 17
click at [366, 258] on input "SmartServ Inc." at bounding box center [398, 261] width 175 height 17
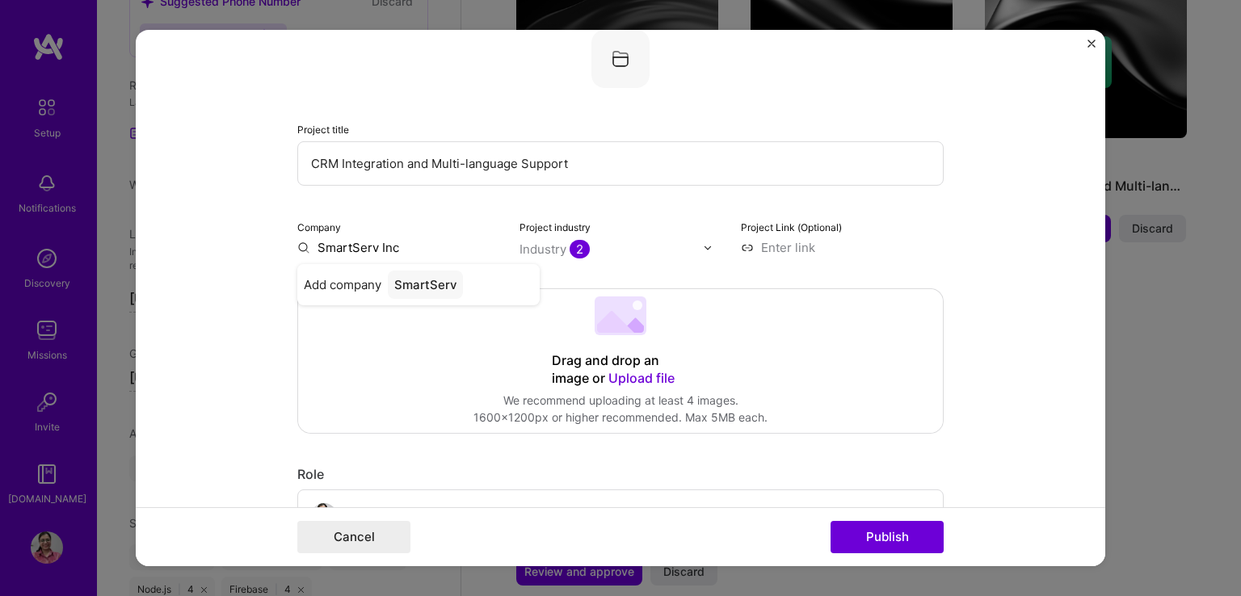
type input "SmartServ Inc."
click at [404, 280] on div "SmartServ Inc." at bounding box center [437, 285] width 99 height 28
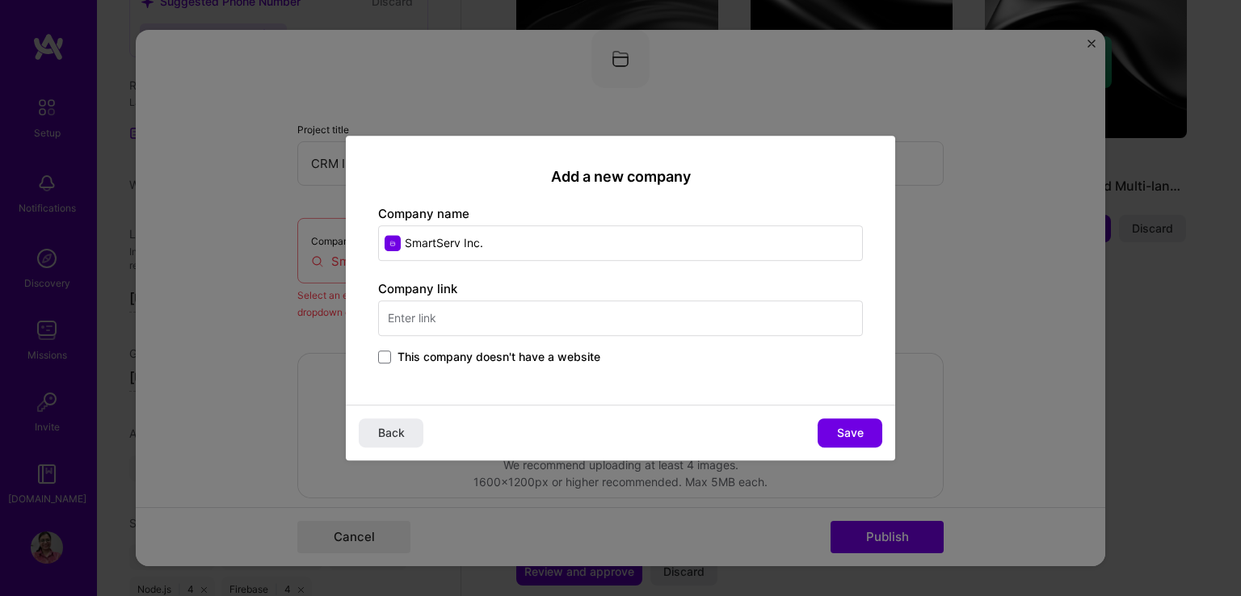
click at [540, 315] on input "text" at bounding box center [620, 319] width 485 height 36
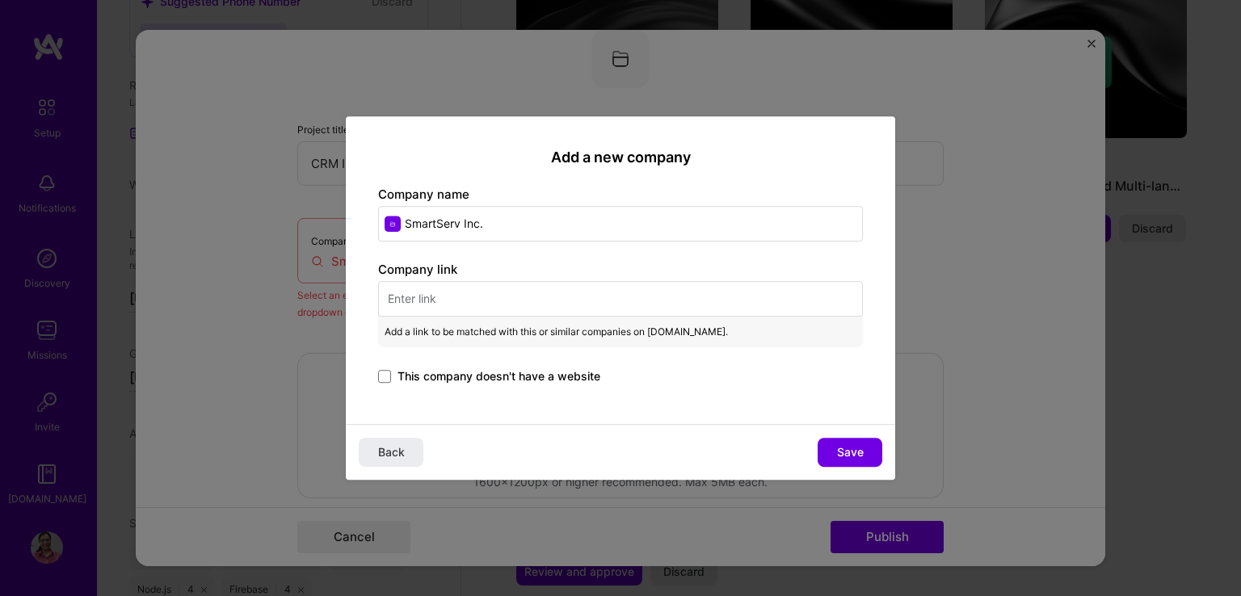
paste input "[URL][DOMAIN_NAME]"
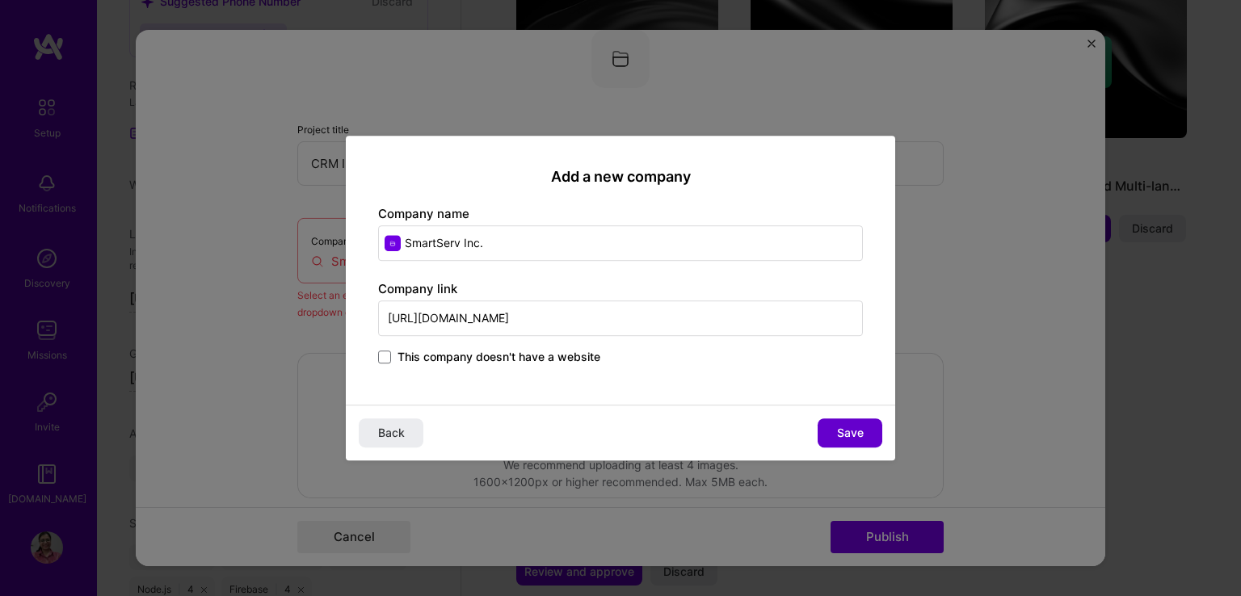
type input "[URL][DOMAIN_NAME]"
click at [835, 436] on button "Save" at bounding box center [850, 432] width 65 height 29
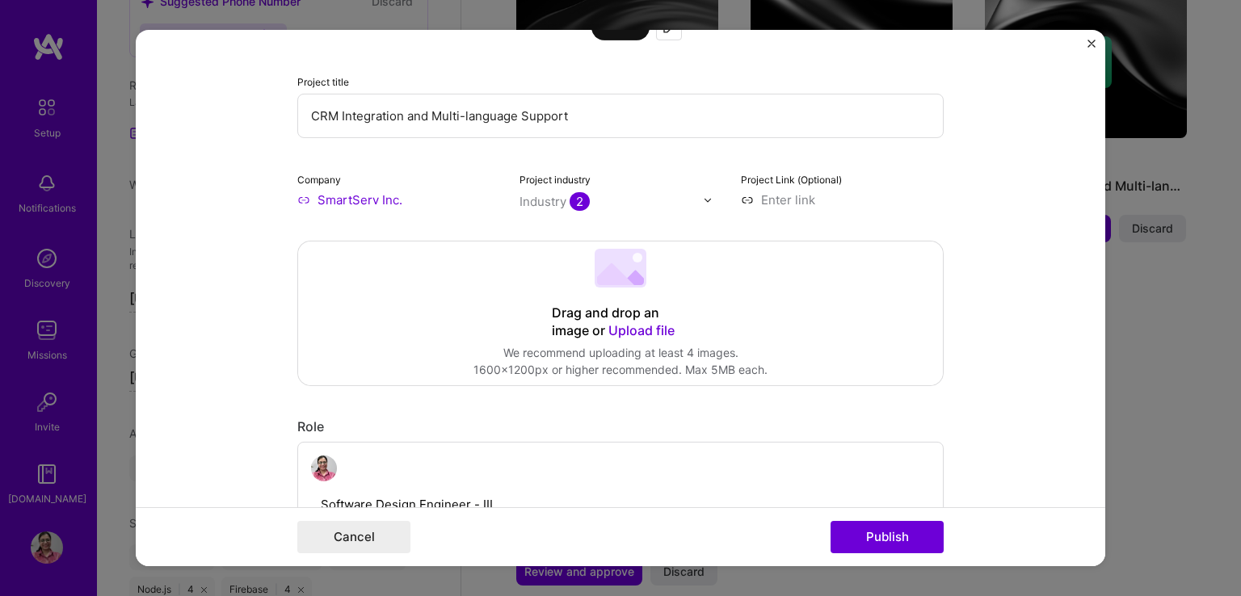
scroll to position [154, 0]
click at [892, 542] on button "Publish" at bounding box center [887, 537] width 113 height 32
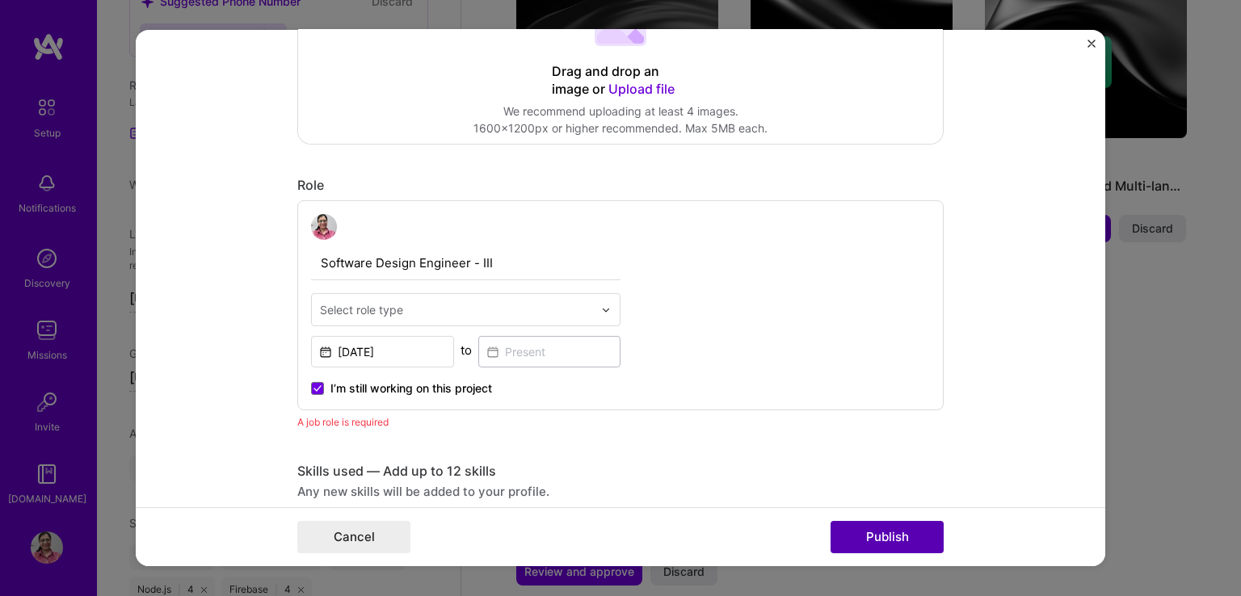
scroll to position [541, 0]
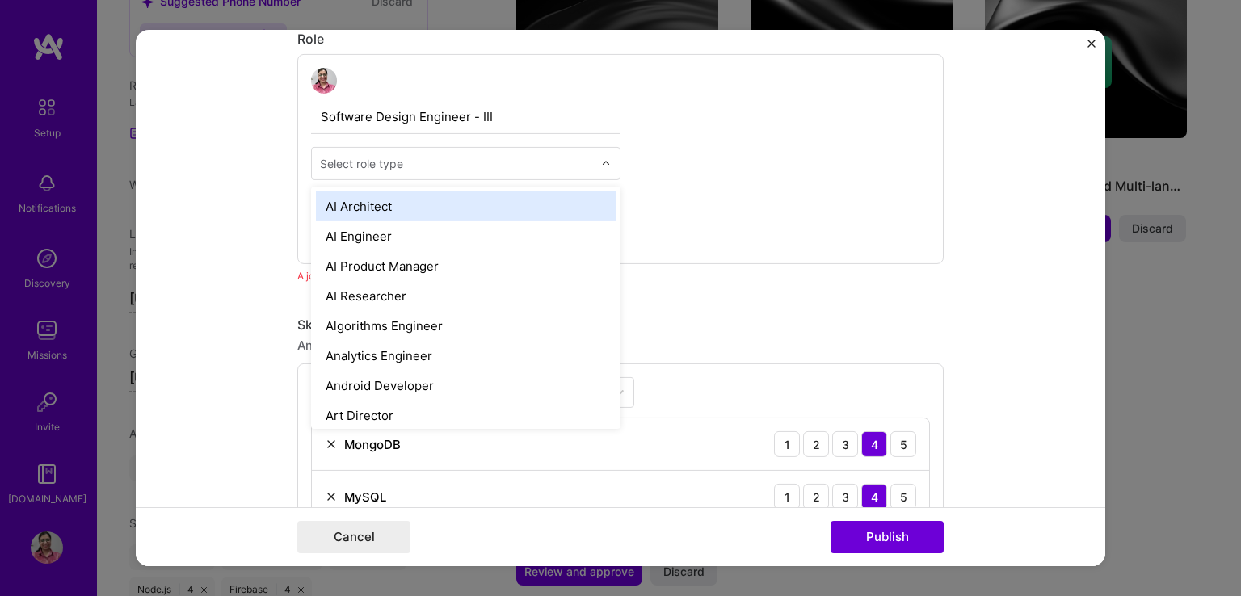
click at [391, 166] on div "Select role type" at bounding box center [361, 163] width 83 height 17
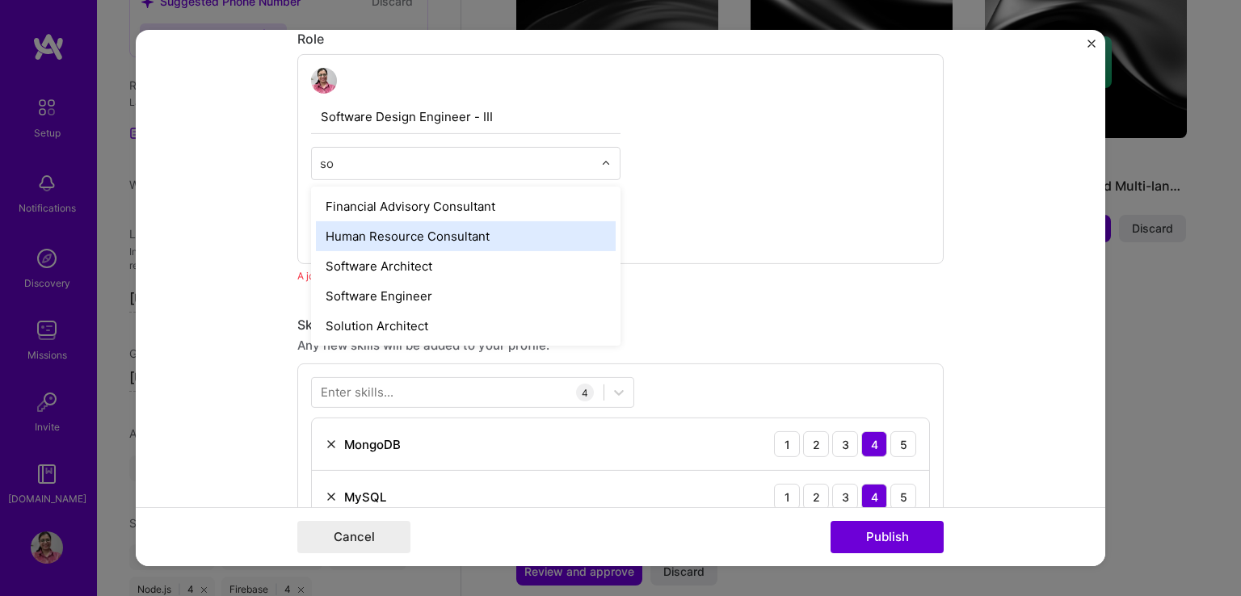
type input "s"
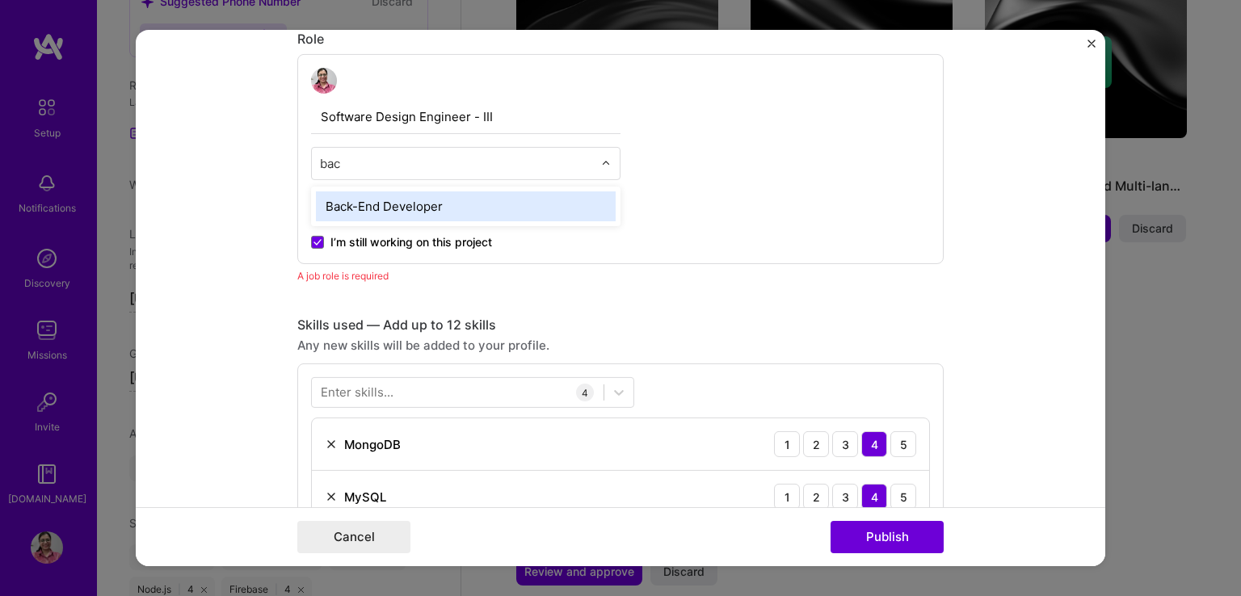
type input "back"
click at [375, 192] on div "Back-End Developer" at bounding box center [466, 206] width 300 height 30
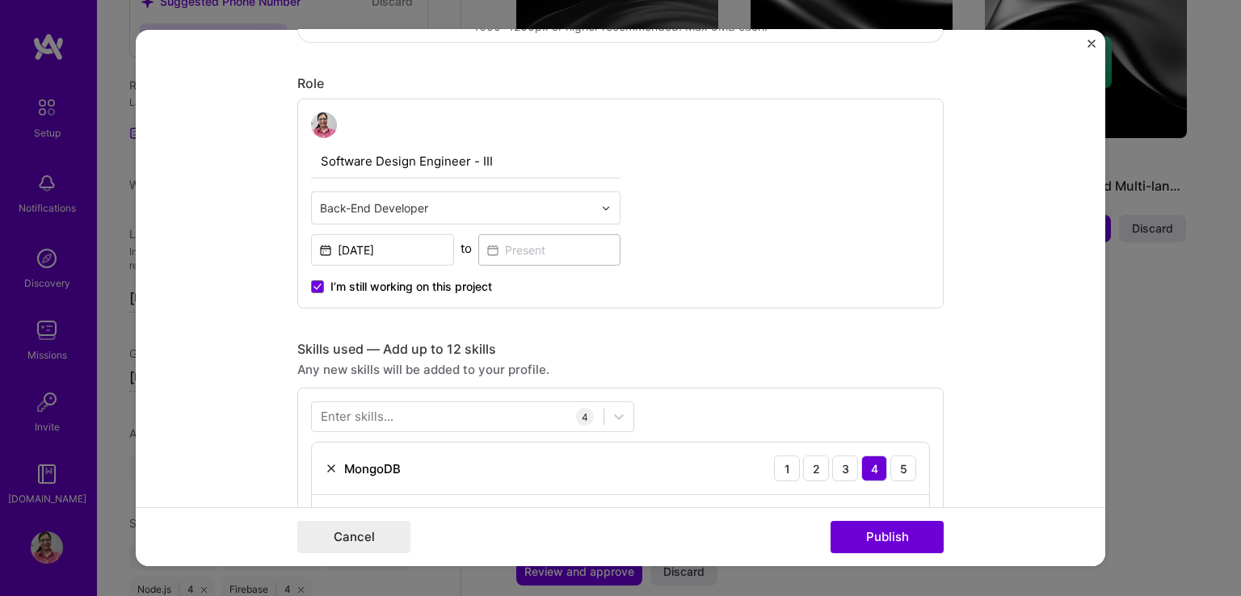
scroll to position [496, 0]
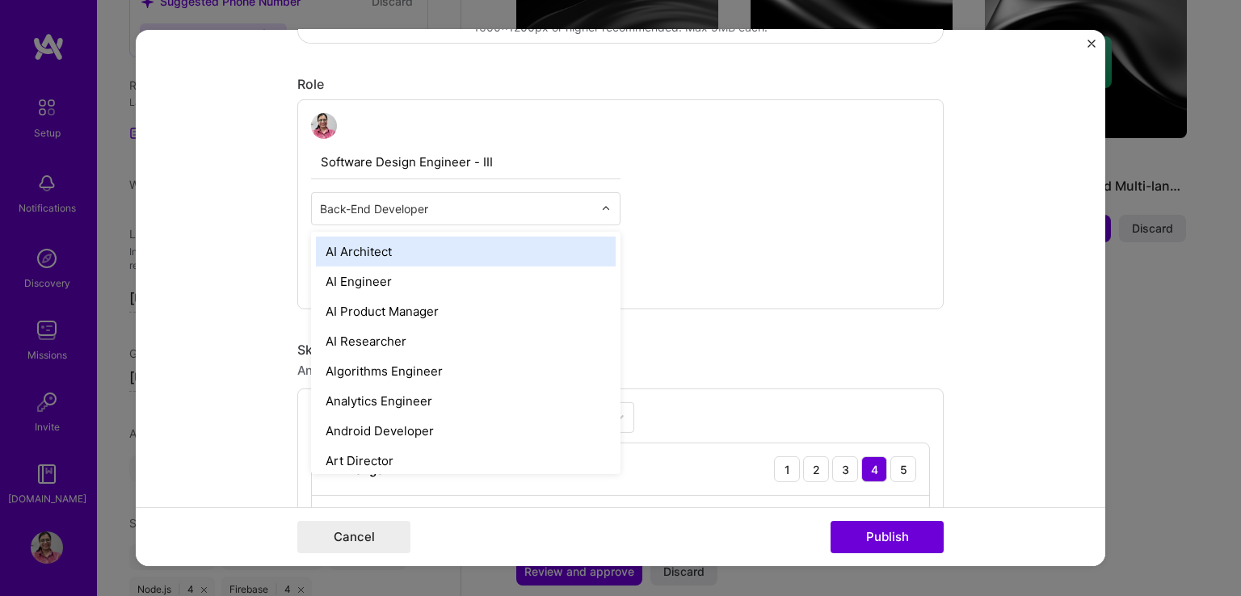
click at [591, 210] on div "Back-End Developer" at bounding box center [456, 209] width 289 height 32
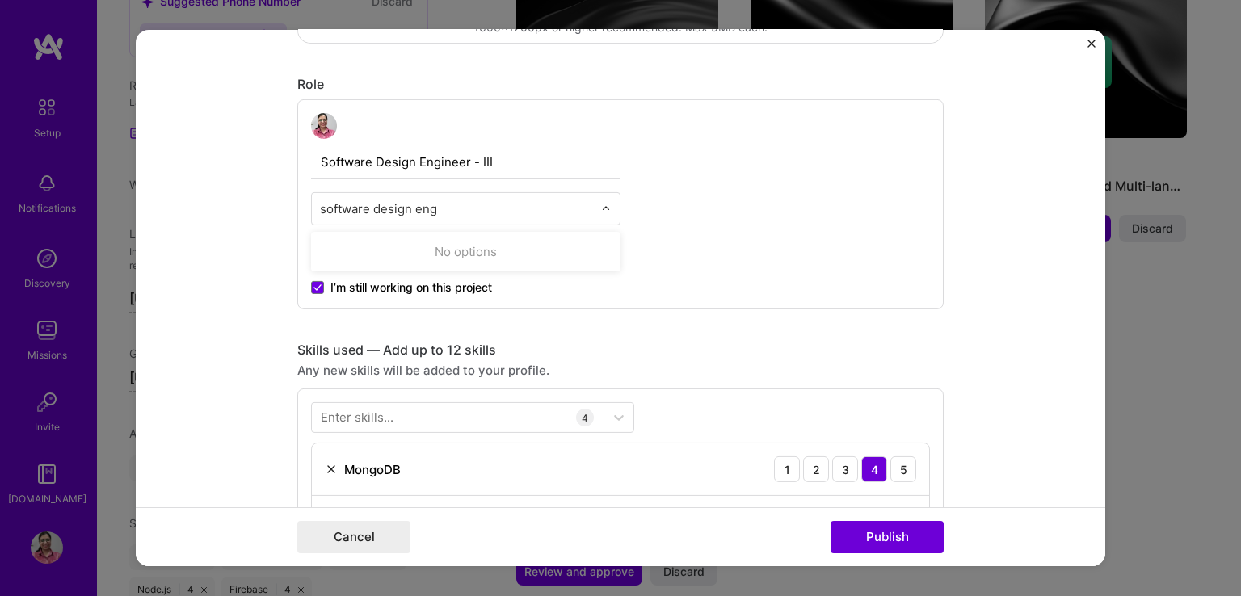
type input "software design eng"
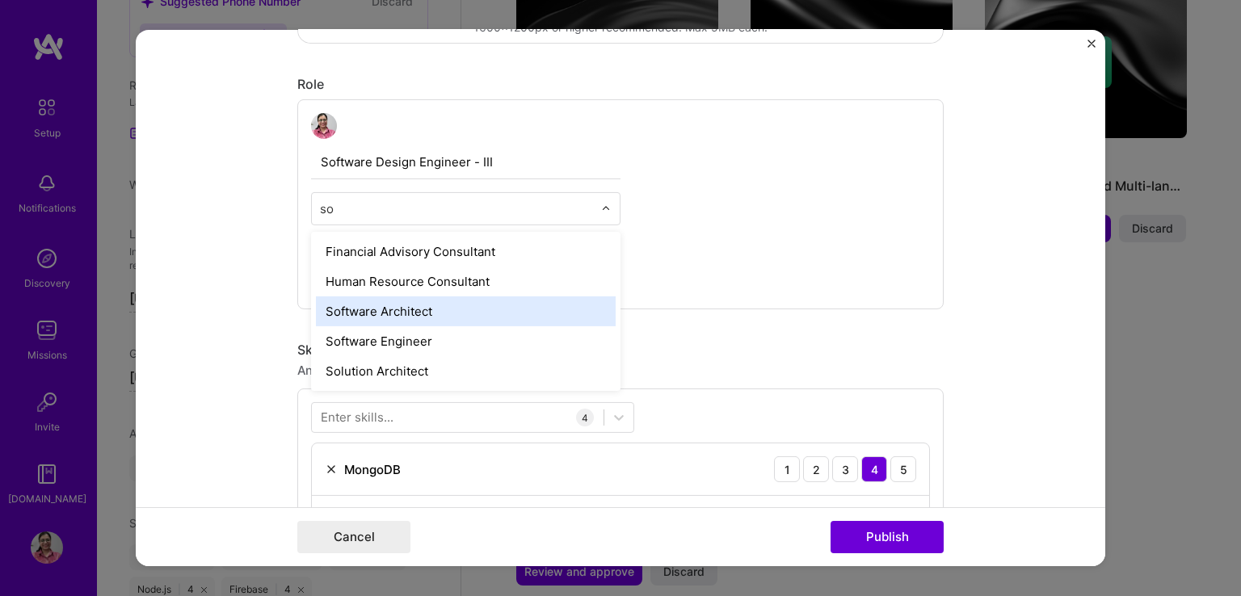
type input "s"
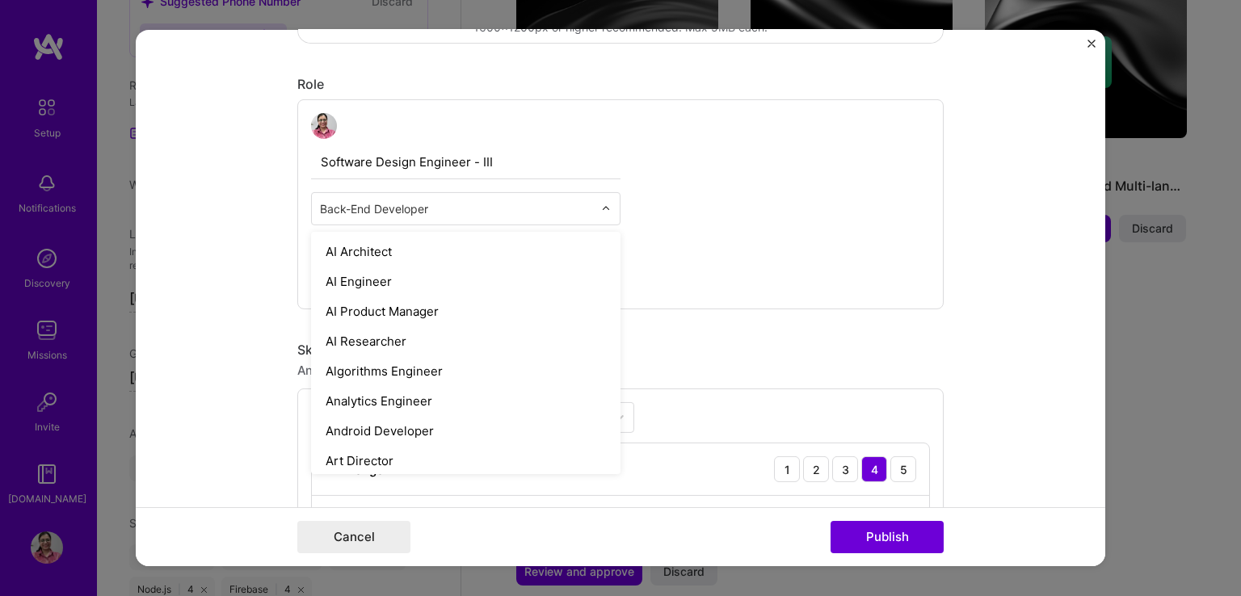
type input "s"
type input "b"
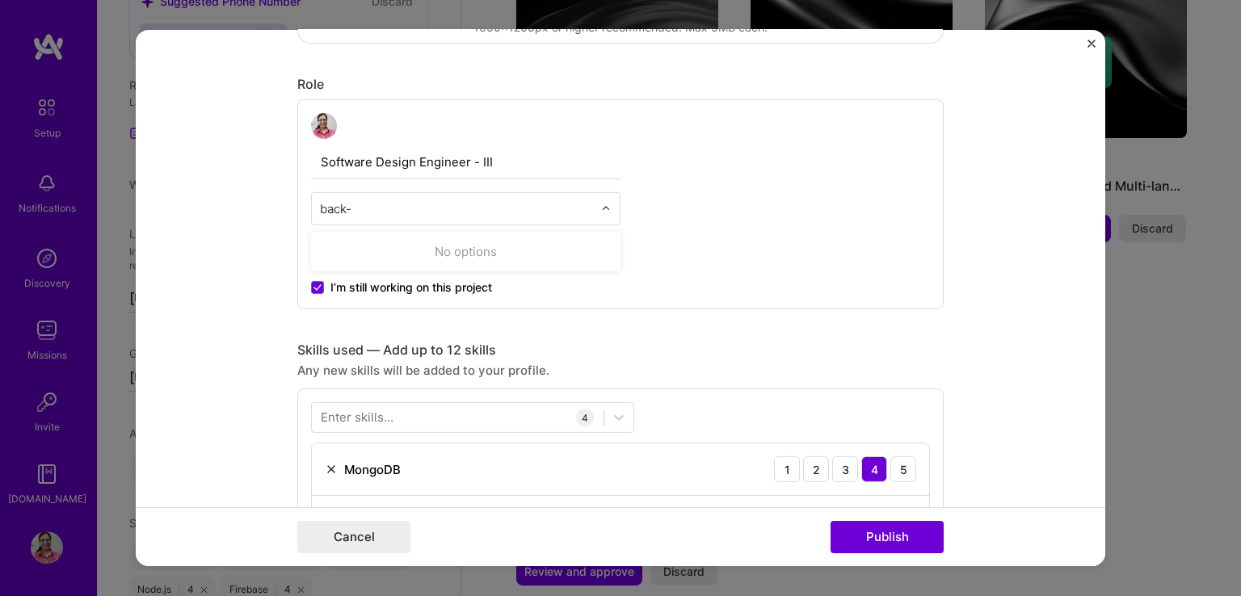
type input "back-"
type input "B"
type input "b"
click at [753, 257] on div "Software Design Engineer - III Back-End Developer [DATE] to I’m still working o…" at bounding box center [620, 204] width 646 height 210
click at [856, 529] on button "Publish" at bounding box center [887, 537] width 113 height 32
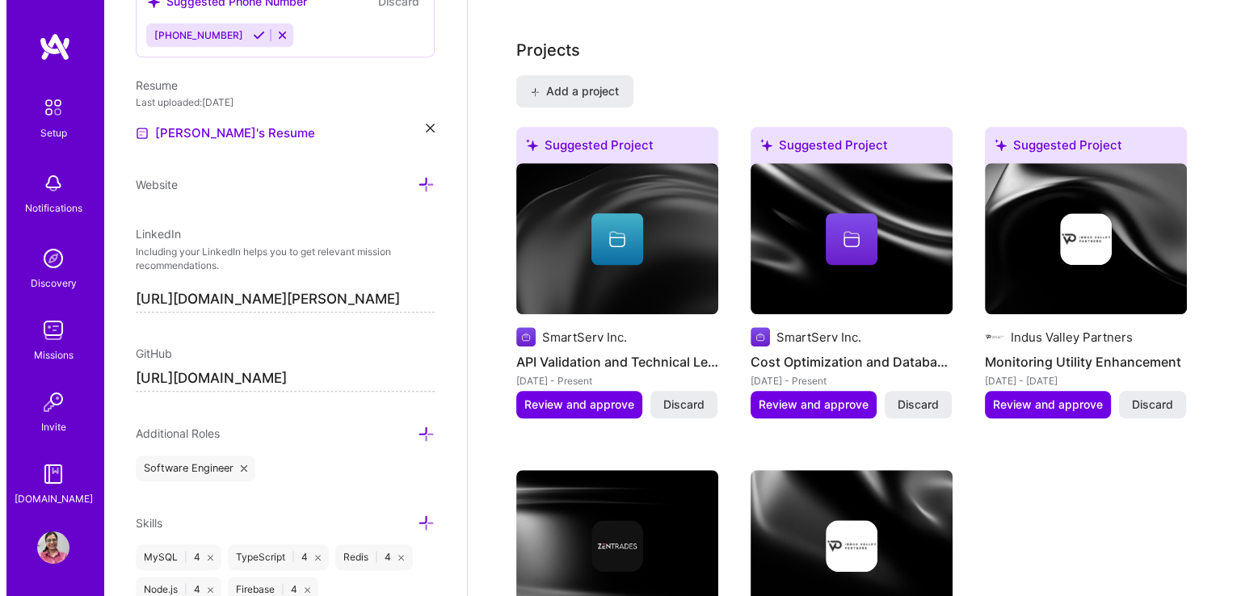
scroll to position [1236, 0]
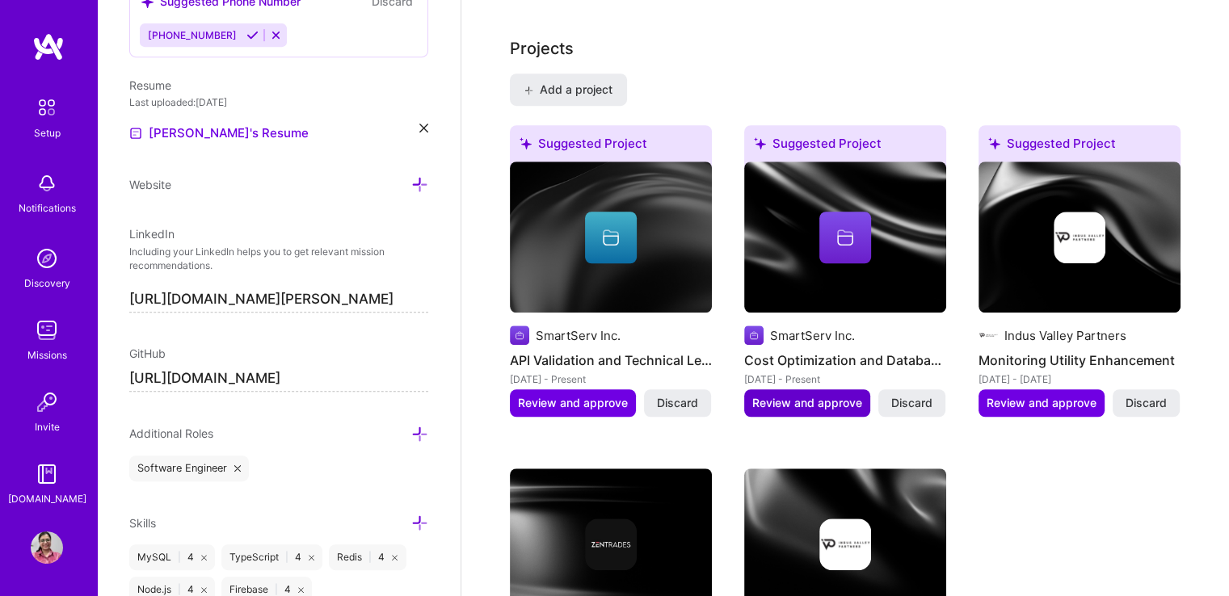
click at [830, 395] on span "Review and approve" at bounding box center [807, 403] width 110 height 16
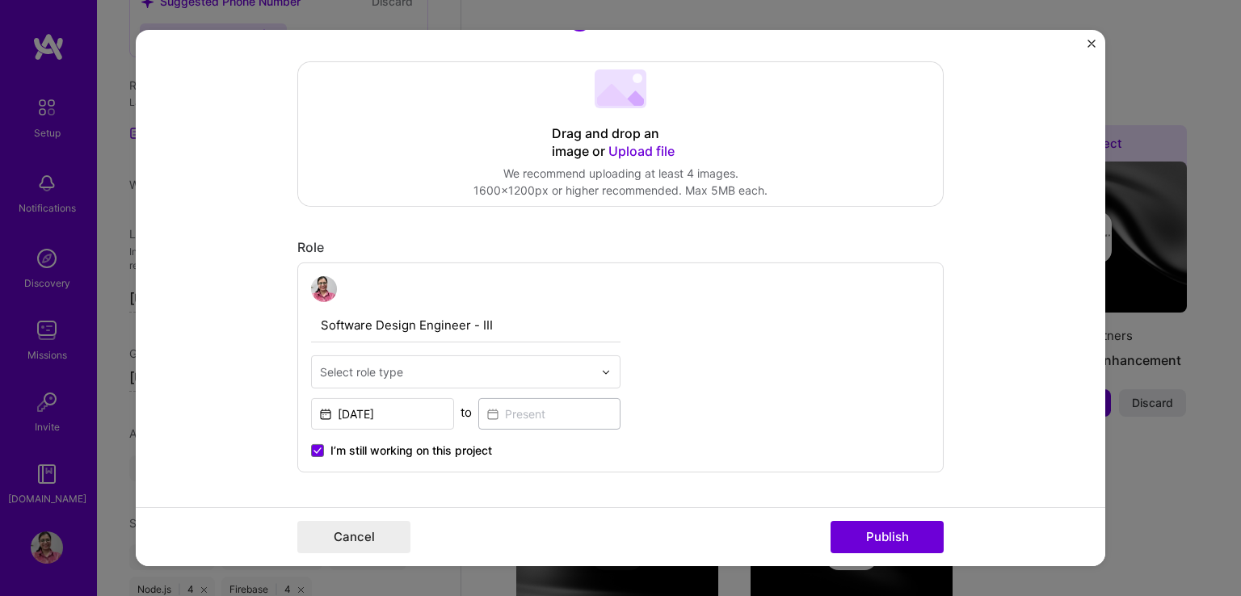
scroll to position [459, 0]
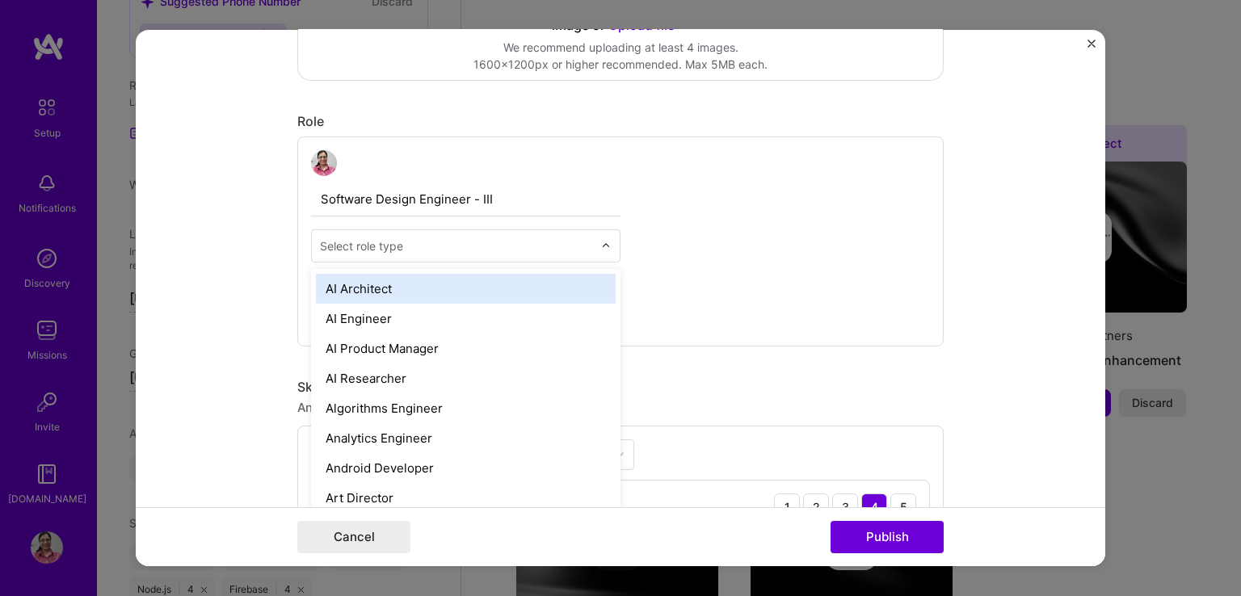
click at [506, 241] on input "text" at bounding box center [456, 246] width 273 height 17
type input "bac"
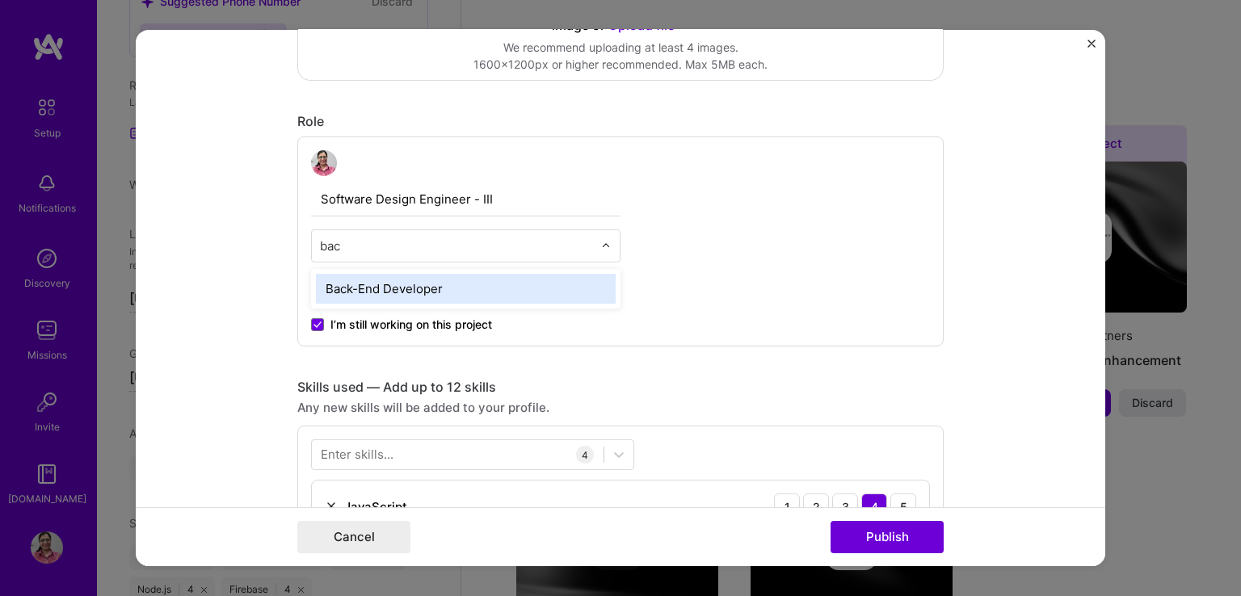
click at [435, 279] on div "Back-End Developer" at bounding box center [466, 289] width 300 height 30
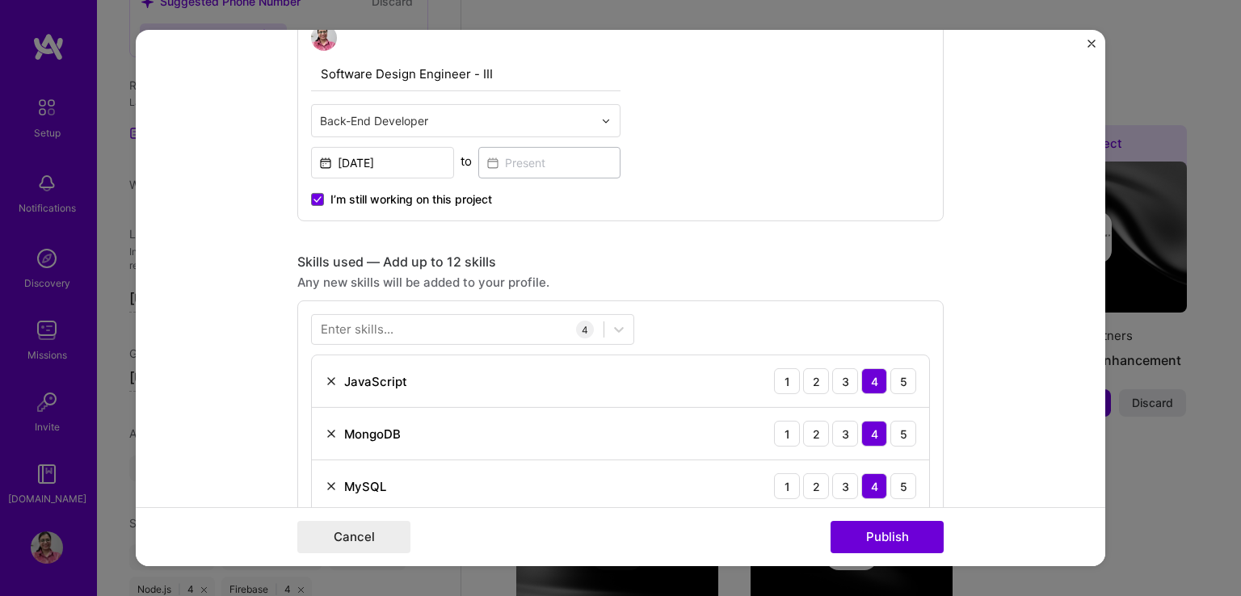
scroll to position [651, 0]
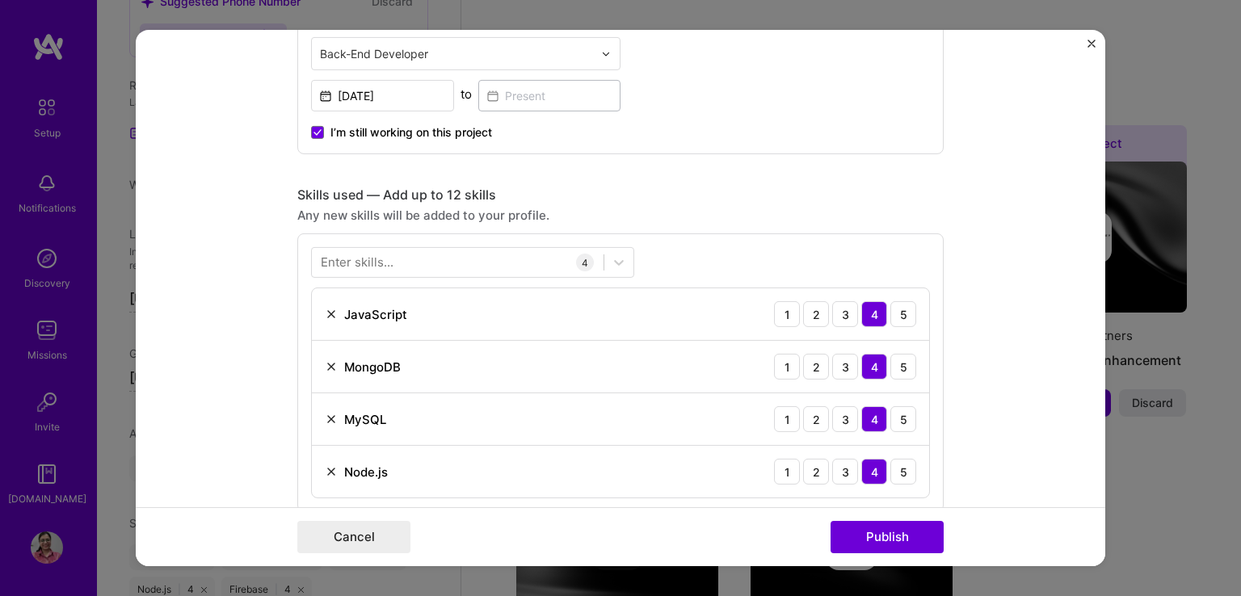
click at [317, 124] on label "I’m still working on this project" at bounding box center [401, 132] width 181 height 16
click at [0, 0] on input "I’m still working on this project" at bounding box center [0, 0] width 0 height 0
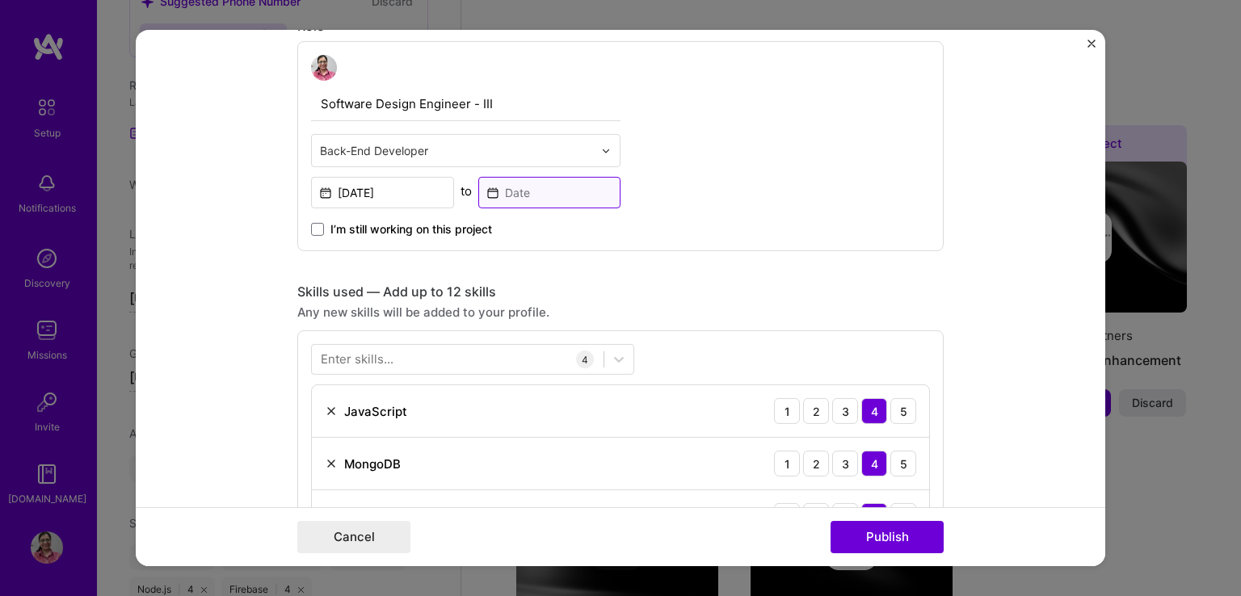
click at [532, 192] on input at bounding box center [549, 193] width 143 height 32
click at [835, 132] on div "Software Design Engineer - III Back-End Developer [DATE] to I’m still working o…" at bounding box center [620, 146] width 646 height 210
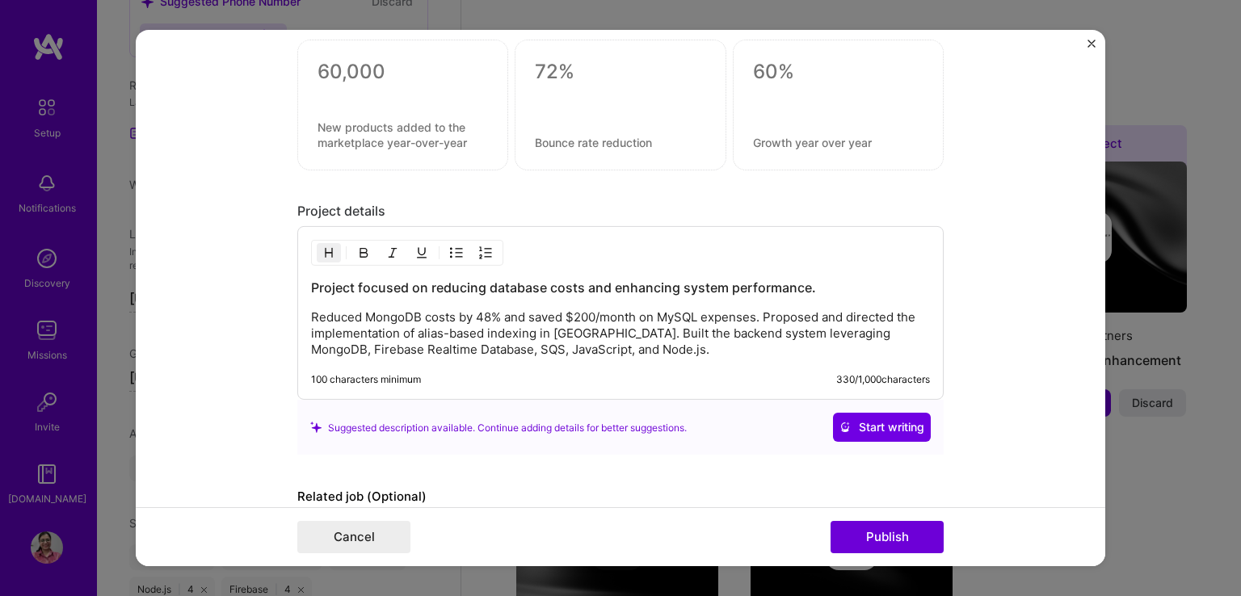
scroll to position [1405, 0]
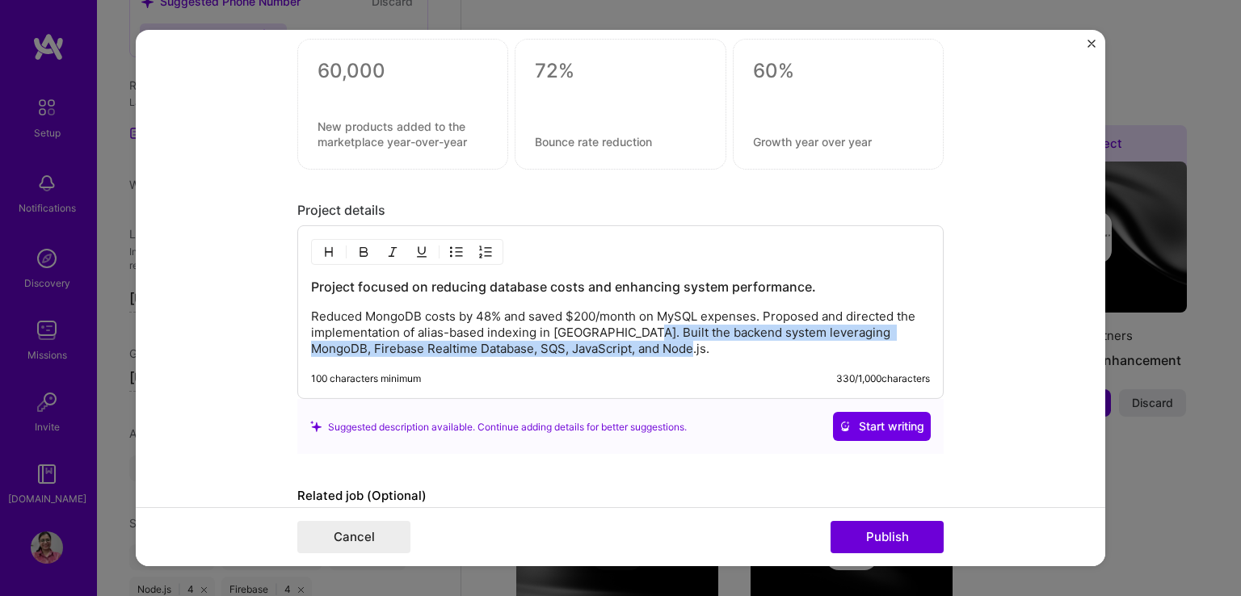
drag, startPoint x: 628, startPoint y: 325, endPoint x: 676, endPoint y: 354, distance: 56.5
click at [676, 354] on div "Project focused on reducing database costs and enhancing system performance. Re…" at bounding box center [620, 312] width 646 height 174
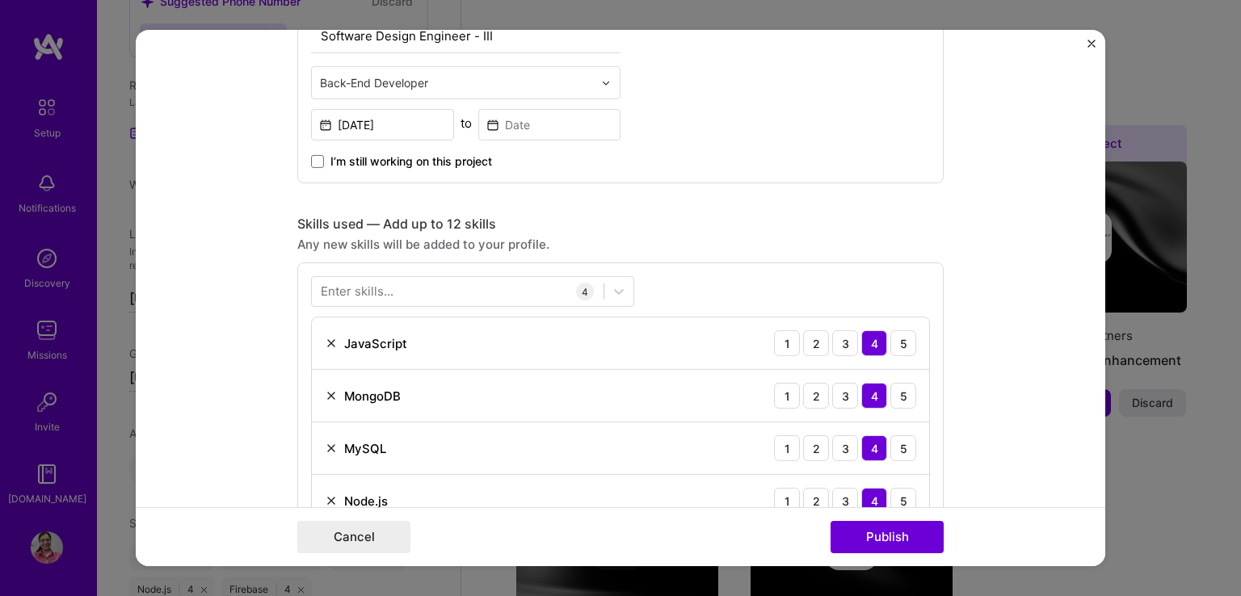
scroll to position [578, 0]
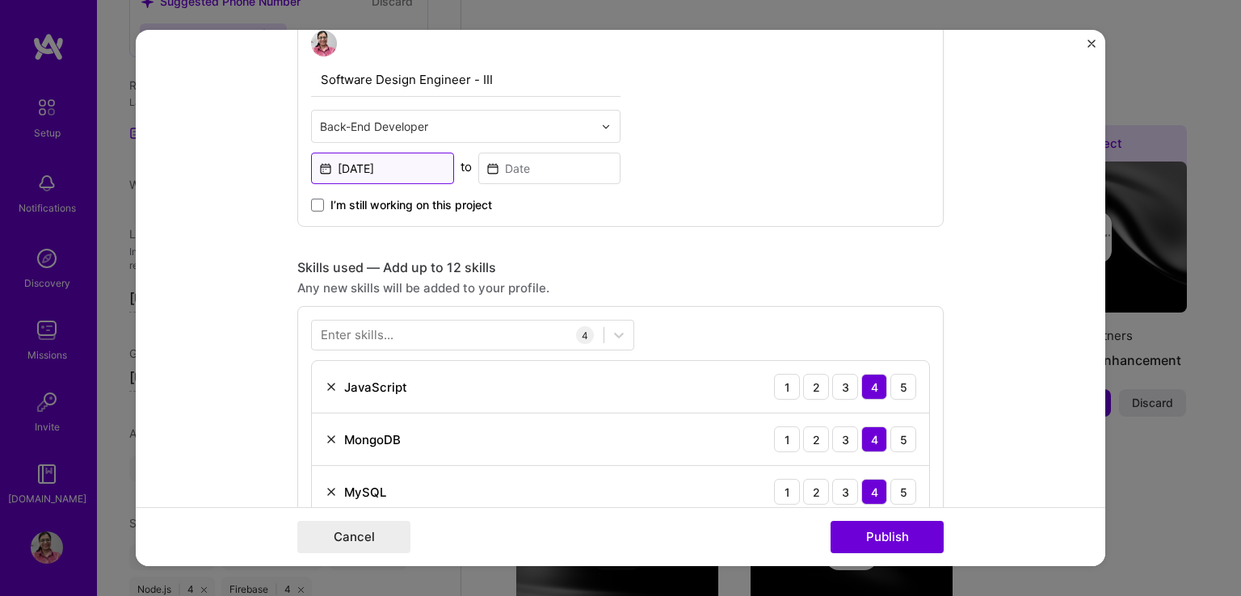
click at [414, 172] on input "[DATE]" at bounding box center [382, 169] width 143 height 32
click at [628, 179] on div "Software Design Engineer - III Back-End Developer [DATE] to I’m still working o…" at bounding box center [620, 122] width 646 height 210
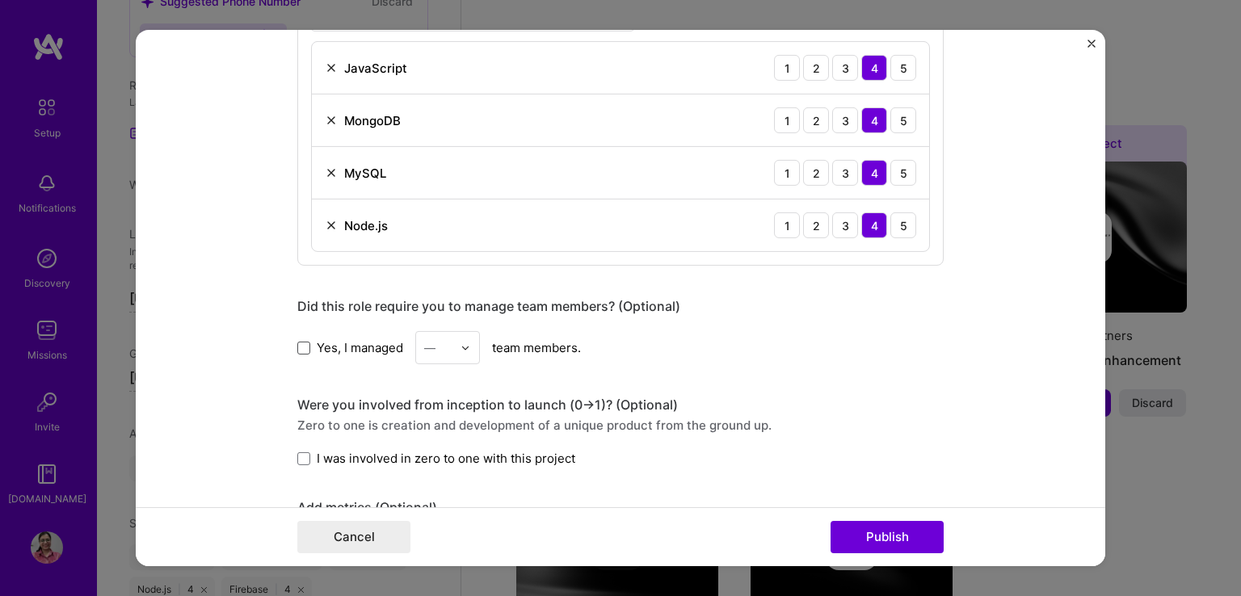
scroll to position [927, 0]
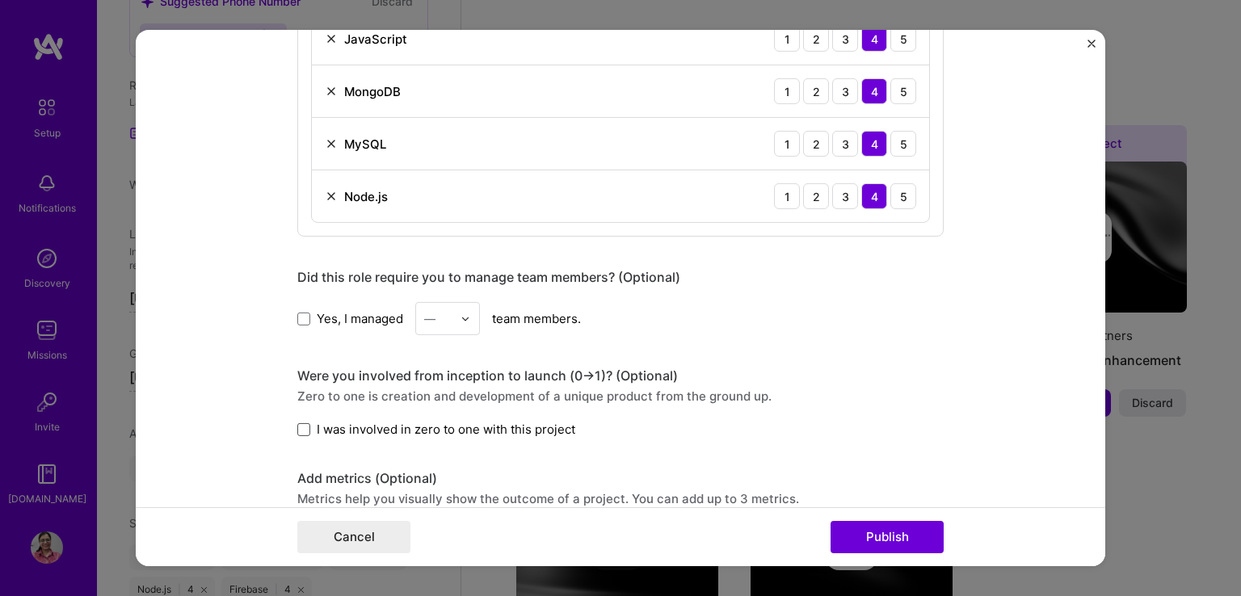
click at [297, 426] on span at bounding box center [303, 429] width 13 height 13
click at [0, 0] on input "I was involved in zero to one with this project" at bounding box center [0, 0] width 0 height 0
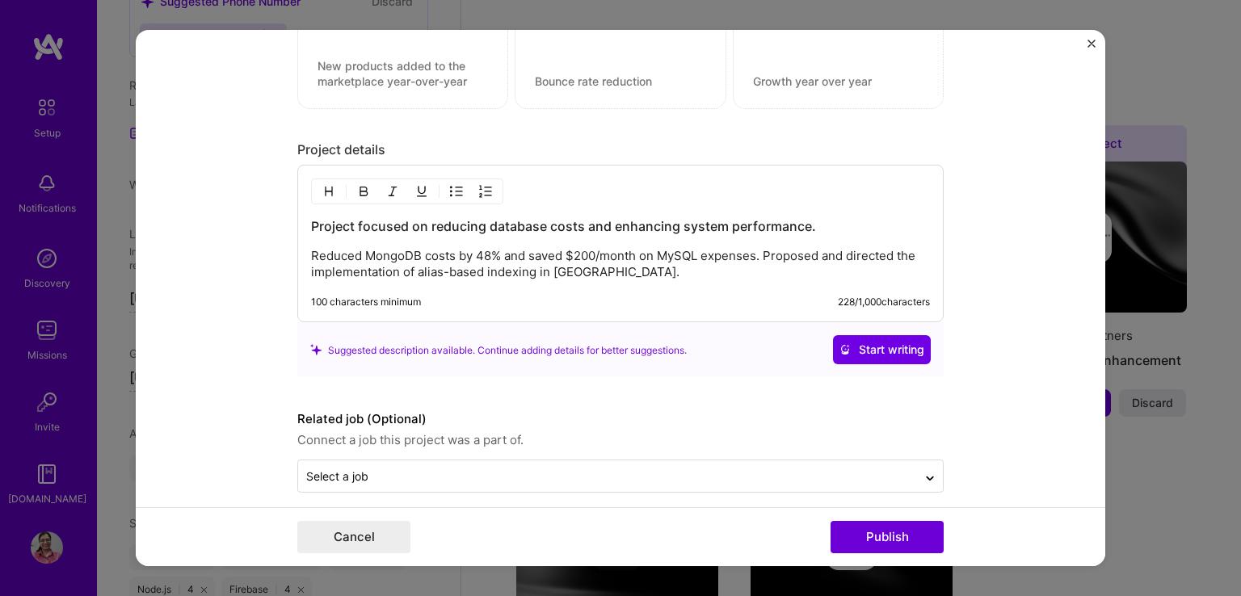
scroll to position [1477, 0]
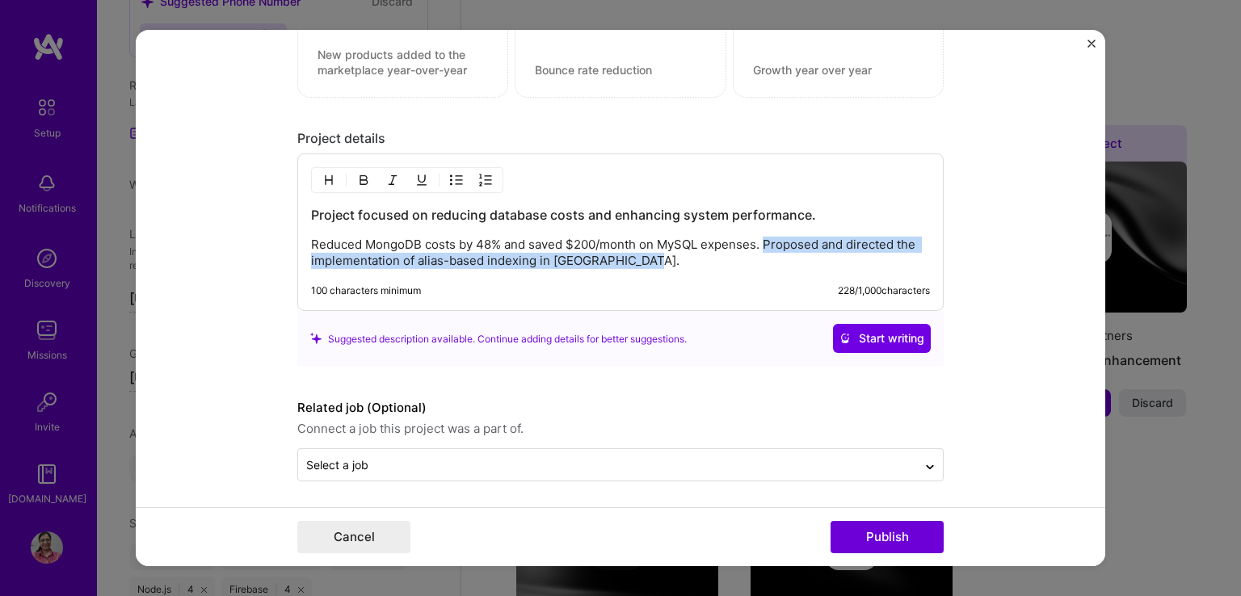
drag, startPoint x: 759, startPoint y: 239, endPoint x: 797, endPoint y: 263, distance: 44.6
click at [797, 263] on p "Reduced MongoDB costs by 48% and saved $200/month on MySQL expenses. Proposed a…" at bounding box center [620, 253] width 619 height 32
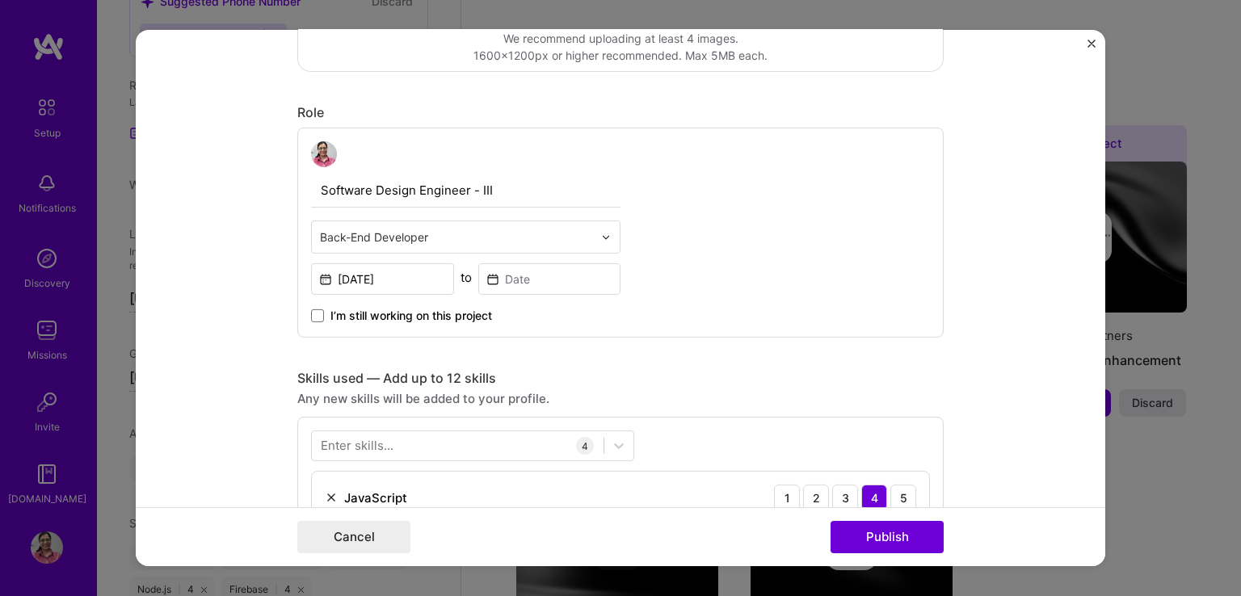
scroll to position [460, 0]
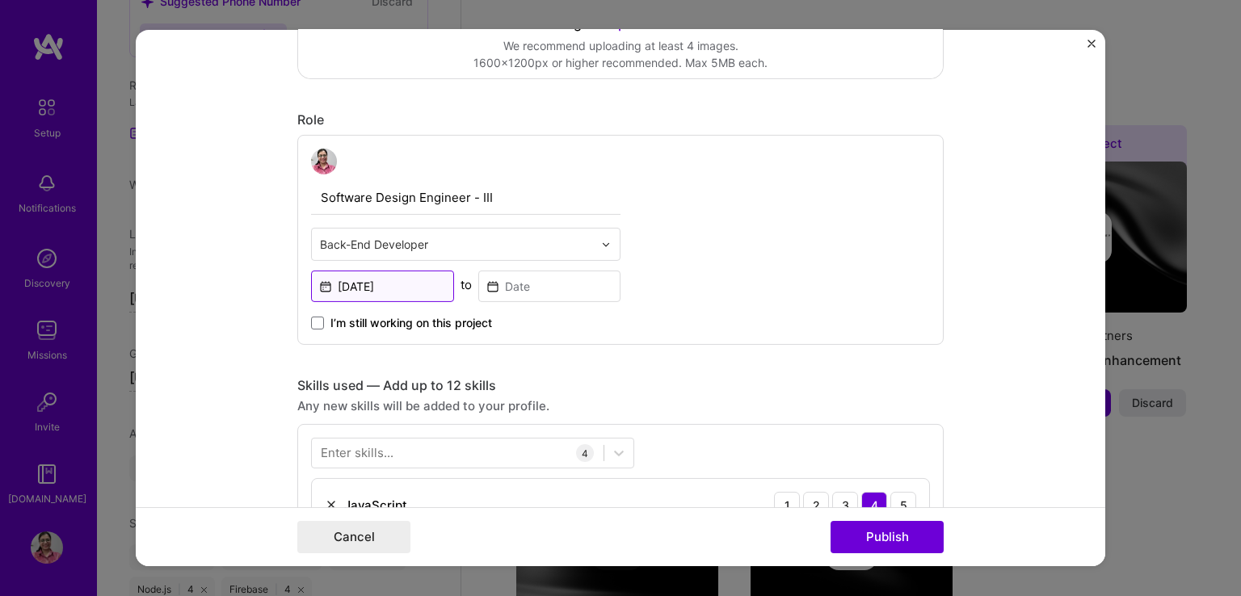
click at [402, 281] on input "[DATE]" at bounding box center [382, 287] width 143 height 32
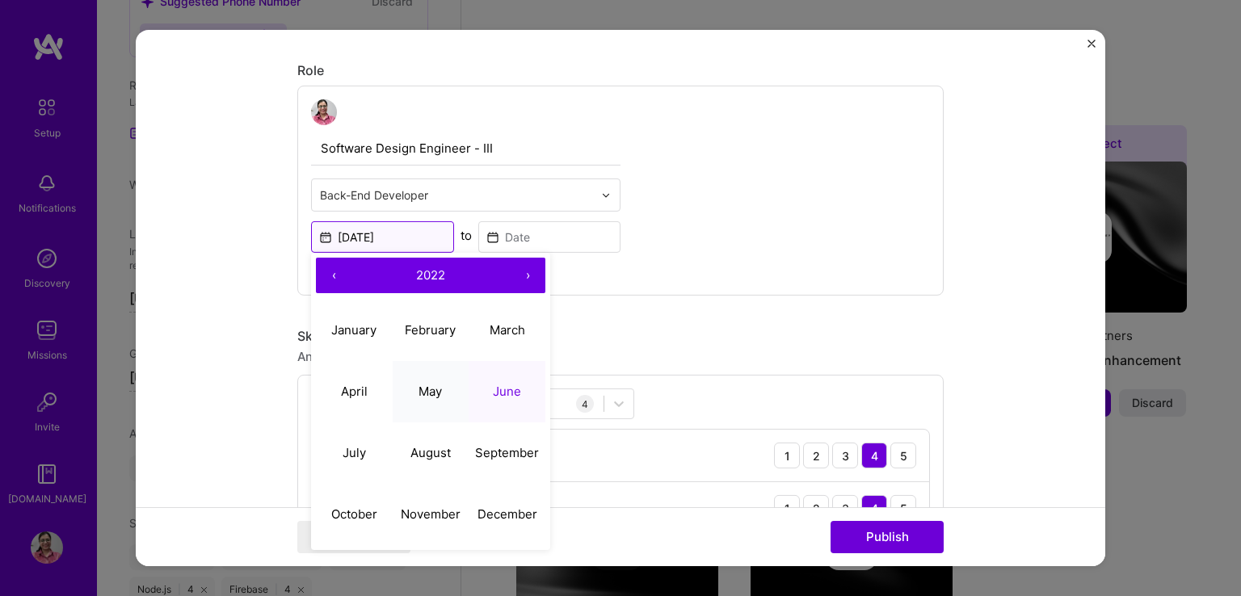
scroll to position [523, 0]
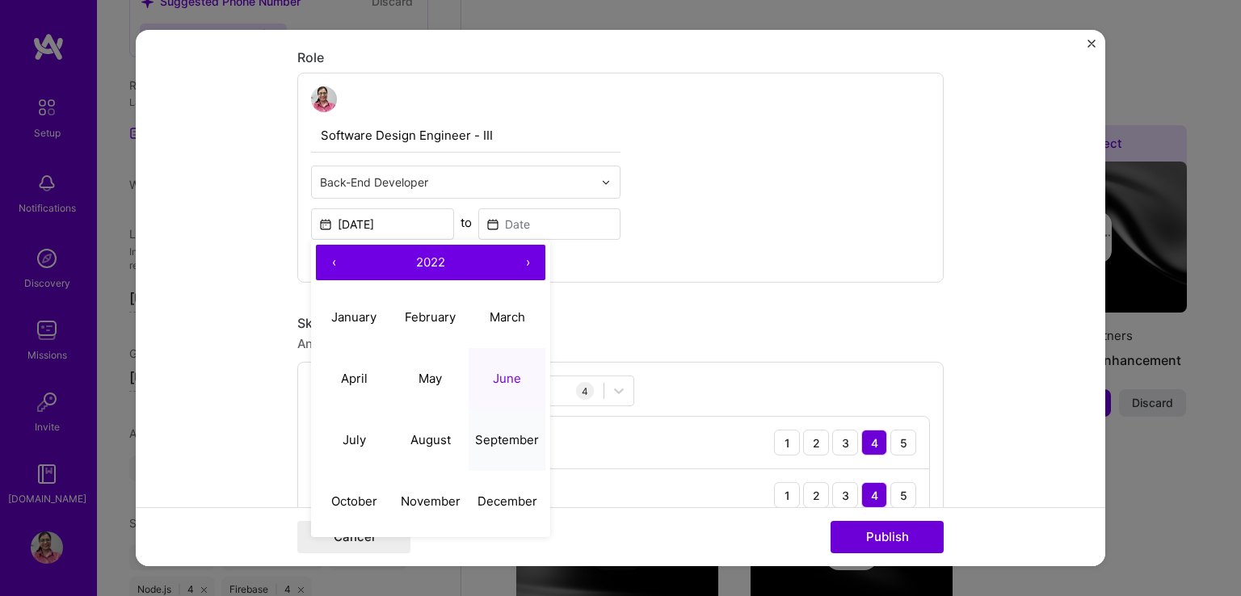
click at [475, 427] on button "September" at bounding box center [507, 439] width 77 height 61
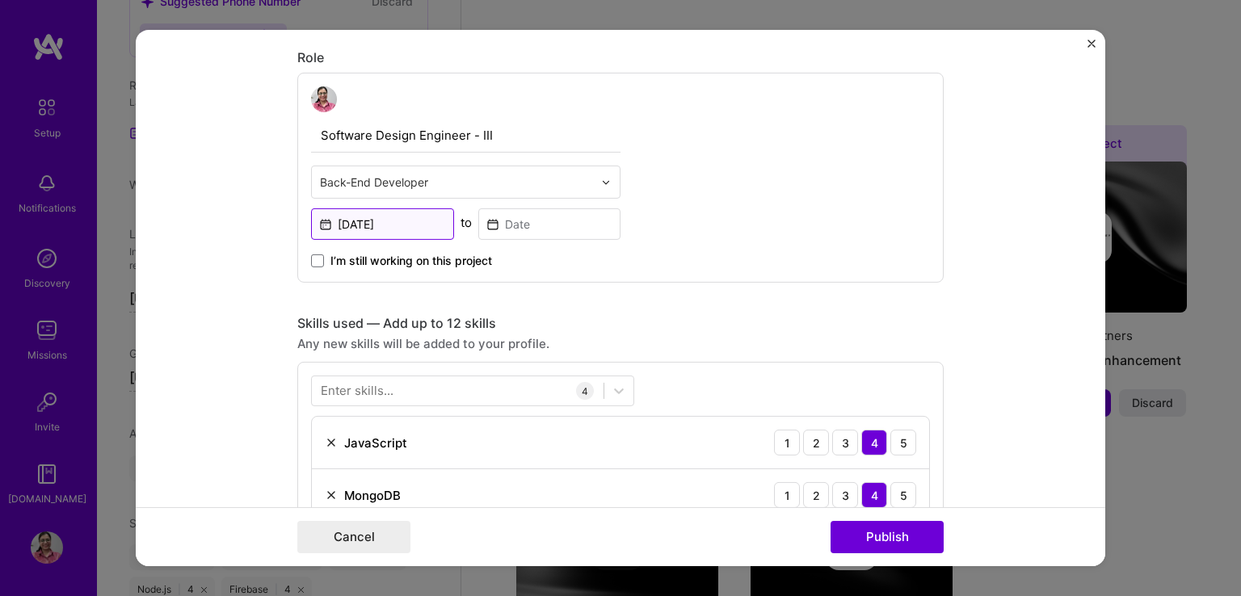
click at [407, 214] on input "[DATE]" at bounding box center [382, 224] width 143 height 32
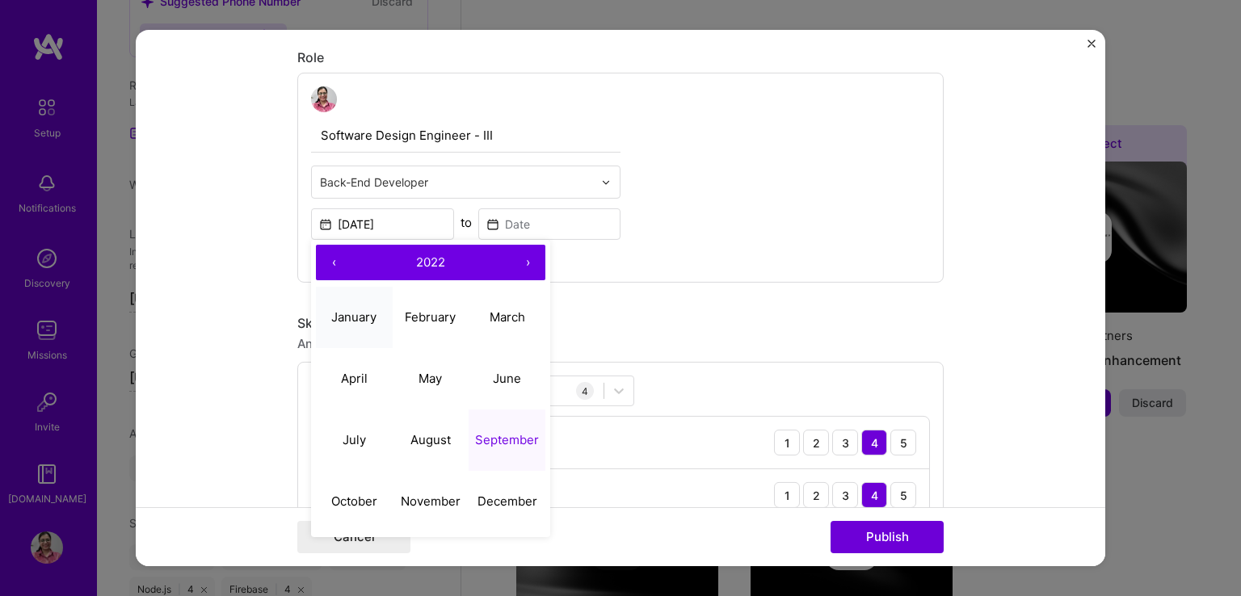
click at [349, 326] on button "January" at bounding box center [354, 316] width 77 height 61
type input "[DATE]"
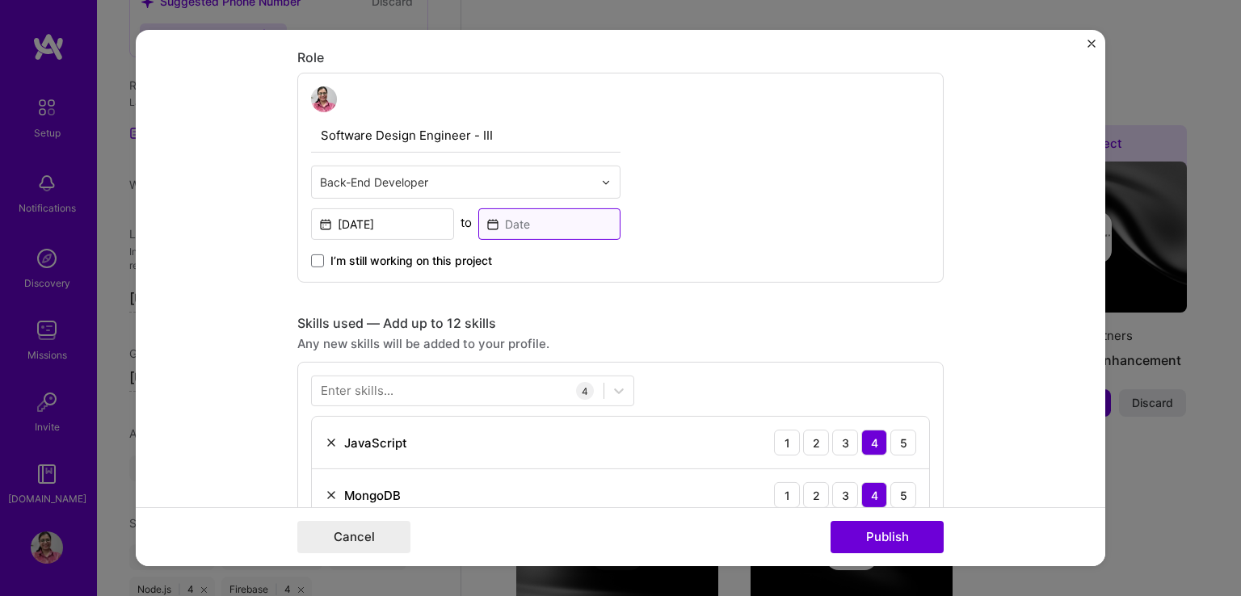
click at [499, 218] on input at bounding box center [549, 224] width 143 height 32
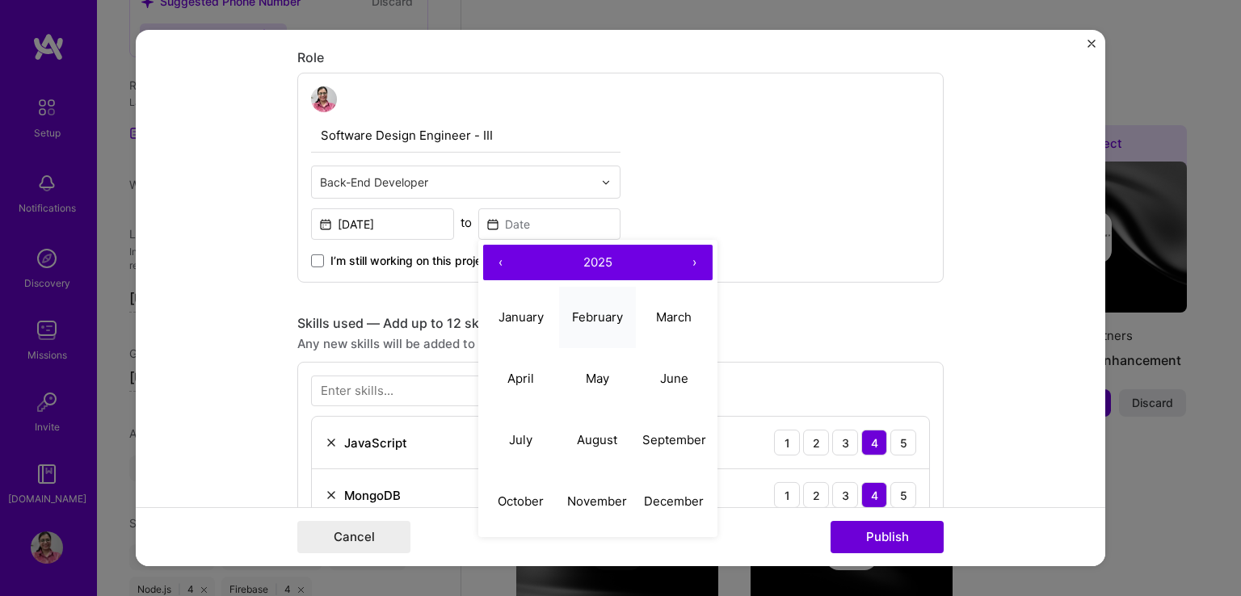
click at [589, 310] on abbr "February" at bounding box center [597, 316] width 51 height 15
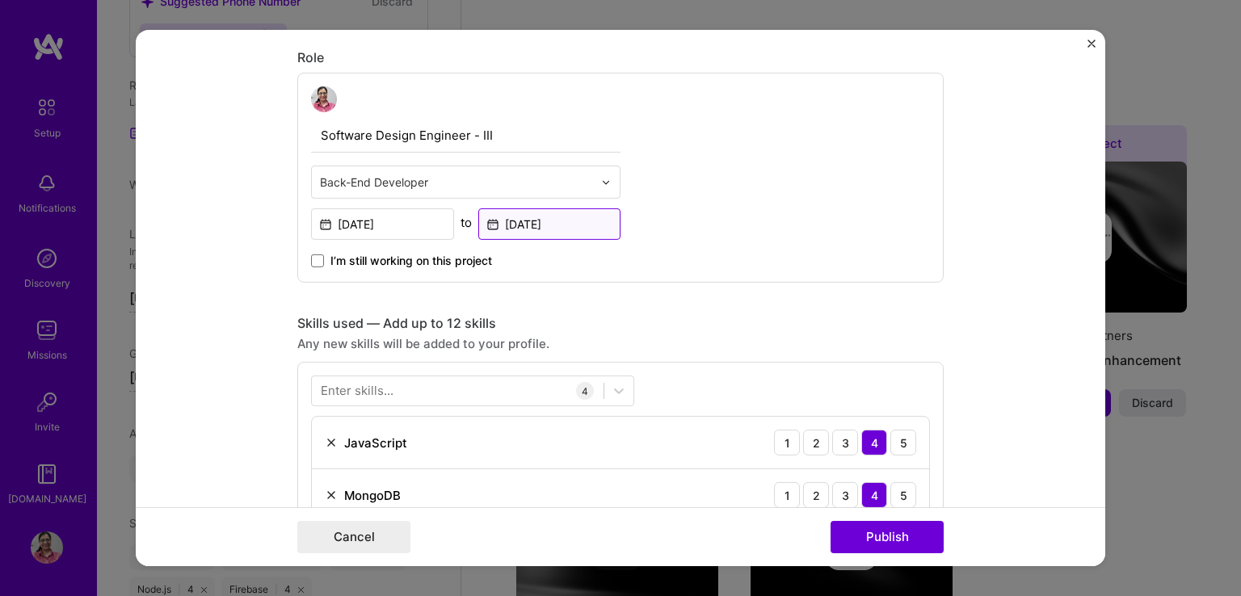
click at [545, 217] on input "[DATE]" at bounding box center [549, 224] width 143 height 32
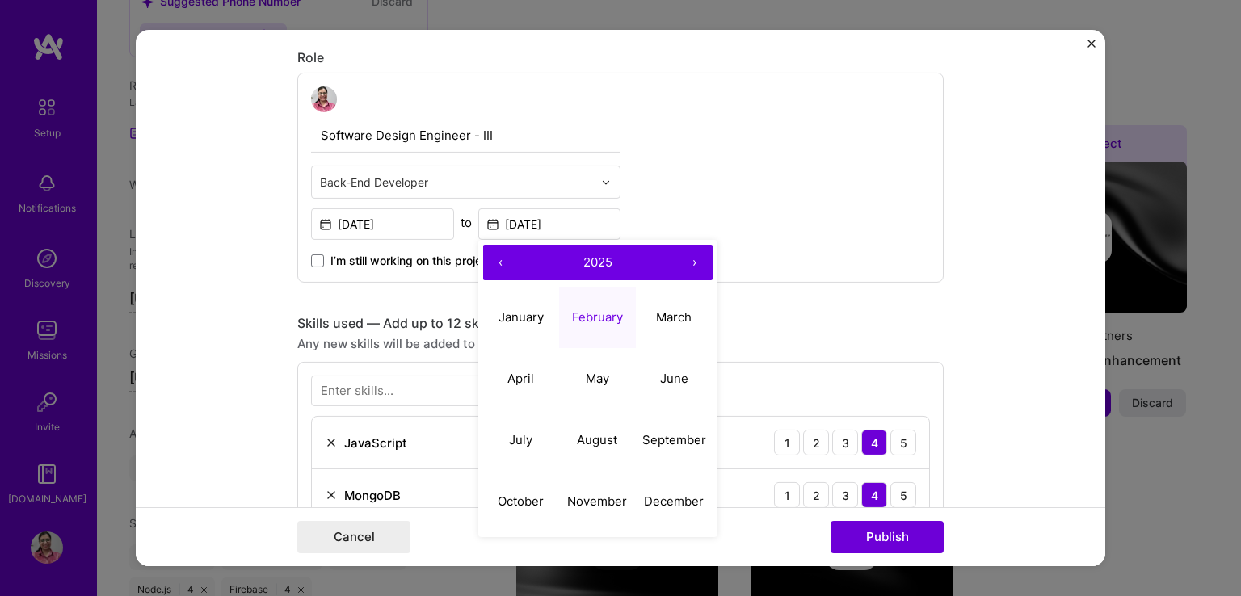
click at [491, 259] on button "‹" at bounding box center [501, 263] width 36 height 36
click at [688, 258] on button "›" at bounding box center [695, 263] width 36 height 36
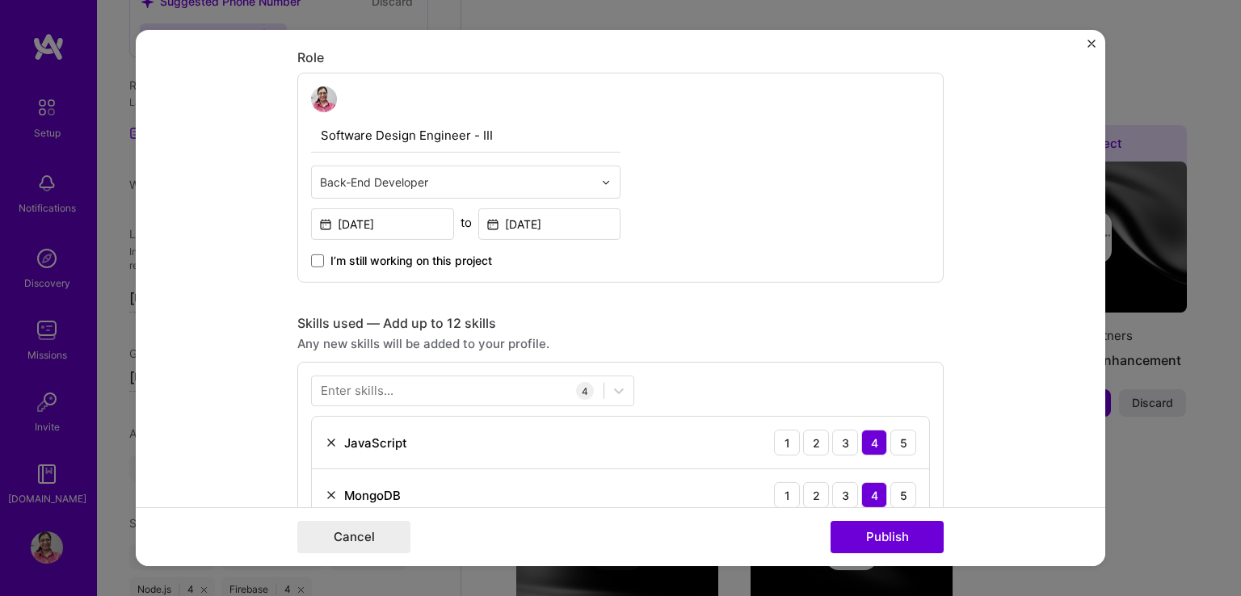
click at [692, 186] on div "Software Design Engineer - III Back-End Developer [DATE] to [DATE] I’m still wo…" at bounding box center [620, 178] width 646 height 210
click at [534, 216] on input "[DATE]" at bounding box center [549, 224] width 143 height 32
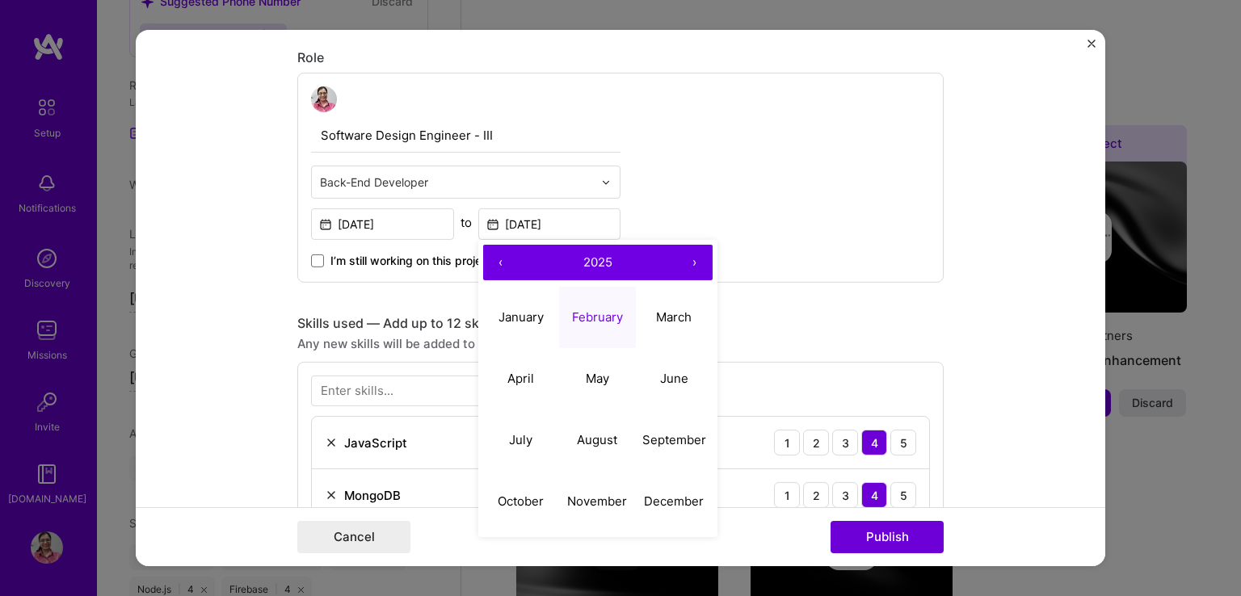
click at [486, 256] on button "‹" at bounding box center [501, 263] width 36 height 36
click at [685, 260] on button "›" at bounding box center [695, 263] width 36 height 36
click at [588, 306] on button "February" at bounding box center [597, 316] width 77 height 61
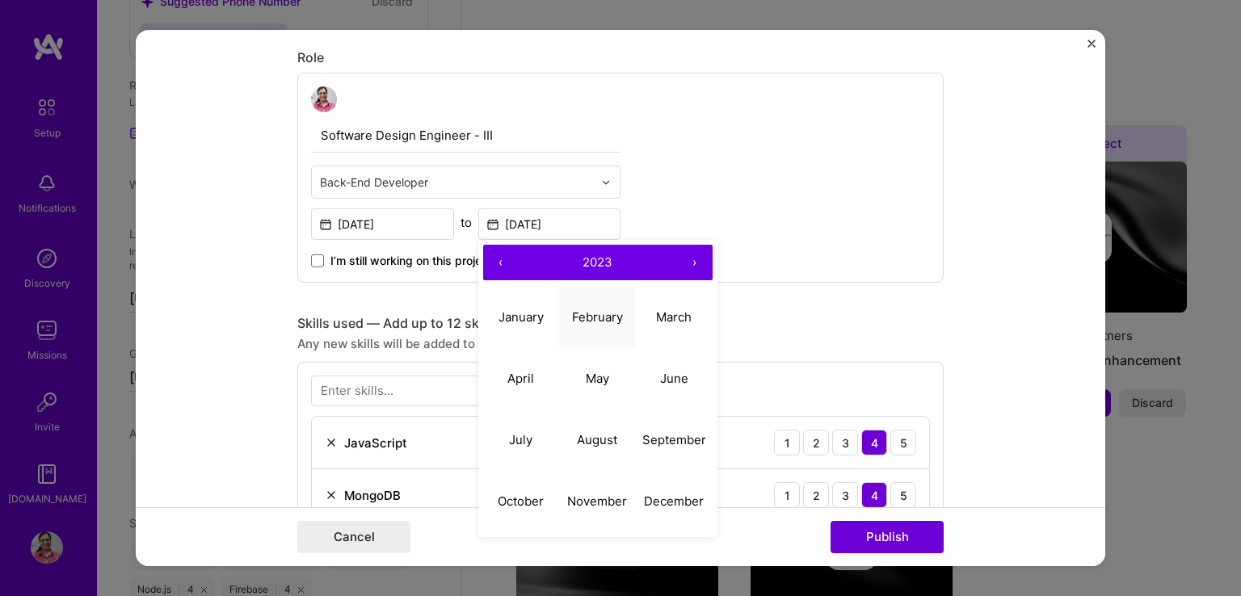
type input "[DATE]"
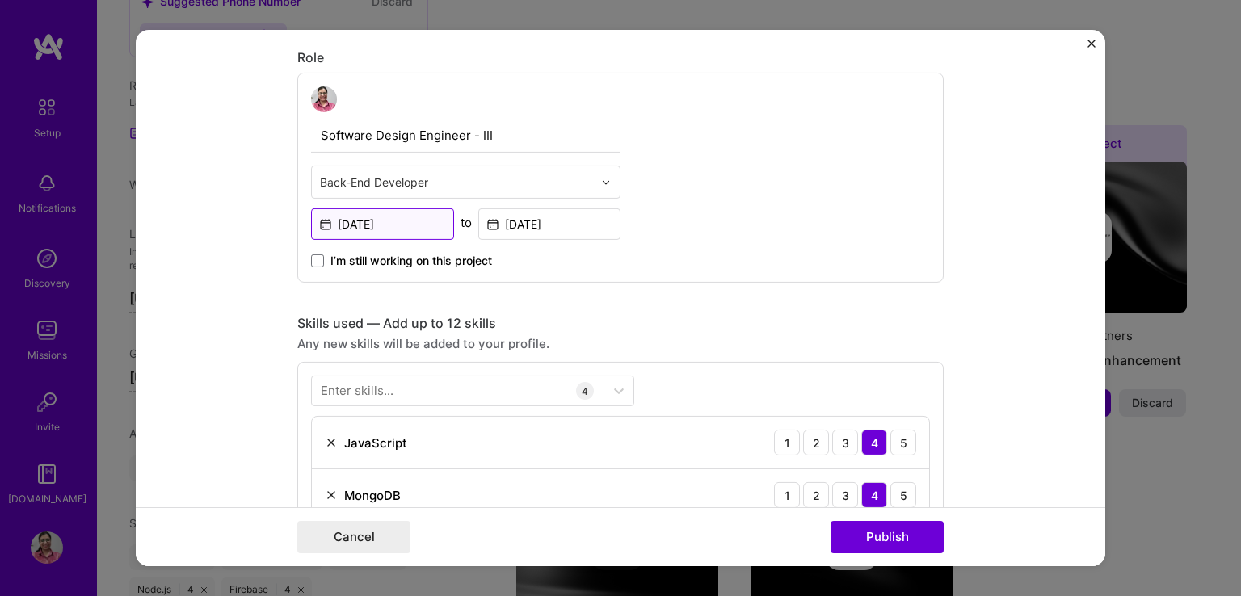
click at [400, 222] on input "[DATE]" at bounding box center [382, 224] width 143 height 32
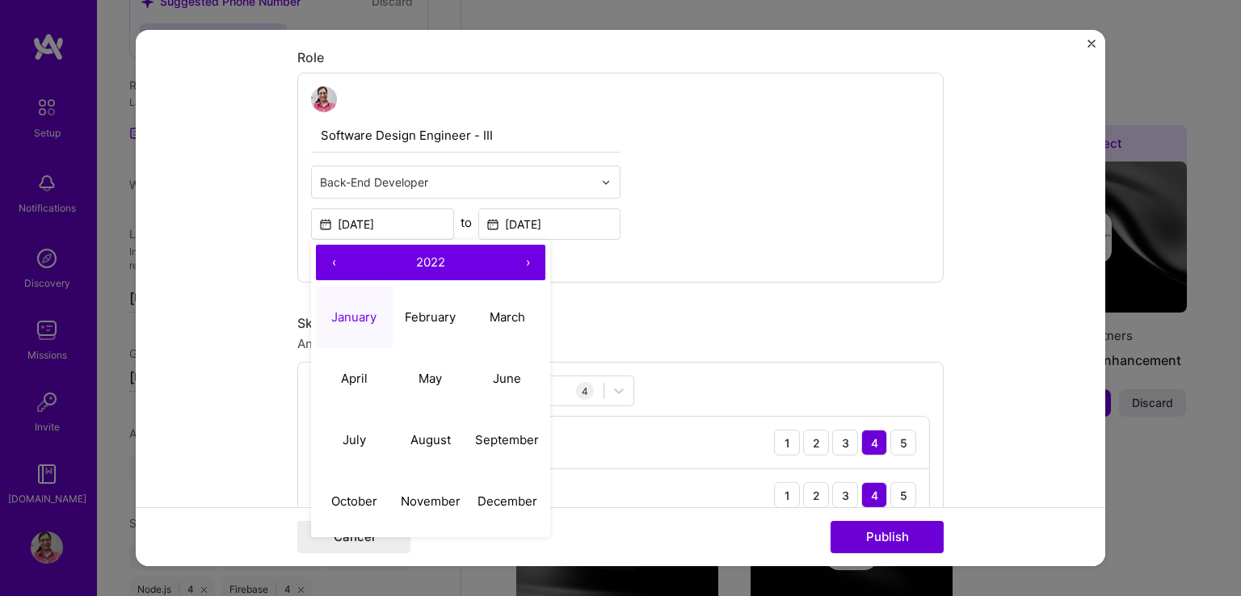
click at [526, 257] on button "›" at bounding box center [528, 263] width 36 height 36
click at [349, 313] on abbr "January" at bounding box center [353, 316] width 45 height 15
type input "[DATE]"
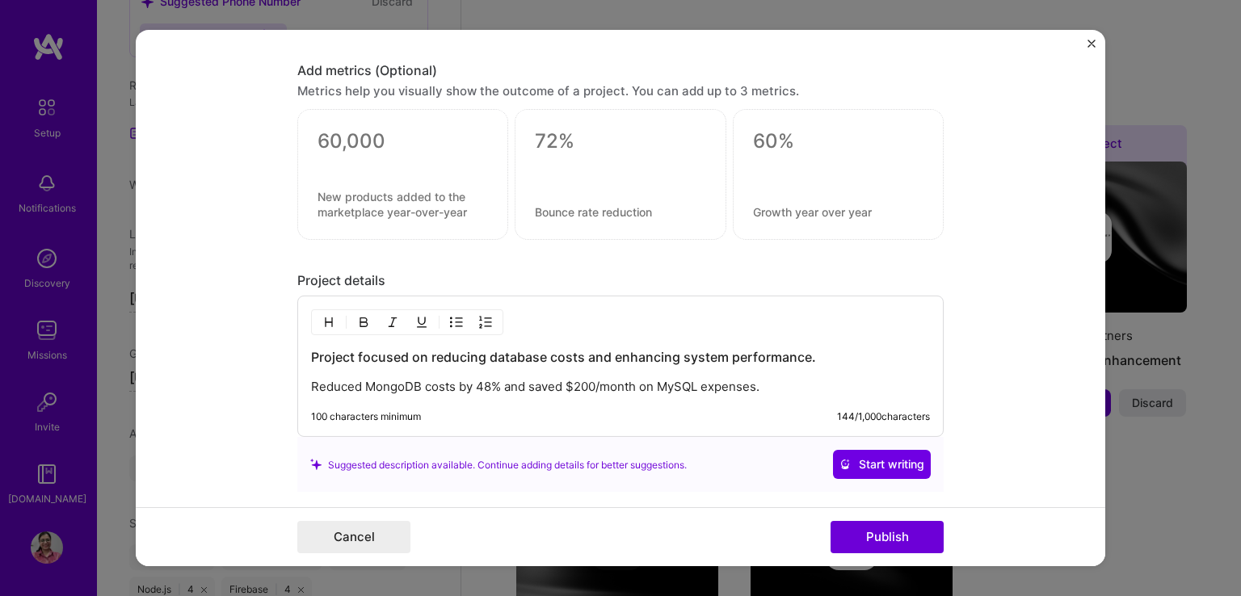
scroll to position [1344, 0]
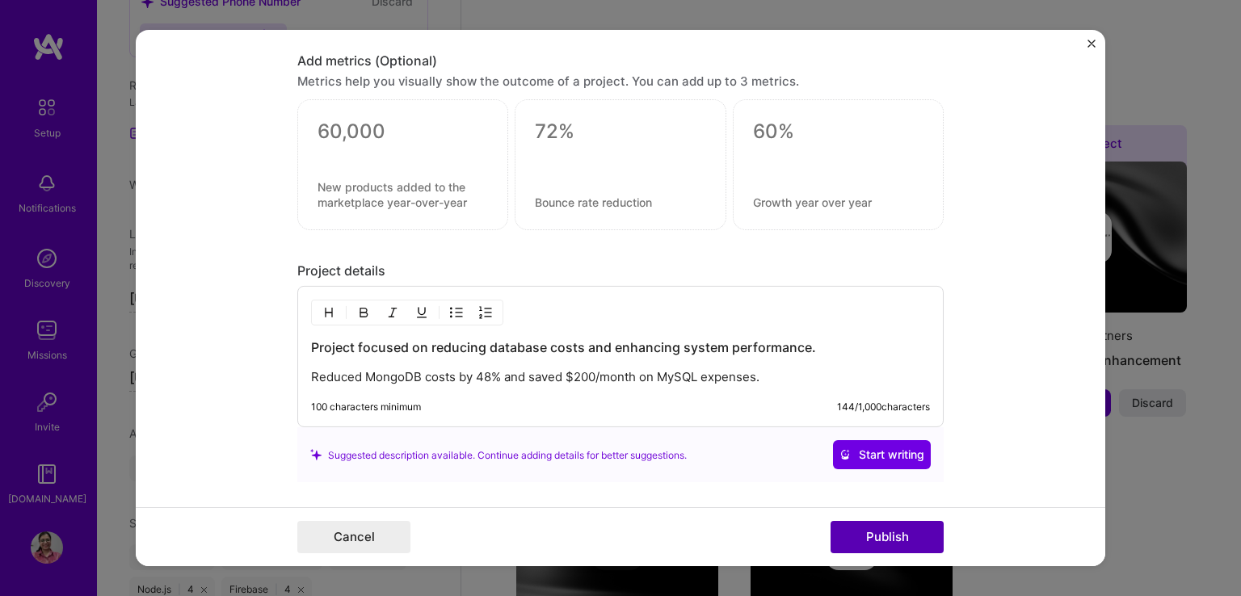
click at [858, 540] on button "Publish" at bounding box center [887, 537] width 113 height 32
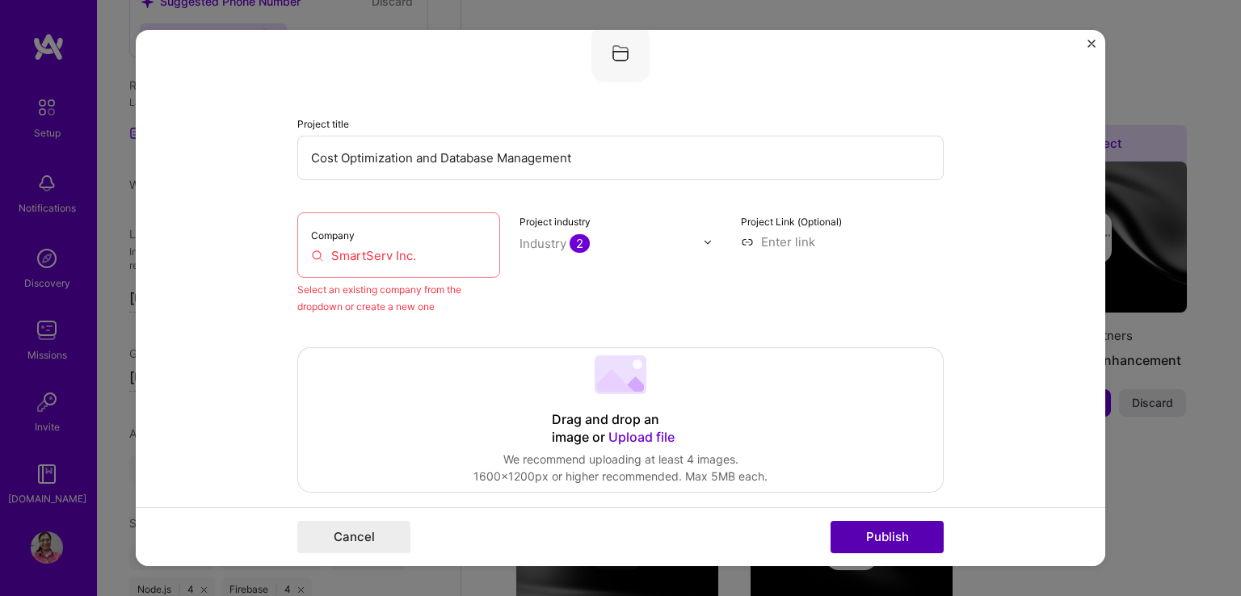
scroll to position [106, 0]
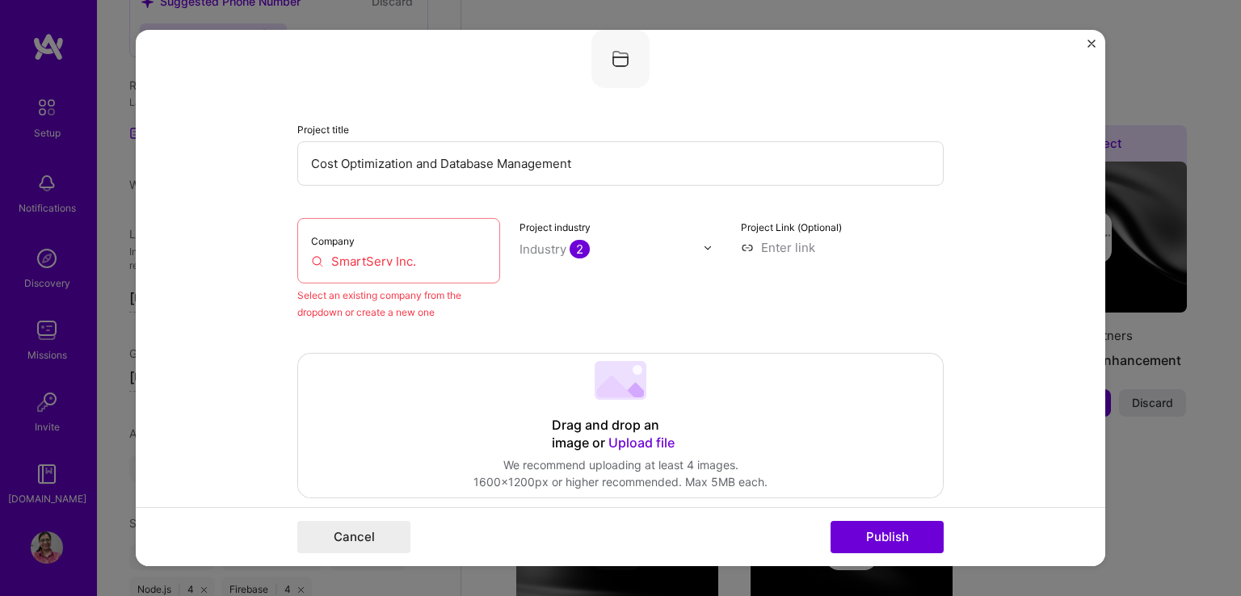
click at [430, 263] on input "SmartServ Inc." at bounding box center [398, 261] width 175 height 17
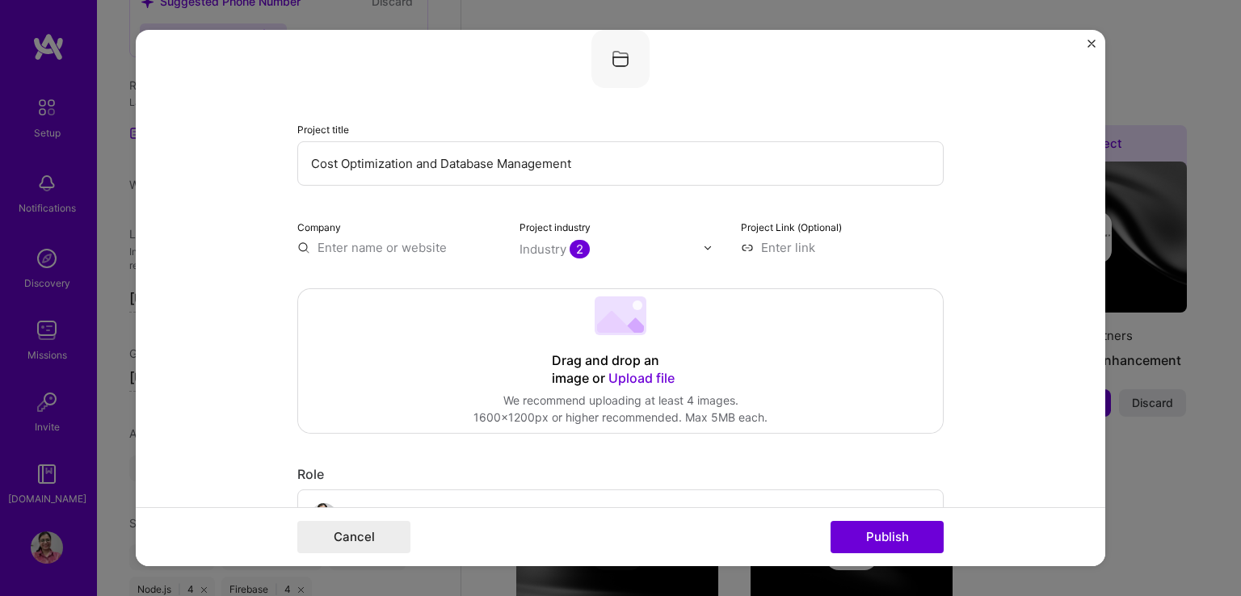
click at [326, 243] on input "text" at bounding box center [398, 247] width 203 height 17
type input "SmartServ Inc."
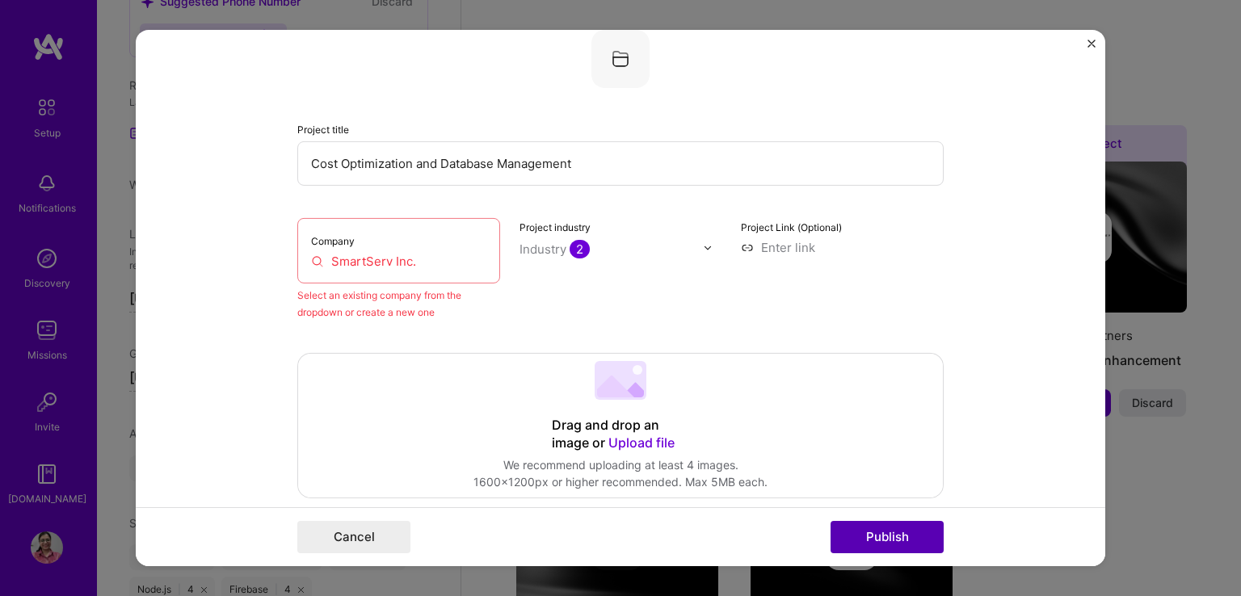
click at [873, 537] on button "Publish" at bounding box center [887, 537] width 113 height 32
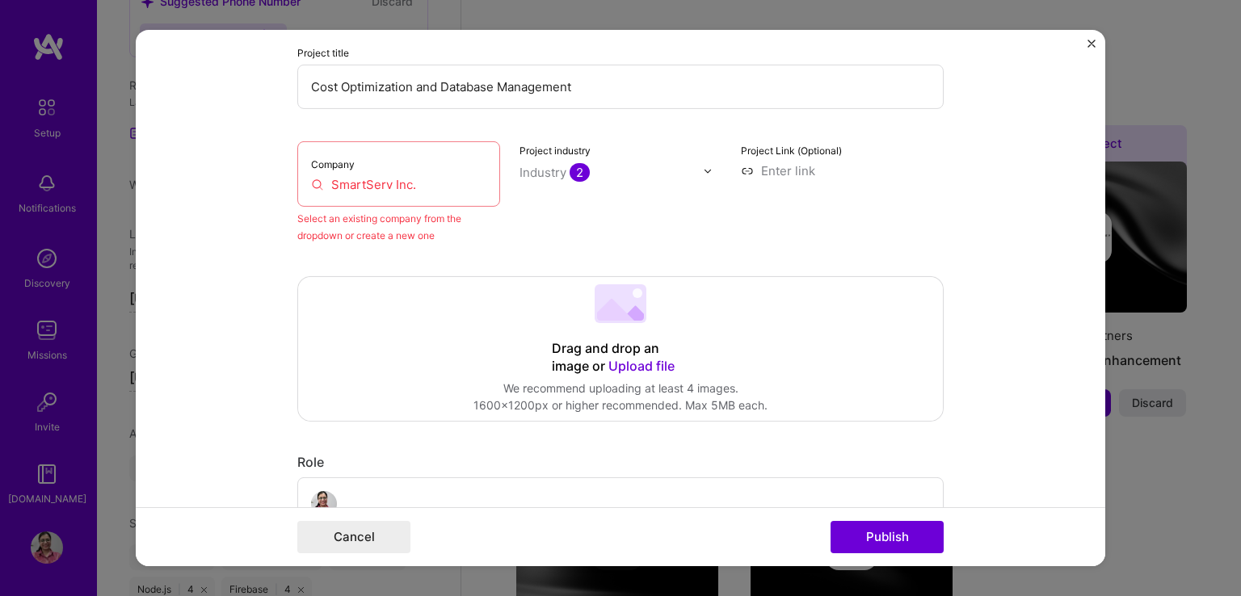
click at [410, 179] on input "SmartServ Inc." at bounding box center [398, 184] width 175 height 17
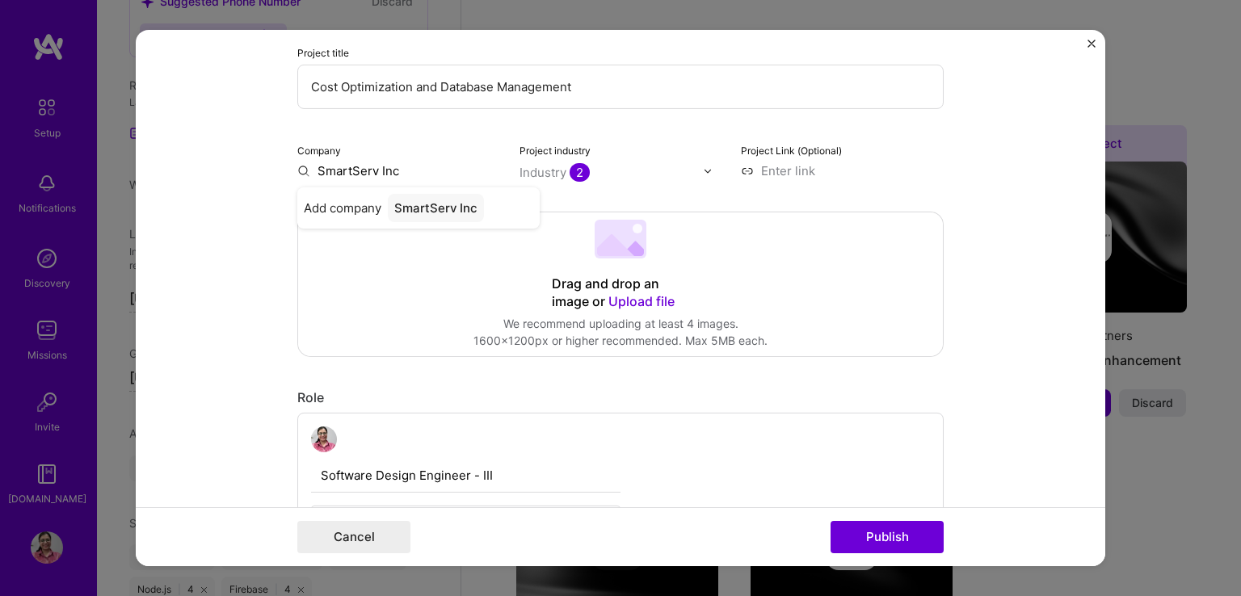
type input "SmartServ Inc."
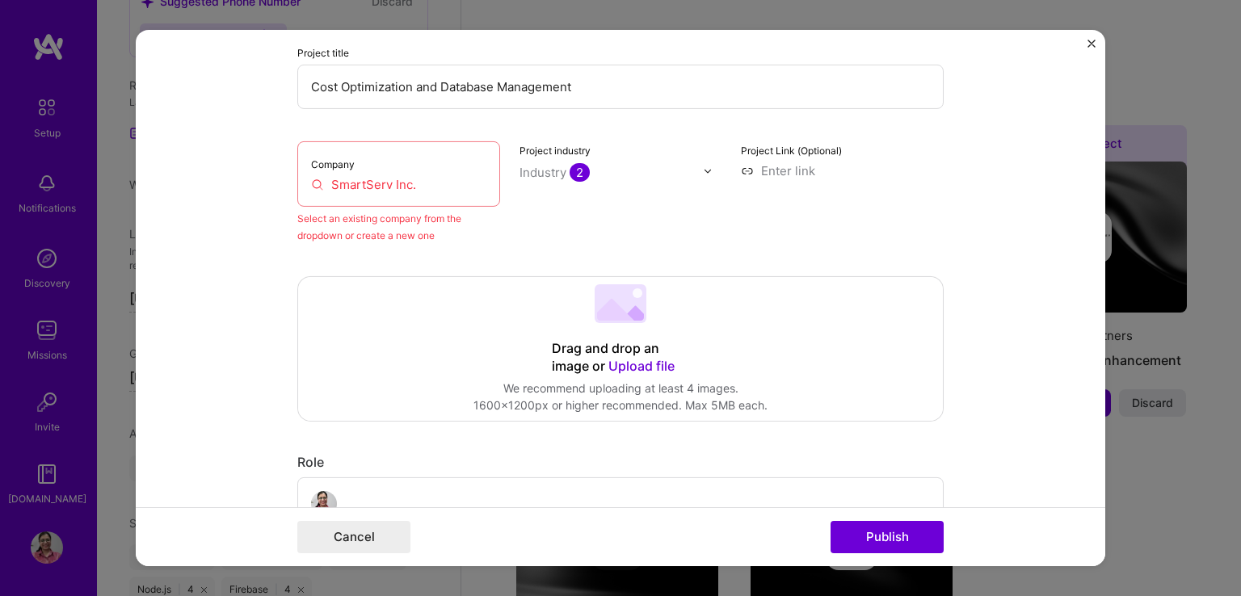
click at [413, 190] on input "SmartServ Inc." at bounding box center [398, 184] width 175 height 17
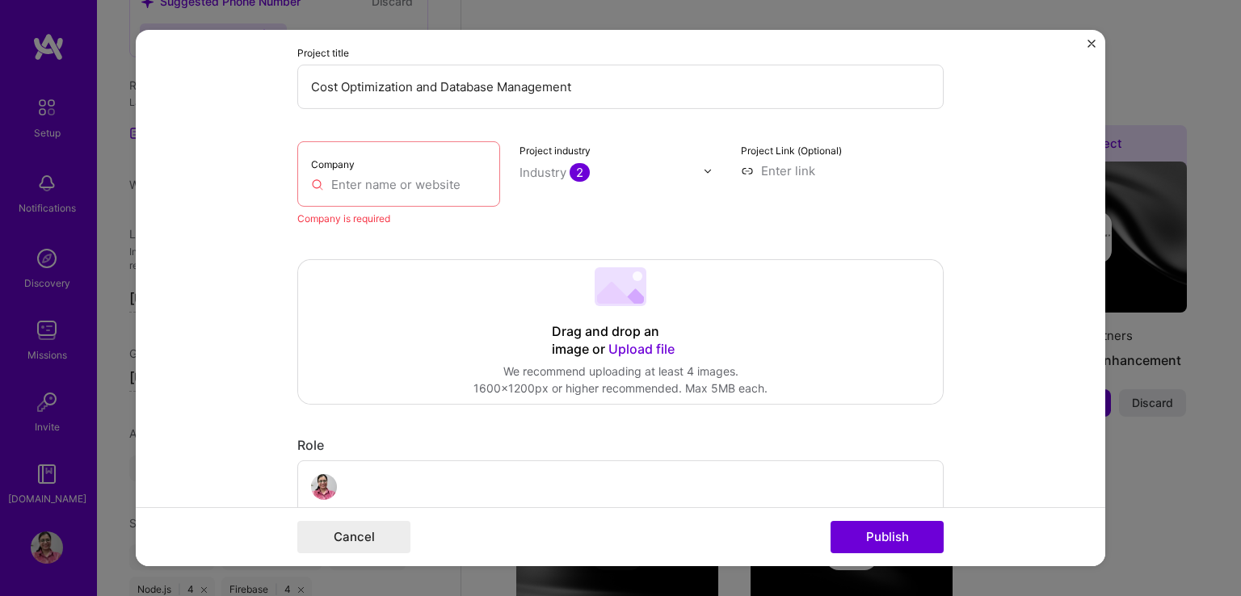
click at [375, 191] on input "text" at bounding box center [398, 184] width 175 height 17
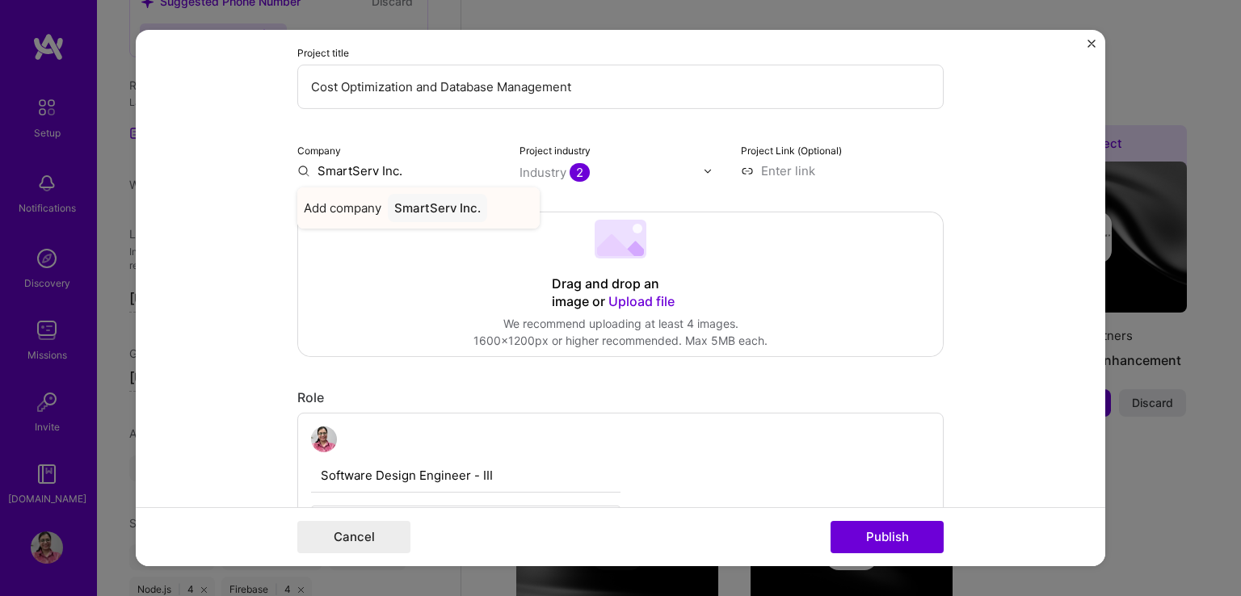
type input "SmartServ Inc."
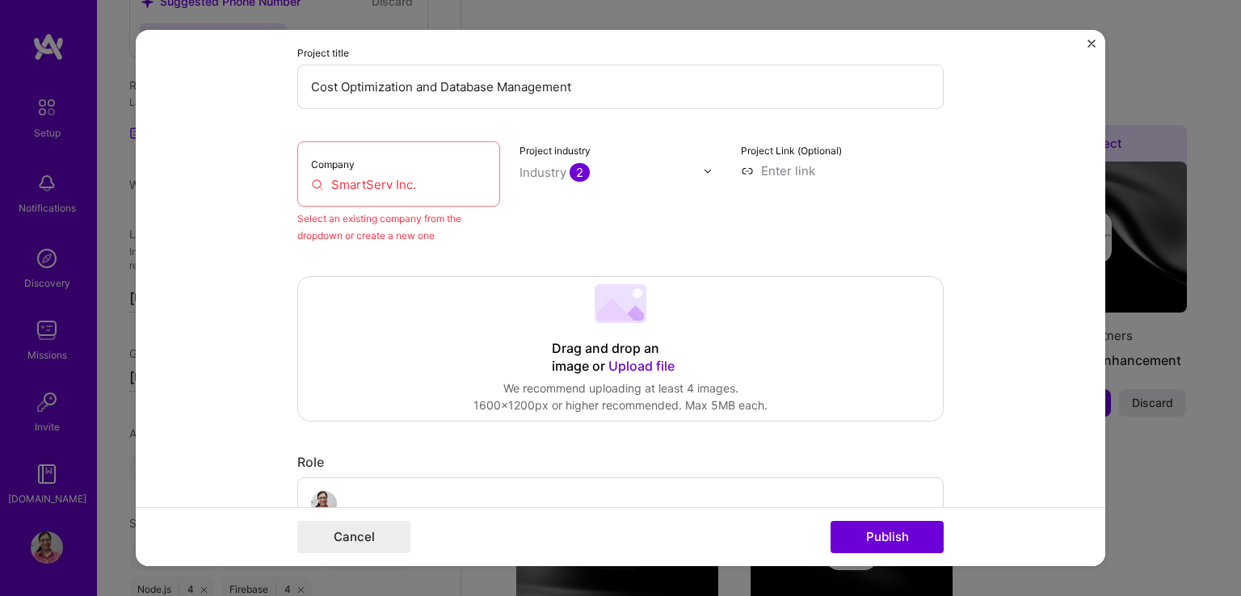
click at [590, 217] on div "Project industry Industry 2" at bounding box center [620, 192] width 203 height 103
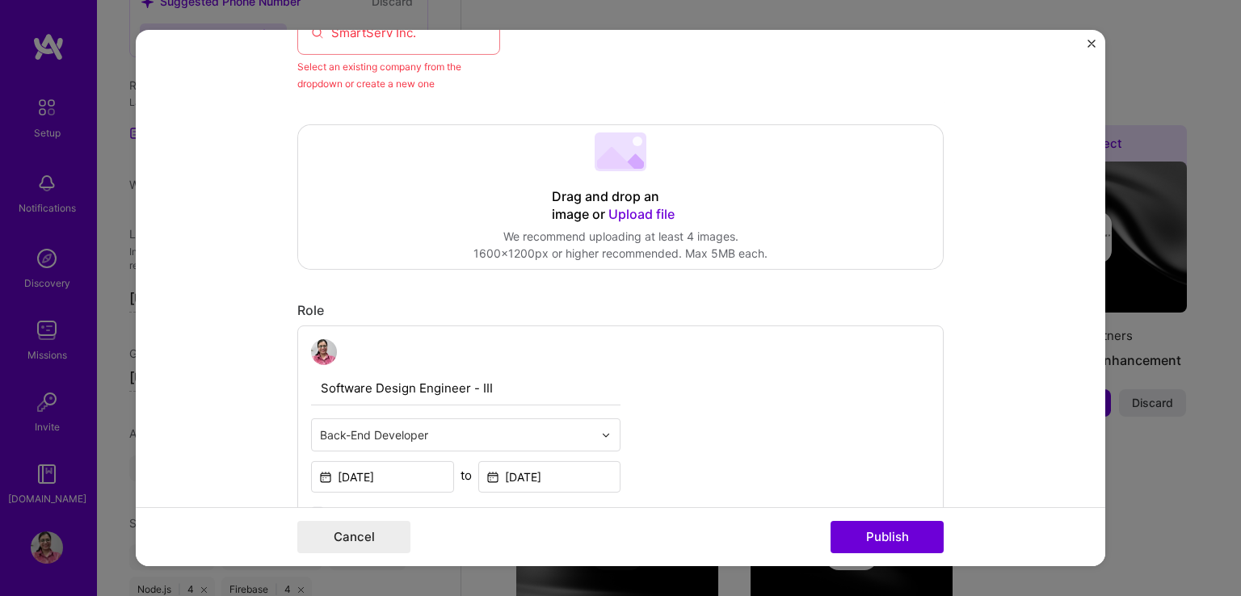
scroll to position [335, 0]
click at [892, 536] on button "Publish" at bounding box center [887, 537] width 113 height 32
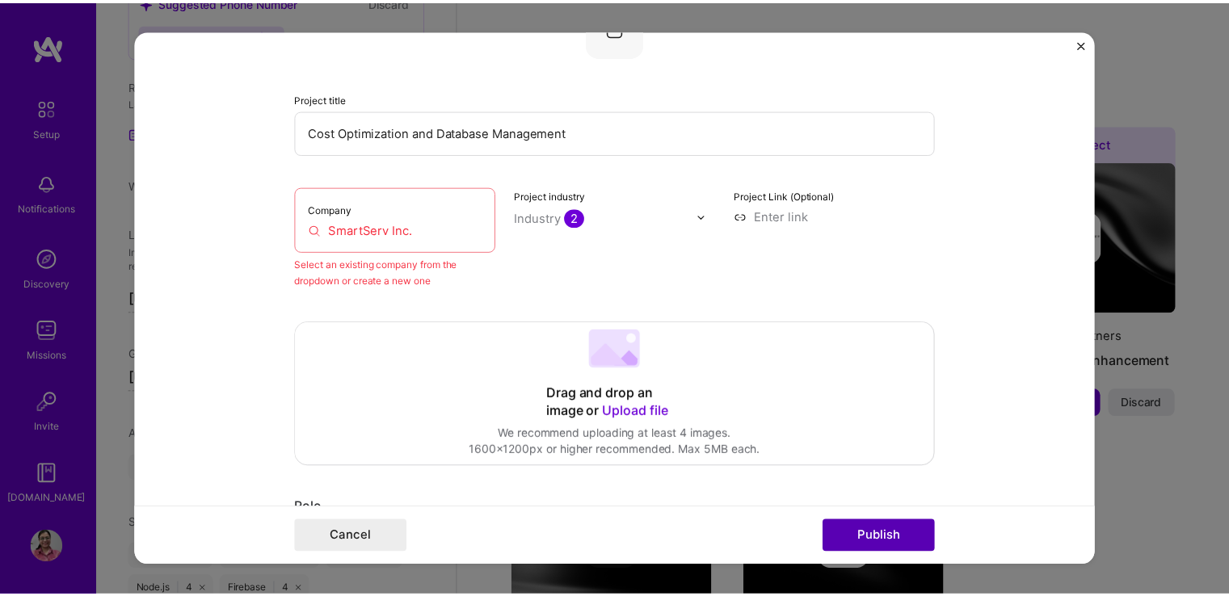
scroll to position [106, 0]
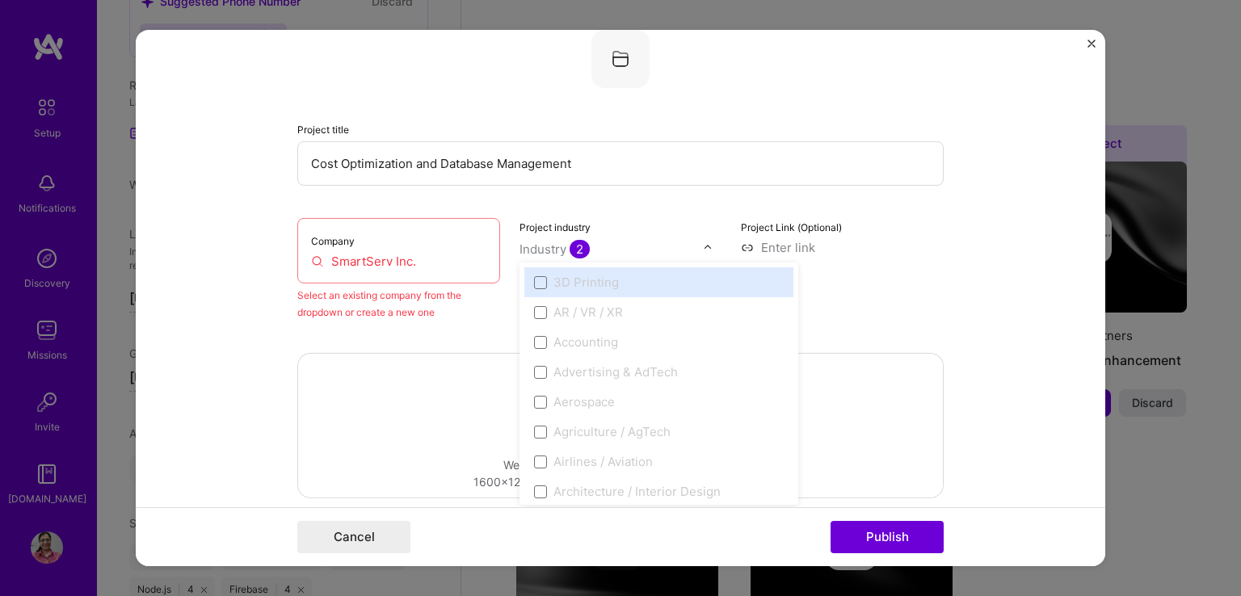
click at [694, 243] on input "text" at bounding box center [611, 249] width 184 height 17
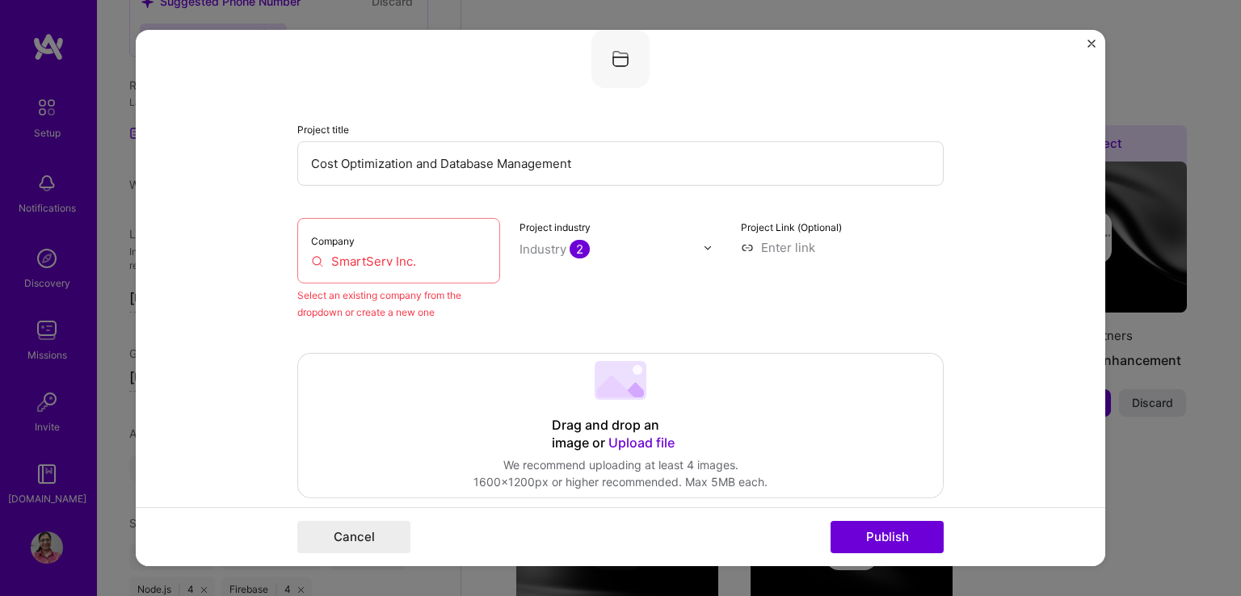
click at [154, 257] on form "Editing suggested project This project is suggested based on your LinkedIn, res…" at bounding box center [620, 298] width 969 height 536
click at [417, 262] on input "SmartServ Inc." at bounding box center [398, 261] width 175 height 17
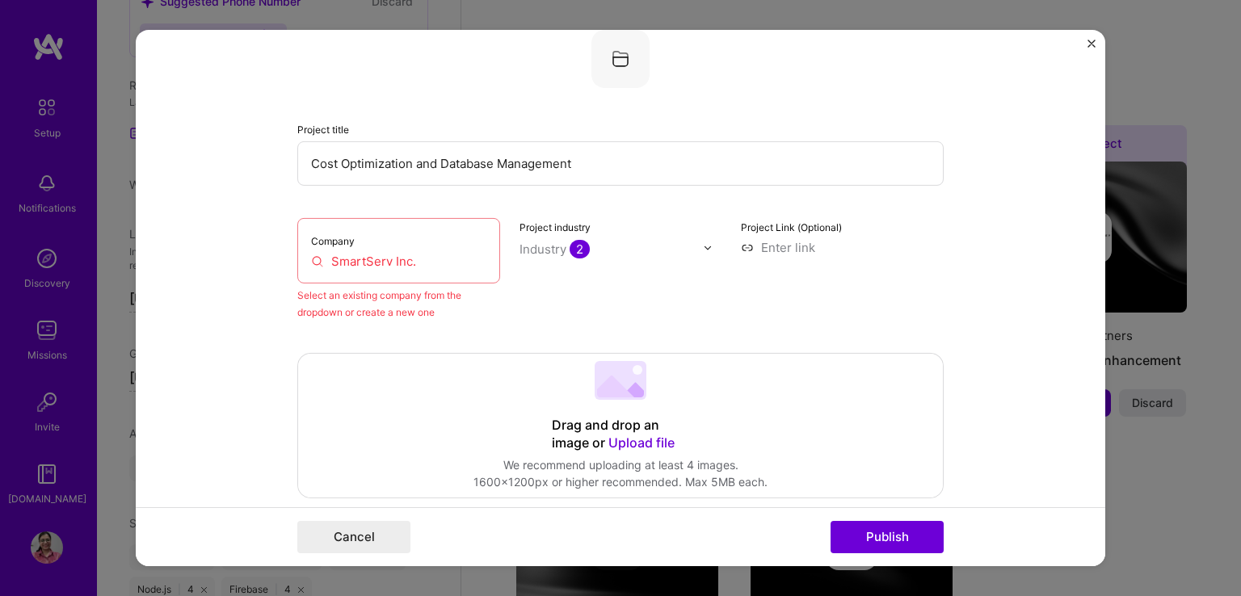
click at [423, 266] on input "SmartServ Inc." at bounding box center [398, 261] width 175 height 17
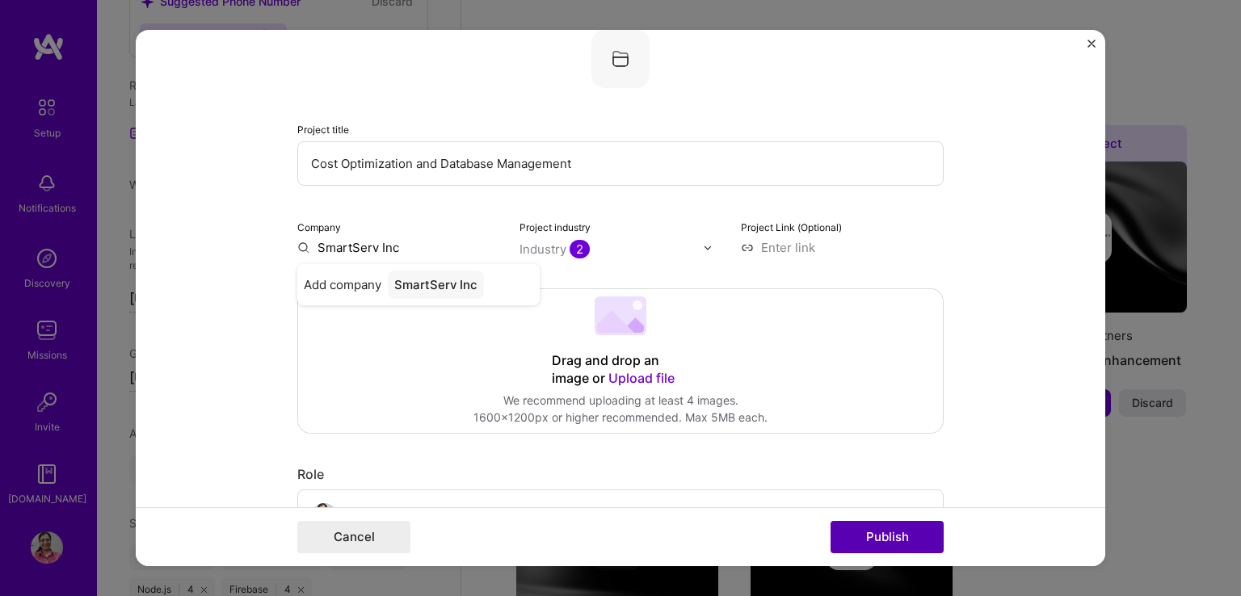
click at [853, 542] on button "Publish" at bounding box center [887, 537] width 113 height 32
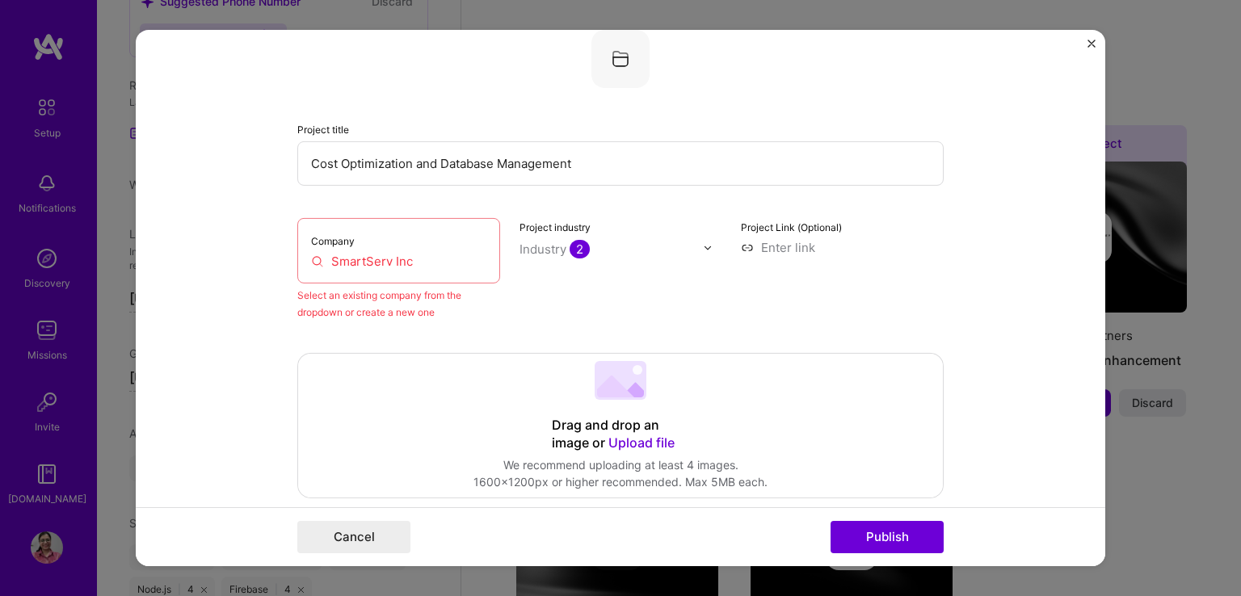
click at [427, 257] on input "SmartServ Inc" at bounding box center [398, 261] width 175 height 17
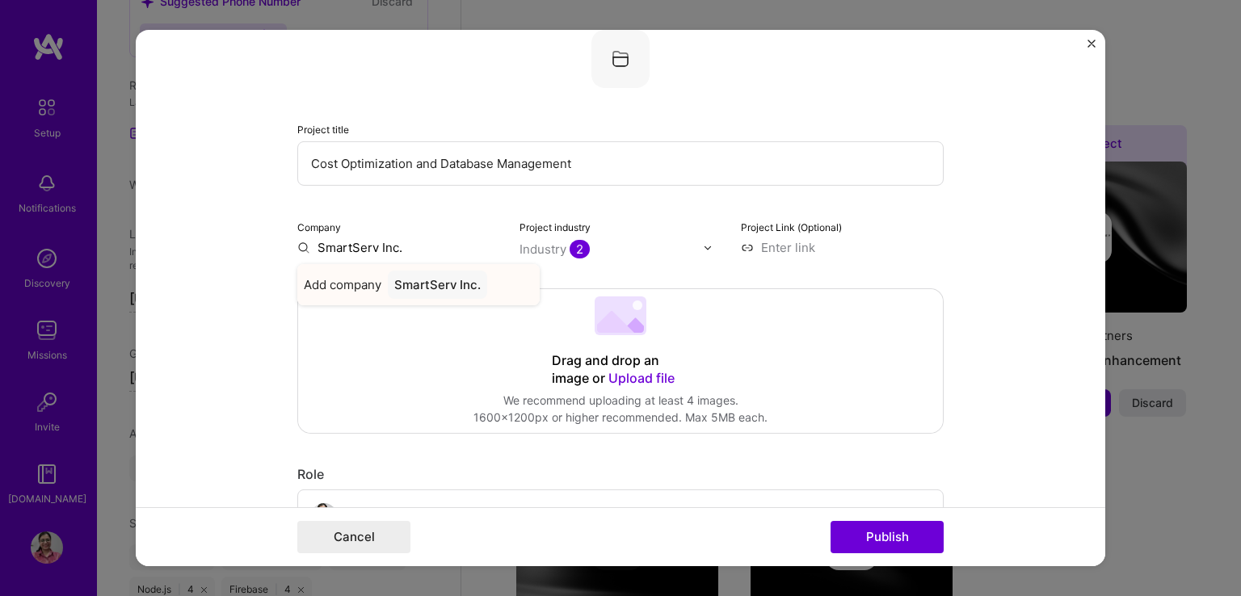
type input "SmartServ Inc."
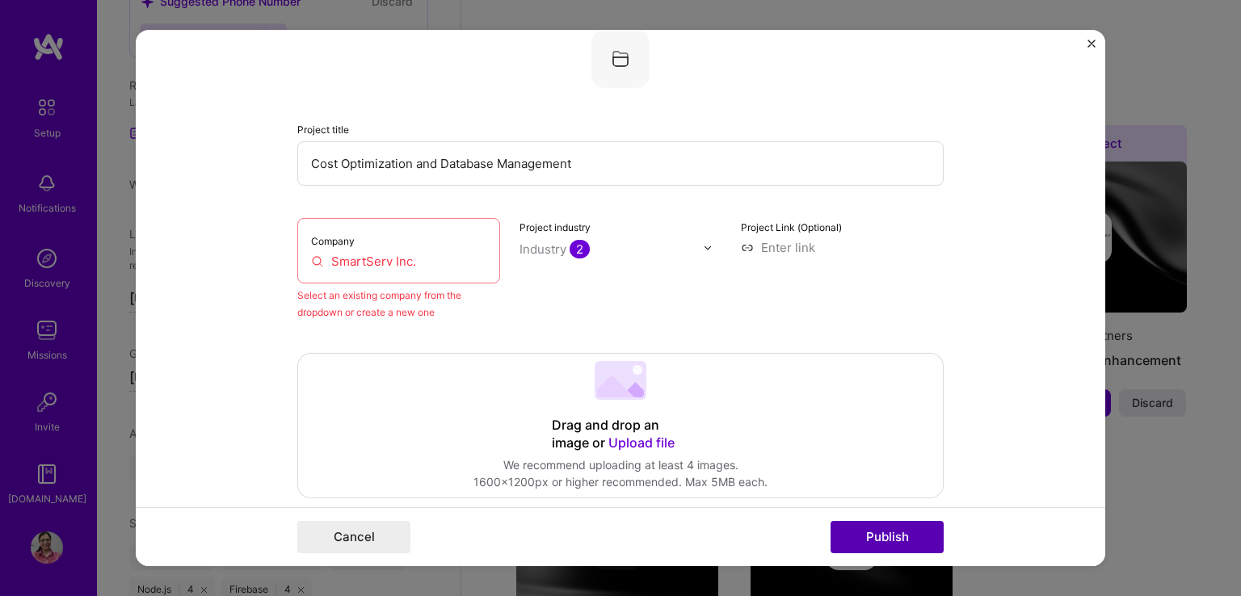
click at [901, 544] on button "Publish" at bounding box center [887, 537] width 113 height 32
click at [1093, 48] on button "Close" at bounding box center [1091, 48] width 8 height 17
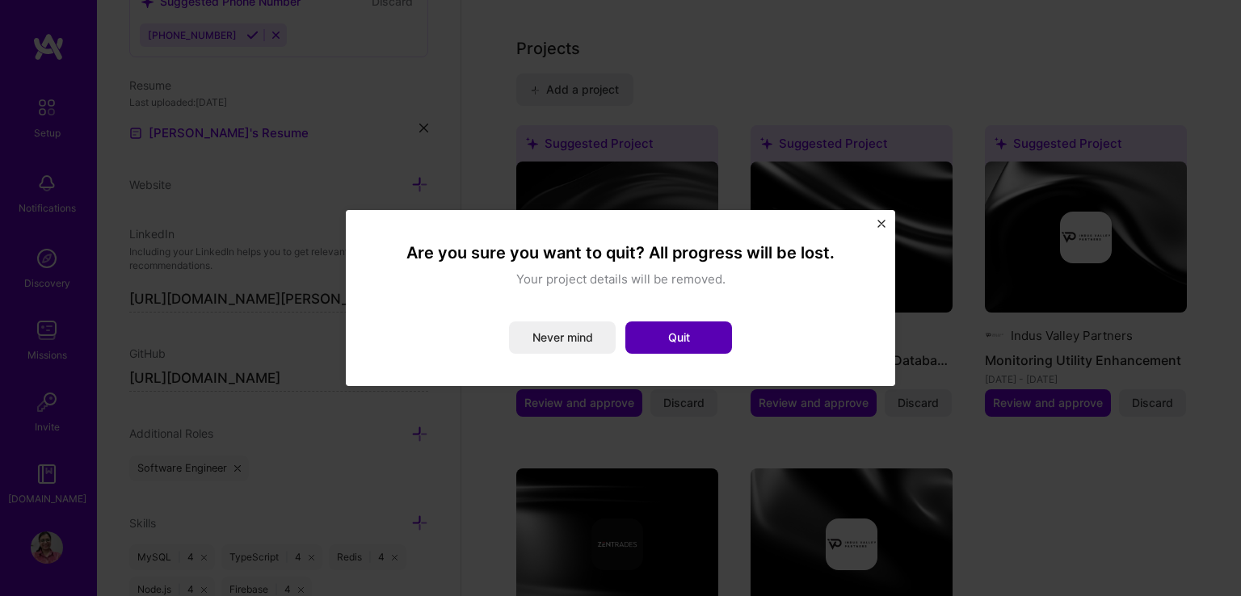
click at [675, 333] on button "Quit" at bounding box center [678, 338] width 107 height 32
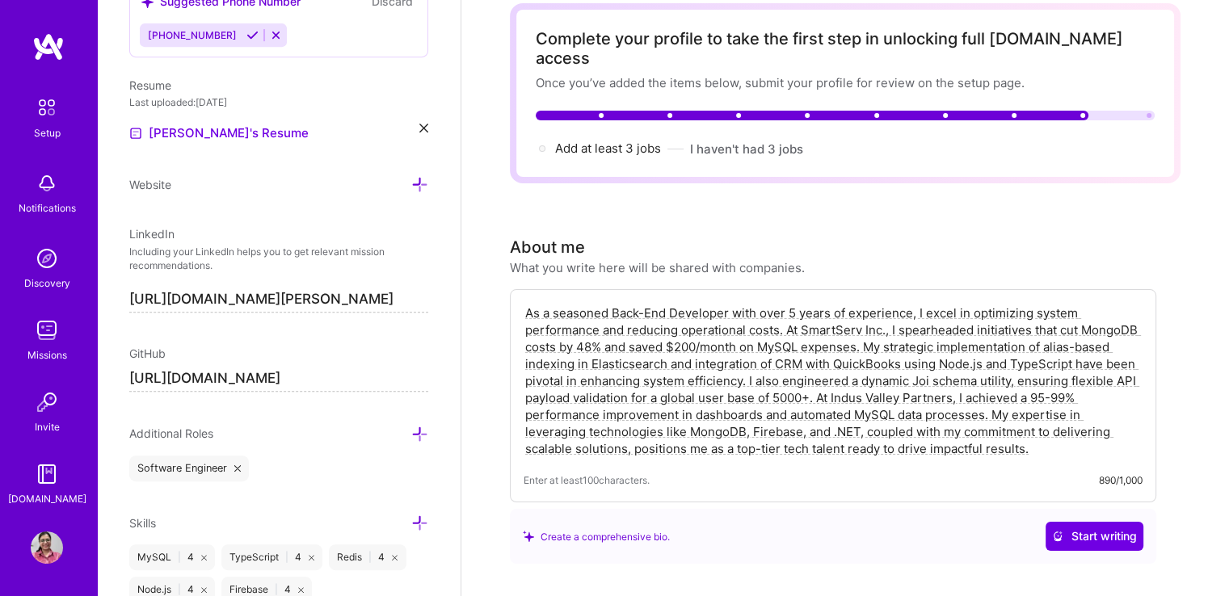
scroll to position [0, 0]
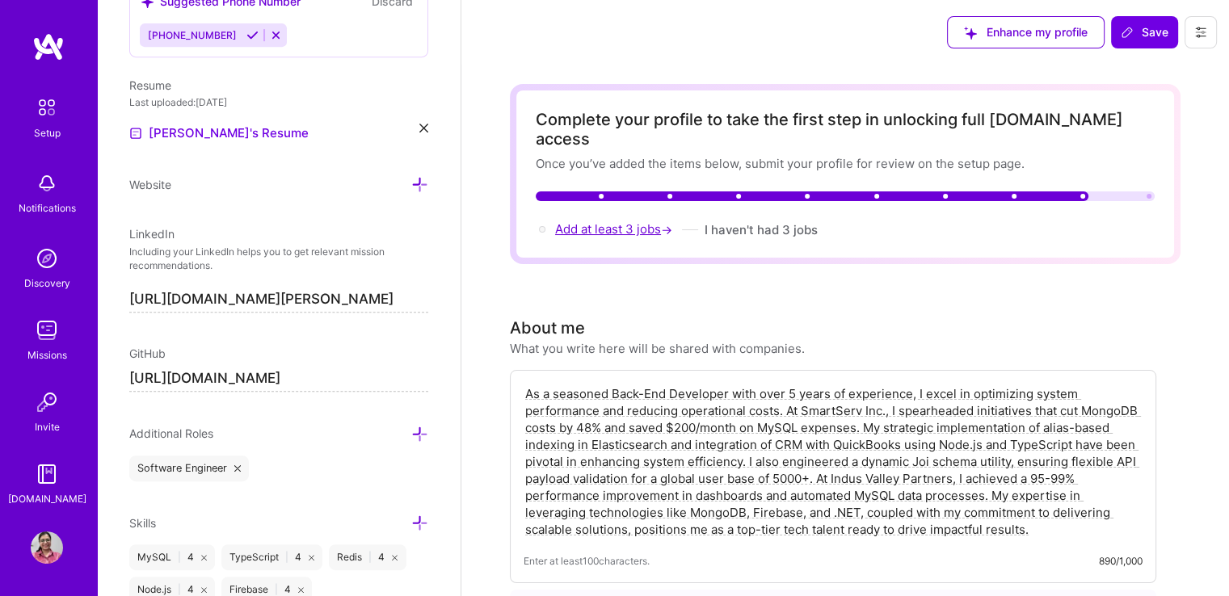
click at [641, 221] on span "Add at least 3 jobs →" at bounding box center [615, 228] width 120 height 15
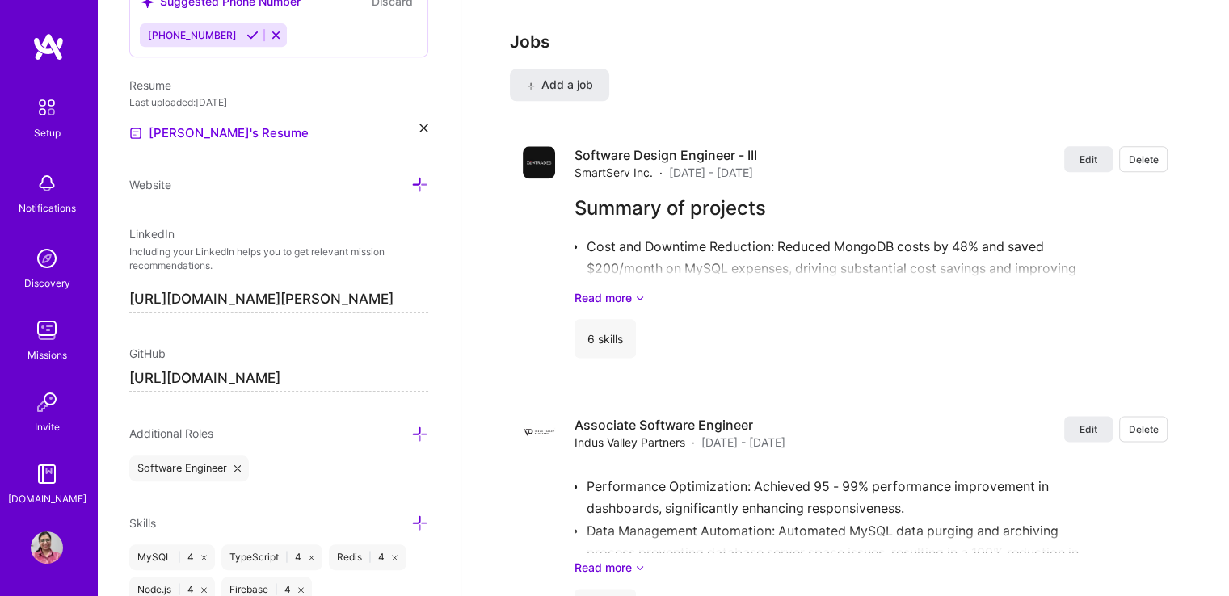
scroll to position [1991, 0]
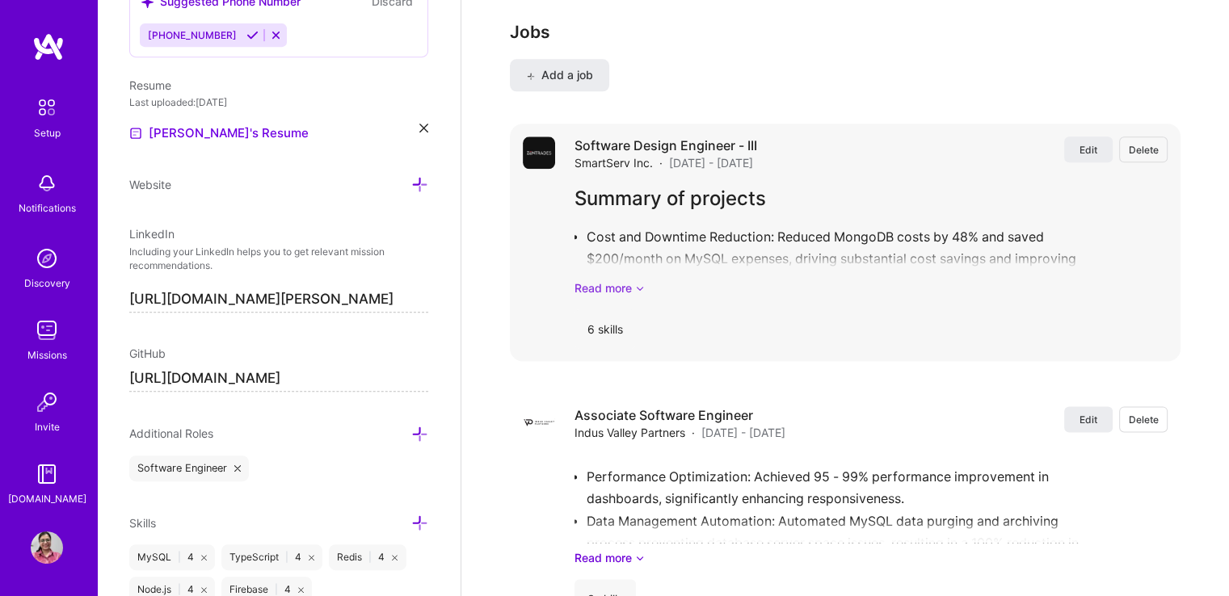
click at [609, 280] on link "Read more" at bounding box center [870, 288] width 593 height 17
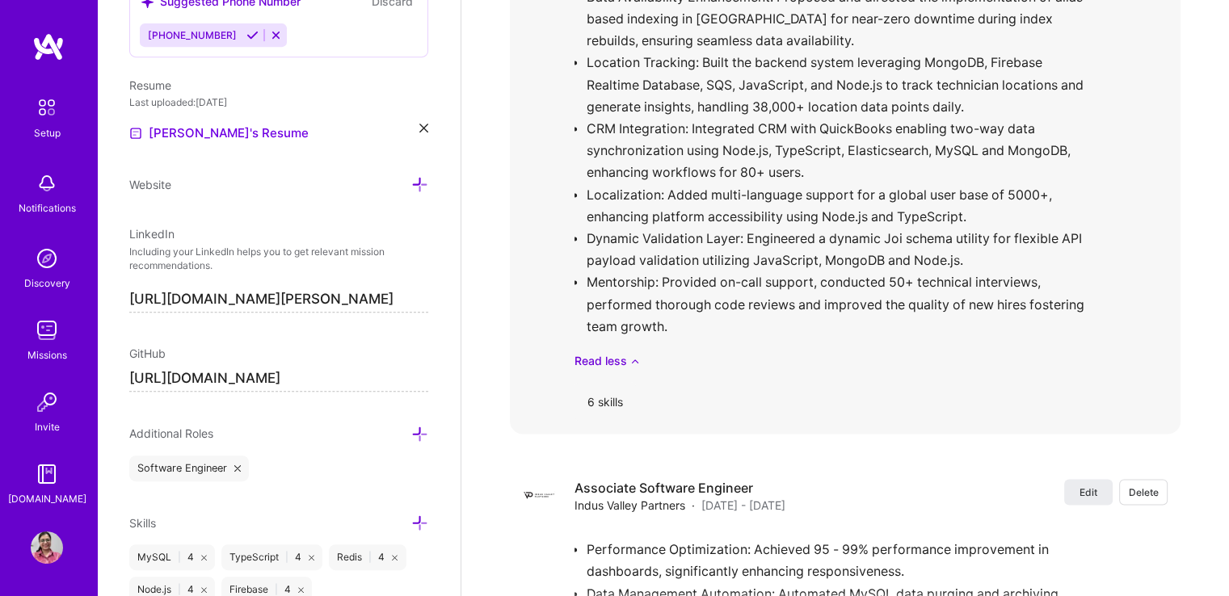
scroll to position [2421, 0]
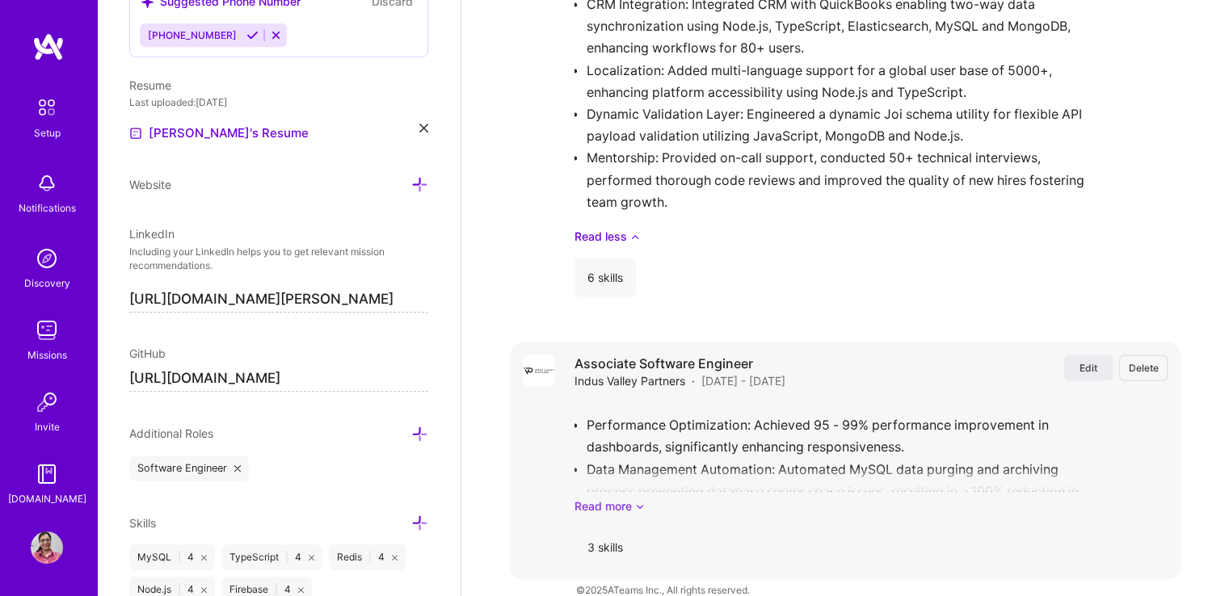
click at [603, 498] on link "Read more" at bounding box center [870, 506] width 593 height 17
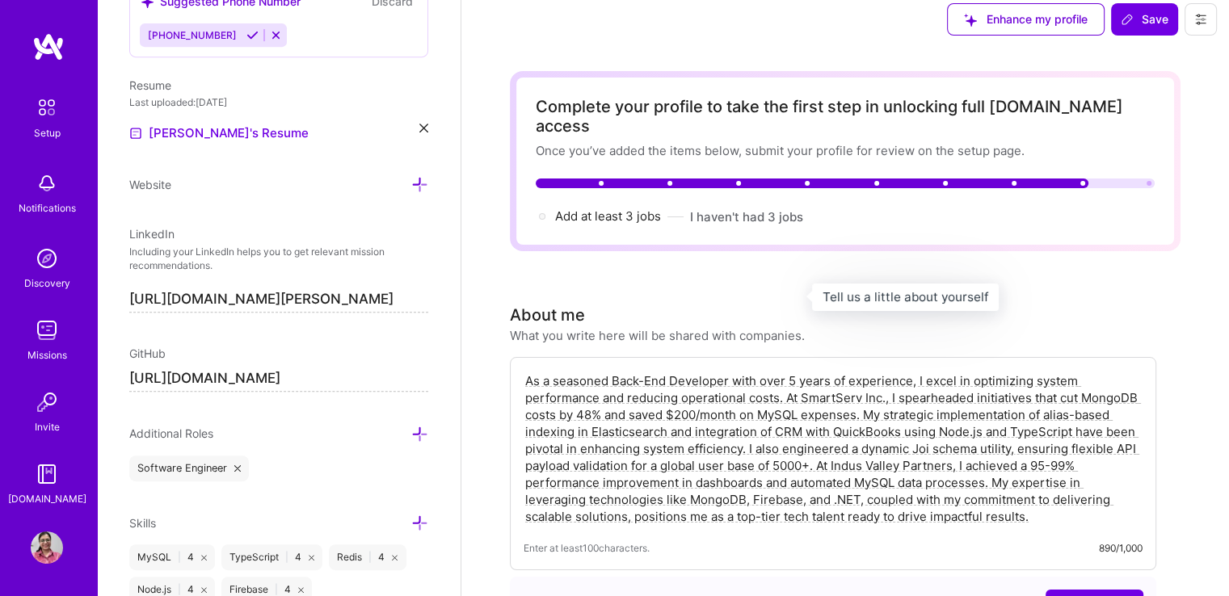
scroll to position [0, 0]
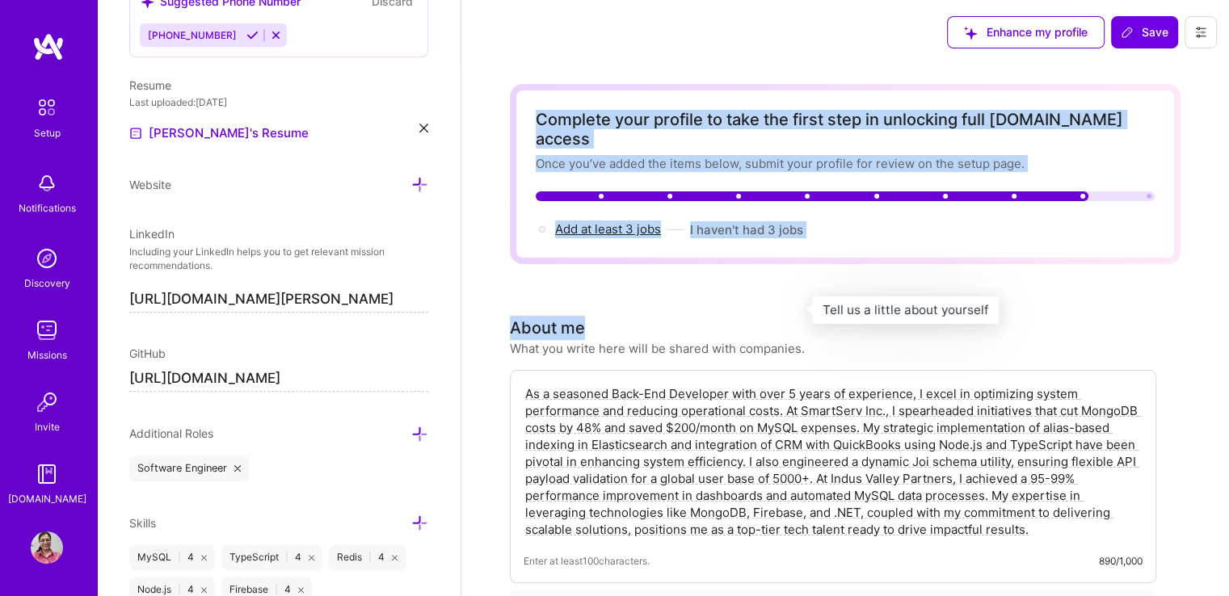
drag, startPoint x: 705, startPoint y: 298, endPoint x: 1196, endPoint y: -48, distance: 600.5
click at [1141, 39] on span "Save" at bounding box center [1145, 32] width 48 height 16
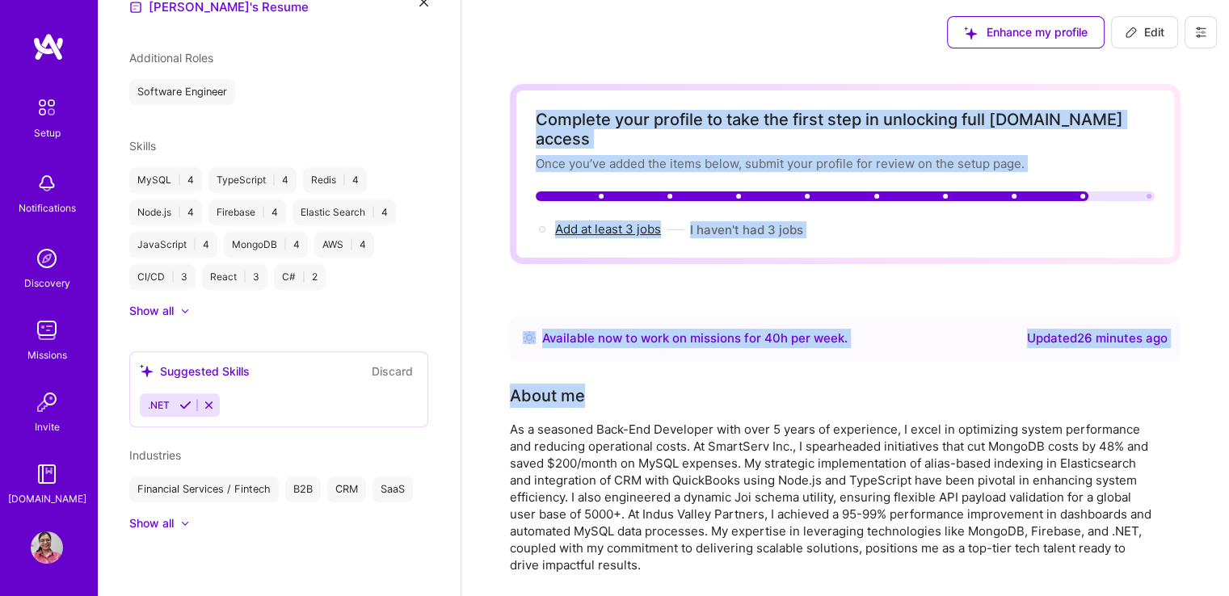
scroll to position [464, 0]
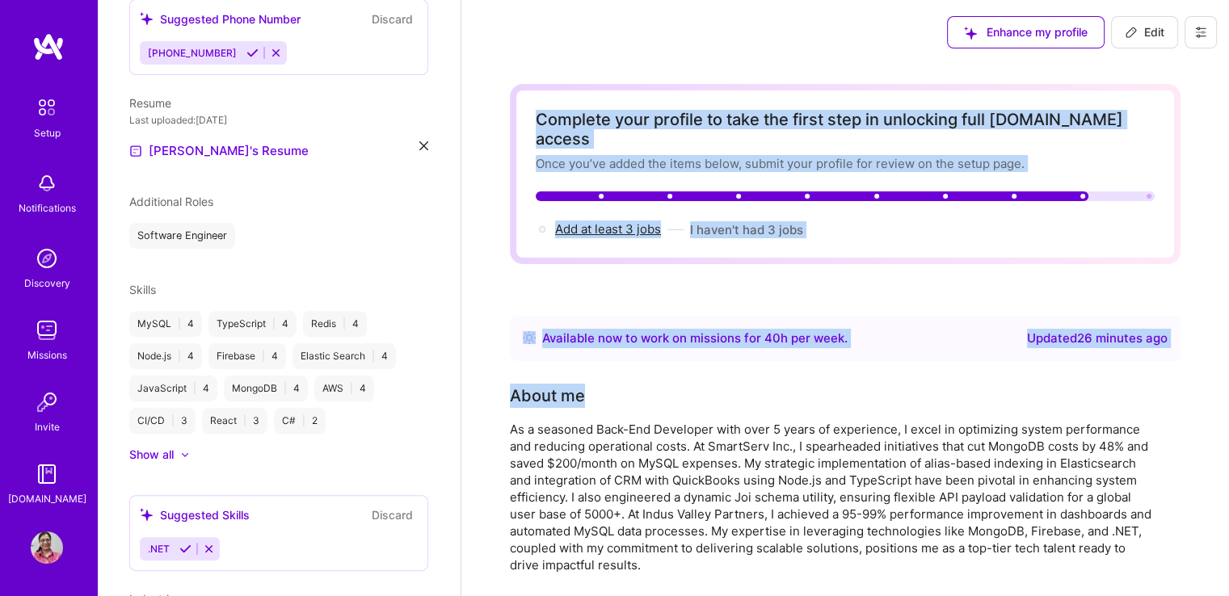
click at [921, 337] on div "Available now to work on missions for 40 h per week . Updated 26 minutes ago" at bounding box center [845, 338] width 671 height 45
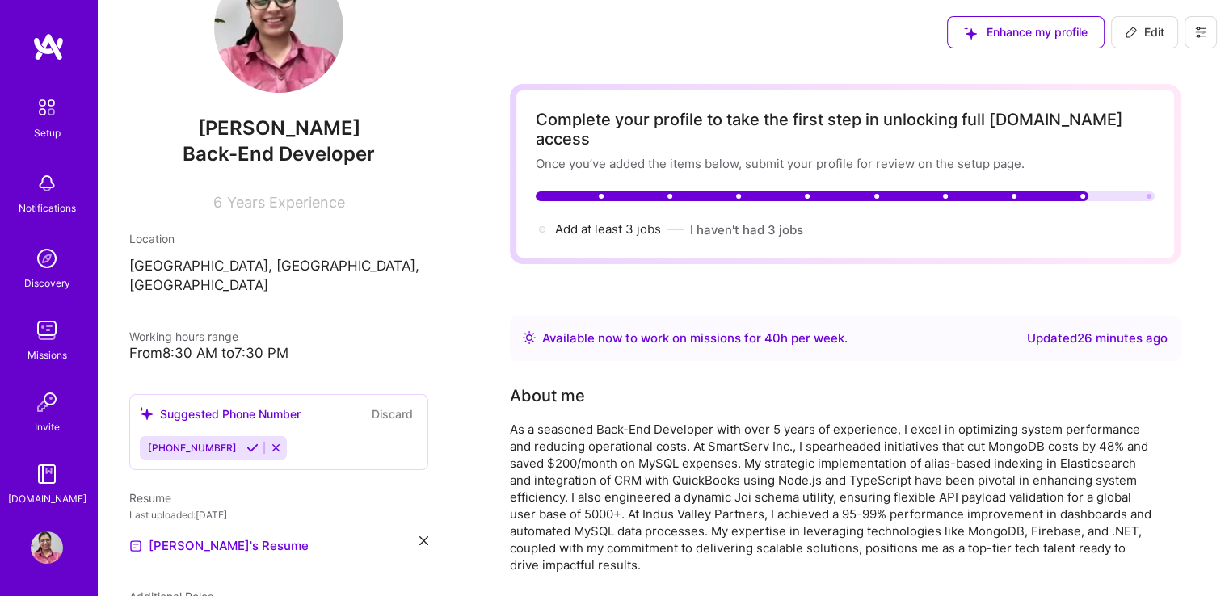
scroll to position [0, 0]
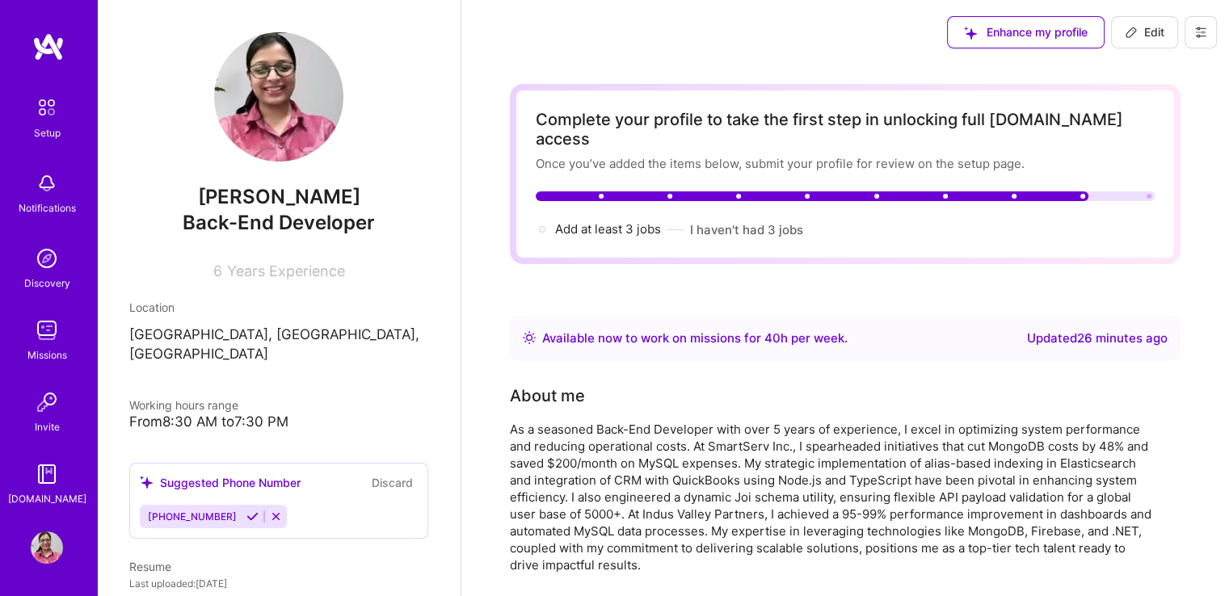
click at [46, 92] on img at bounding box center [47, 107] width 34 height 34
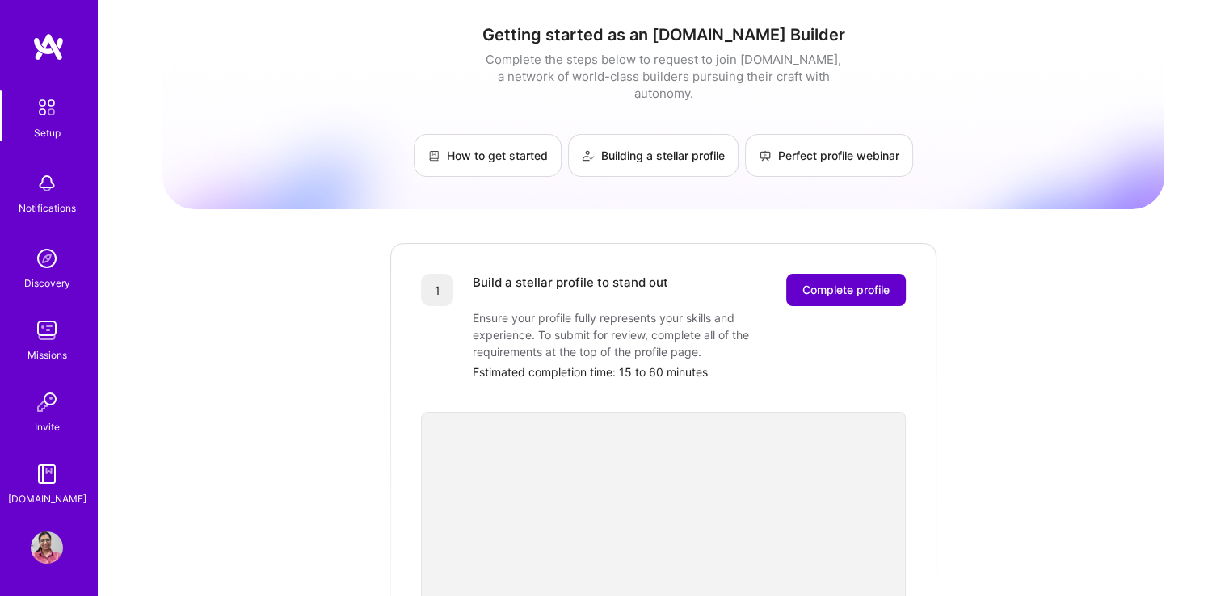
click at [810, 282] on span "Complete profile" at bounding box center [845, 290] width 87 height 16
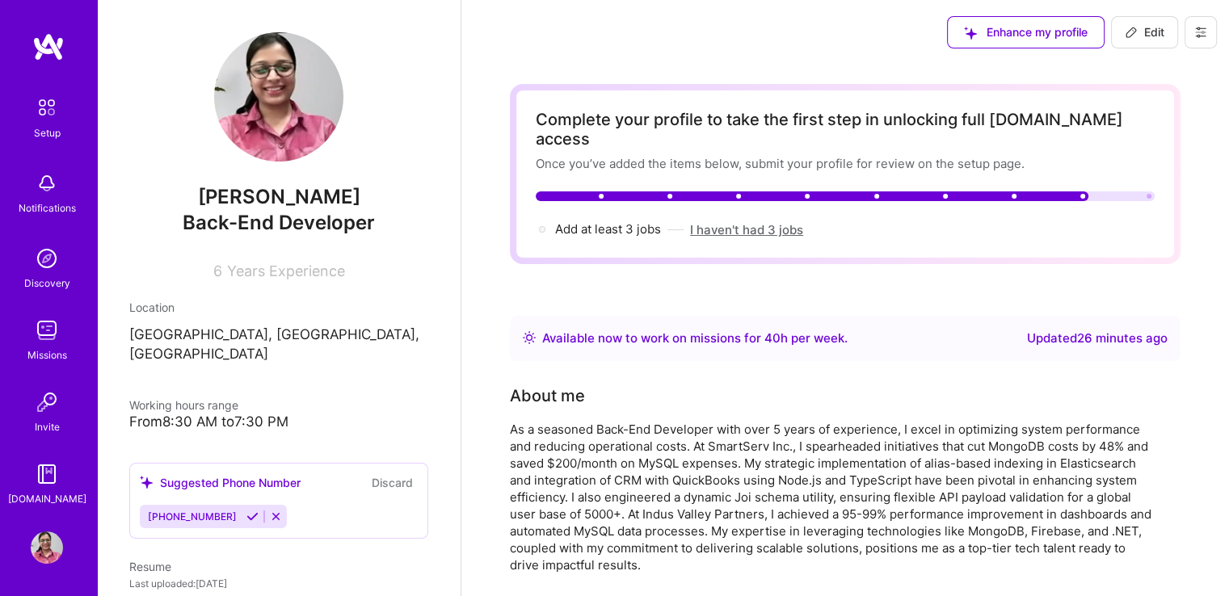
click at [756, 221] on button "I haven't had 3 jobs" at bounding box center [746, 229] width 113 height 17
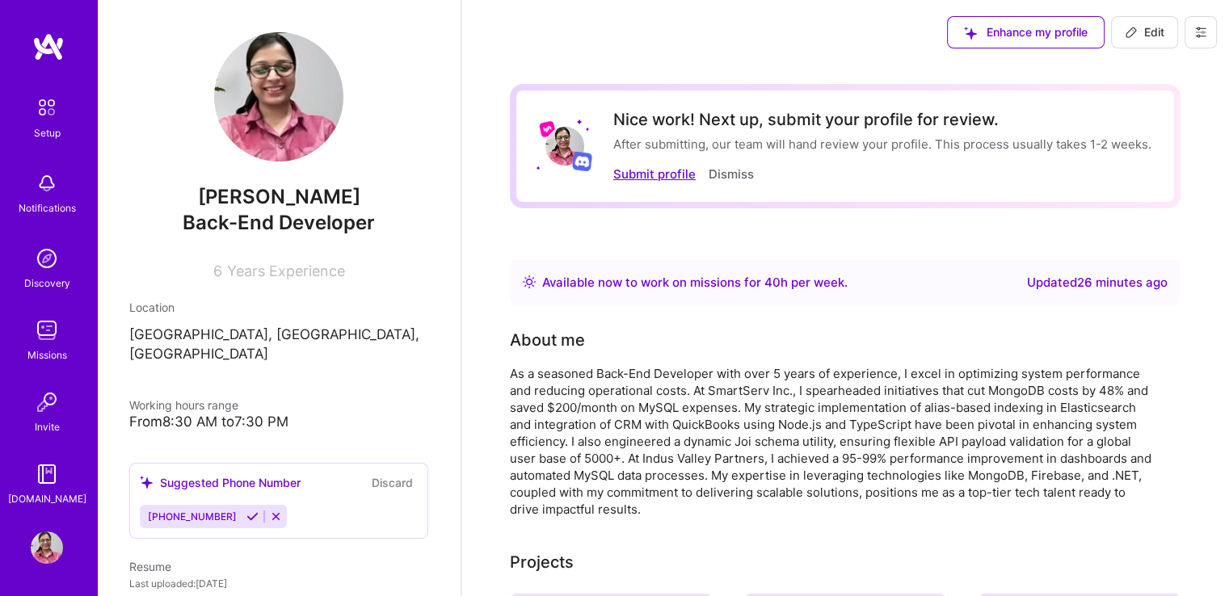
click at [643, 179] on button "Submit profile" at bounding box center [654, 174] width 82 height 17
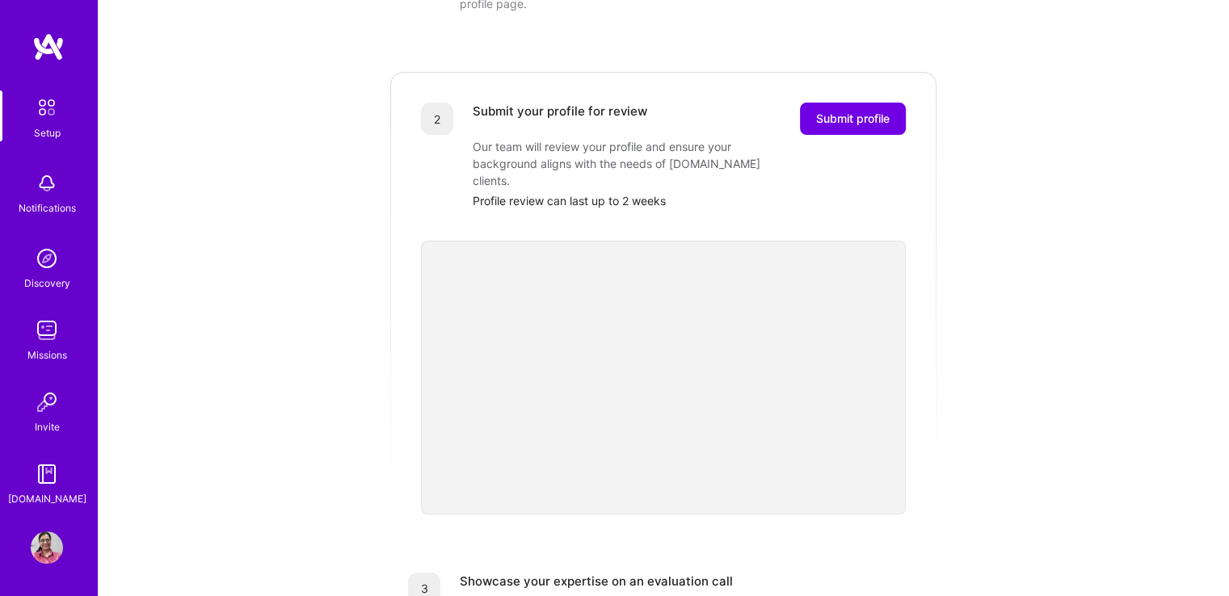
scroll to position [304, 0]
click at [812, 102] on button "Submit profile" at bounding box center [853, 118] width 106 height 32
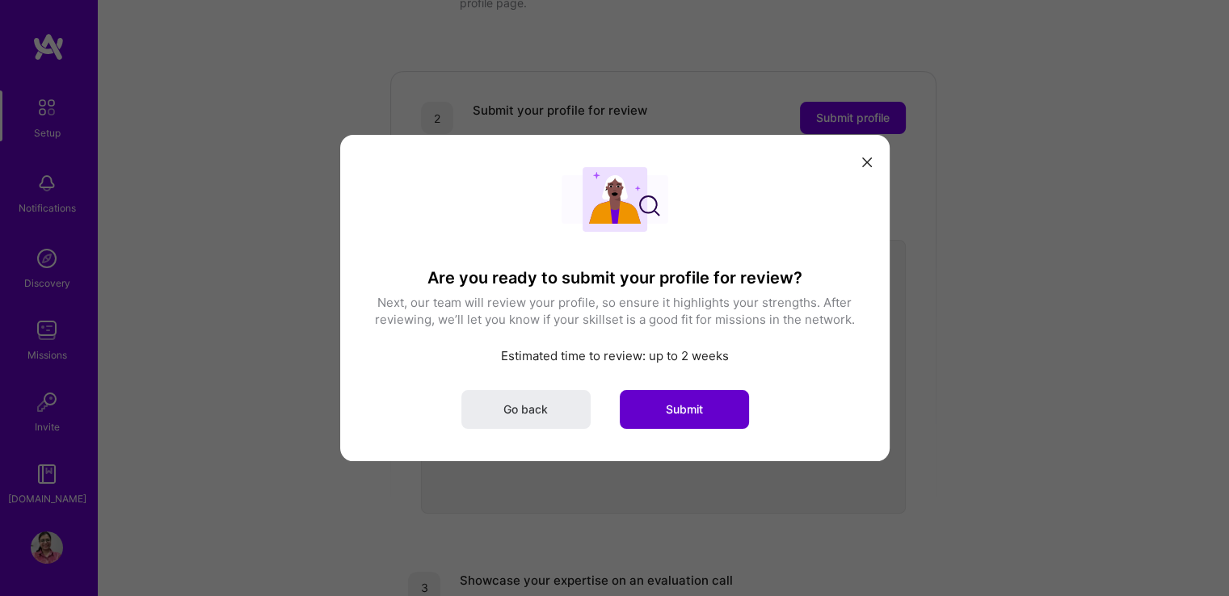
click at [710, 406] on button "Submit" at bounding box center [684, 409] width 129 height 39
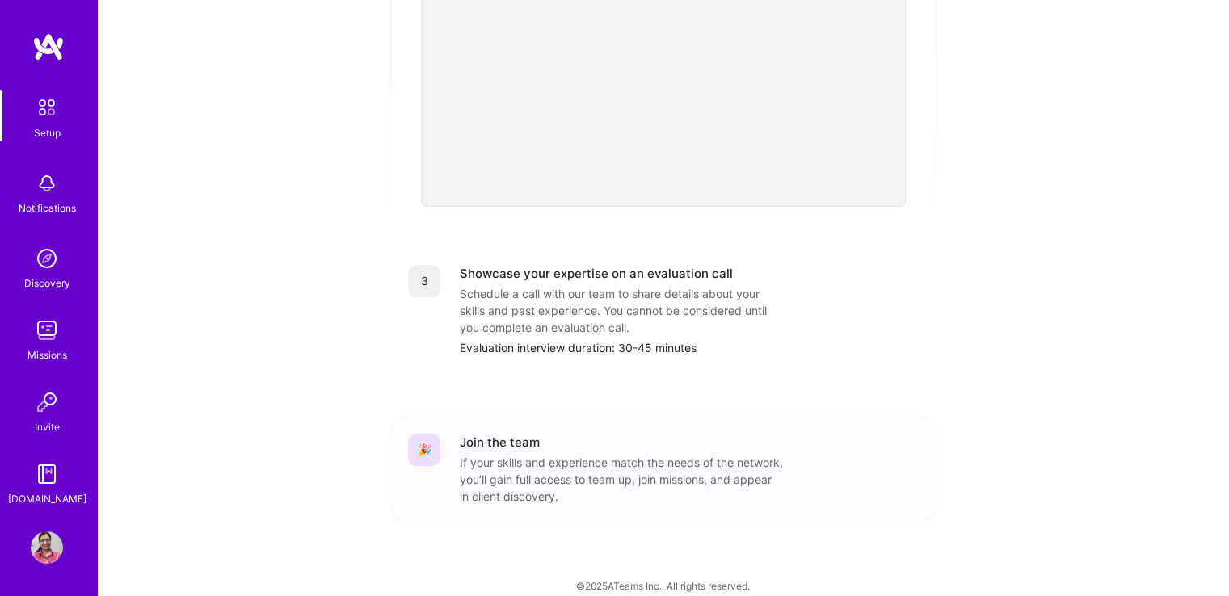
scroll to position [0, 0]
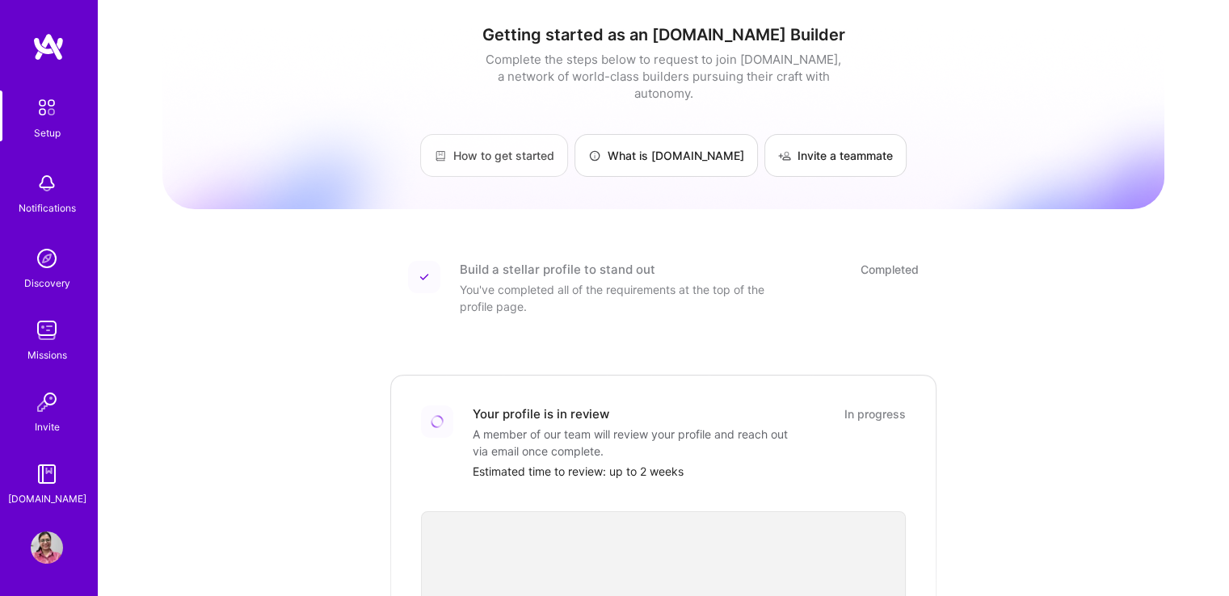
click at [546, 145] on link "How to get started" at bounding box center [494, 155] width 148 height 43
